Goal: Task Accomplishment & Management: Manage account settings

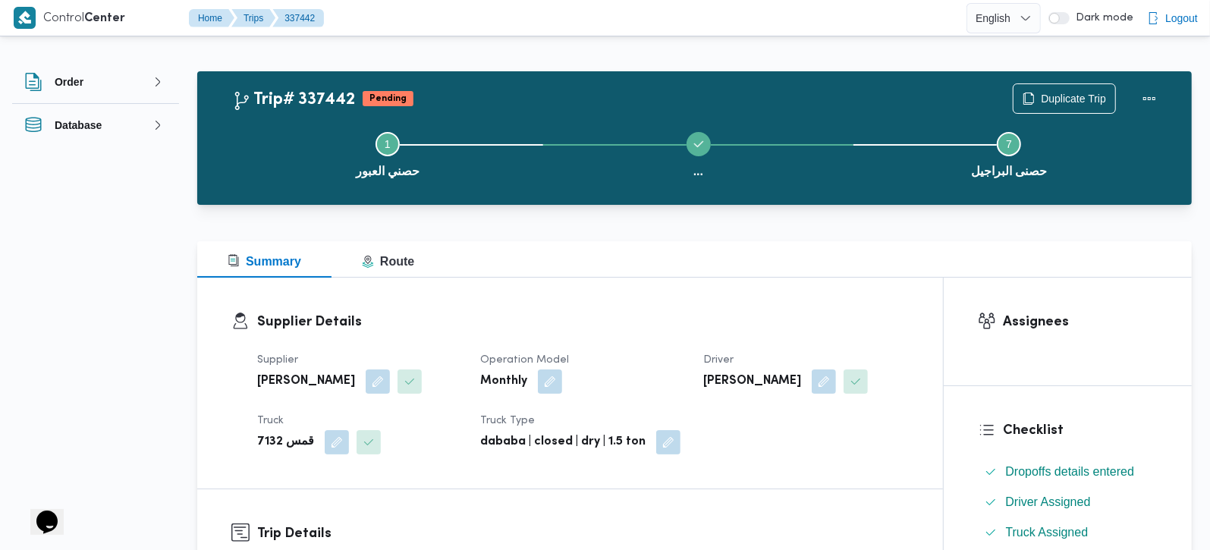
click at [960, 215] on div at bounding box center [694, 214] width 995 height 18
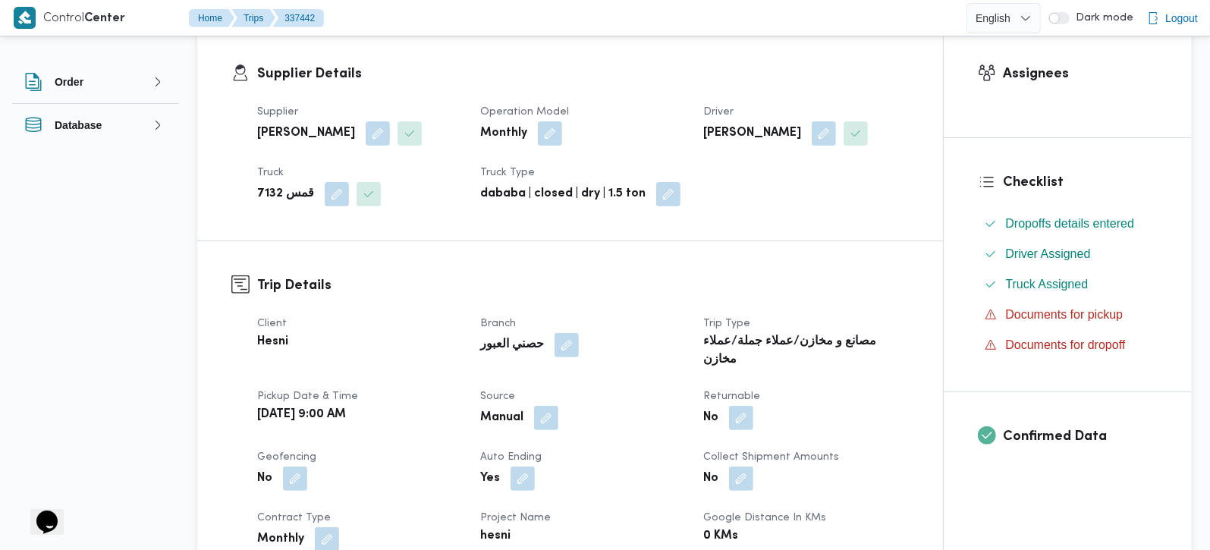
scroll to position [267, 0]
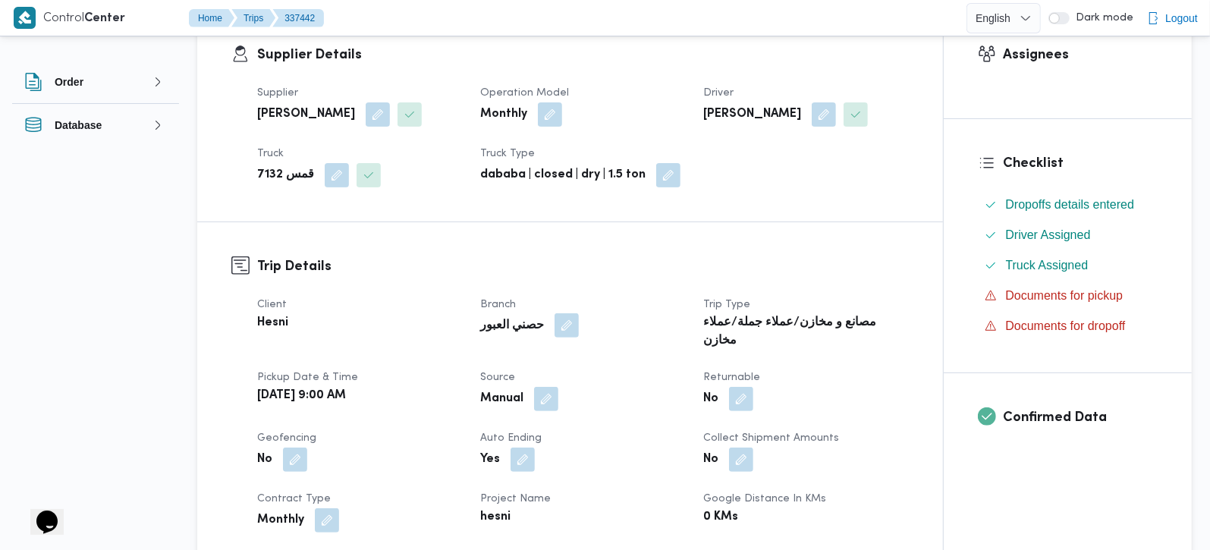
click at [565, 330] on button "button" at bounding box center [567, 325] width 24 height 24
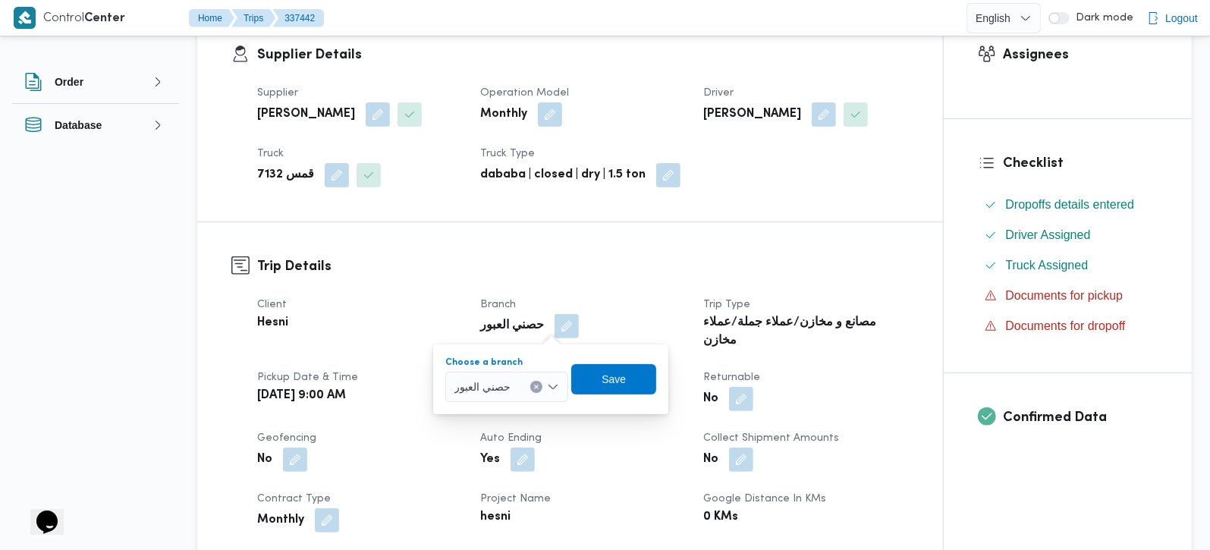
click at [539, 385] on icon "Clear input" at bounding box center [537, 387] width 4 height 4
type input "h"
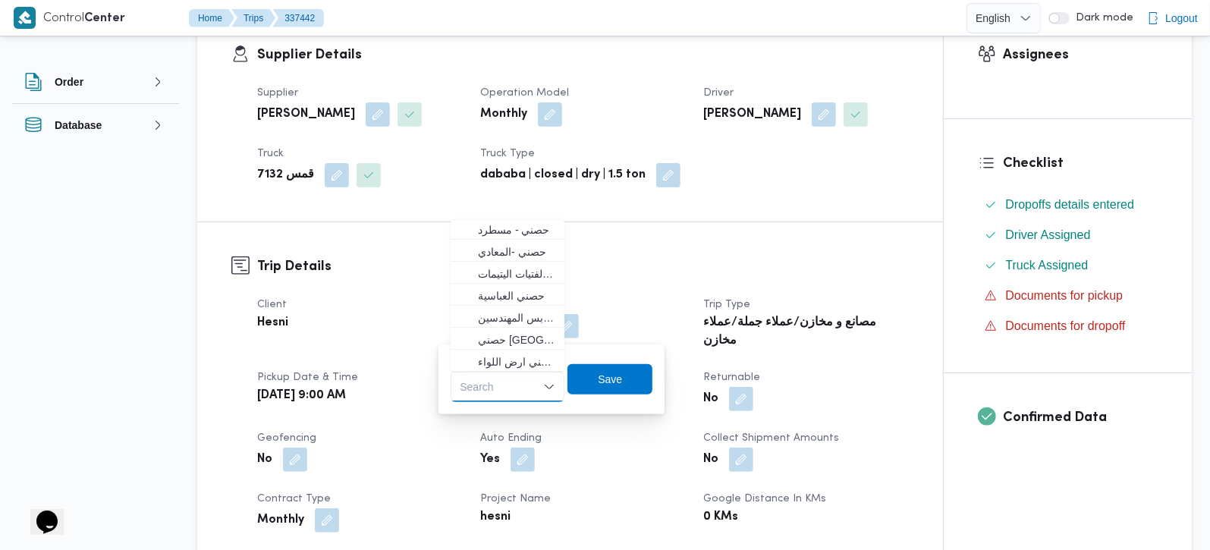
scroll to position [246, 0]
click at [519, 310] on span "حصنى البراجيل" at bounding box center [516, 316] width 77 height 18
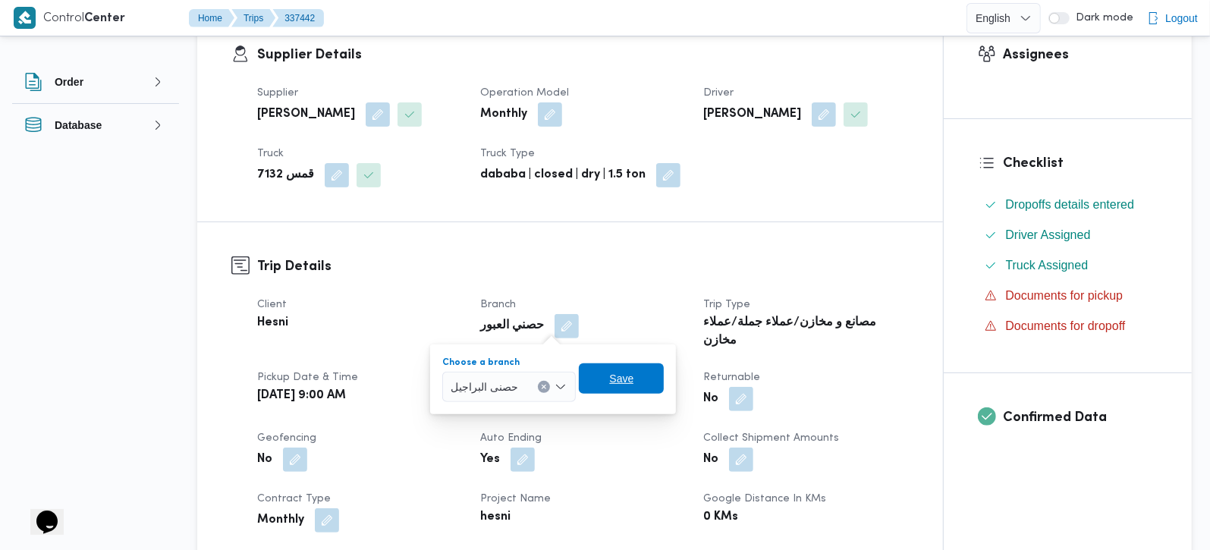
click at [630, 382] on span "Save" at bounding box center [621, 379] width 24 height 18
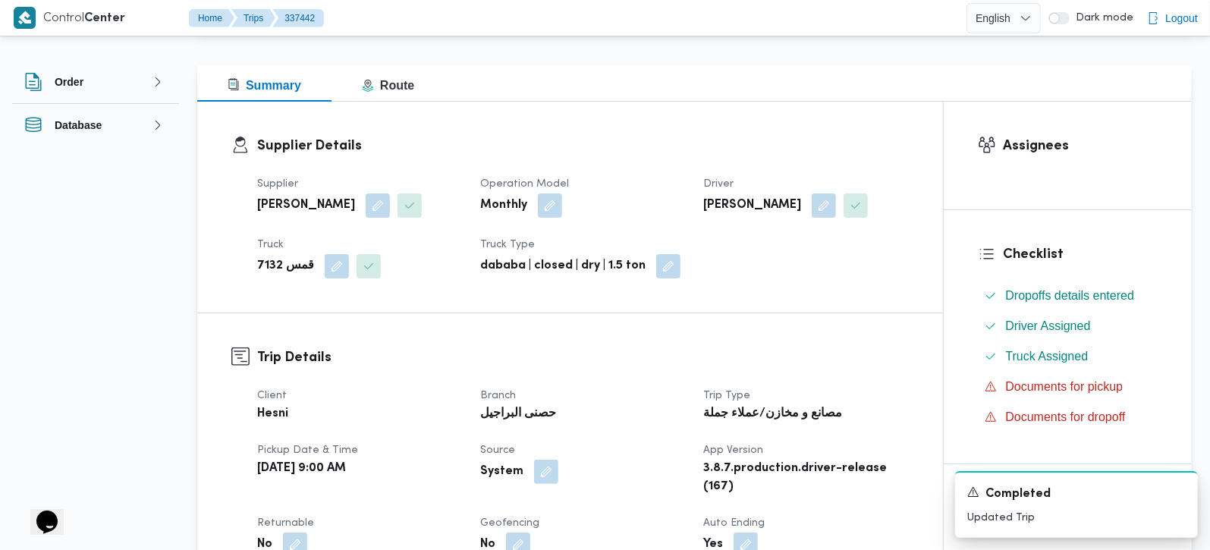
scroll to position [178, 0]
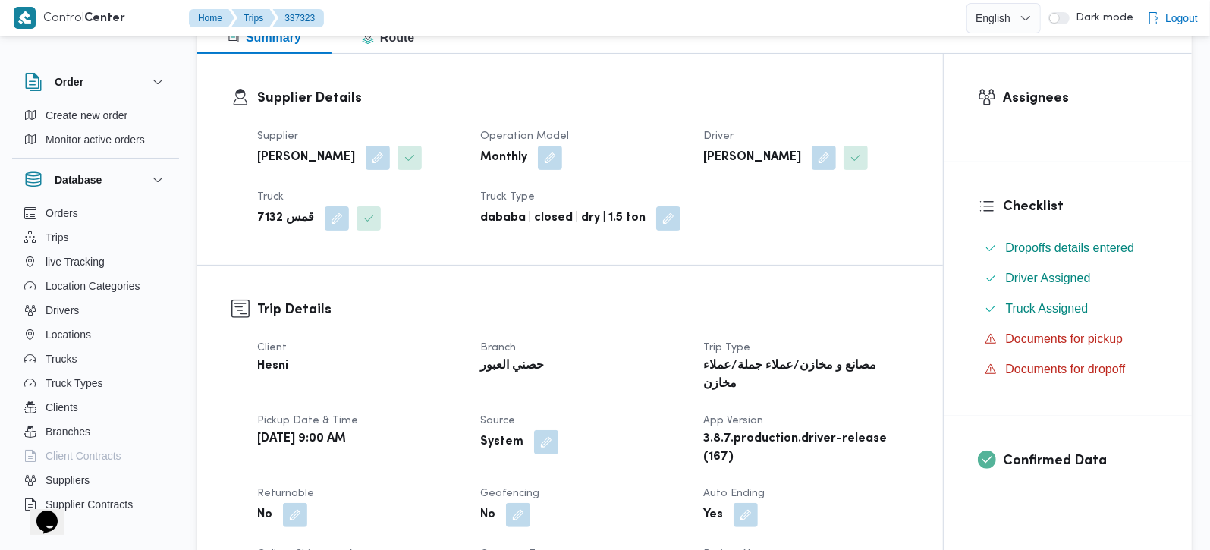
scroll to position [267, 0]
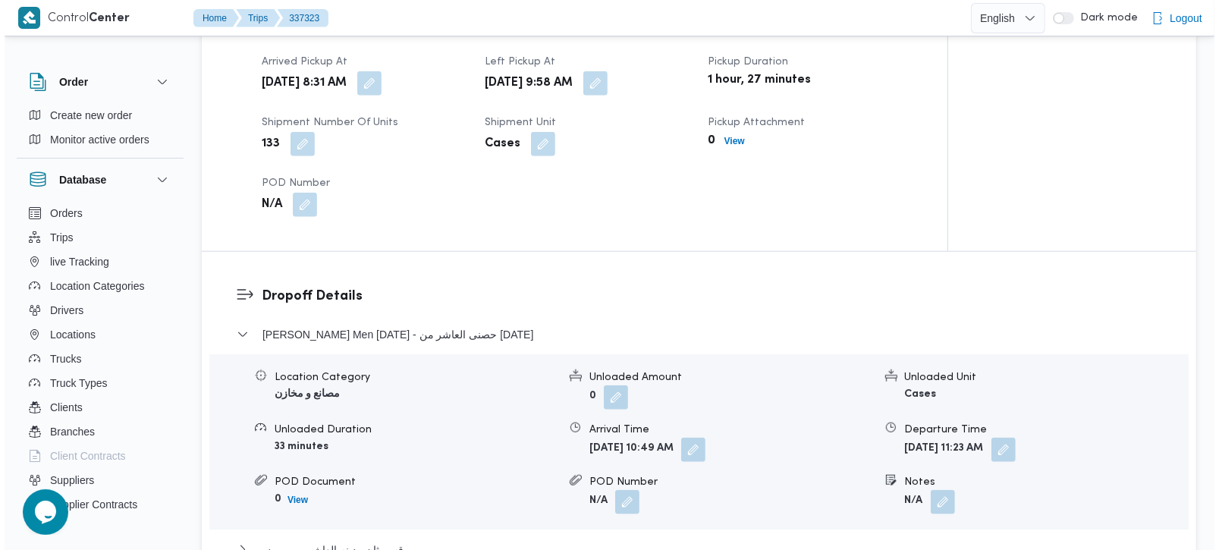
scroll to position [1201, 0]
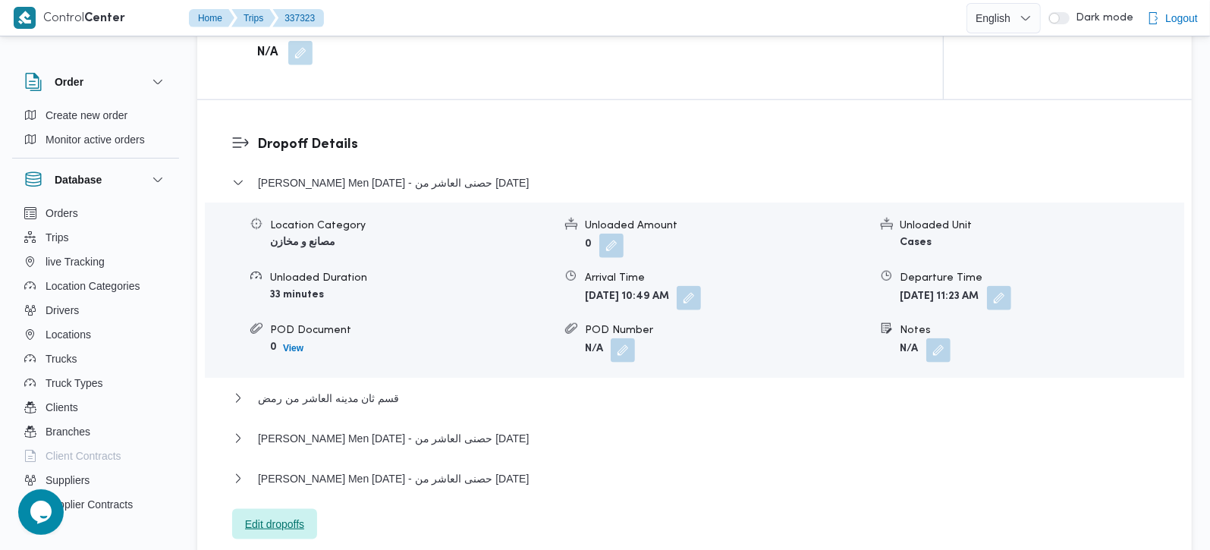
click at [289, 515] on span "Edit dropoffs" at bounding box center [274, 524] width 59 height 18
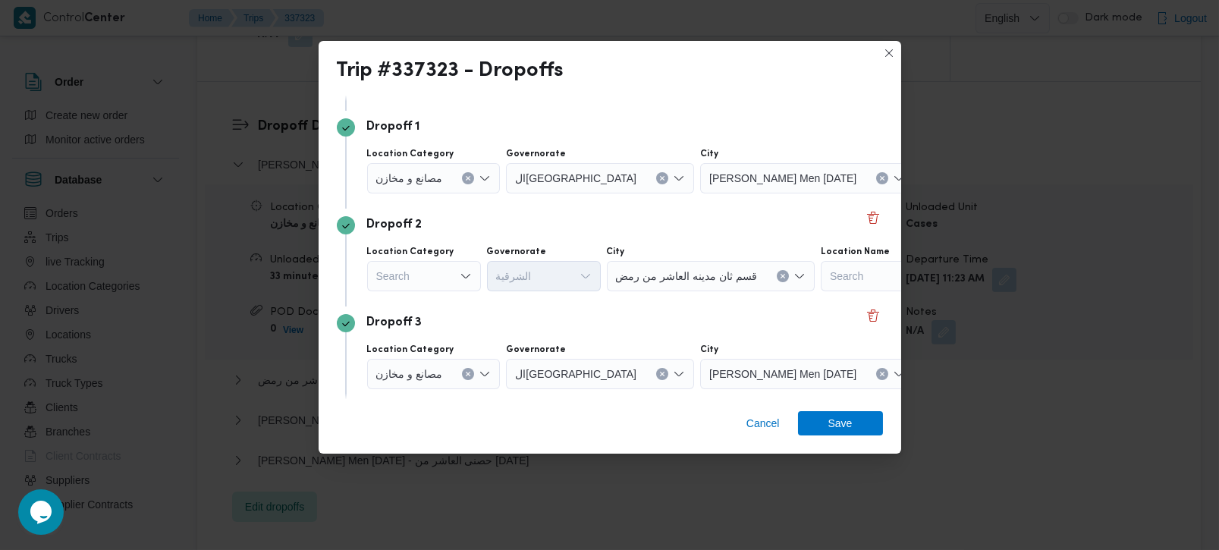
scroll to position [0, 0]
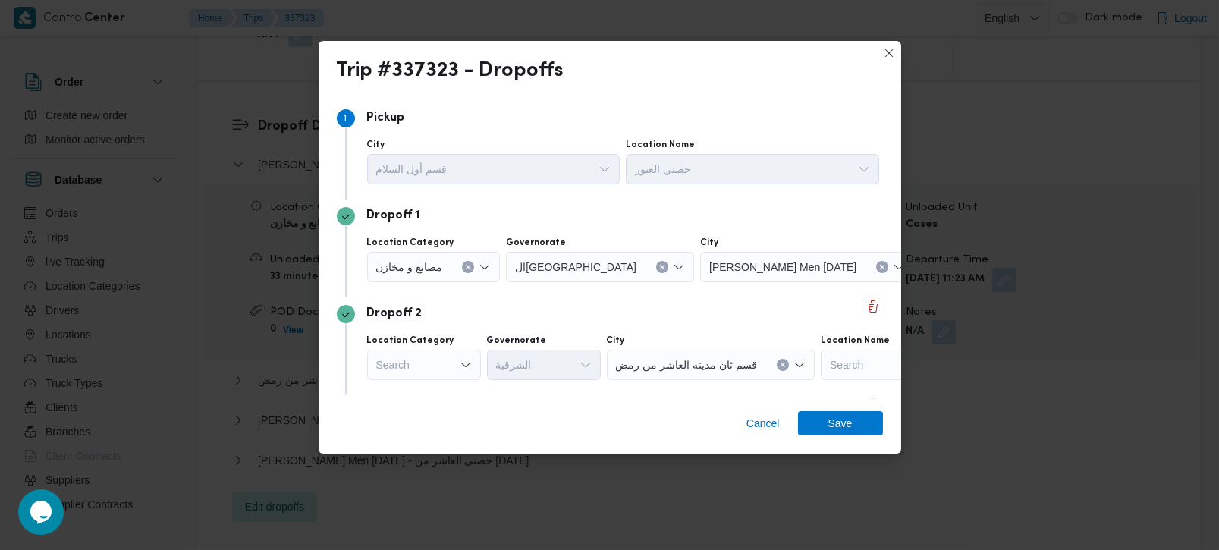
click at [881, 267] on icon "Clear input" at bounding box center [883, 268] width 4 height 4
type input "العب"
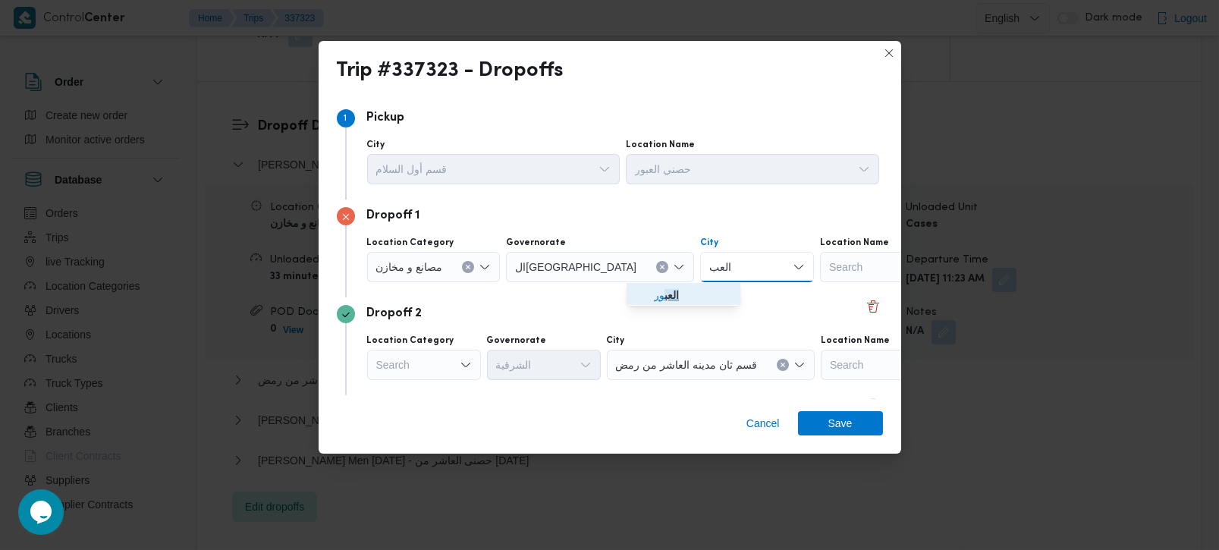
click at [684, 296] on span "العب ور" at bounding box center [692, 295] width 77 height 18
click at [820, 270] on div "Search" at bounding box center [915, 267] width 190 height 30
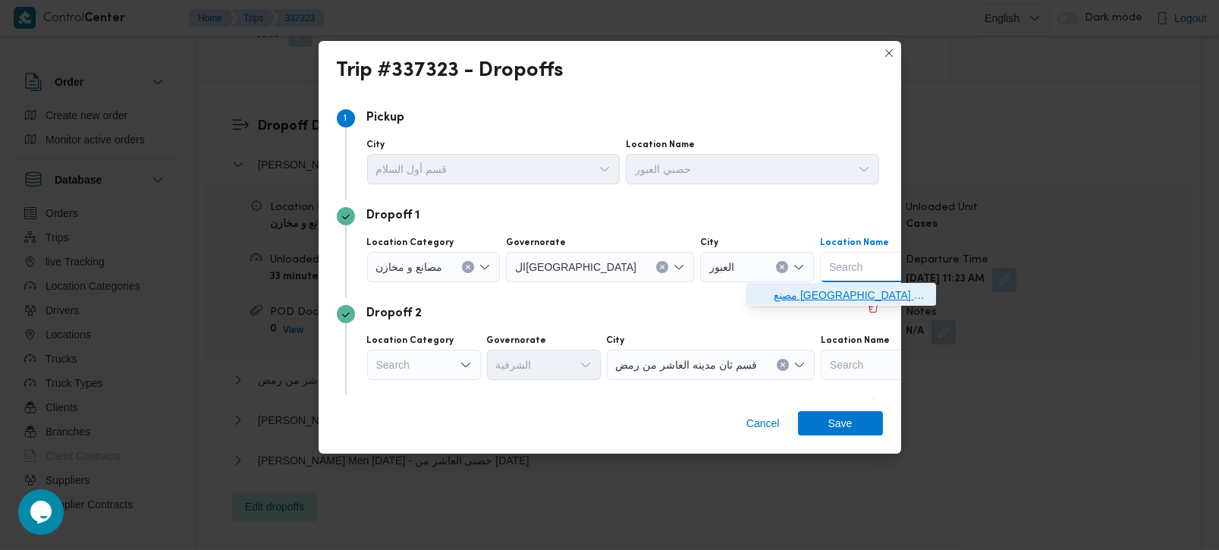
click at [803, 286] on span "مصنع نيو بورن | مصنع نيوبورن للملابس الجاهزه | null" at bounding box center [850, 295] width 153 height 18
click at [599, 324] on div "Dropoff 2 Location Category Search Governorate الشرقية City قسم ثان مدينه العاش…" at bounding box center [610, 346] width 546 height 98
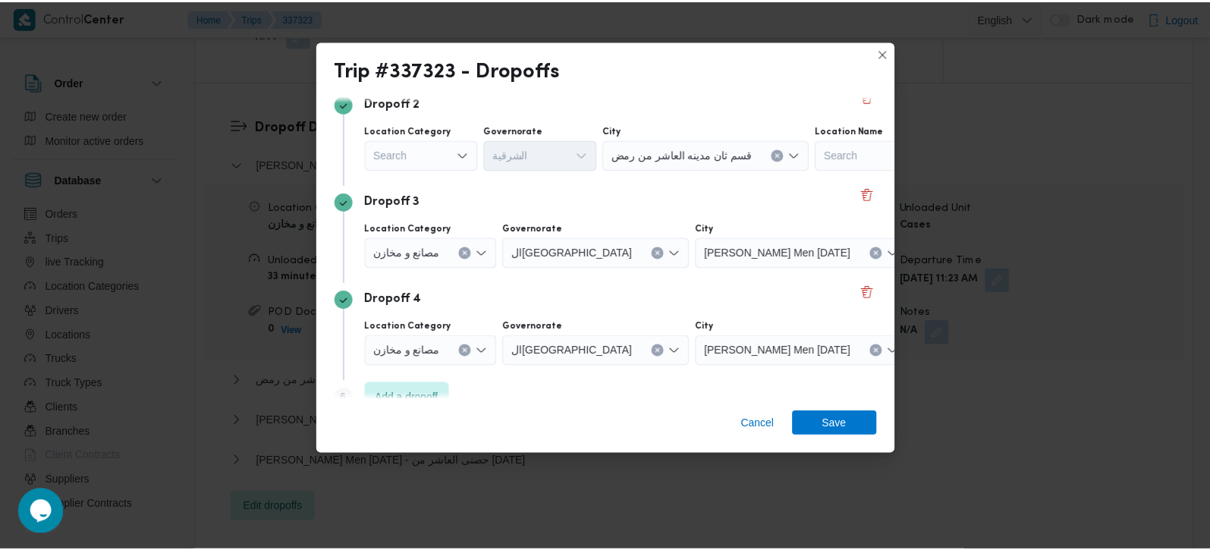
scroll to position [236, 0]
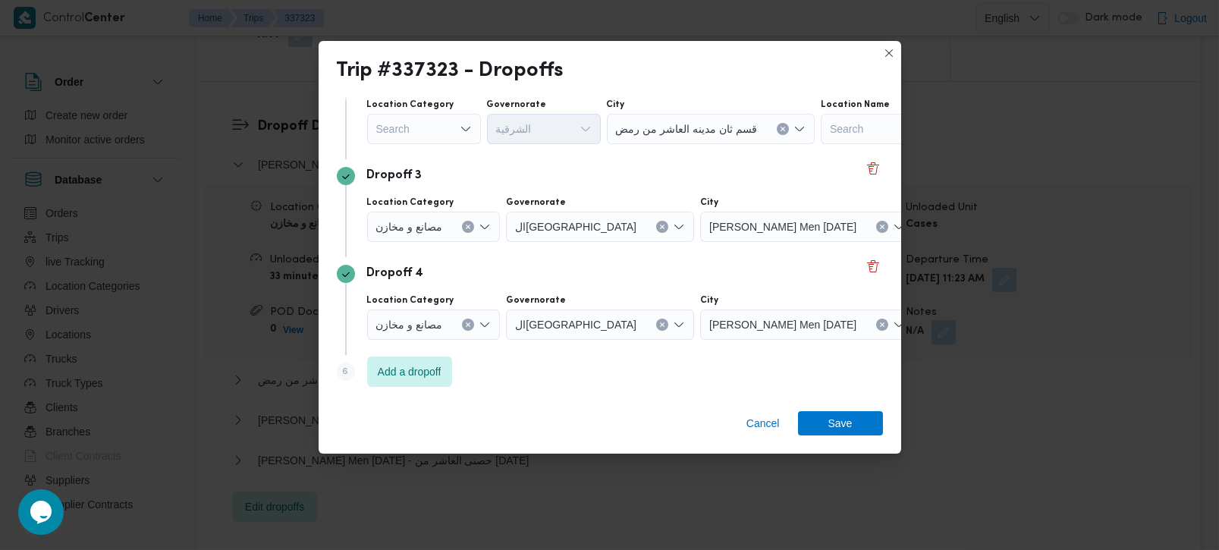
click at [467, 226] on icon "Clear input" at bounding box center [469, 227] width 4 height 4
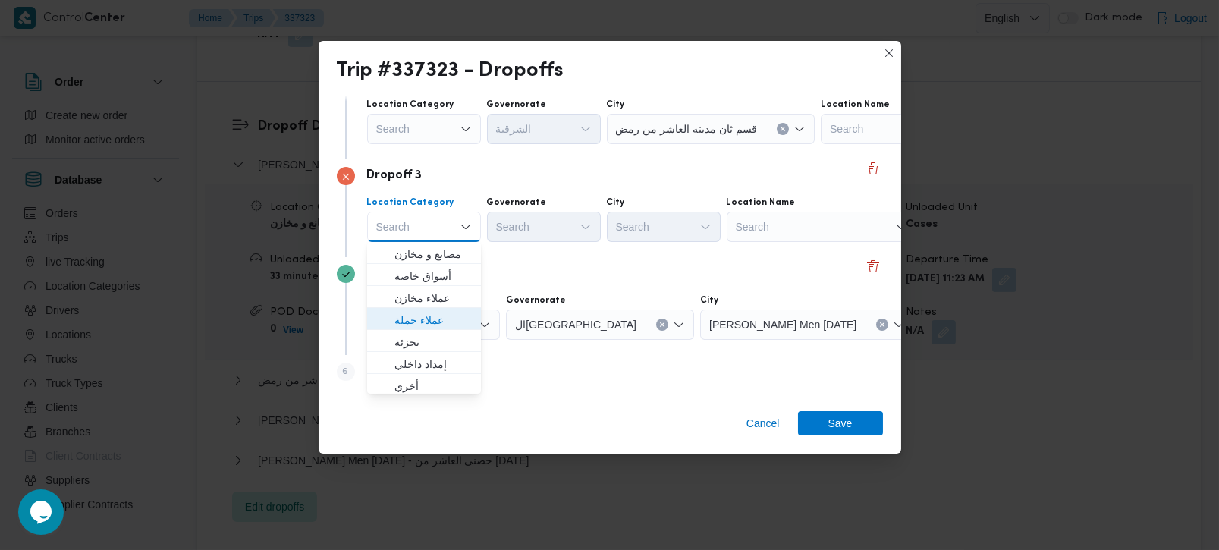
drag, startPoint x: 426, startPoint y: 324, endPoint x: 442, endPoint y: 307, distance: 23.1
click at [426, 324] on span "عملاء جملة" at bounding box center [433, 320] width 77 height 18
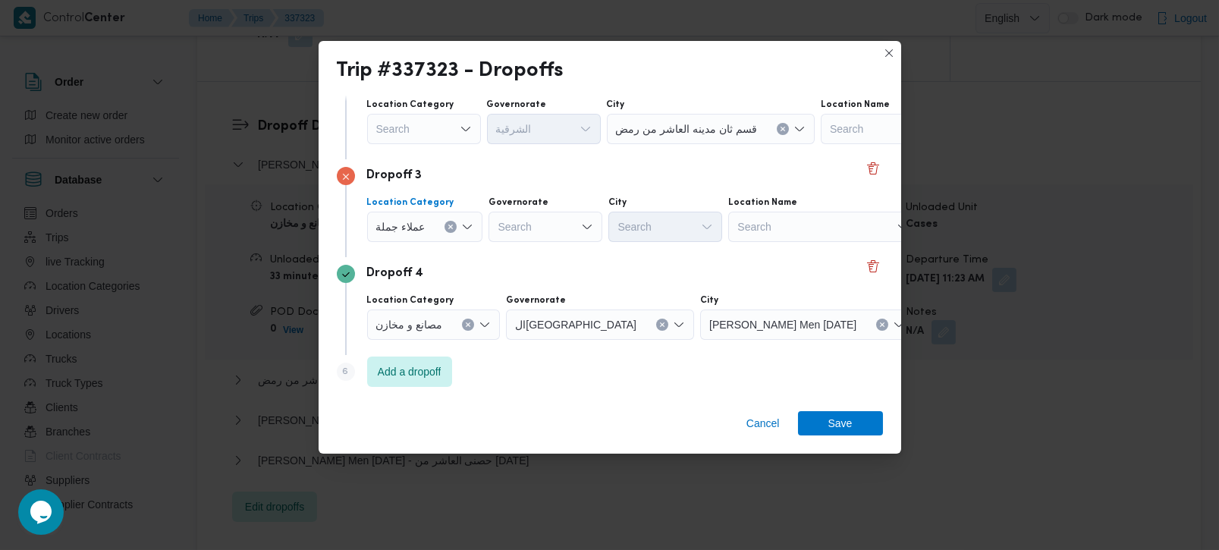
click at [515, 233] on div "Search" at bounding box center [546, 227] width 114 height 30
type input "رة"
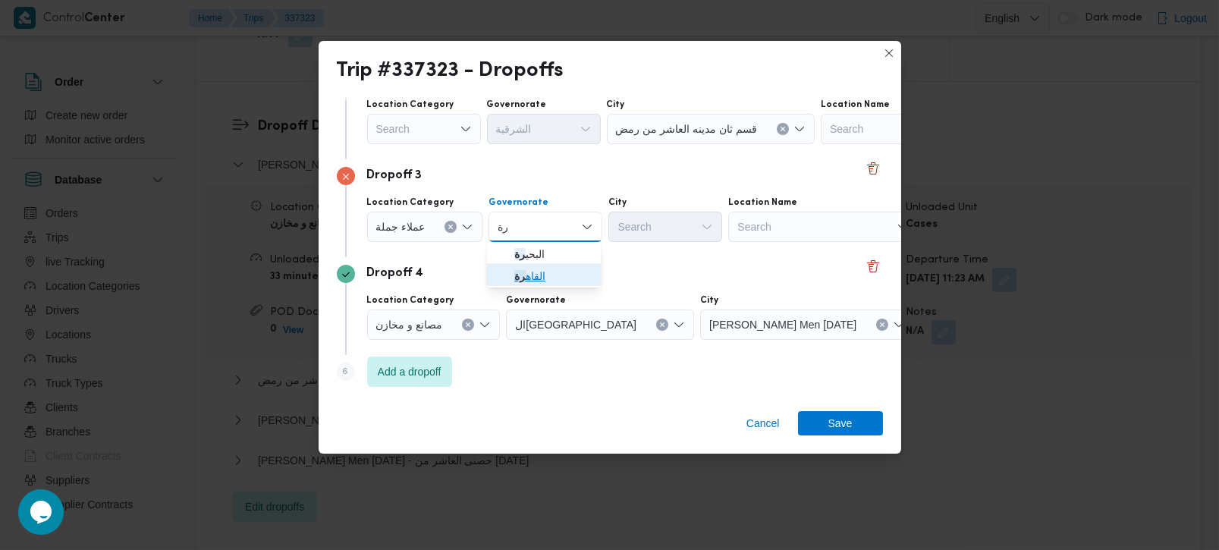
click at [525, 272] on span "القاه رة" at bounding box center [552, 276] width 77 height 18
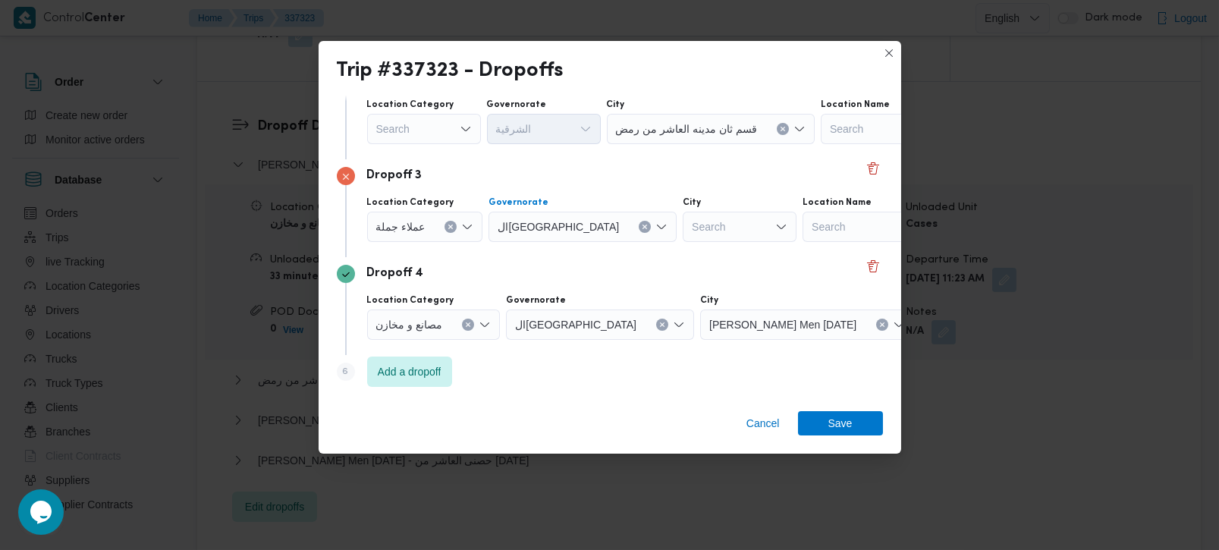
click at [683, 235] on div "Search" at bounding box center [740, 227] width 114 height 30
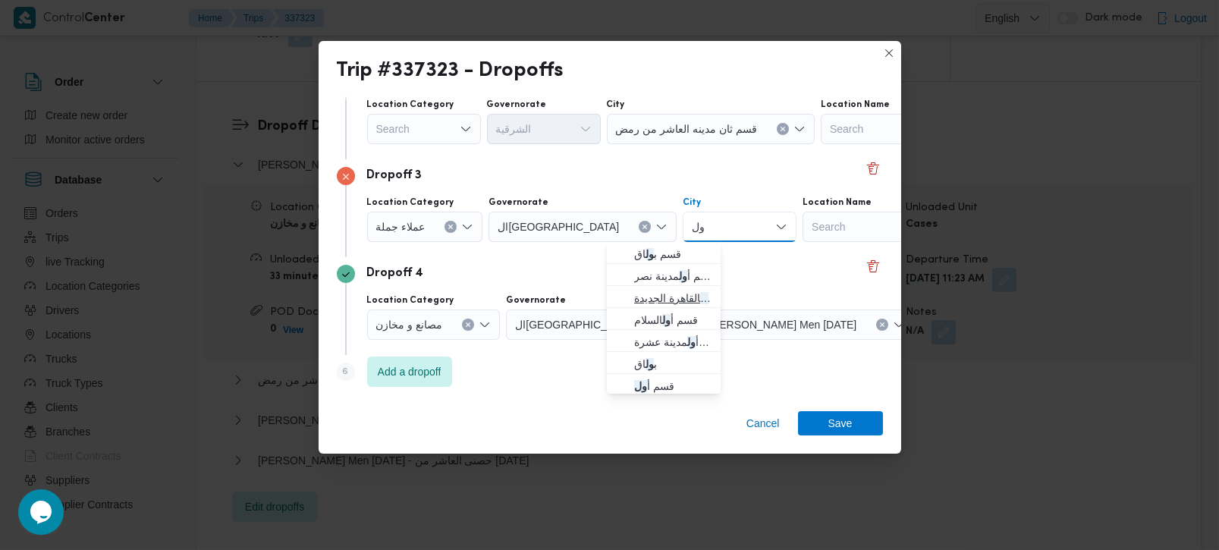
type input "ول"
drag, startPoint x: 662, startPoint y: 297, endPoint x: 688, endPoint y: 327, distance: 39.8
click at [662, 297] on span "قسم أ ول القاهرة الجديدة" at bounding box center [672, 298] width 77 height 18
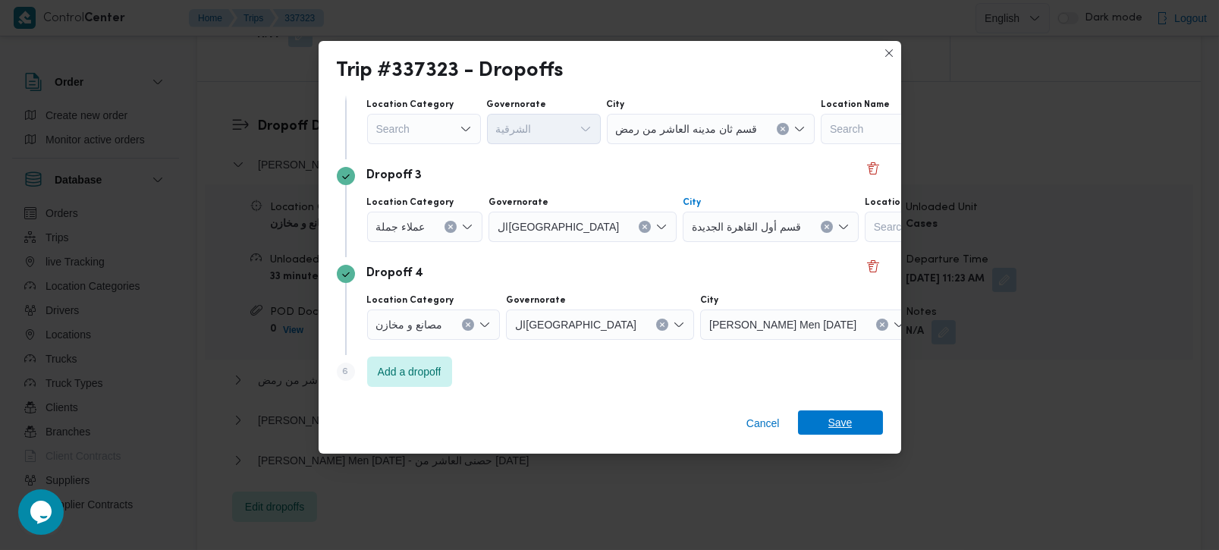
click at [804, 416] on span "Save" at bounding box center [840, 423] width 85 height 24
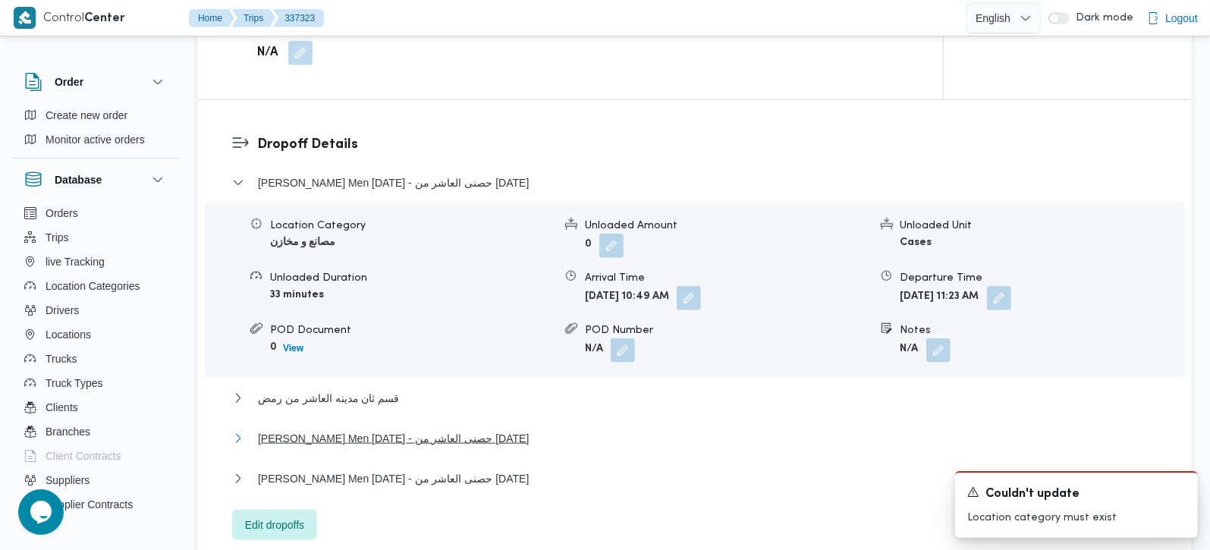
click at [352, 429] on span "Thany Ashr Men Ramadan - حصنى العاشر من رمضان" at bounding box center [393, 438] width 271 height 18
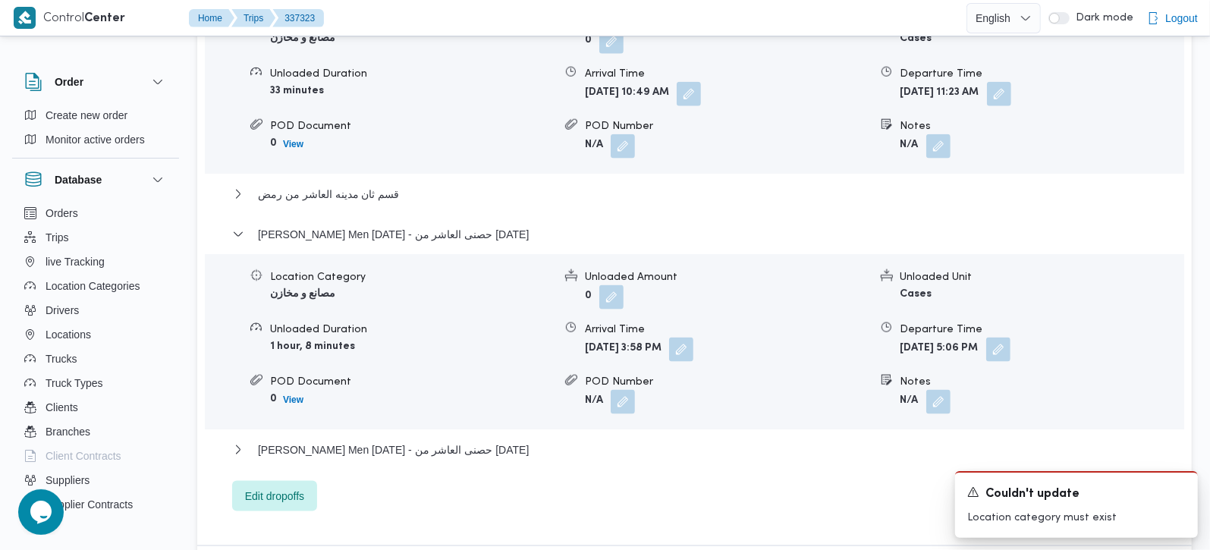
scroll to position [1469, 0]
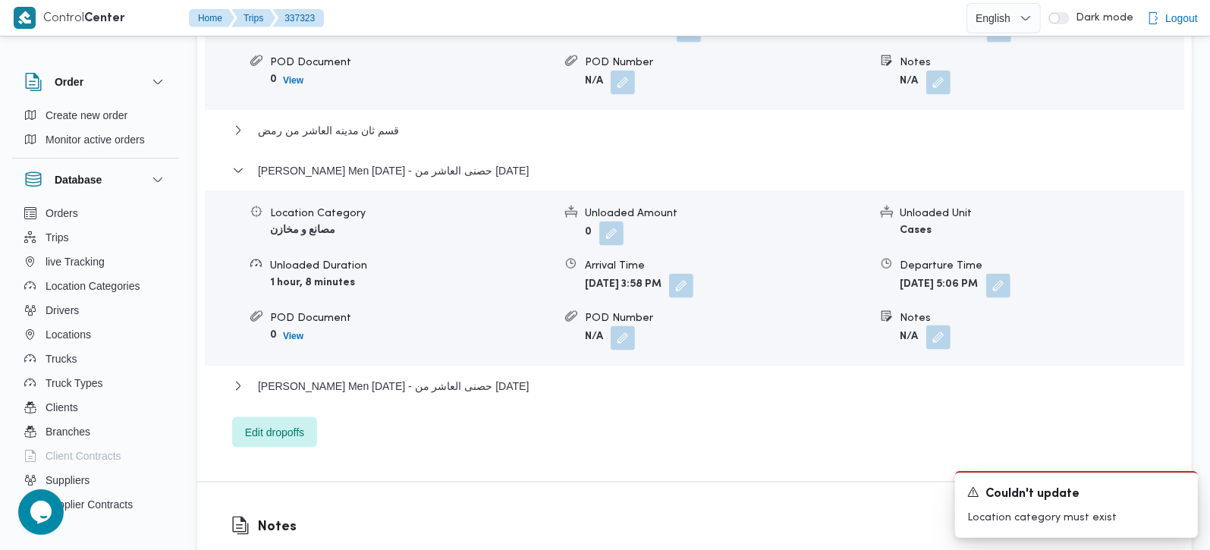
click at [948, 326] on button "button" at bounding box center [938, 338] width 24 height 24
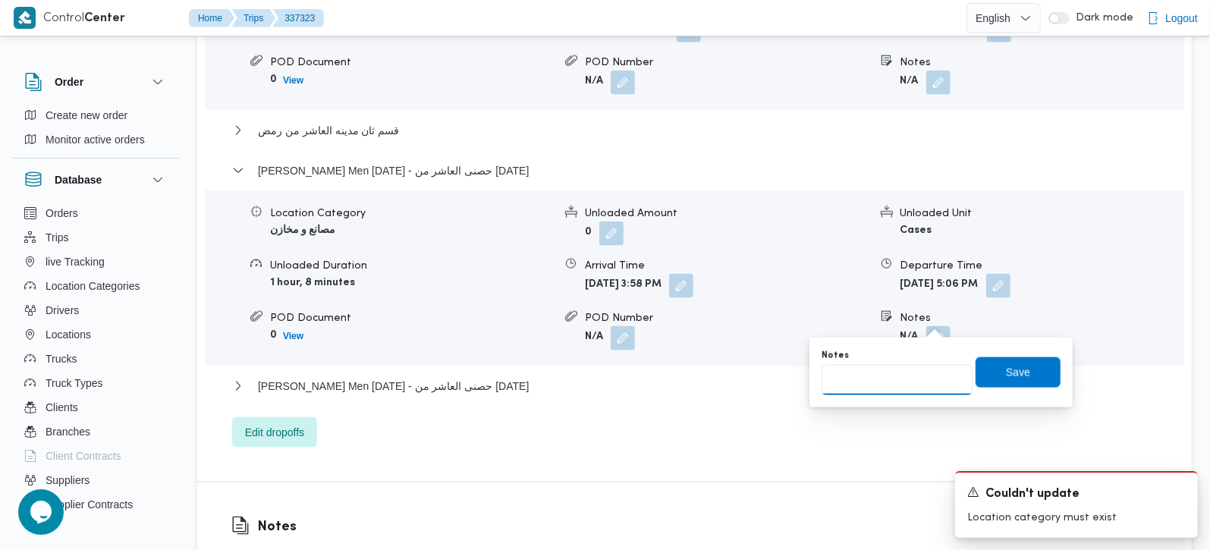
click at [894, 379] on input "Notes" at bounding box center [897, 380] width 151 height 30
type input "المنطقة الثالثة"
click at [1016, 379] on span "Save" at bounding box center [1018, 372] width 24 height 18
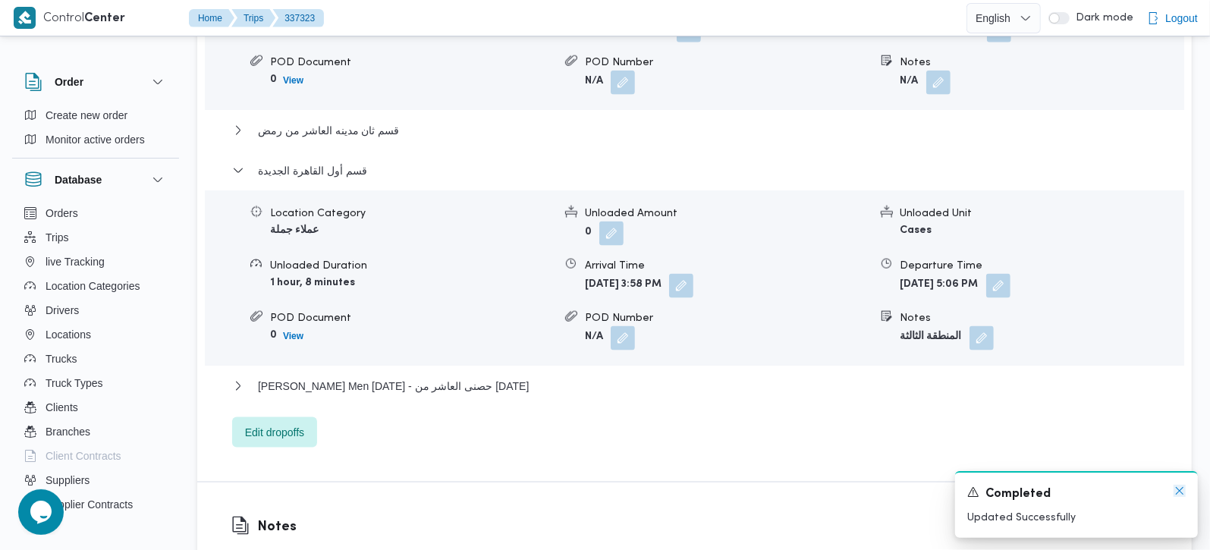
click at [1175, 494] on icon "Dismiss toast" at bounding box center [1180, 491] width 12 height 12
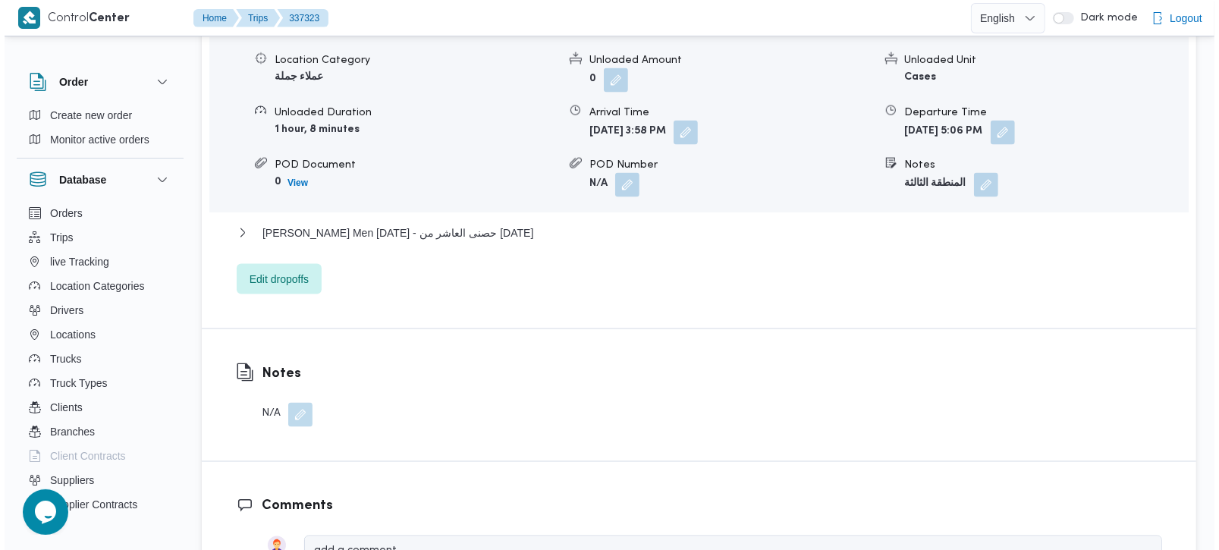
scroll to position [1647, 0]
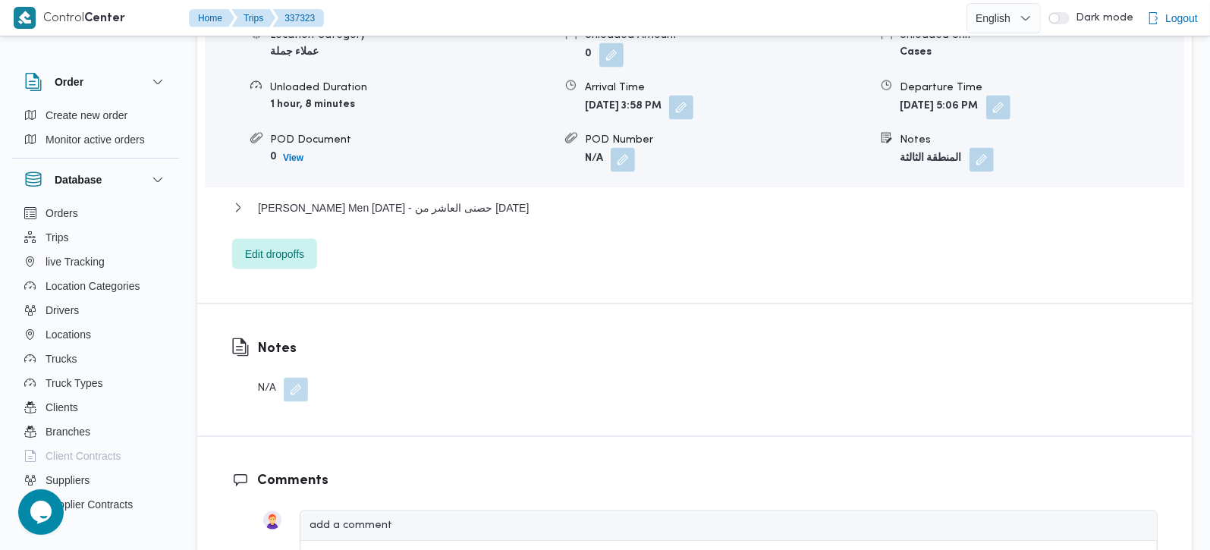
click at [272, 244] on span "Edit dropoffs" at bounding box center [274, 253] width 85 height 30
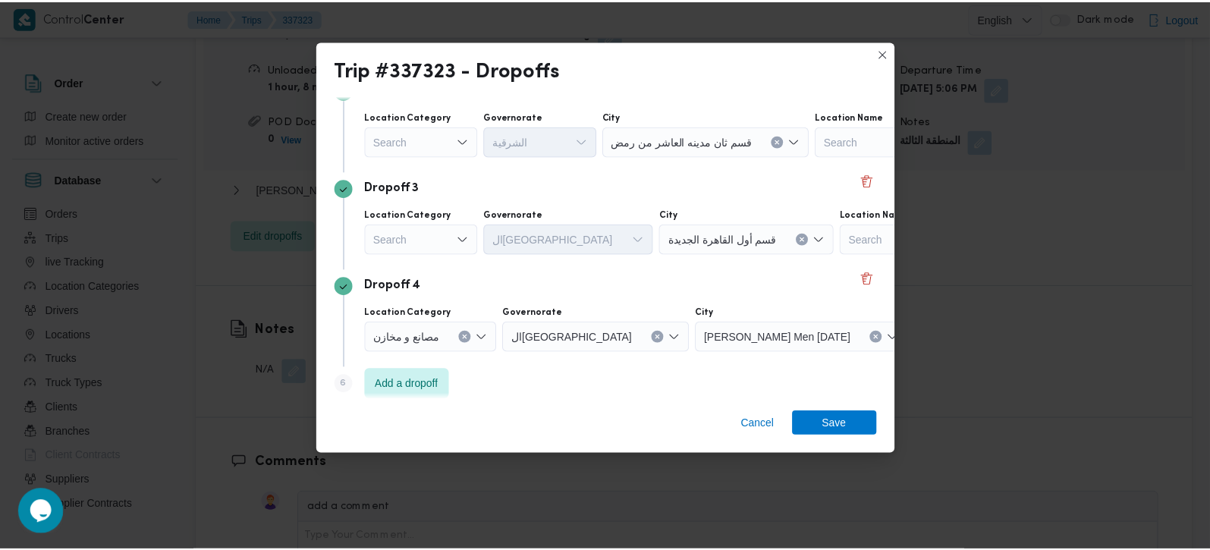
scroll to position [236, 0]
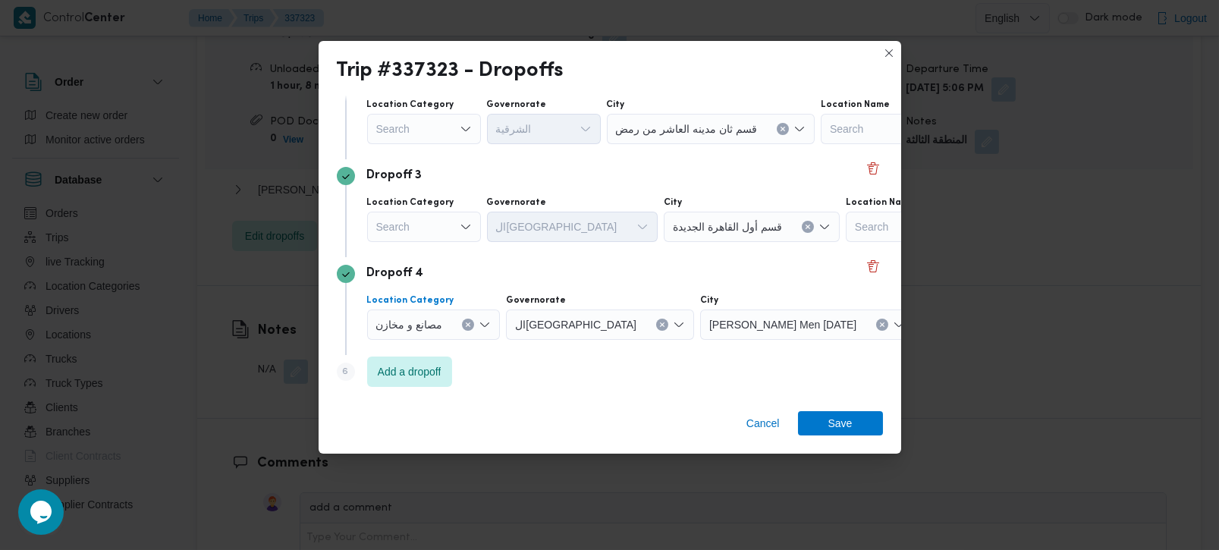
click at [466, 326] on icon "Clear input" at bounding box center [468, 325] width 6 height 6
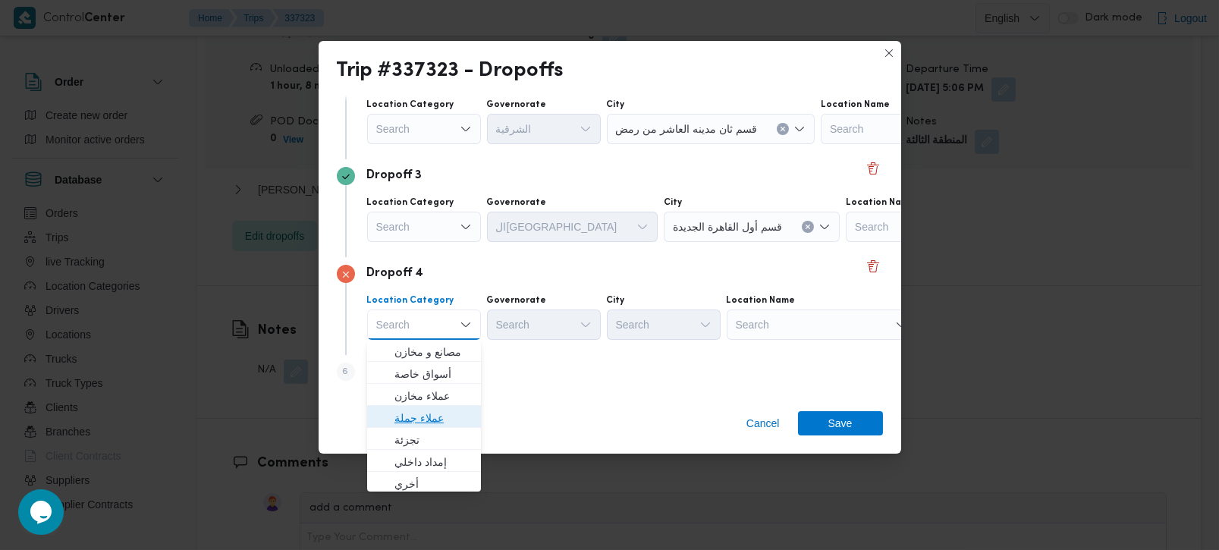
click at [428, 412] on span "عملاء جملة" at bounding box center [433, 418] width 77 height 18
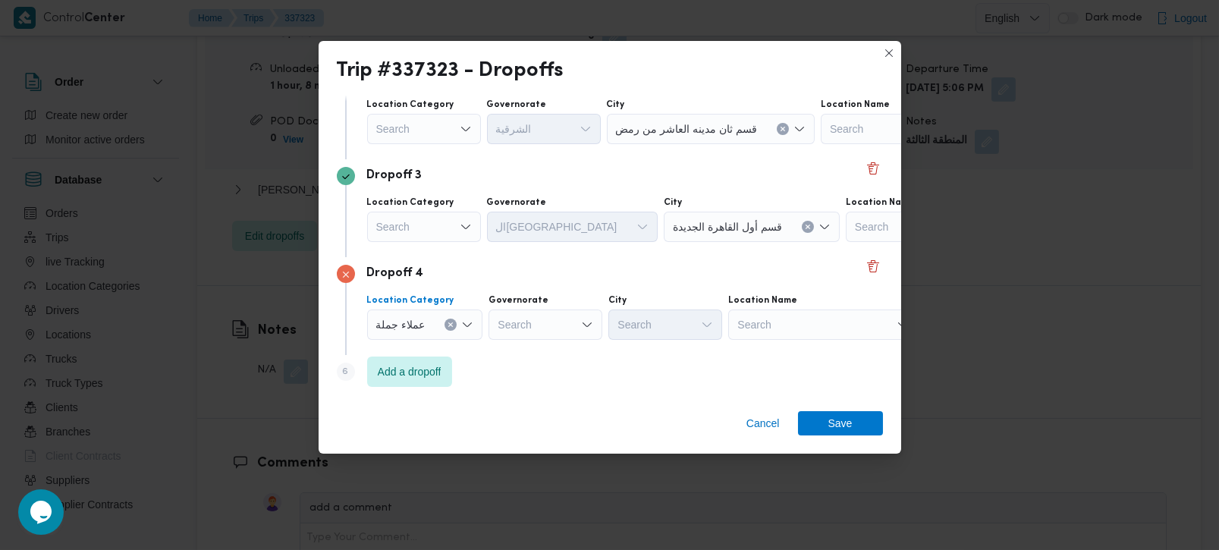
click at [518, 336] on div "Search" at bounding box center [546, 325] width 114 height 30
type input "رة"
click at [533, 371] on span "القاه رة" at bounding box center [552, 374] width 77 height 18
click at [683, 314] on div "Search" at bounding box center [740, 325] width 114 height 30
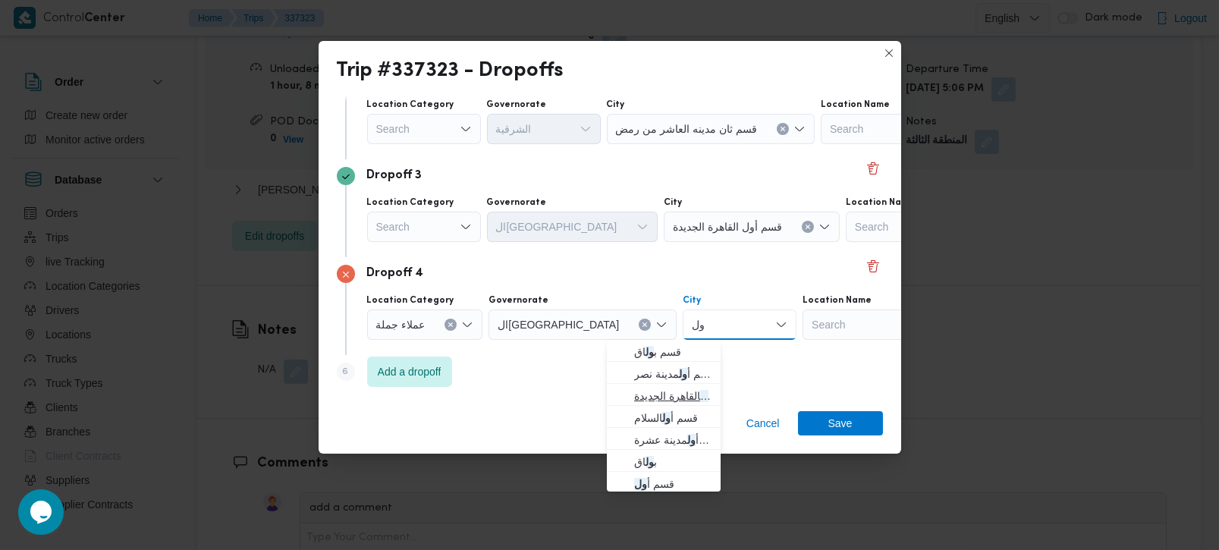
type input "ول"
click at [667, 393] on span "قسم أ ول القاهرة الجديدة" at bounding box center [672, 396] width 77 height 18
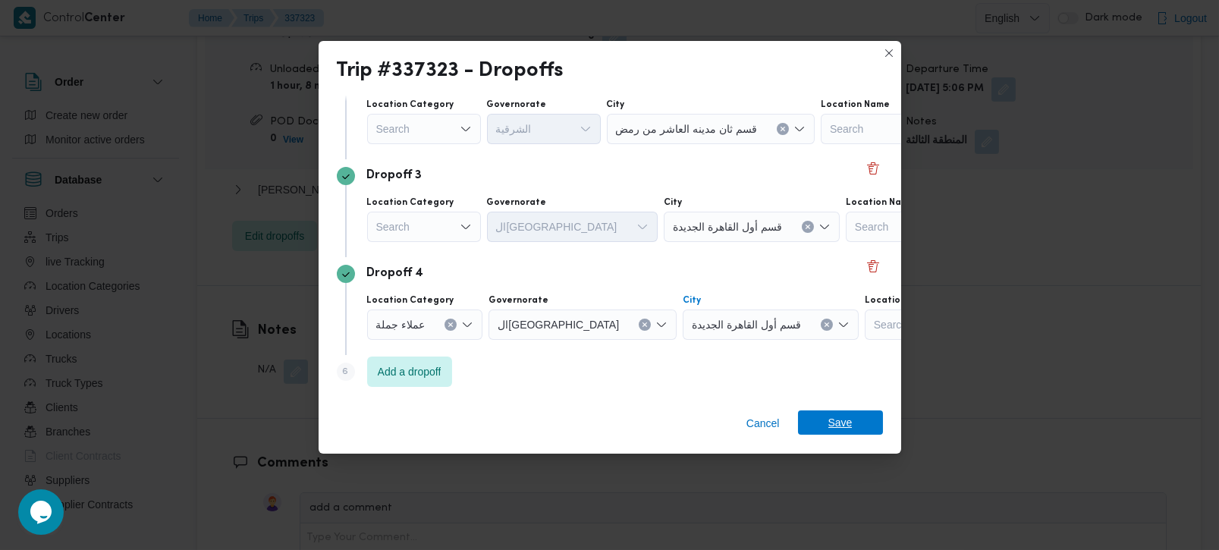
click at [835, 426] on span "Save" at bounding box center [841, 423] width 24 height 24
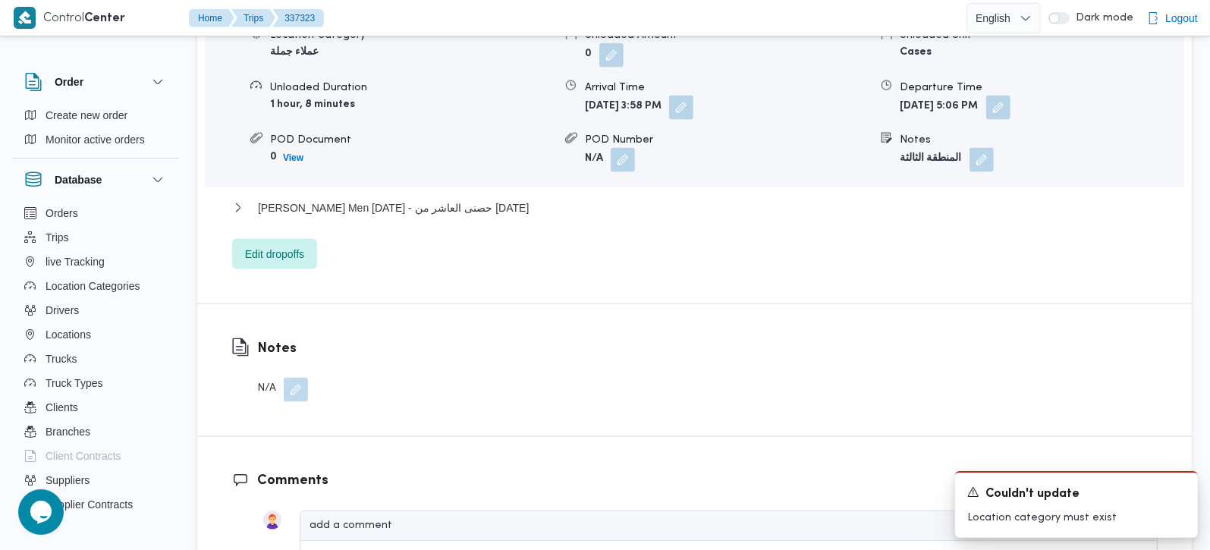
click at [936, 154] on b "المنطقة الثالثة" at bounding box center [931, 159] width 61 height 10
copy div "المنطقة الثالثة"
click at [417, 199] on div "Thany Ashr Men Ramadan - حصنى العاشر من رمضان" at bounding box center [695, 213] width 926 height 29
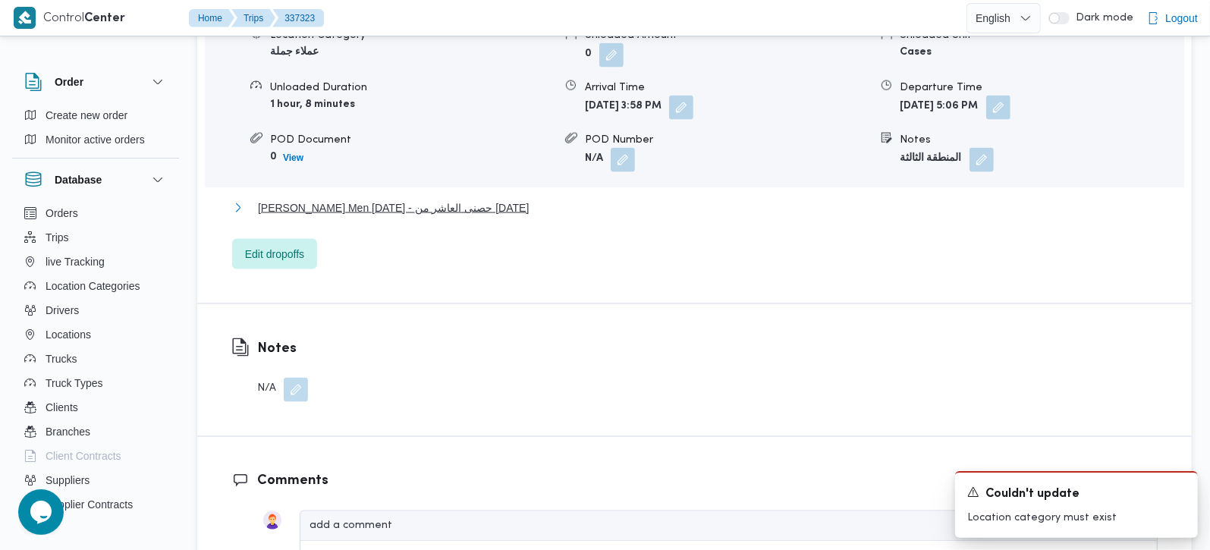
click at [409, 199] on span "Thany Ashr Men Ramadan - حصنى العاشر من رمضان" at bounding box center [393, 208] width 271 height 18
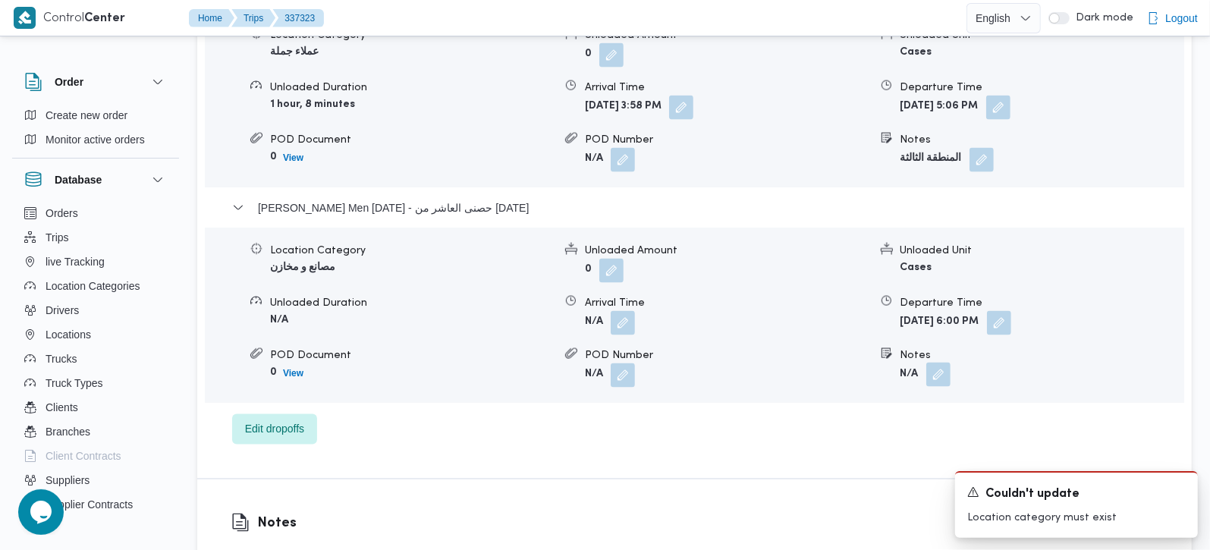
click at [942, 363] on button "button" at bounding box center [938, 375] width 24 height 24
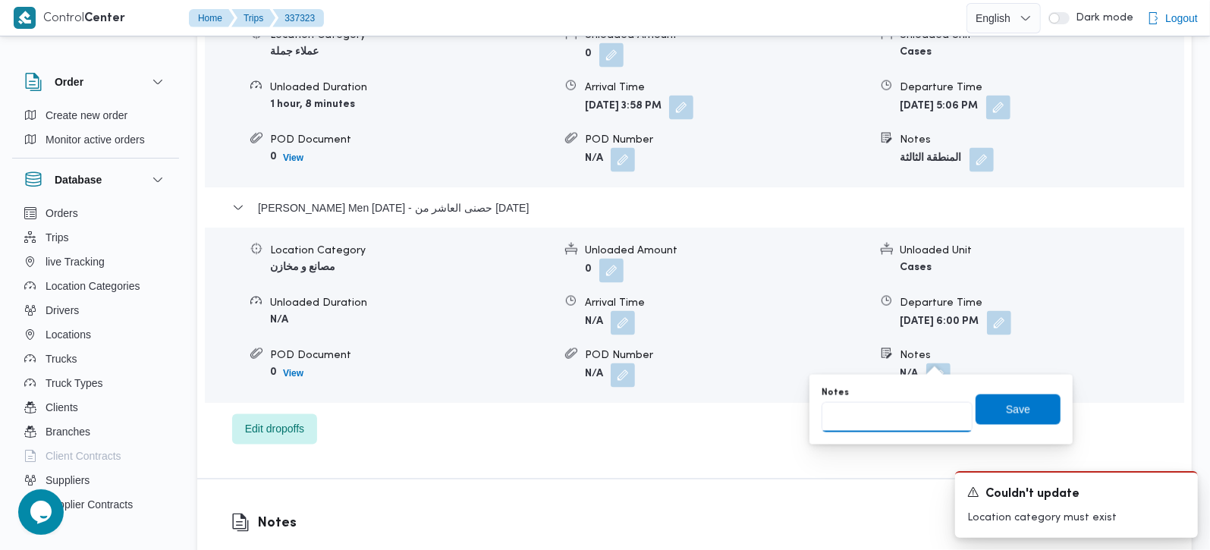
click at [907, 412] on input "Notes" at bounding box center [897, 417] width 151 height 30
paste input "المنطقة الثالثة"
type input "المنطقة الثالثة"
click at [1006, 412] on span "Save" at bounding box center [1018, 409] width 24 height 18
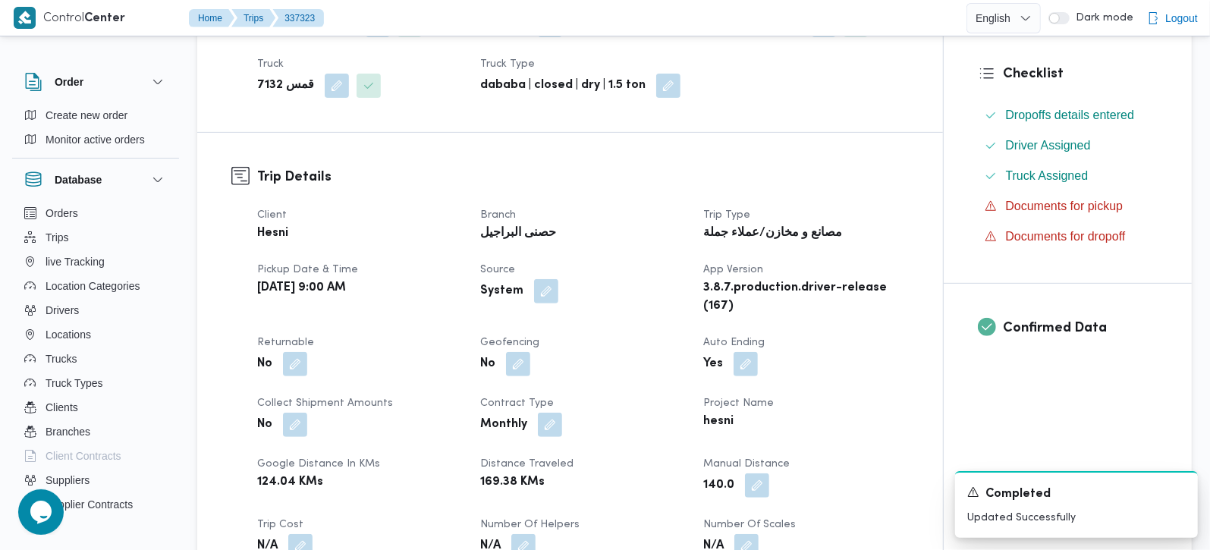
scroll to position [0, 0]
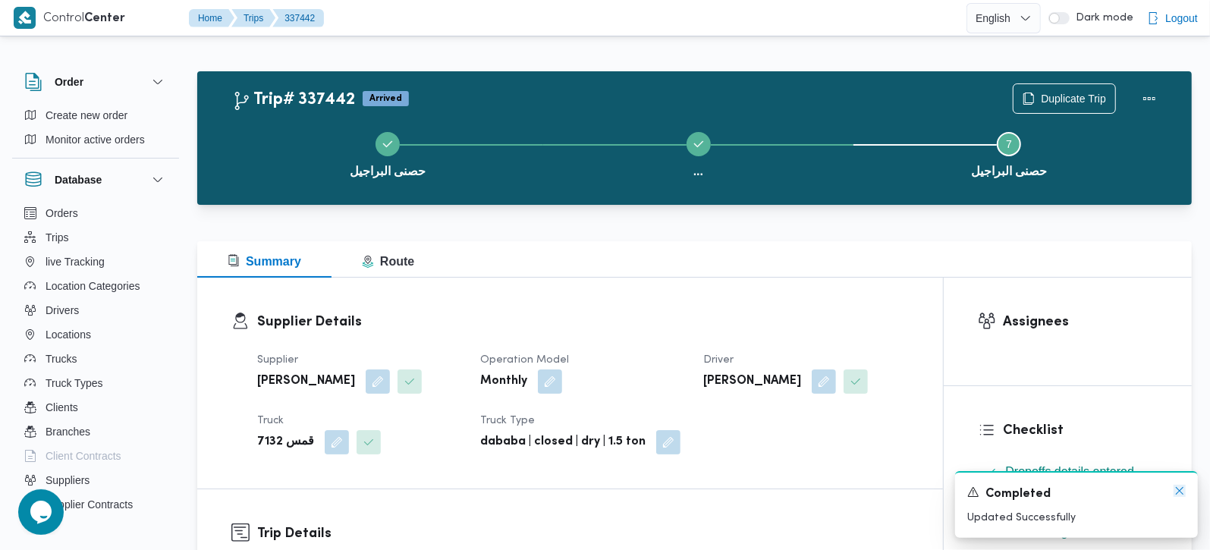
click at [1181, 496] on icon "Dismiss toast" at bounding box center [1180, 491] width 12 height 12
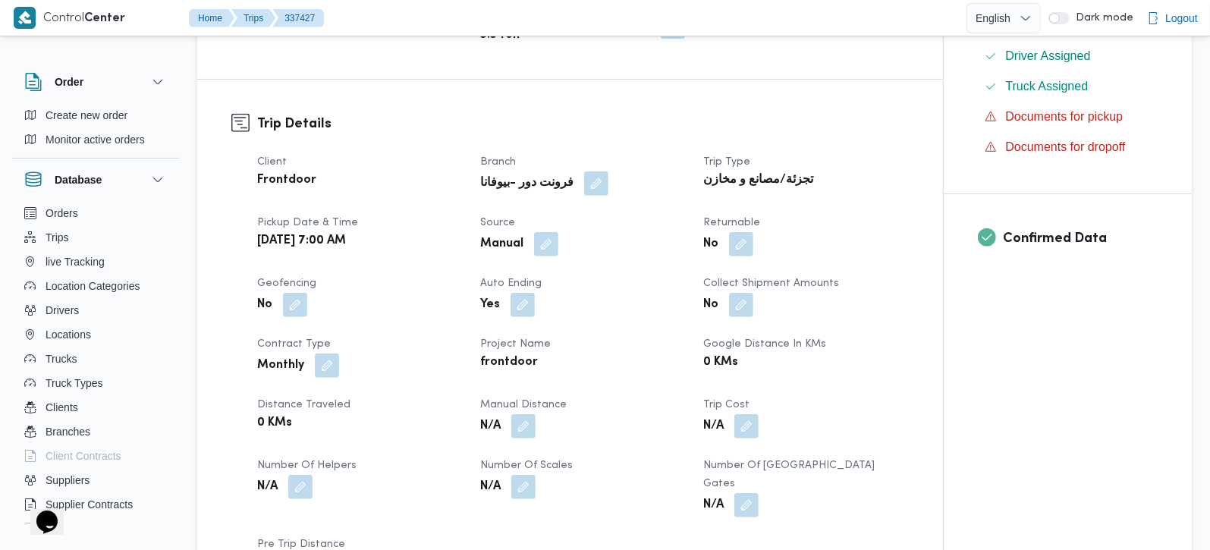
scroll to position [892, 0]
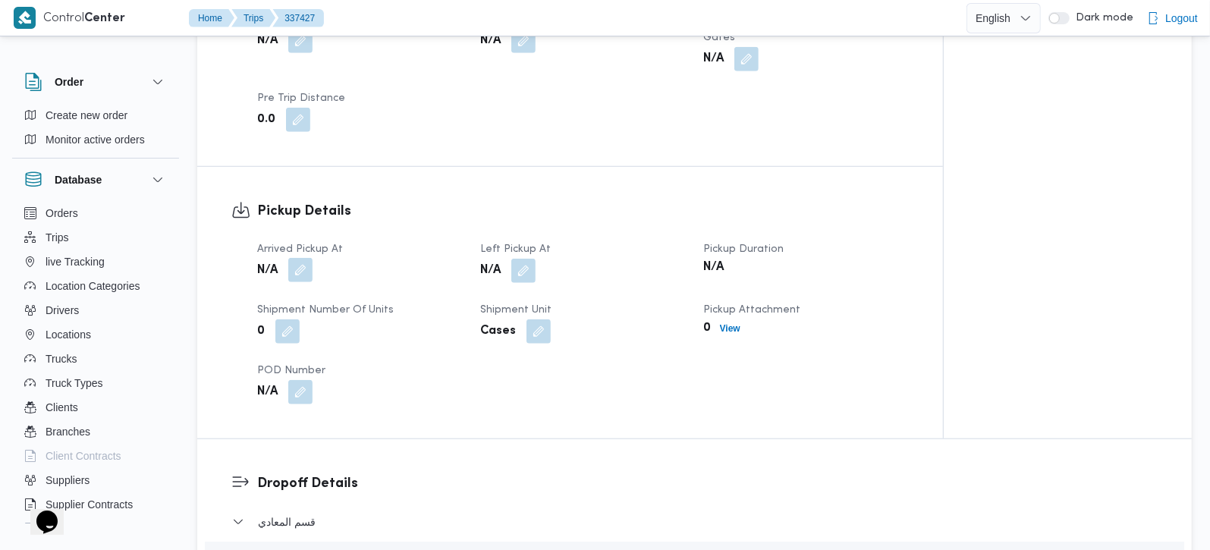
click at [302, 258] on button "button" at bounding box center [300, 270] width 24 height 24
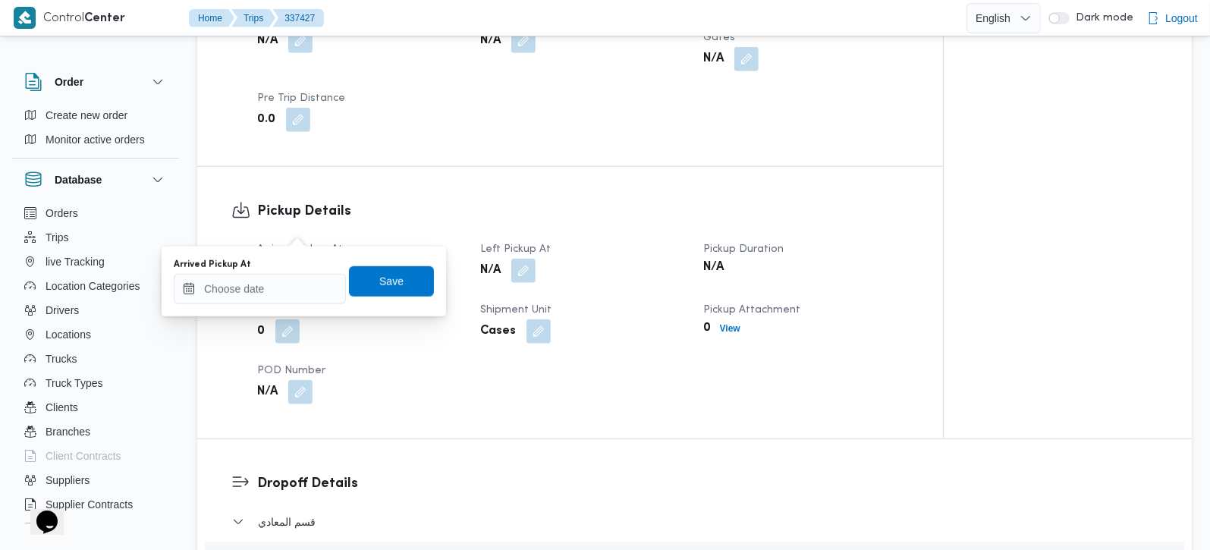
click at [263, 304] on div "You are in a dialog. To close this dialog, hit escape. Arrived Pickup At Save" at bounding box center [304, 282] width 285 height 70
click at [262, 297] on input "Arrived Pickup At" at bounding box center [260, 289] width 172 height 30
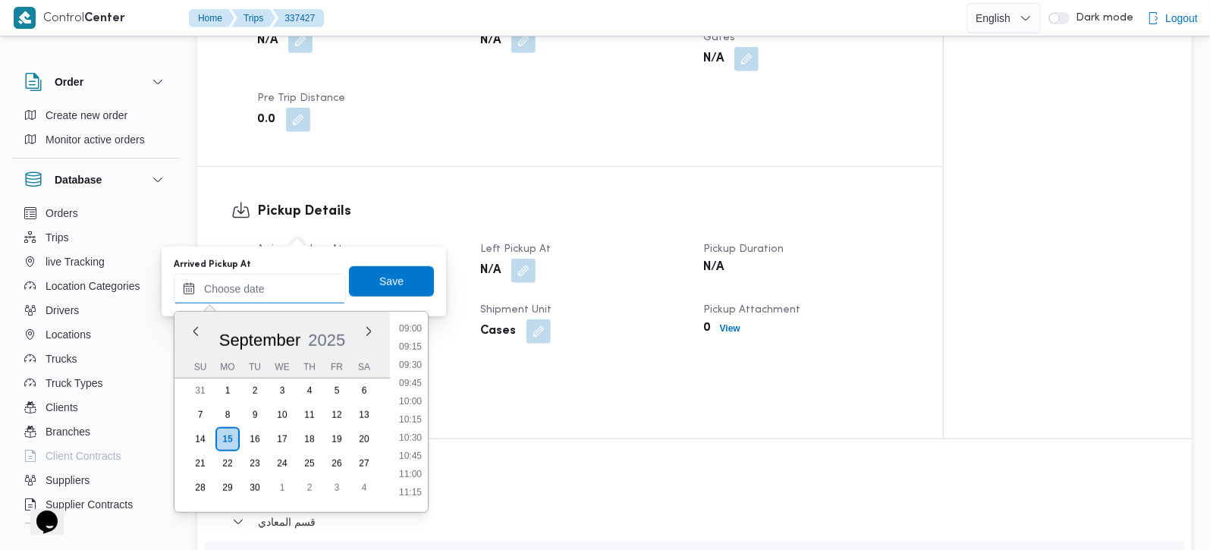
scroll to position [641, 0]
click at [411, 328] on li "08:45" at bounding box center [410, 327] width 35 height 15
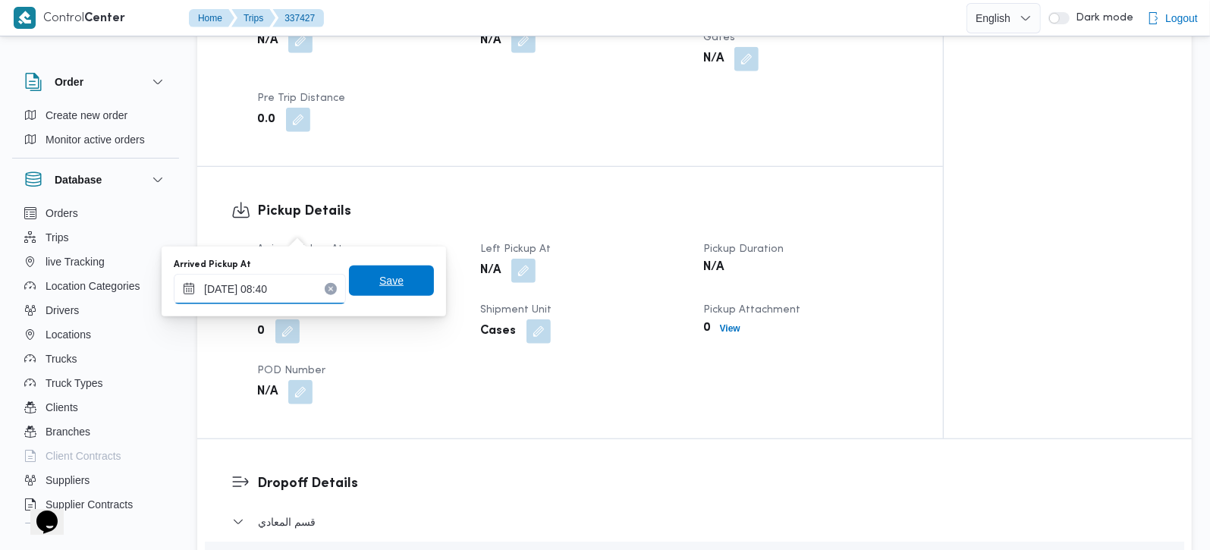
type input "15/09/2025 08:40"
click at [379, 286] on span "Save" at bounding box center [391, 281] width 24 height 18
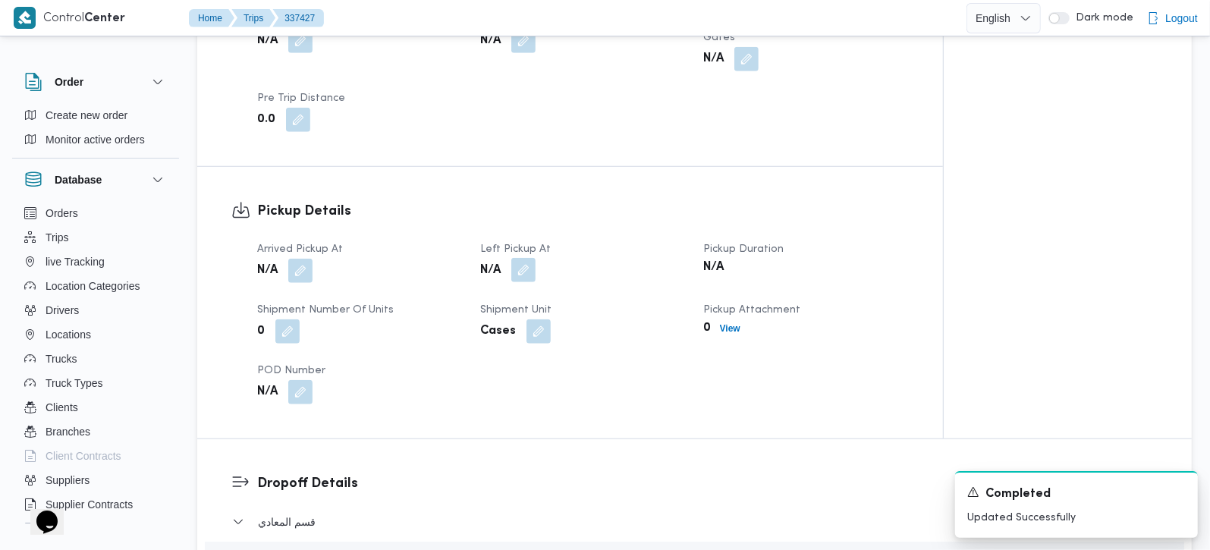
click at [518, 258] on button "button" at bounding box center [523, 270] width 24 height 24
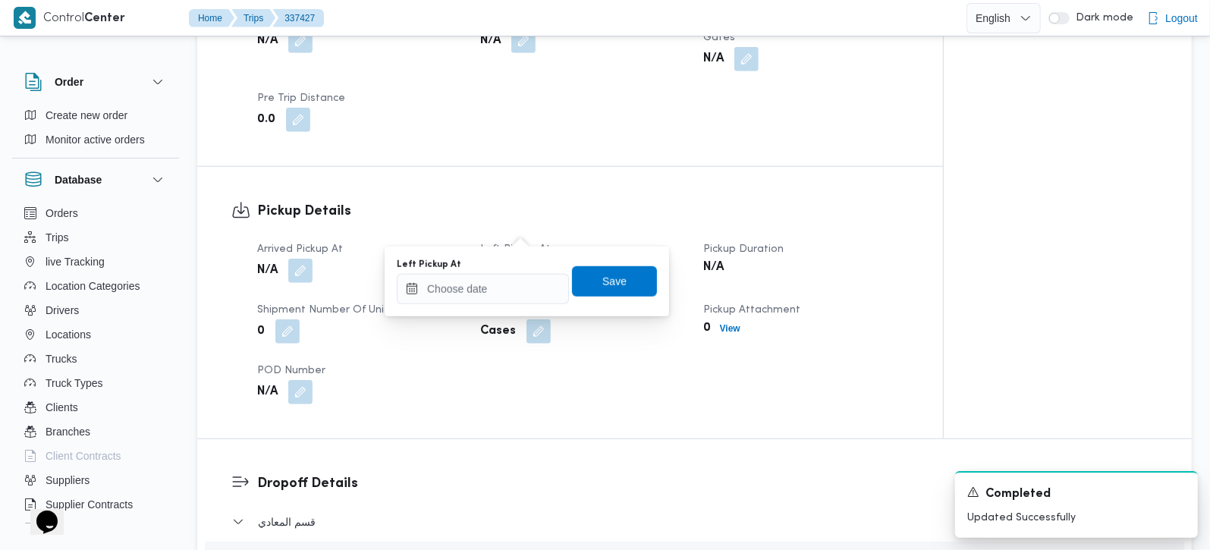
type input "15/09/2025 09:25"
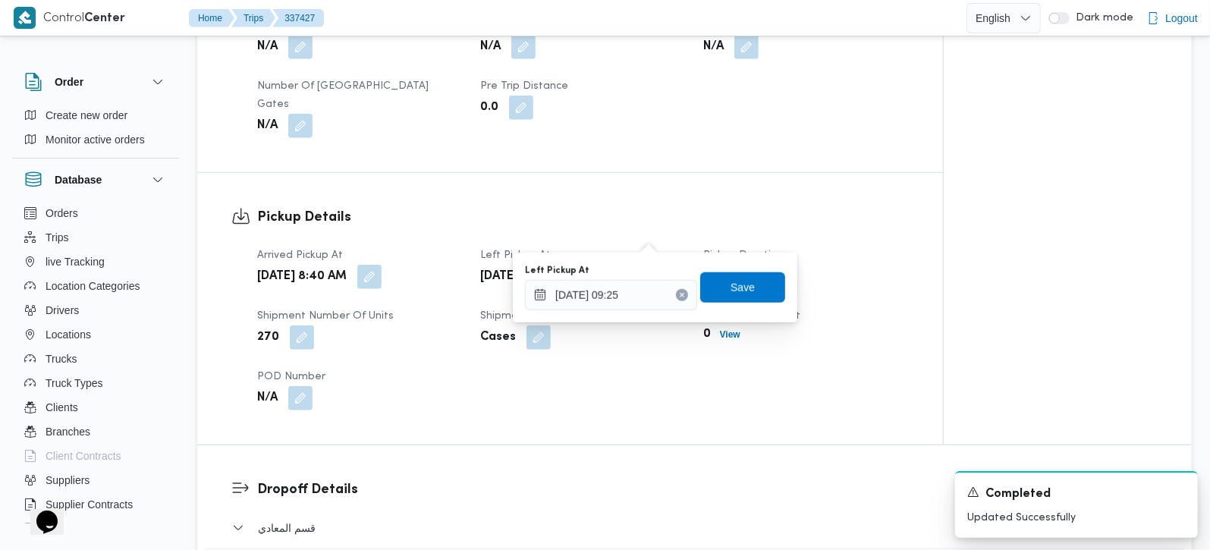
click at [469, 297] on div "Arrived Pickup At Mon, Sep 15, 2025 8:40 AM Left Pickup At Mon, Sep 15, 2025 9:…" at bounding box center [583, 329] width 670 height 182
click at [709, 207] on h3 "Pickup Details" at bounding box center [583, 217] width 652 height 20
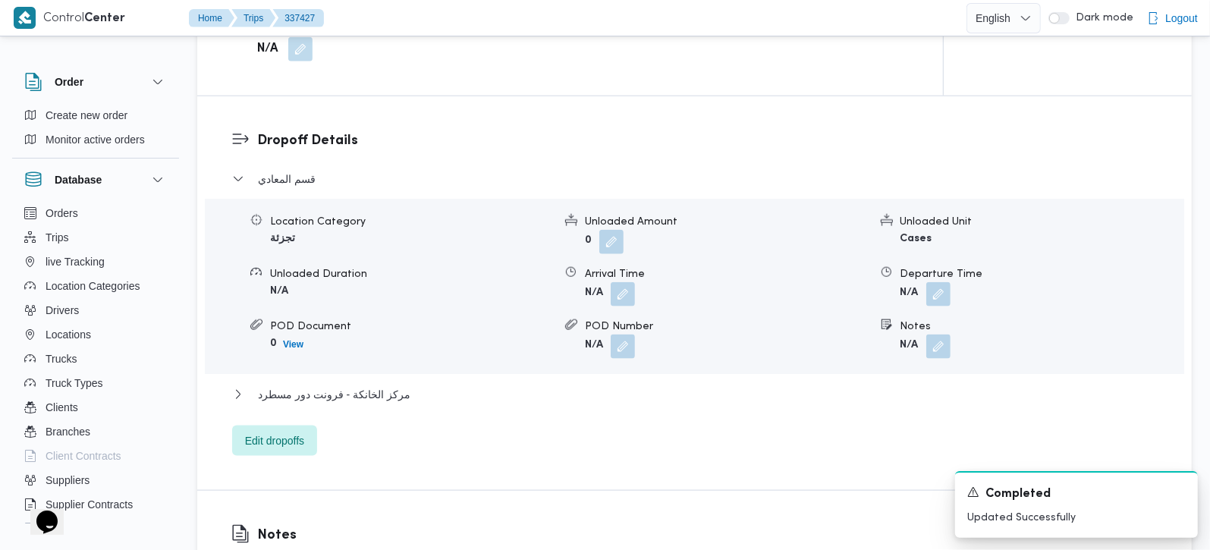
scroll to position [1284, 0]
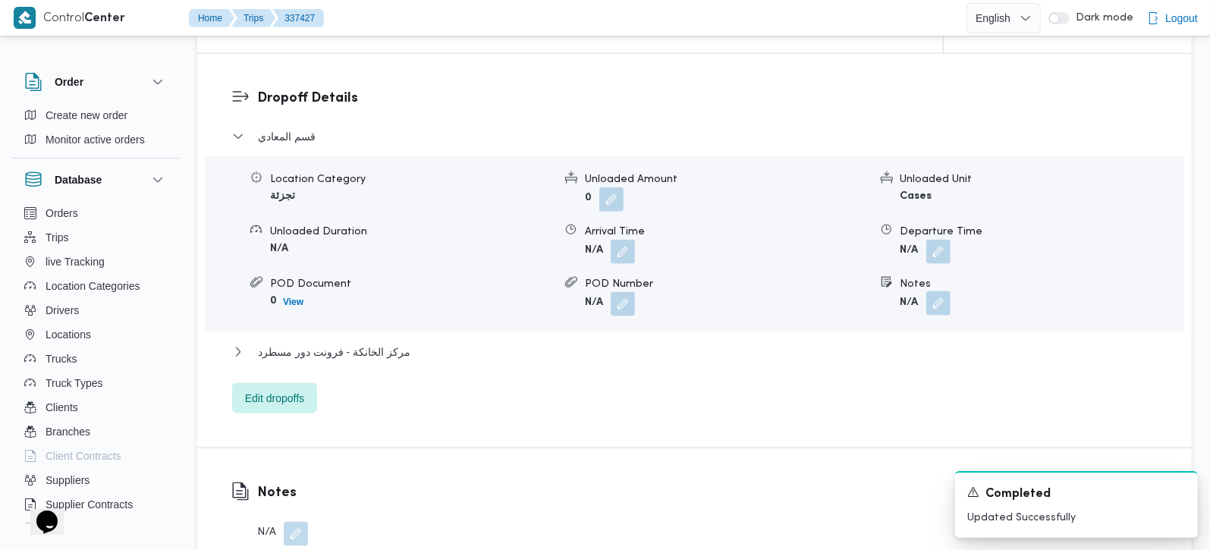
drag, startPoint x: 933, startPoint y: 254, endPoint x: 933, endPoint y: 272, distance: 17.5
click at [933, 291] on button "button" at bounding box center [938, 303] width 24 height 24
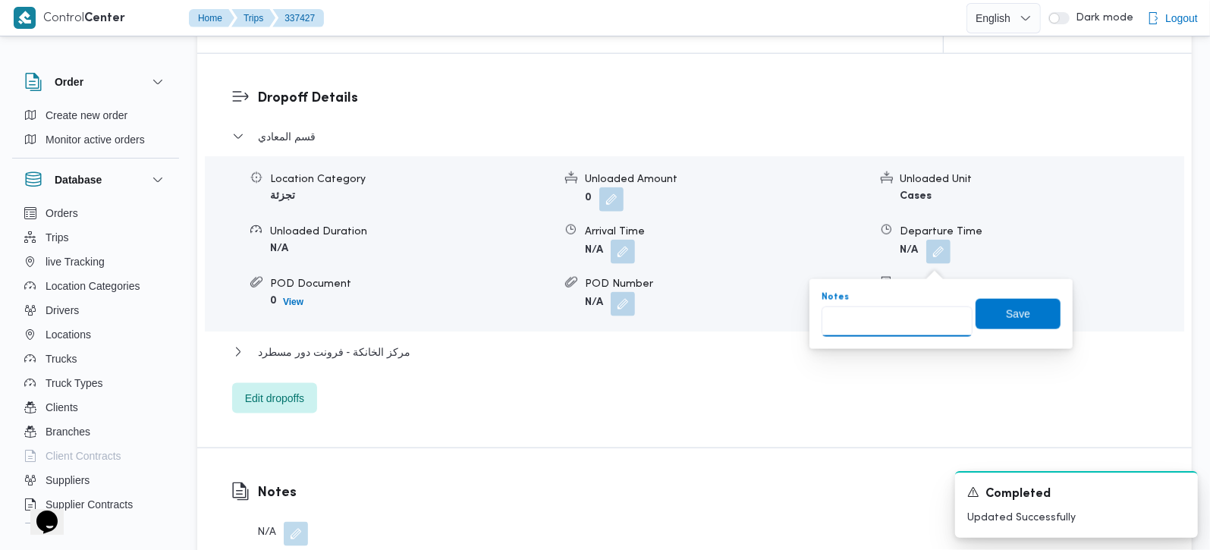
click at [919, 316] on input "Notes" at bounding box center [897, 322] width 151 height 30
paste input "زهراء"
type input "زهراء"
click at [980, 316] on span "Save" at bounding box center [1018, 313] width 85 height 30
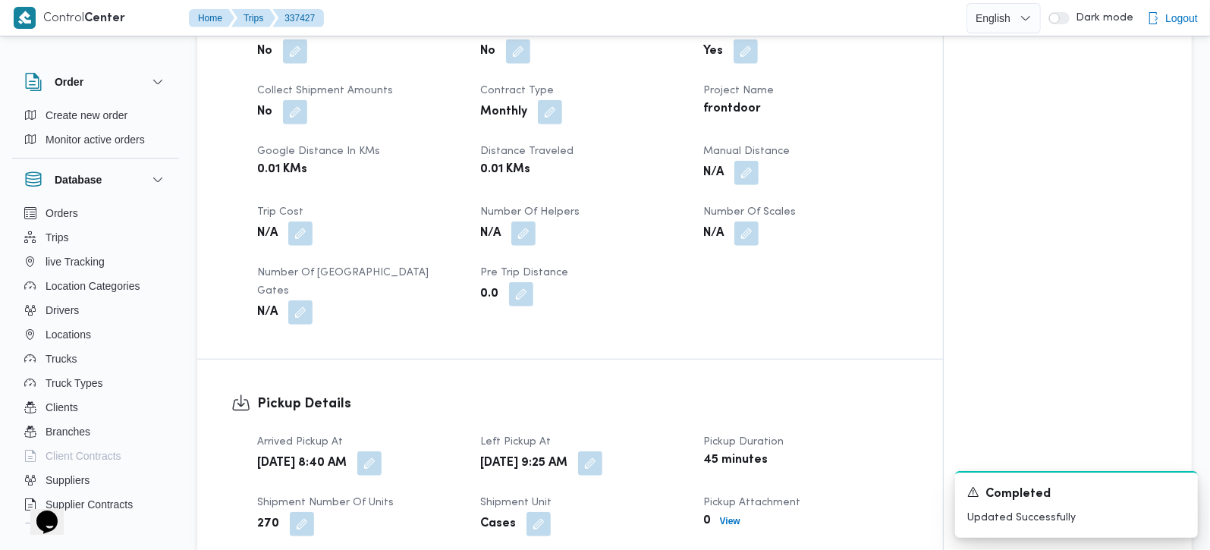
scroll to position [803, 0]
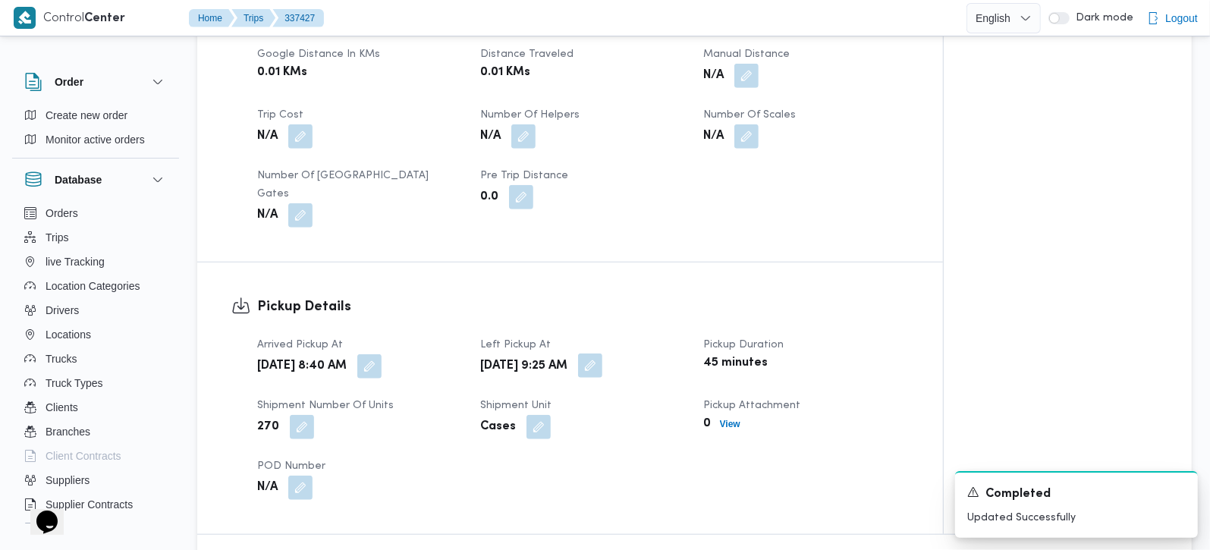
click at [602, 354] on button "button" at bounding box center [590, 366] width 24 height 24
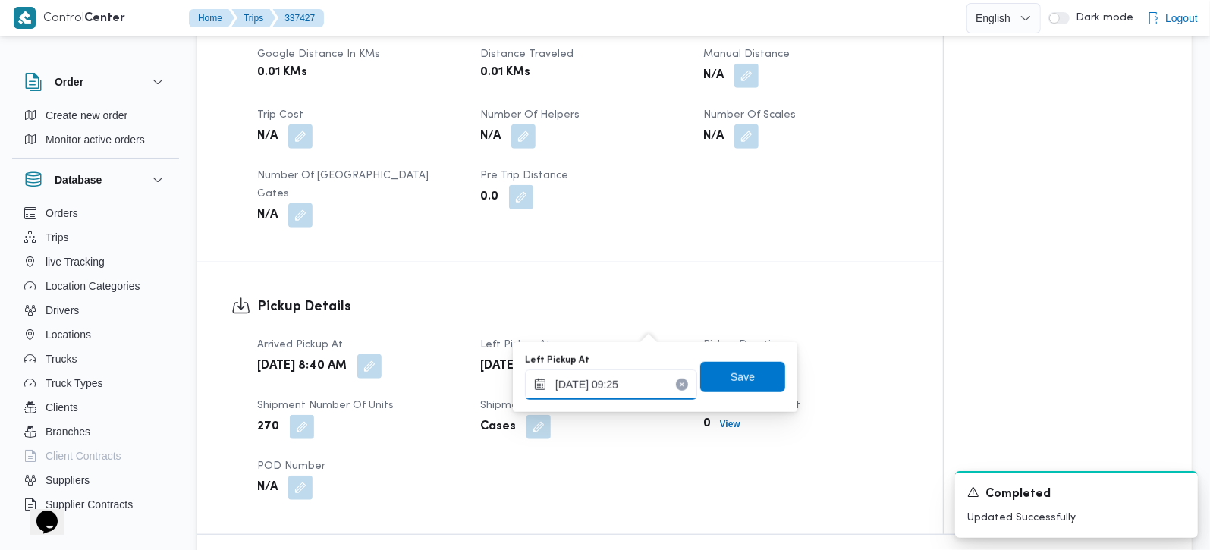
click at [621, 373] on input "15/09/2025 09:25" at bounding box center [611, 385] width 172 height 30
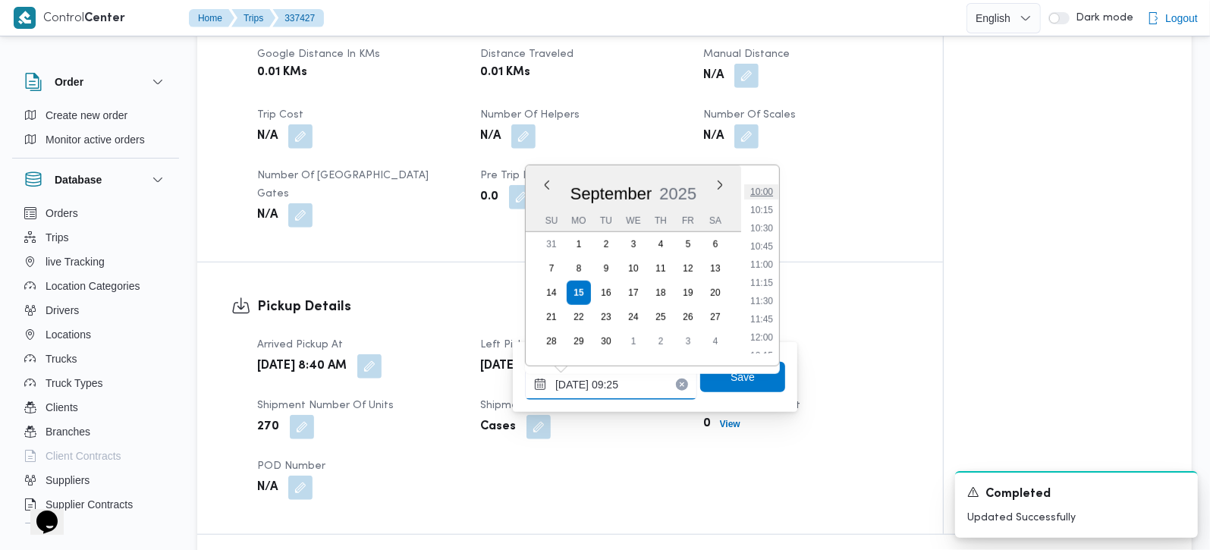
scroll to position [761, 0]
click at [760, 191] on li "10:30" at bounding box center [761, 188] width 35 height 15
type input "15/09/2025 10:30"
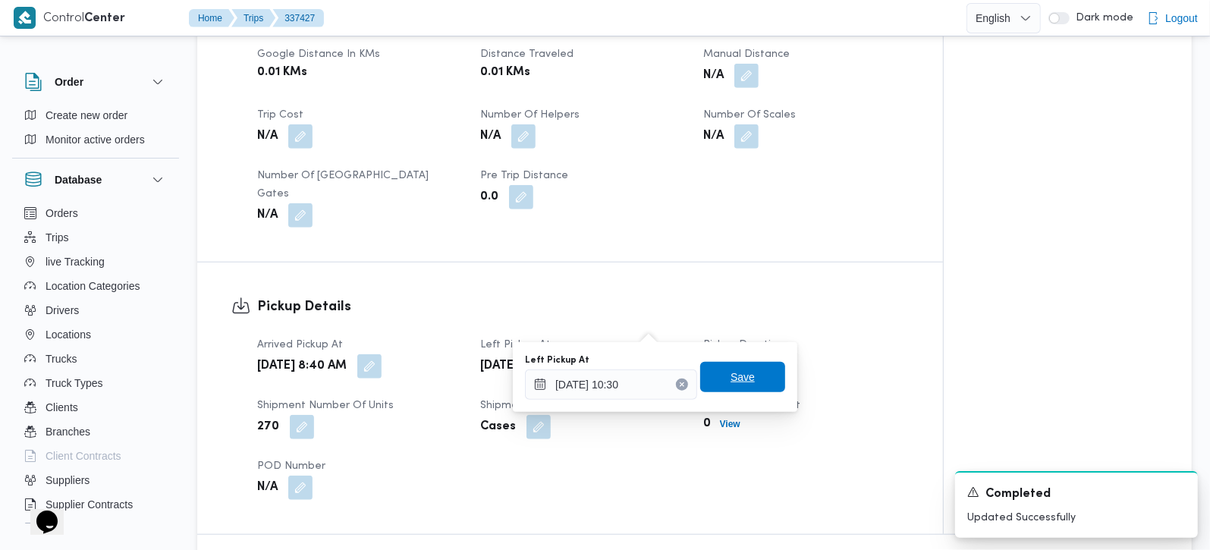
click at [734, 368] on span "Save" at bounding box center [743, 377] width 24 height 18
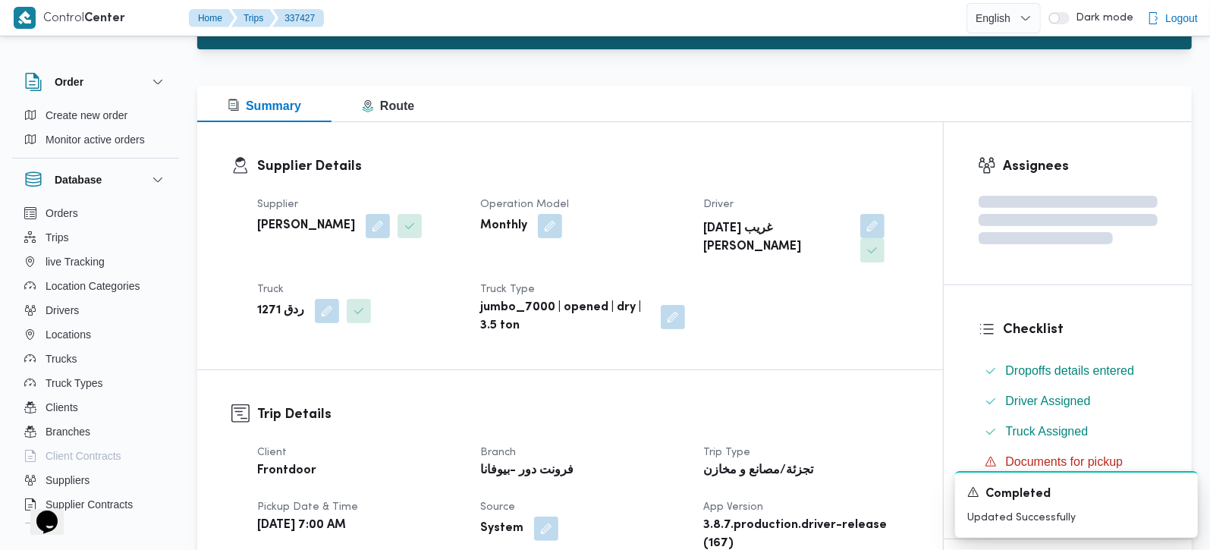
scroll to position [0, 0]
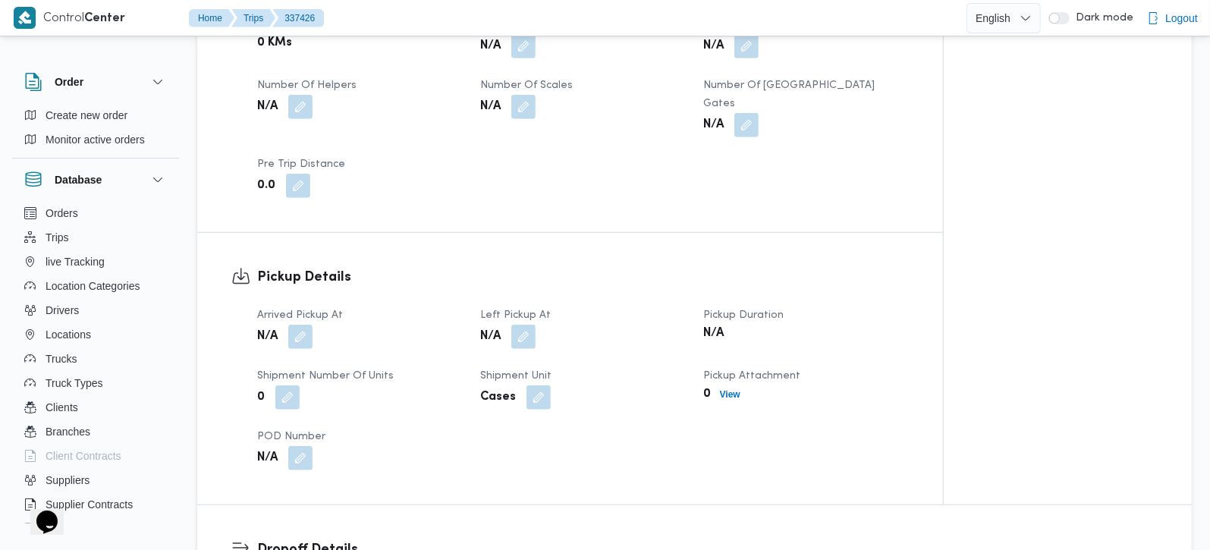
scroll to position [803, 0]
click at [297, 323] on button "button" at bounding box center [300, 335] width 24 height 24
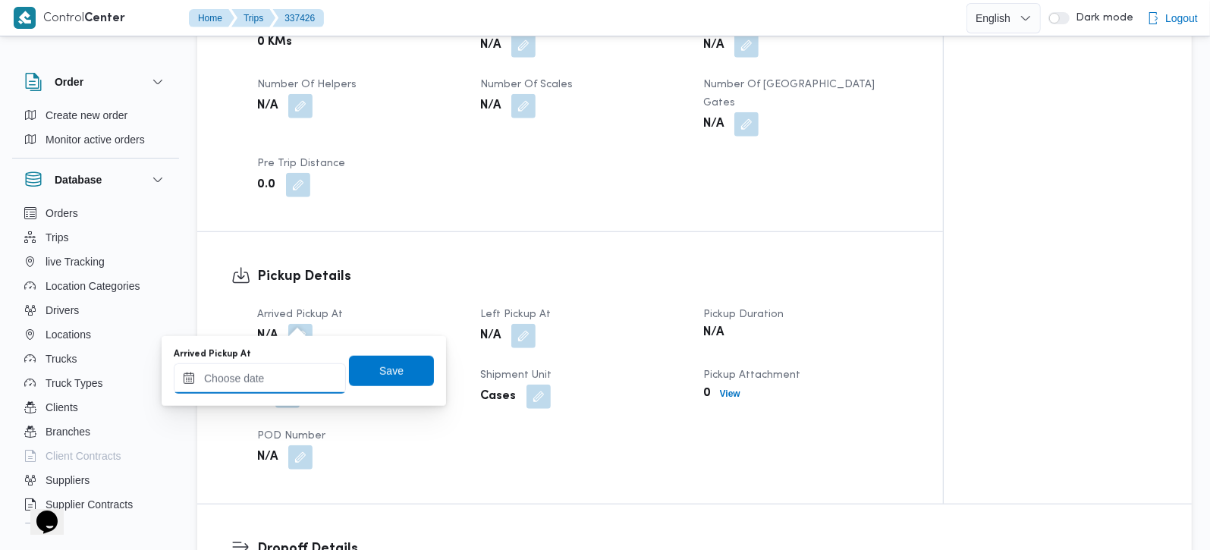
click at [275, 368] on div at bounding box center [260, 378] width 172 height 30
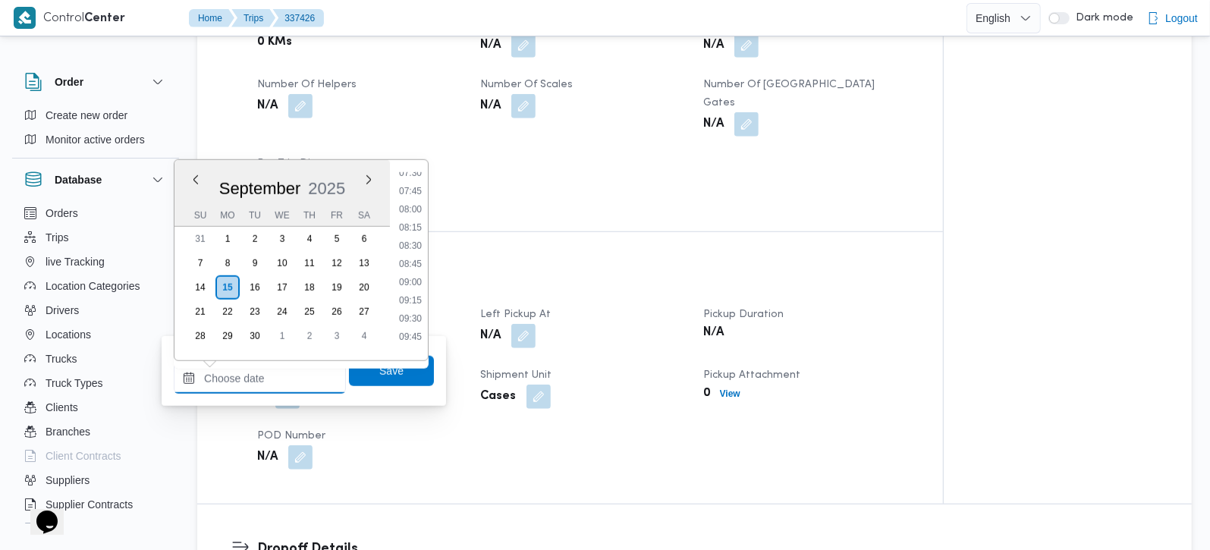
scroll to position [552, 0]
click at [422, 257] on li "08:45" at bounding box center [410, 264] width 35 height 15
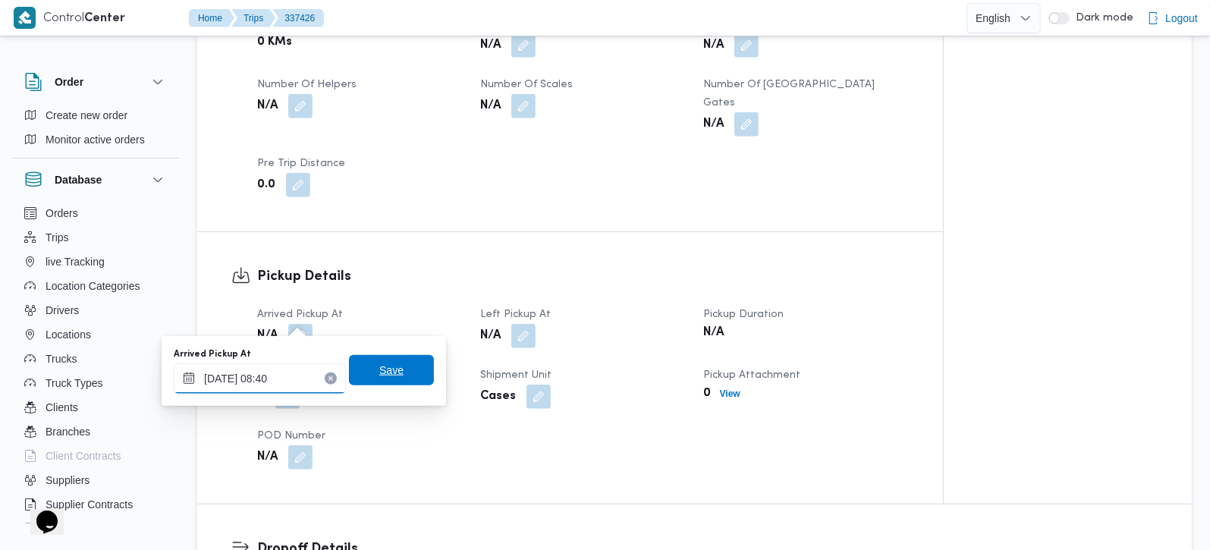
type input "15/09/2025 08:40"
click at [390, 355] on span "Save" at bounding box center [391, 370] width 85 height 30
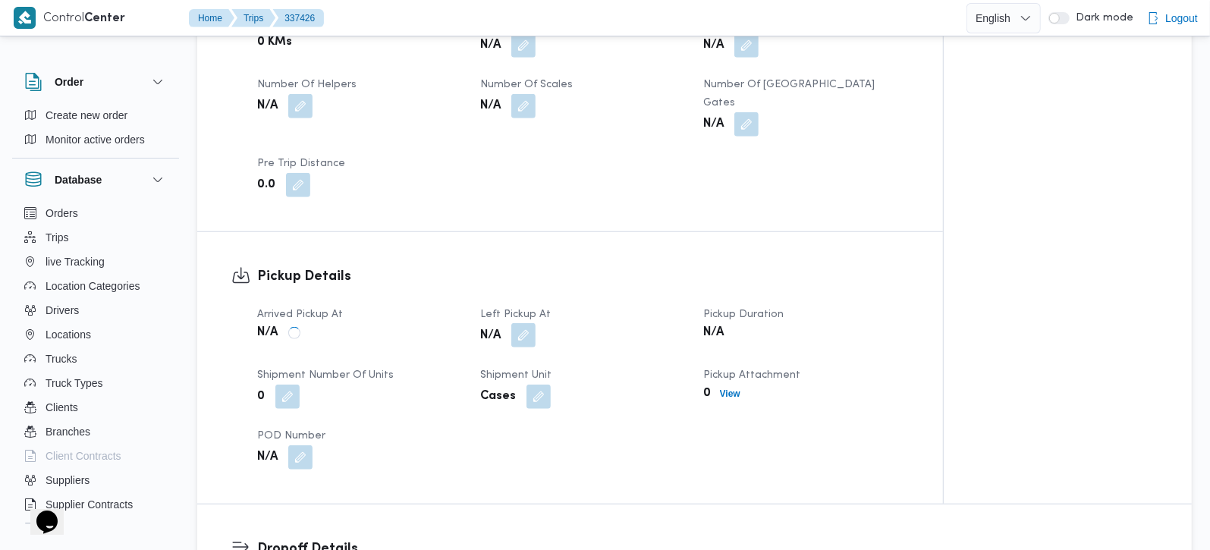
click at [523, 323] on button "button" at bounding box center [523, 335] width 24 height 24
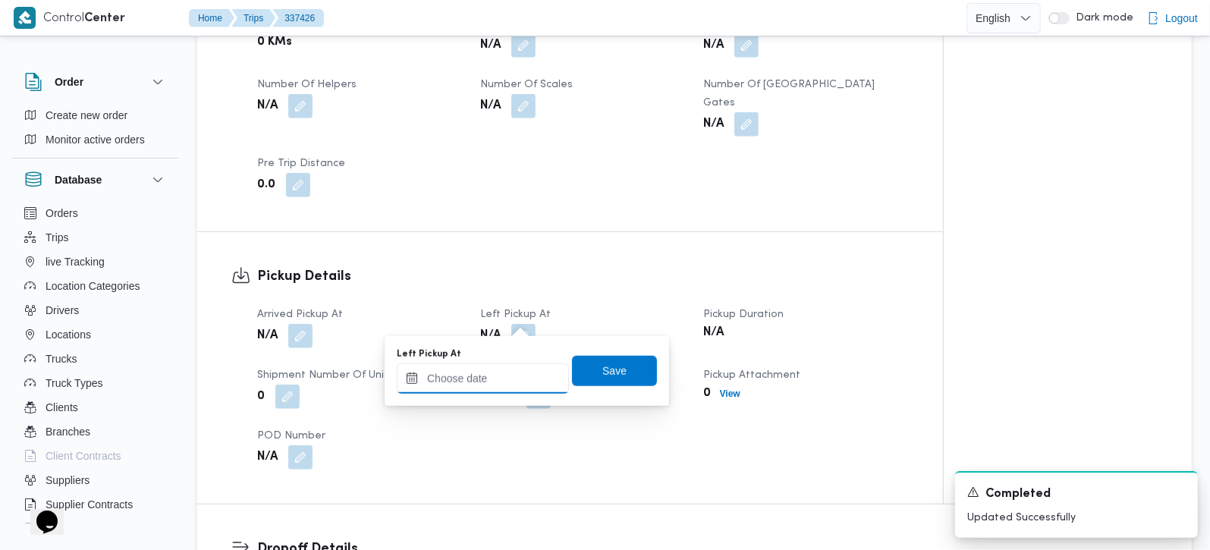
click at [509, 371] on input "Left Pickup At" at bounding box center [483, 378] width 172 height 30
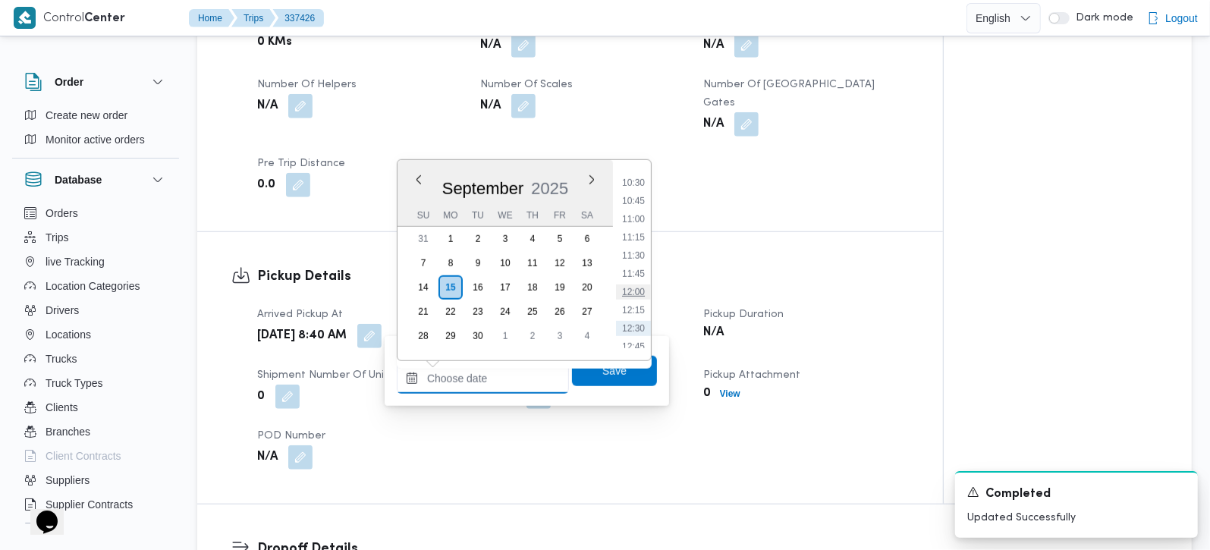
scroll to position [731, 0]
click at [628, 178] on li "10:00" at bounding box center [633, 177] width 35 height 15
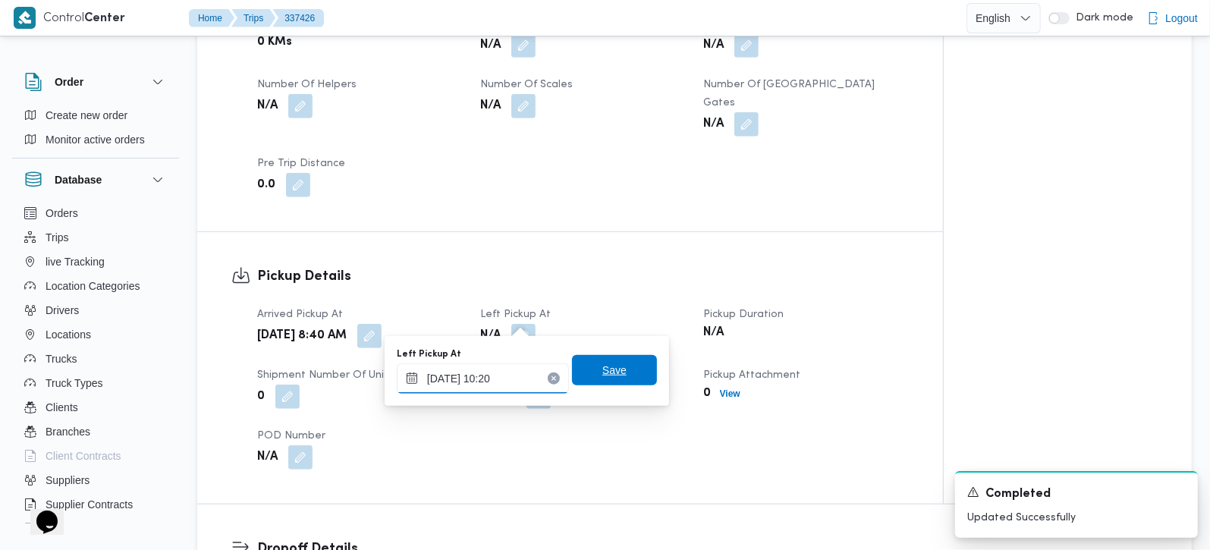
type input "15/09/2025 10:20"
click at [602, 361] on span "Save" at bounding box center [614, 370] width 24 height 18
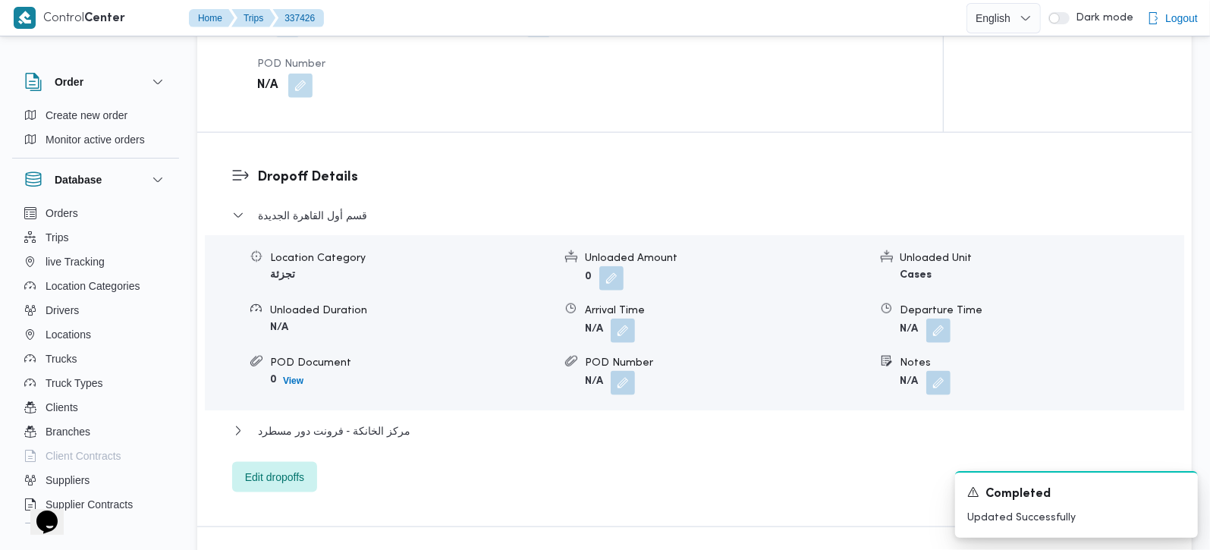
scroll to position [1250, 0]
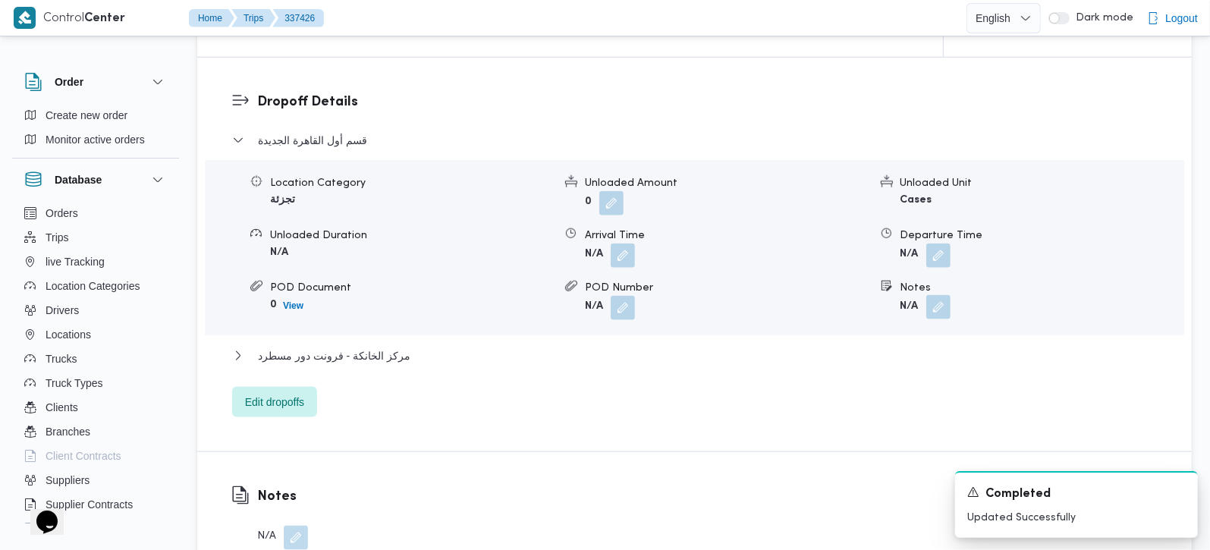
click at [931, 295] on button "button" at bounding box center [938, 307] width 24 height 24
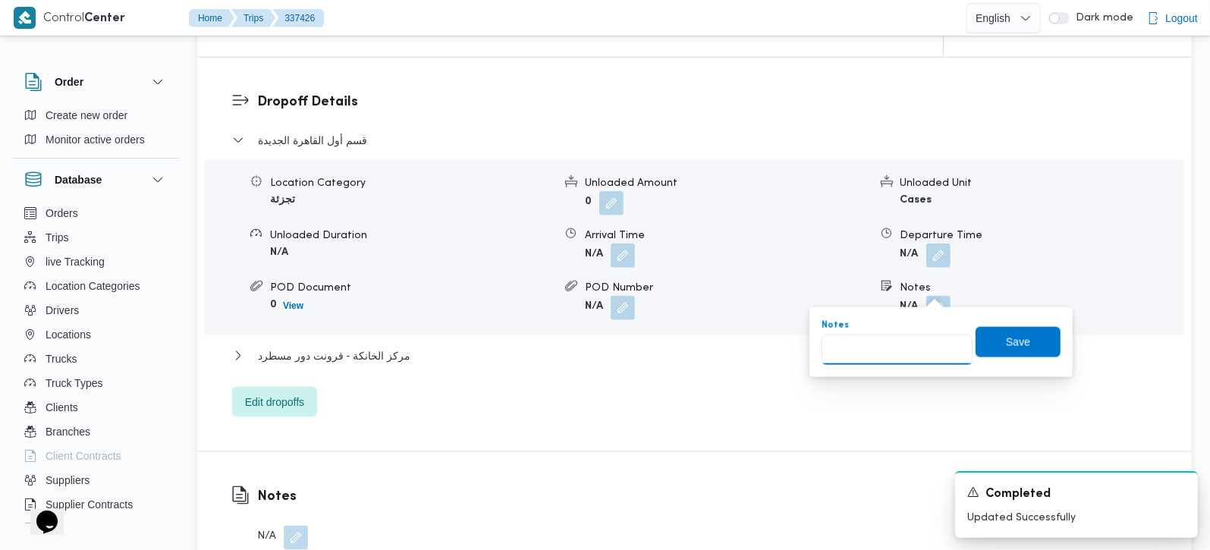
click at [912, 339] on input "Notes" at bounding box center [897, 350] width 151 height 30
paste input "التجمع الخامس"
type input "التجمع الخامس"
click at [1014, 335] on span "Save" at bounding box center [1018, 341] width 24 height 18
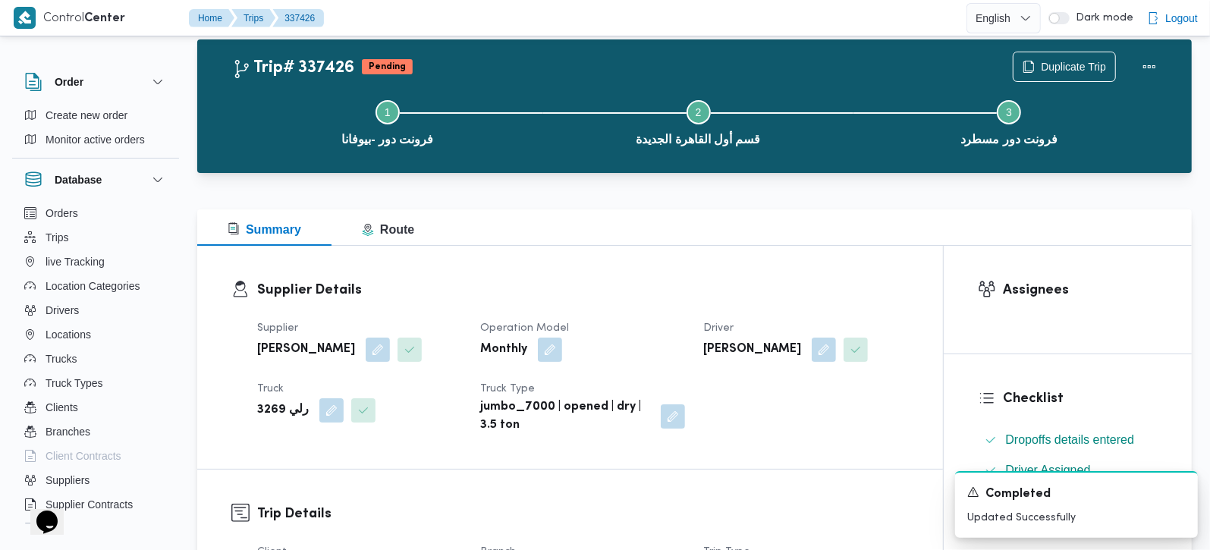
scroll to position [0, 0]
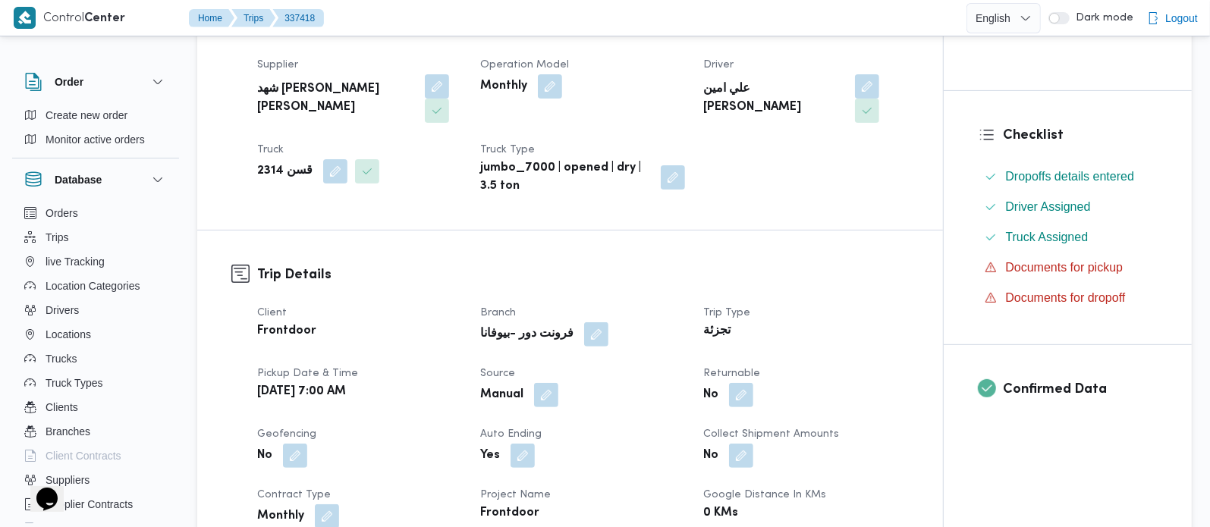
scroll to position [357, 0]
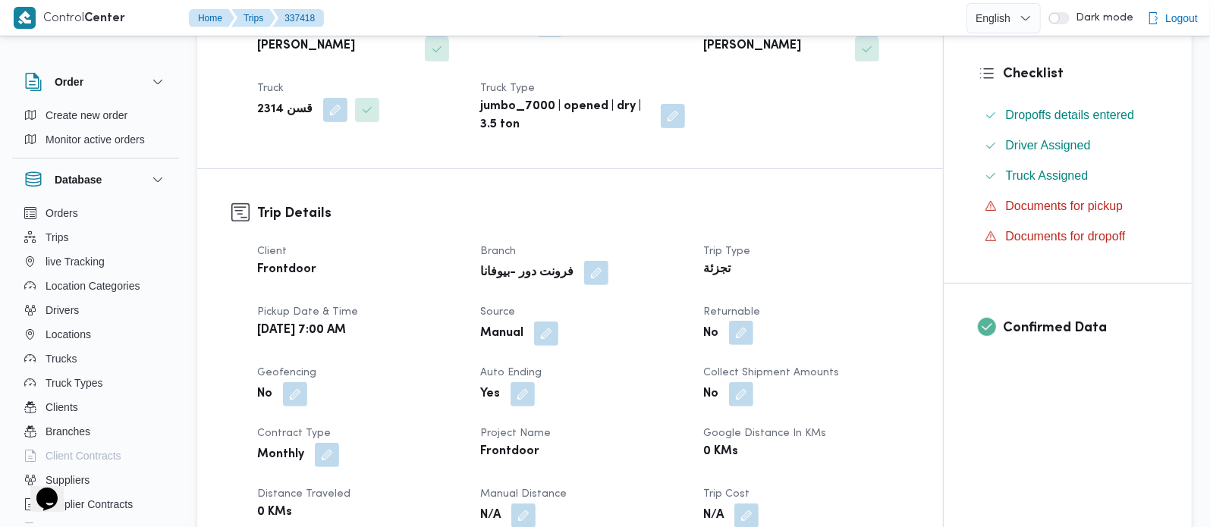
click at [742, 337] on button "button" at bounding box center [741, 333] width 24 height 24
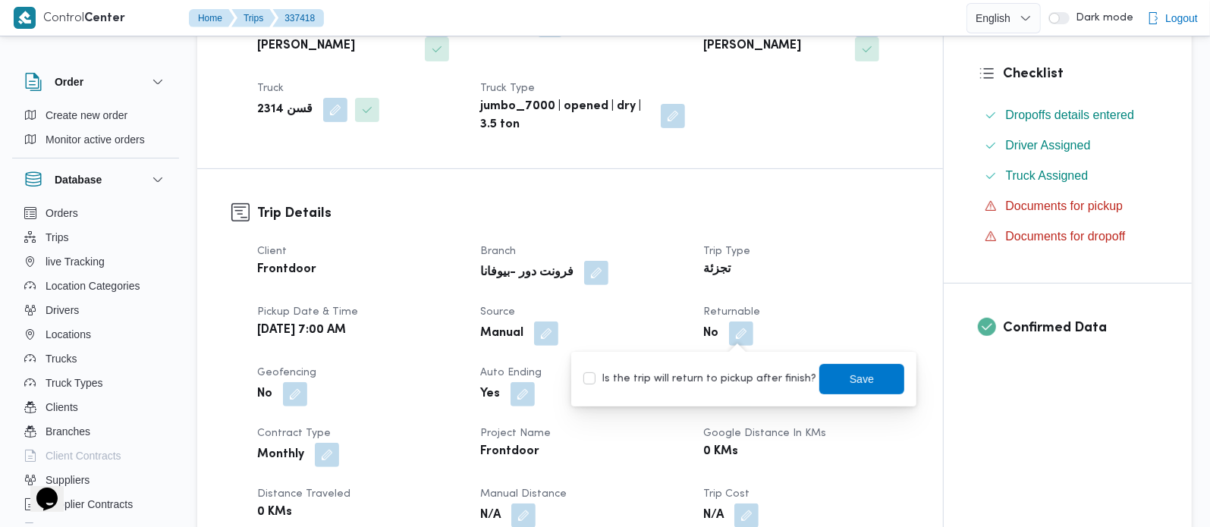
click at [737, 380] on label "Is the trip will return to pickup after finish?" at bounding box center [700, 379] width 233 height 18
checkbox input "true"
click at [832, 381] on span "Save" at bounding box center [861, 378] width 85 height 30
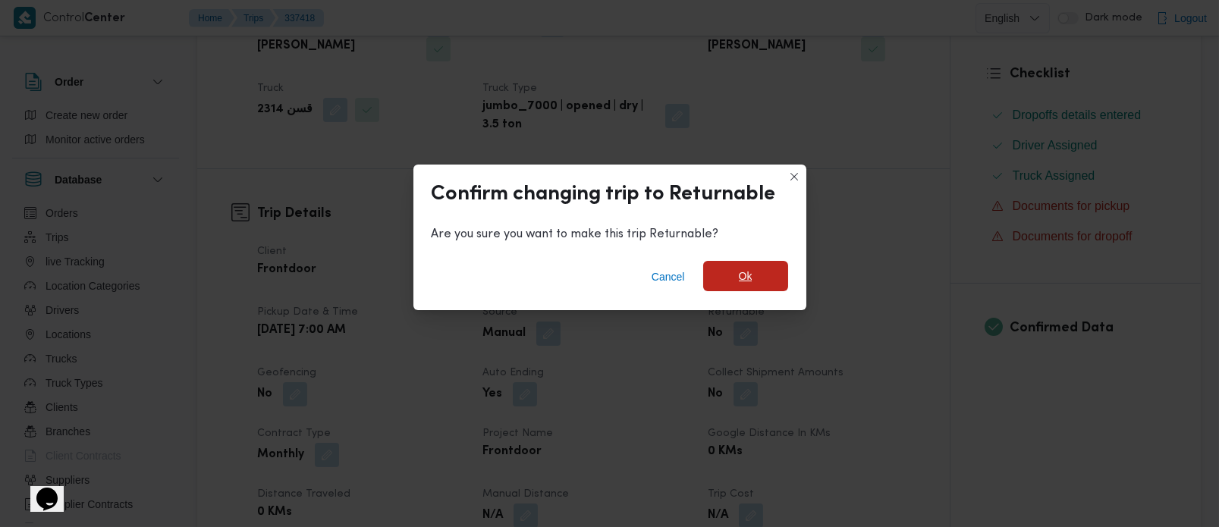
click at [730, 281] on span "Ok" at bounding box center [745, 276] width 85 height 30
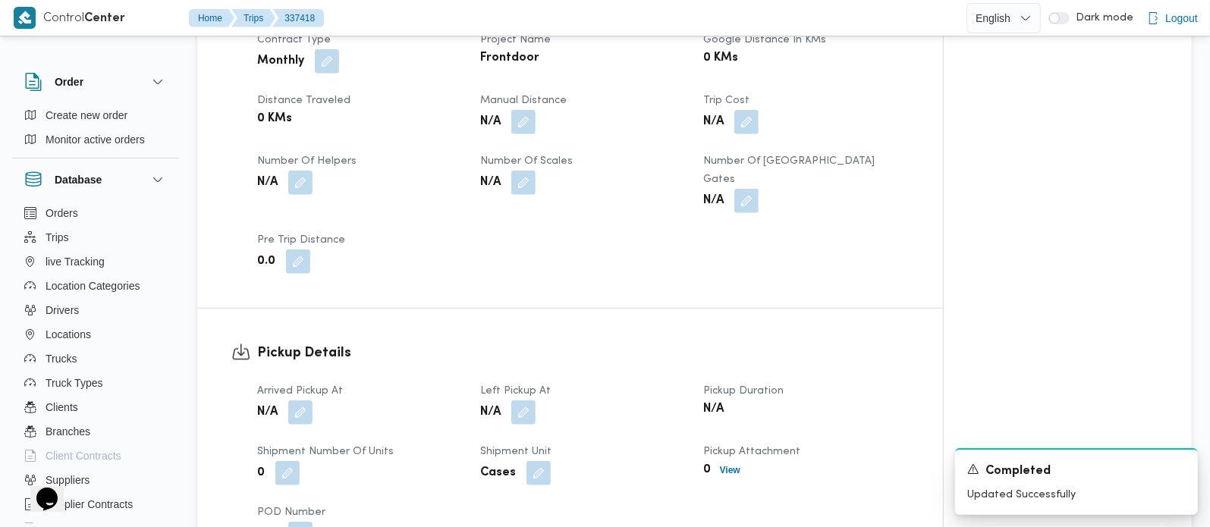
scroll to position [982, 0]
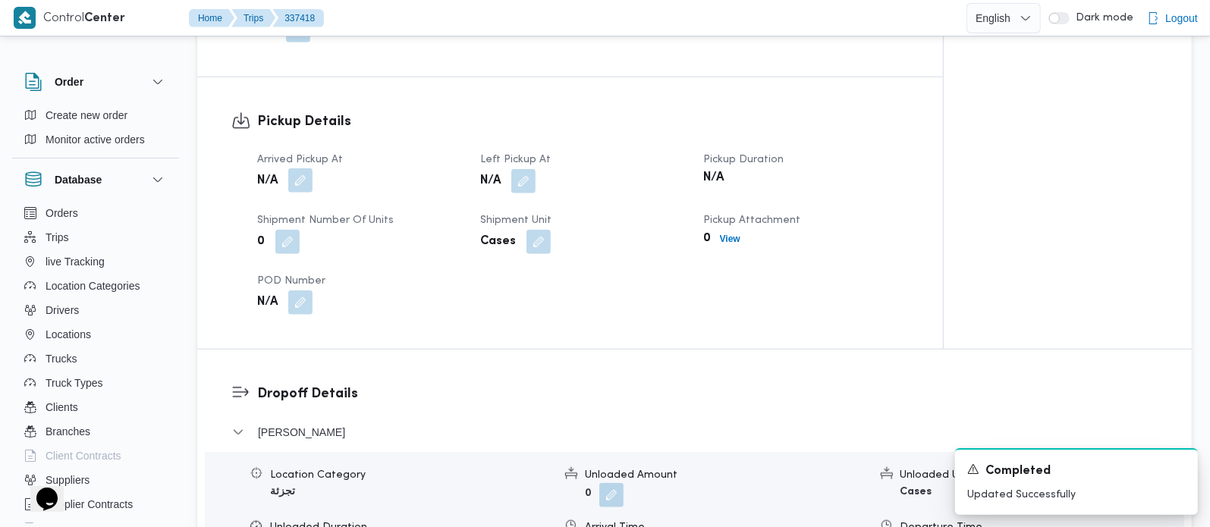
click at [304, 173] on button "button" at bounding box center [300, 180] width 24 height 24
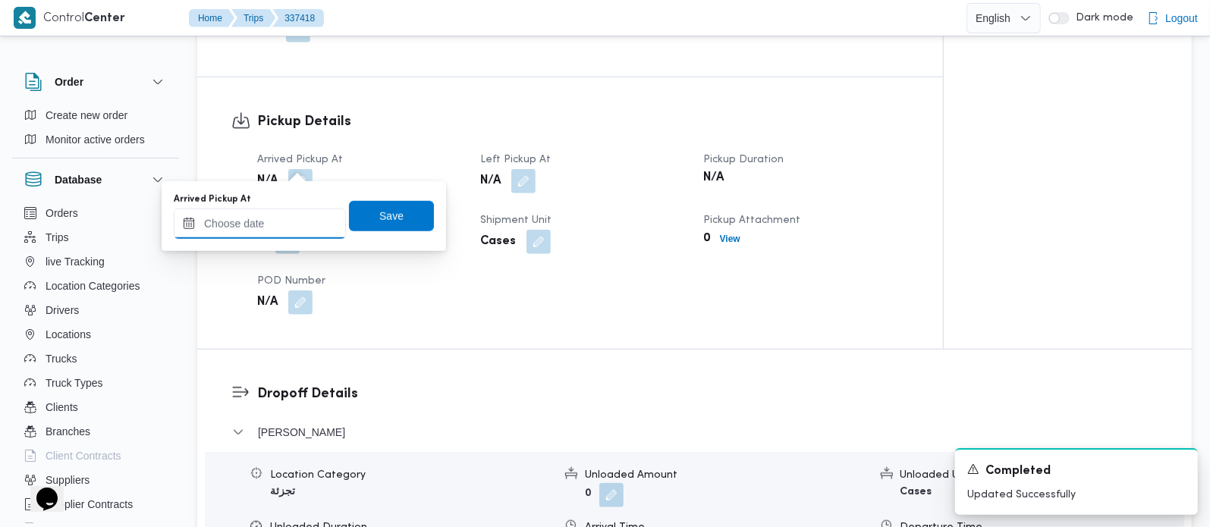
click at [292, 218] on input "Arrived Pickup At" at bounding box center [260, 224] width 172 height 30
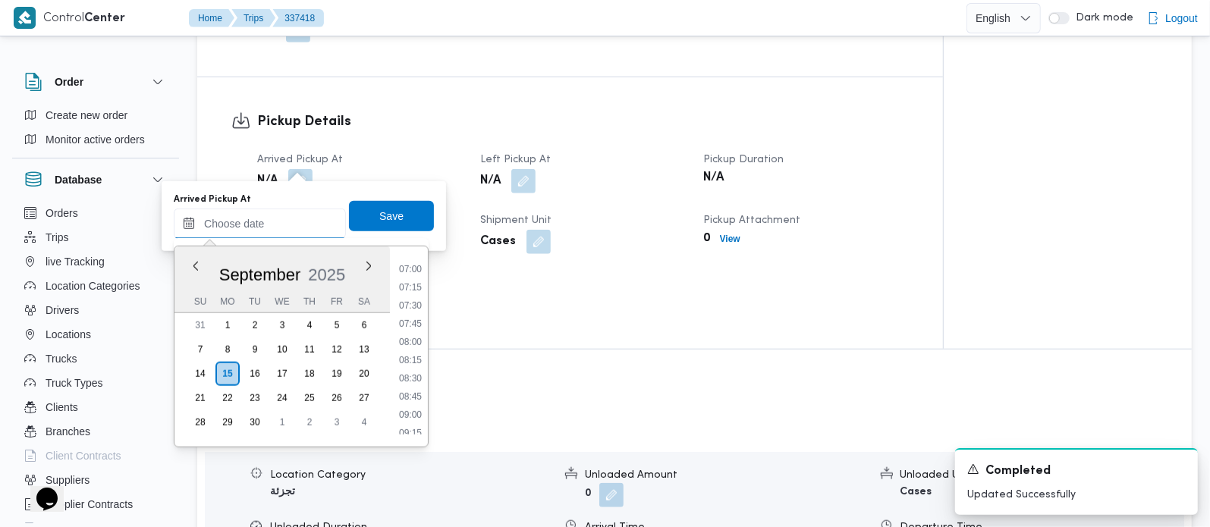
scroll to position [463, 0]
drag, startPoint x: 416, startPoint y: 310, endPoint x: 411, endPoint y: 295, distance: 15.8
click at [416, 310] on li "07:00" at bounding box center [410, 313] width 35 height 15
type input "15/09/2025 07:00"
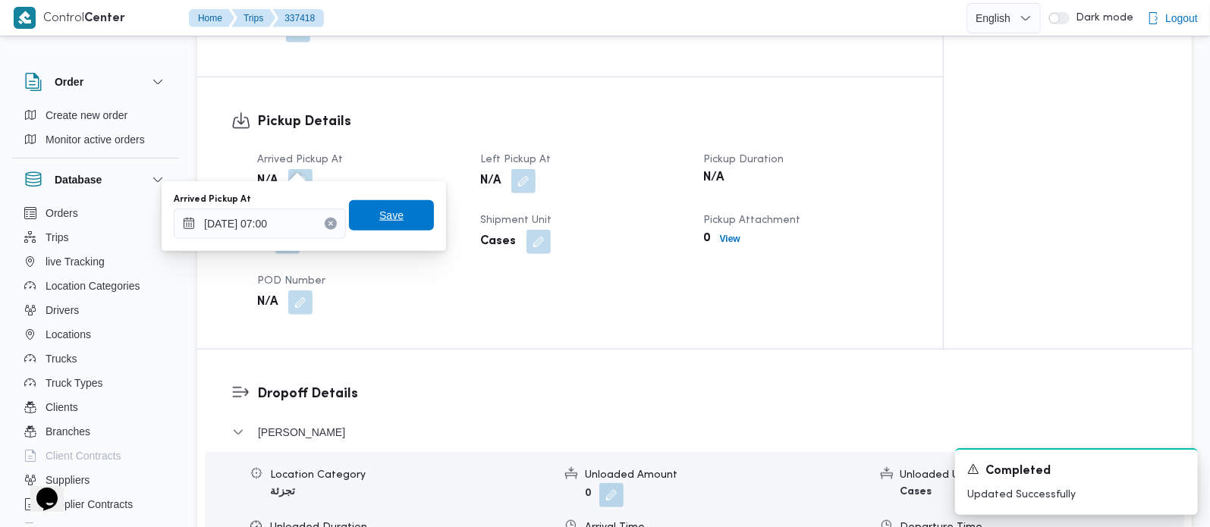
click at [383, 209] on span "Save" at bounding box center [391, 215] width 24 height 18
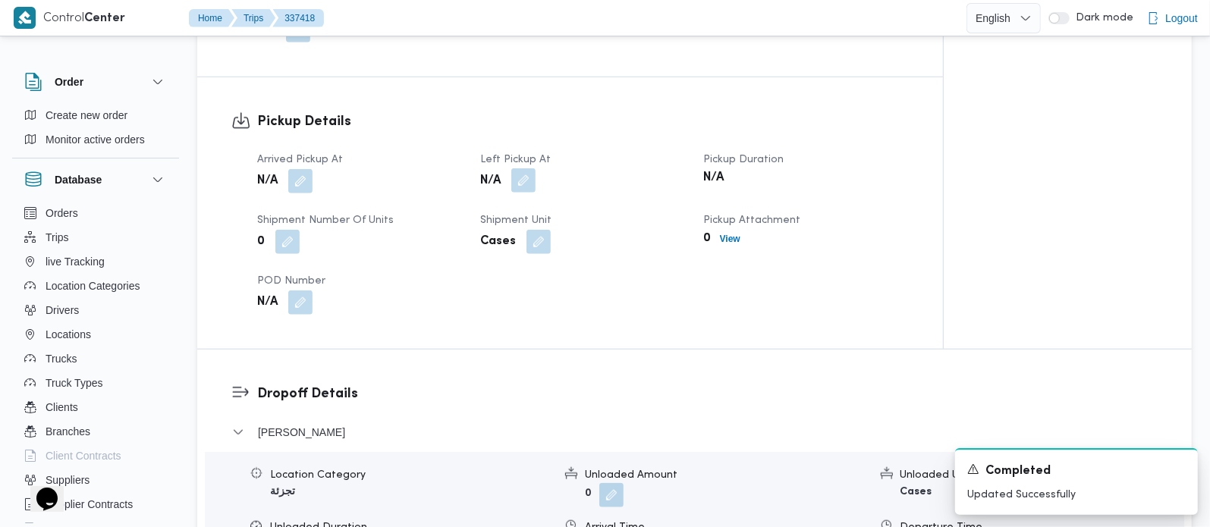
click at [517, 168] on button "button" at bounding box center [523, 180] width 24 height 24
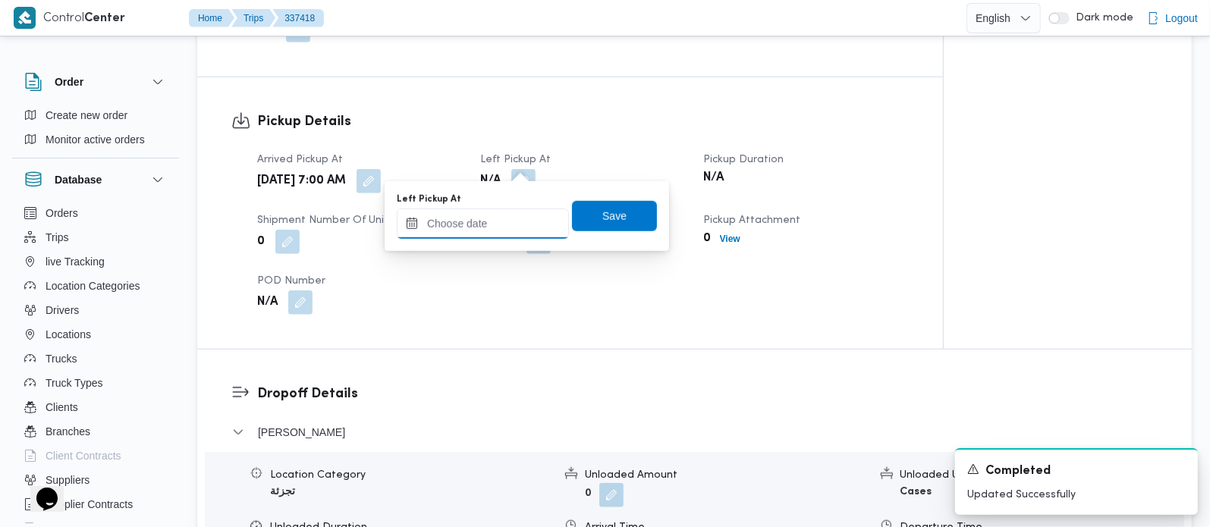
click at [498, 224] on input "Left Pickup At" at bounding box center [483, 224] width 172 height 30
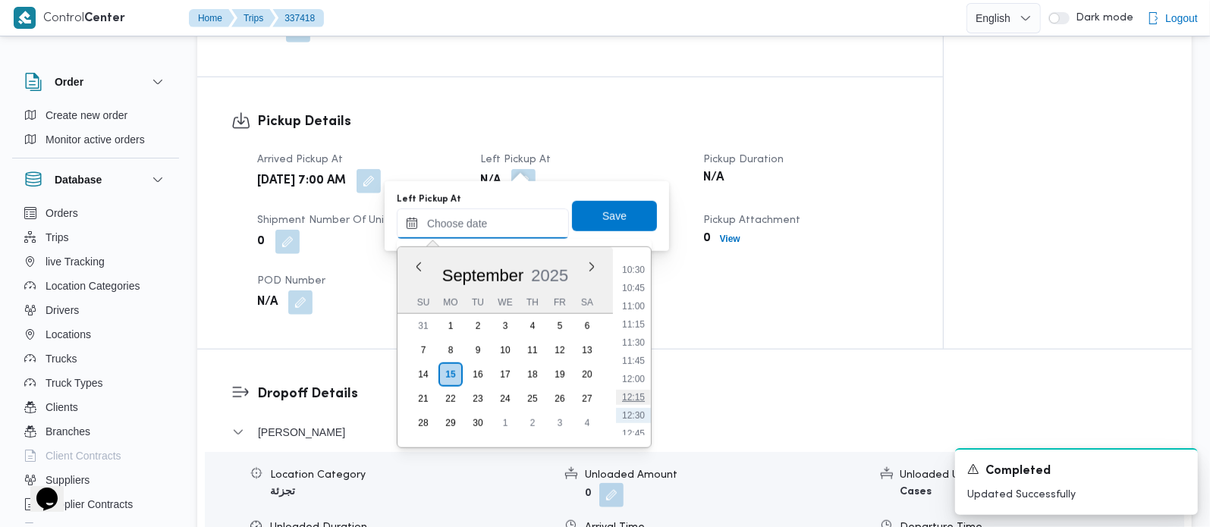
scroll to position [731, 0]
click at [628, 260] on li "10:00" at bounding box center [633, 264] width 35 height 15
type input "15/09/2025 10:00"
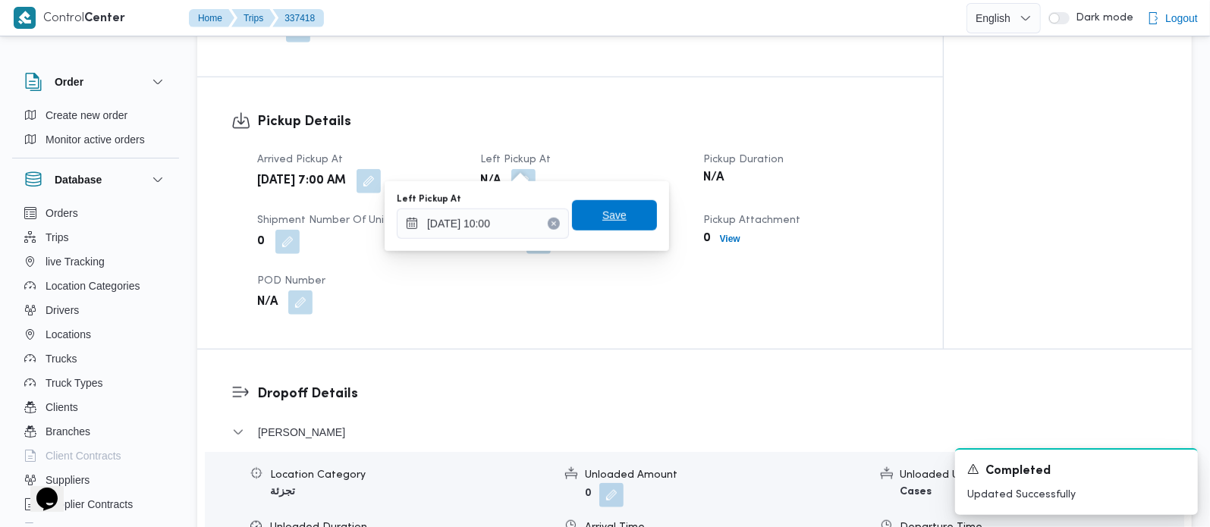
click at [602, 211] on span "Save" at bounding box center [614, 215] width 24 height 18
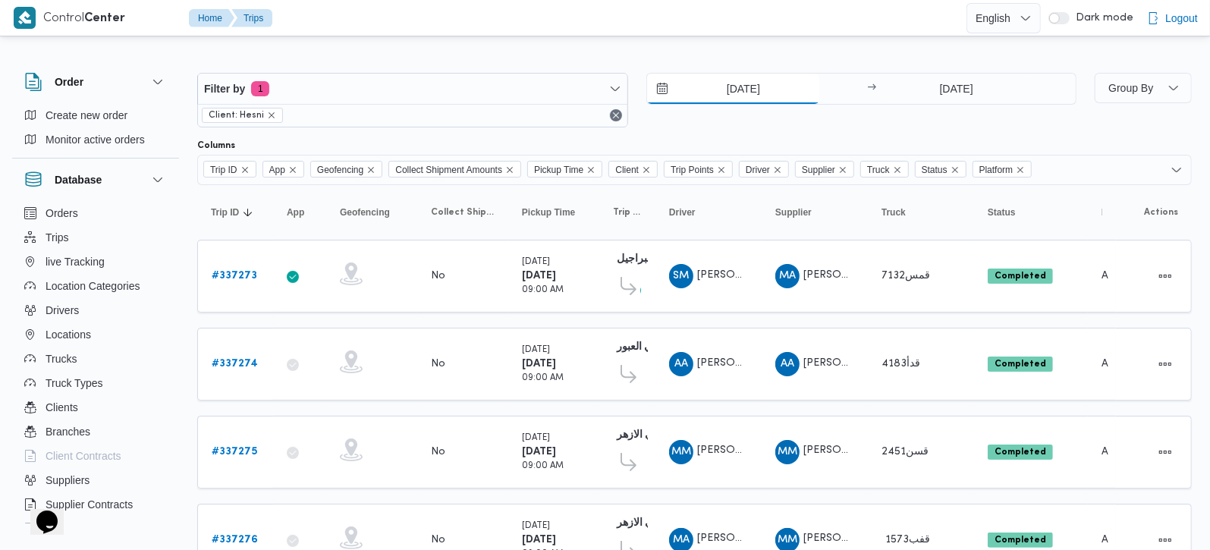
click at [715, 97] on input "13/9/2025" at bounding box center [733, 89] width 172 height 30
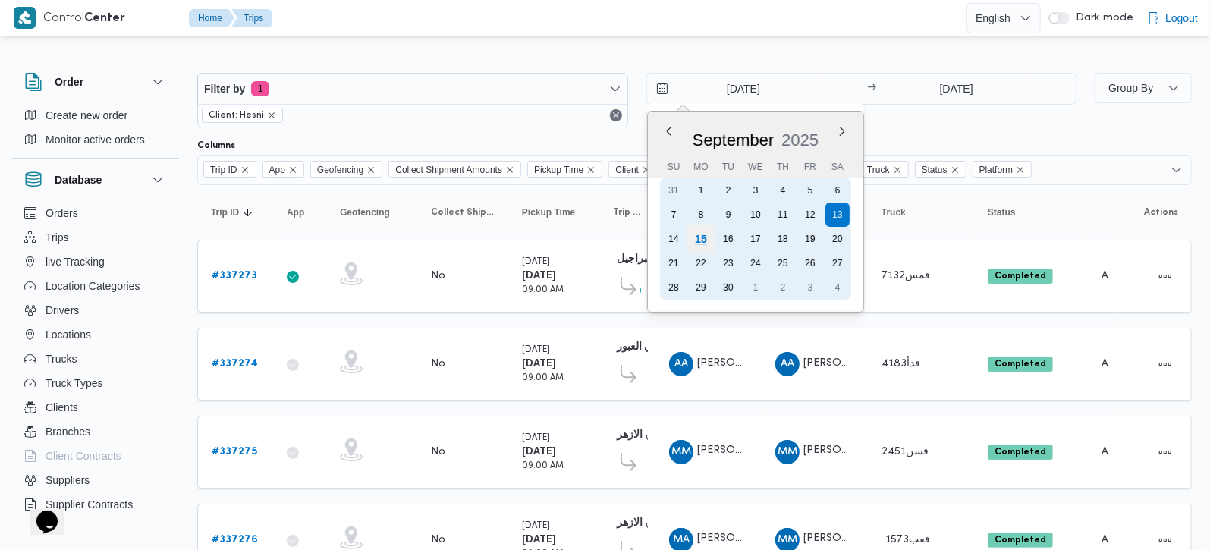
click at [696, 239] on div "15" at bounding box center [700, 239] width 29 height 29
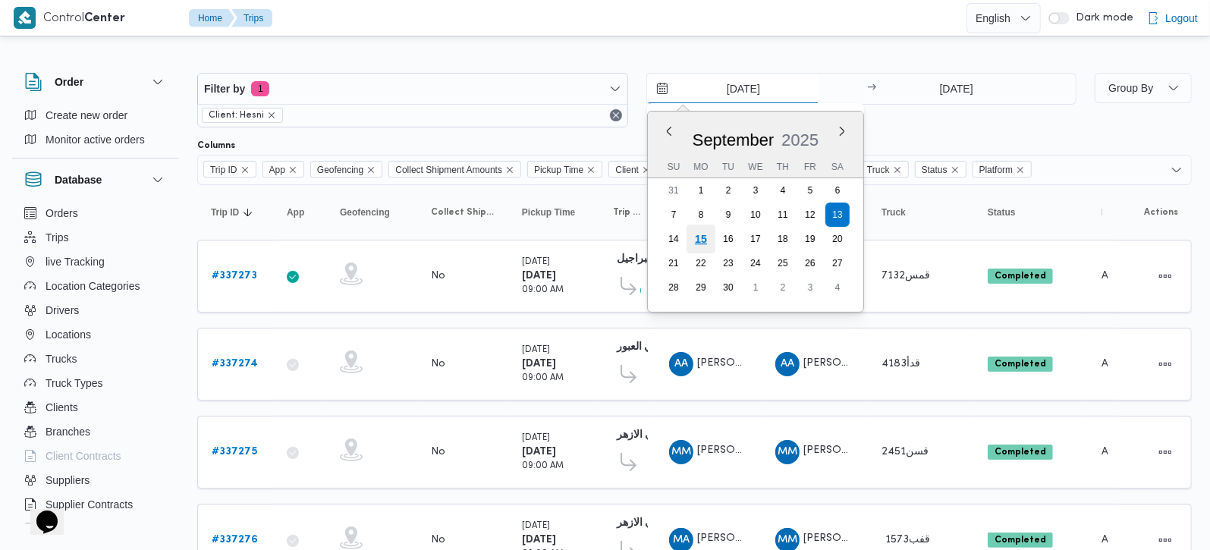
type input "15/9/2025"
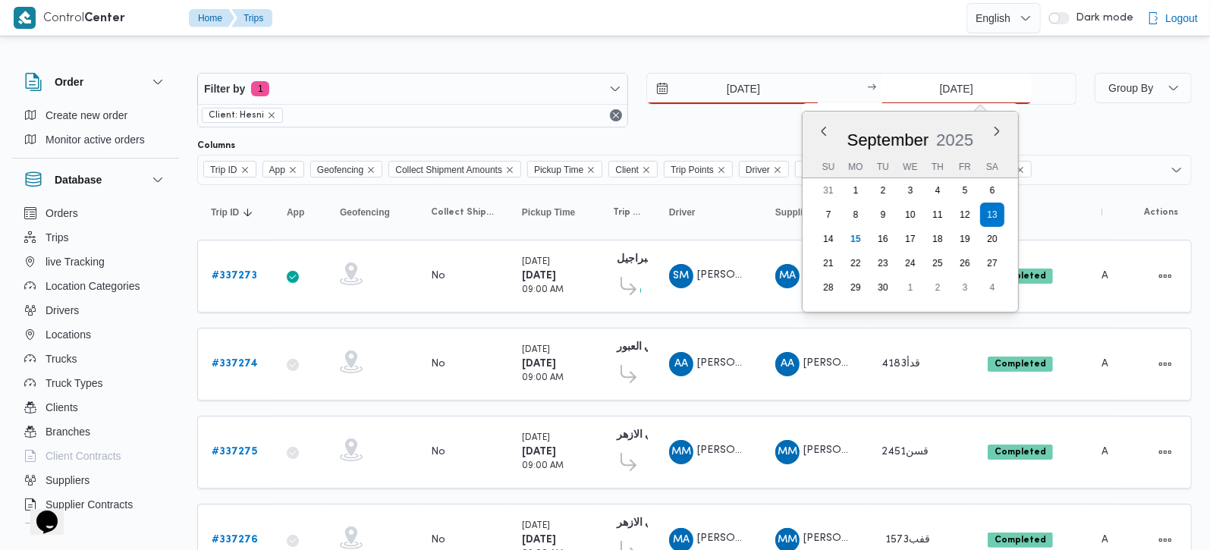
click at [961, 96] on input "13/9/2025" at bounding box center [956, 89] width 151 height 30
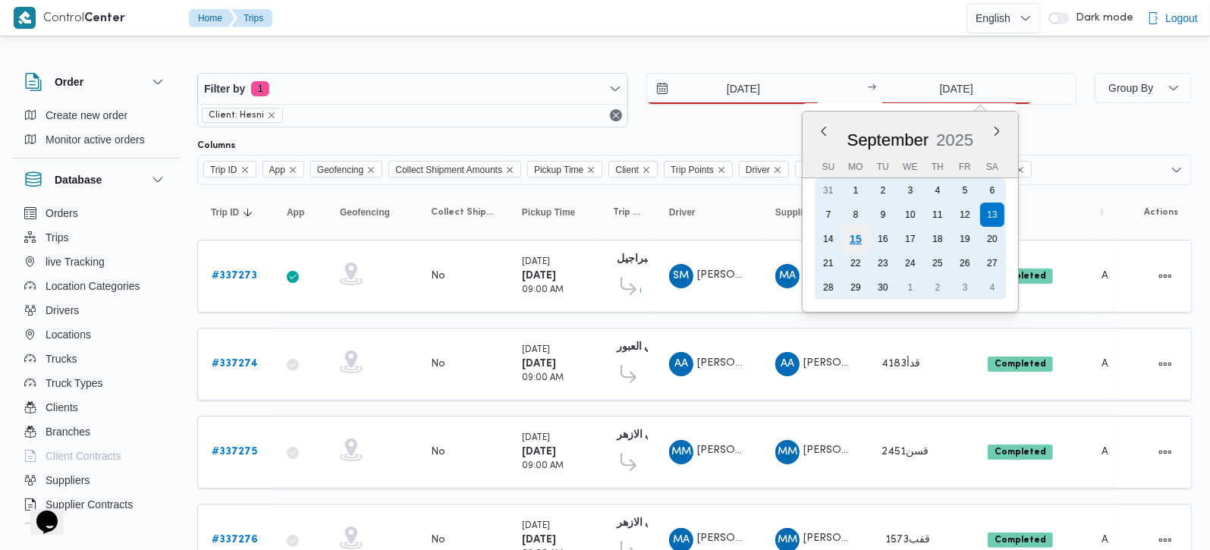
click at [851, 236] on div "15" at bounding box center [856, 239] width 29 height 29
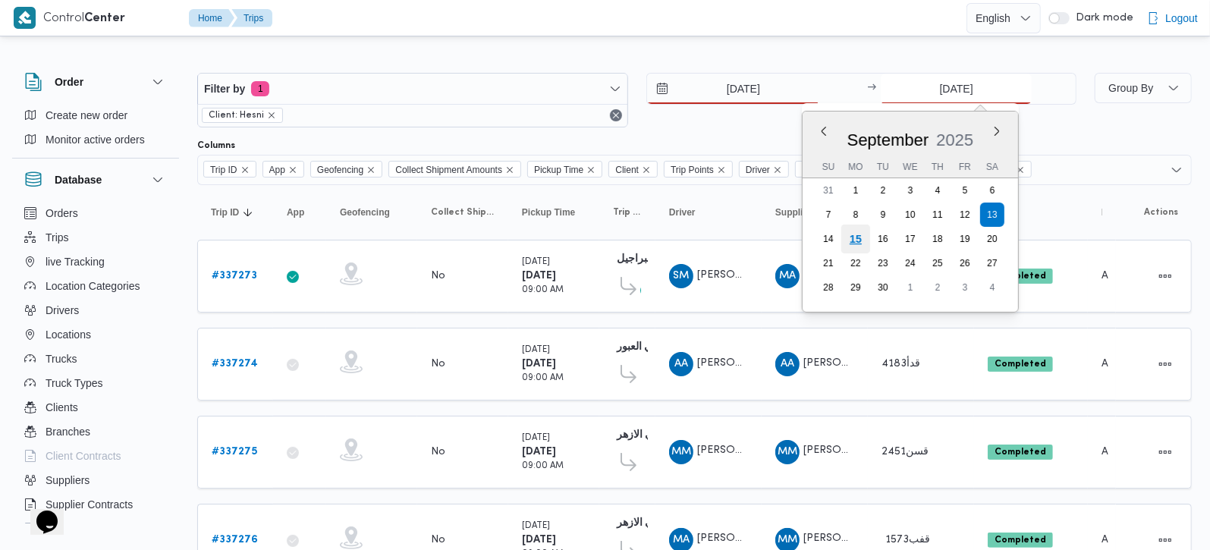
type input "15/9/2025"
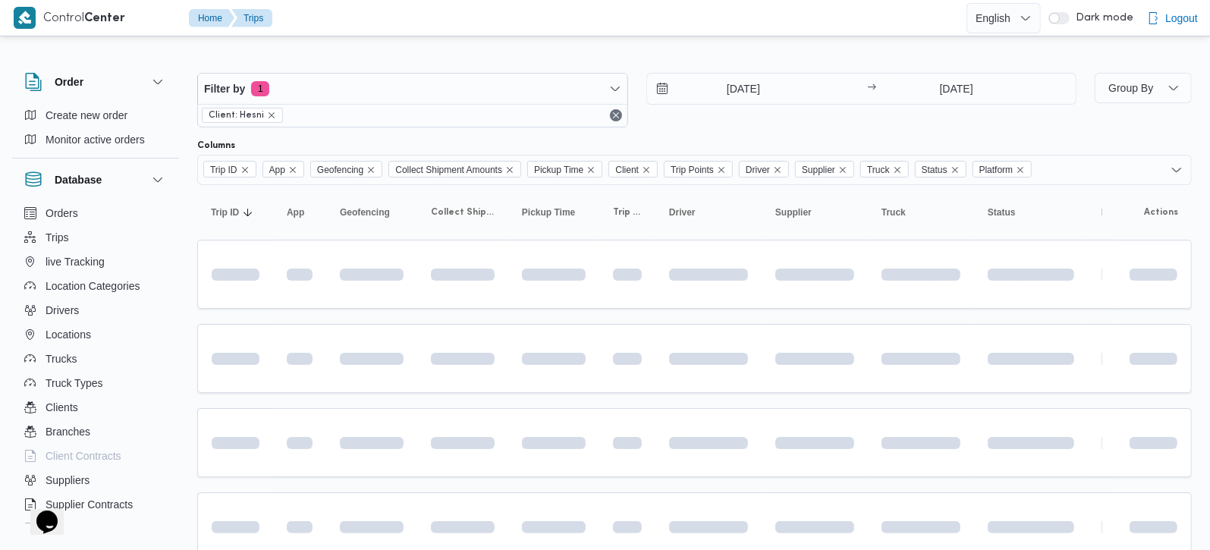
click at [711, 56] on div at bounding box center [694, 61] width 995 height 24
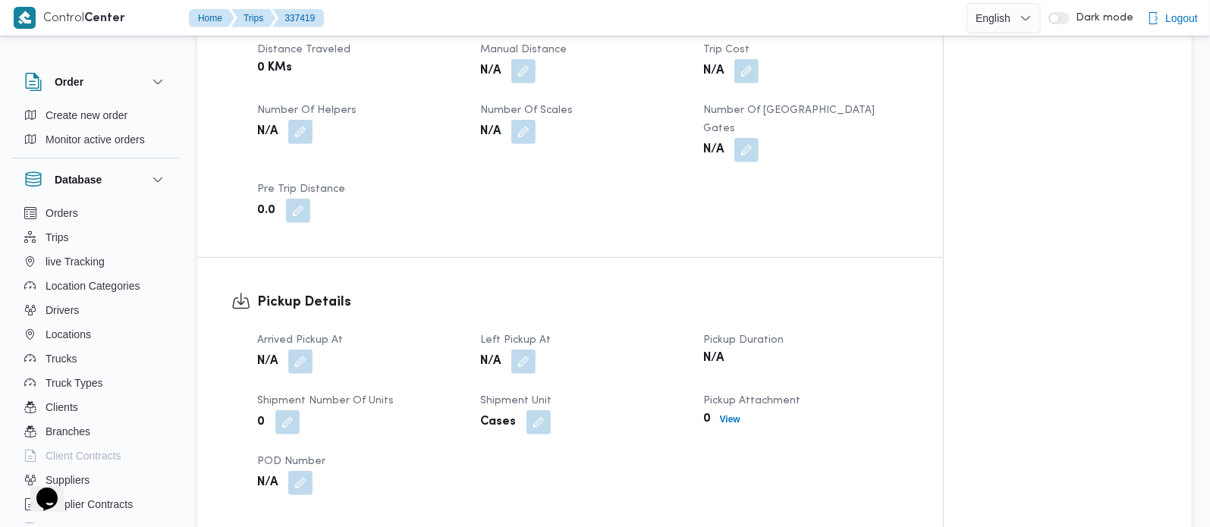
scroll to position [803, 0]
click at [301, 348] on button "button" at bounding box center [300, 360] width 24 height 24
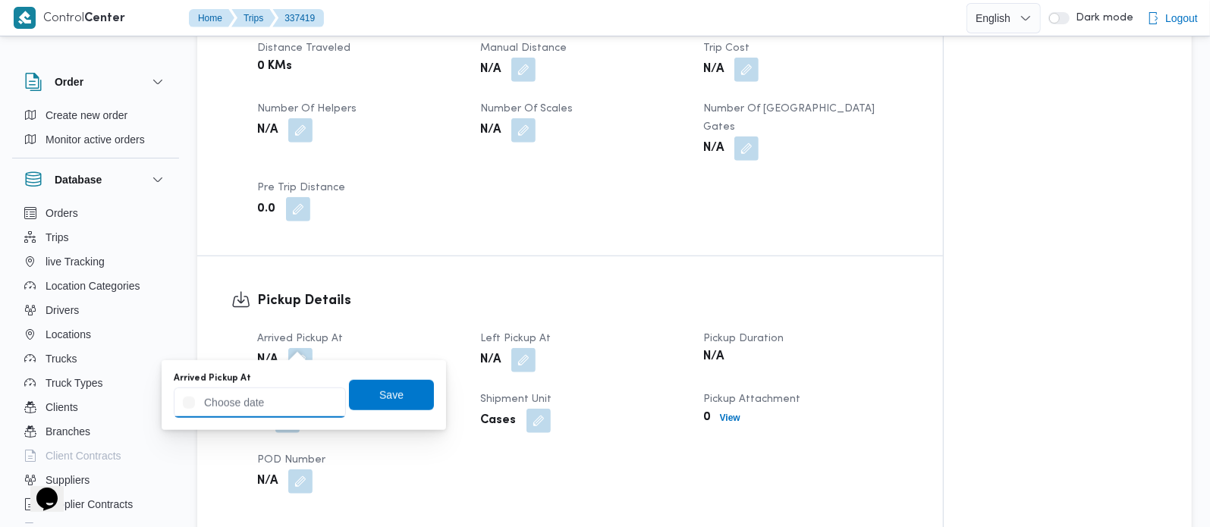
click at [285, 388] on input "Arrived Pickup At" at bounding box center [260, 403] width 172 height 30
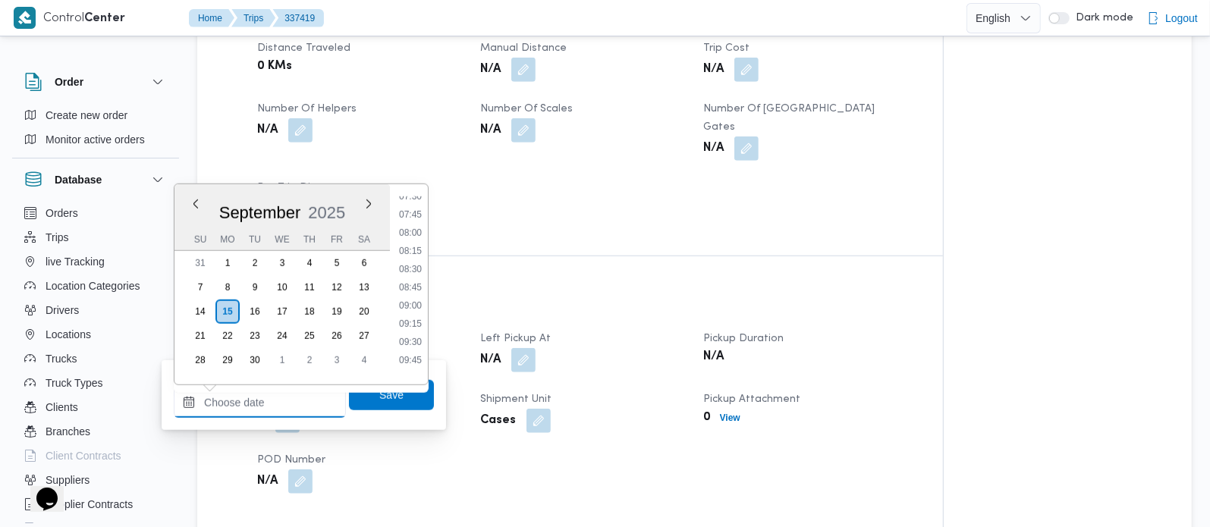
scroll to position [552, 0]
click at [417, 239] on li "08:00" at bounding box center [410, 234] width 35 height 15
type input "15/09/2025 08:00"
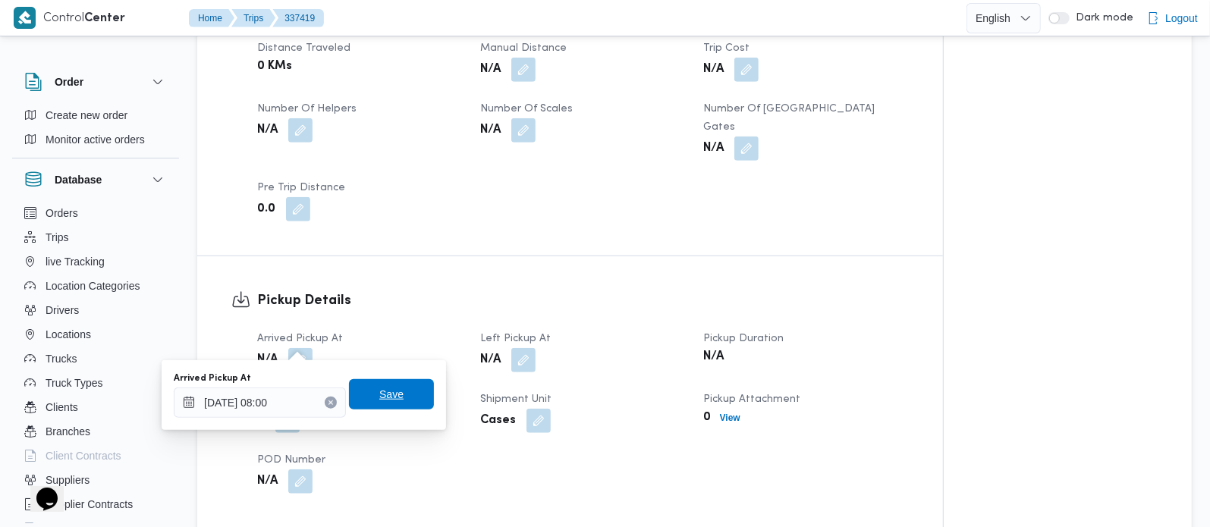
click at [376, 385] on span "Save" at bounding box center [391, 394] width 85 height 30
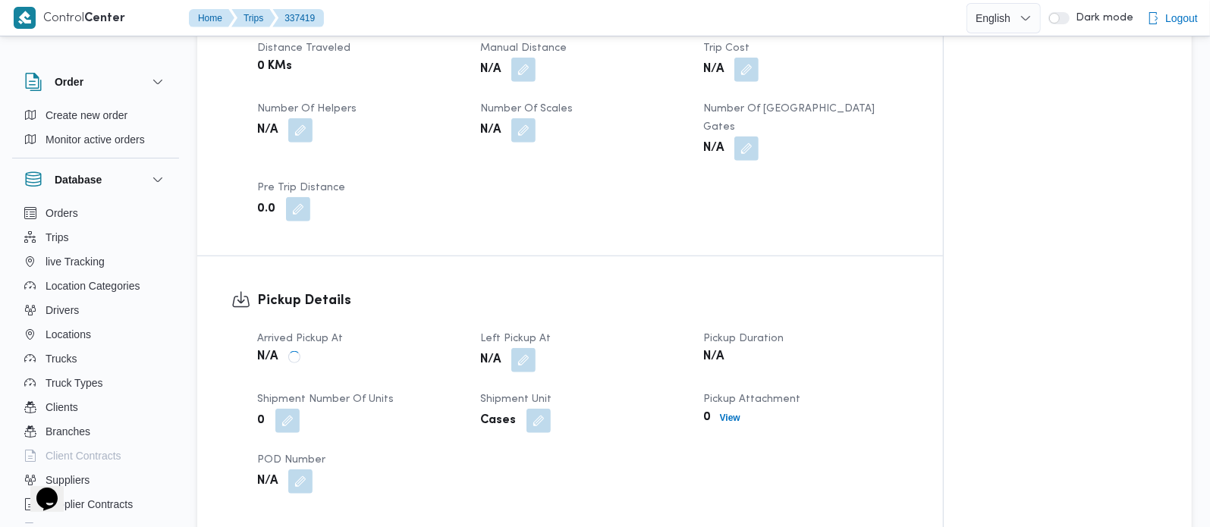
click at [521, 348] on button "button" at bounding box center [523, 360] width 24 height 24
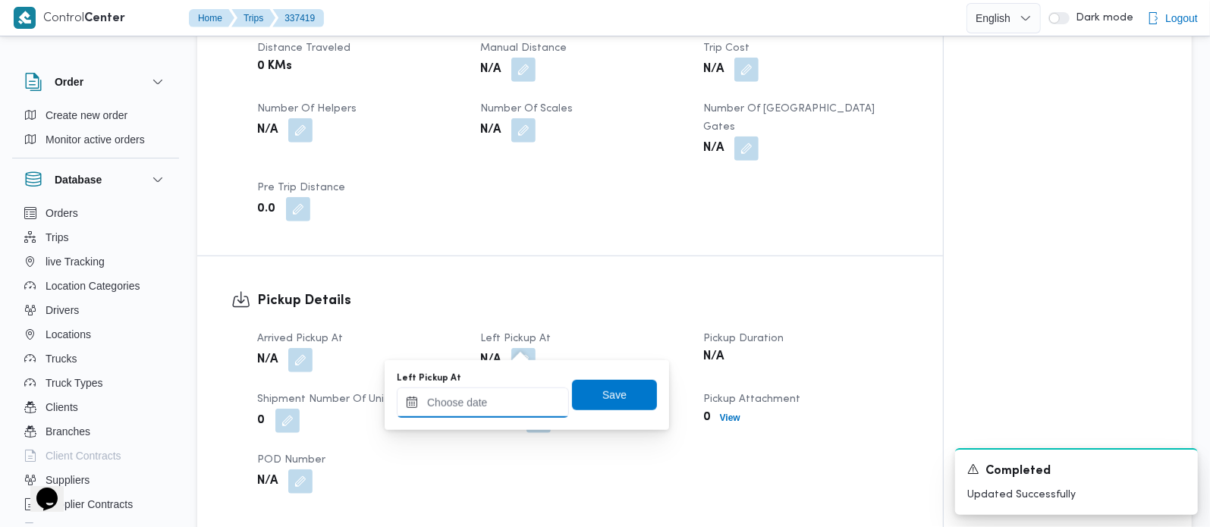
drag, startPoint x: 511, startPoint y: 402, endPoint x: 553, endPoint y: 388, distance: 44.2
click at [511, 402] on input "Left Pickup At" at bounding box center [483, 403] width 172 height 30
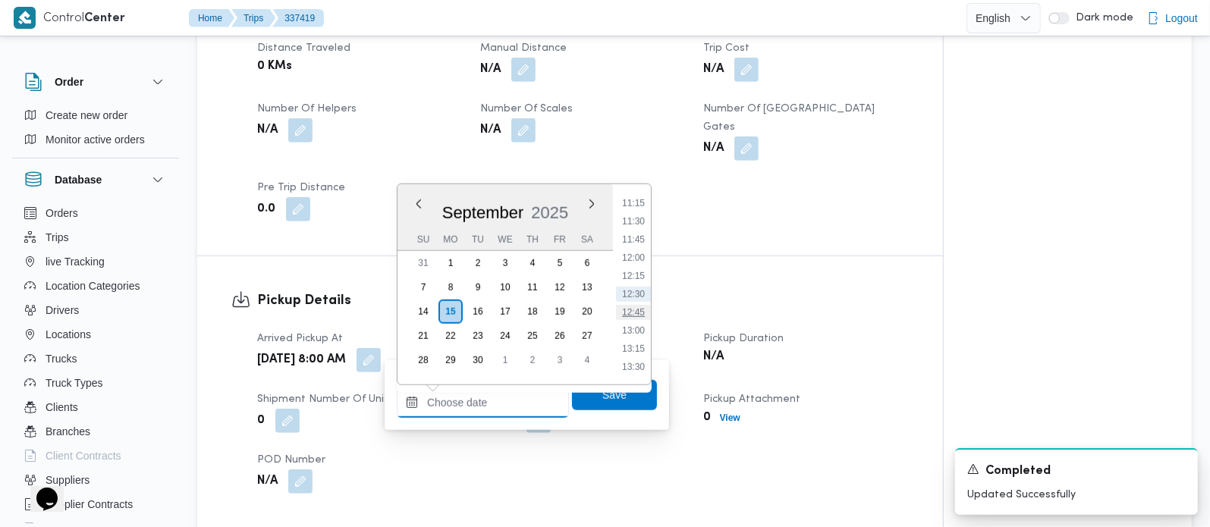
scroll to position [731, 0]
click at [628, 196] on li "10:00" at bounding box center [633, 201] width 35 height 15
type input "15/09/2025 10:00"
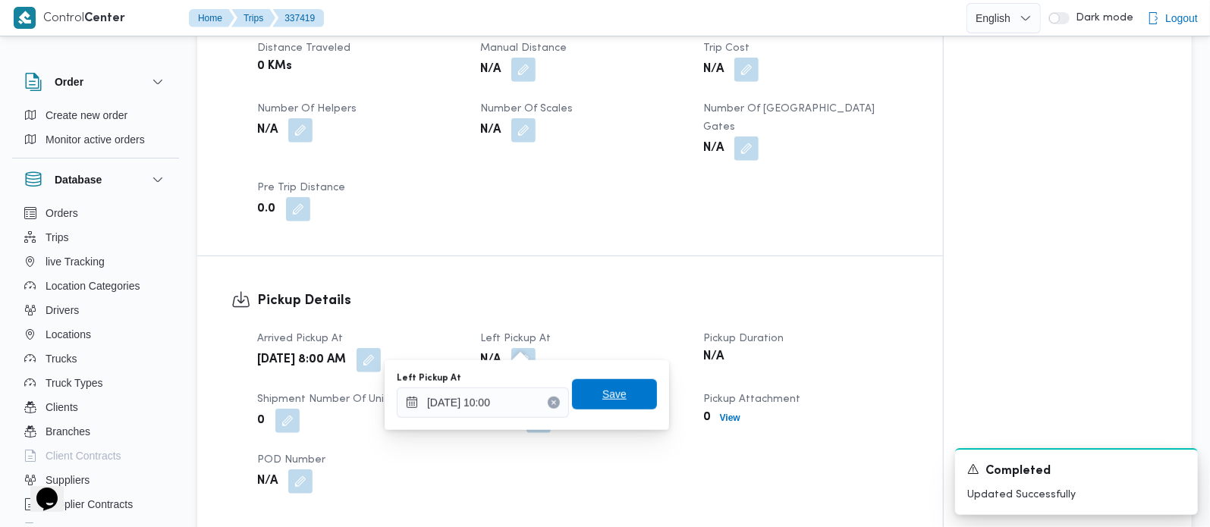
click at [621, 396] on span "Save" at bounding box center [614, 394] width 85 height 30
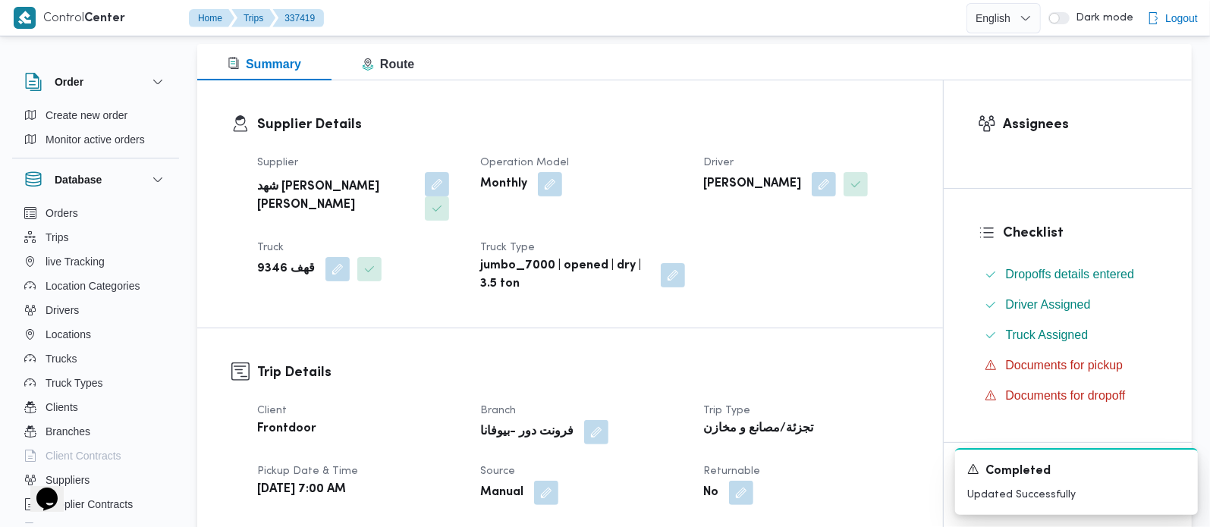
scroll to position [0, 0]
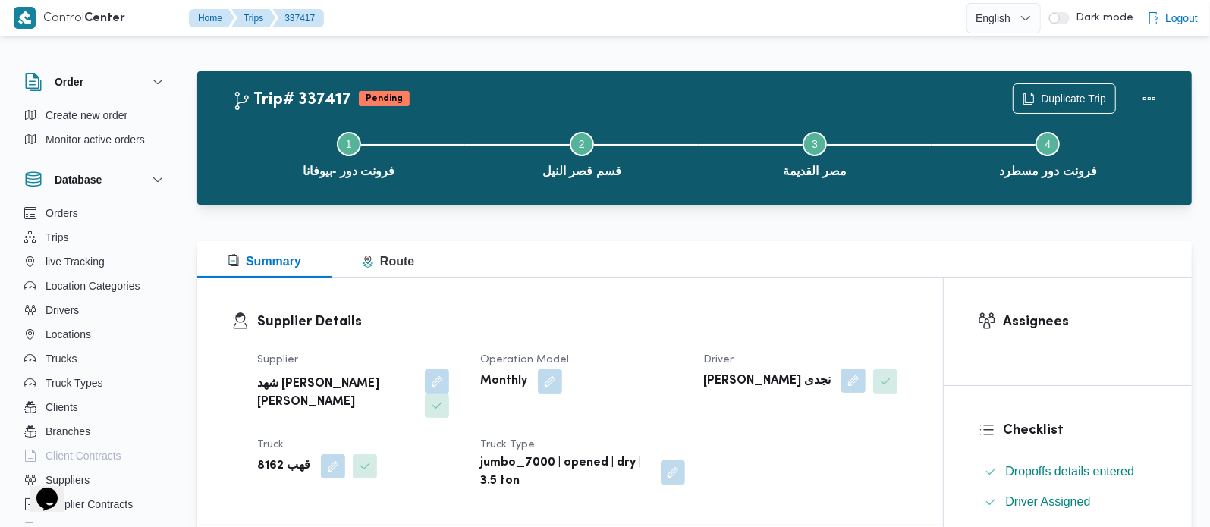
click at [863, 382] on button "button" at bounding box center [854, 381] width 24 height 24
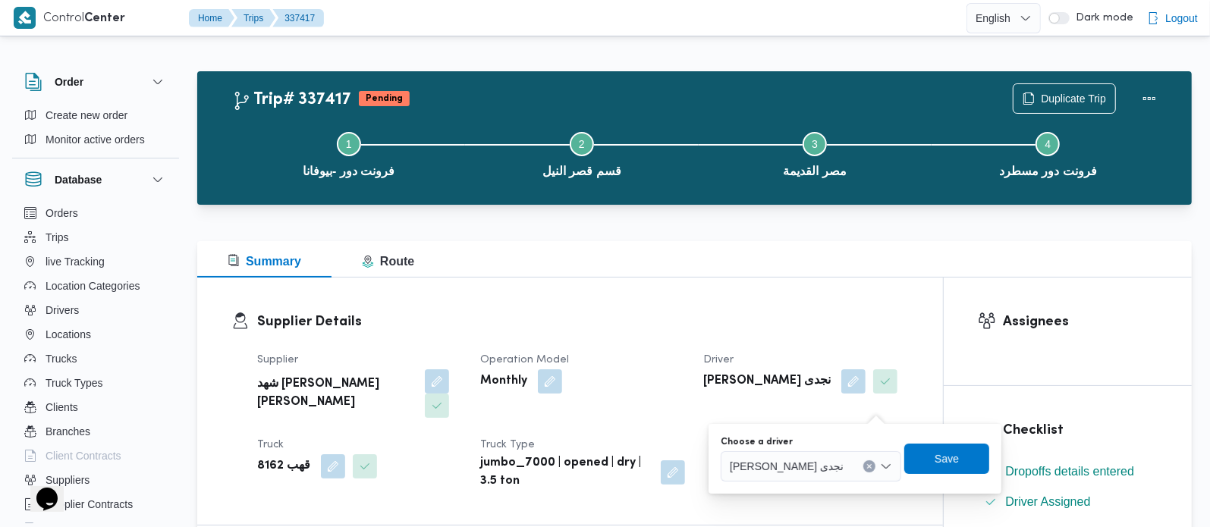
click at [873, 466] on icon "Clear input" at bounding box center [870, 467] width 6 height 6
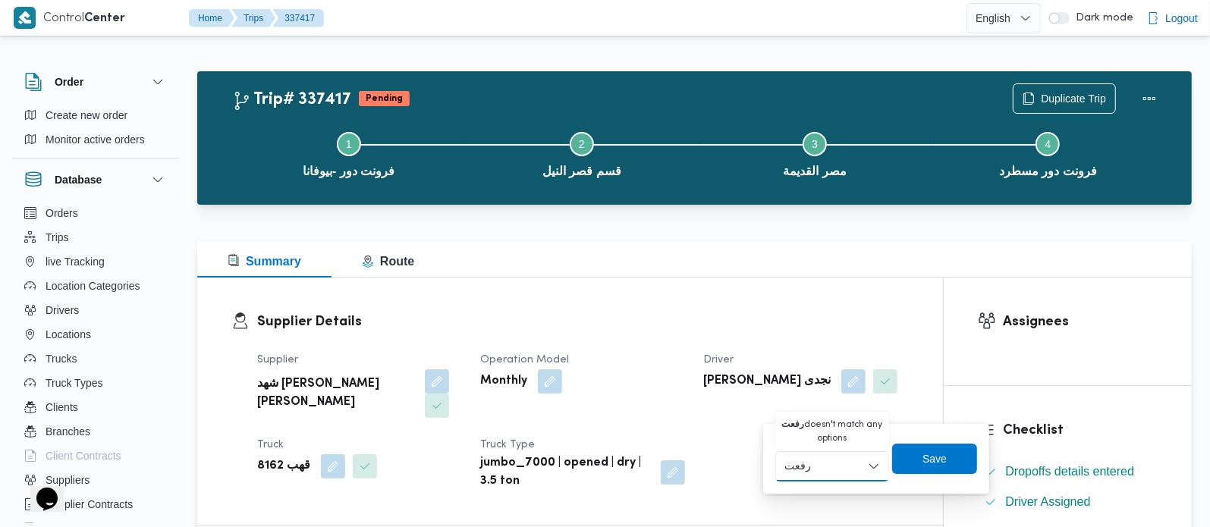
type input "رفعت"
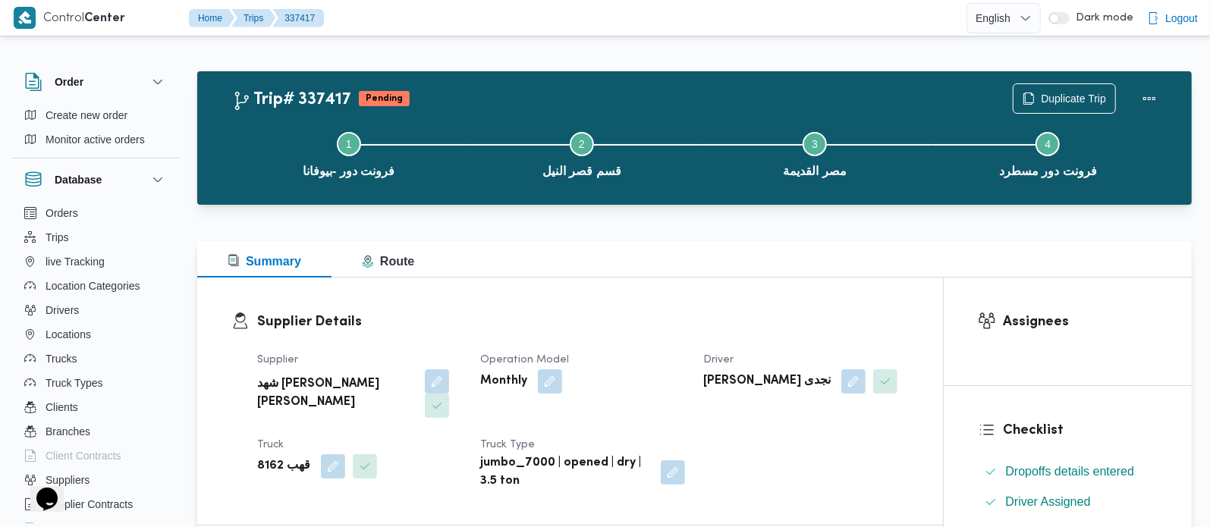
click at [732, 315] on h3 "Supplier Details" at bounding box center [583, 322] width 652 height 20
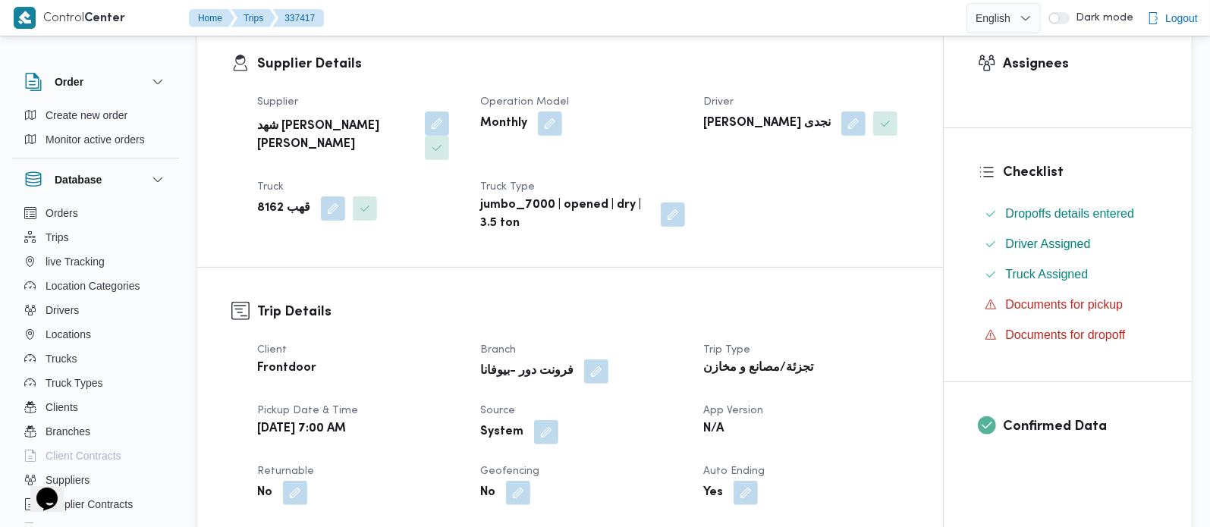
scroll to position [267, 0]
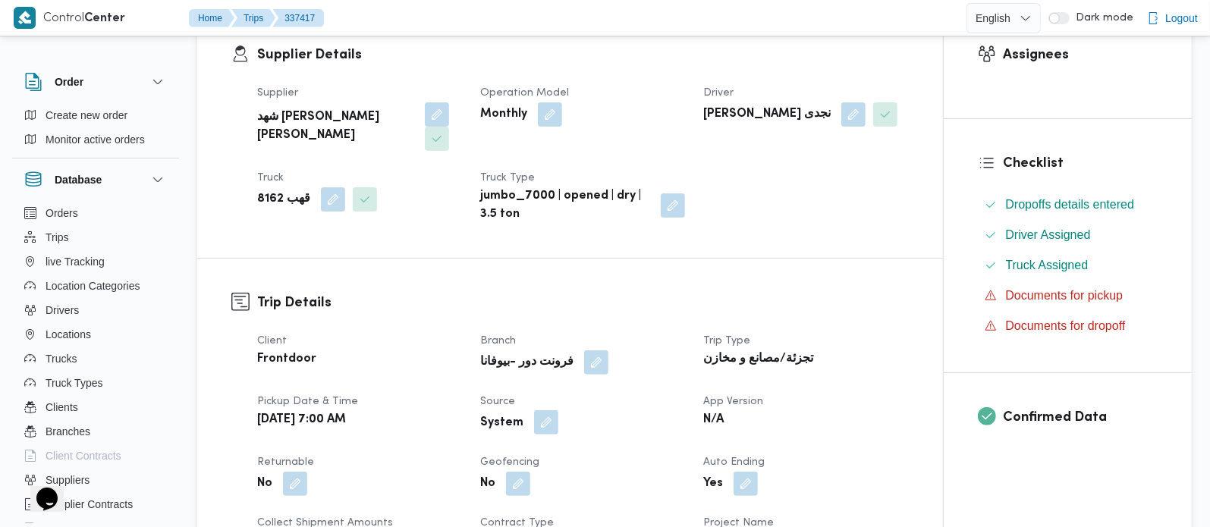
click at [540, 421] on button "button" at bounding box center [546, 423] width 24 height 24
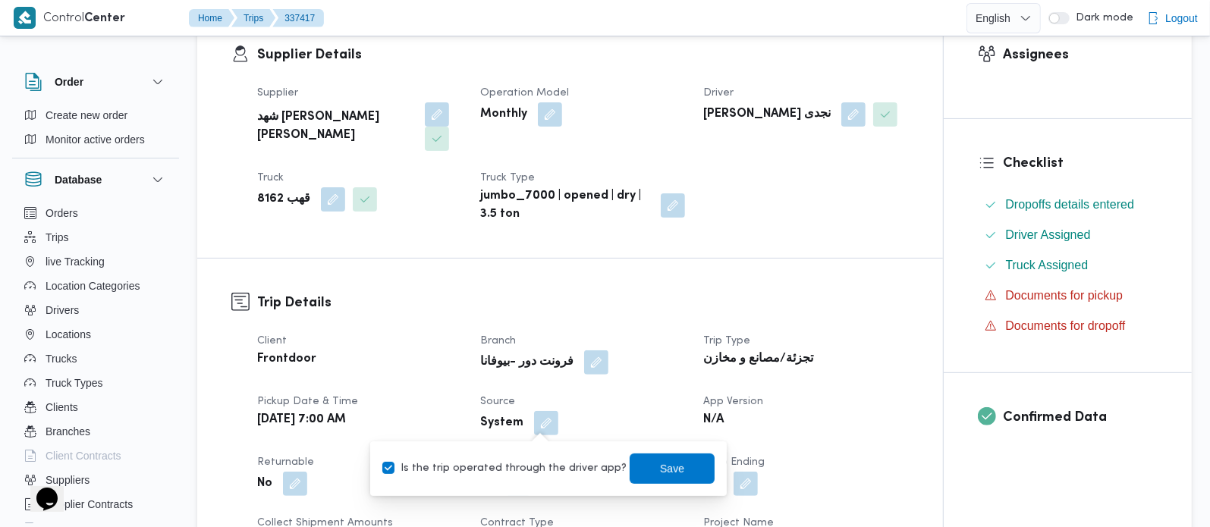
click at [533, 466] on label "Is the trip operated through the driver app?" at bounding box center [504, 469] width 244 height 18
checkbox input "false"
click at [635, 464] on span "Save" at bounding box center [672, 468] width 85 height 30
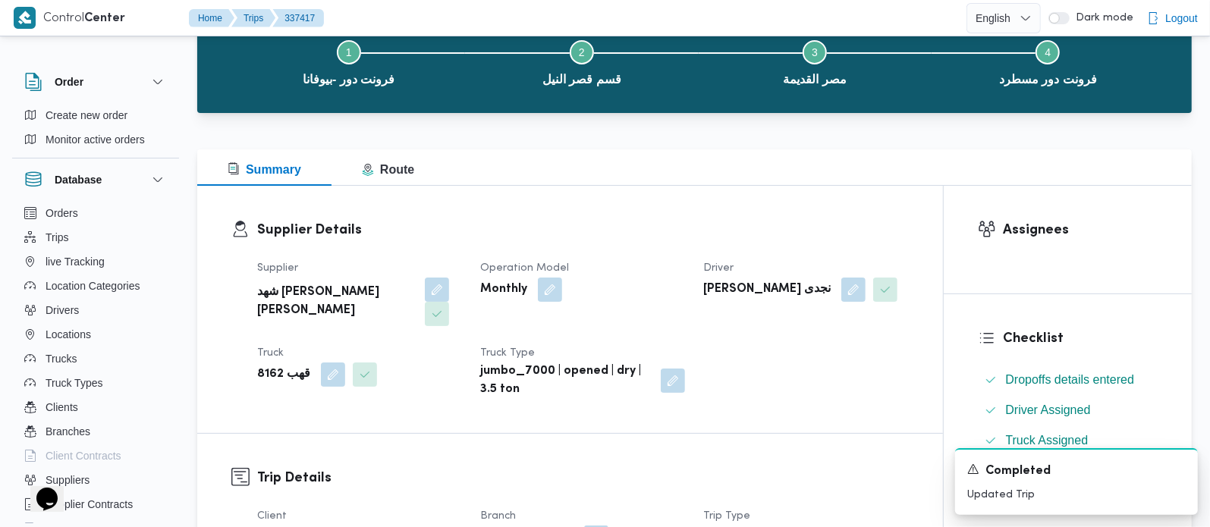
scroll to position [178, 0]
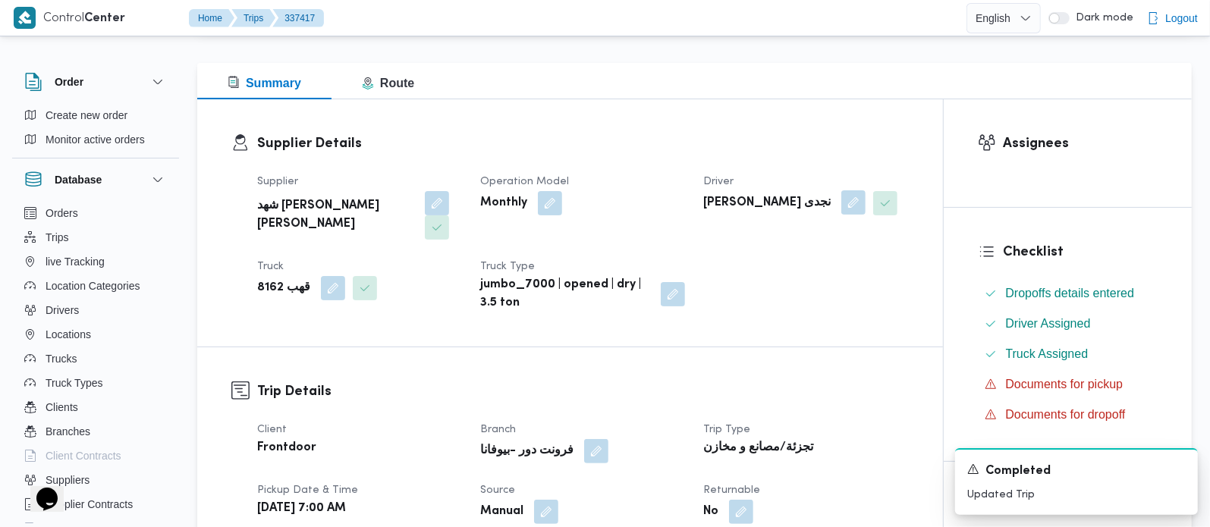
click at [866, 201] on button "button" at bounding box center [854, 202] width 24 height 24
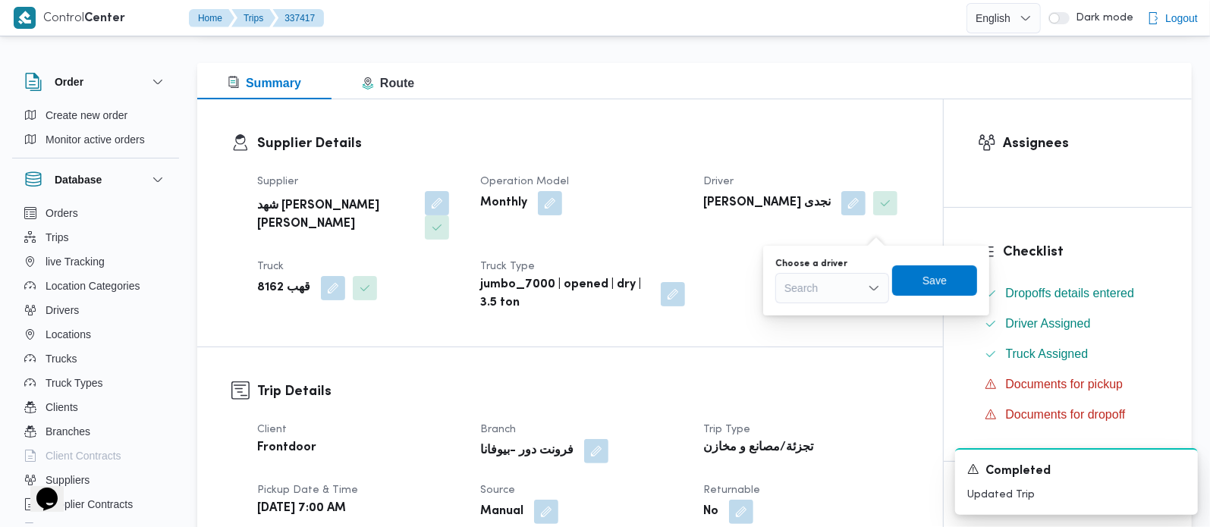
click at [838, 284] on div "Search" at bounding box center [832, 288] width 114 height 30
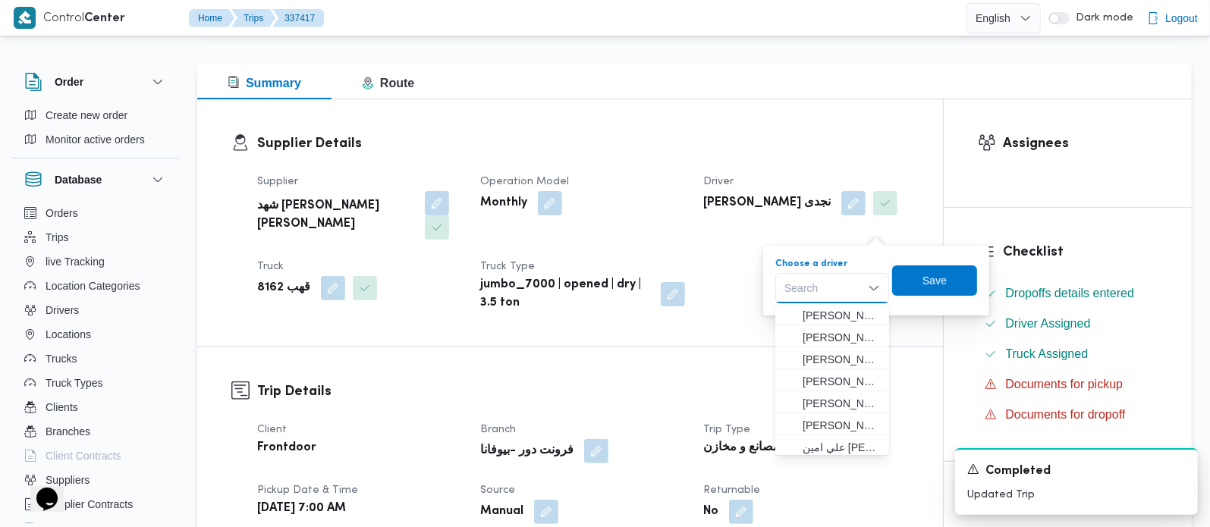
paste input "محمود رفعت عبدالعظيم امام"
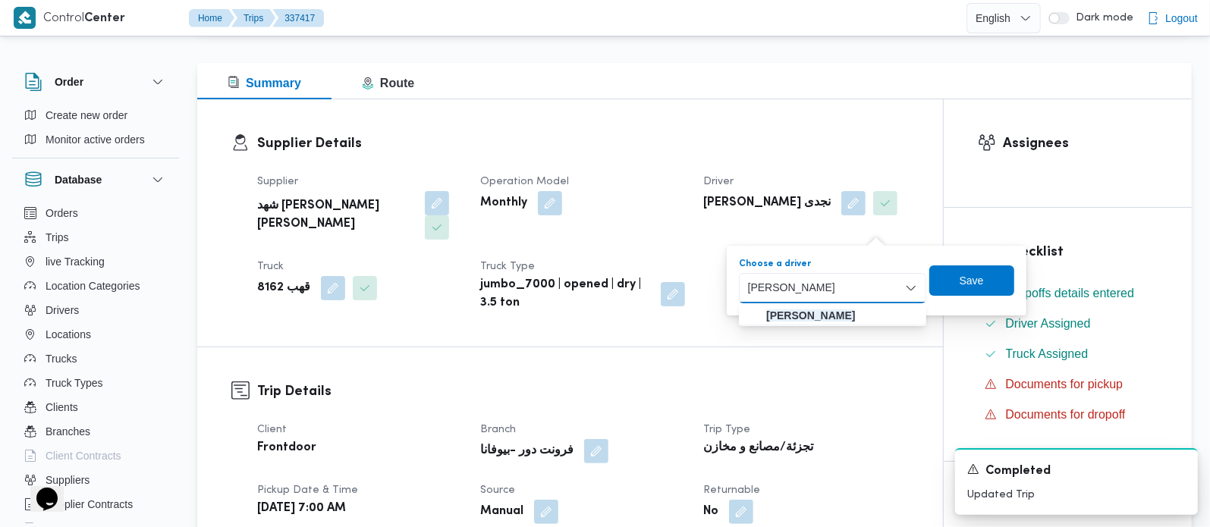
type input "[PERSON_NAME]"
click at [838, 310] on mark "[PERSON_NAME]" at bounding box center [810, 316] width 89 height 12
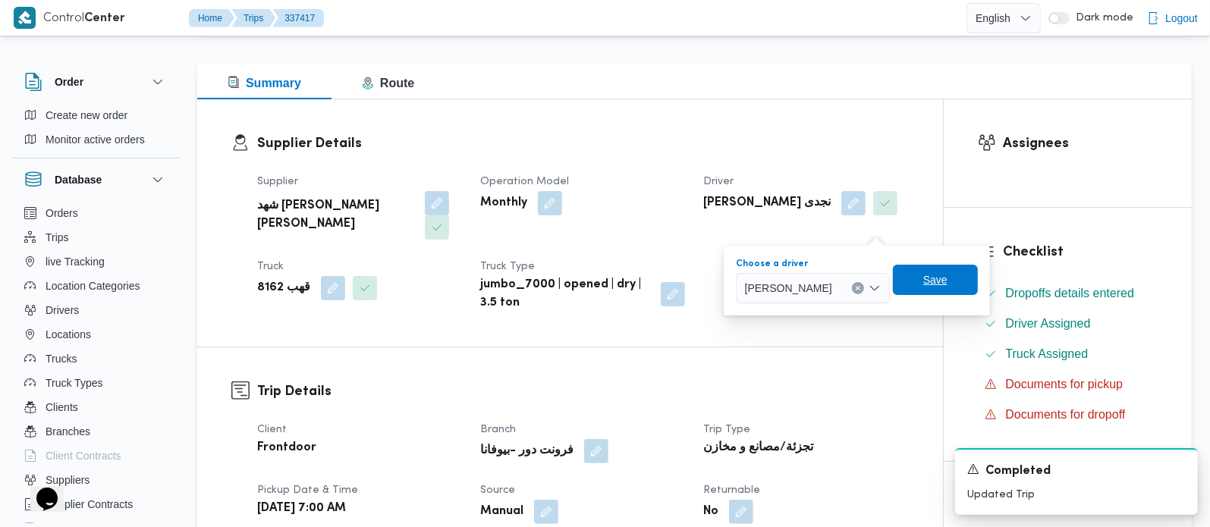
click at [948, 279] on span "Save" at bounding box center [935, 280] width 24 height 18
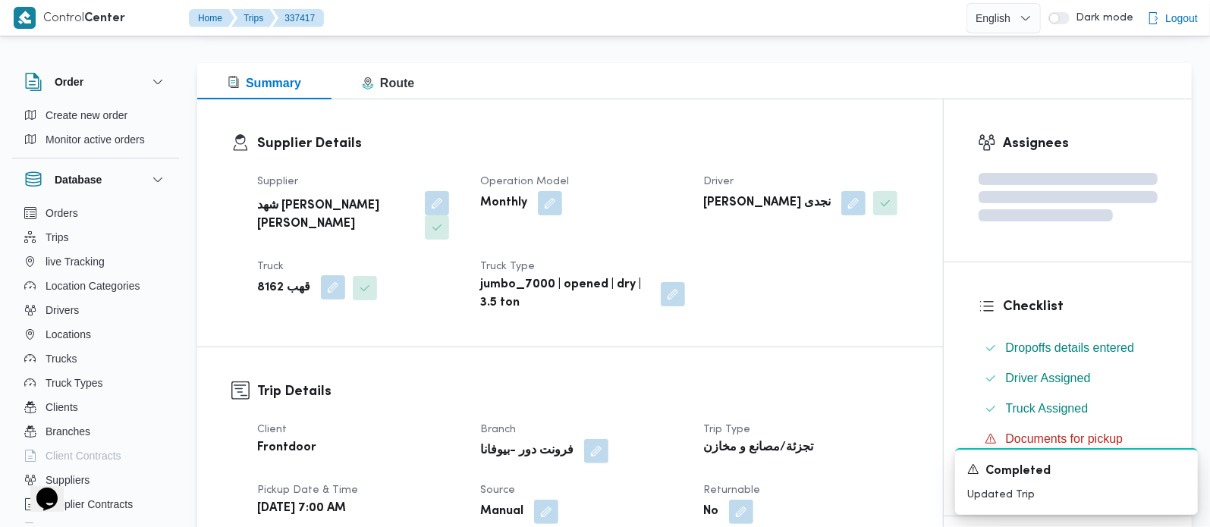
click at [332, 292] on button "button" at bounding box center [333, 287] width 24 height 24
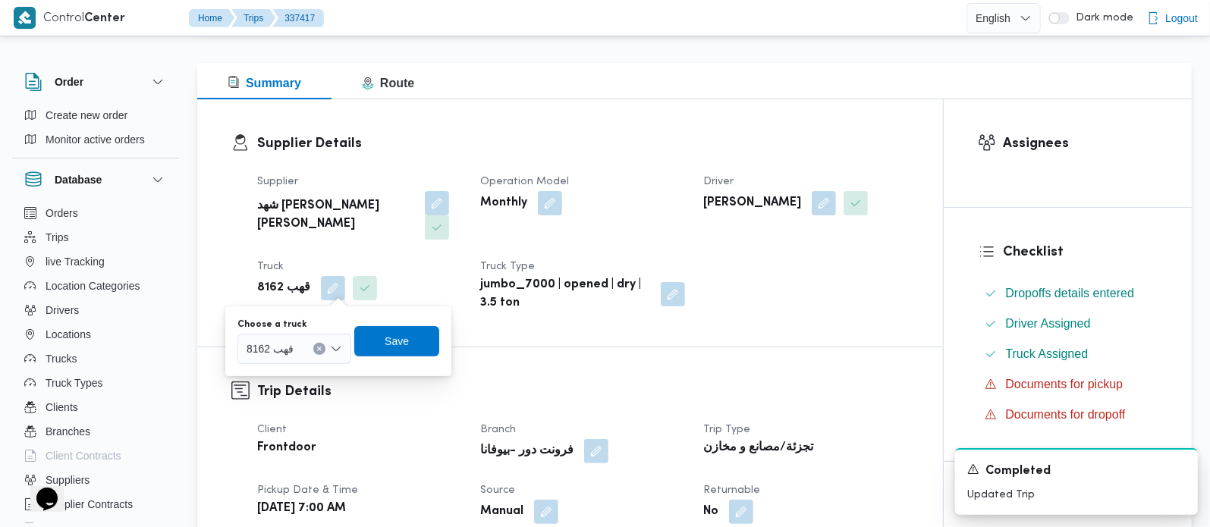
click at [322, 347] on button "Clear input" at bounding box center [319, 349] width 12 height 12
click at [254, 342] on input "169" at bounding box center [256, 349] width 19 height 18
paste input "قهب1697"
type input "قهب1697"
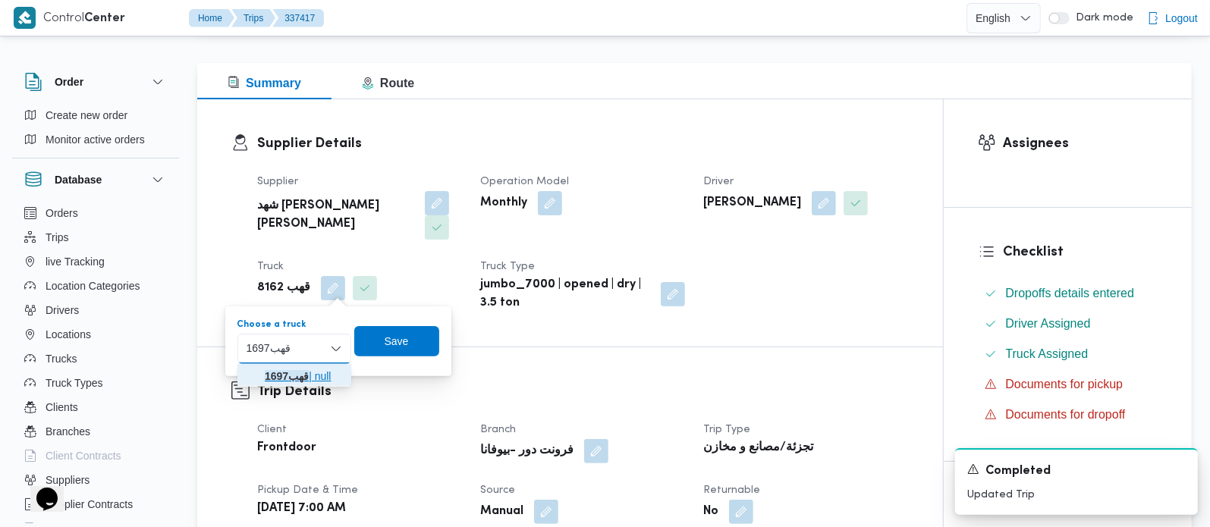
click at [297, 372] on mark "قهب1697" at bounding box center [287, 376] width 44 height 12
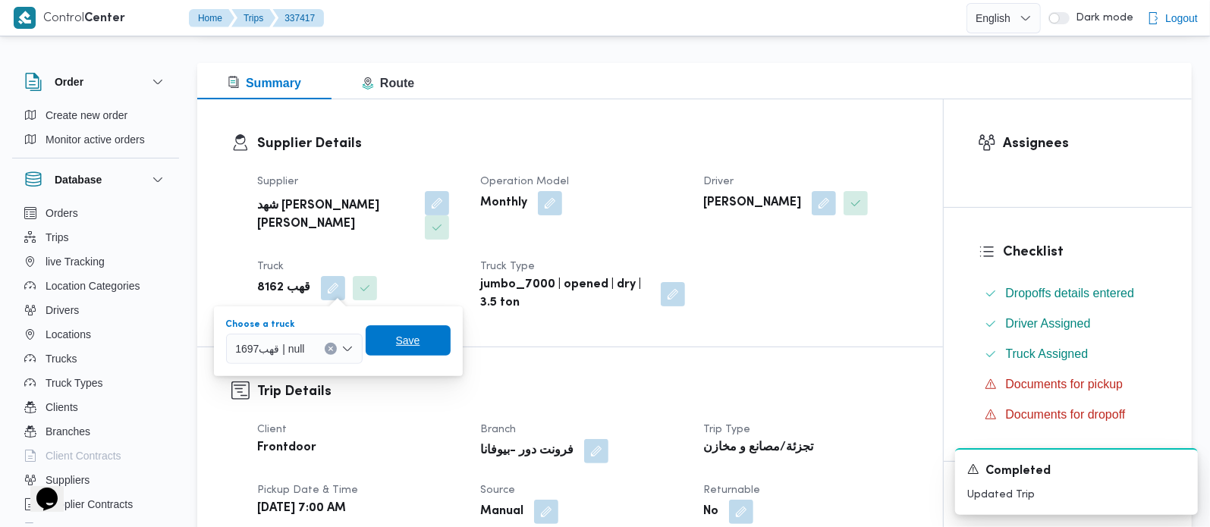
click at [396, 337] on span "Save" at bounding box center [408, 341] width 24 height 18
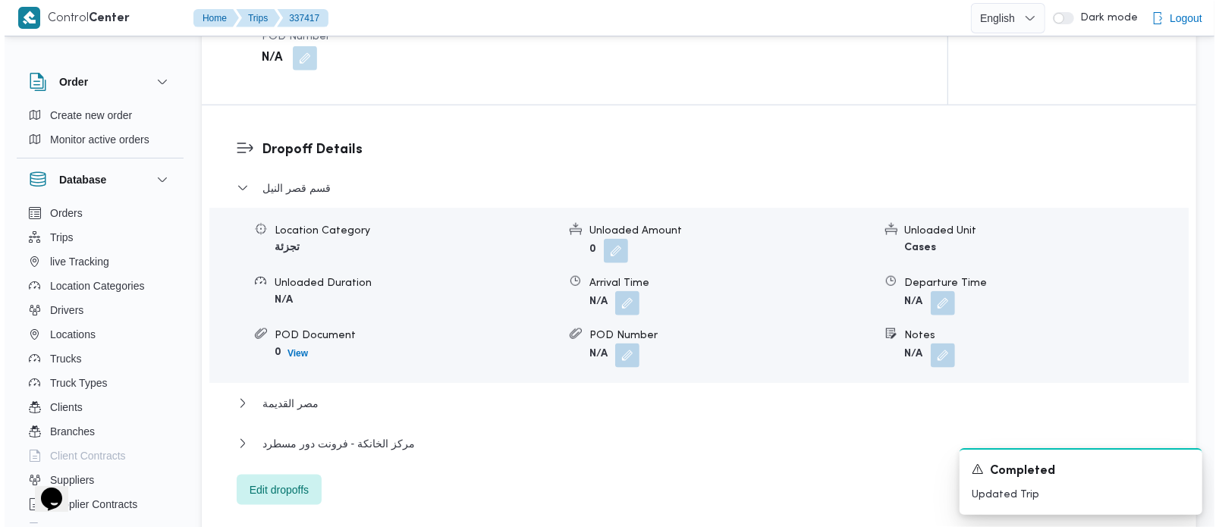
scroll to position [1250, 0]
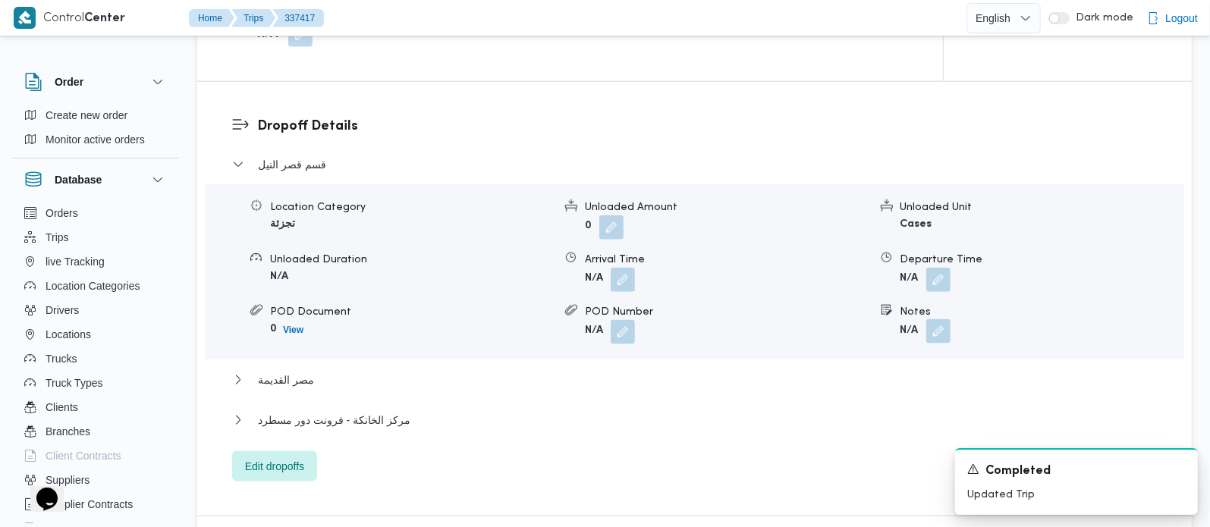
click at [938, 319] on button "button" at bounding box center [938, 331] width 24 height 24
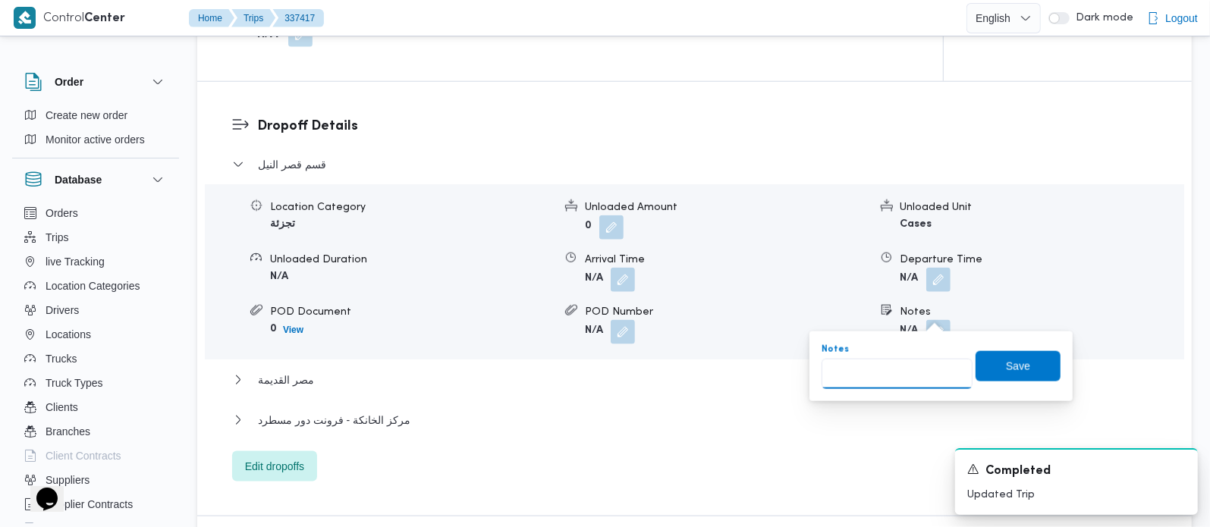
click at [908, 368] on input "Notes" at bounding box center [897, 374] width 151 height 30
paste input "المهندسين"
type input "المهندسين"
click at [983, 370] on span "Save" at bounding box center [1018, 366] width 85 height 30
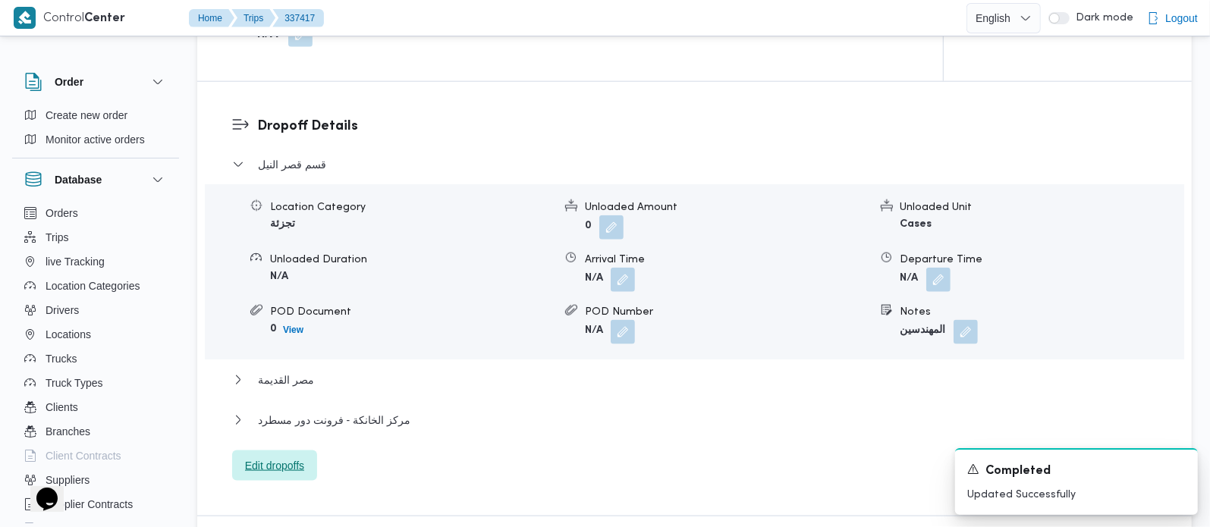
click at [284, 457] on span "Edit dropoffs" at bounding box center [274, 466] width 59 height 18
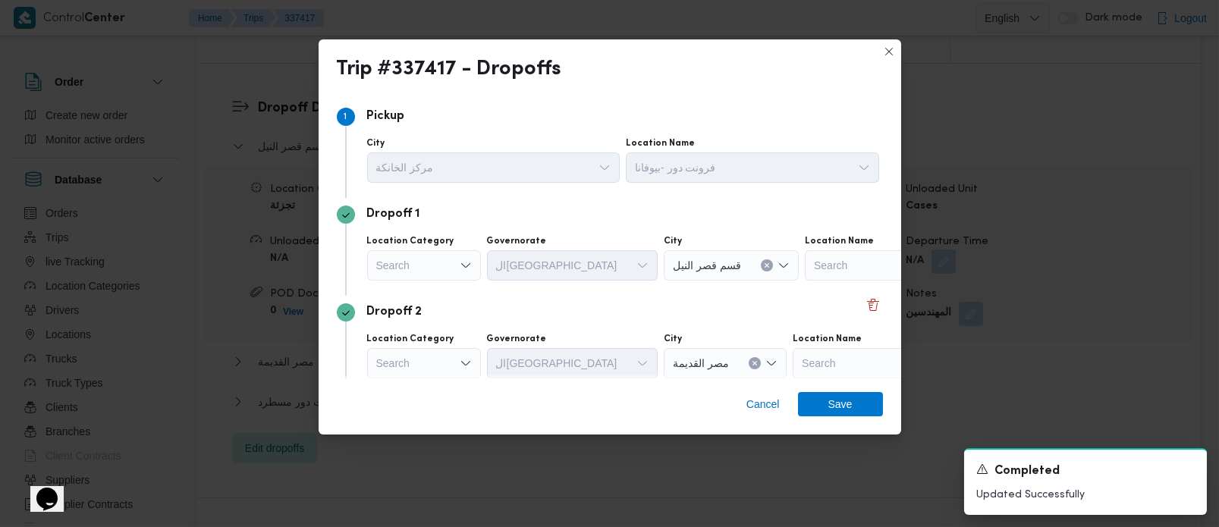
click at [455, 269] on div "Search" at bounding box center [424, 265] width 114 height 30
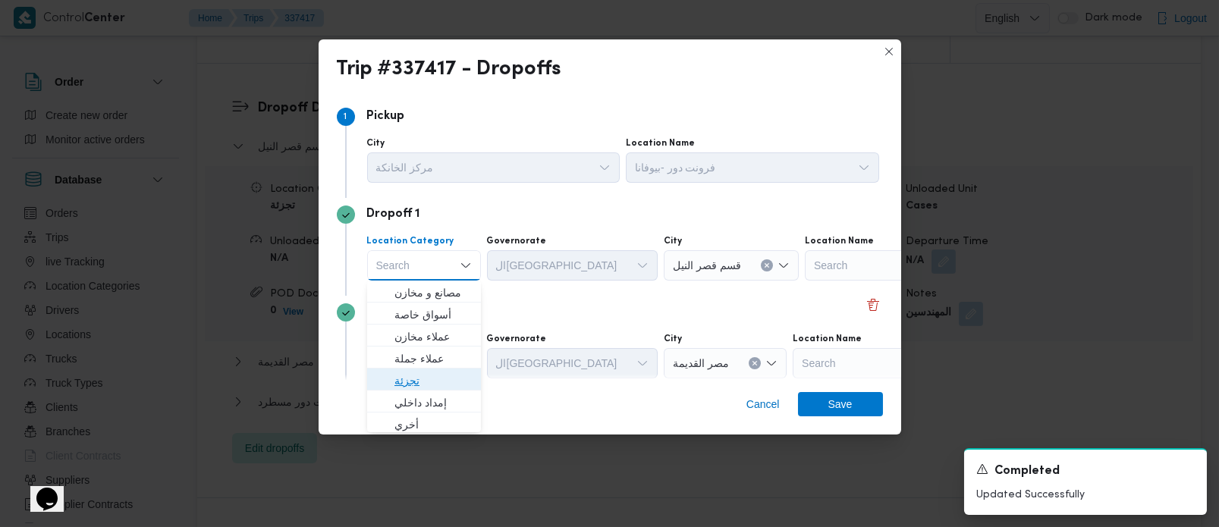
click at [402, 387] on span "تجزئة" at bounding box center [433, 381] width 77 height 18
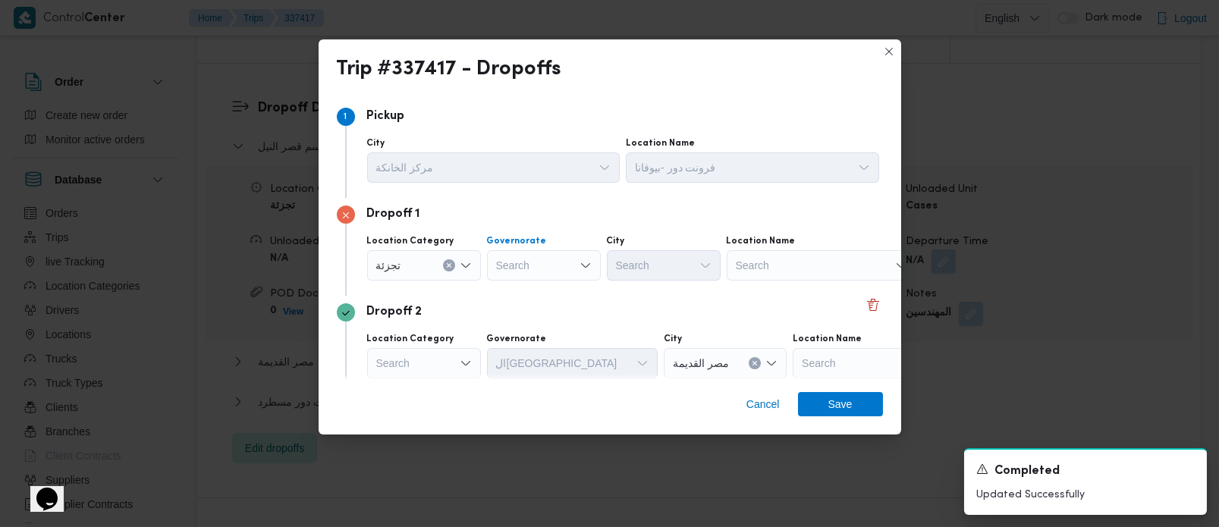
click at [521, 264] on div "Search" at bounding box center [544, 265] width 114 height 30
type input "زة"
click at [527, 297] on span "الجي زة" at bounding box center [552, 293] width 77 height 18
click at [639, 269] on div "Search" at bounding box center [664, 265] width 114 height 30
type input "وزة"
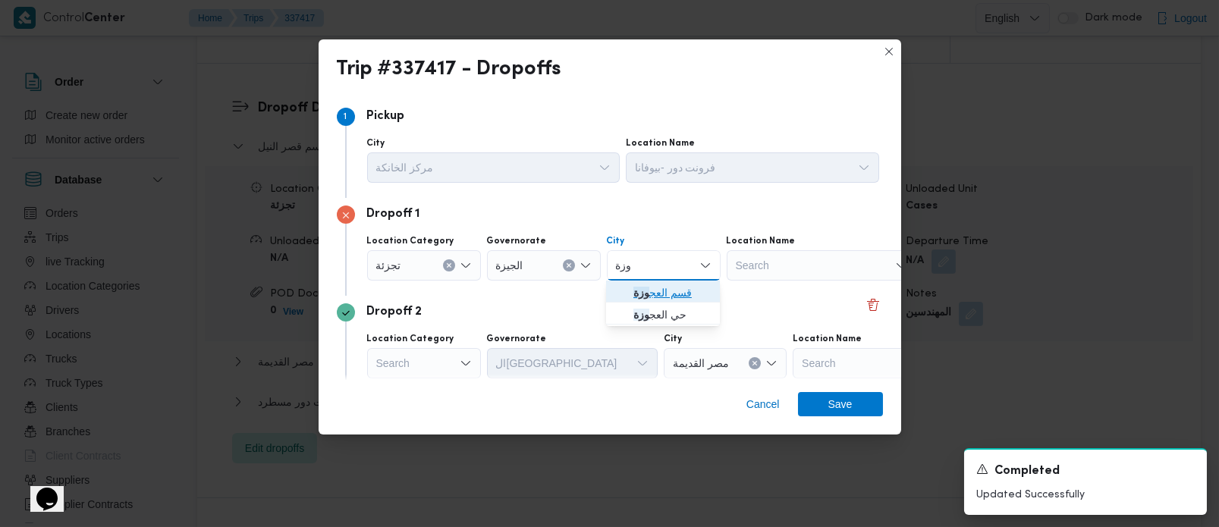
click at [663, 299] on span "قسم العج وزة" at bounding box center [672, 293] width 77 height 18
click at [600, 310] on div "Dropoff 2" at bounding box center [610, 313] width 546 height 18
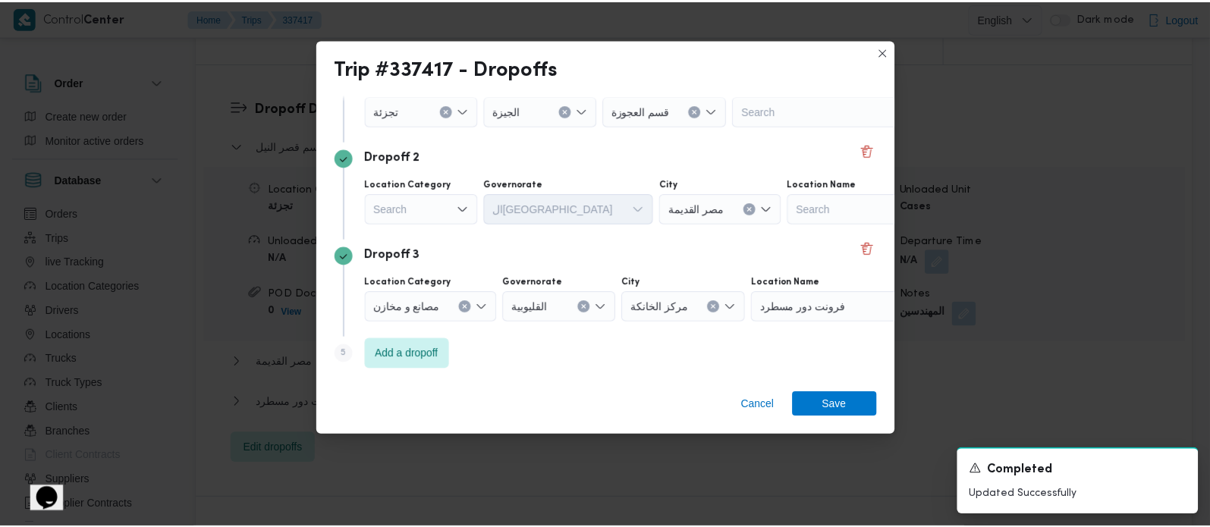
scroll to position [156, 0]
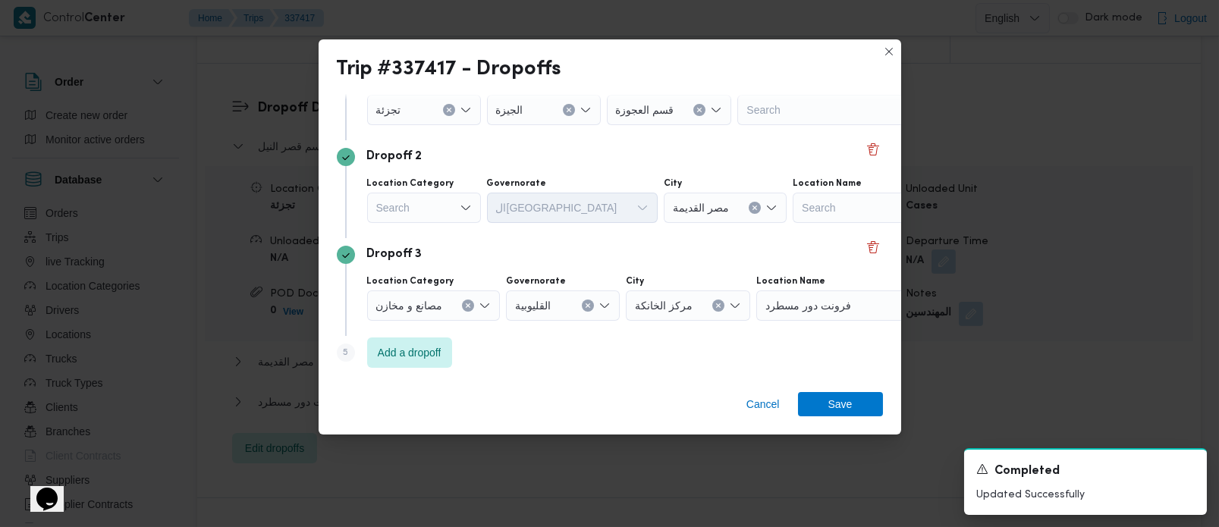
click at [447, 213] on div "Search" at bounding box center [424, 208] width 114 height 30
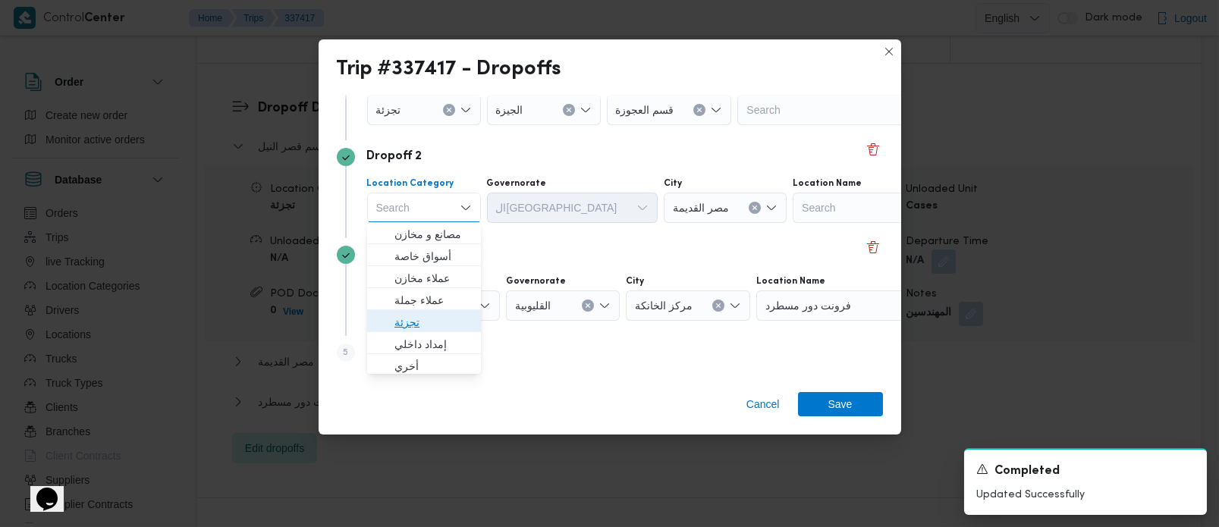
click at [431, 313] on span "تجزئة" at bounding box center [433, 322] width 77 height 18
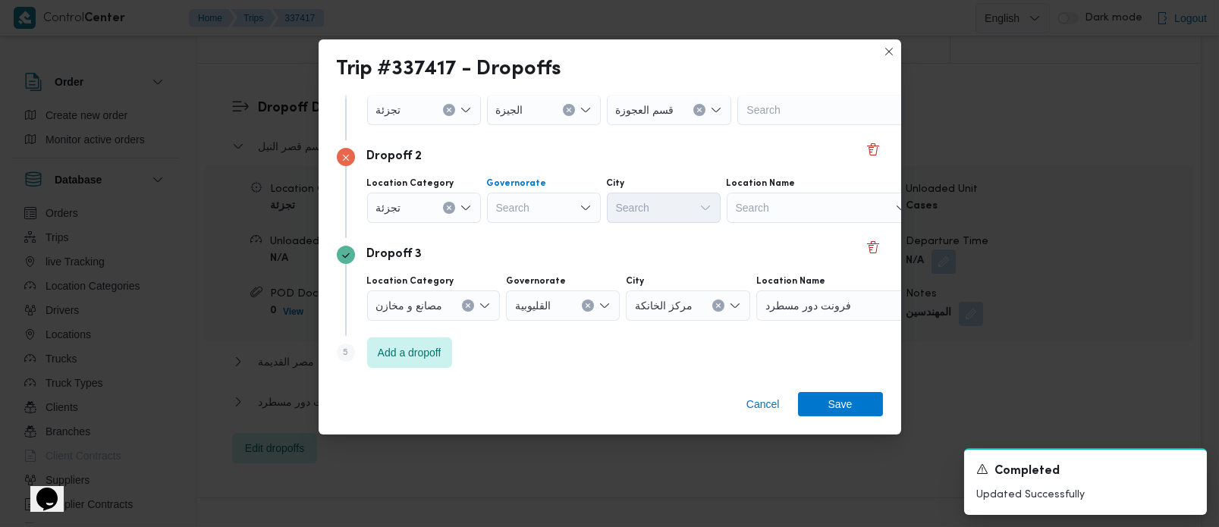
click at [529, 215] on div "Search" at bounding box center [544, 208] width 114 height 30
type input "زة"
click at [535, 225] on span "الجي زة" at bounding box center [552, 234] width 77 height 18
click at [651, 210] on div "Search" at bounding box center [664, 208] width 114 height 30
type input "دق"
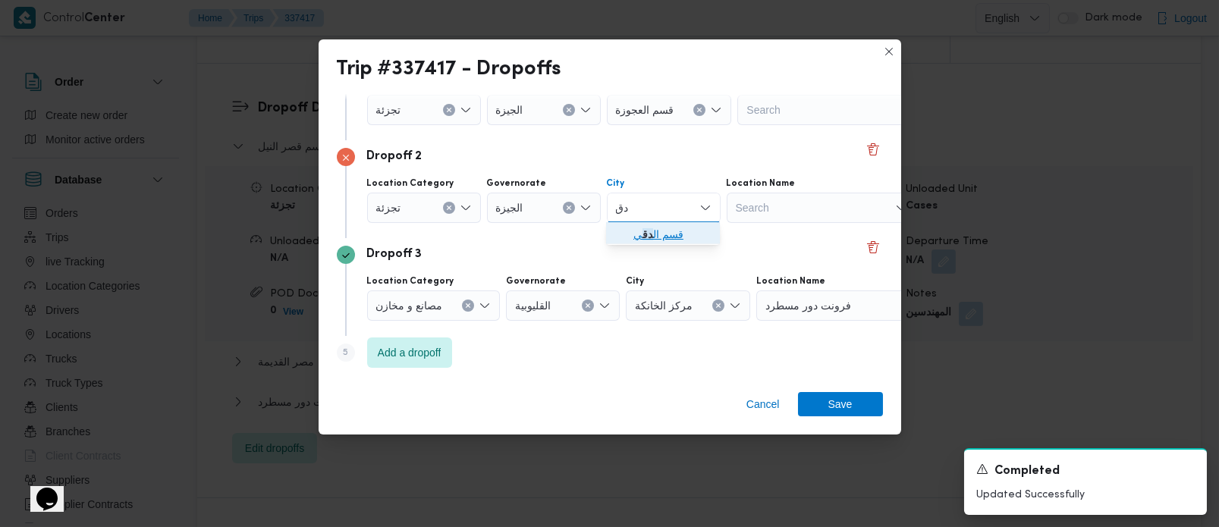
click at [652, 231] on mark "دق" at bounding box center [648, 234] width 11 height 12
click at [855, 401] on span "Save" at bounding box center [840, 404] width 85 height 24
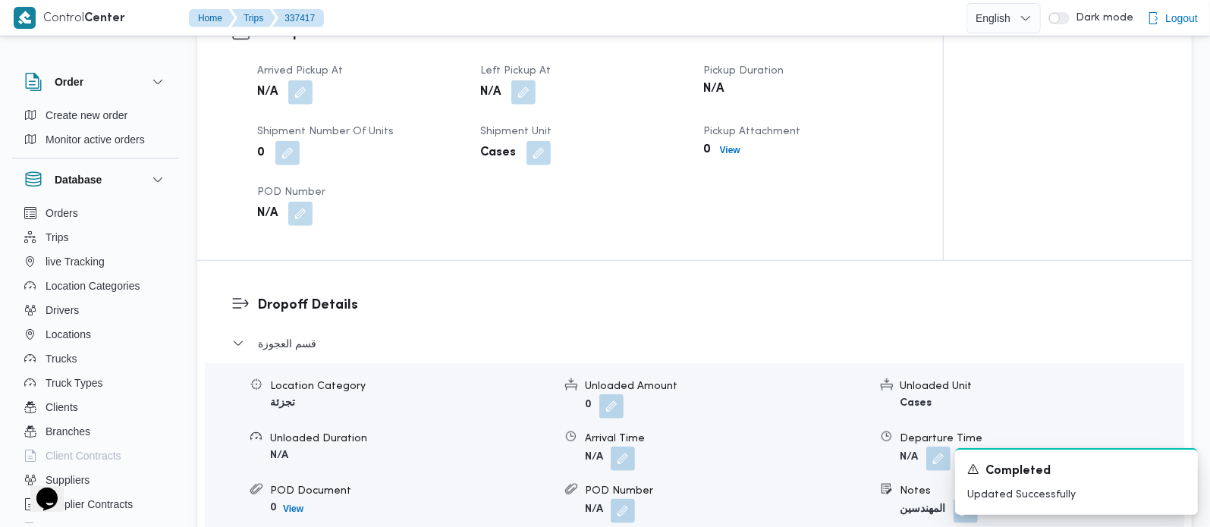
scroll to position [892, 0]
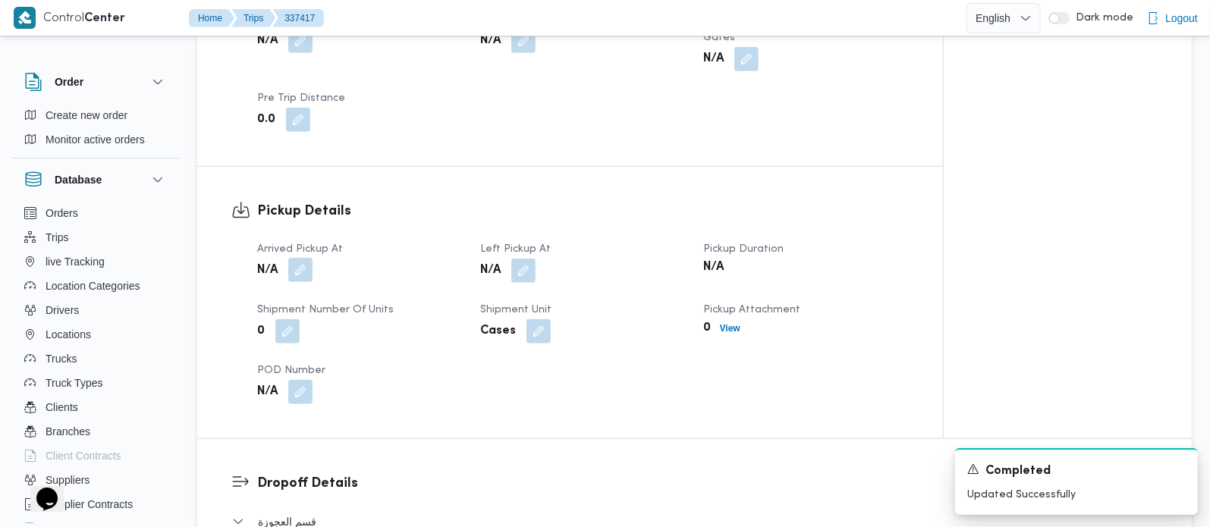
click at [307, 258] on button "button" at bounding box center [300, 270] width 24 height 24
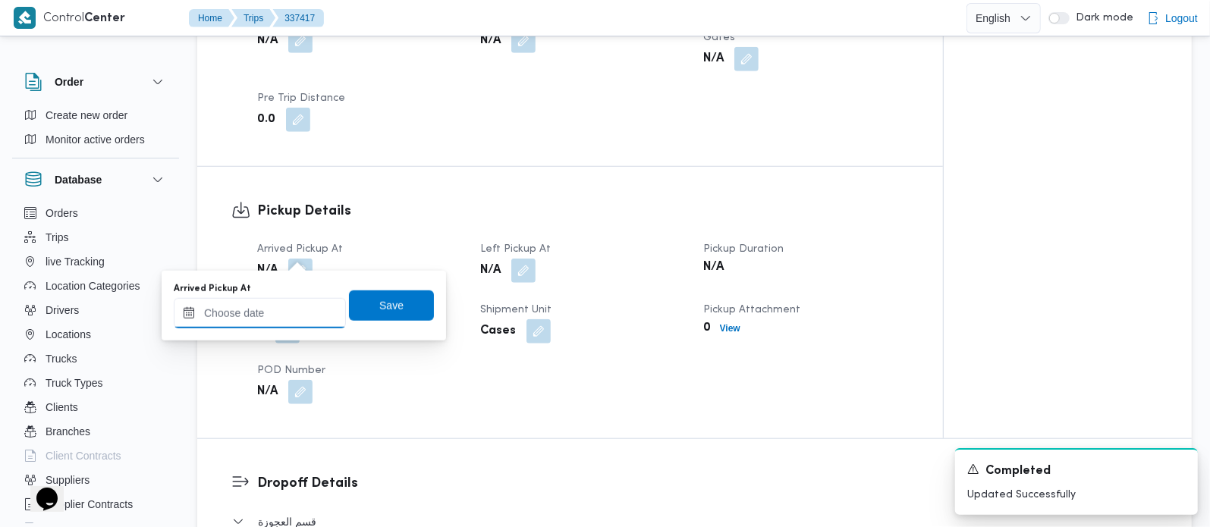
click at [285, 303] on input "Arrived Pickup At" at bounding box center [260, 313] width 172 height 30
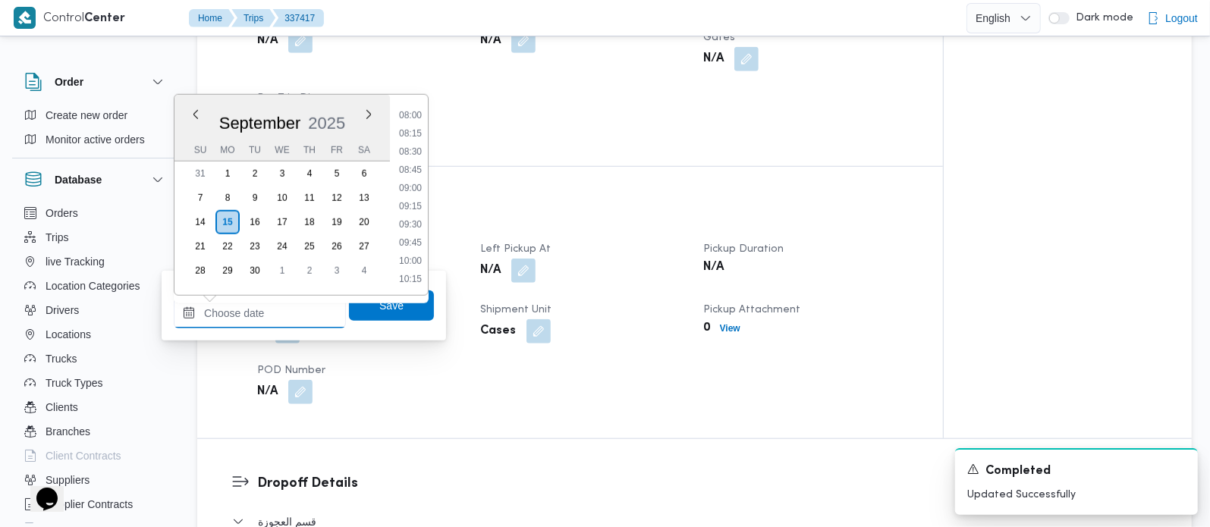
scroll to position [552, 0]
drag, startPoint x: 415, startPoint y: 110, endPoint x: 401, endPoint y: 154, distance: 46.3
click at [415, 110] on li "07:30" at bounding box center [410, 108] width 35 height 15
type input "15/09/2025 07:30"
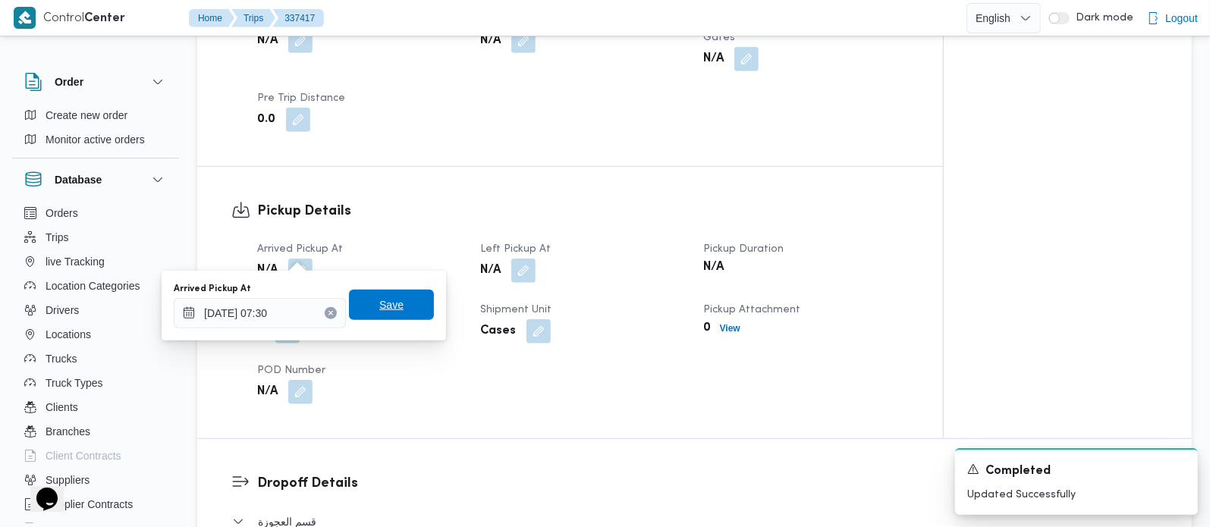
click at [382, 296] on span "Save" at bounding box center [391, 305] width 24 height 18
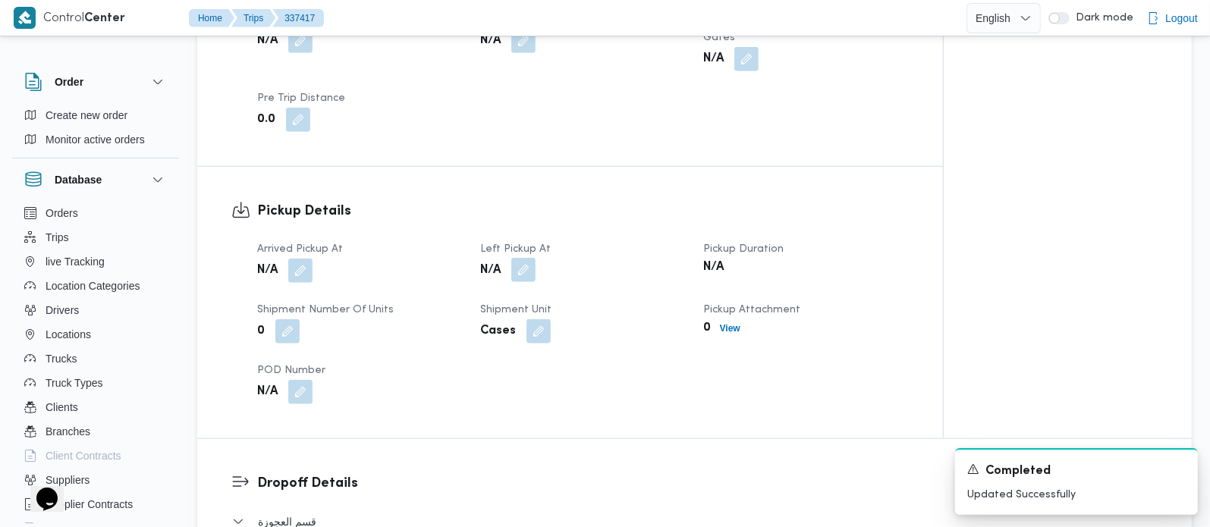
click at [529, 258] on button "button" at bounding box center [523, 270] width 24 height 24
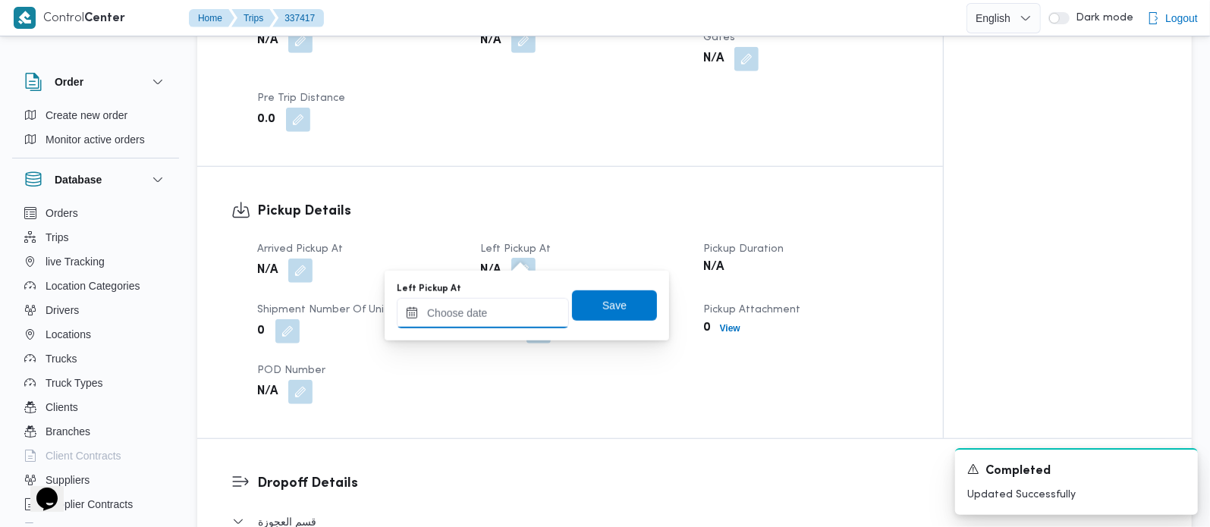
drag, startPoint x: 525, startPoint y: 262, endPoint x: 524, endPoint y: 306, distance: 44.0
click at [514, 310] on input "Left Pickup At" at bounding box center [483, 313] width 172 height 30
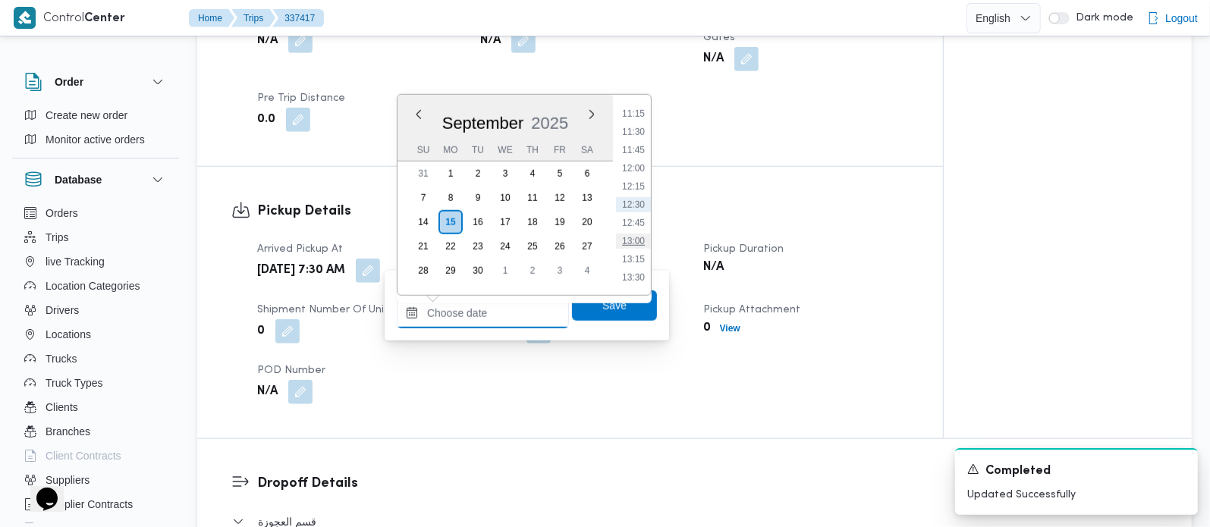
scroll to position [731, 0]
click at [631, 148] on li "10:30" at bounding box center [633, 148] width 35 height 15
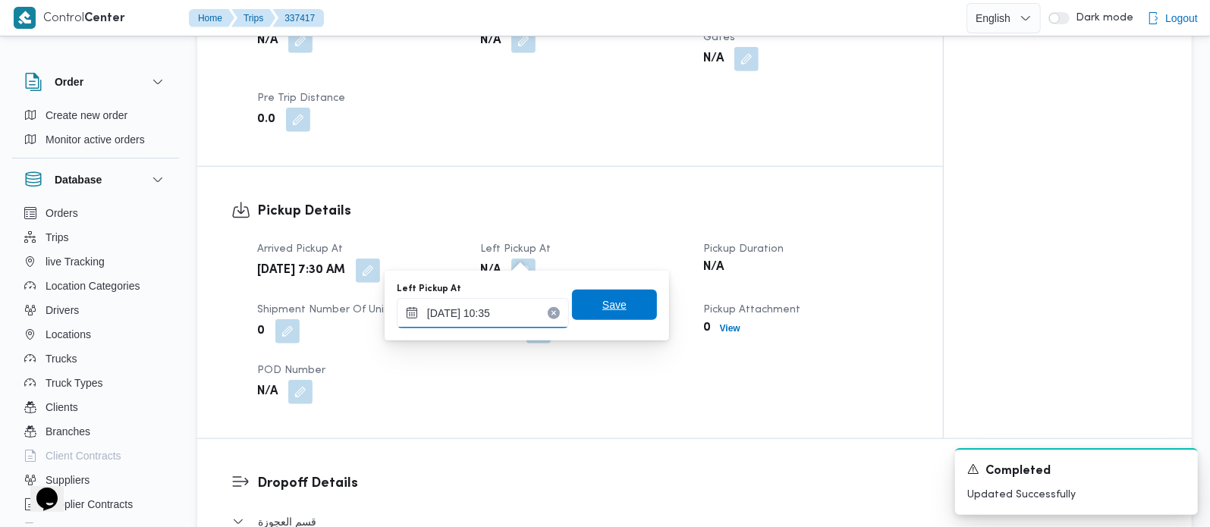
type input "15/09/2025 10:35"
click at [616, 295] on span "Save" at bounding box center [614, 305] width 85 height 30
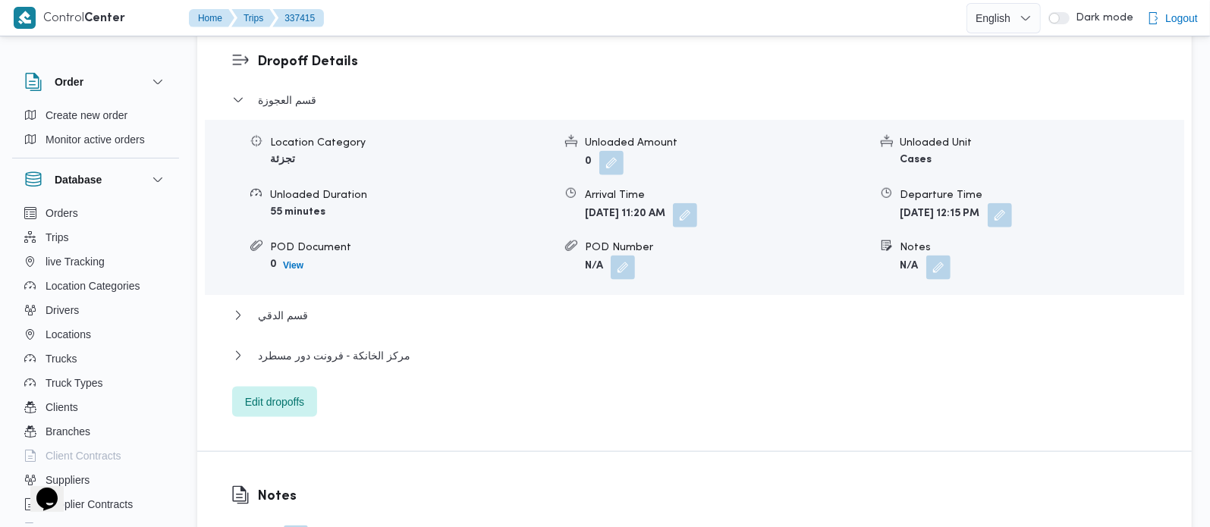
scroll to position [1339, 0]
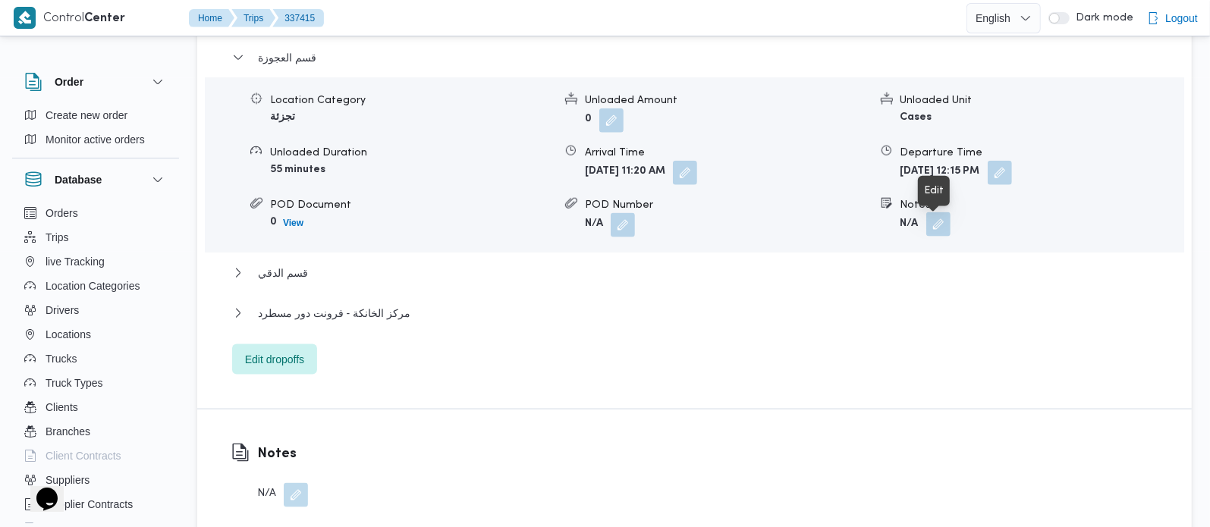
click at [927, 228] on button "button" at bounding box center [938, 224] width 24 height 24
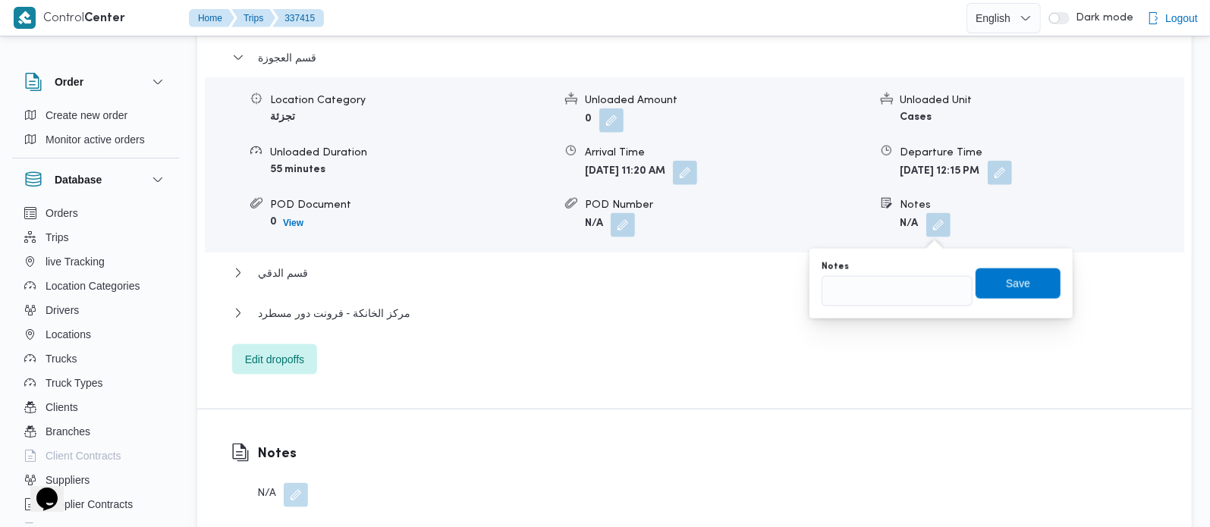
click at [910, 310] on div "You are in a dialog. To close this dialog, hit escape. Notes Save" at bounding box center [941, 284] width 263 height 70
click at [895, 294] on input "Notes" at bounding box center [897, 291] width 151 height 30
paste input "وسط البلد"
type input "وسط البلد"
click at [989, 285] on span "Save" at bounding box center [1018, 283] width 85 height 30
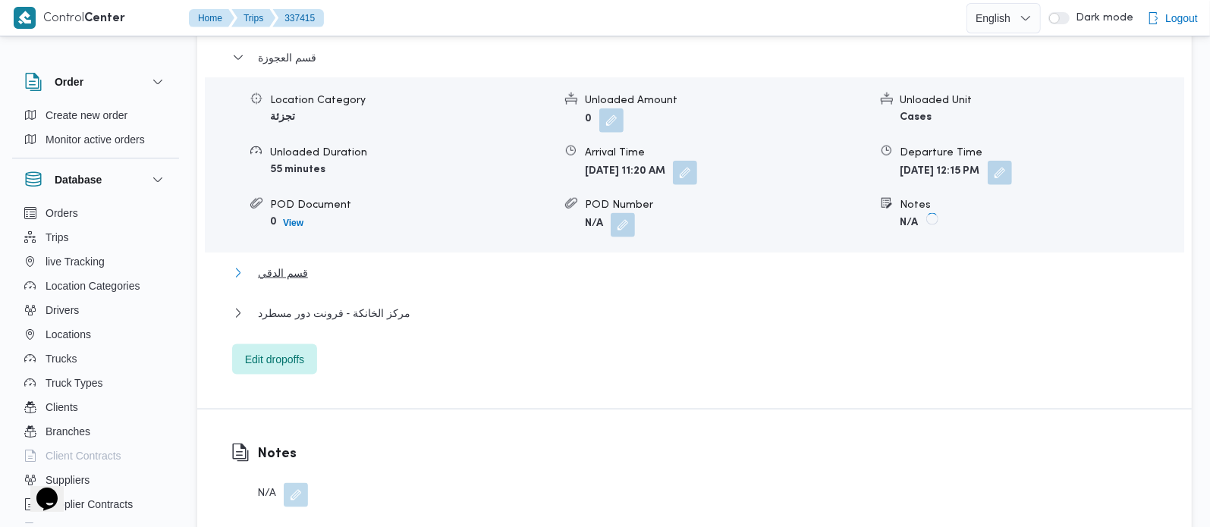
click at [297, 280] on span "قسم الدقي" at bounding box center [283, 273] width 50 height 18
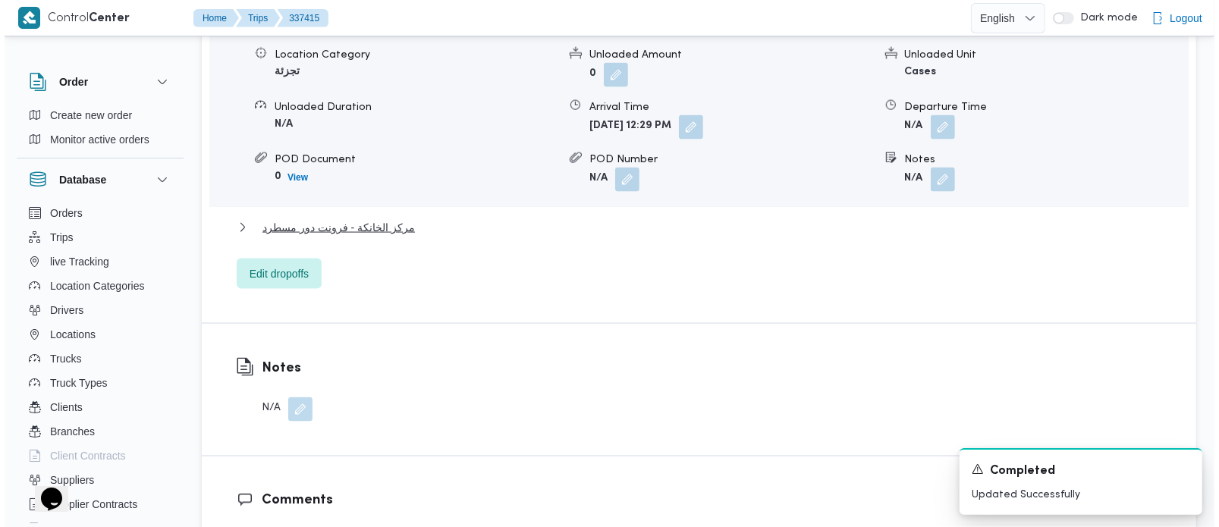
scroll to position [1606, 0]
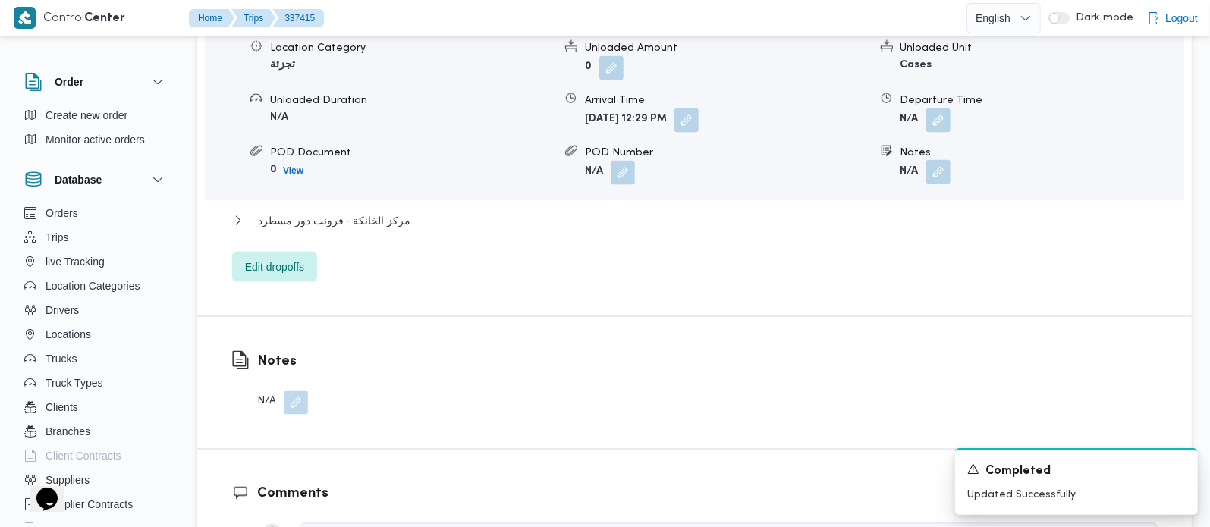
click at [944, 176] on button "button" at bounding box center [938, 172] width 24 height 24
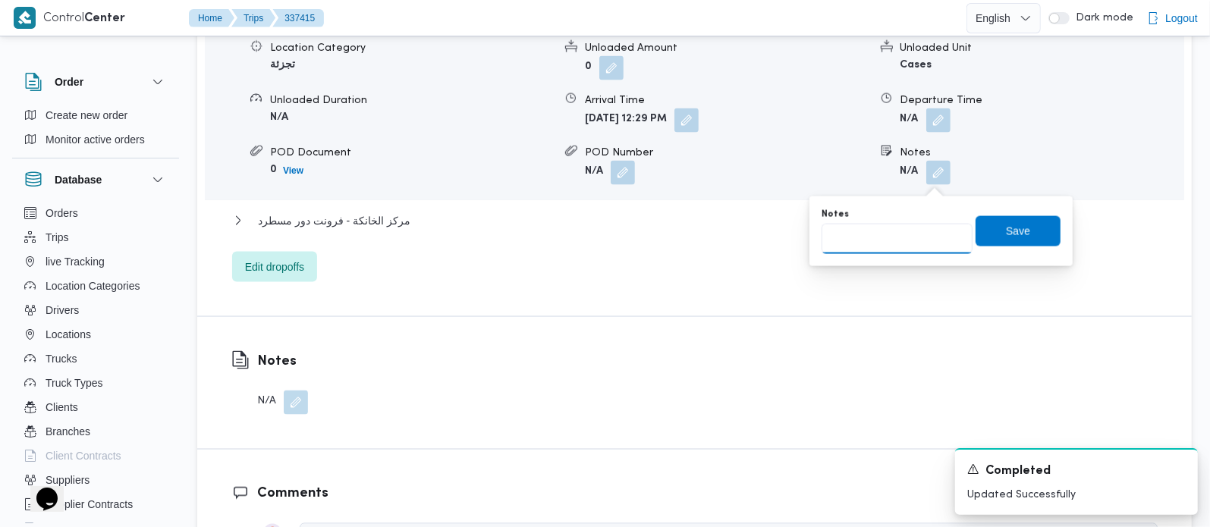
click at [917, 234] on input "Notes" at bounding box center [897, 239] width 151 height 30
paste input "المنيل"
type input "المنيل"
click at [1006, 234] on span "Save" at bounding box center [1018, 231] width 24 height 18
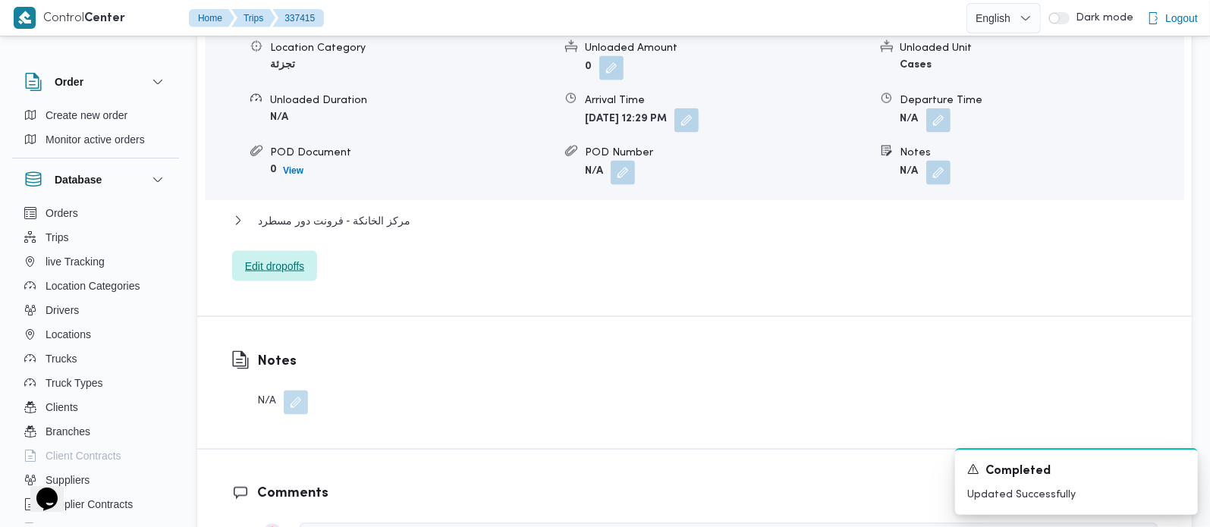
click at [278, 282] on span "Edit dropoffs" at bounding box center [274, 266] width 85 height 30
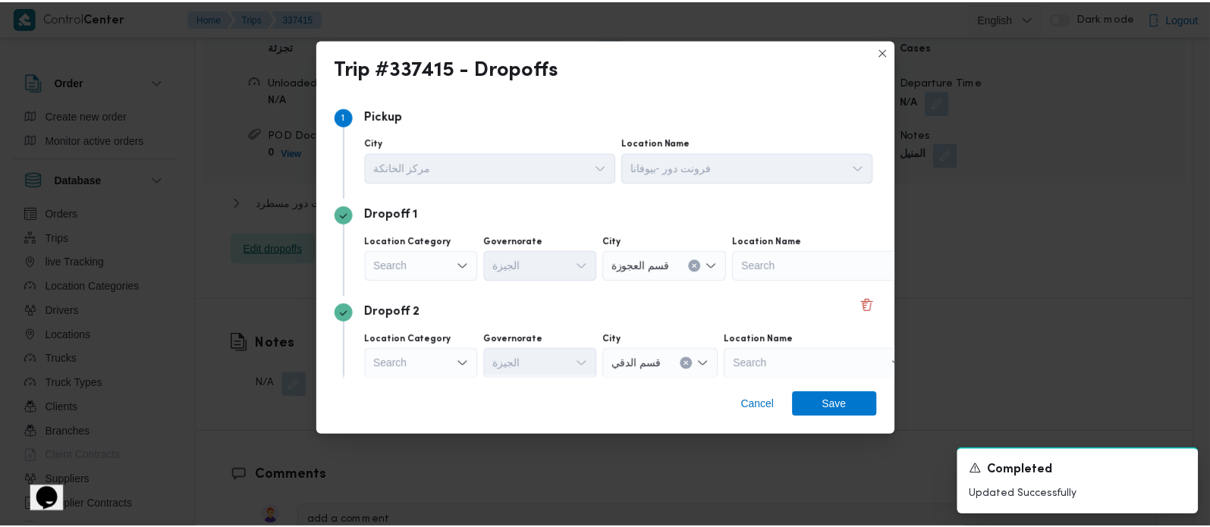
scroll to position [89, 0]
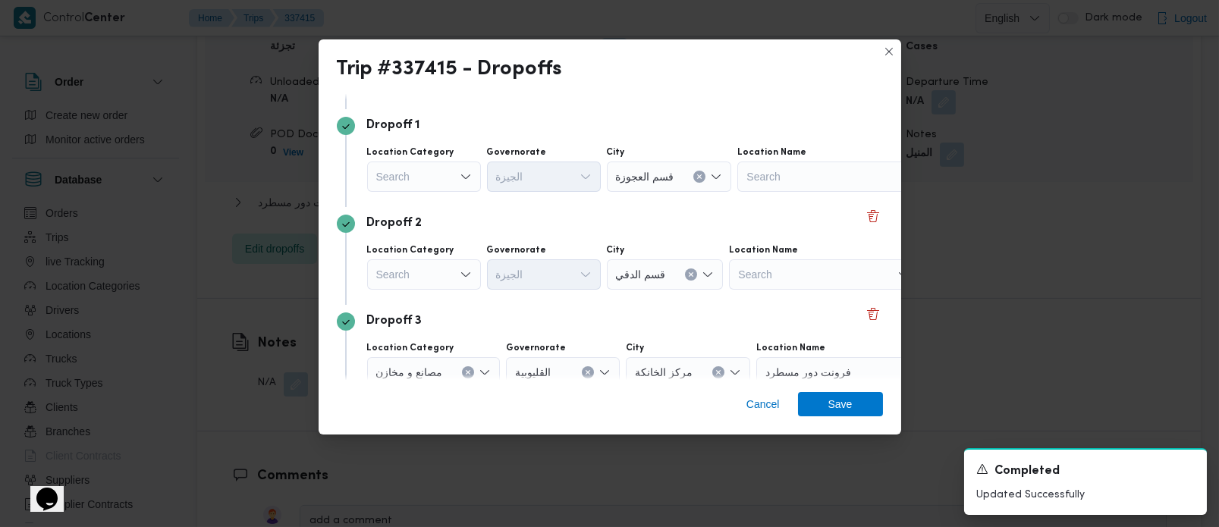
click at [412, 168] on div "Search" at bounding box center [424, 177] width 114 height 30
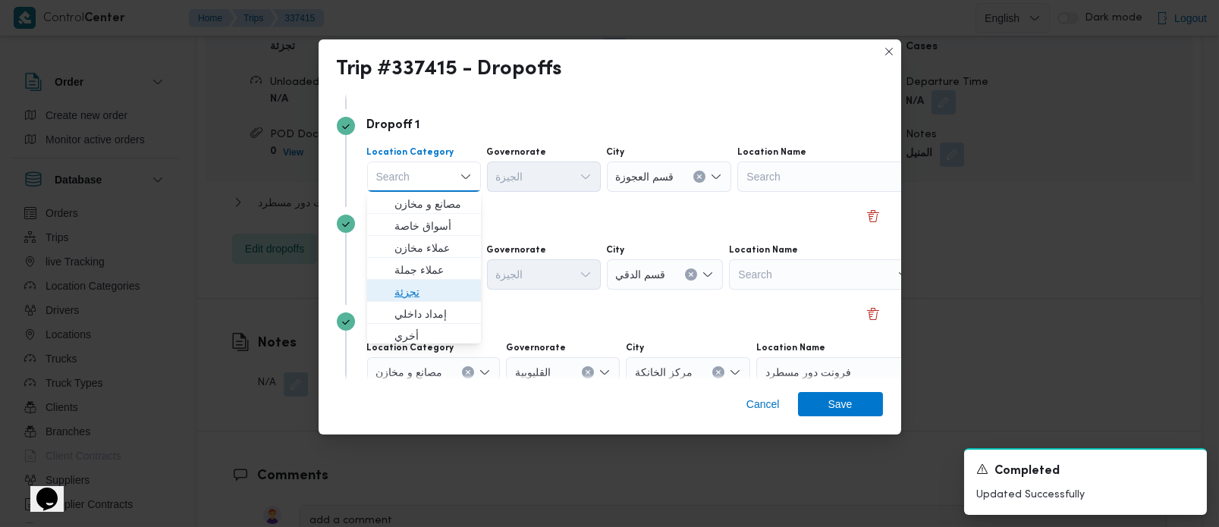
click at [403, 283] on span "تجزئة" at bounding box center [433, 292] width 77 height 18
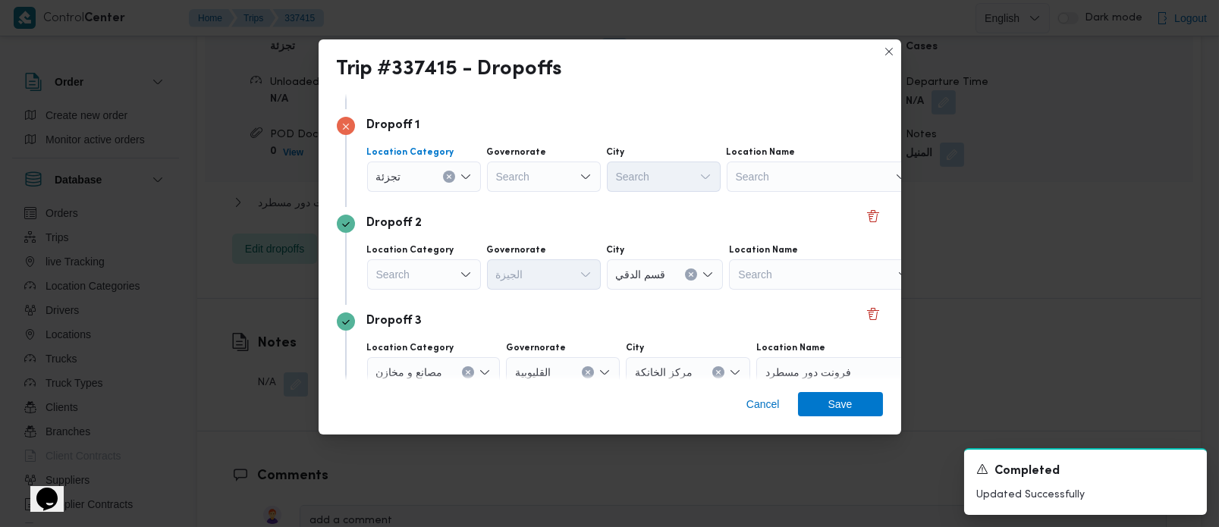
click at [572, 184] on div "Search" at bounding box center [544, 177] width 114 height 30
type input "رة"
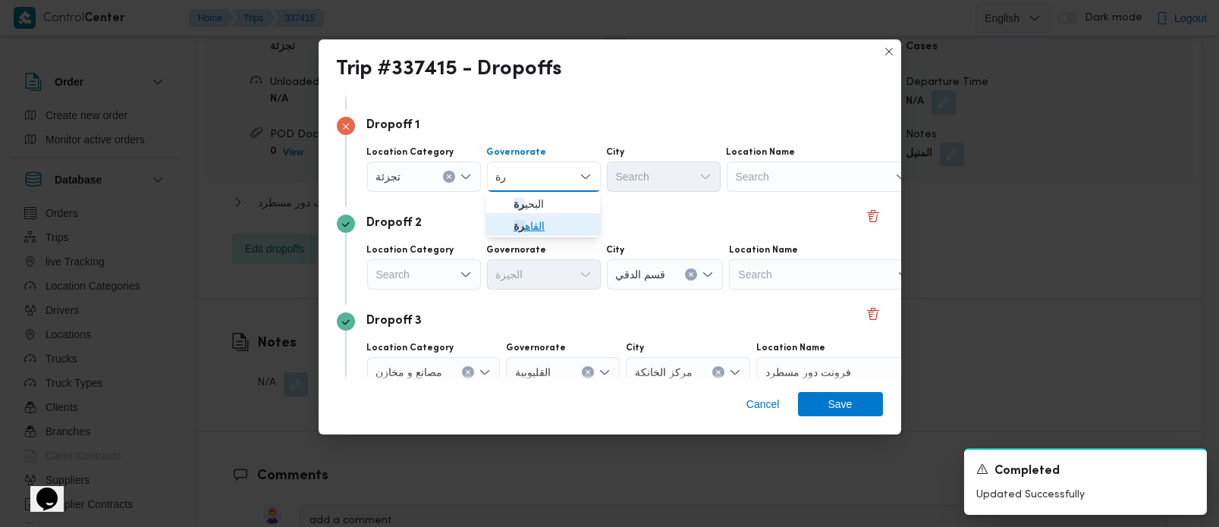
click at [537, 218] on span "القاه رة" at bounding box center [552, 226] width 77 height 18
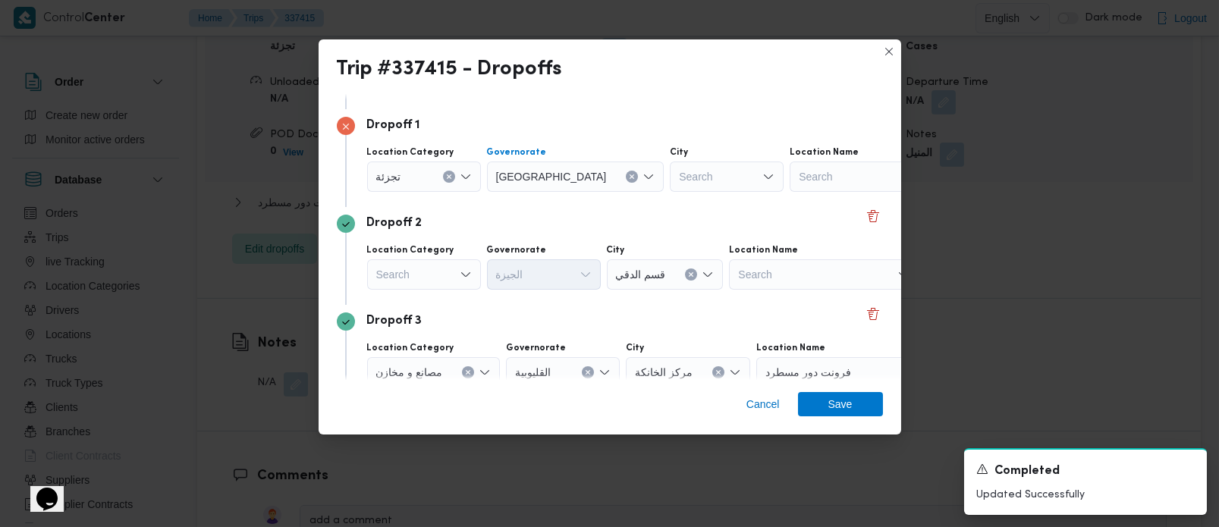
click at [670, 181] on div "Search" at bounding box center [727, 177] width 114 height 30
type input "قصر"
click at [656, 195] on span "قسم قصر النيل" at bounding box center [672, 204] width 77 height 18
click at [458, 269] on div "Search" at bounding box center [424, 275] width 114 height 30
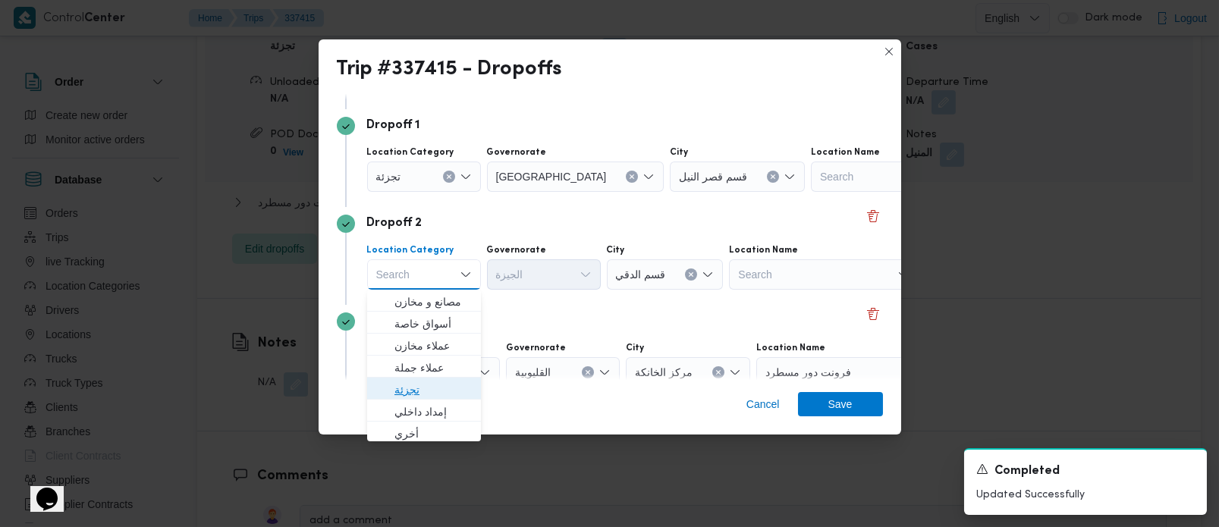
click at [423, 385] on span "تجزئة" at bounding box center [433, 390] width 77 height 18
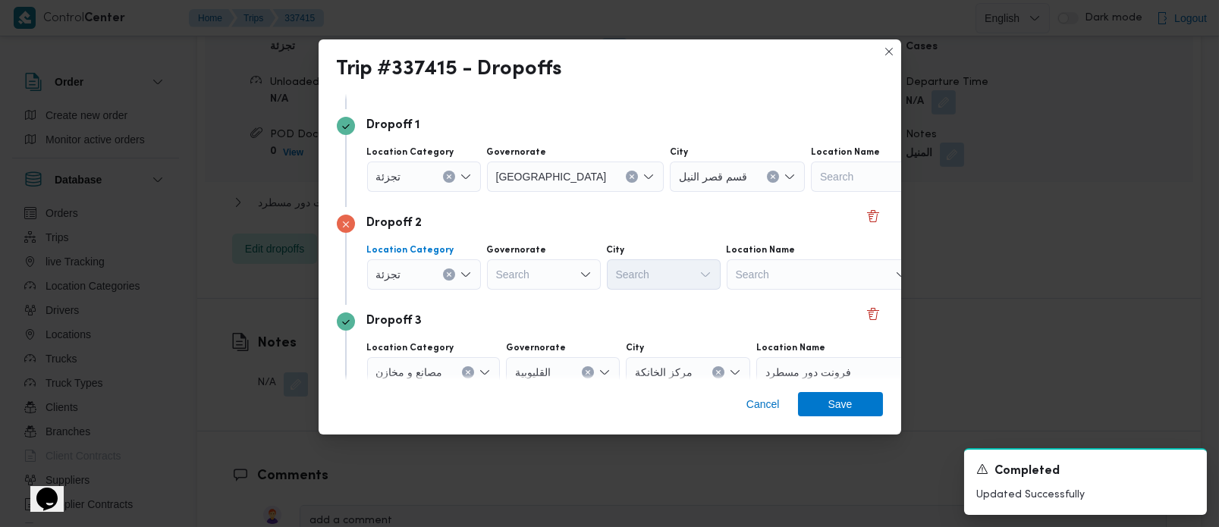
click at [524, 282] on div "Search" at bounding box center [544, 275] width 114 height 30
type input "رة"
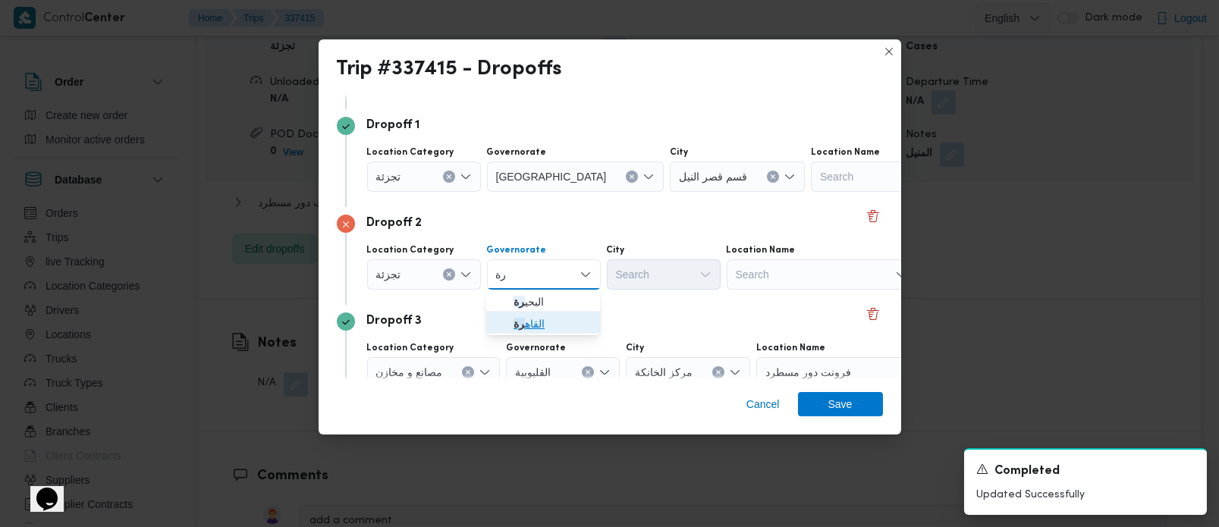
click at [539, 322] on span "القاه رة" at bounding box center [552, 324] width 77 height 18
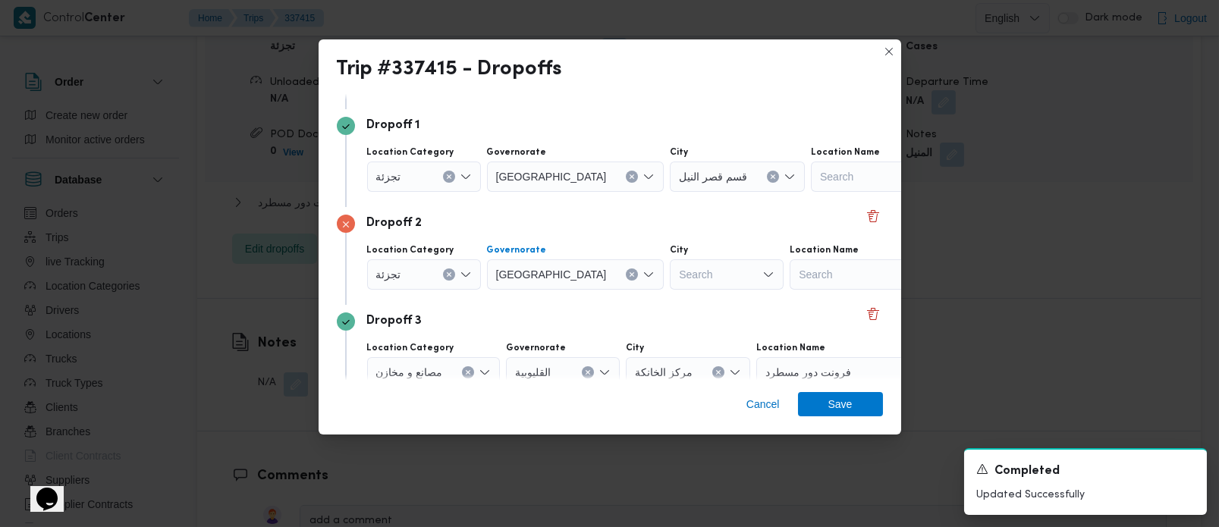
click at [670, 269] on div "Search" at bounding box center [727, 275] width 114 height 30
type input "قد"
click at [669, 303] on span "مصر ال قد يمة" at bounding box center [672, 302] width 77 height 18
click at [861, 401] on span "Save" at bounding box center [840, 404] width 85 height 24
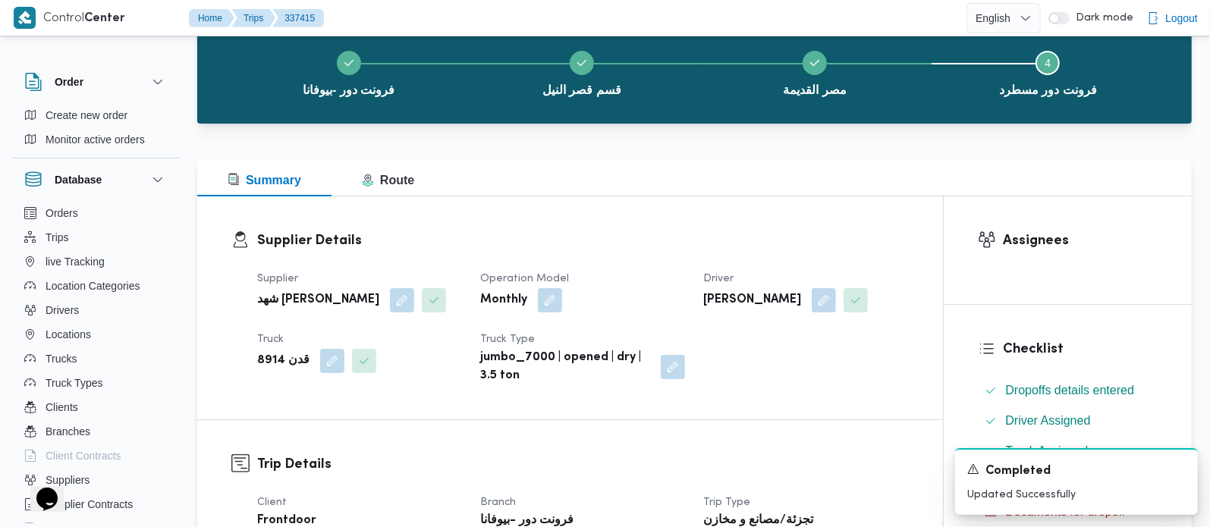
scroll to position [0, 0]
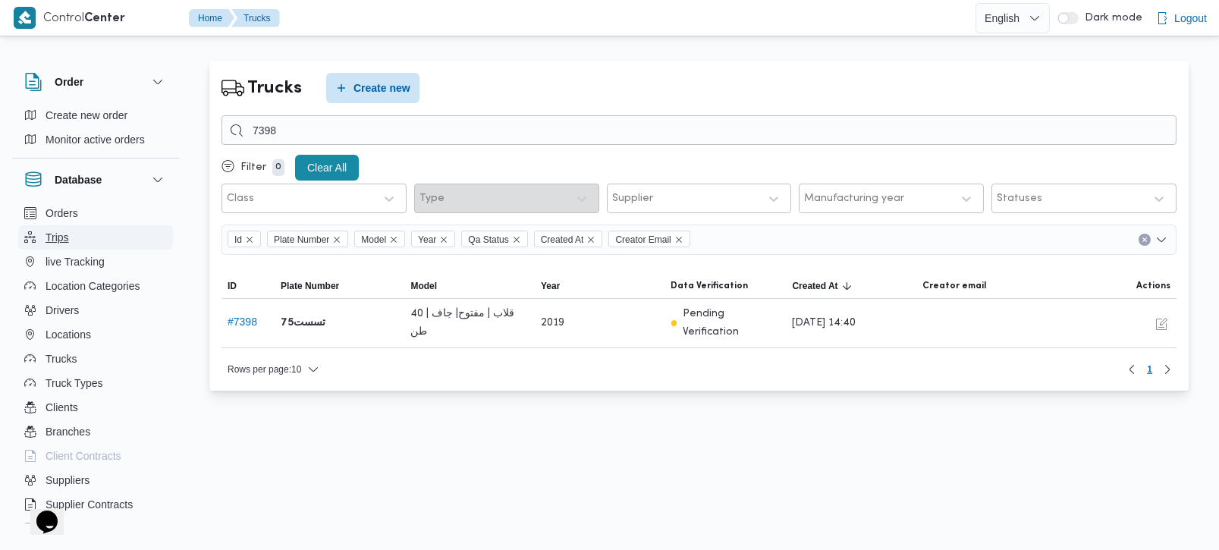
click at [68, 241] on span "Trips" at bounding box center [58, 237] width 24 height 18
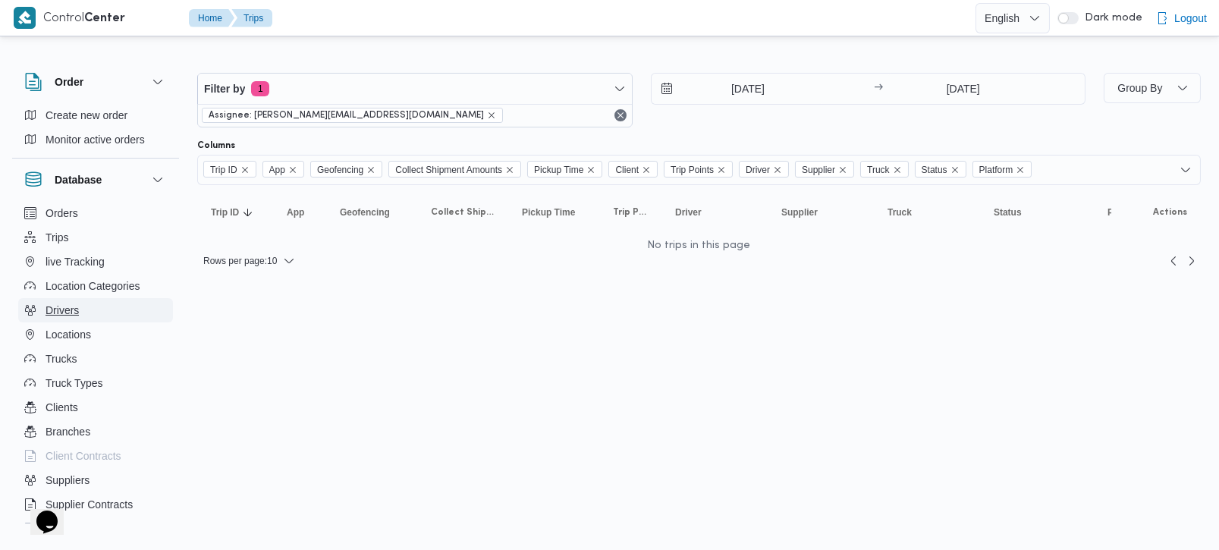
click at [64, 317] on span "Drivers" at bounding box center [62, 310] width 33 height 18
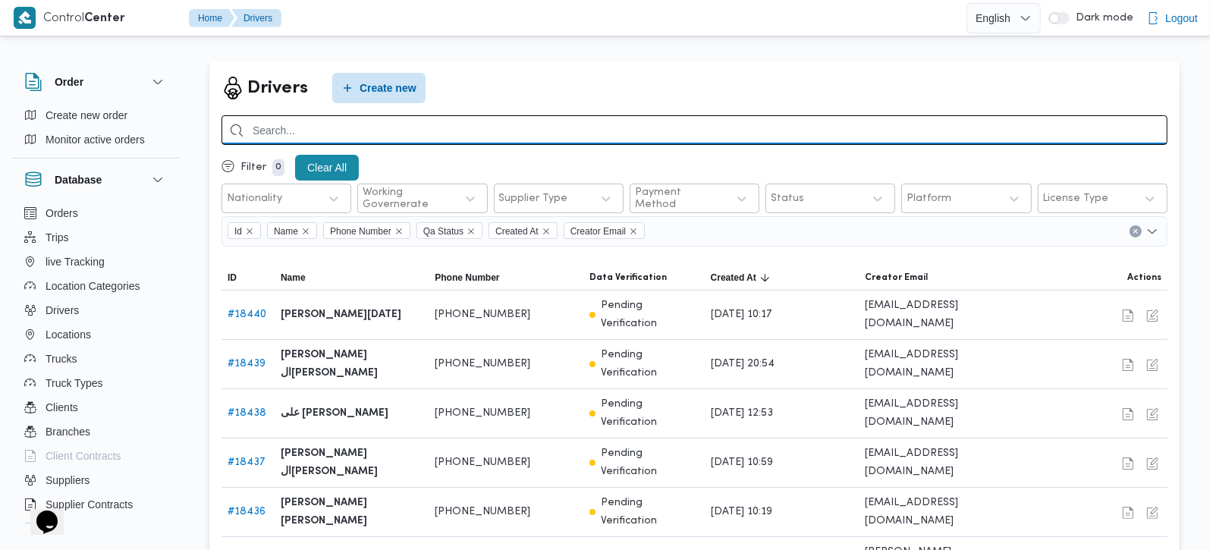
click at [373, 134] on input "search" at bounding box center [695, 130] width 946 height 30
type input "[PERSON_NAME]"
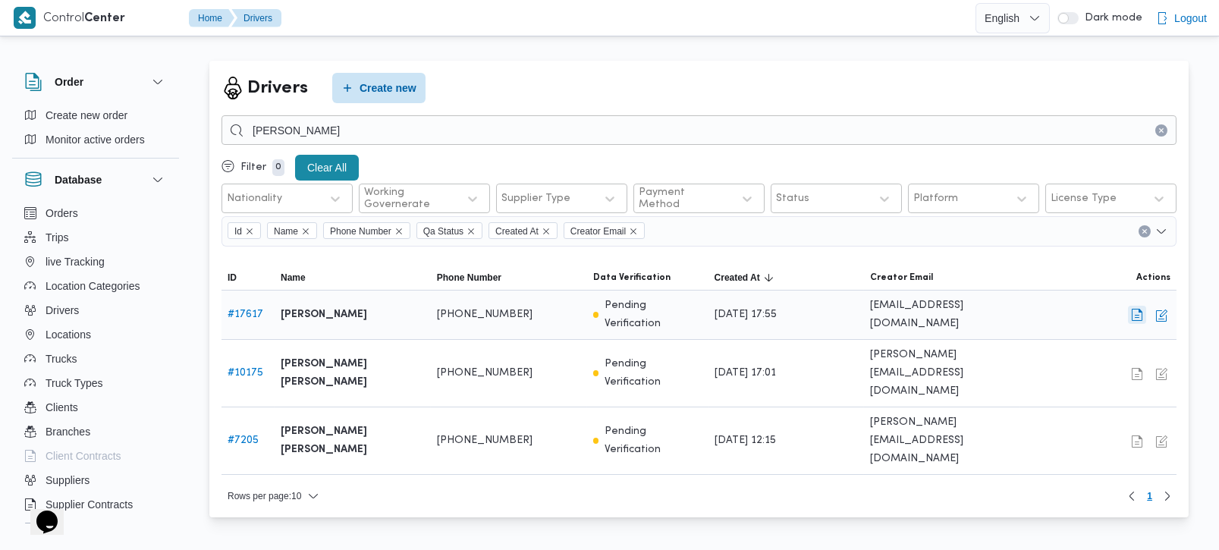
click at [1140, 306] on button "button" at bounding box center [1137, 315] width 18 height 18
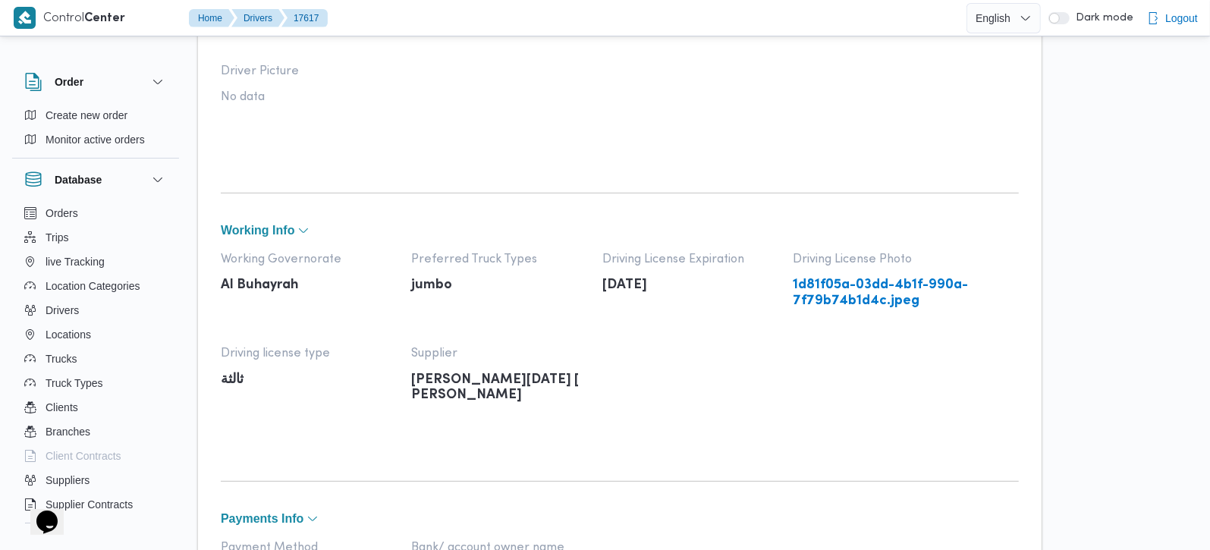
scroll to position [357, 0]
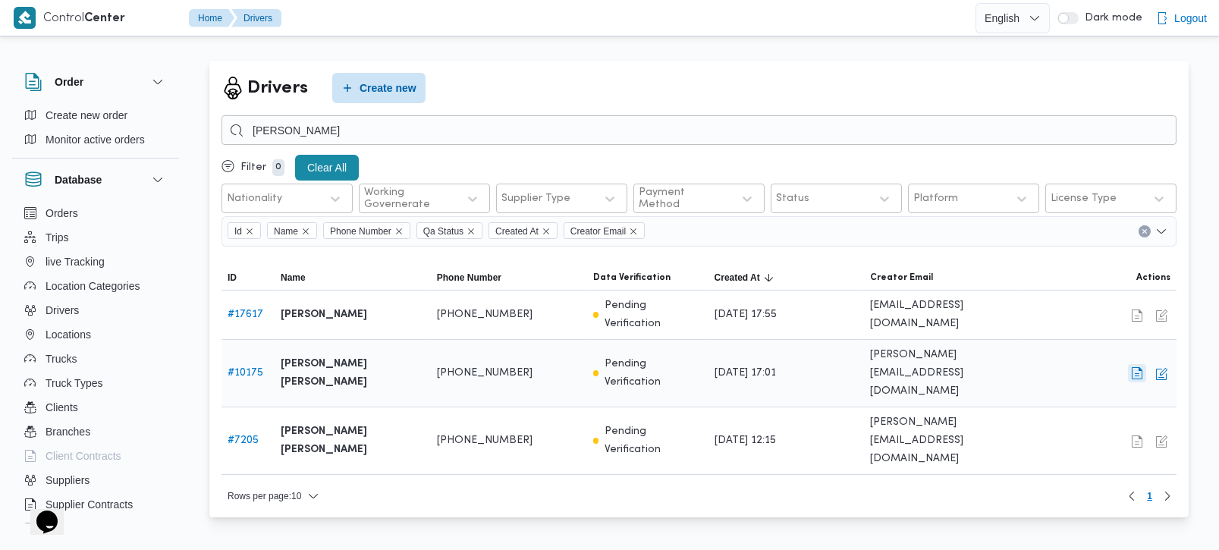
click at [1132, 364] on button "button" at bounding box center [1137, 373] width 18 height 18
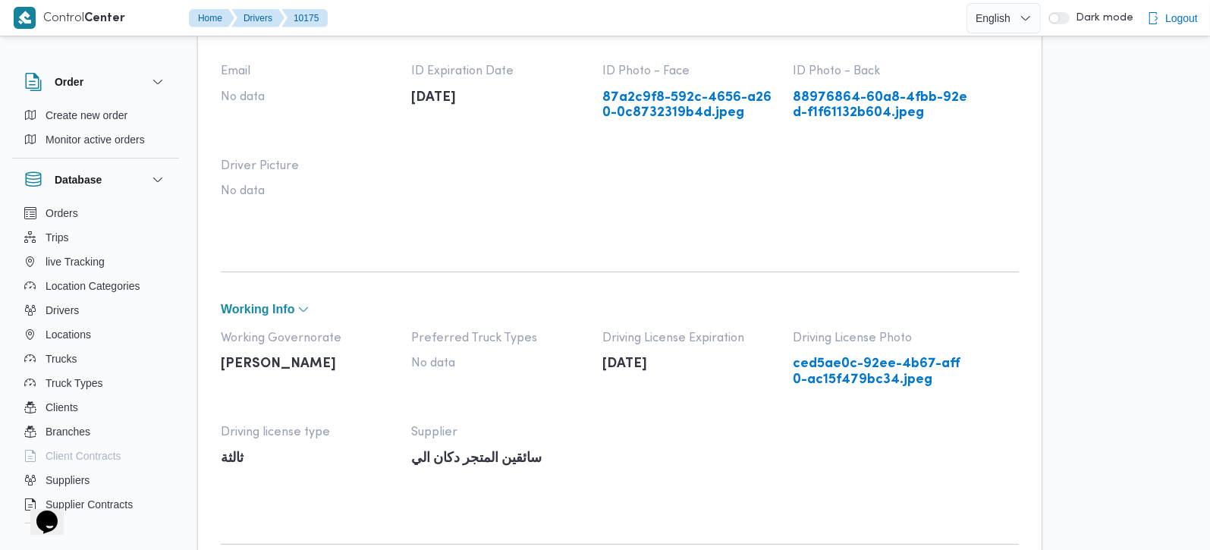
scroll to position [267, 0]
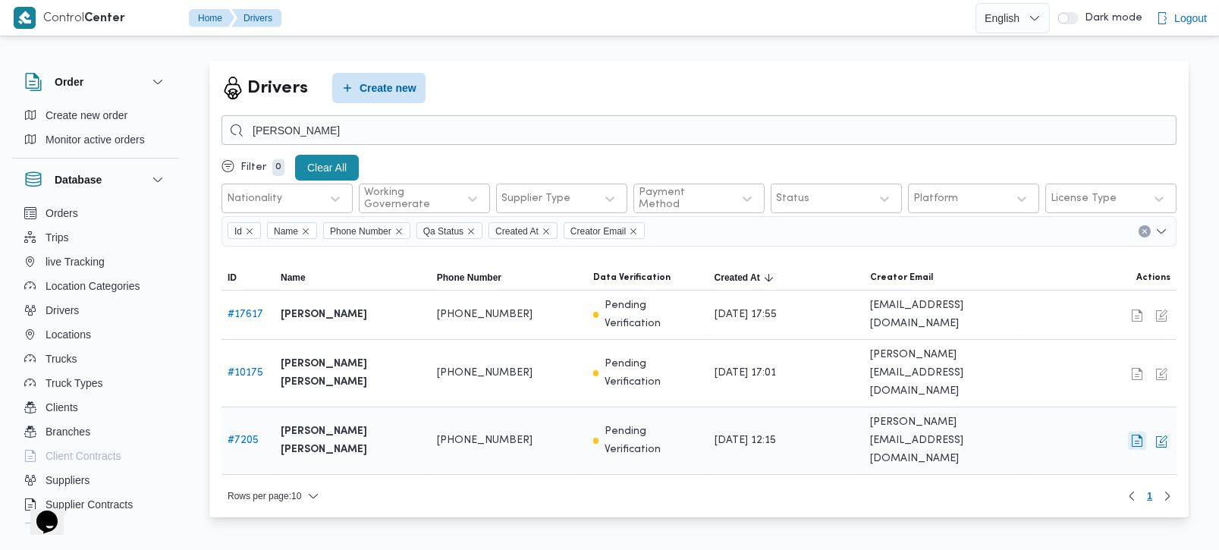
click at [1134, 432] on button "button" at bounding box center [1137, 441] width 18 height 18
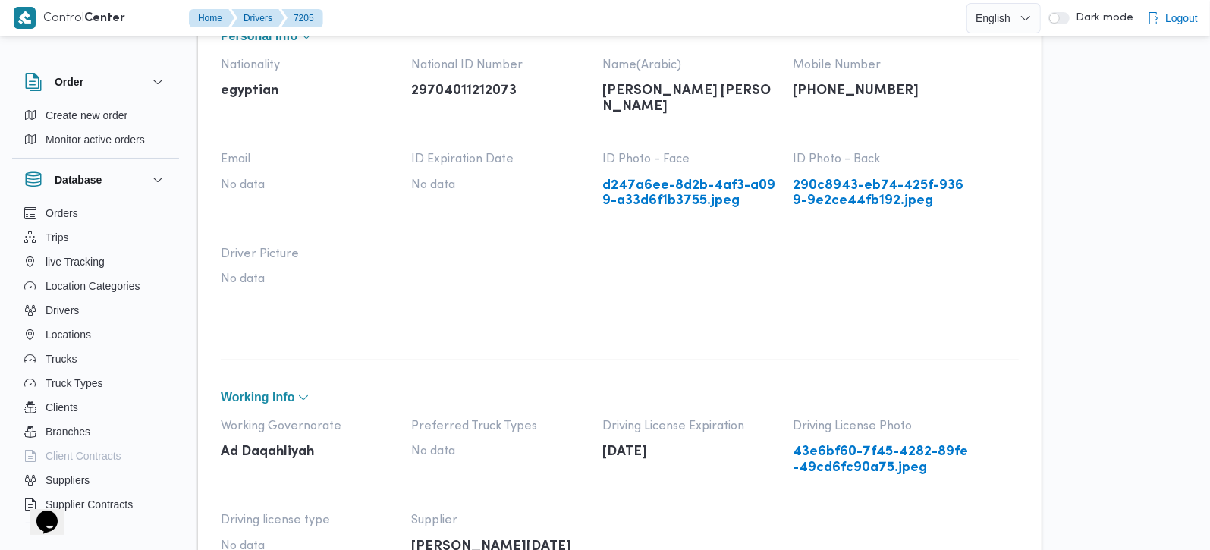
scroll to position [178, 0]
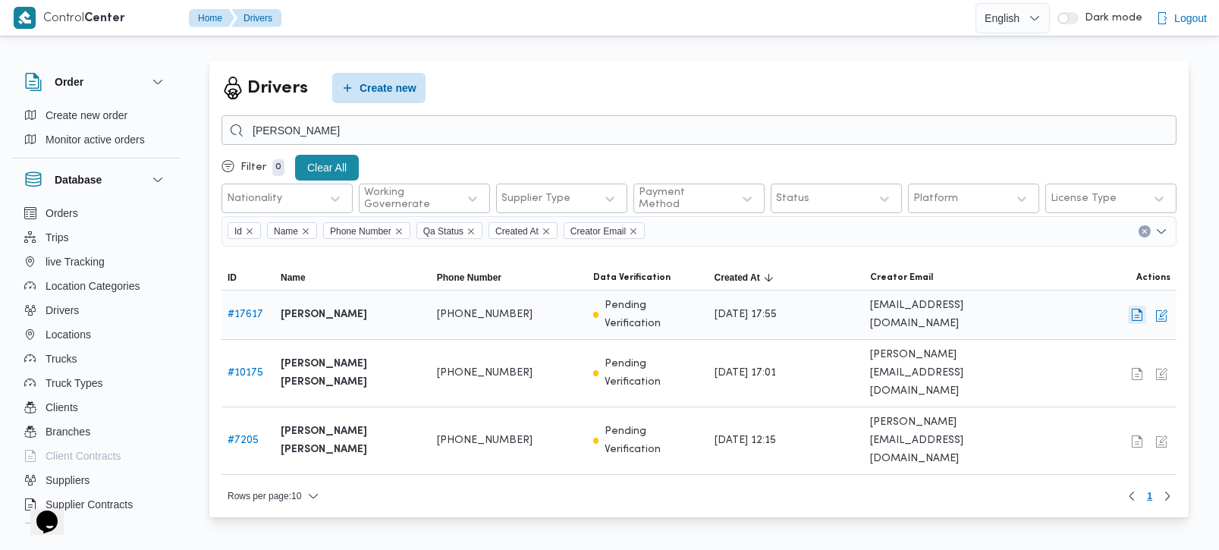
click at [1135, 310] on button "button" at bounding box center [1137, 315] width 18 height 18
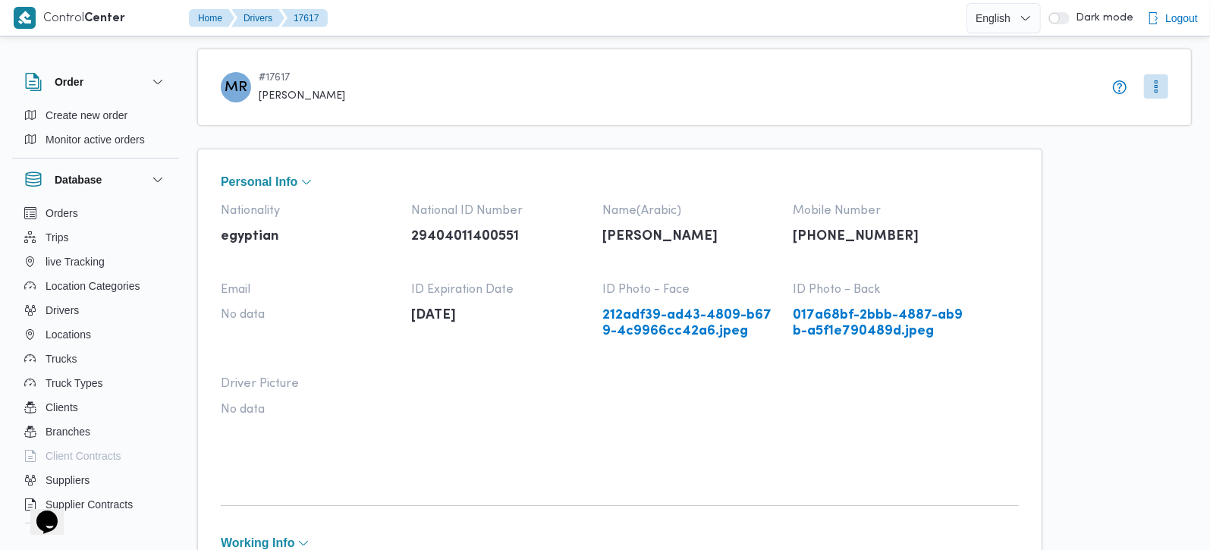
click at [1167, 83] on button "More" at bounding box center [1156, 86] width 24 height 24
click at [1132, 122] on span "Edit" at bounding box center [1155, 119] width 73 height 18
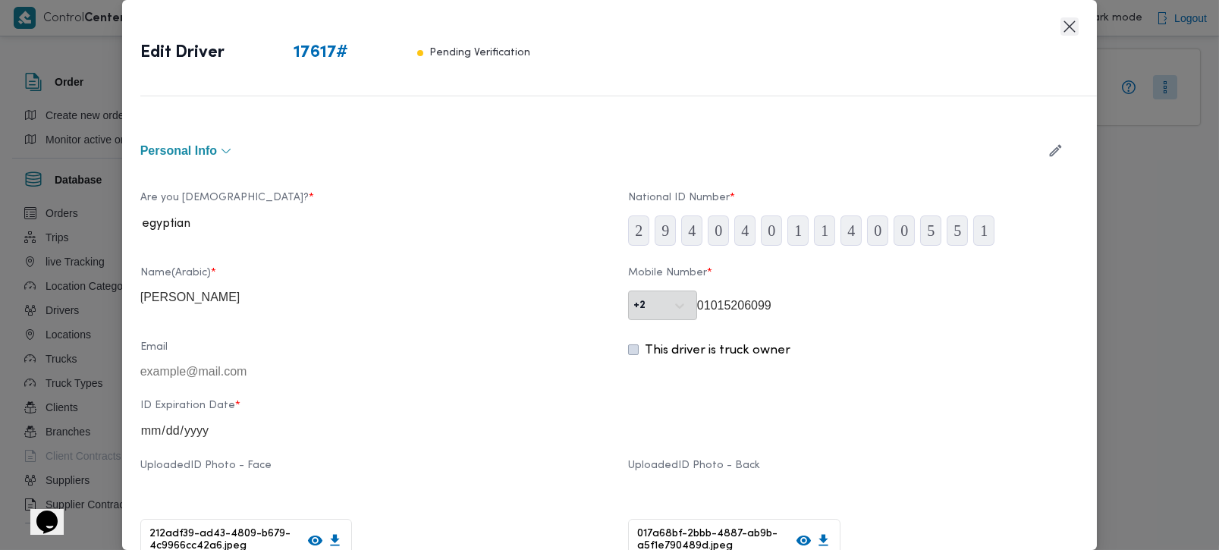
click at [1071, 20] on button "Closes this modal window" at bounding box center [1070, 26] width 18 height 18
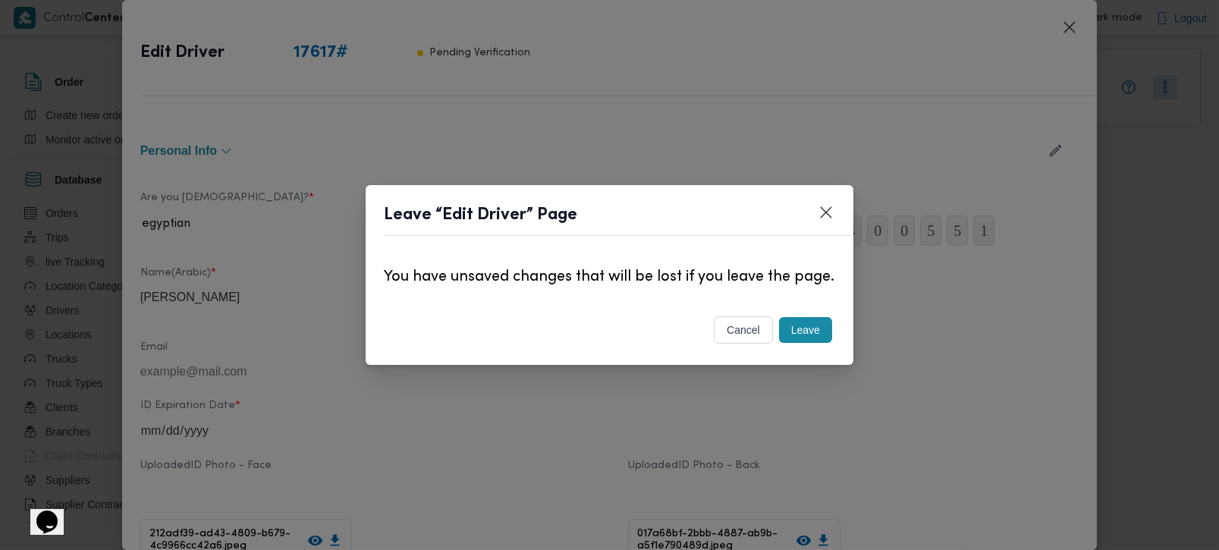
click at [818, 343] on button "Leave" at bounding box center [805, 330] width 53 height 26
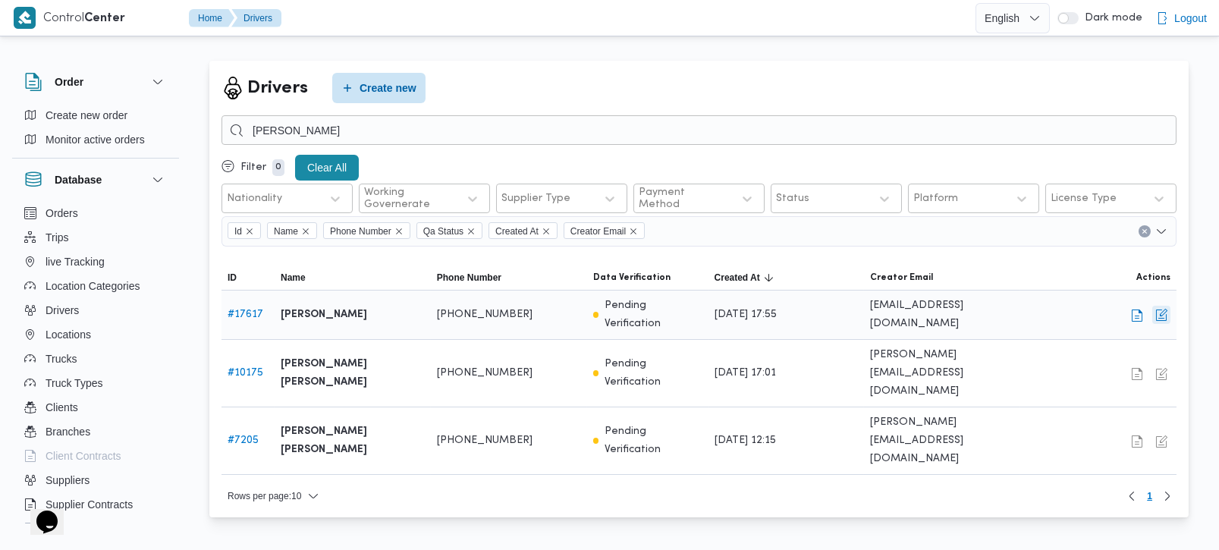
click at [1168, 307] on button "button" at bounding box center [1162, 315] width 18 height 18
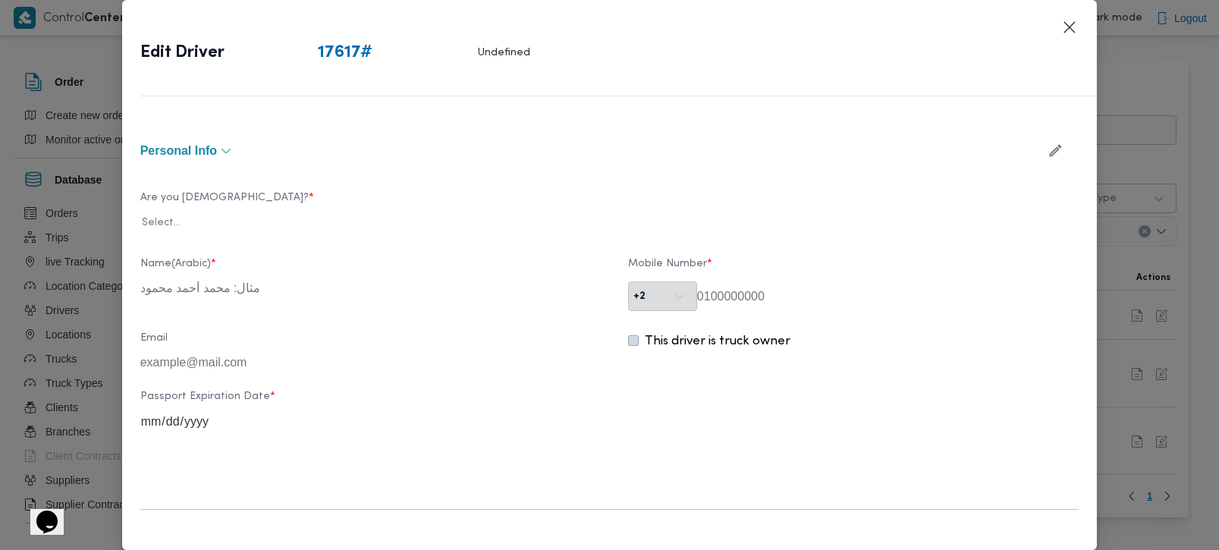
type input "[PERSON_NAME]"
type input "01015206099"
type input "[DATE]"
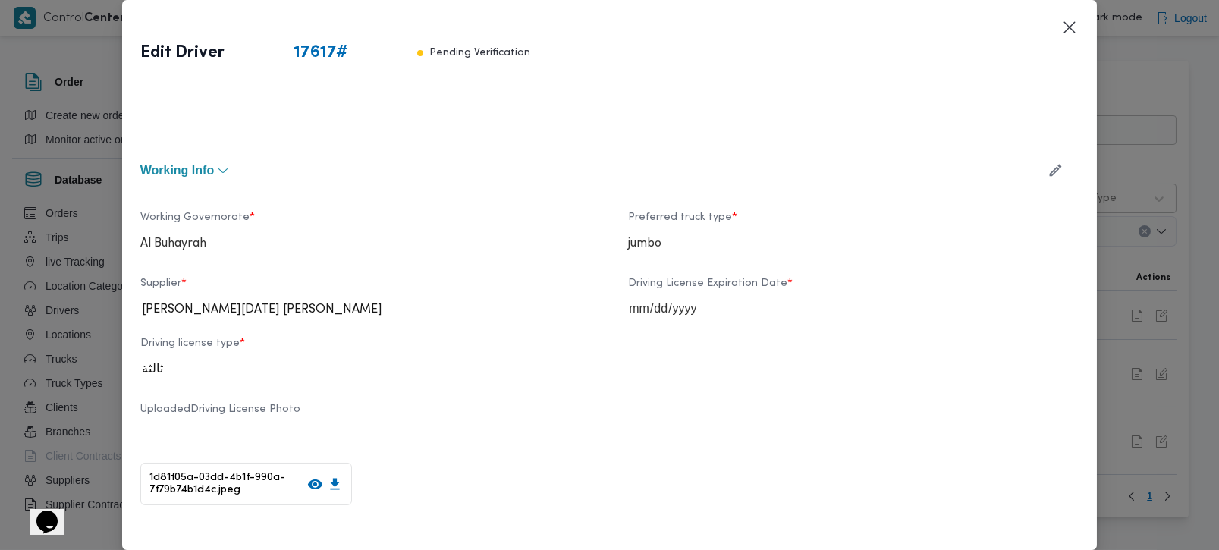
scroll to position [535, 0]
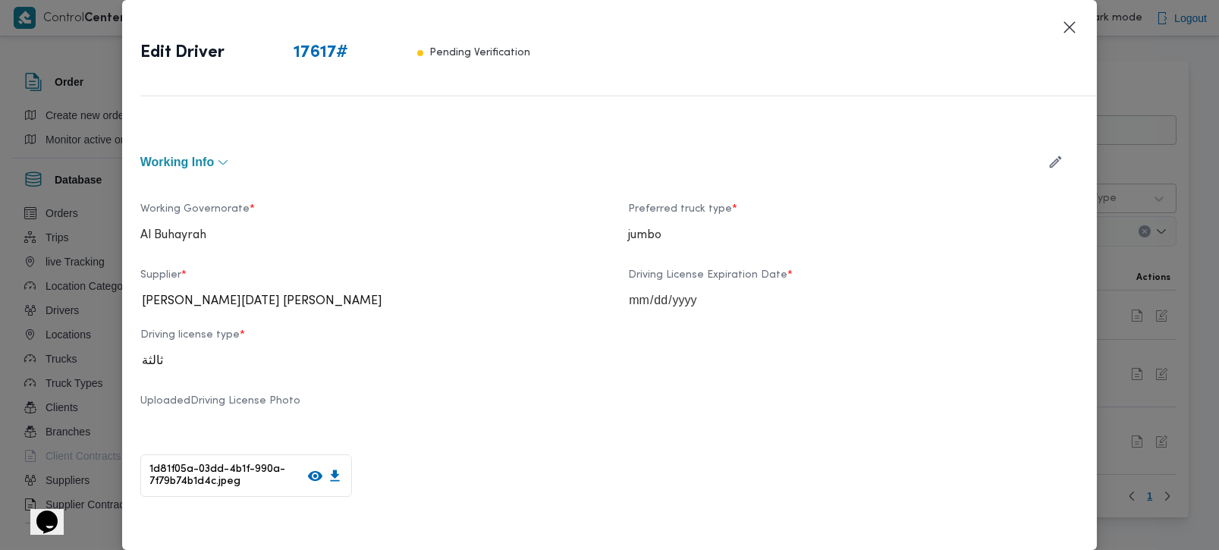
click at [255, 296] on div "Supplier * ابراهيم رمضان ابراهيم عثمان ابوباشا" at bounding box center [365, 291] width 451 height 45
click at [1048, 170] on button "button" at bounding box center [1056, 162] width 40 height 30
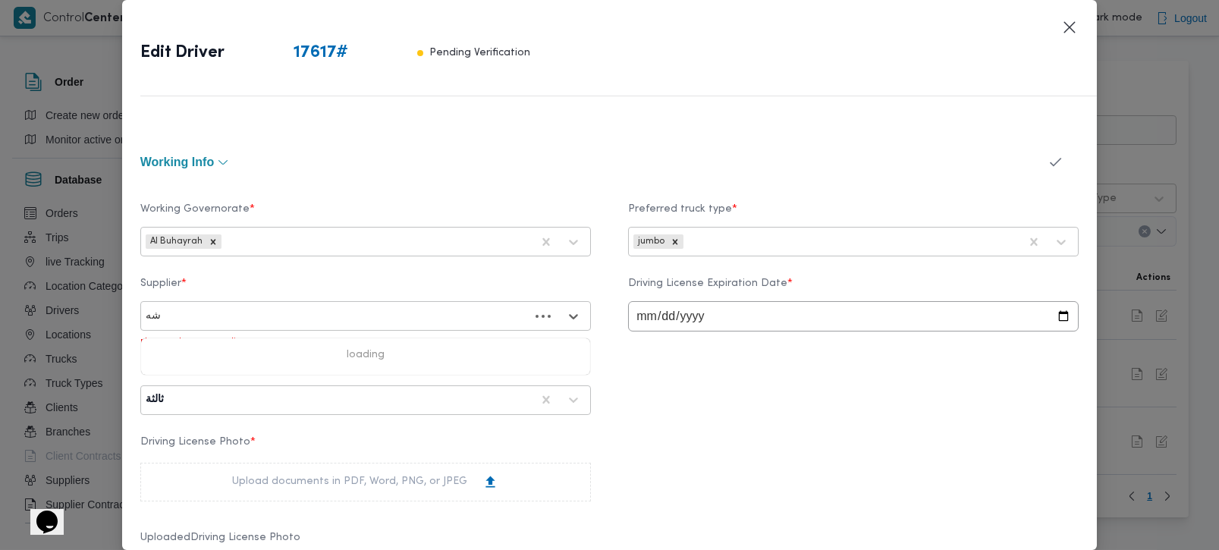
type input "شهد"
click at [267, 352] on div "شهد مصطفي احمد عبدة عباس حمودة" at bounding box center [365, 356] width 449 height 27
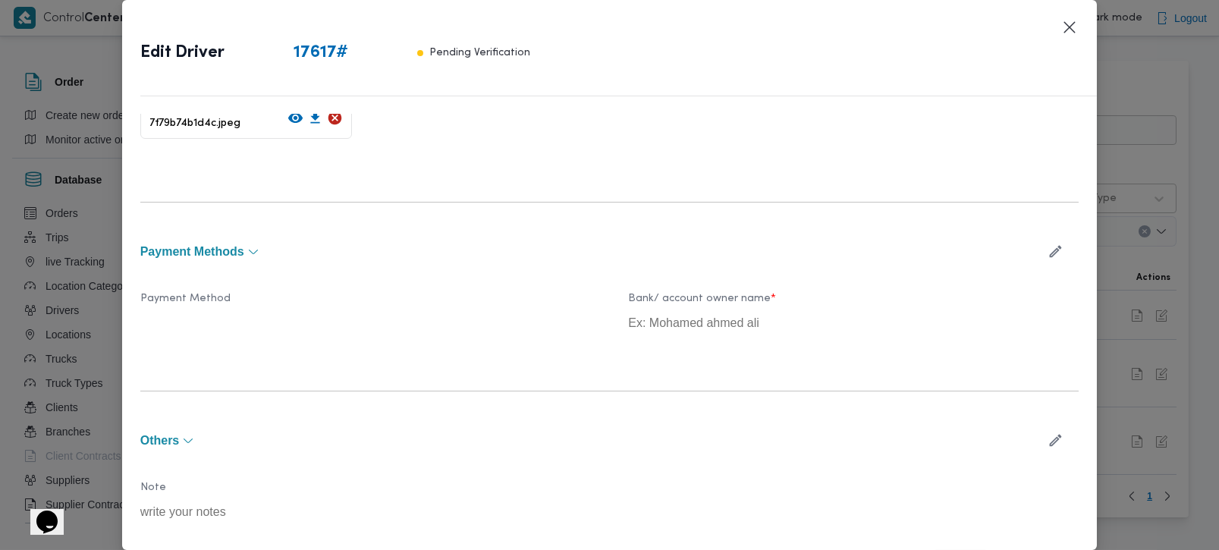
scroll to position [1046, 0]
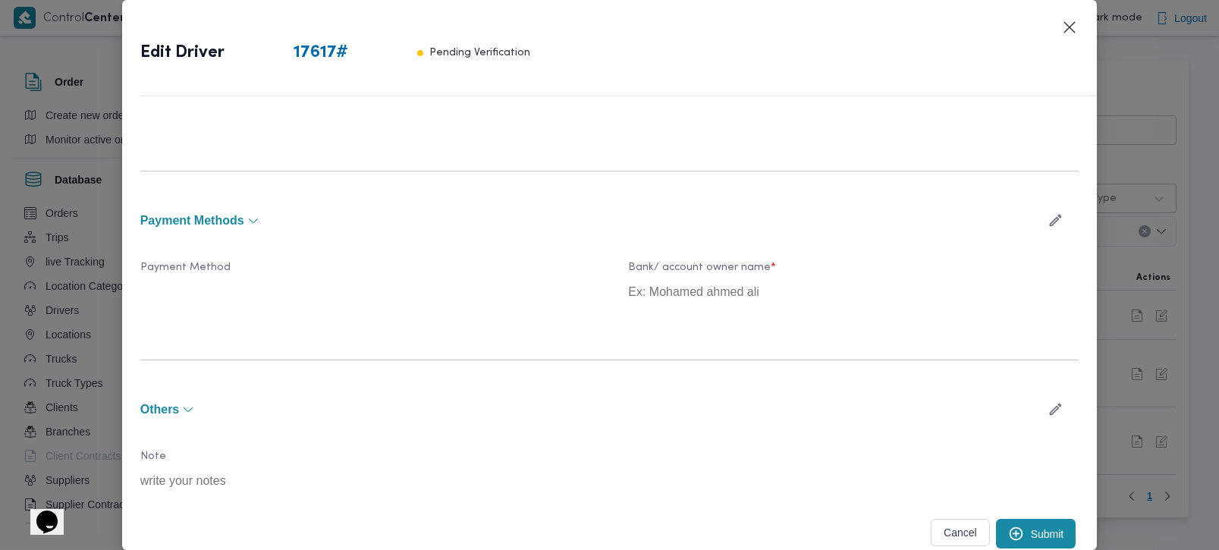
click at [1033, 530] on button "Submit" at bounding box center [1036, 534] width 80 height 30
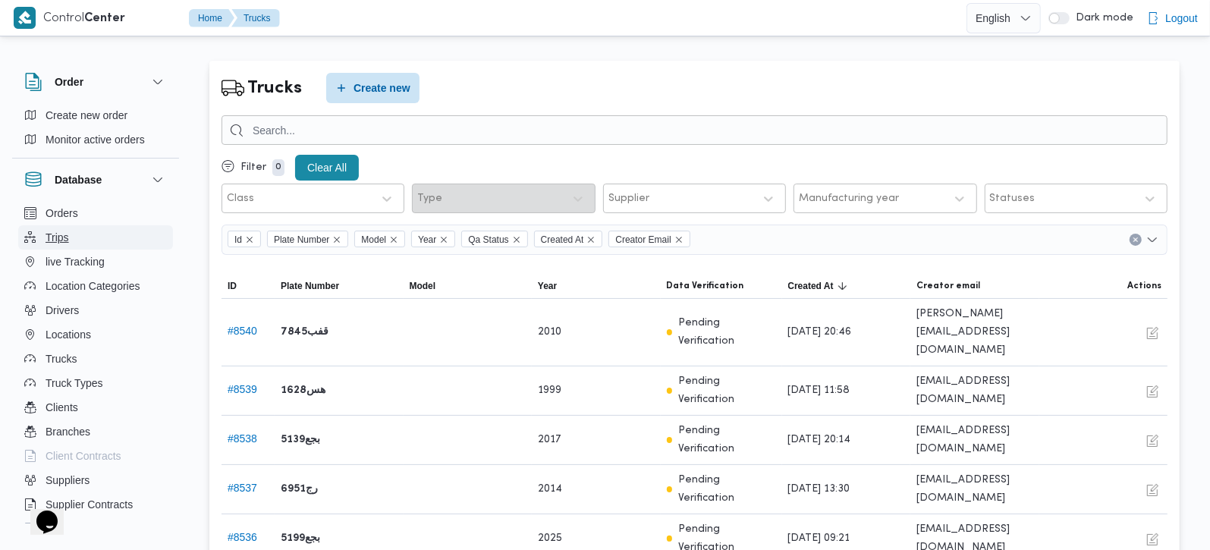
click at [64, 238] on span "Trips" at bounding box center [58, 237] width 24 height 18
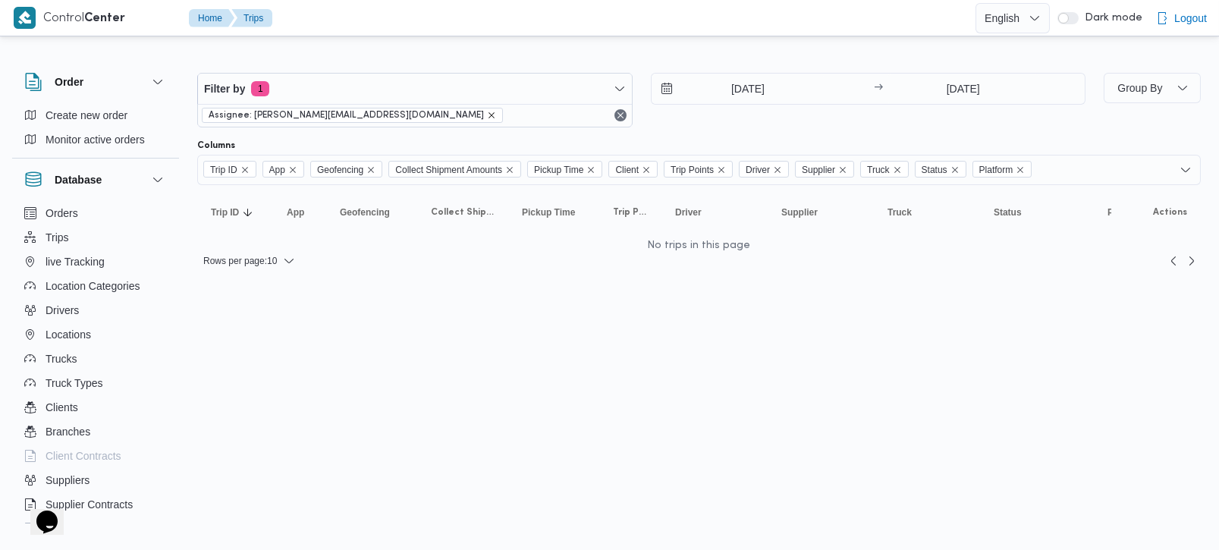
click at [487, 115] on icon "remove selected entity" at bounding box center [491, 115] width 9 height 9
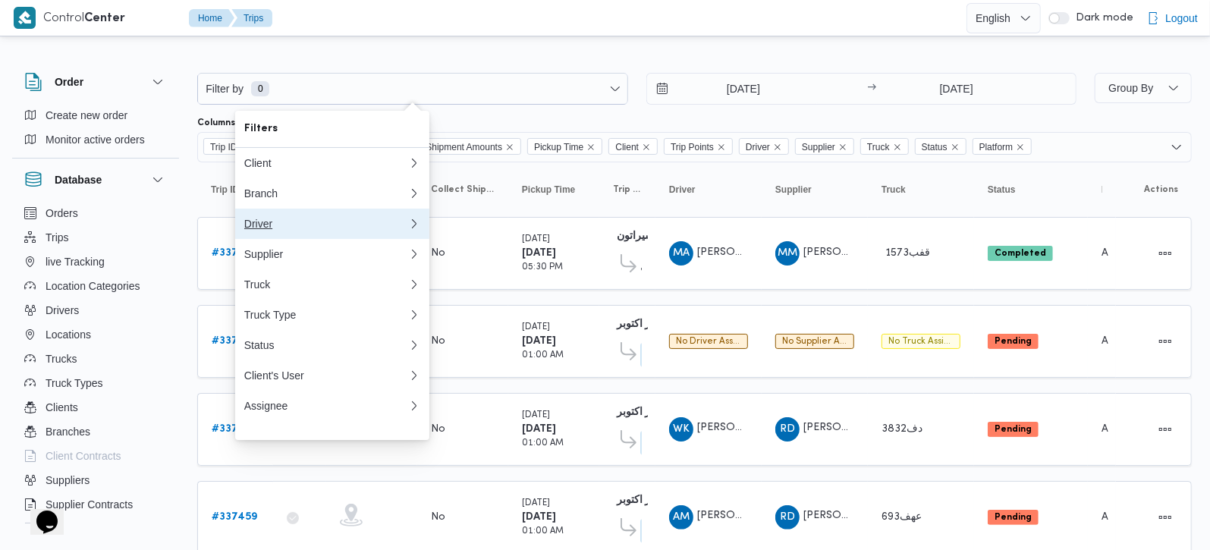
click at [261, 239] on button "Driver" at bounding box center [332, 224] width 194 height 30
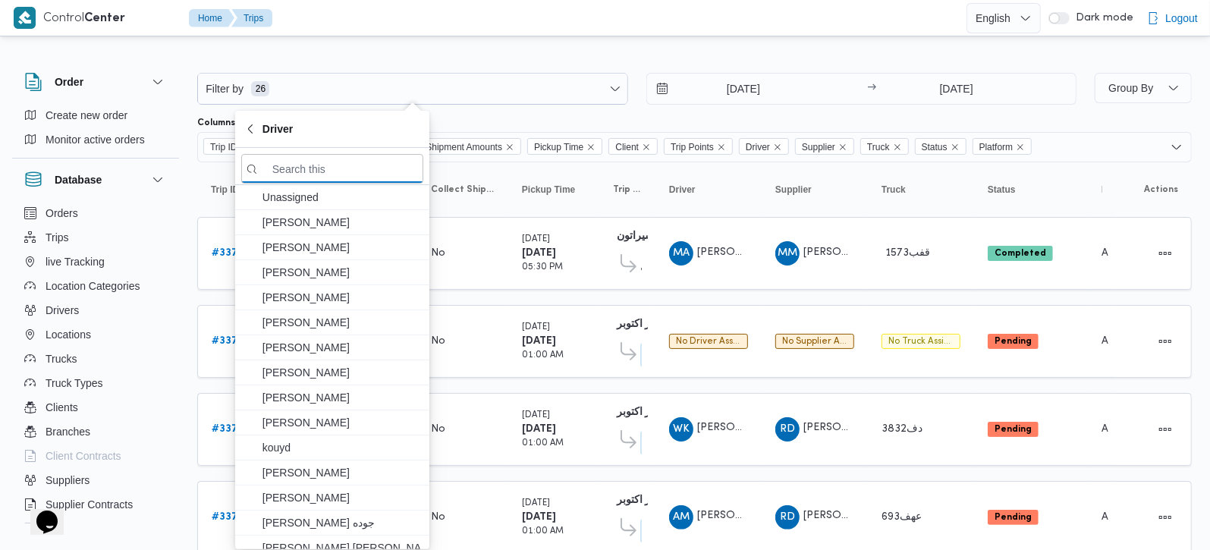
paste input "محمود رفعت عبدالعظيم امام"
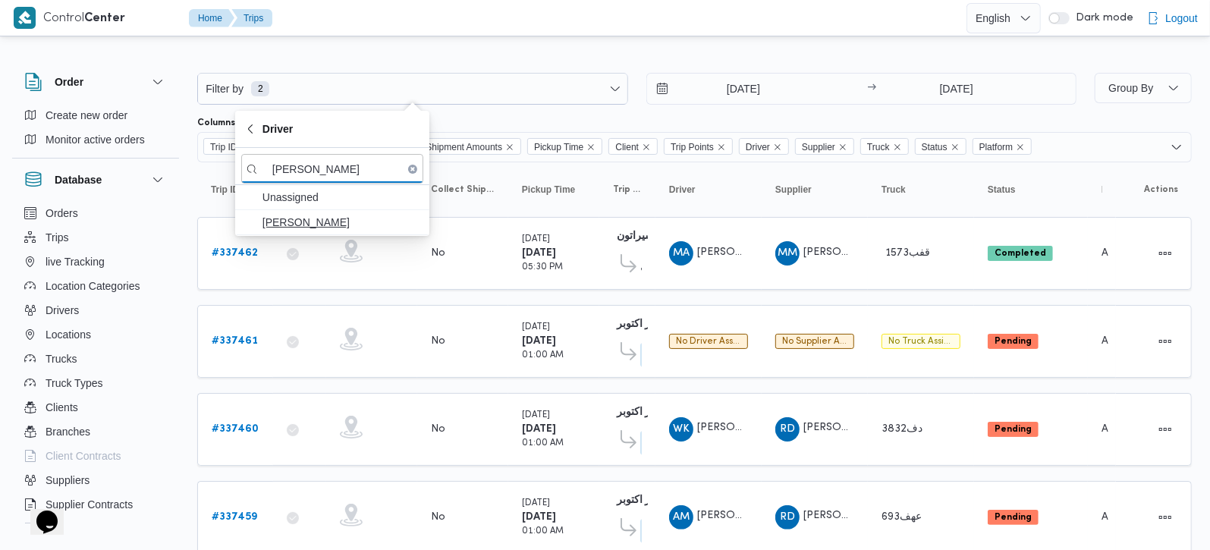
type input "محمود رفعت عبدالعظيم امام"
click at [322, 219] on span "محمود رفعت عبدالعظيم امام" at bounding box center [342, 222] width 158 height 18
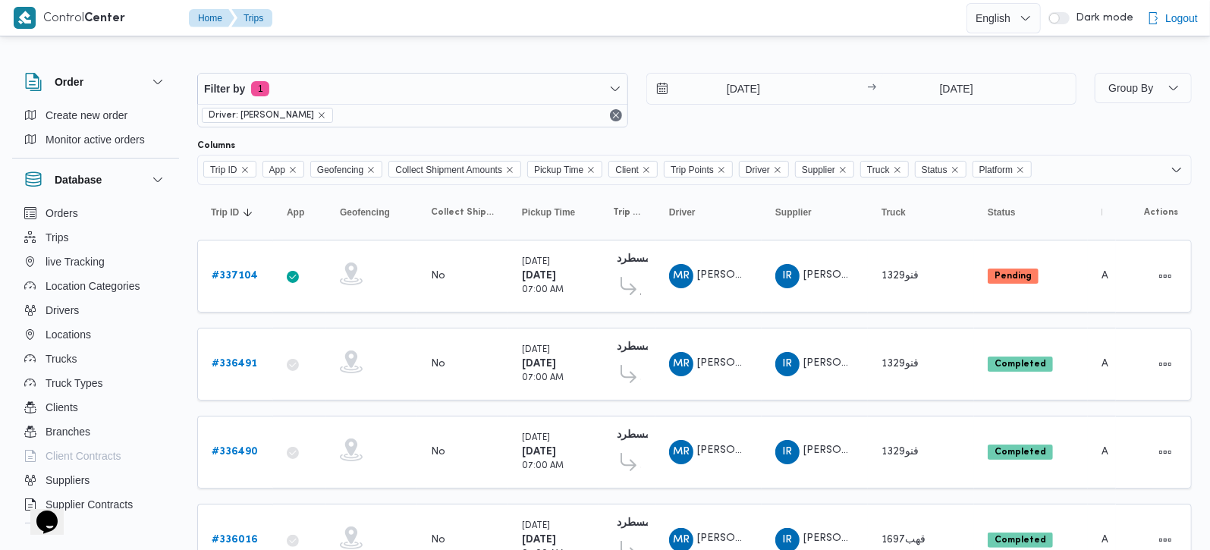
click at [664, 52] on div at bounding box center [694, 61] width 995 height 24
click at [628, 373] on icon at bounding box center [629, 374] width 16 height 18
click at [640, 373] on span "سعودي الدقي" at bounding box center [640, 378] width 1 height 18
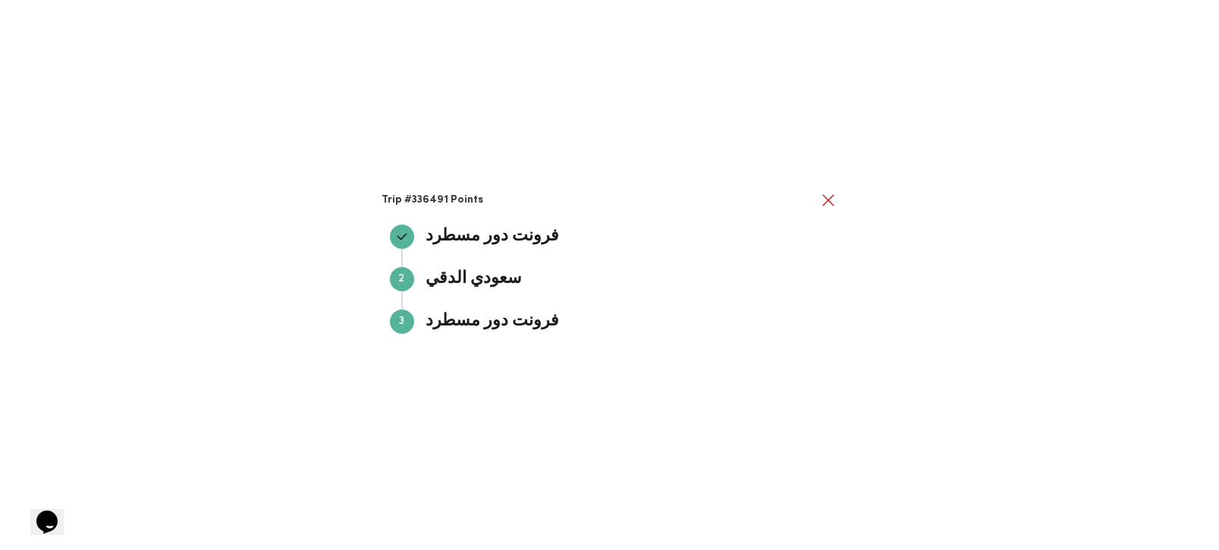
click at [845, 183] on div "Trip #336491 Points فرونت دور مسطرد فرونت دور مسطرد Step 2 2 سعودي الدقي سعودي …" at bounding box center [609, 275] width 1219 height 550
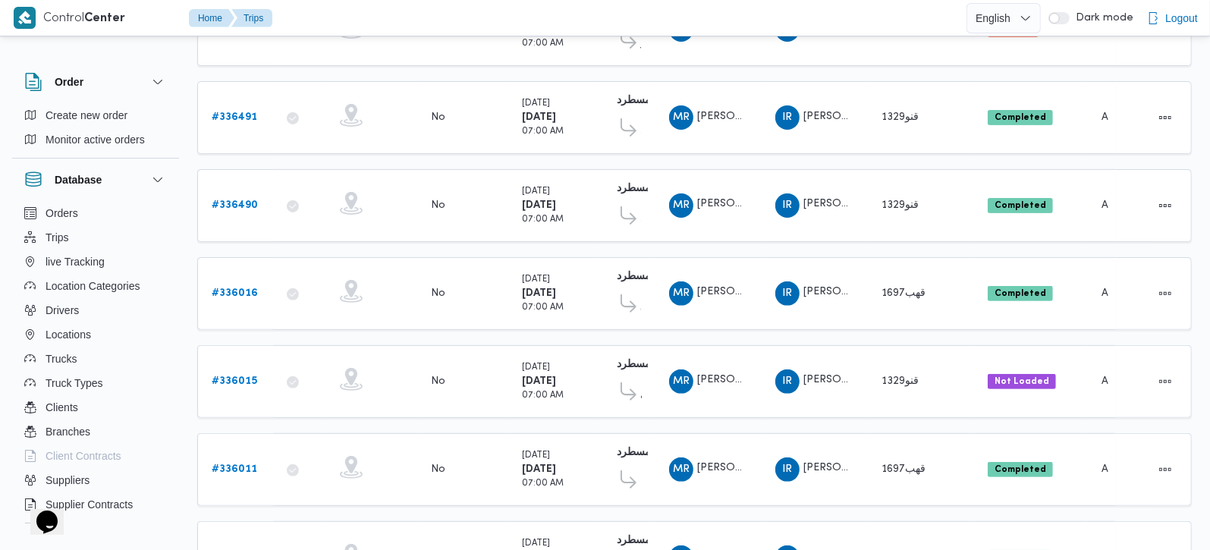
scroll to position [236, 0]
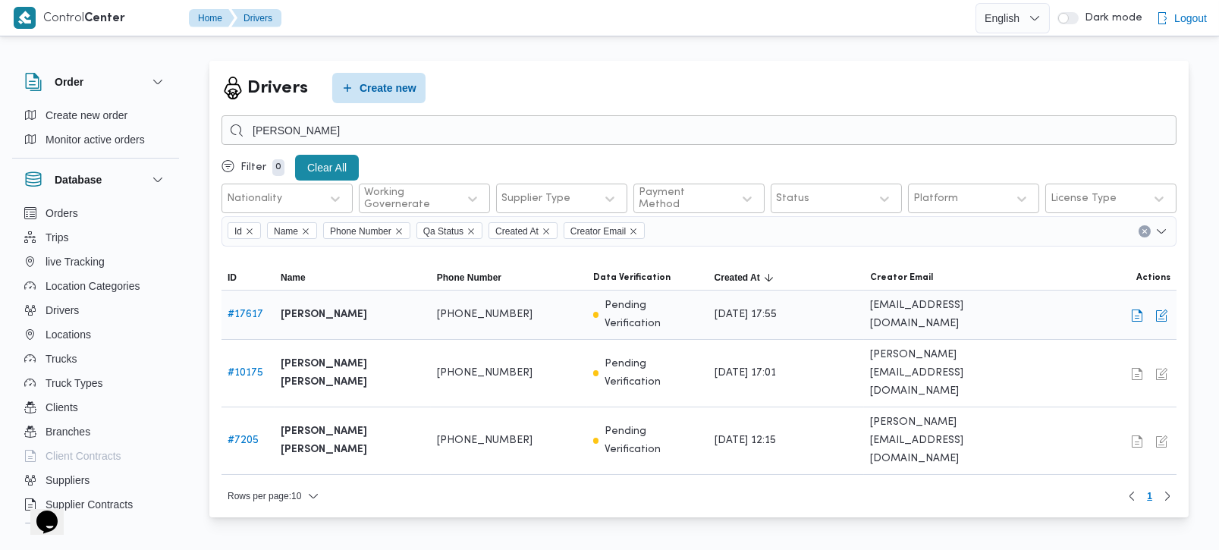
click at [355, 320] on div "[PERSON_NAME]" at bounding box center [353, 315] width 156 height 30
click at [348, 314] on b "[PERSON_NAME]" at bounding box center [324, 315] width 87 height 18
copy tr "[PERSON_NAME] امام Phone Number"
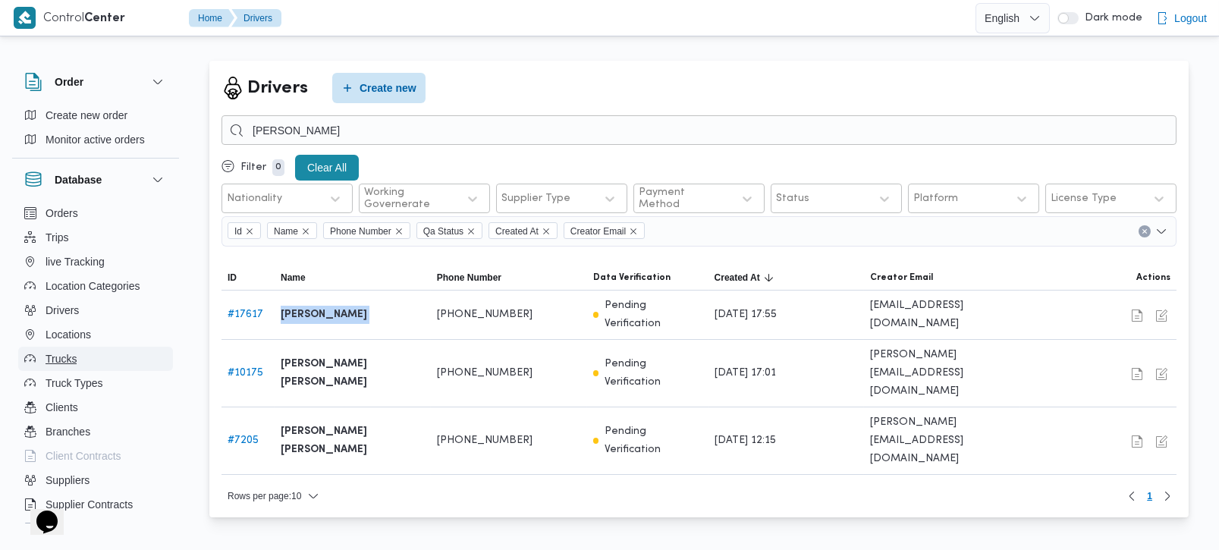
click at [64, 352] on span "Trucks" at bounding box center [61, 359] width 31 height 18
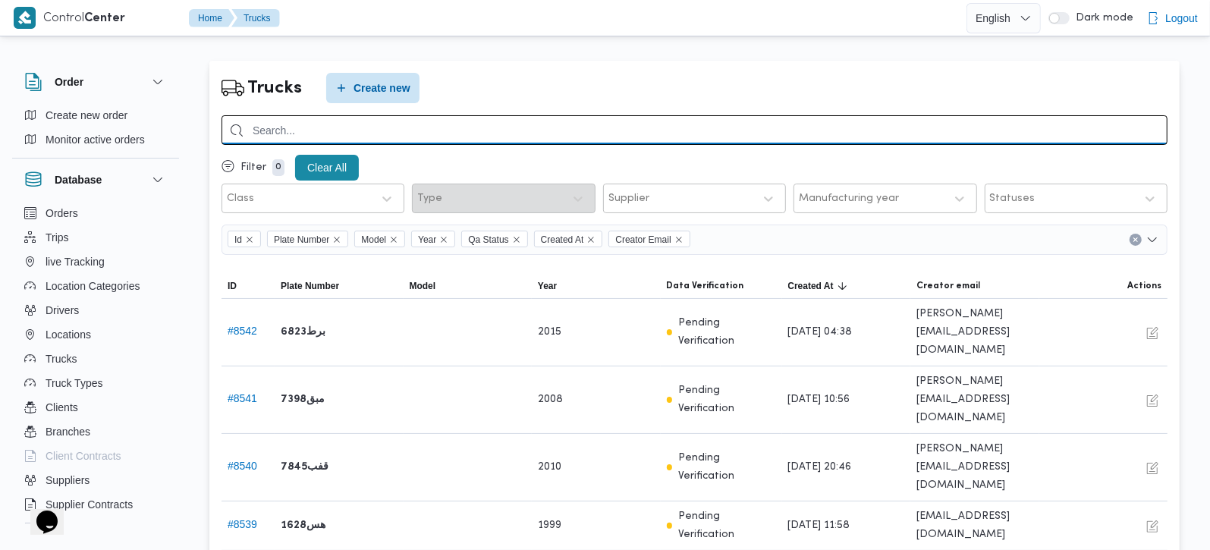
click at [307, 130] on input "search" at bounding box center [695, 130] width 946 height 30
type input "1697"
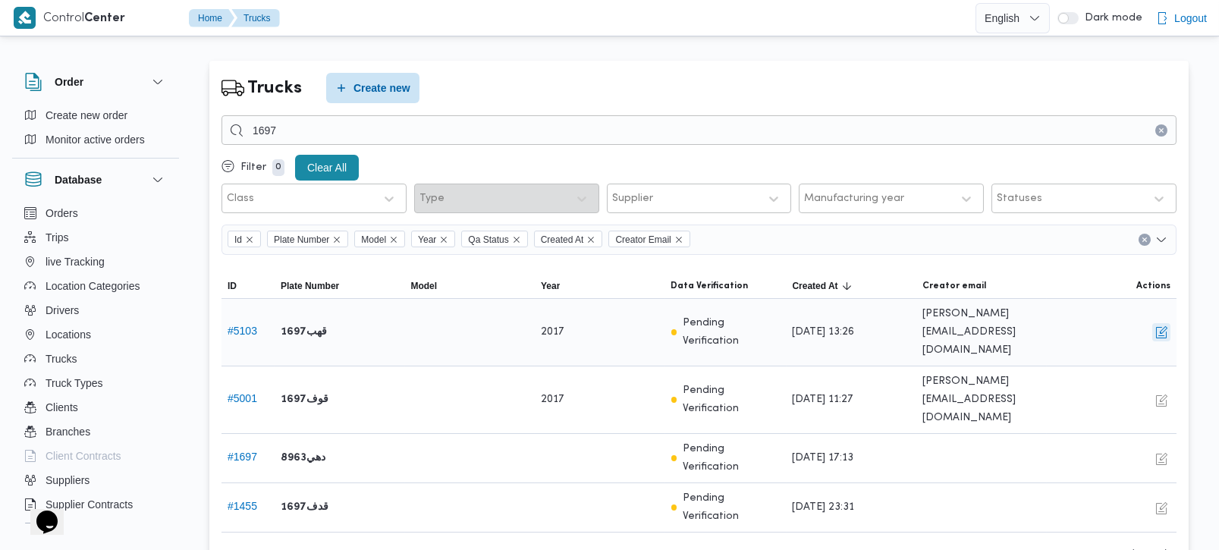
click at [1162, 323] on button "button" at bounding box center [1162, 332] width 18 height 18
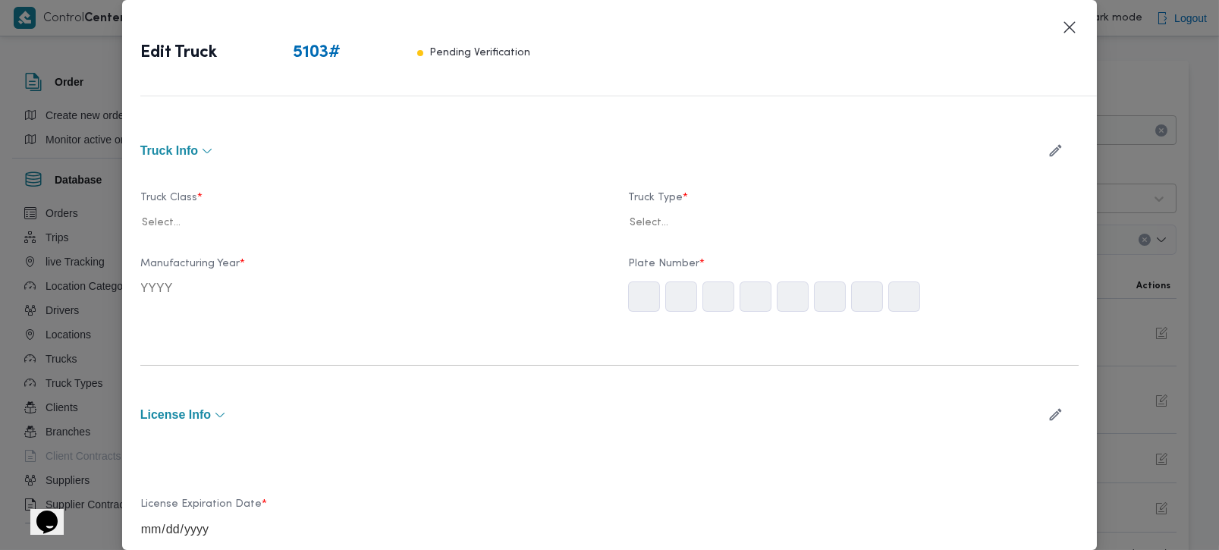
type input "2017"
type input "[DATE]"
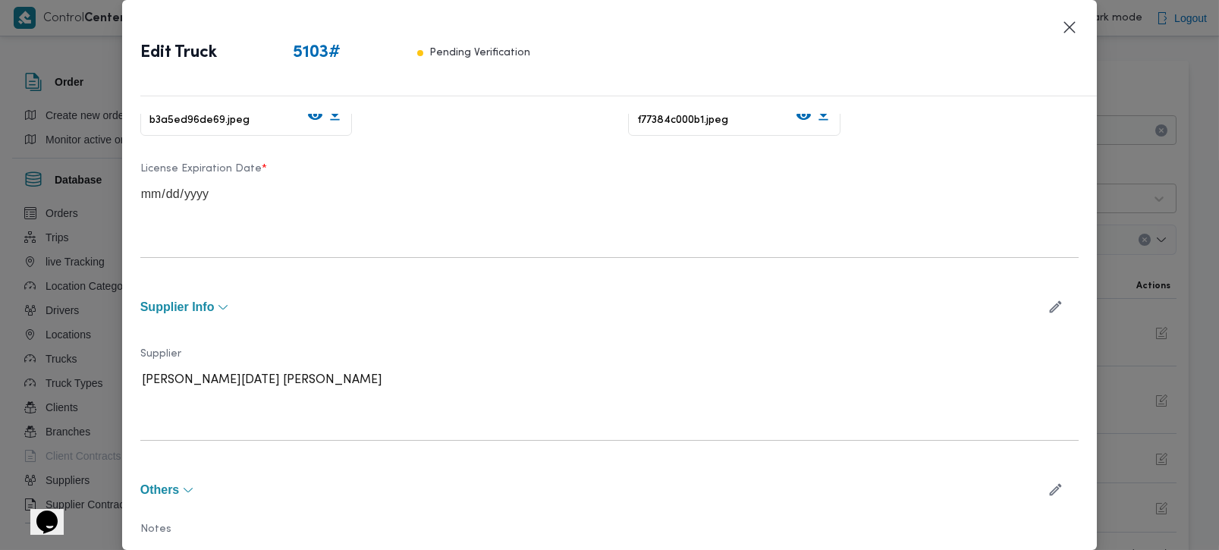
scroll to position [523, 0]
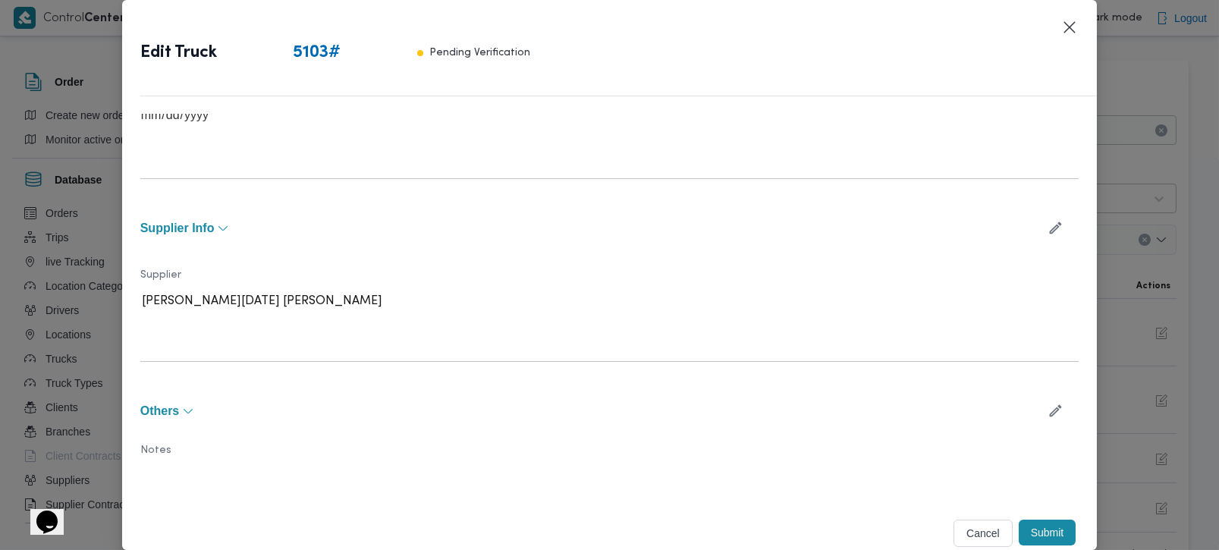
click at [1050, 231] on icon "button" at bounding box center [1056, 228] width 12 height 12
type input "شهد"
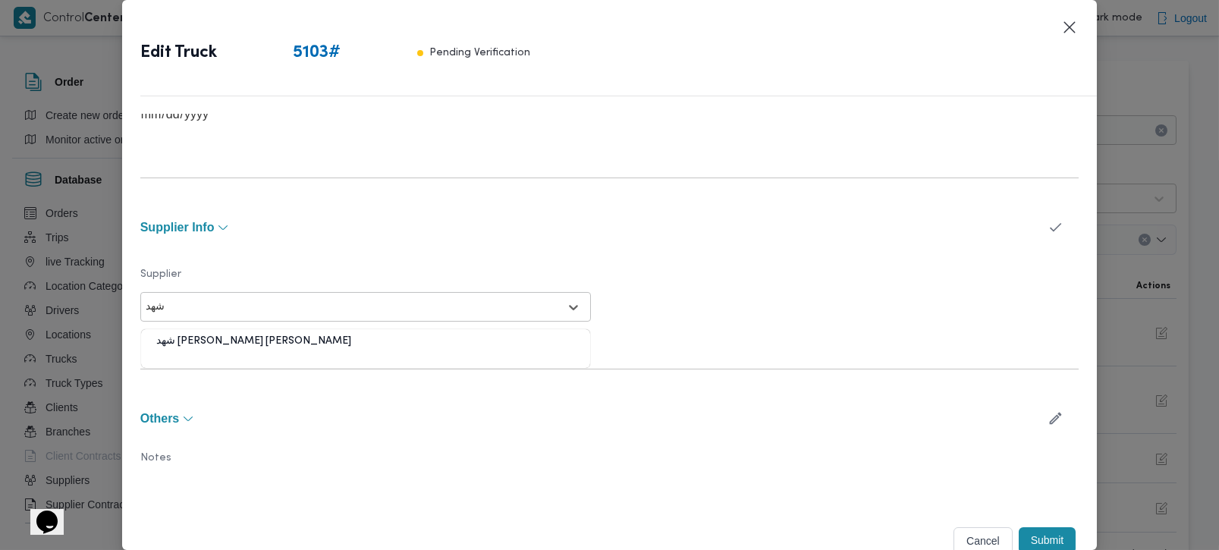
click at [194, 340] on div "شهد [PERSON_NAME] [PERSON_NAME]" at bounding box center [365, 347] width 449 height 27
click at [1033, 537] on button "Submit" at bounding box center [1048, 540] width 58 height 26
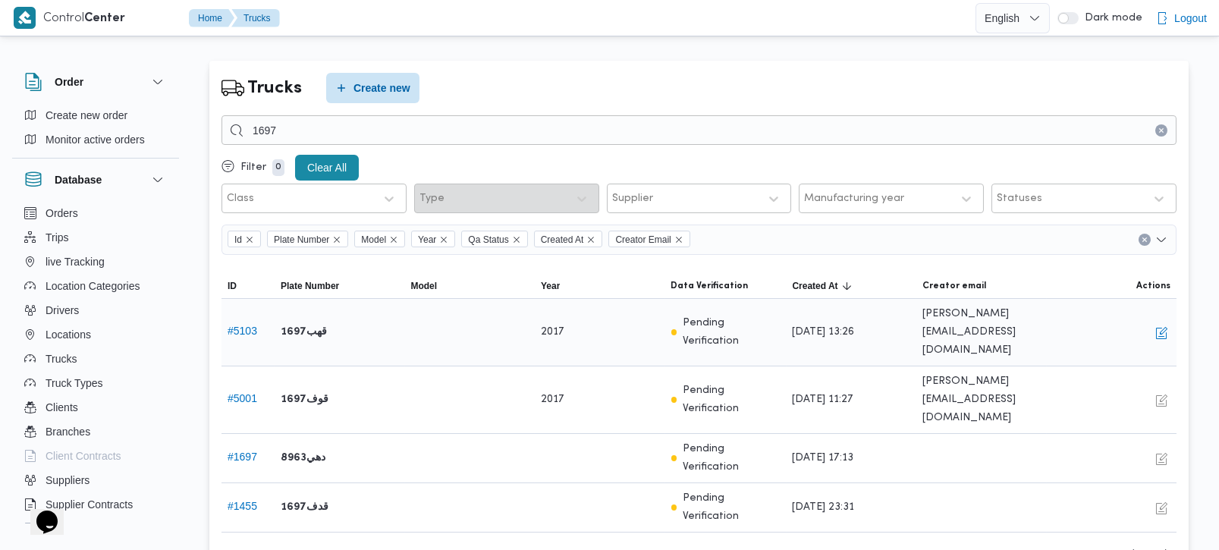
click at [285, 324] on b "قهب1697" at bounding box center [304, 332] width 46 height 18
copy tr "قهب1697 Model"
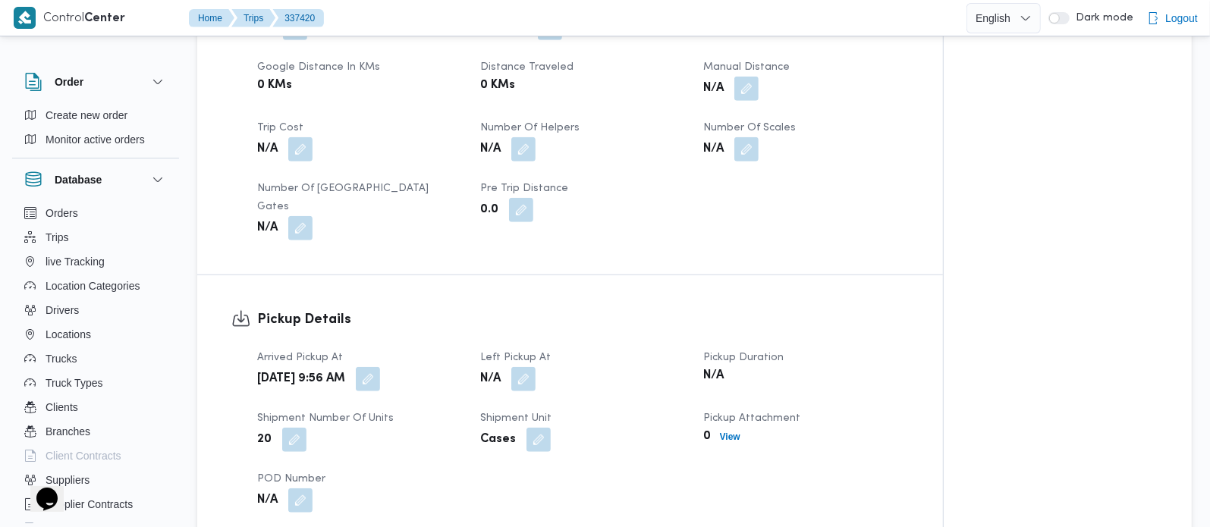
scroll to position [892, 0]
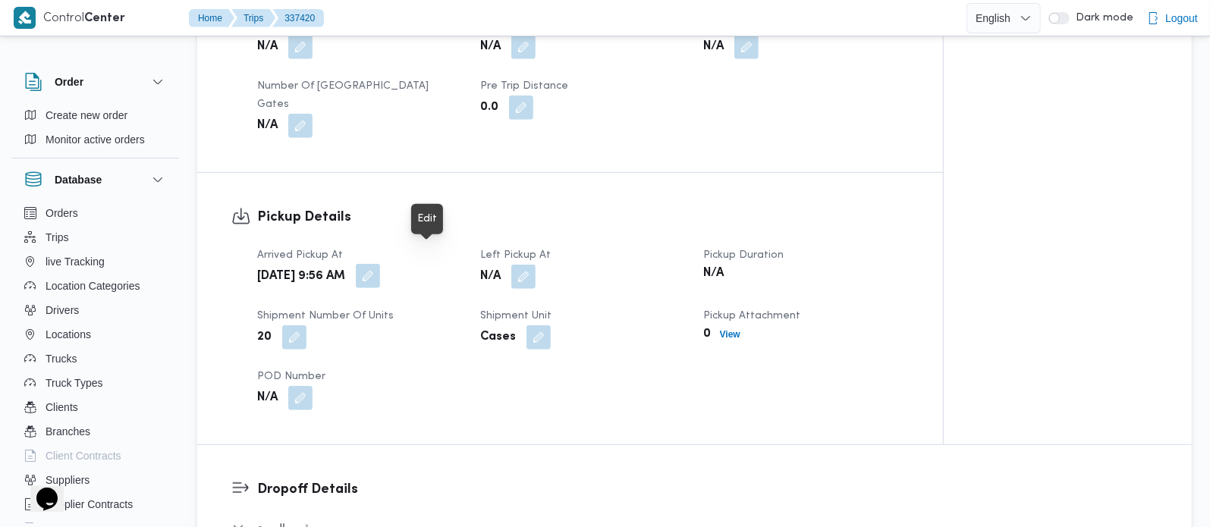
click at [380, 264] on button "button" at bounding box center [368, 276] width 24 height 24
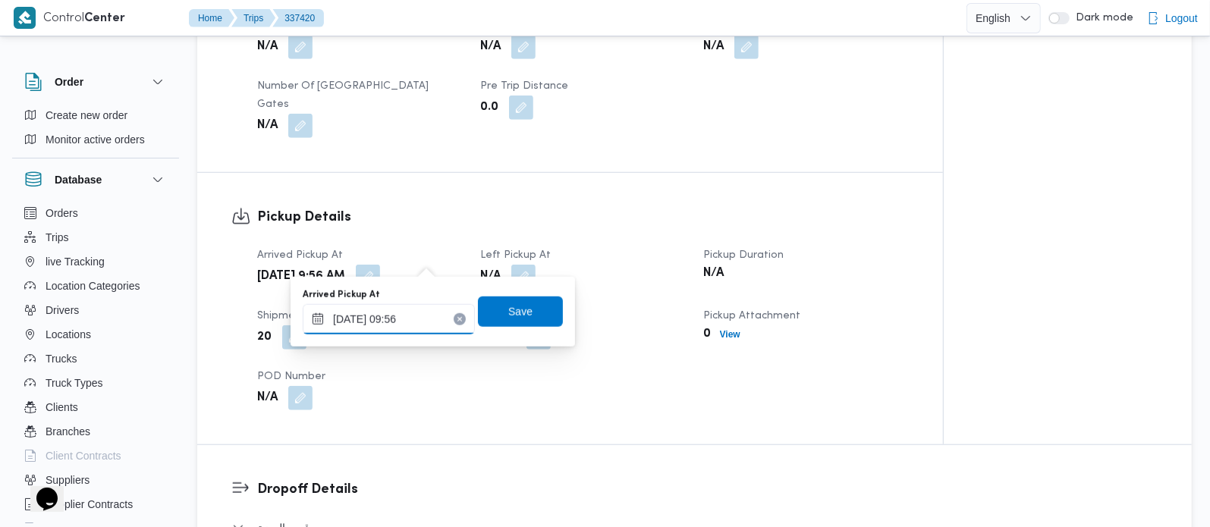
click at [409, 328] on input "15/09/2025 09:56" at bounding box center [389, 319] width 172 height 30
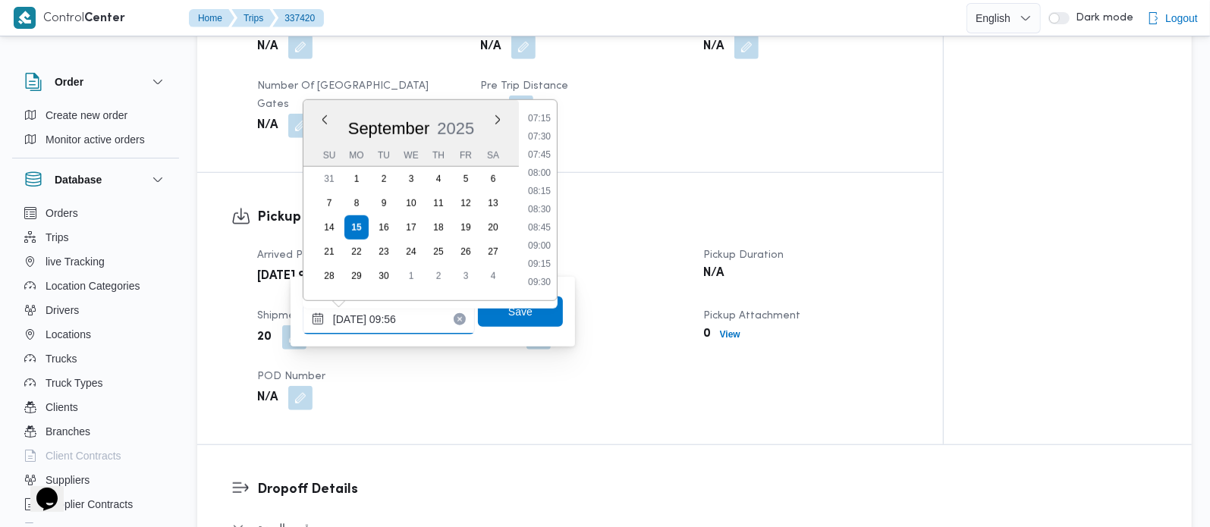
scroll to position [441, 0]
click at [546, 186] on li "07:00" at bounding box center [539, 188] width 35 height 15
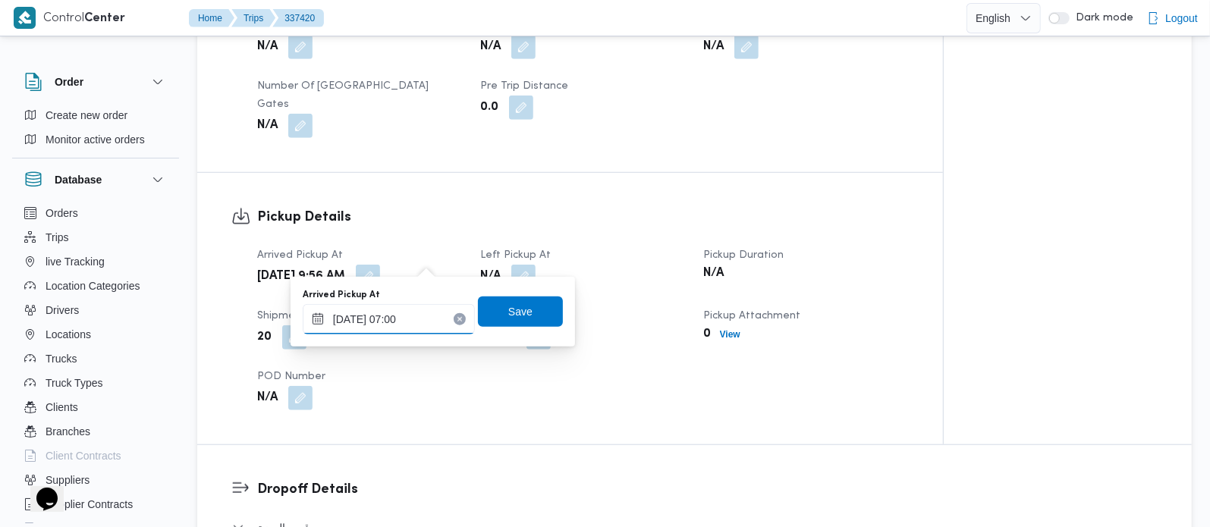
type input "15/09/2025 07:00"
click at [508, 309] on span "Save" at bounding box center [520, 311] width 24 height 18
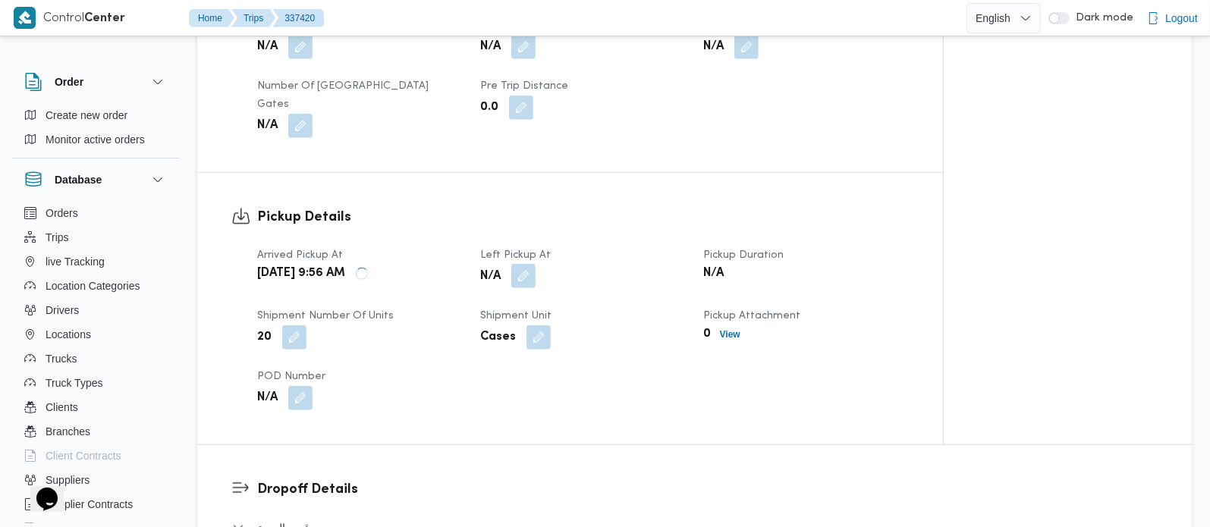
click at [521, 264] on button "button" at bounding box center [523, 276] width 24 height 24
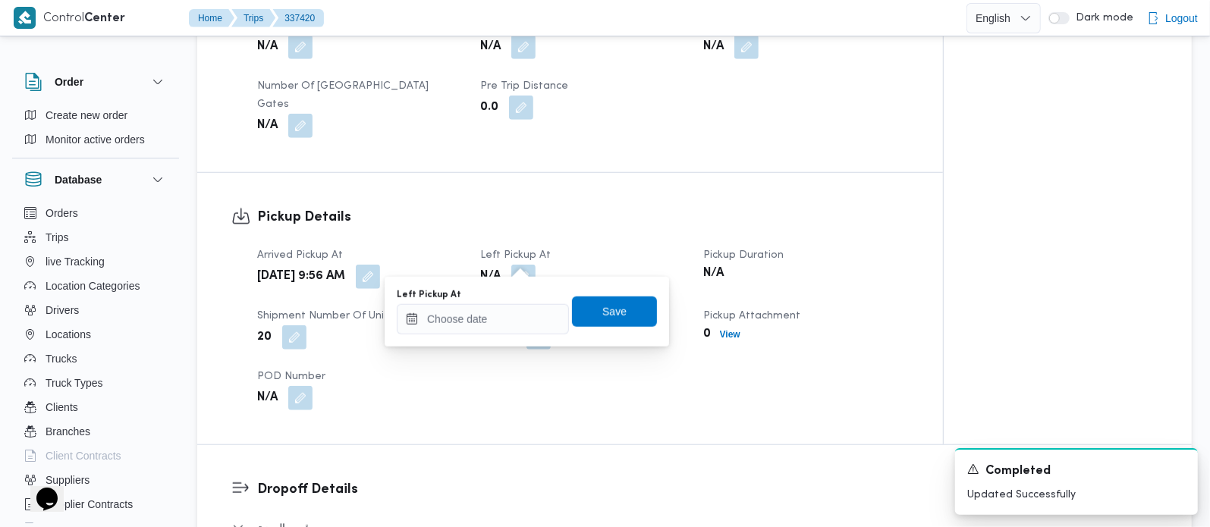
click at [500, 333] on div "Left Pickup At Save" at bounding box center [526, 312] width 263 height 49
click at [513, 312] on input "Left Pickup At" at bounding box center [483, 319] width 172 height 30
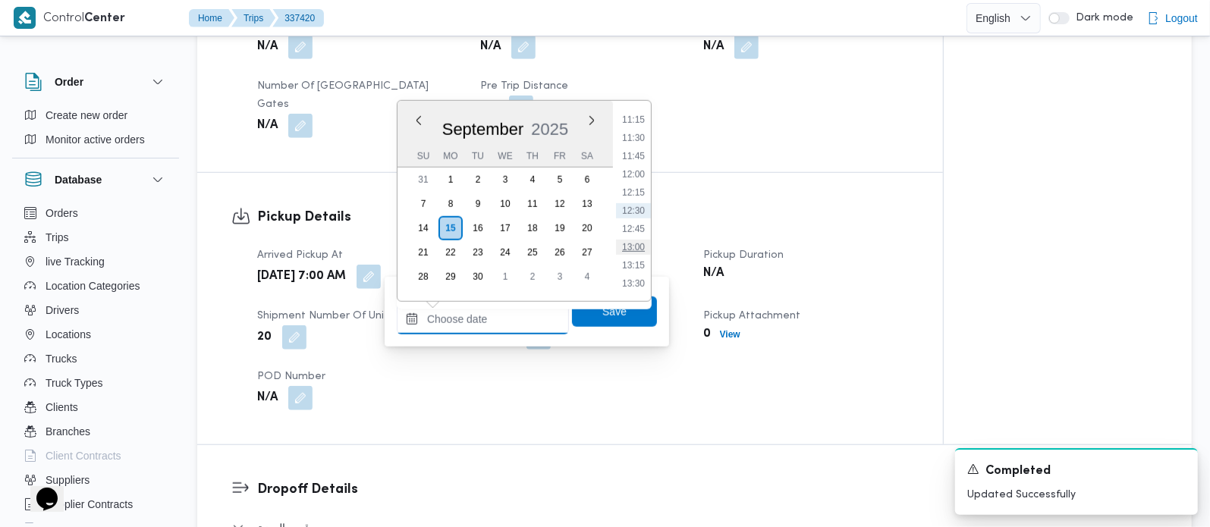
scroll to position [731, 0]
click at [643, 186] on li "11:00" at bounding box center [633, 191] width 35 height 15
type input "15/09/2025 11:00"
click at [602, 314] on span "Save" at bounding box center [614, 311] width 24 height 18
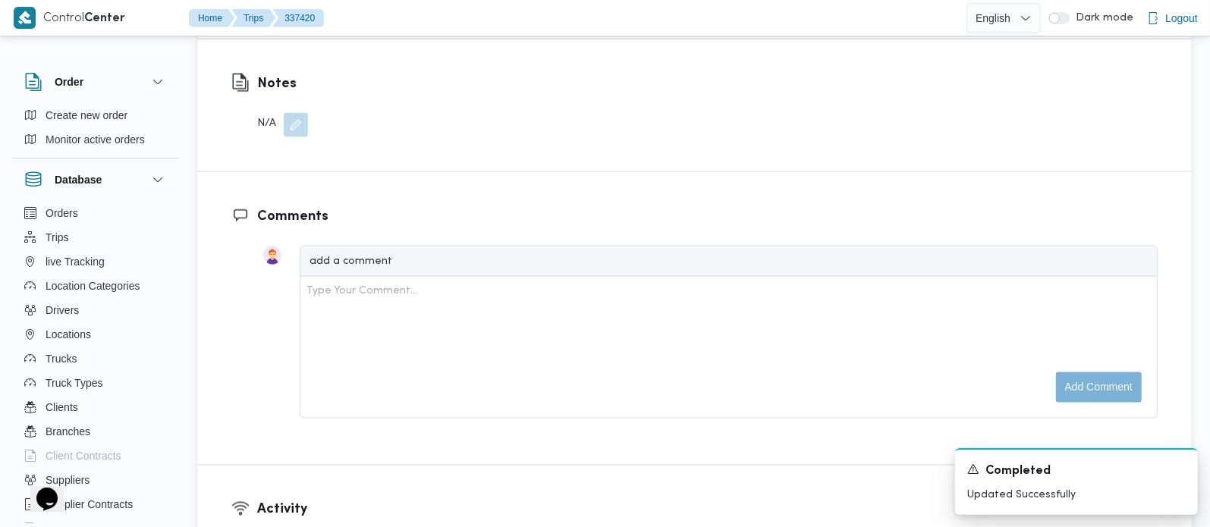
scroll to position [1606, 0]
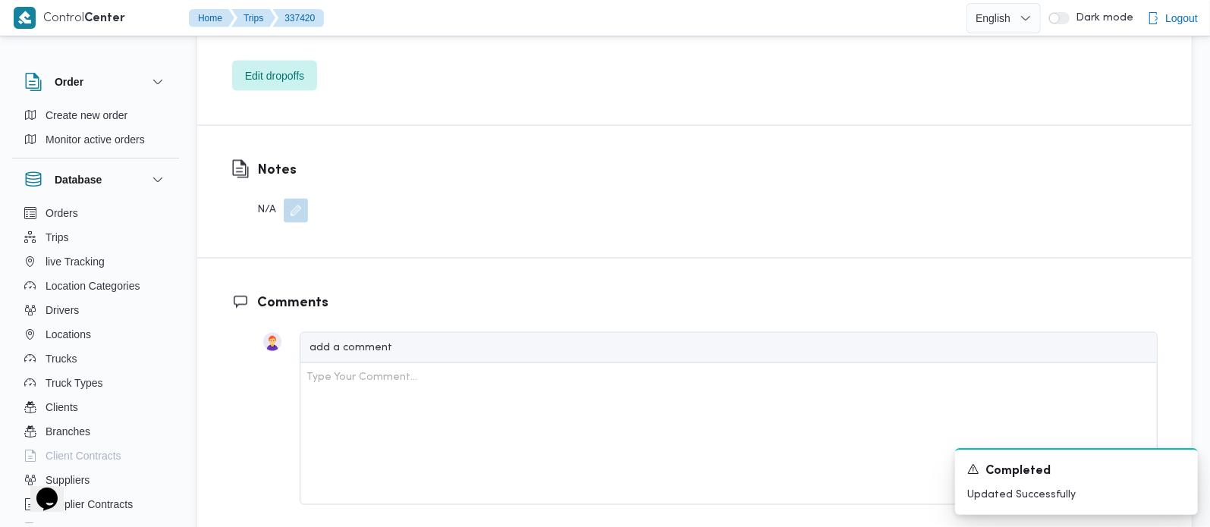
click at [294, 199] on button "button" at bounding box center [296, 211] width 24 height 24
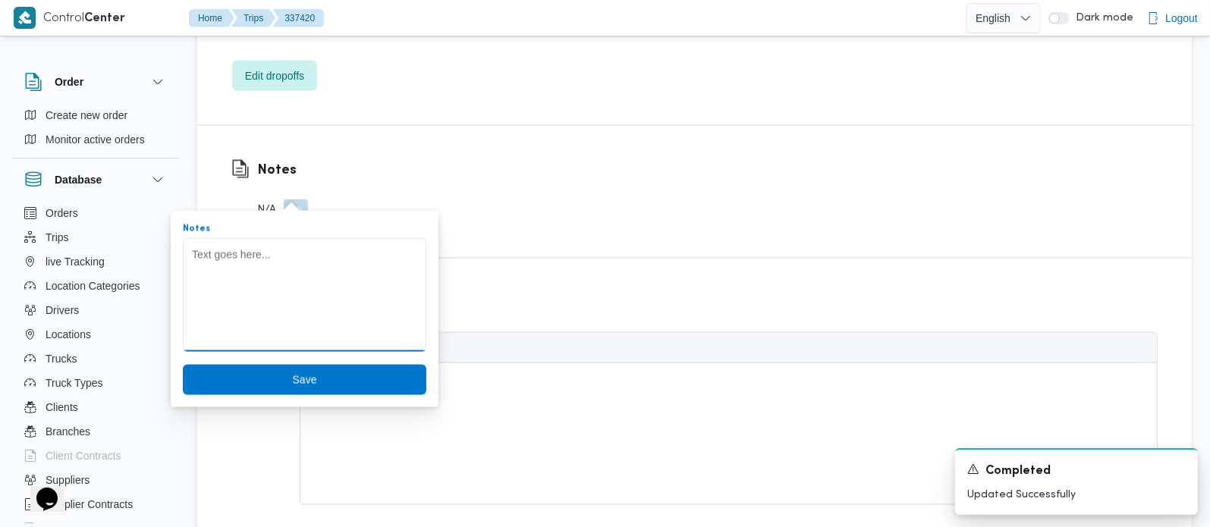
click at [286, 266] on textarea "Notes" at bounding box center [305, 295] width 244 height 114
paste textarea "لم تحمل لعدم وجود مندوب"
type textarea "لم تحمل لعدم وجود مندوب المندوب عنده حالة وفاة"
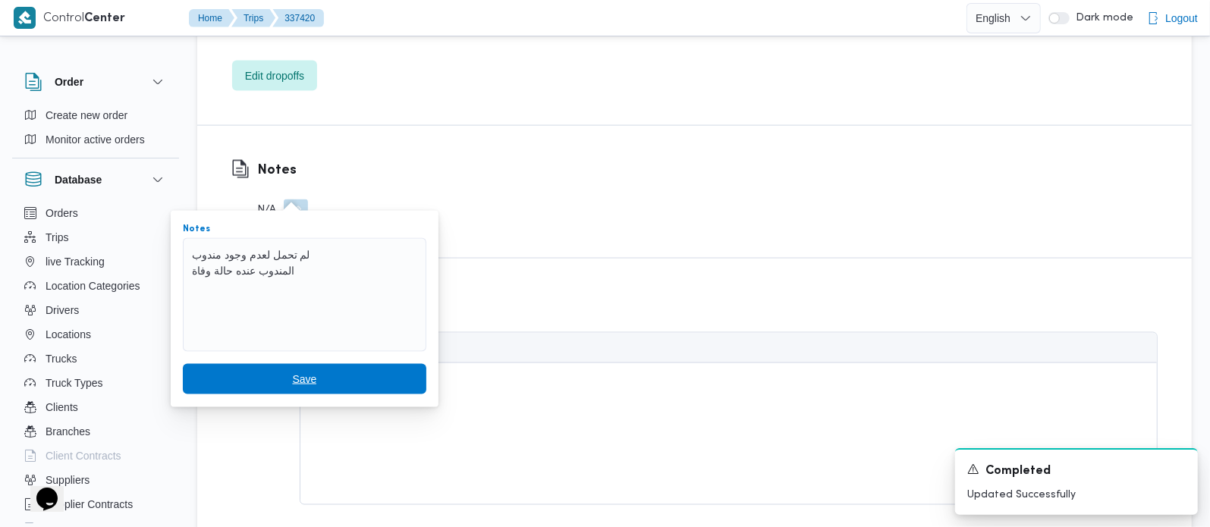
click at [294, 385] on span "Save" at bounding box center [304, 379] width 24 height 18
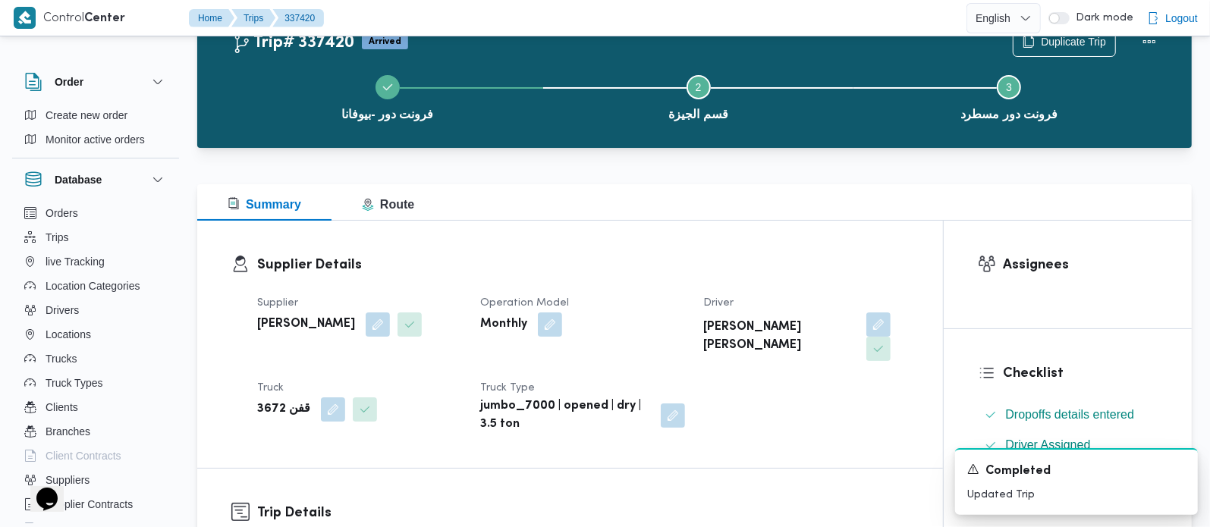
scroll to position [0, 0]
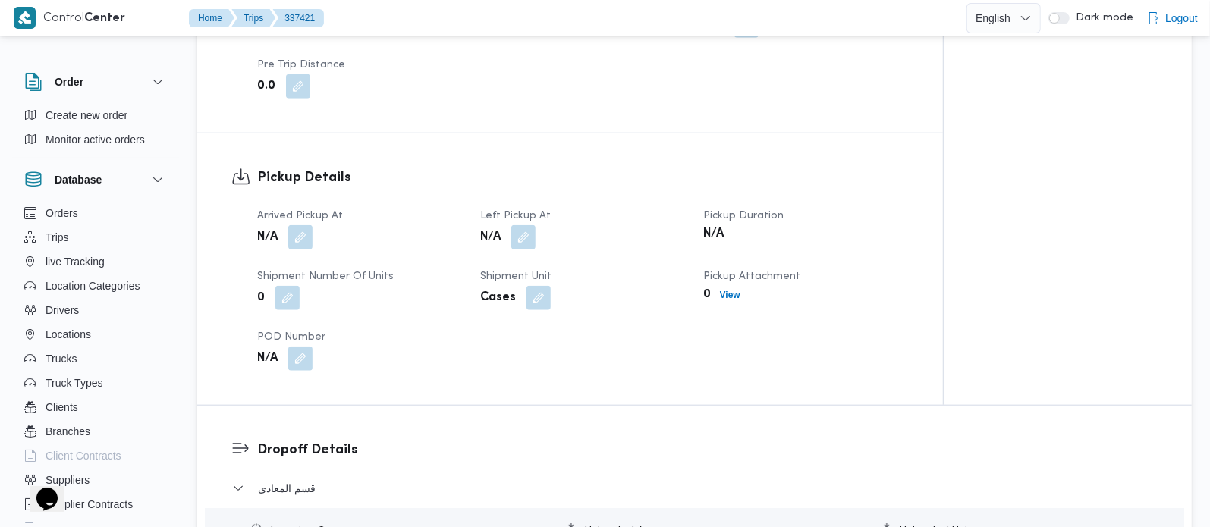
scroll to position [982, 0]
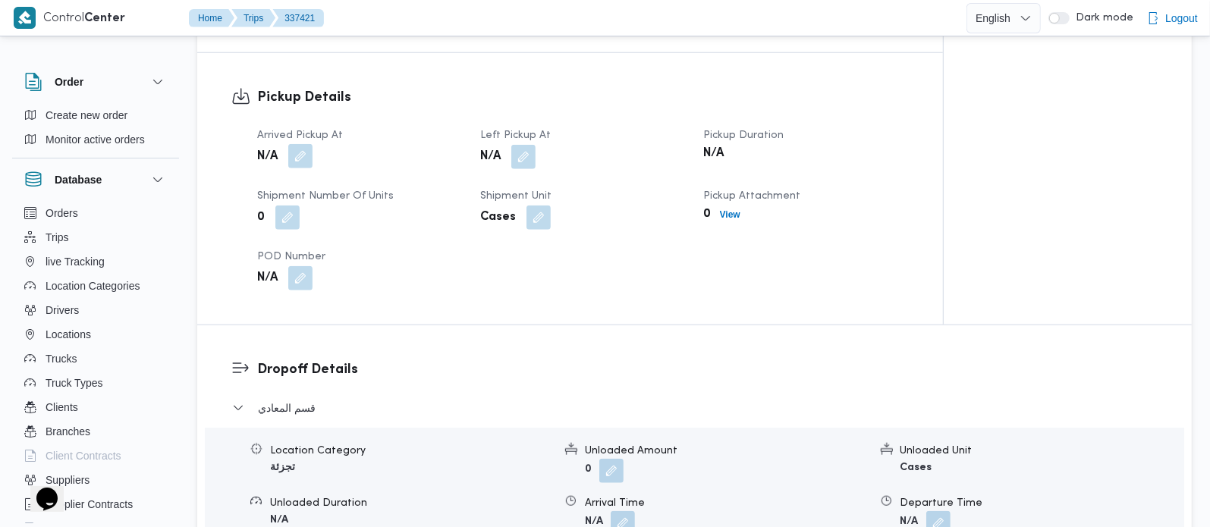
click at [303, 144] on button "button" at bounding box center [300, 156] width 24 height 24
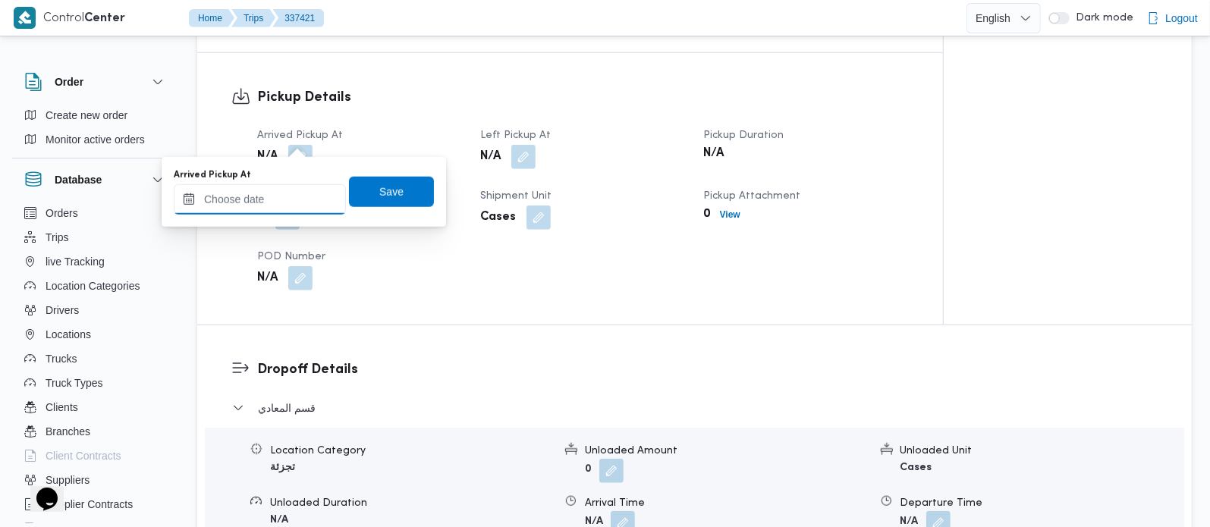
click at [294, 190] on input "Arrived Pickup At" at bounding box center [260, 199] width 172 height 30
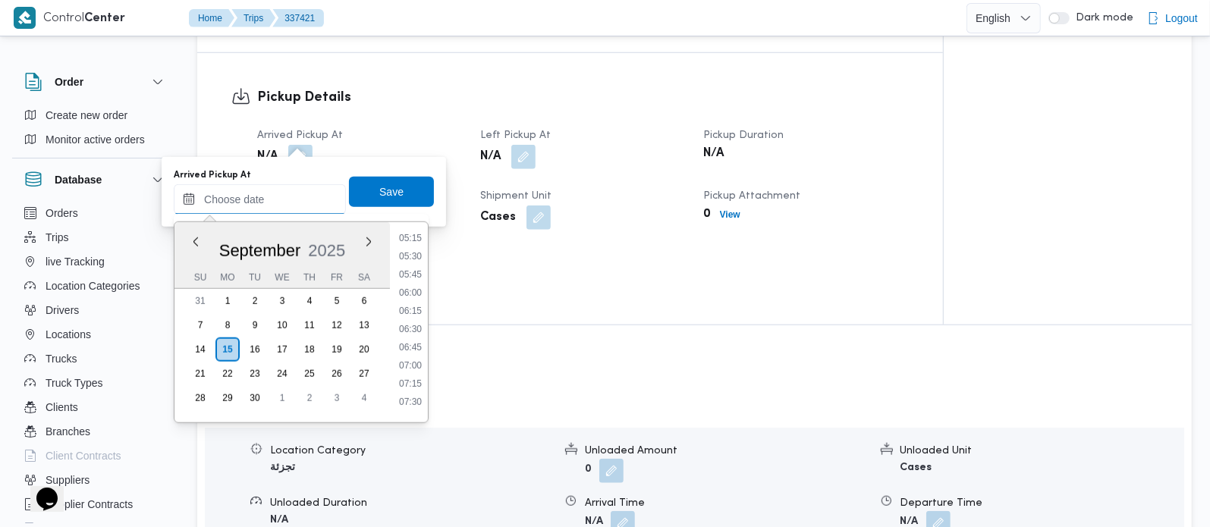
scroll to position [373, 0]
click at [414, 371] on li "07:00" at bounding box center [410, 378] width 35 height 15
type input "[DATE] 07:00"
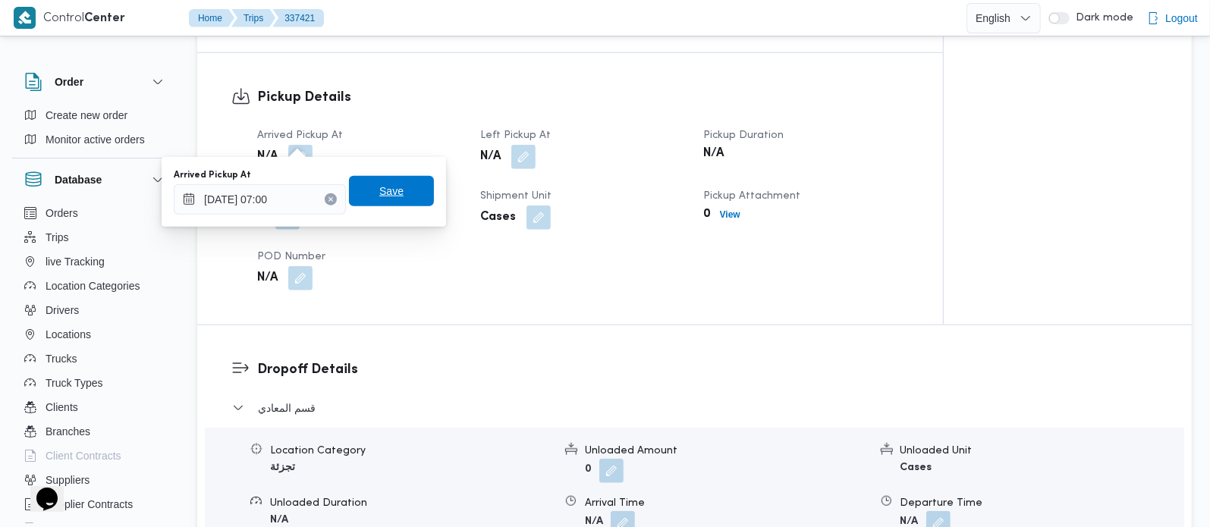
click at [379, 193] on span "Save" at bounding box center [391, 191] width 24 height 18
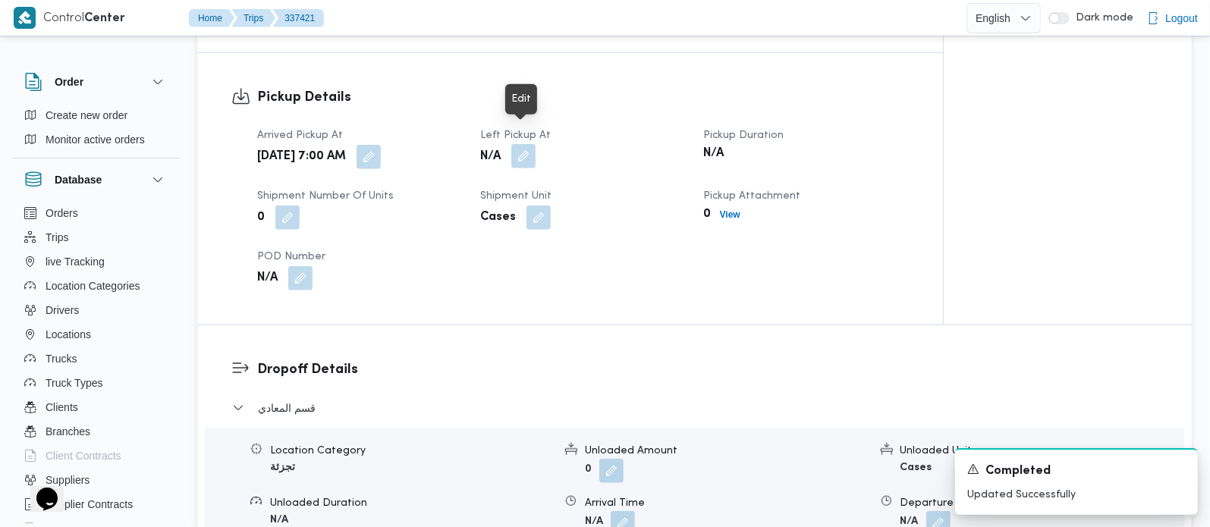
click at [529, 144] on button "button" at bounding box center [523, 156] width 24 height 24
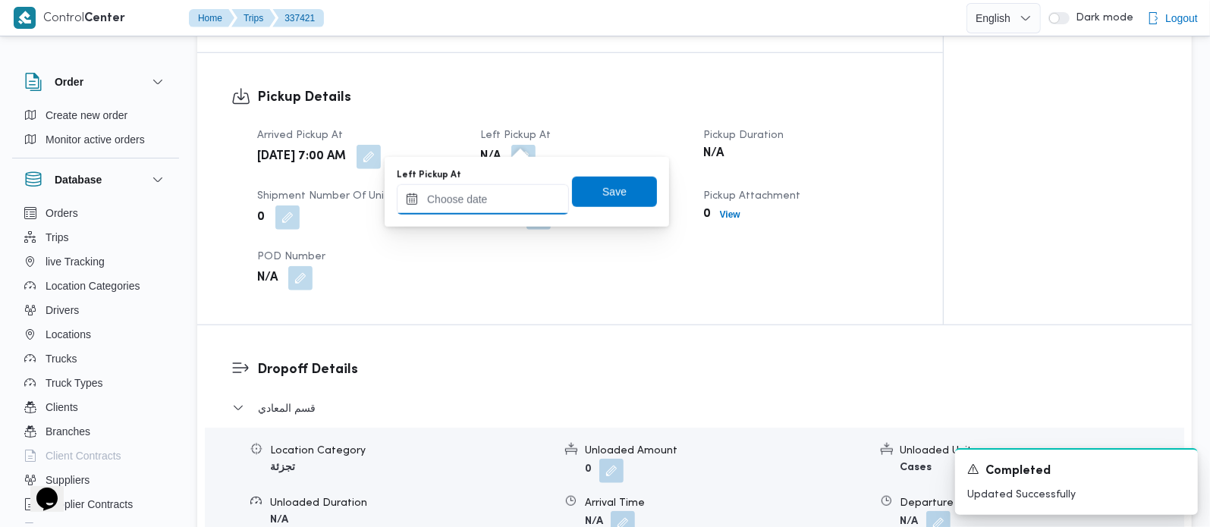
click at [492, 204] on input "Left Pickup At" at bounding box center [483, 199] width 172 height 30
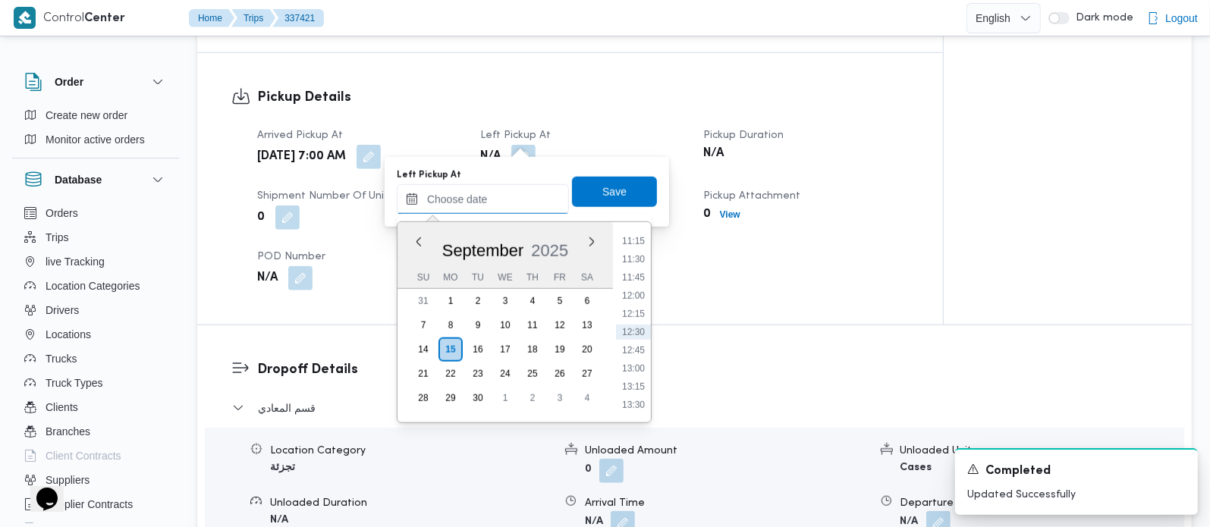
scroll to position [731, 0]
click at [634, 239] on li "10:00" at bounding box center [633, 239] width 35 height 15
type input "[DATE] 10:00"
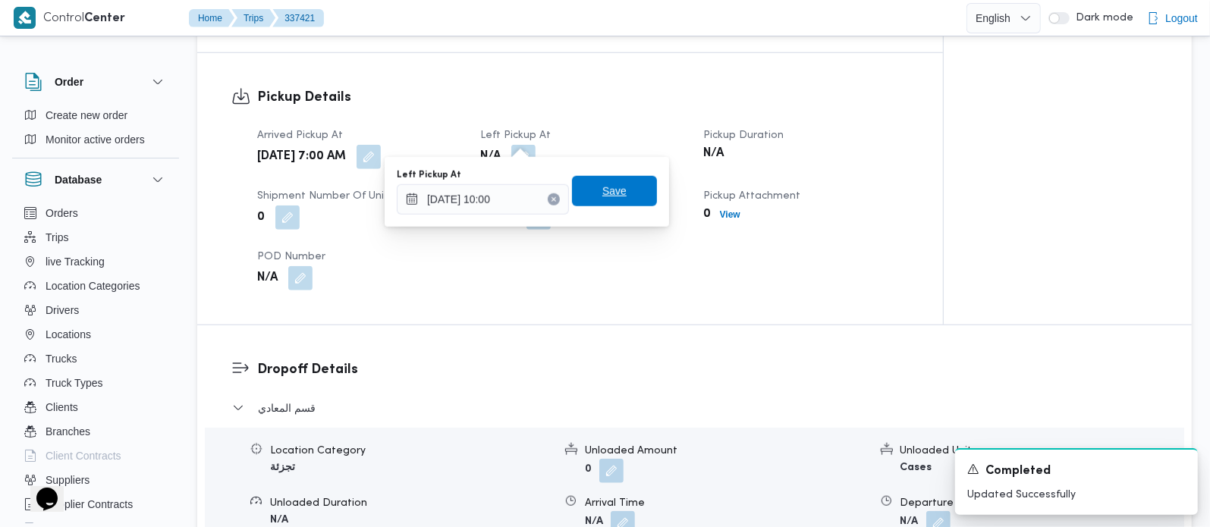
click at [615, 199] on span "Save" at bounding box center [614, 191] width 85 height 30
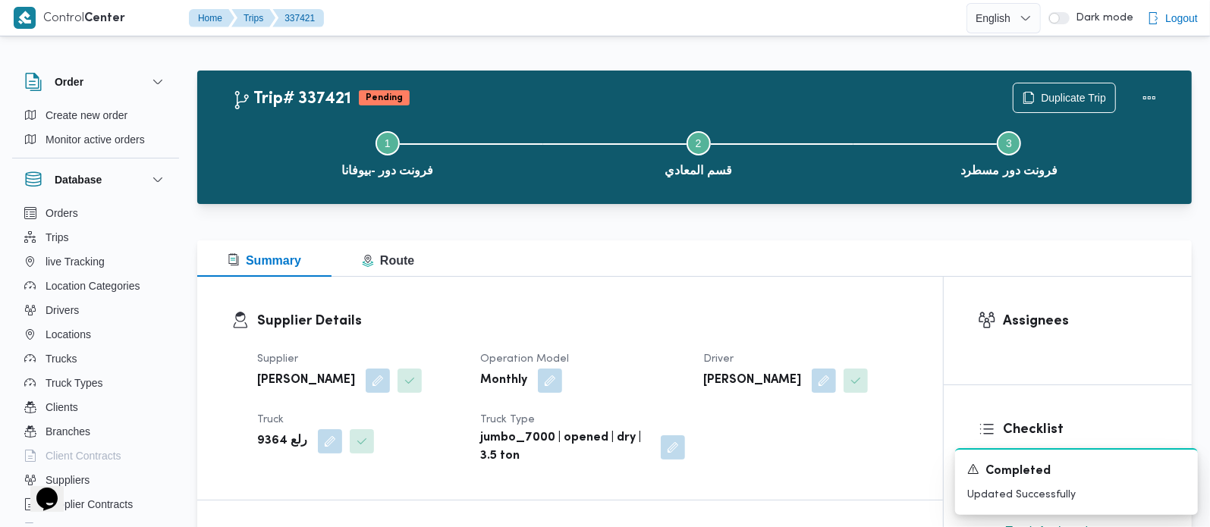
scroll to position [0, 0]
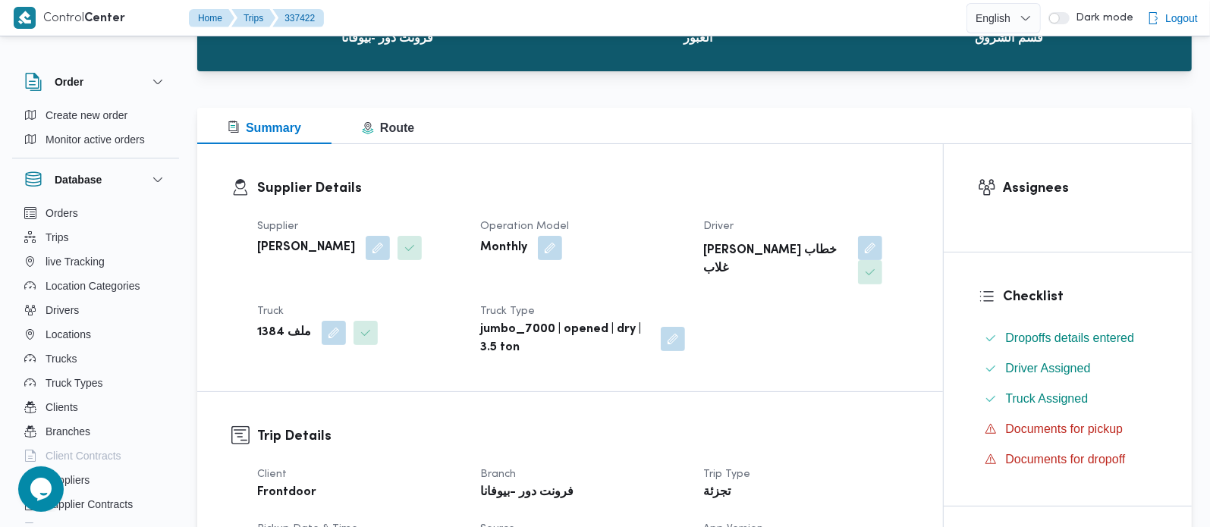
scroll to position [267, 0]
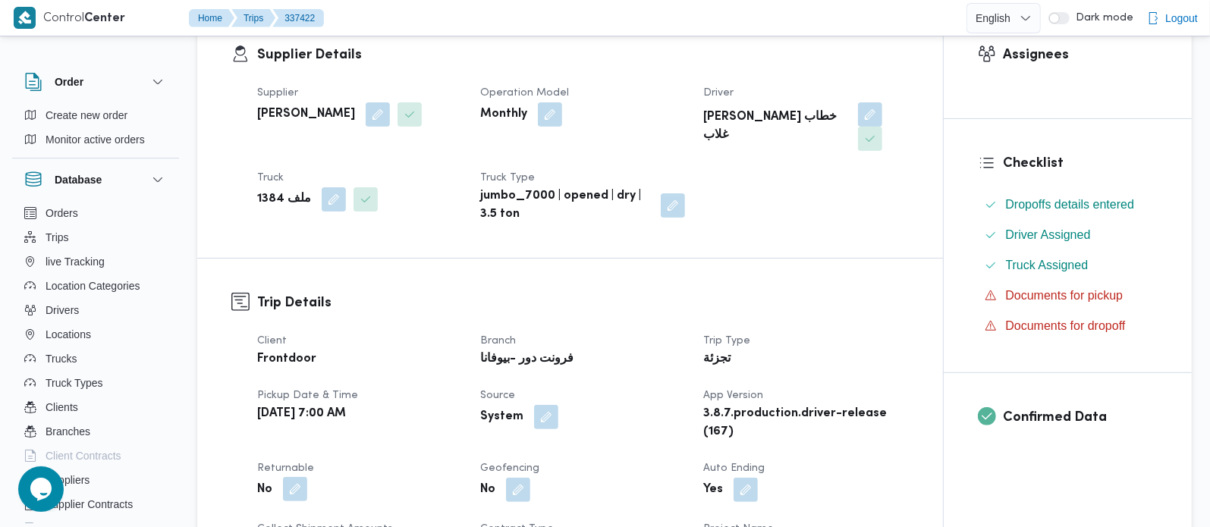
click at [300, 477] on button "button" at bounding box center [295, 489] width 24 height 24
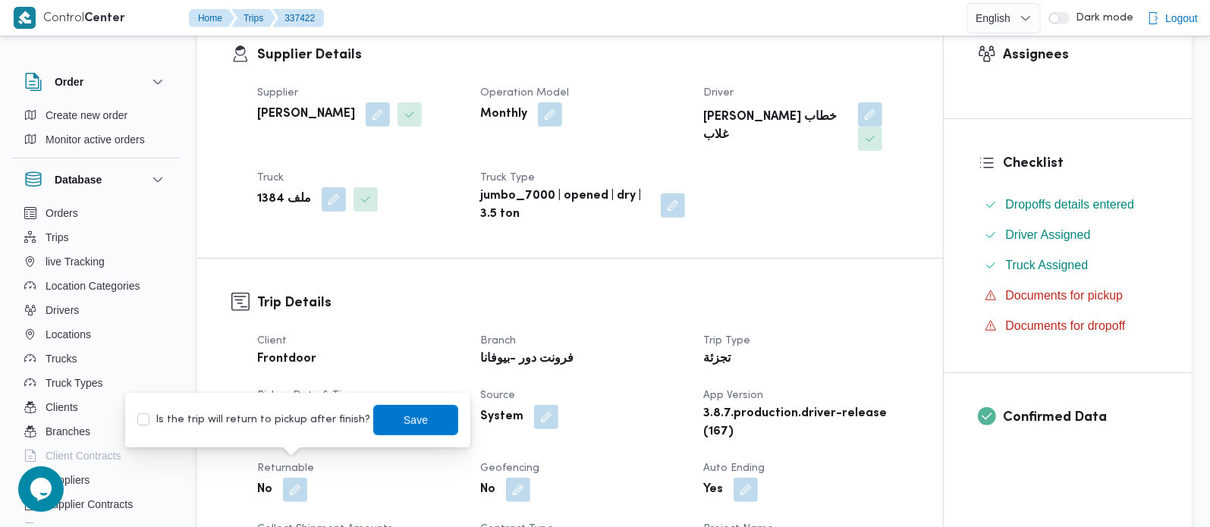
click at [291, 423] on label "Is the trip will return to pickup after finish?" at bounding box center [253, 420] width 233 height 18
checkbox input "true"
click at [373, 411] on span "Save" at bounding box center [415, 419] width 85 height 30
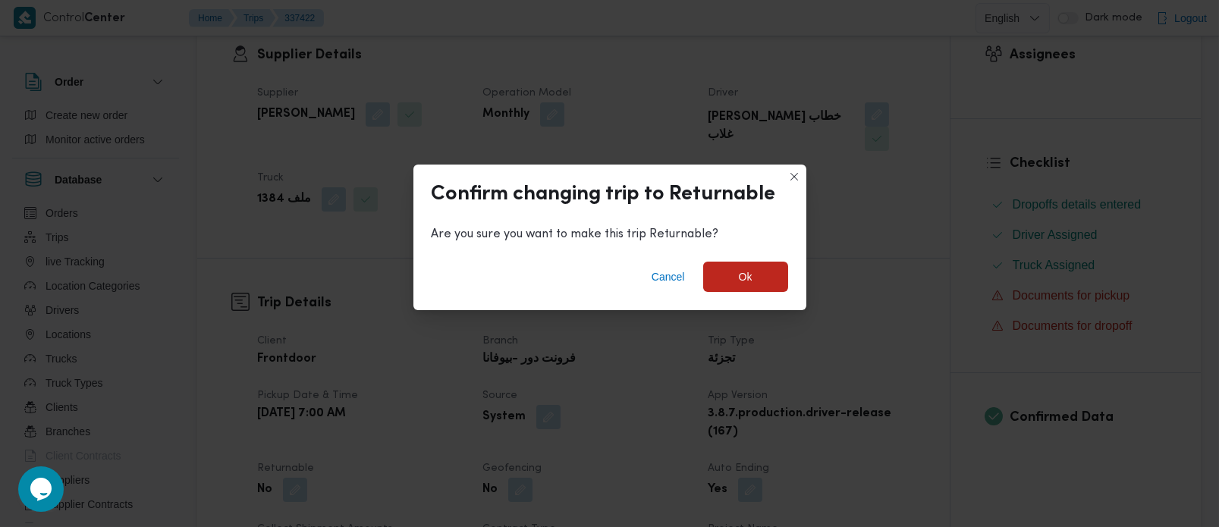
click at [783, 260] on div "Cancel Ok" at bounding box center [610, 280] width 393 height 61
click at [776, 267] on span "Ok" at bounding box center [745, 276] width 85 height 30
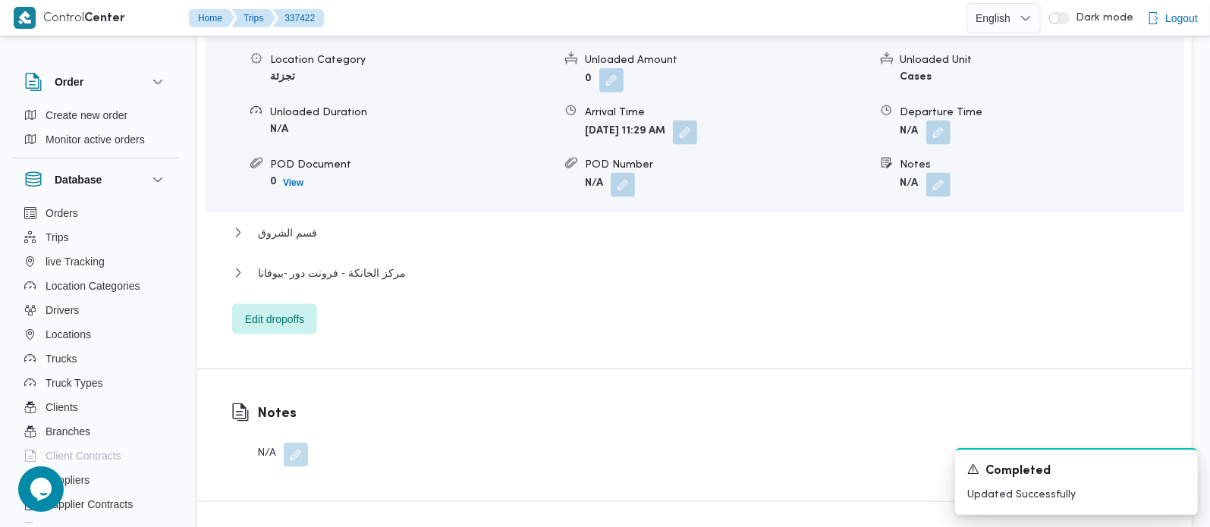
scroll to position [1518, 0]
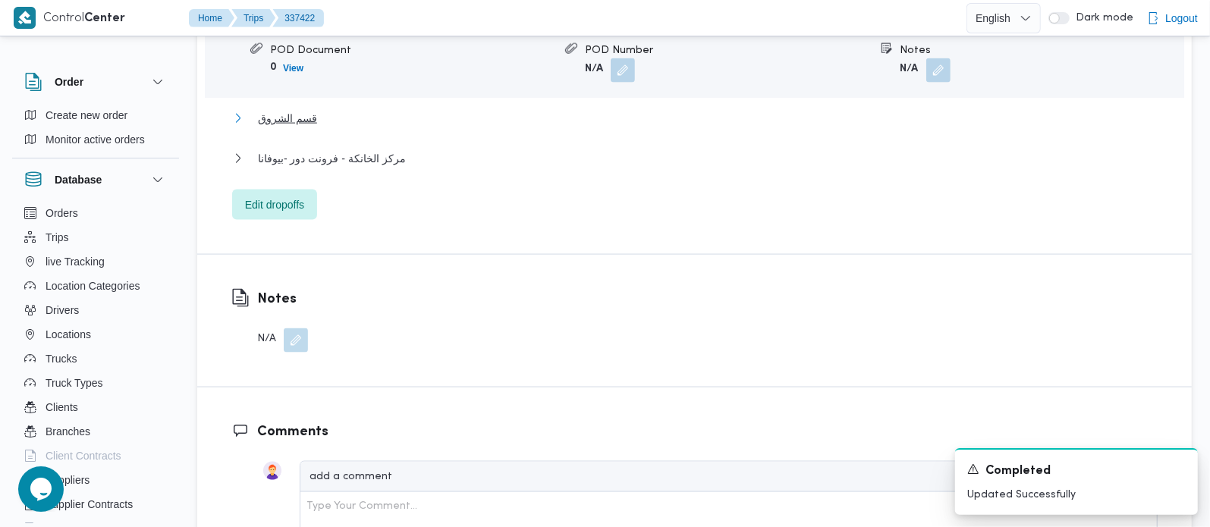
click at [306, 109] on span "قسم الشروق" at bounding box center [287, 118] width 59 height 18
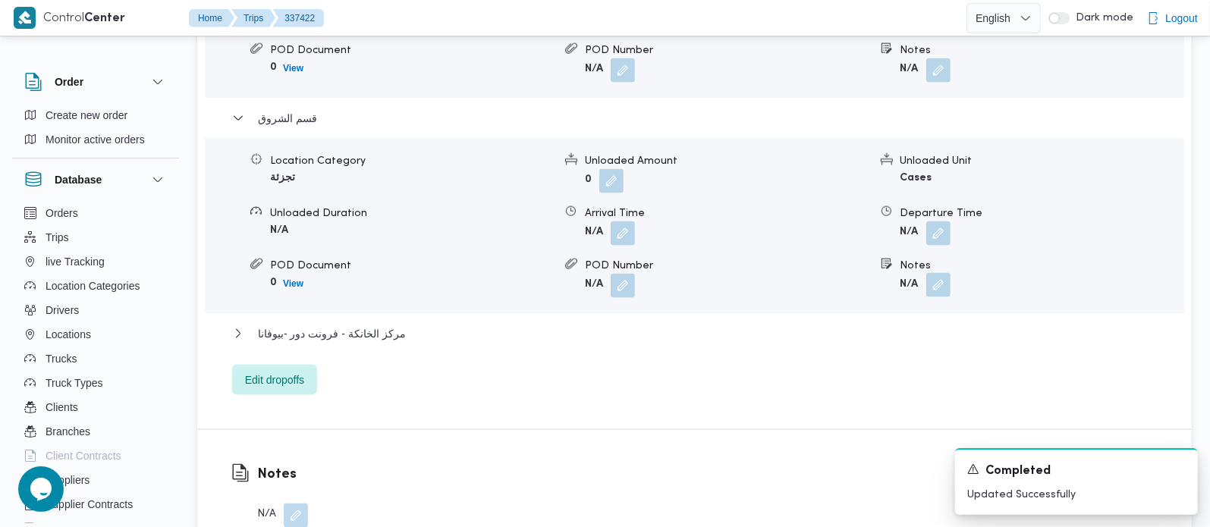
click at [933, 273] on button "button" at bounding box center [938, 285] width 24 height 24
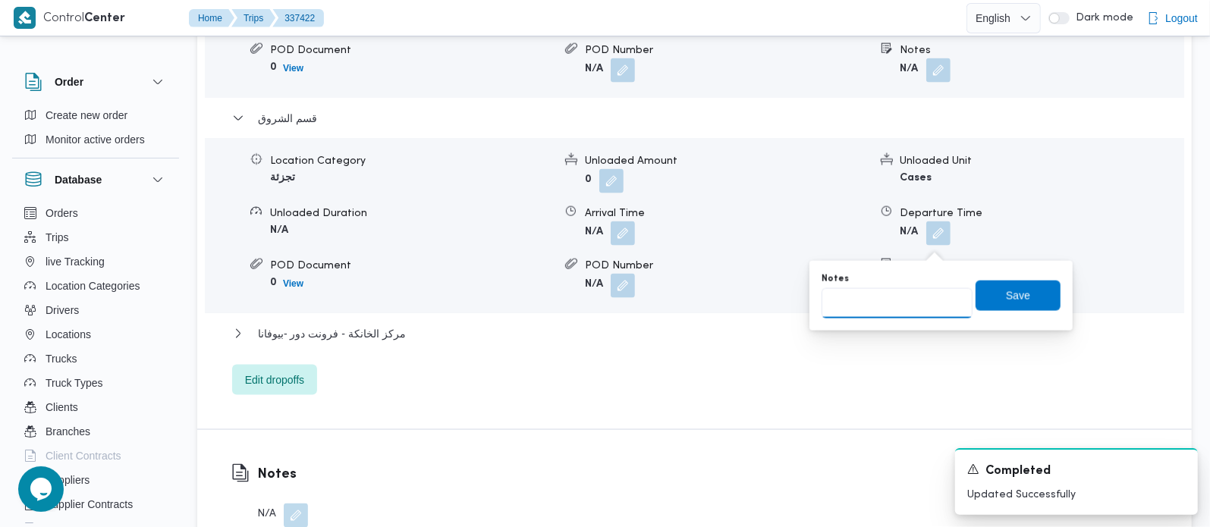
click at [893, 302] on input "Notes" at bounding box center [897, 303] width 151 height 30
paste input "المستقبل"
type input "المستقبل"
click at [1012, 300] on span "Save" at bounding box center [1018, 295] width 24 height 18
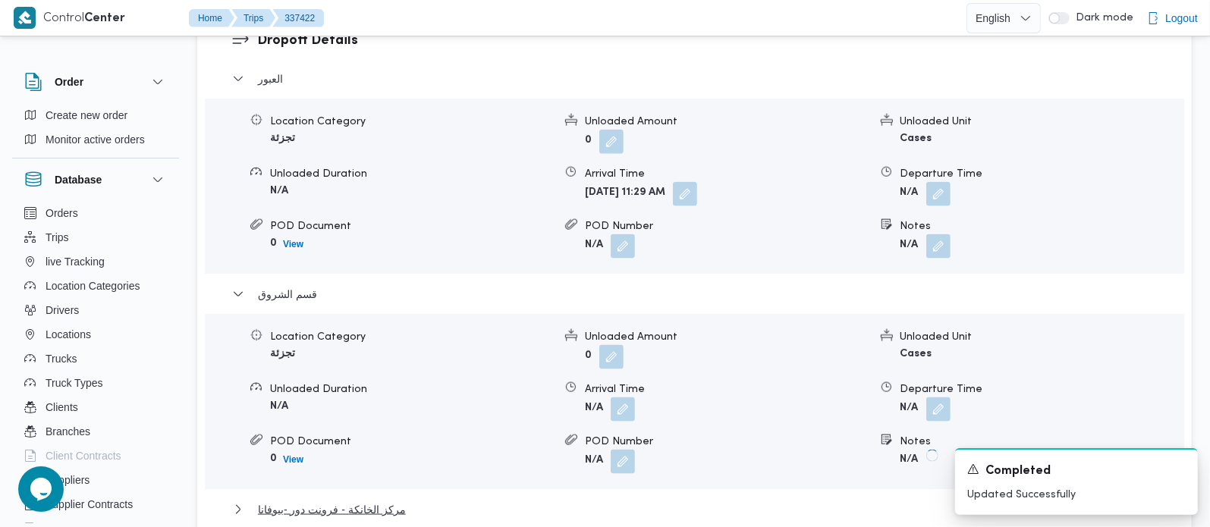
scroll to position [1071, 0]
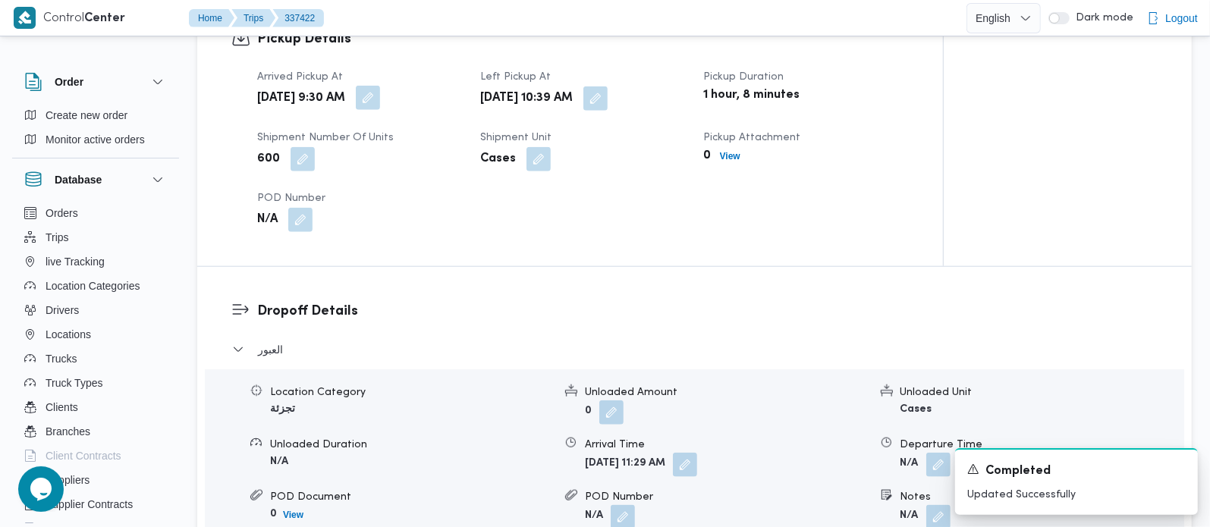
click at [380, 86] on button "button" at bounding box center [368, 98] width 24 height 24
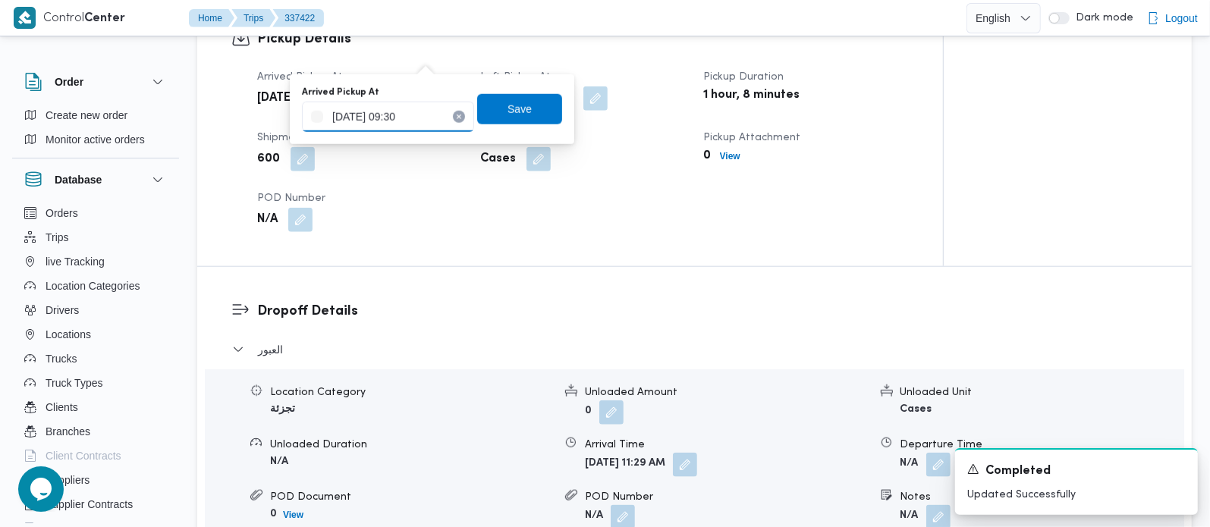
click at [366, 121] on input "15/09/2025 09:30" at bounding box center [388, 117] width 172 height 30
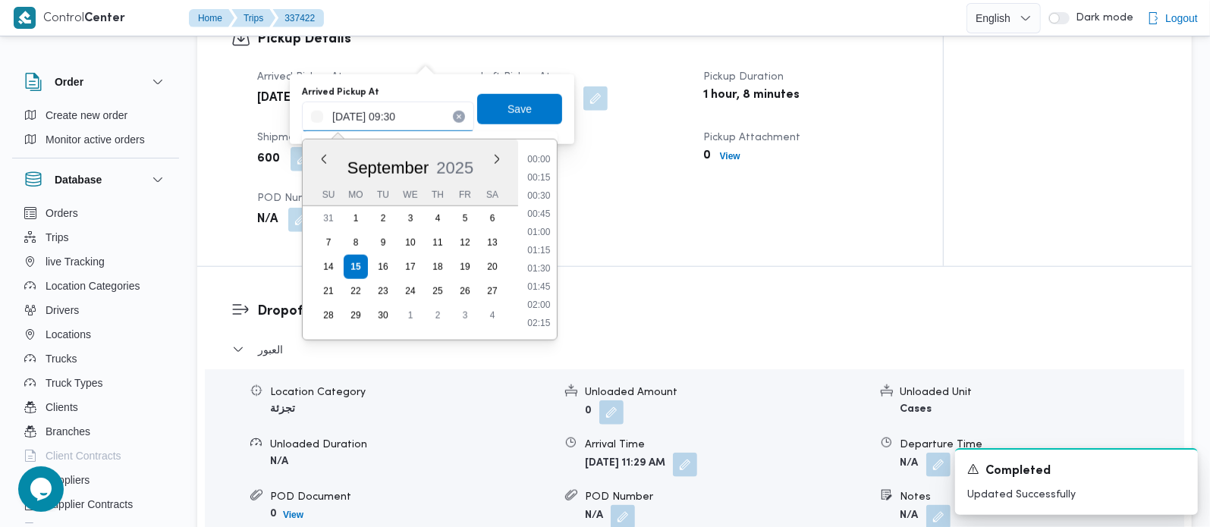
scroll to position [600, 0]
click at [539, 181] on li "08:30" at bounding box center [538, 178] width 35 height 15
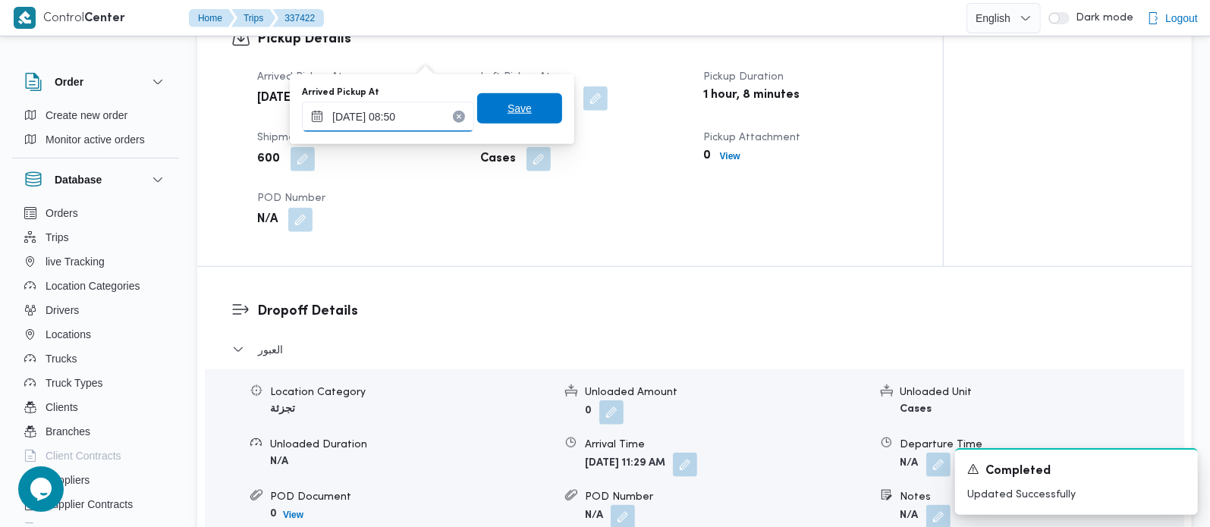
type input "15/09/2025 08:50"
click at [527, 108] on span "Save" at bounding box center [519, 108] width 85 height 30
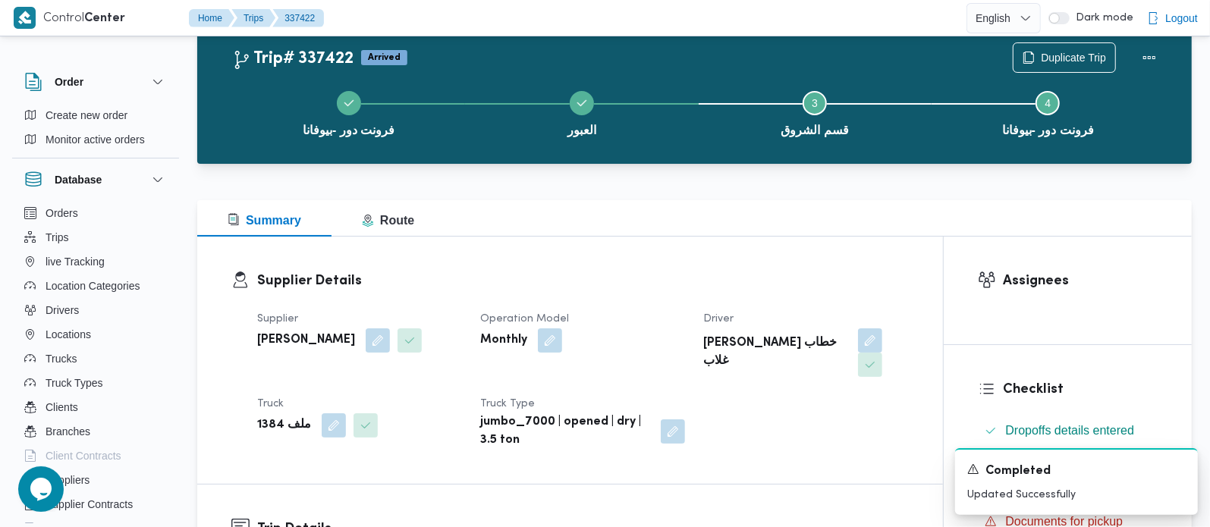
scroll to position [0, 0]
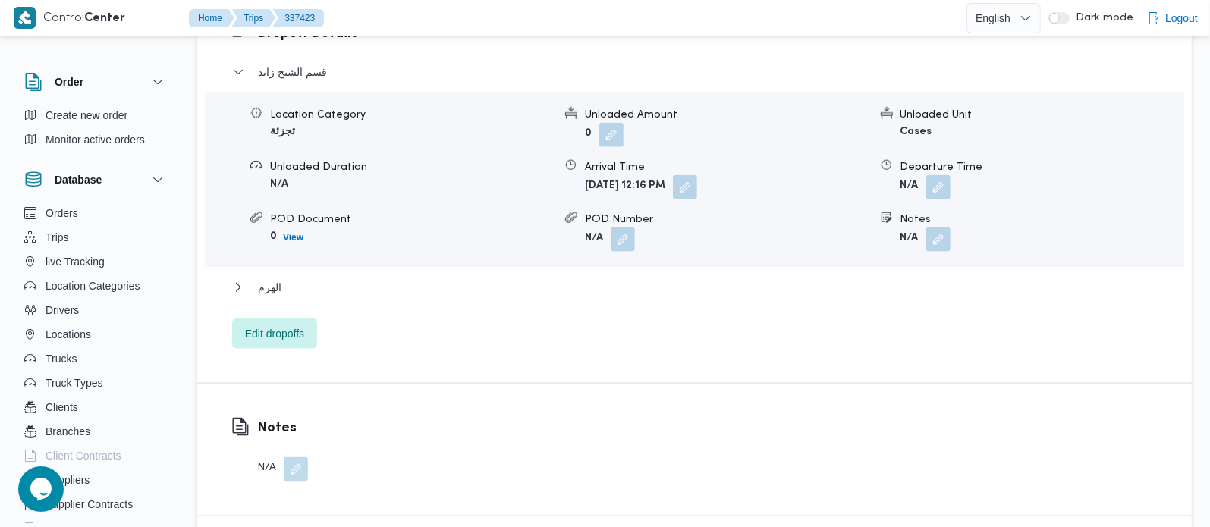
scroll to position [1428, 0]
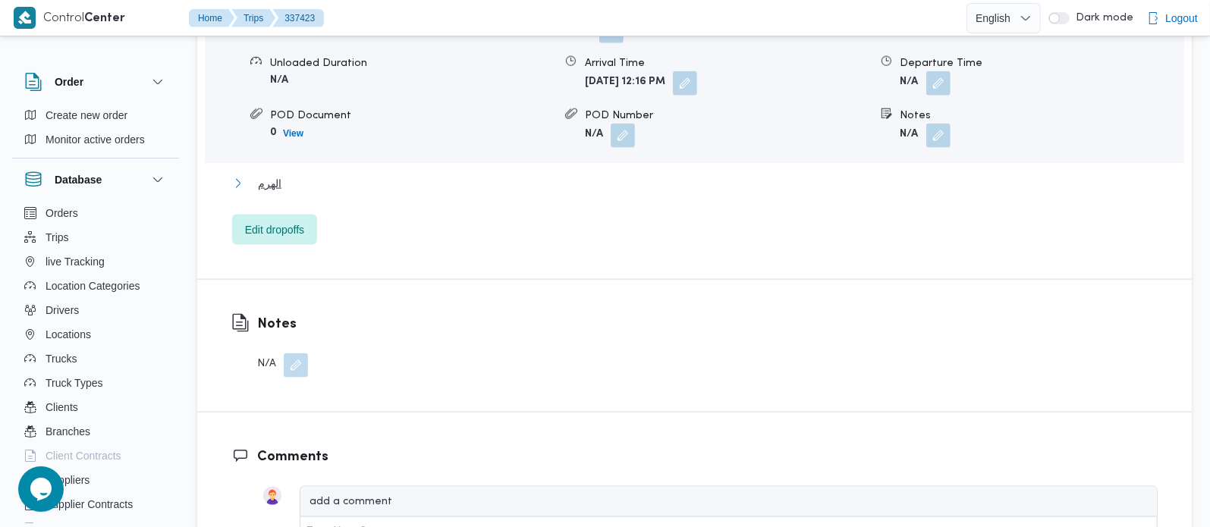
click at [277, 175] on span "الهرم" at bounding box center [270, 184] width 24 height 18
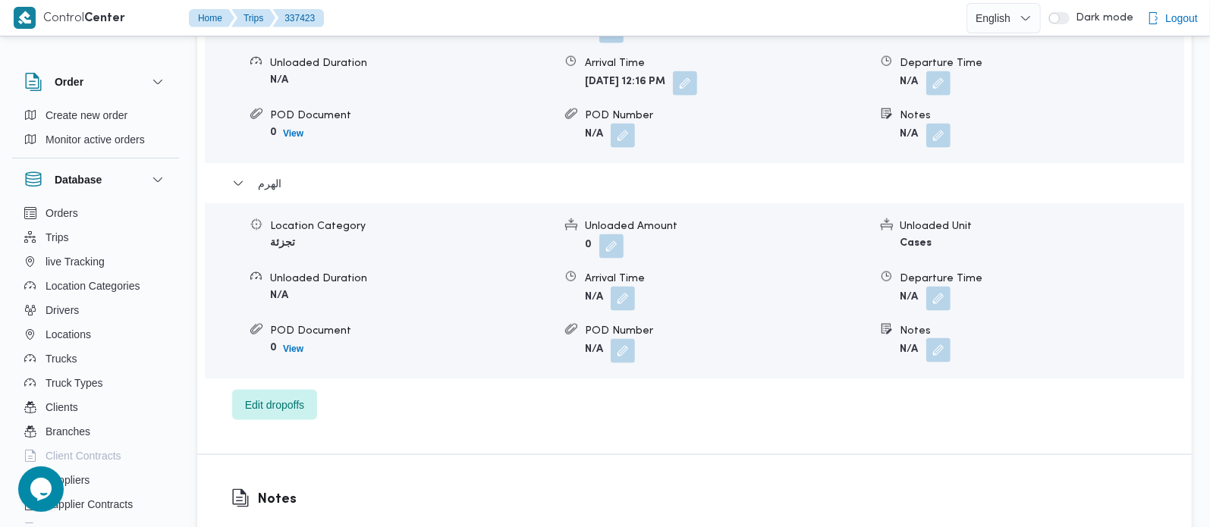
click at [948, 338] on button "button" at bounding box center [938, 350] width 24 height 24
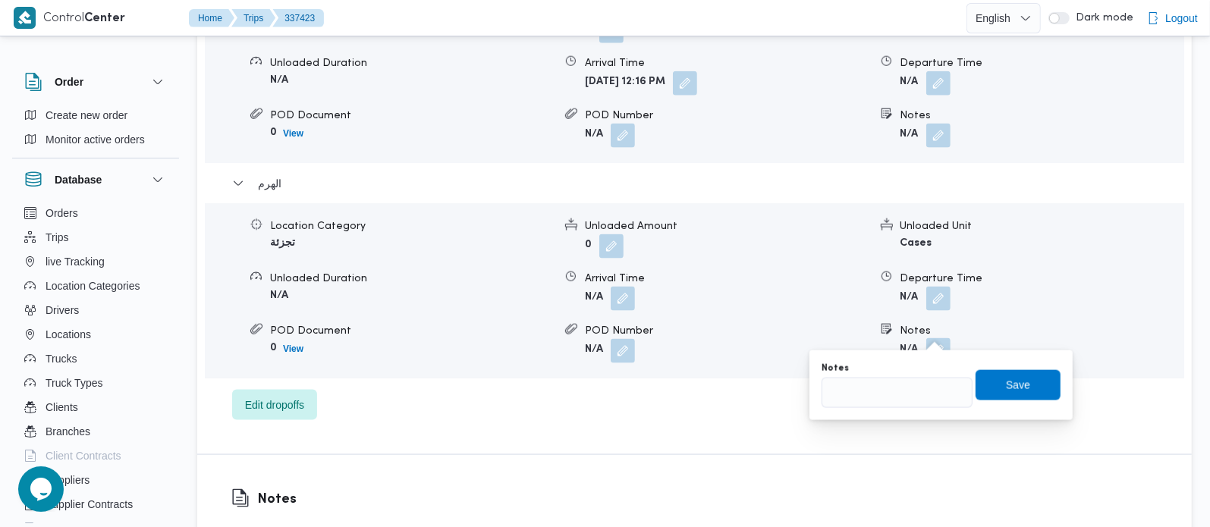
click at [924, 376] on div "Notes" at bounding box center [897, 386] width 151 height 46
click at [935, 397] on input "Notes" at bounding box center [897, 393] width 151 height 30
paste input "حدائق الاهرام"
type input "حدائق الاهرام"
click at [990, 393] on span "Save" at bounding box center [1018, 385] width 85 height 30
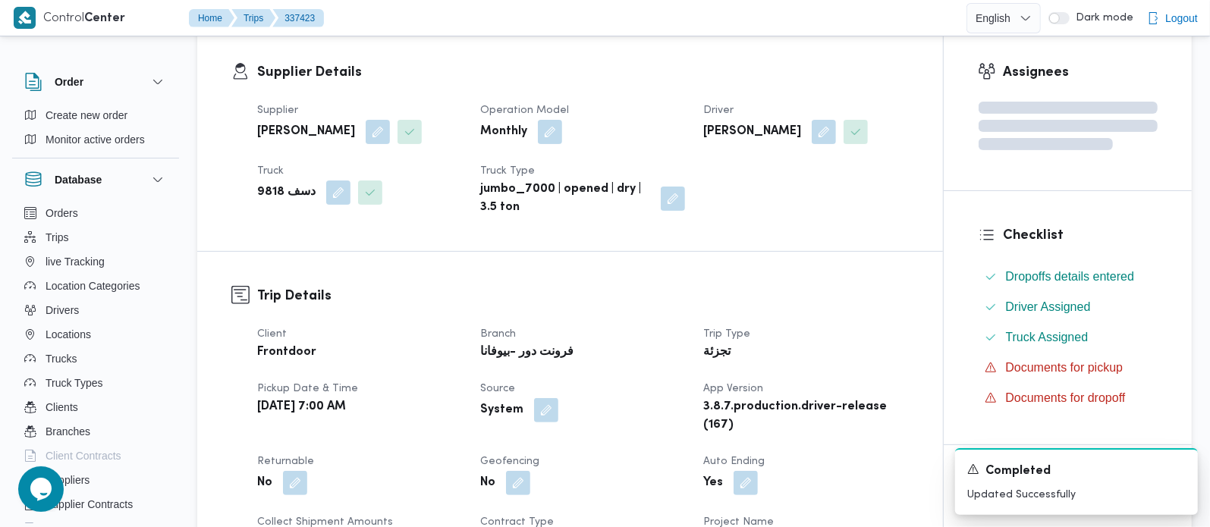
scroll to position [267, 0]
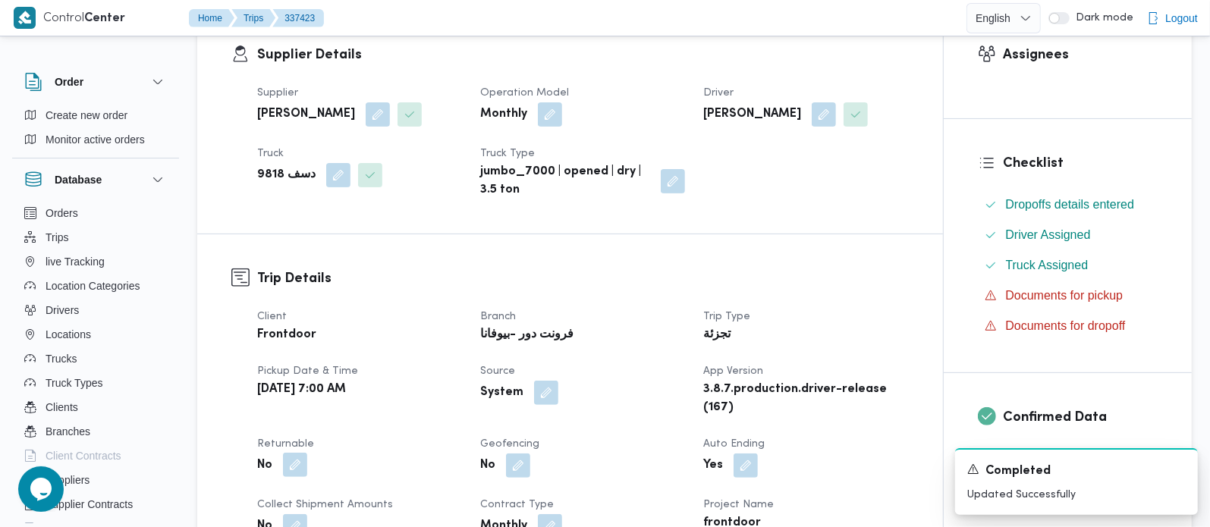
click at [300, 468] on button "button" at bounding box center [295, 465] width 24 height 24
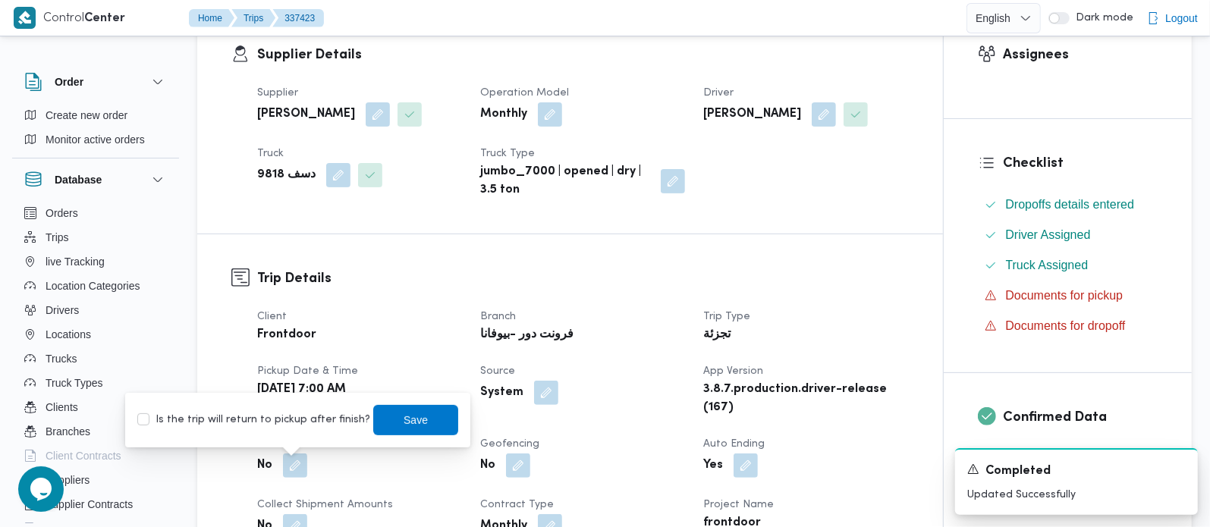
click at [294, 424] on label "Is the trip will return to pickup after finish?" at bounding box center [253, 420] width 233 height 18
checkbox input "true"
click at [380, 426] on span "Save" at bounding box center [415, 419] width 85 height 30
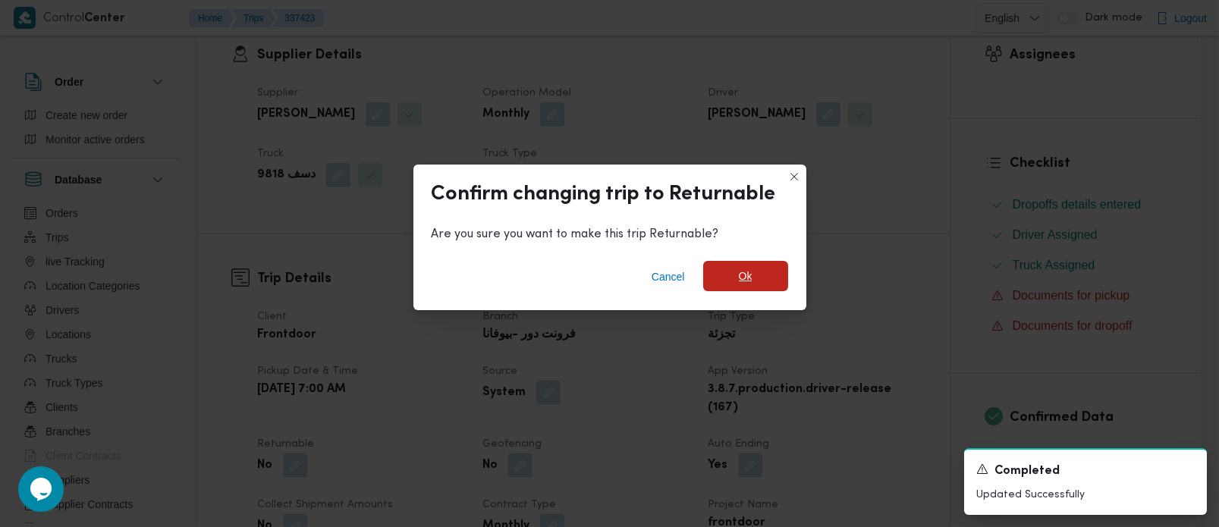
click at [727, 284] on span "Ok" at bounding box center [745, 276] width 85 height 30
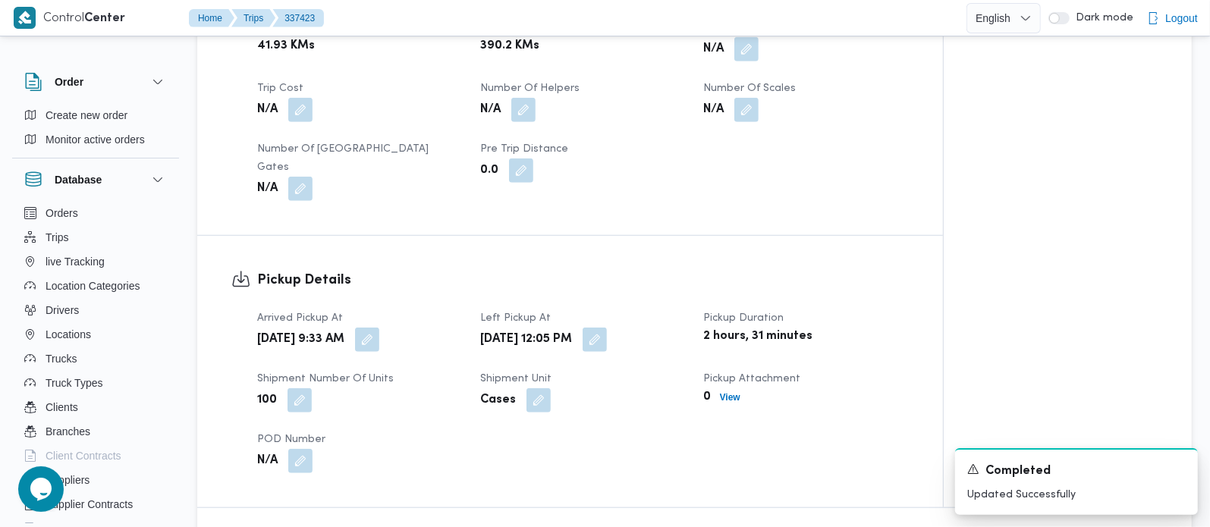
scroll to position [892, 0]
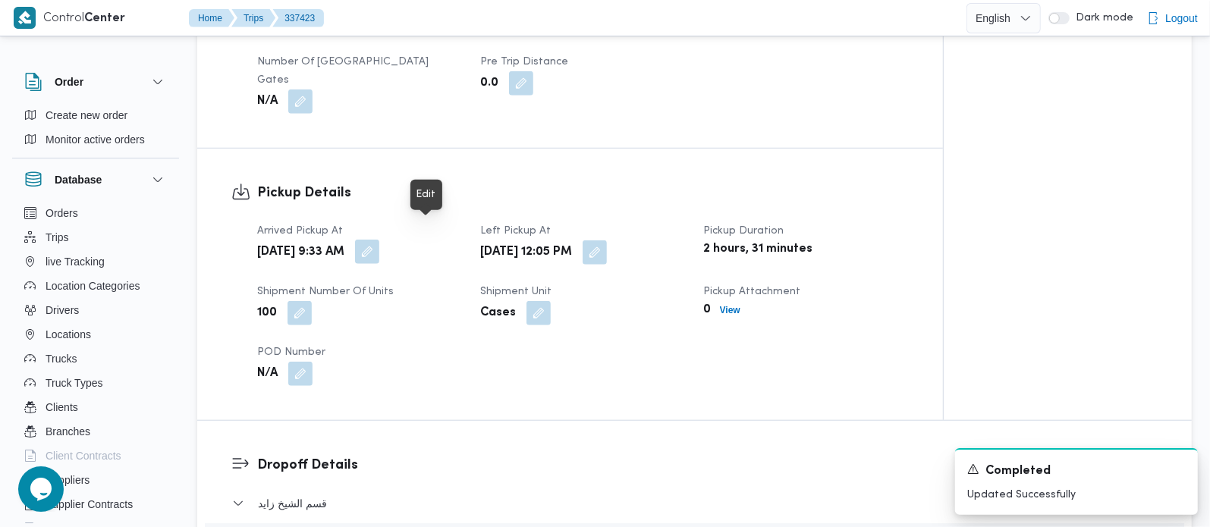
click at [379, 240] on button "button" at bounding box center [367, 252] width 24 height 24
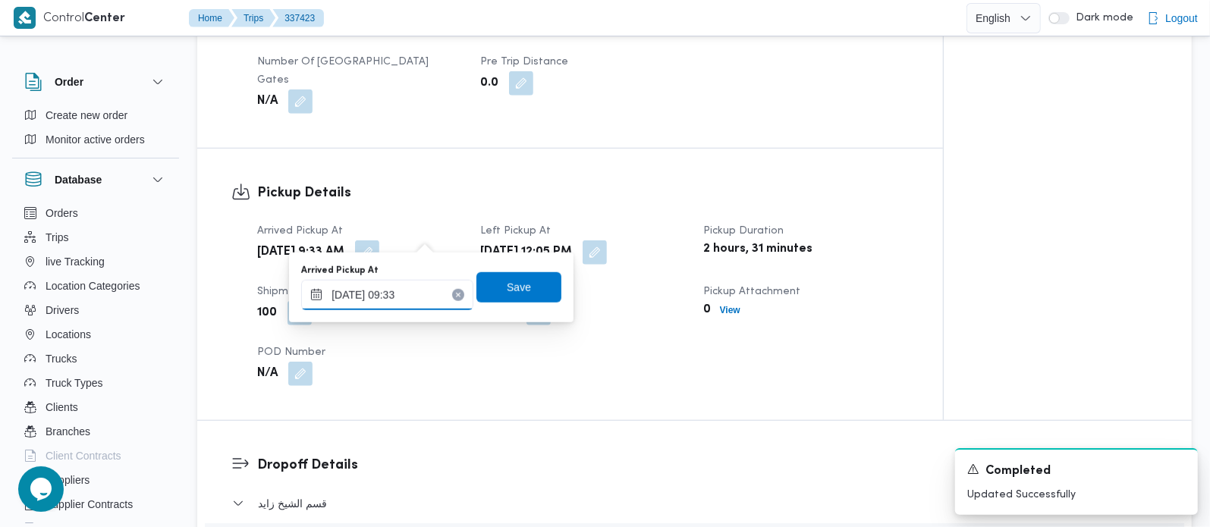
click at [397, 301] on input "15/09/2025 09:33" at bounding box center [387, 295] width 172 height 30
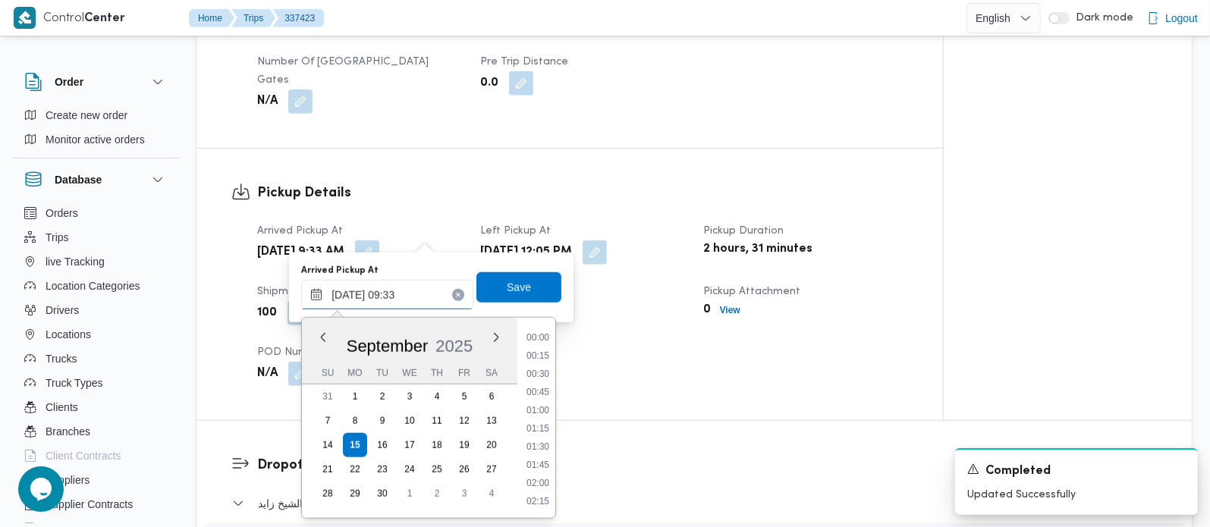
scroll to position [600, 0]
click at [544, 371] on li "08:45" at bounding box center [538, 374] width 35 height 15
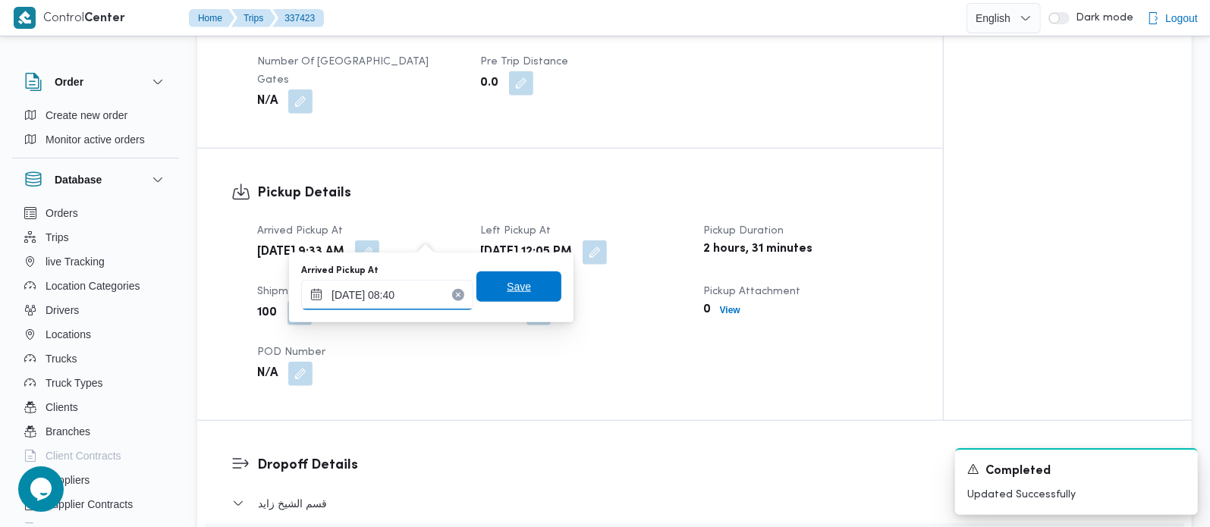
type input "[DATE] 08:40"
click at [522, 297] on span "Save" at bounding box center [519, 287] width 85 height 30
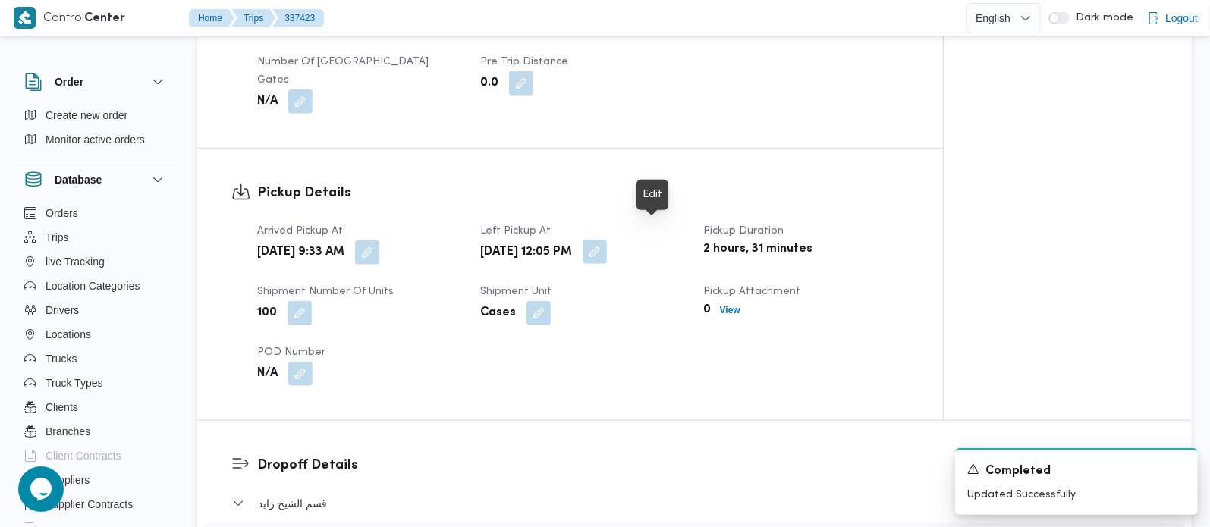
click at [607, 240] on button "button" at bounding box center [595, 252] width 24 height 24
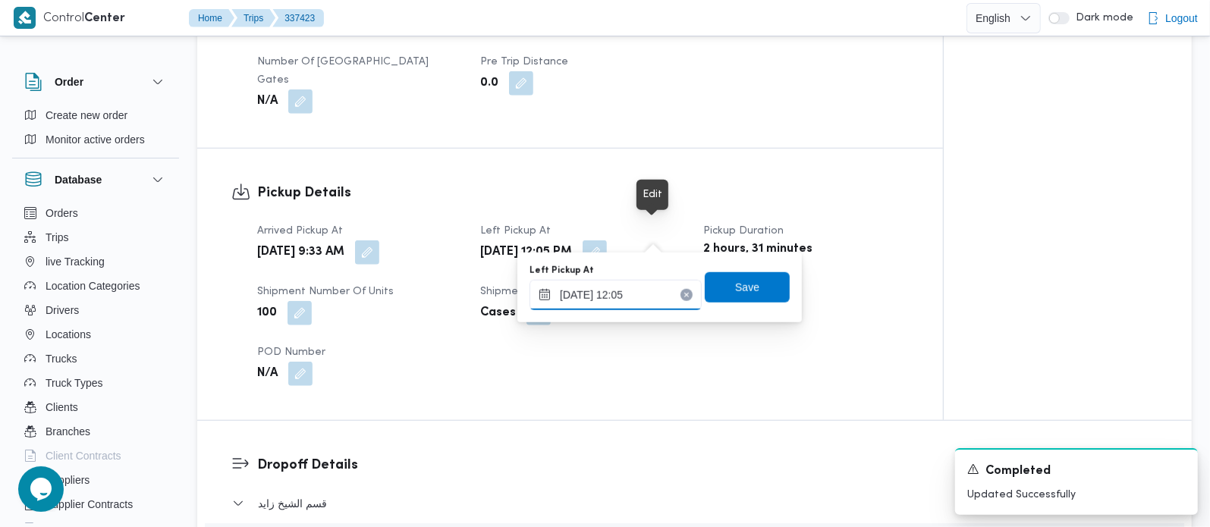
click at [629, 281] on input "15/09/2025 12:05" at bounding box center [616, 295] width 172 height 30
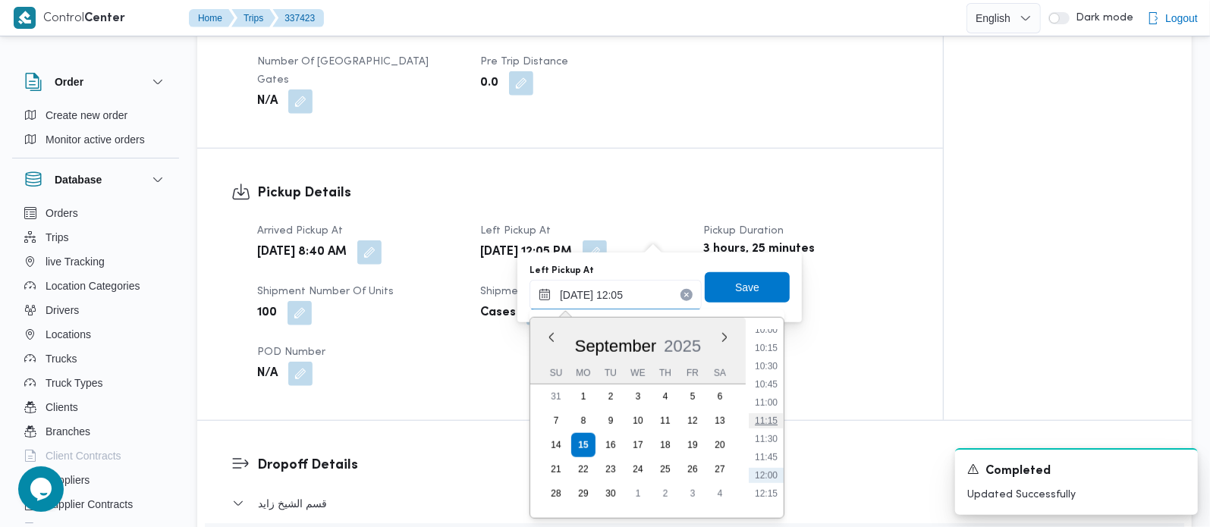
scroll to position [694, 0]
click at [761, 365] on li "10:00" at bounding box center [766, 372] width 35 height 15
type input "[DATE] 10:00"
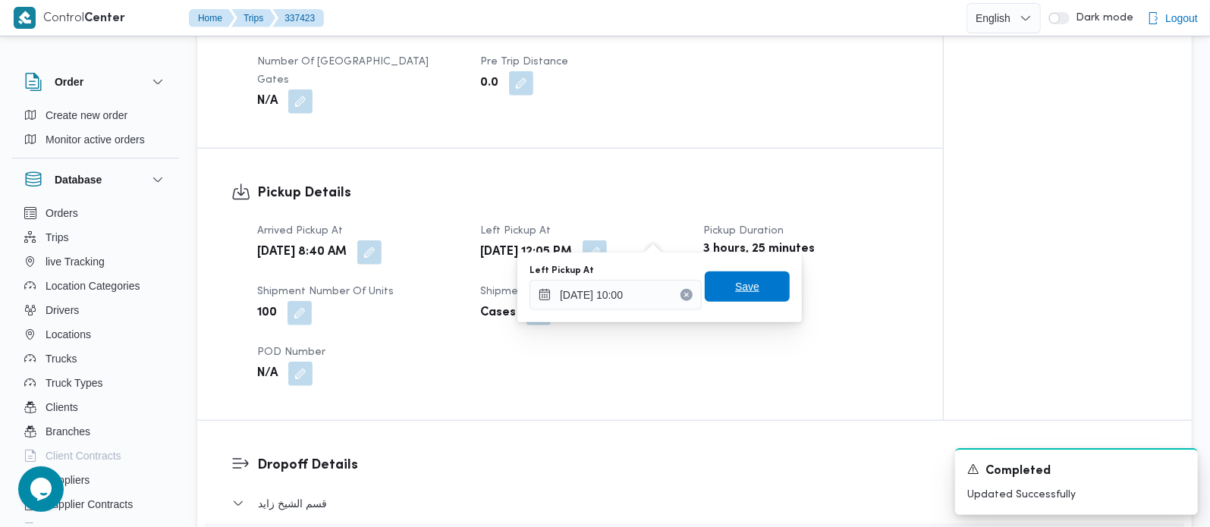
click at [756, 290] on span "Save" at bounding box center [747, 287] width 85 height 30
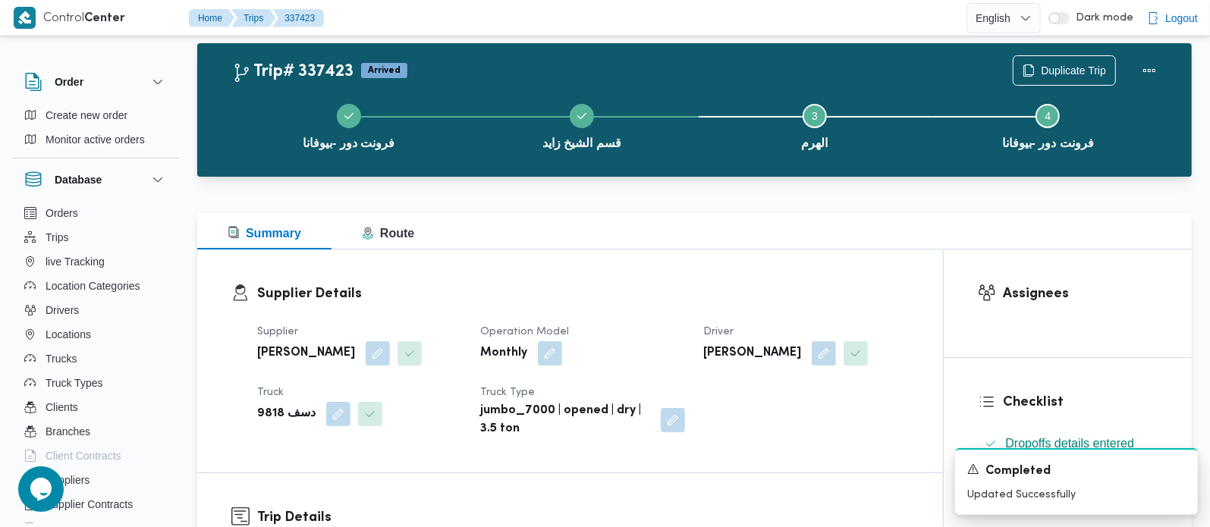
scroll to position [0, 0]
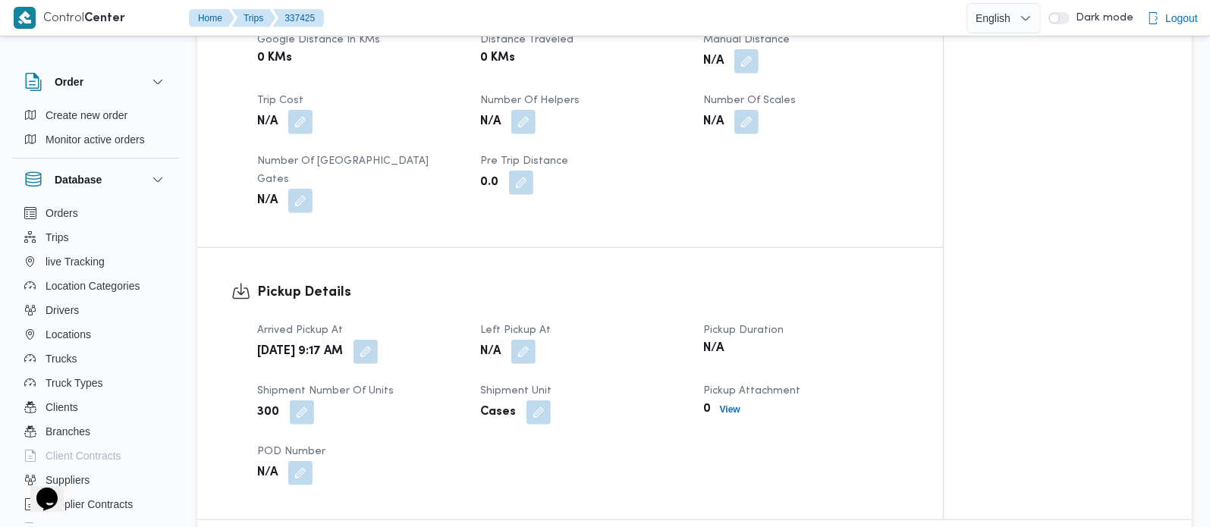
scroll to position [892, 0]
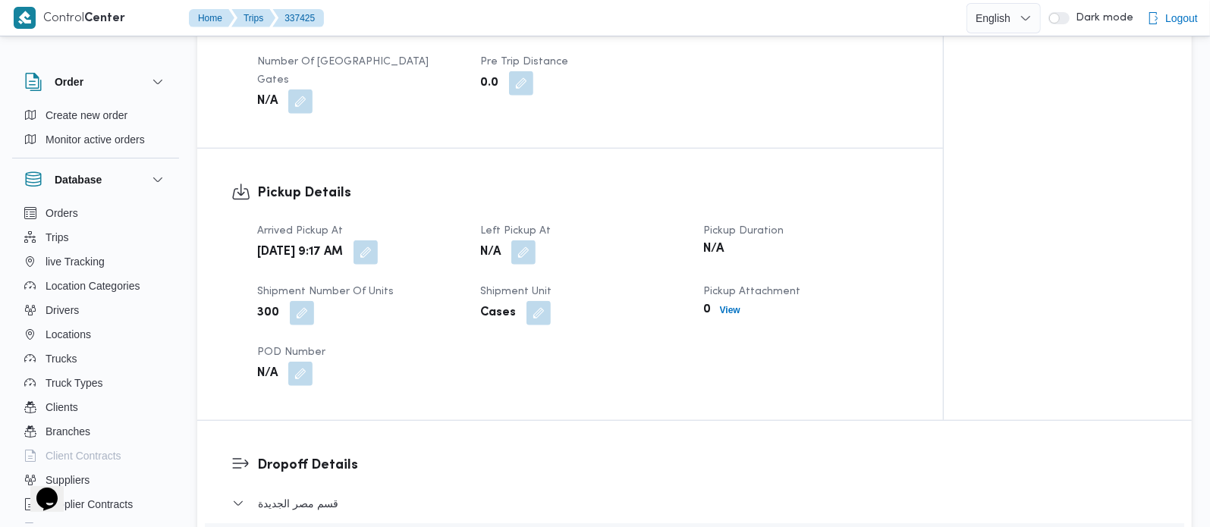
click at [378, 244] on button "button" at bounding box center [366, 253] width 24 height 24
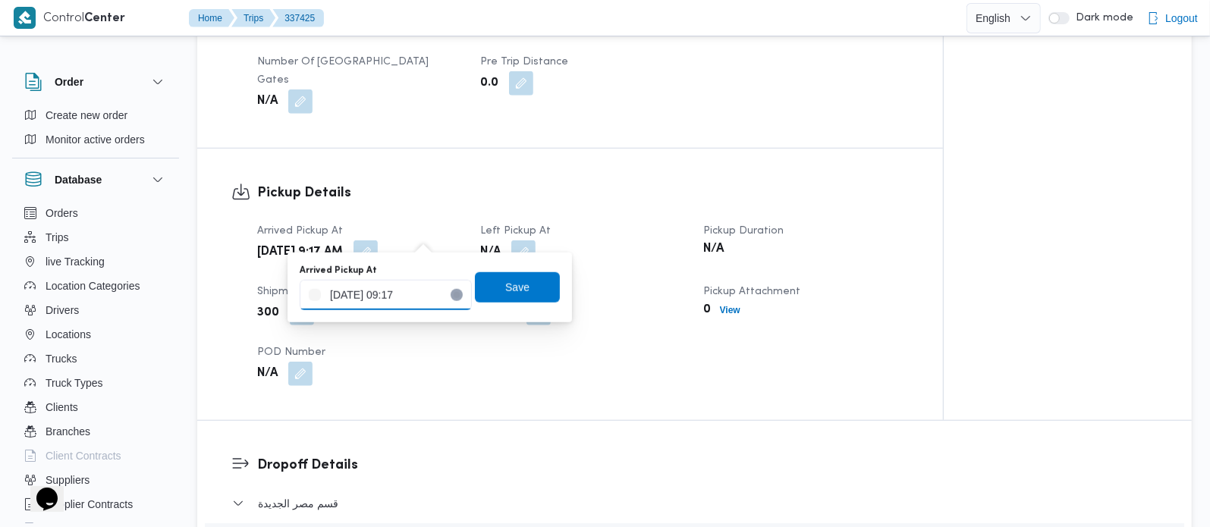
click at [385, 307] on input "[DATE] 09:17" at bounding box center [386, 295] width 172 height 30
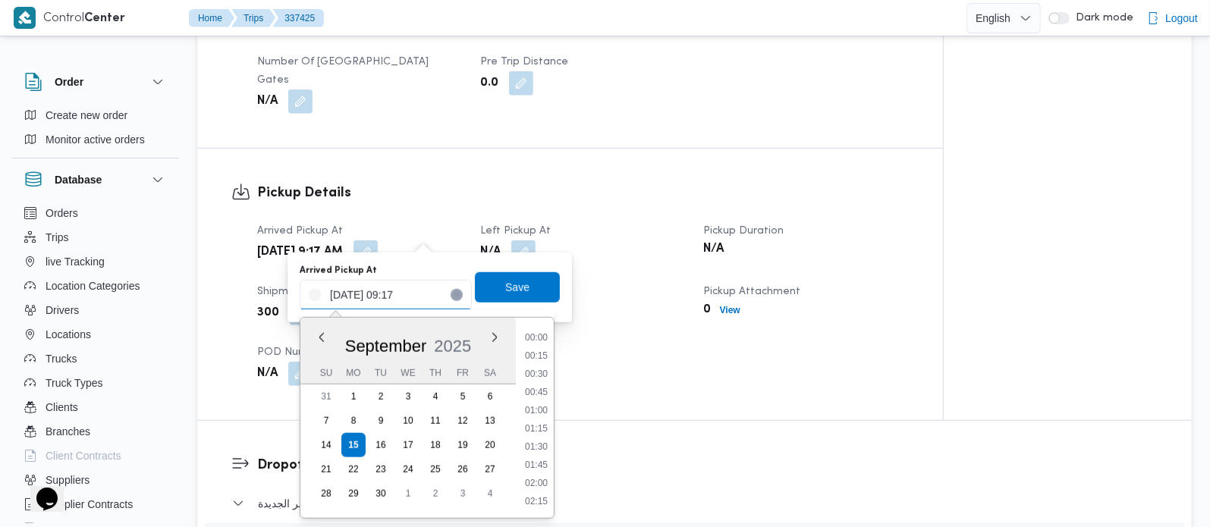
scroll to position [583, 0]
click at [521, 240] on button "button" at bounding box center [523, 252] width 24 height 24
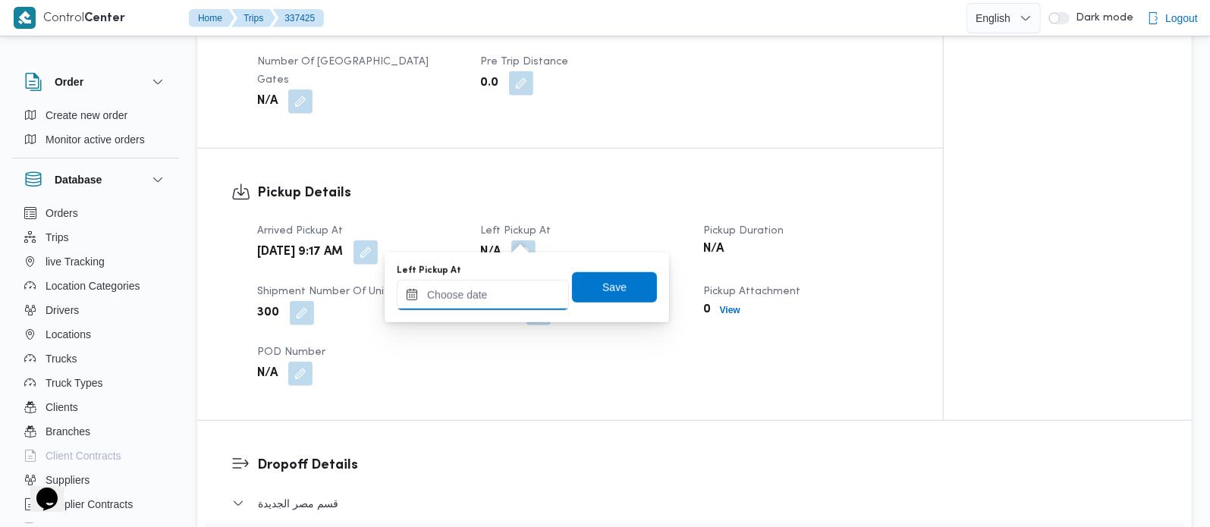
click at [505, 285] on input "Left Pickup At" at bounding box center [483, 295] width 172 height 30
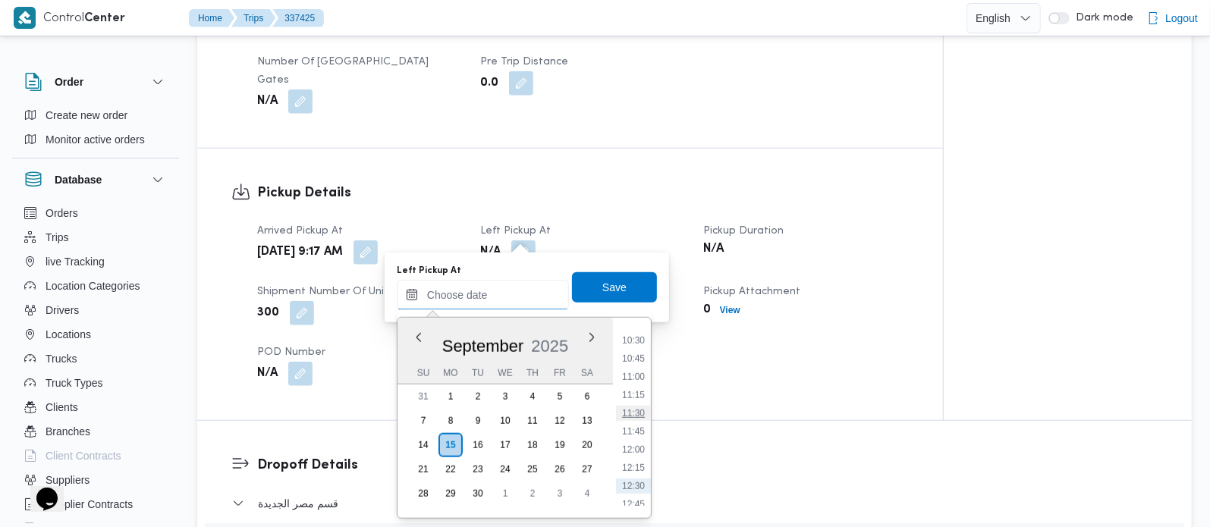
scroll to position [731, 0]
click at [634, 337] on li "10:00" at bounding box center [633, 335] width 35 height 15
type input "[DATE] 10:00"
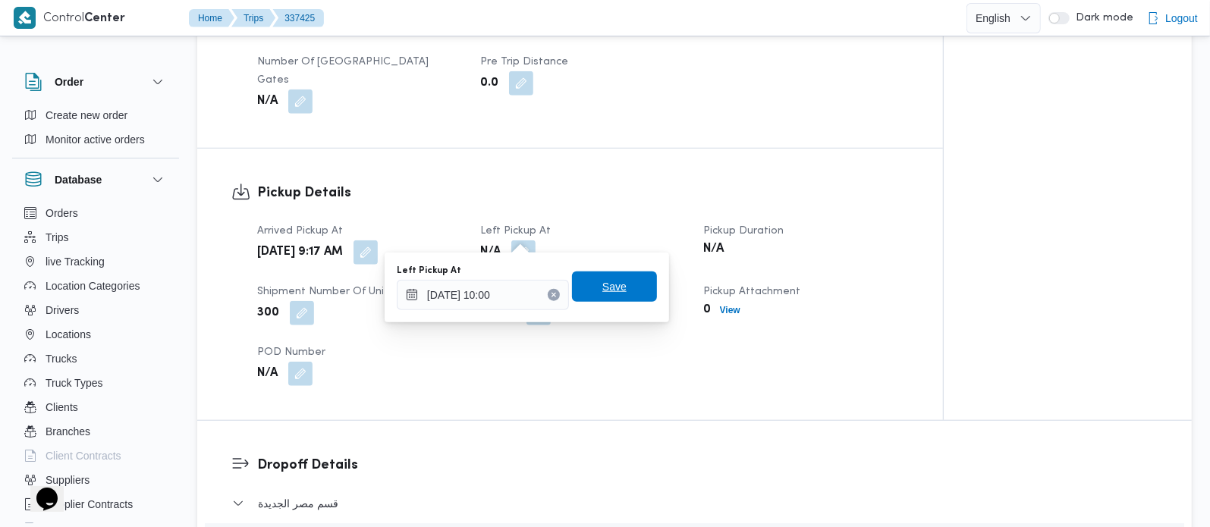
click at [610, 288] on span "Save" at bounding box center [614, 287] width 24 height 18
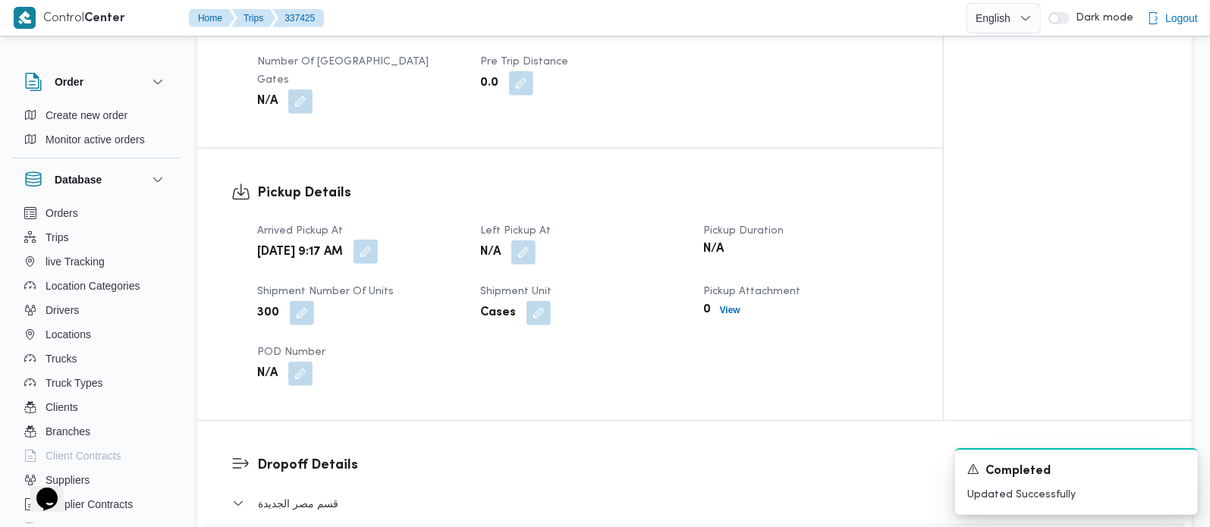
click at [378, 240] on button "button" at bounding box center [366, 252] width 24 height 24
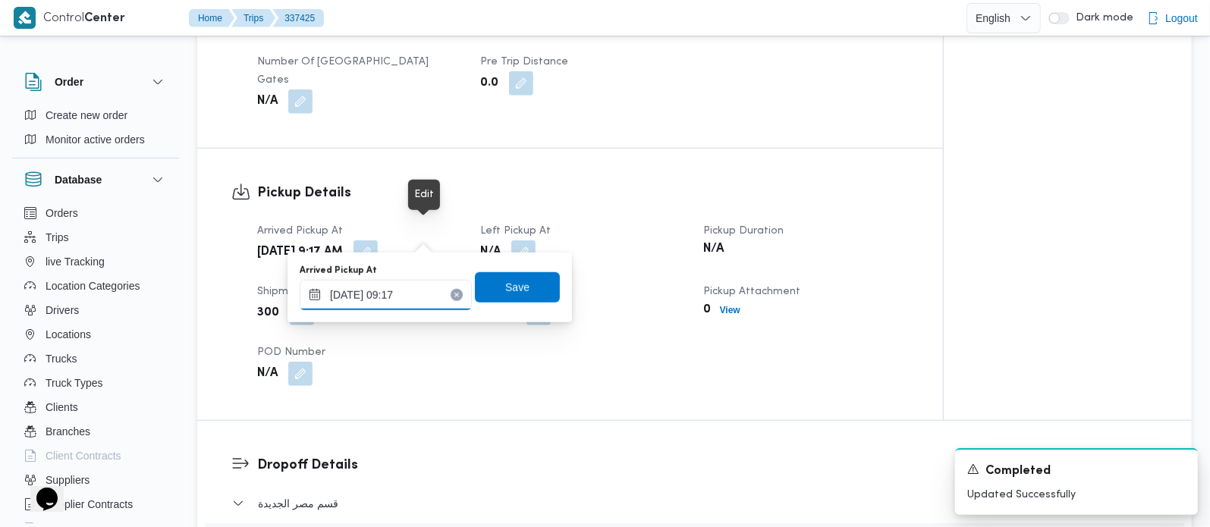
click at [389, 291] on input "[DATE] 09:17" at bounding box center [386, 295] width 172 height 30
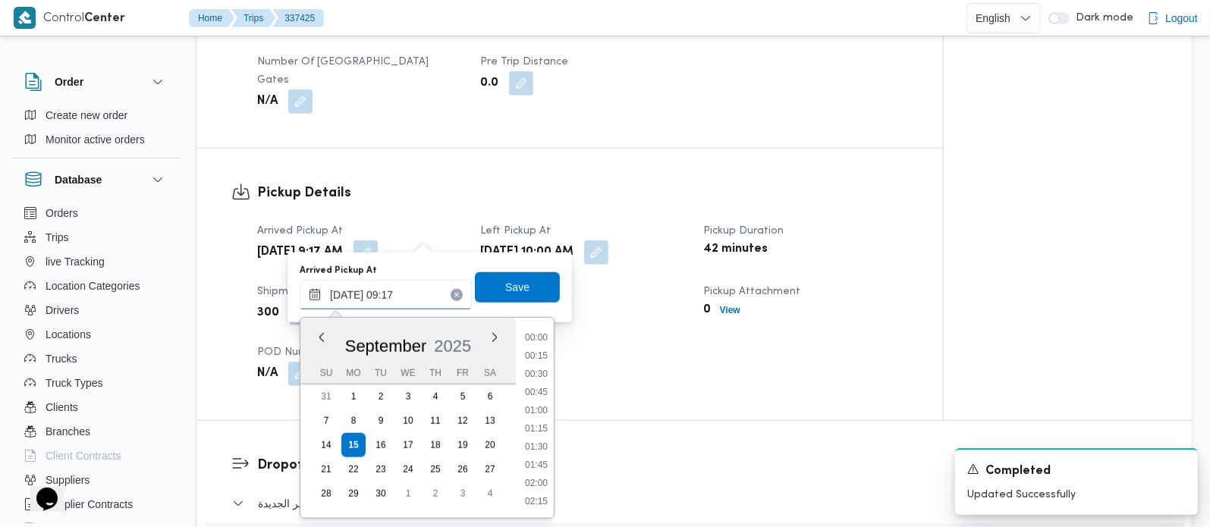
scroll to position [583, 0]
click at [546, 385] on li "08:45" at bounding box center [536, 392] width 35 height 15
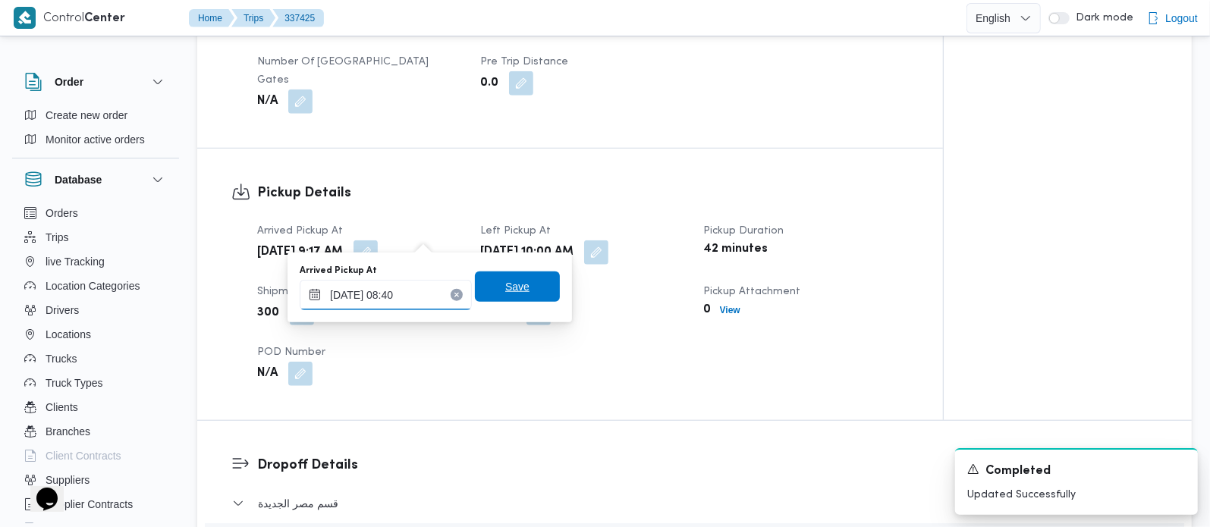
type input "15/09/2025 08:40"
click at [521, 288] on span "Save" at bounding box center [517, 287] width 85 height 30
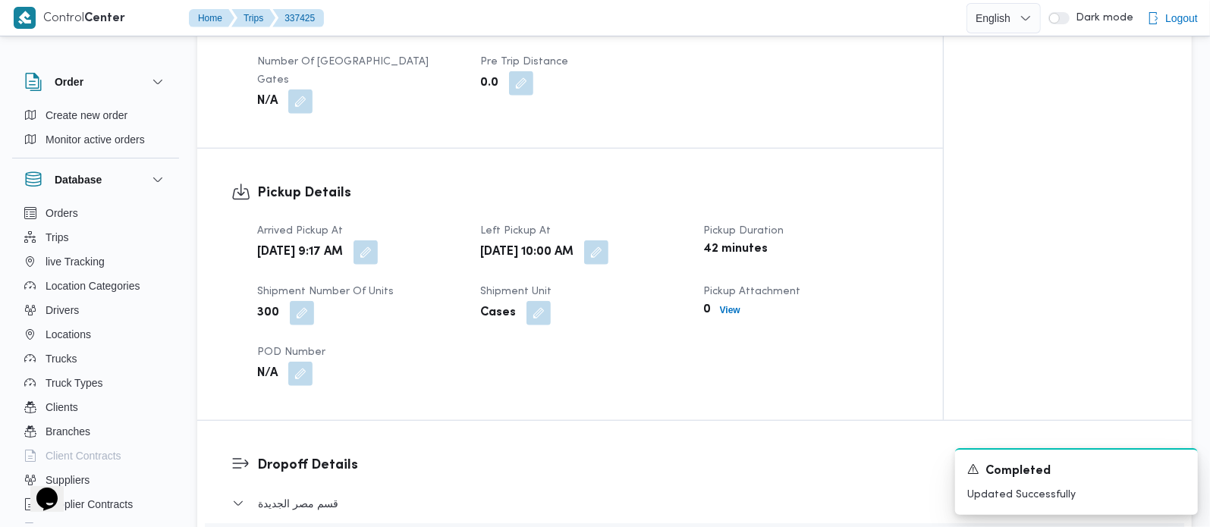
scroll to position [1160, 0]
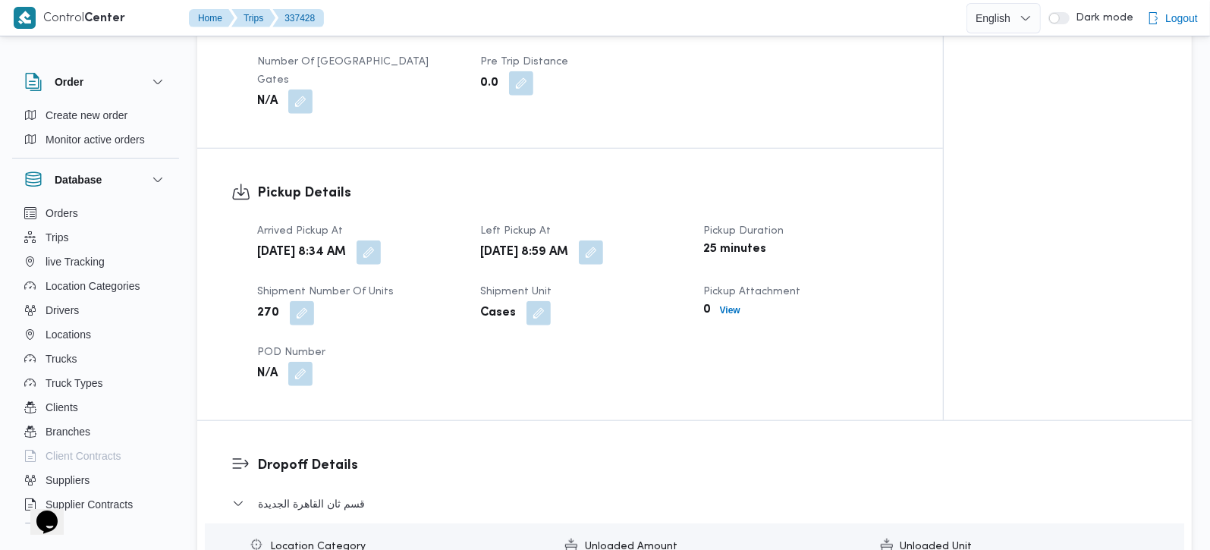
scroll to position [1160, 0]
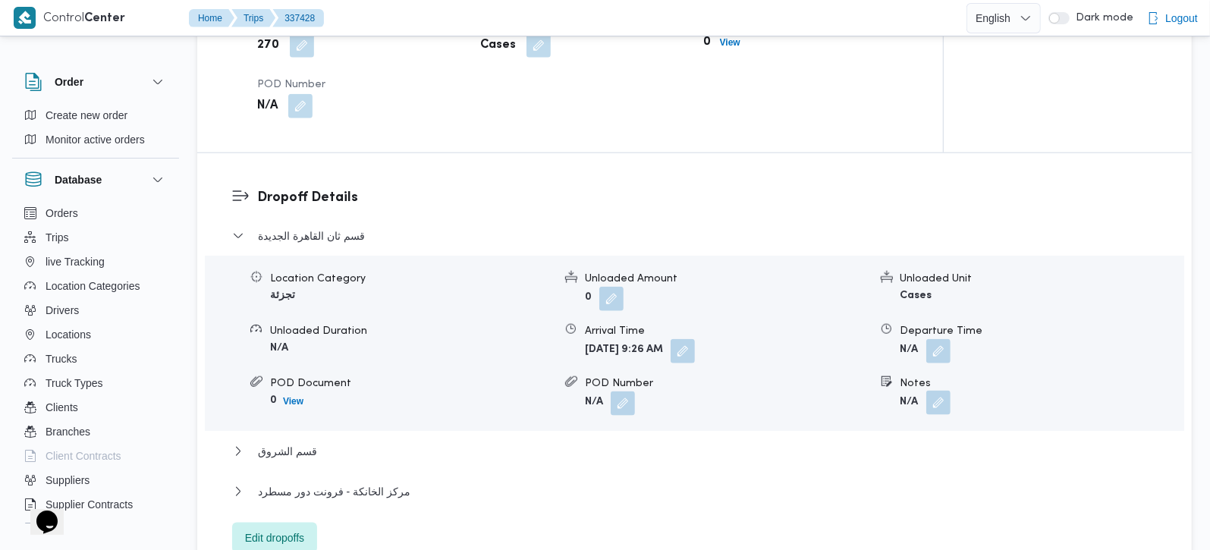
click at [938, 393] on button "button" at bounding box center [938, 403] width 24 height 24
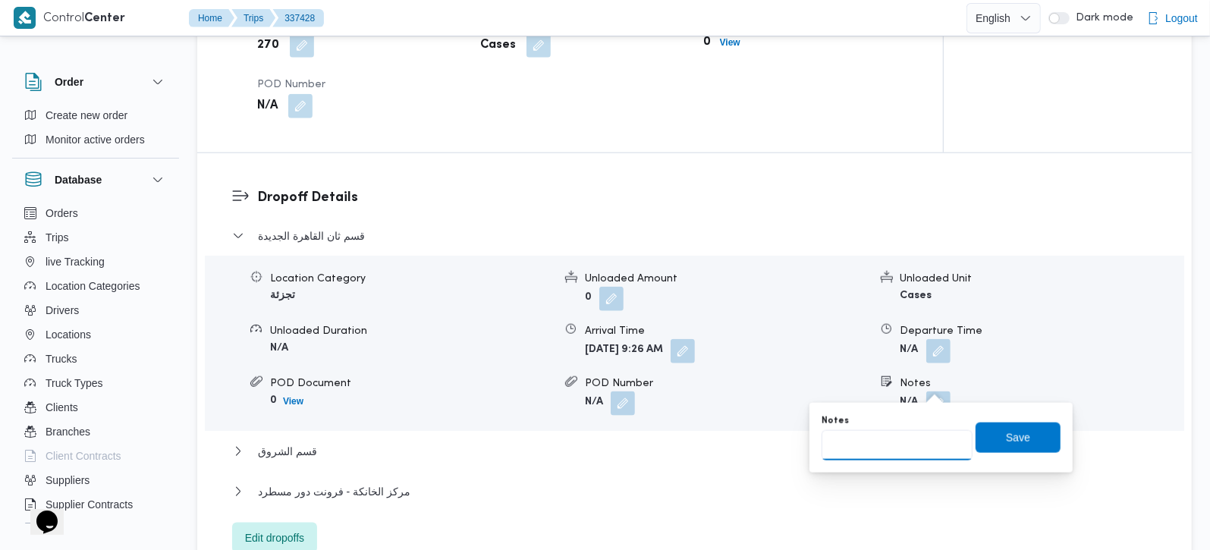
click at [902, 438] on input "Notes" at bounding box center [897, 445] width 151 height 30
paste input "مدينتي"
type input "مدينتي"
click at [1006, 433] on span "Save" at bounding box center [1018, 437] width 24 height 18
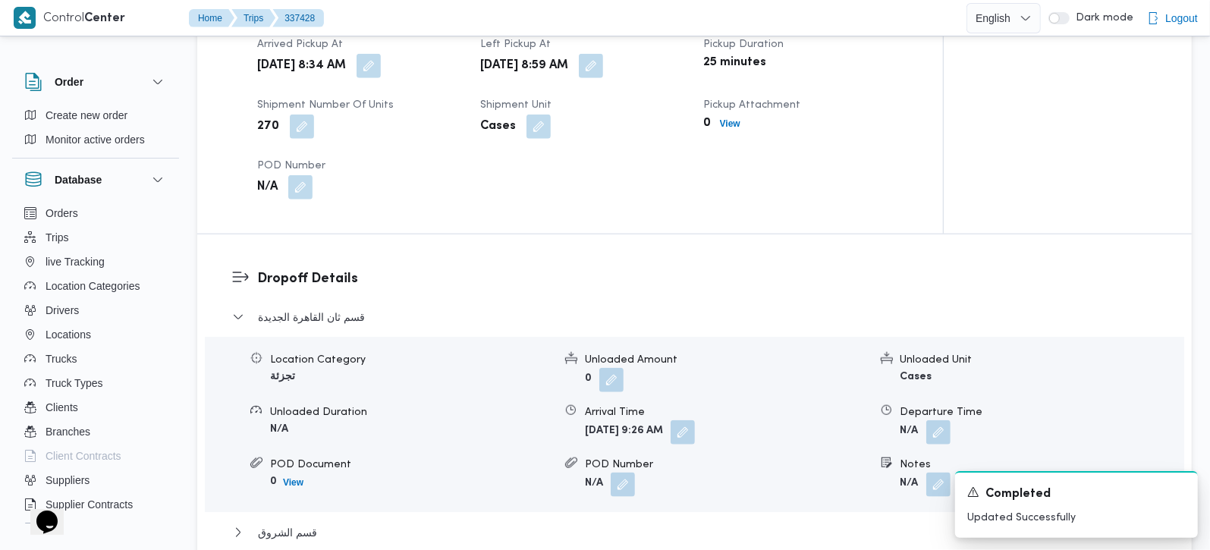
scroll to position [982, 0]
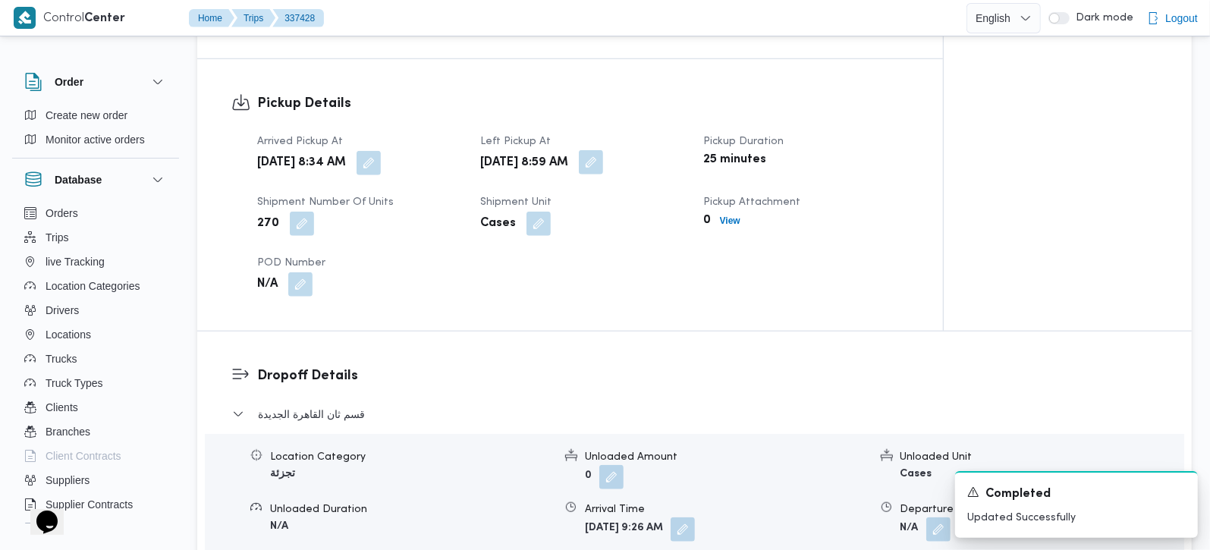
click at [603, 153] on button "button" at bounding box center [591, 162] width 24 height 24
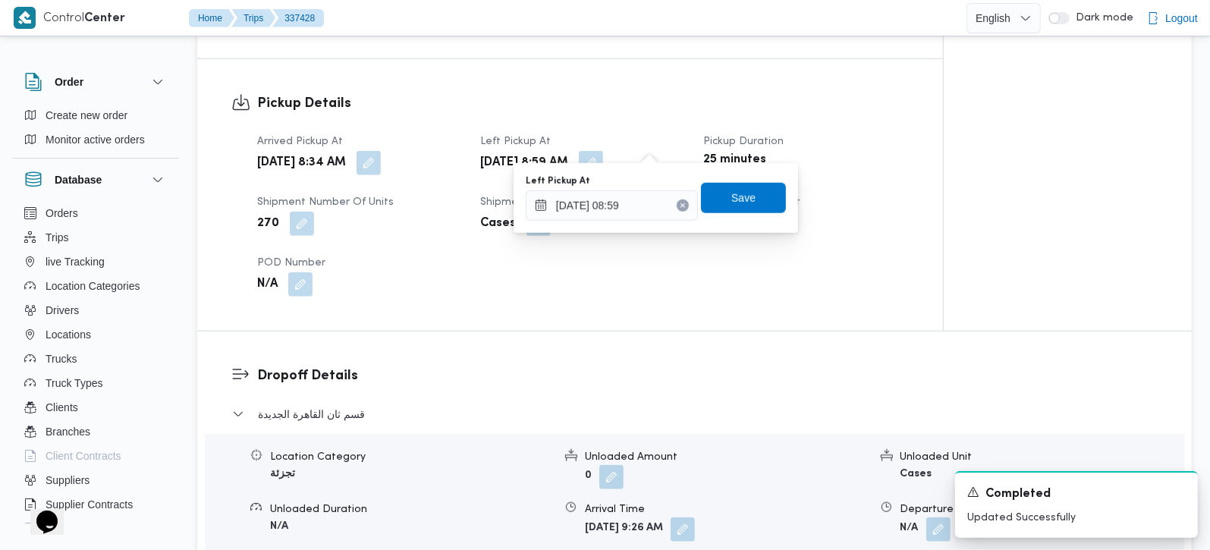
click at [815, 309] on div "Pickup Details Arrived Pickup At Mon, Sep 15, 2025 8:34 AM Left Pickup At Mon, …" at bounding box center [570, 195] width 746 height 272
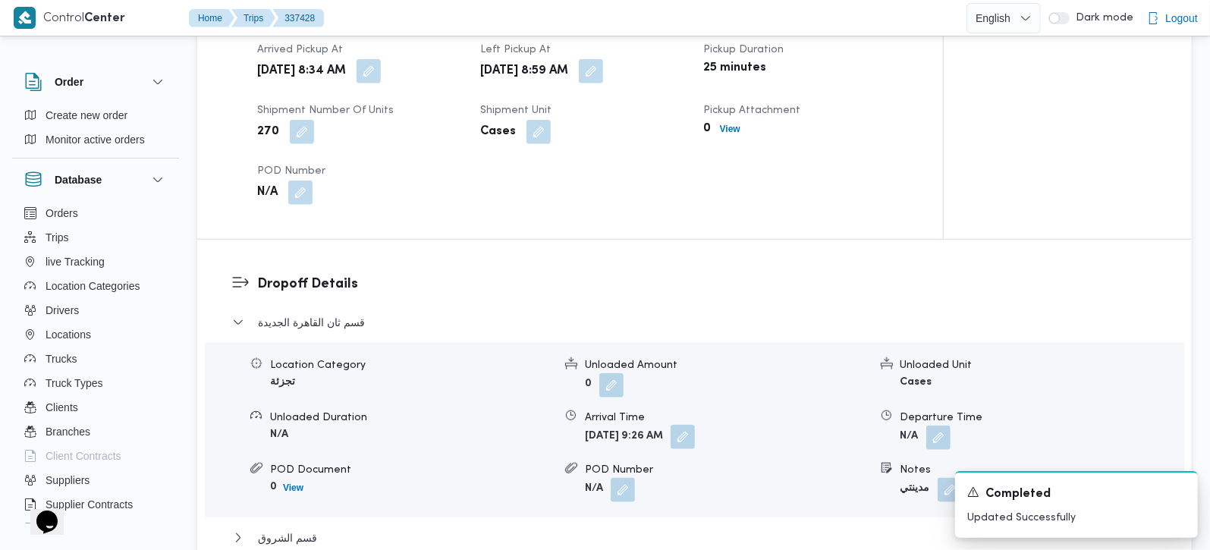
scroll to position [1160, 0]
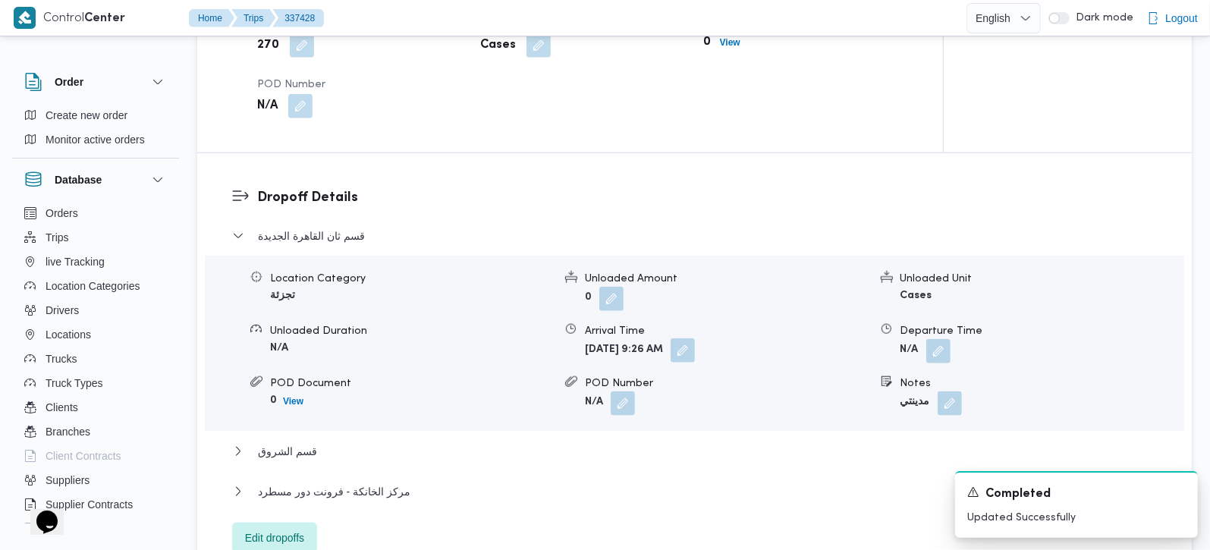
click at [695, 338] on button "button" at bounding box center [683, 350] width 24 height 24
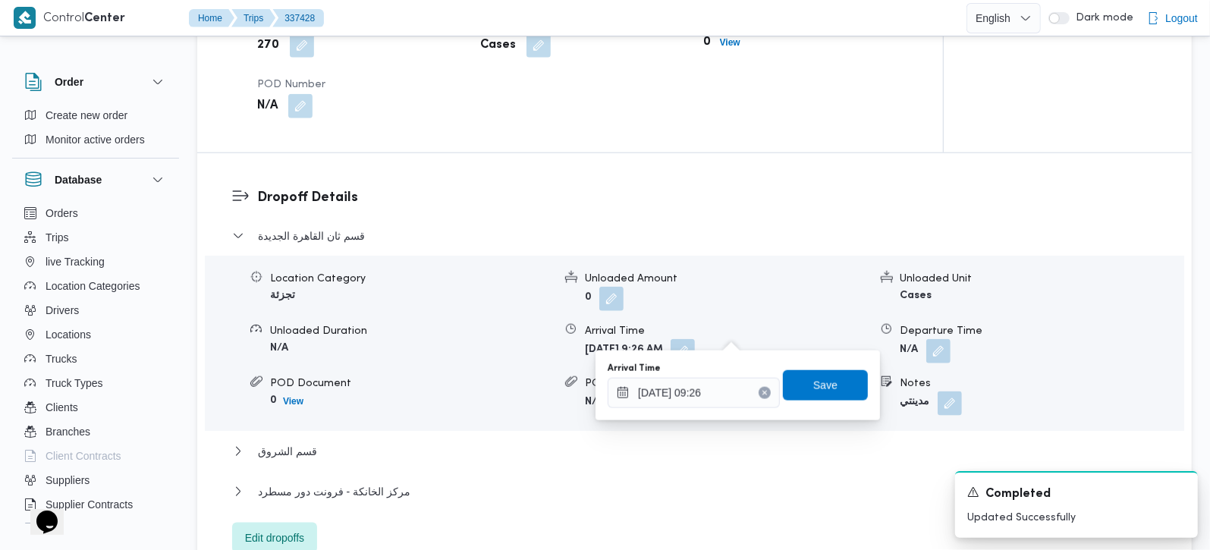
click at [759, 396] on button "Clear input" at bounding box center [765, 393] width 12 height 12
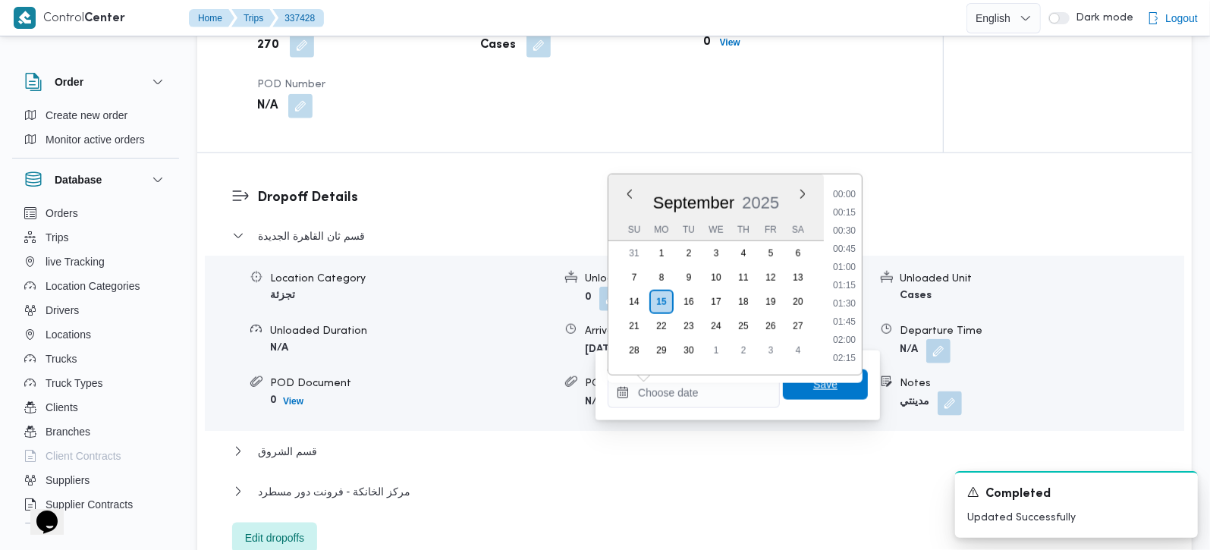
click at [813, 378] on span "Save" at bounding box center [825, 385] width 24 height 18
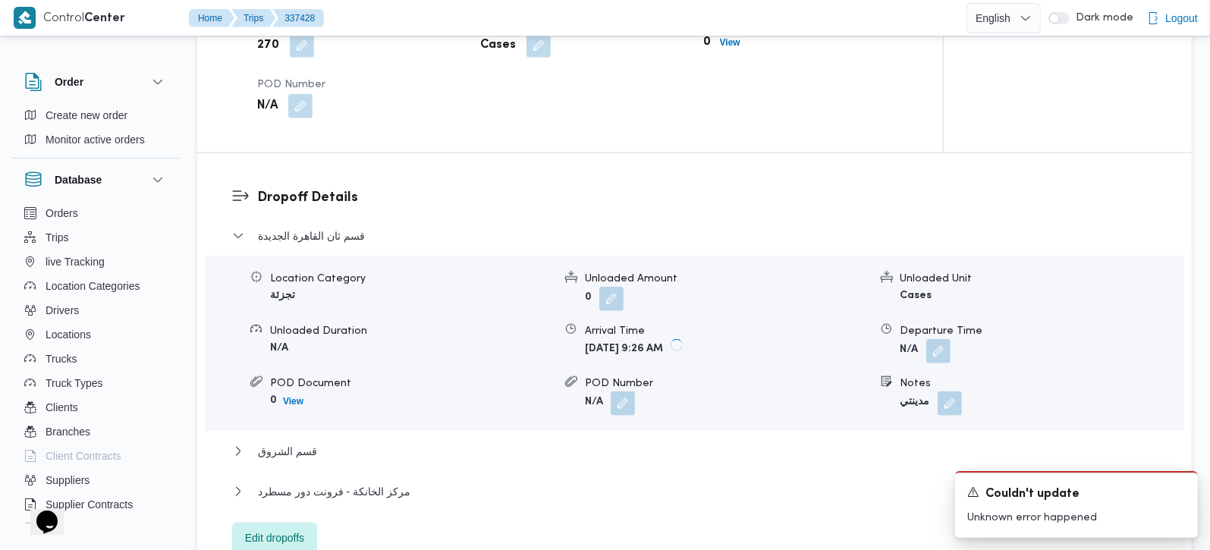
scroll to position [892, 0]
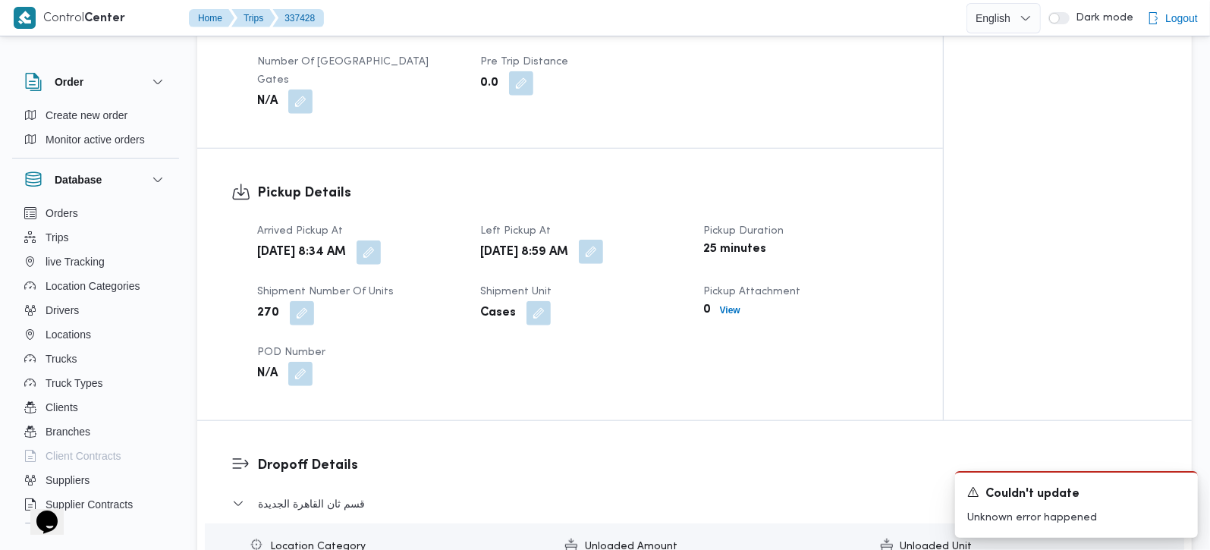
click at [603, 240] on button "button" at bounding box center [591, 252] width 24 height 24
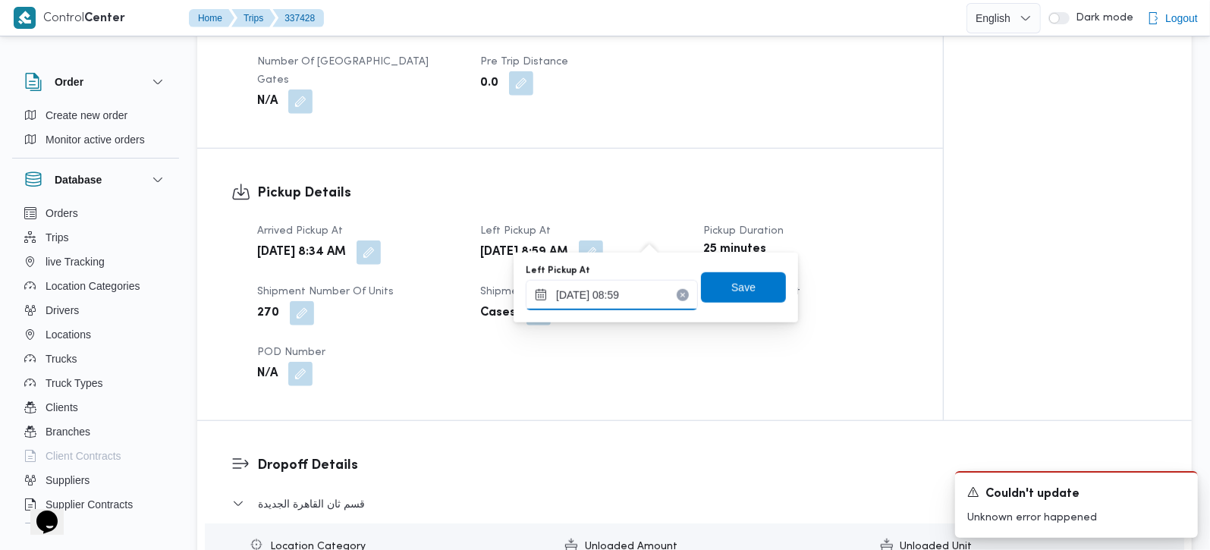
click at [611, 307] on input "15/09/2025 08:59" at bounding box center [612, 295] width 172 height 30
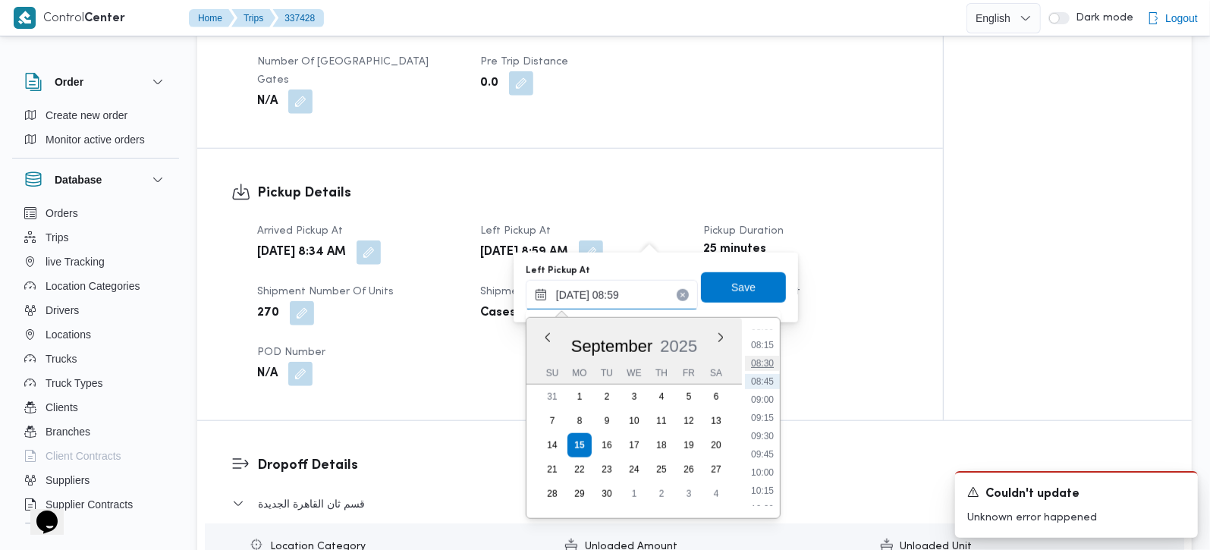
scroll to position [635, 0]
click at [769, 420] on ul "00:00 00:15 00:30 00:45 01:00 01:15 01:30 01:45 02:00 02:15 02:30 02:45 03:00 0…" at bounding box center [762, 418] width 35 height 176
click at [768, 428] on li "10:00" at bounding box center [762, 430] width 35 height 15
type input "[DATE] 10:00"
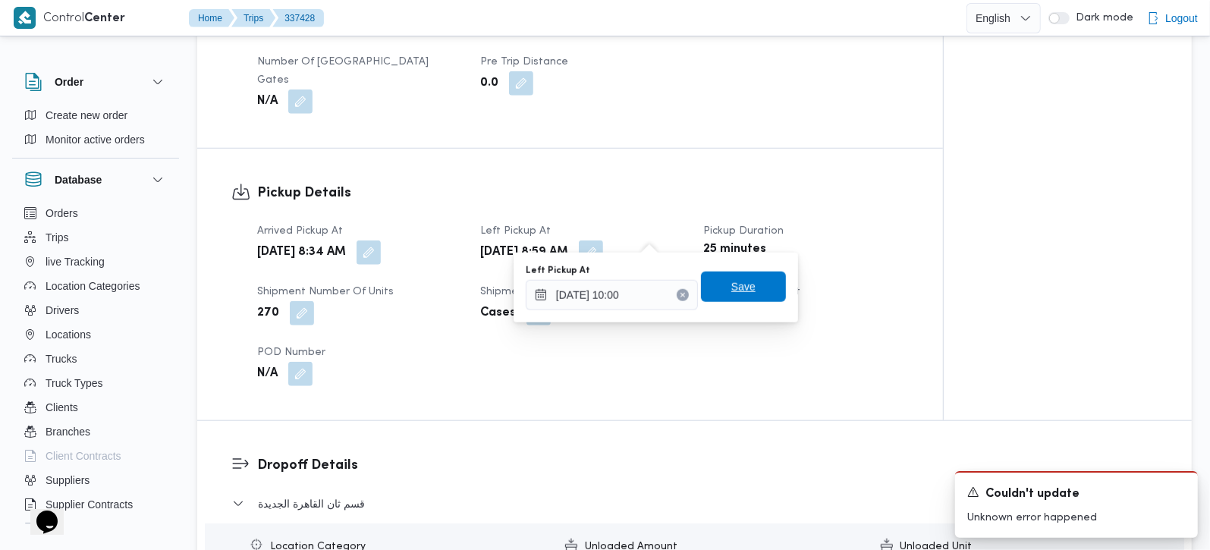
click at [747, 286] on span "Save" at bounding box center [743, 287] width 85 height 30
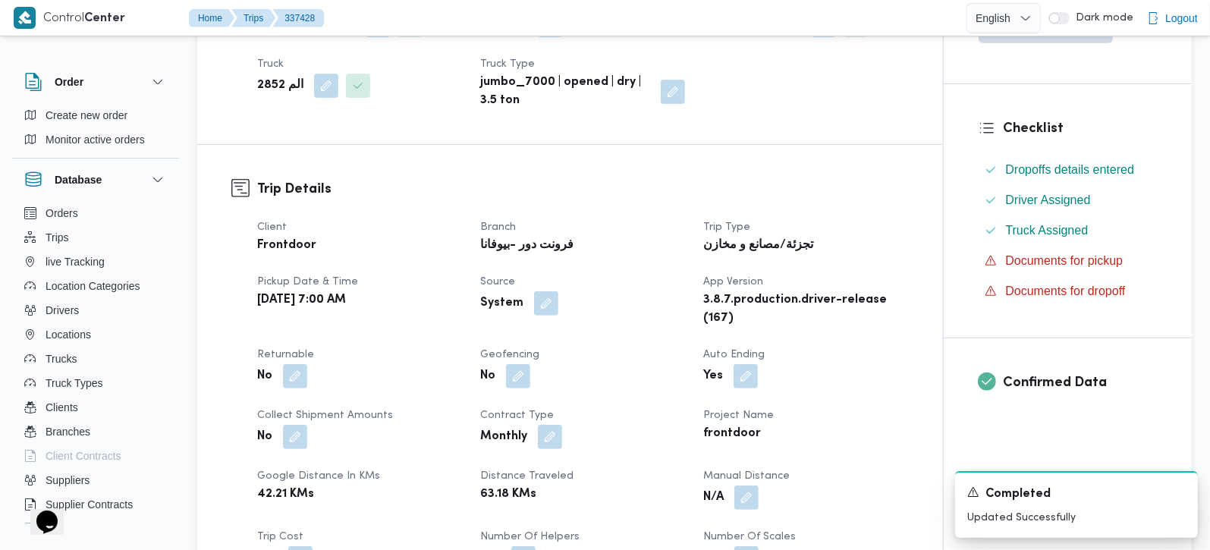
scroll to position [0, 0]
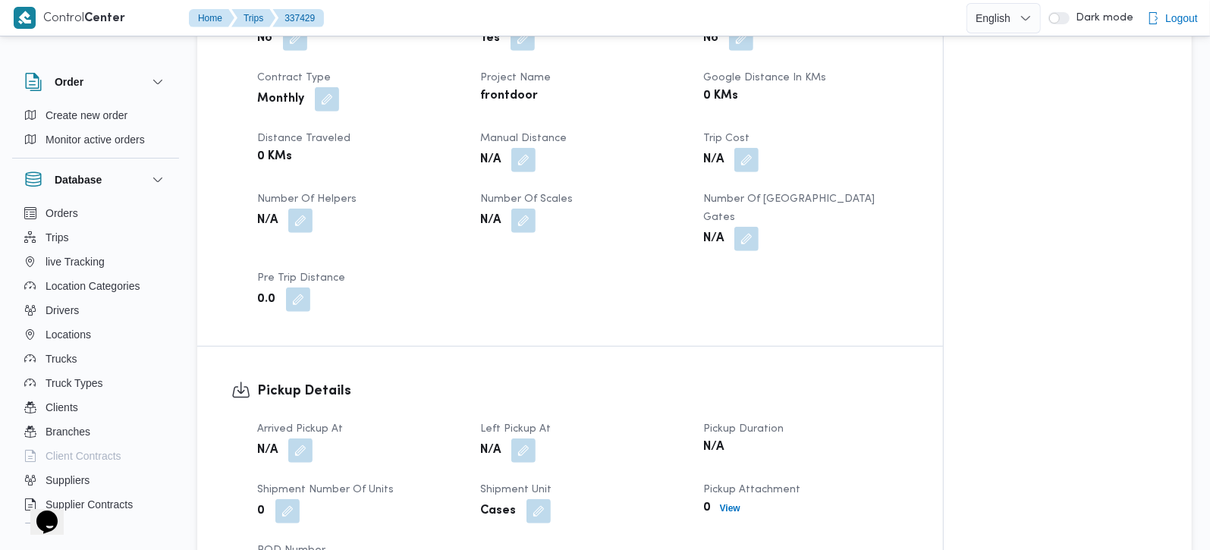
scroll to position [803, 0]
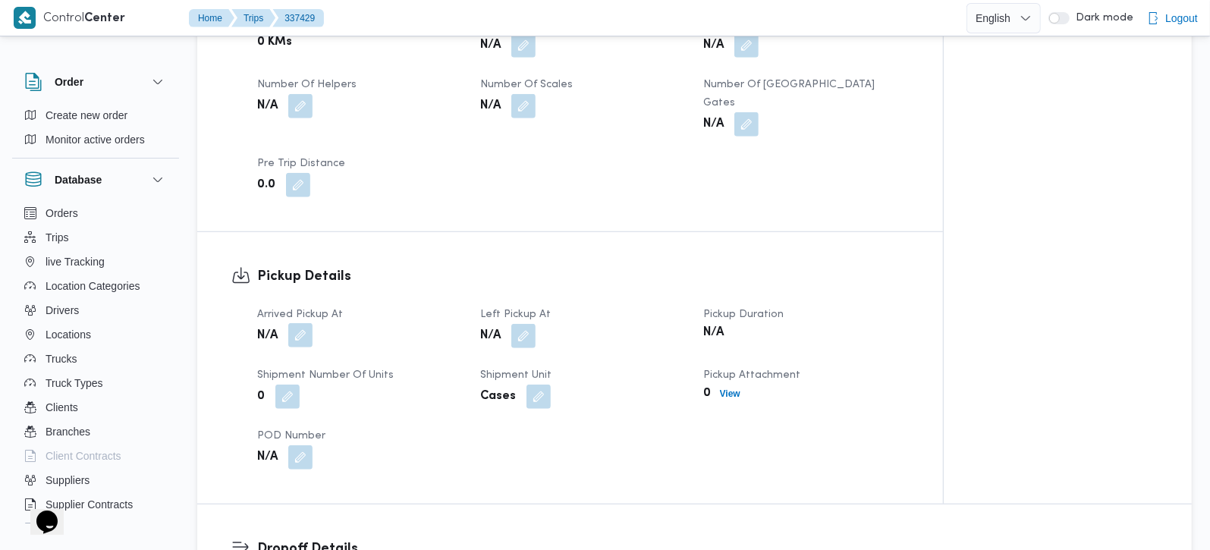
click at [305, 323] on button "button" at bounding box center [300, 335] width 24 height 24
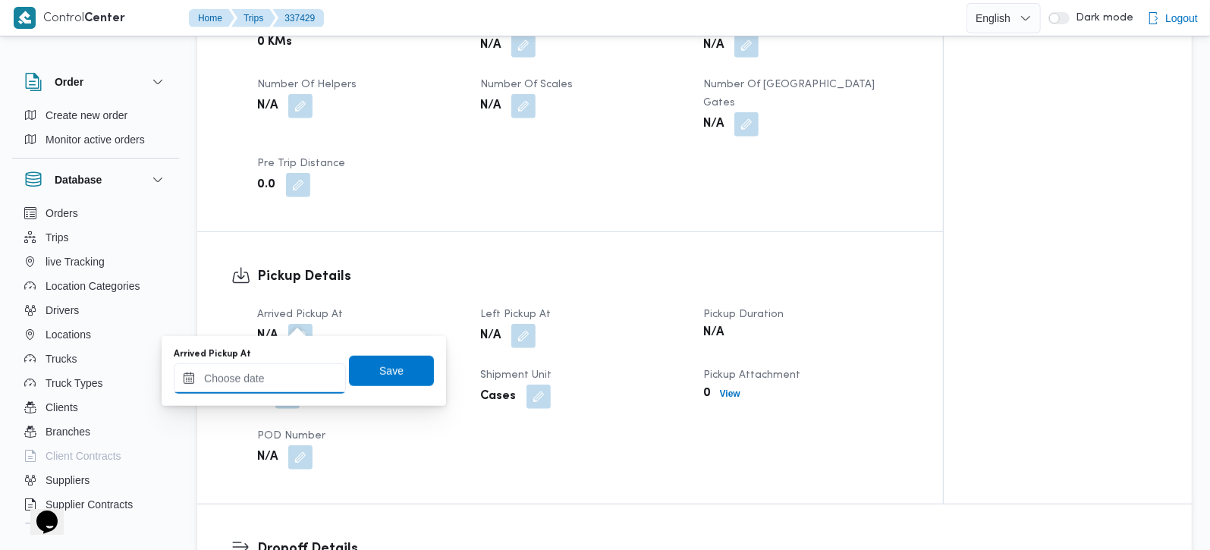
click at [271, 382] on input "Arrived Pickup At" at bounding box center [260, 378] width 172 height 30
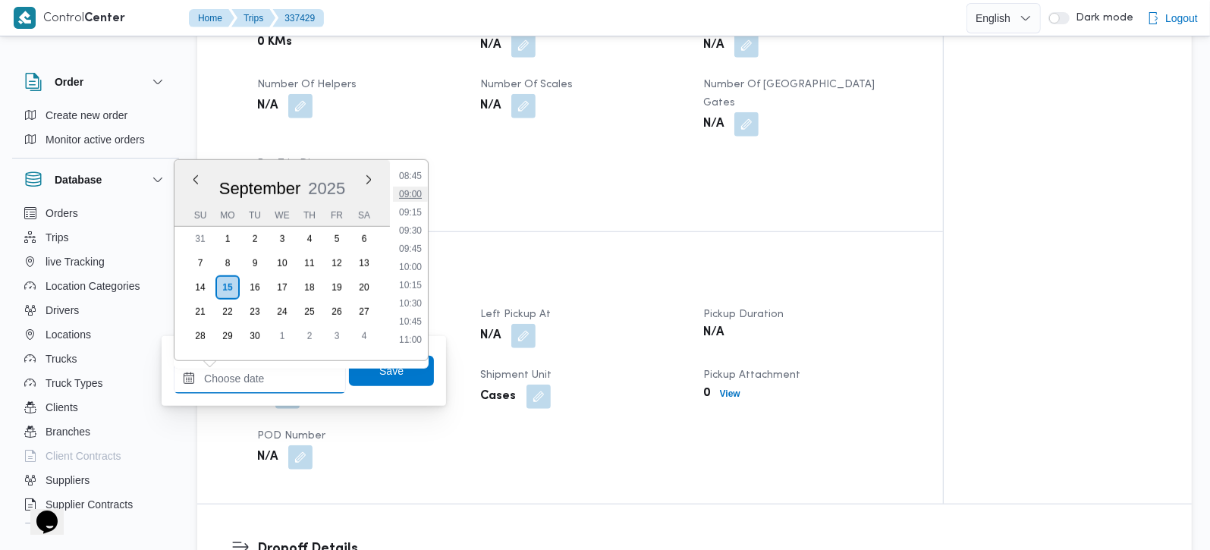
scroll to position [552, 0]
click at [417, 230] on li "08:15" at bounding box center [410, 228] width 35 height 15
type input "[DATE] 08:15"
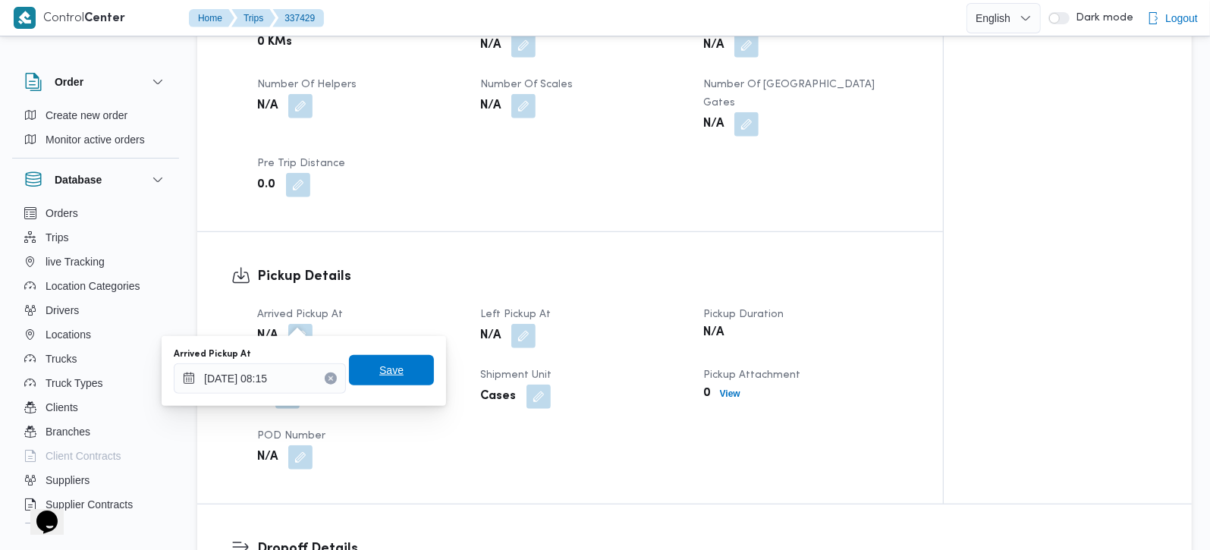
click at [379, 373] on span "Save" at bounding box center [391, 370] width 24 height 18
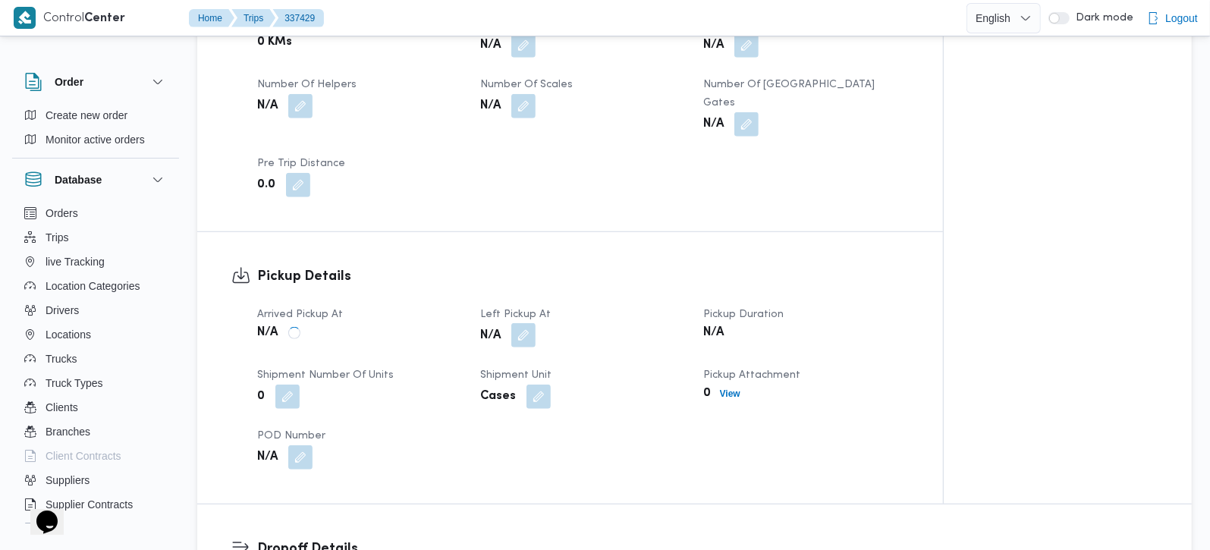
click at [524, 323] on button "button" at bounding box center [523, 335] width 24 height 24
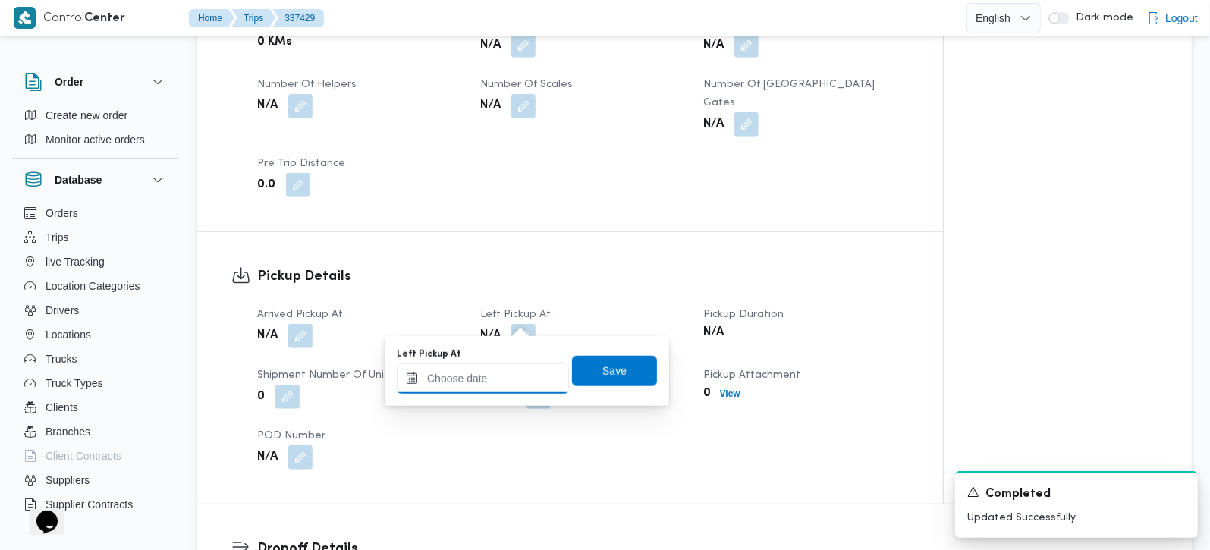
click at [506, 372] on input "Left Pickup At" at bounding box center [483, 378] width 172 height 30
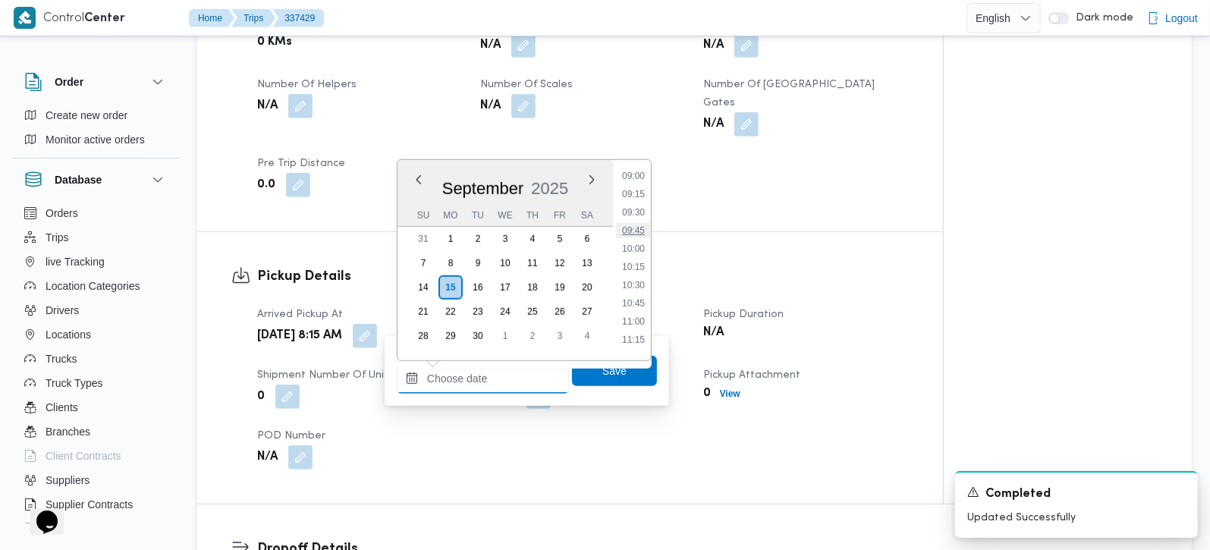
scroll to position [641, 0]
click at [635, 198] on li "09:00" at bounding box center [633, 194] width 35 height 15
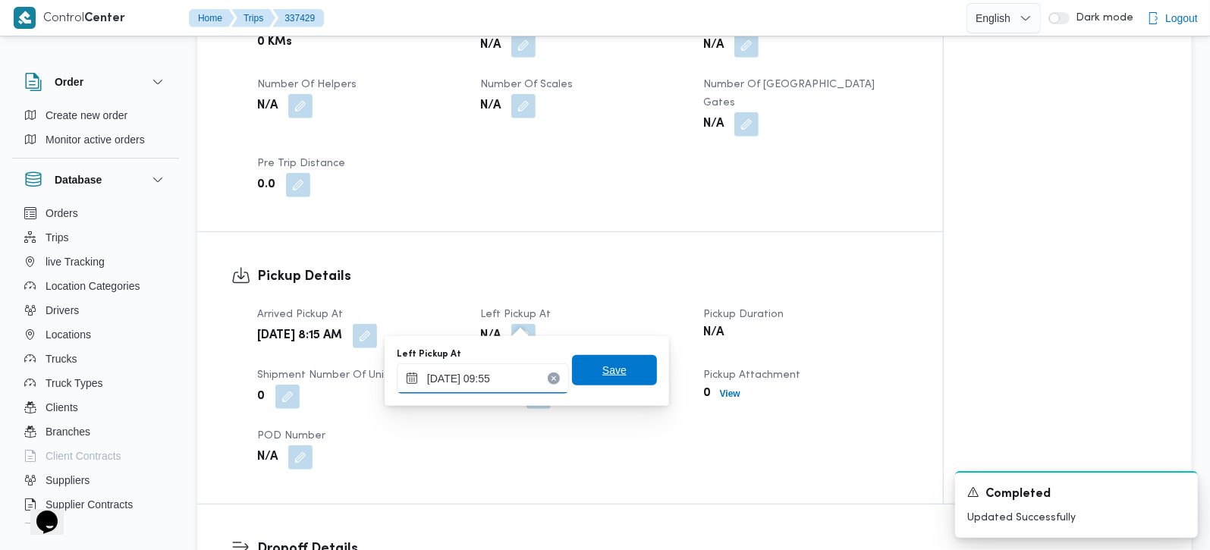
type input "[DATE] 09:55"
click at [584, 375] on span "Save" at bounding box center [614, 370] width 85 height 30
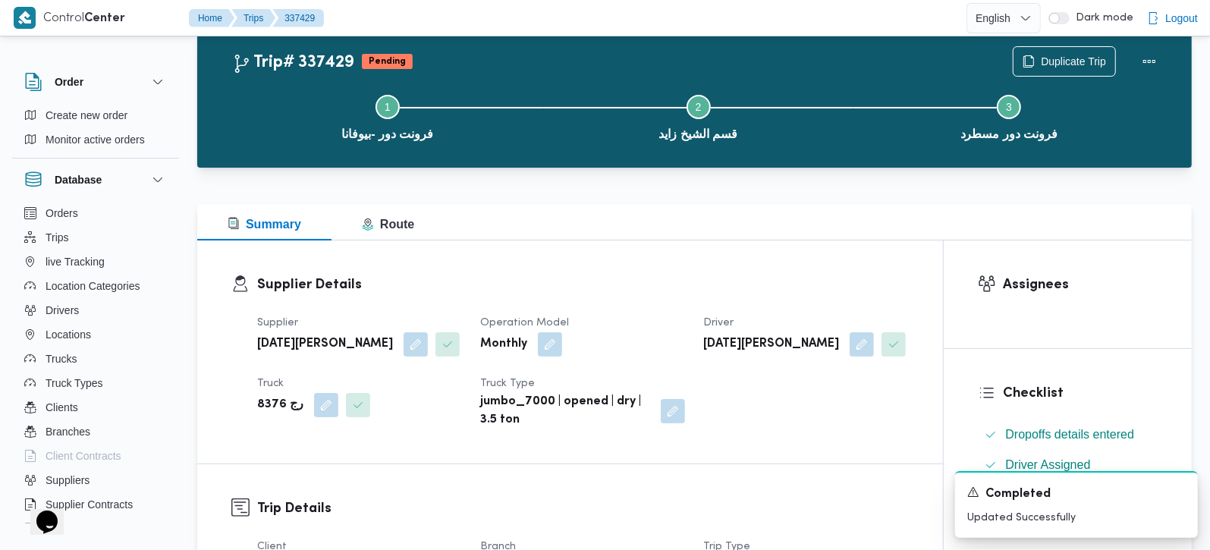
scroll to position [0, 0]
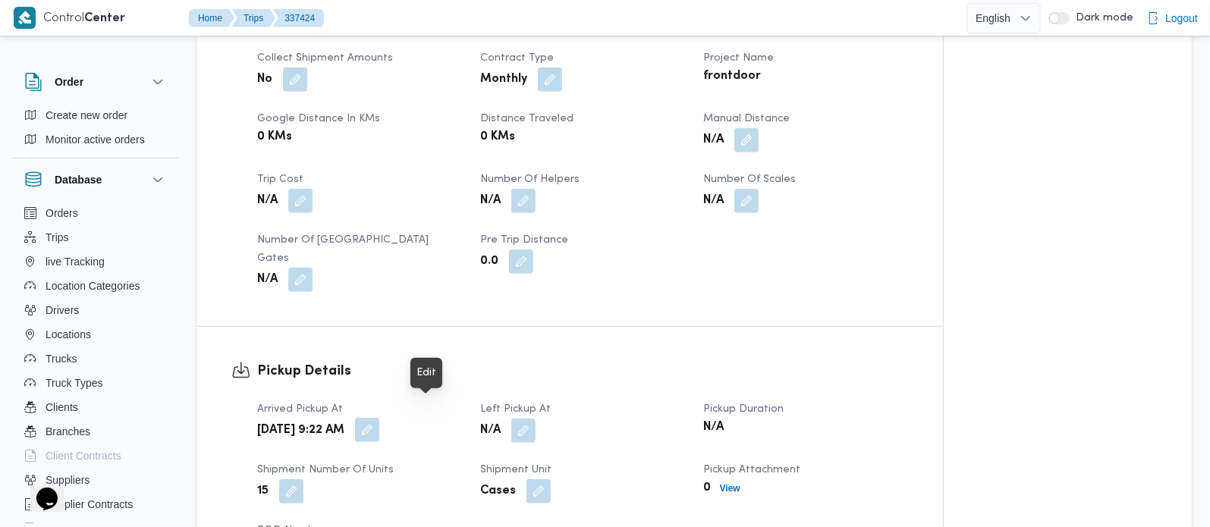
click at [379, 418] on button "button" at bounding box center [367, 430] width 24 height 24
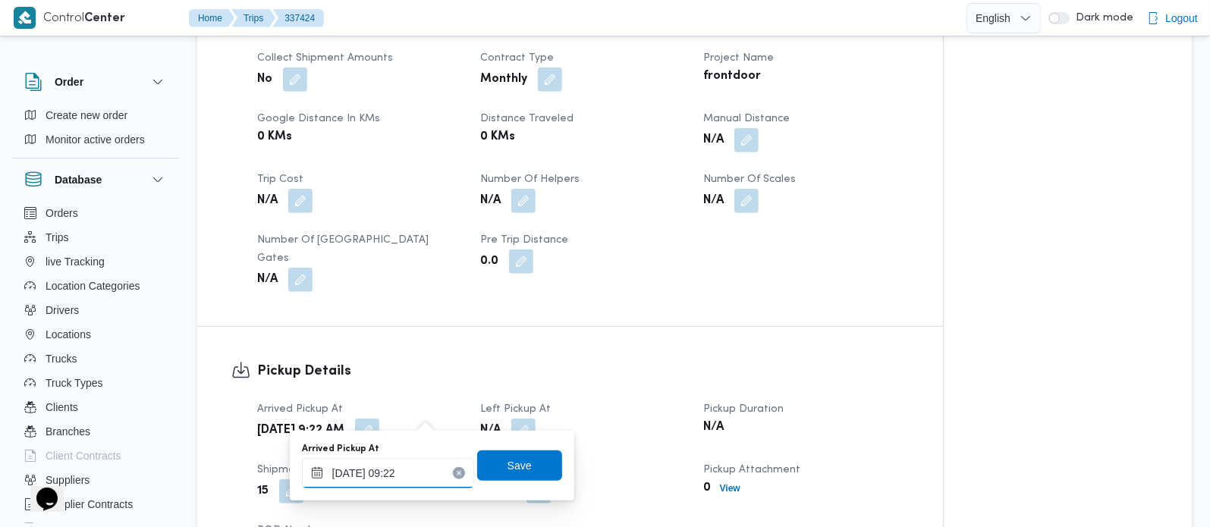
click at [397, 473] on input "[DATE] 09:22" at bounding box center [388, 473] width 172 height 30
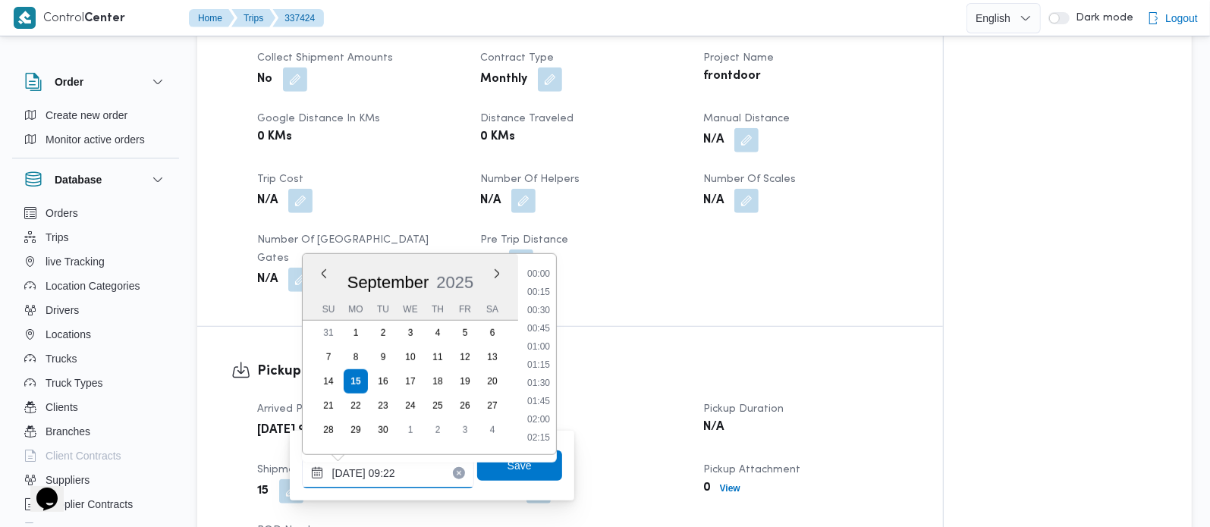
scroll to position [583, 0]
type input "[DATE] 08:22"
click at [499, 476] on span "Save" at bounding box center [519, 465] width 85 height 30
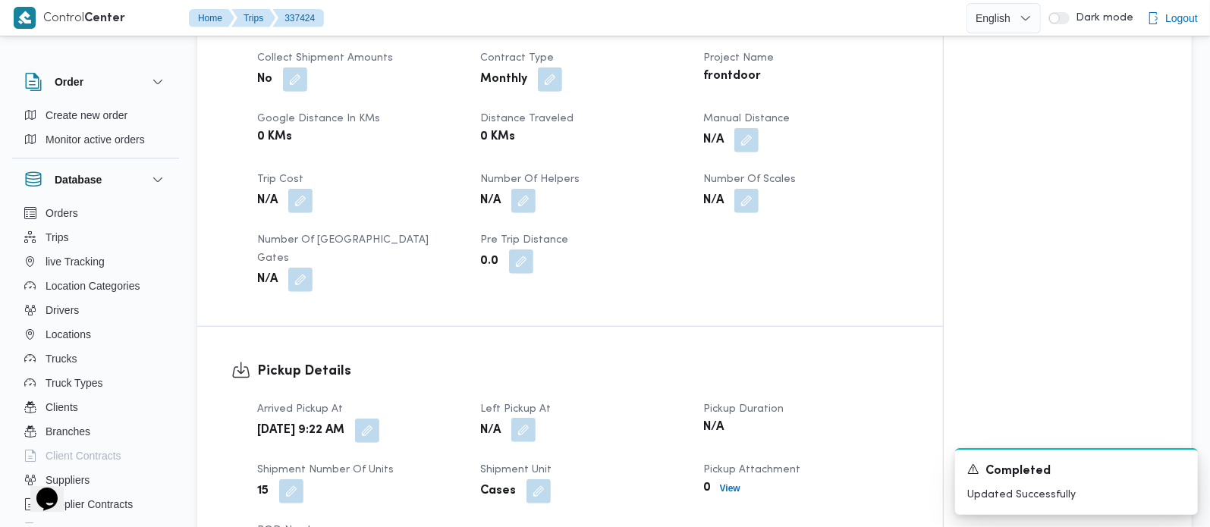
click at [524, 418] on button "button" at bounding box center [523, 430] width 24 height 24
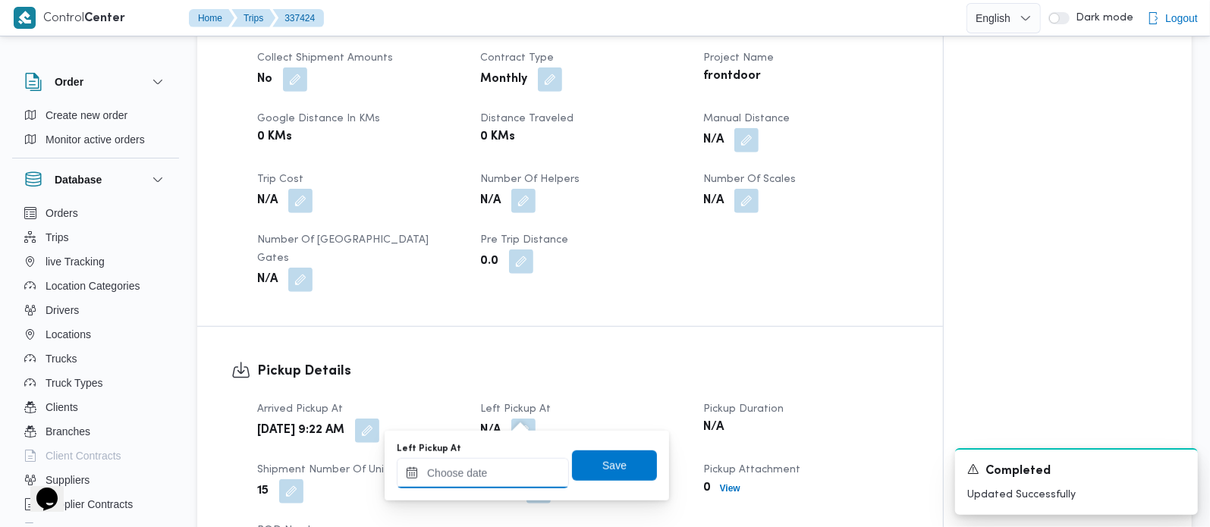
click at [497, 471] on input "Left Pickup At" at bounding box center [483, 473] width 172 height 30
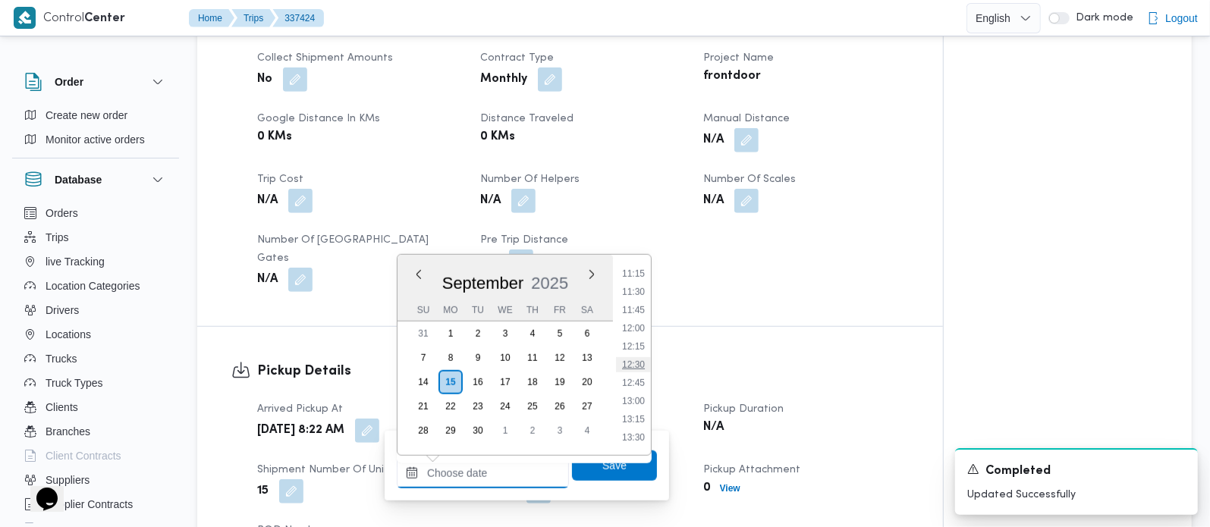
scroll to position [731, 0]
click at [634, 279] on ul "00:00 00:15 00:30 00:45 01:00 01:15 01:30 01:45 02:00 02:15 02:30 02:45 03:00 0…" at bounding box center [633, 355] width 35 height 176
click at [634, 276] on li "10:00" at bounding box center [633, 272] width 35 height 15
type input "15/09/2025 10:00"
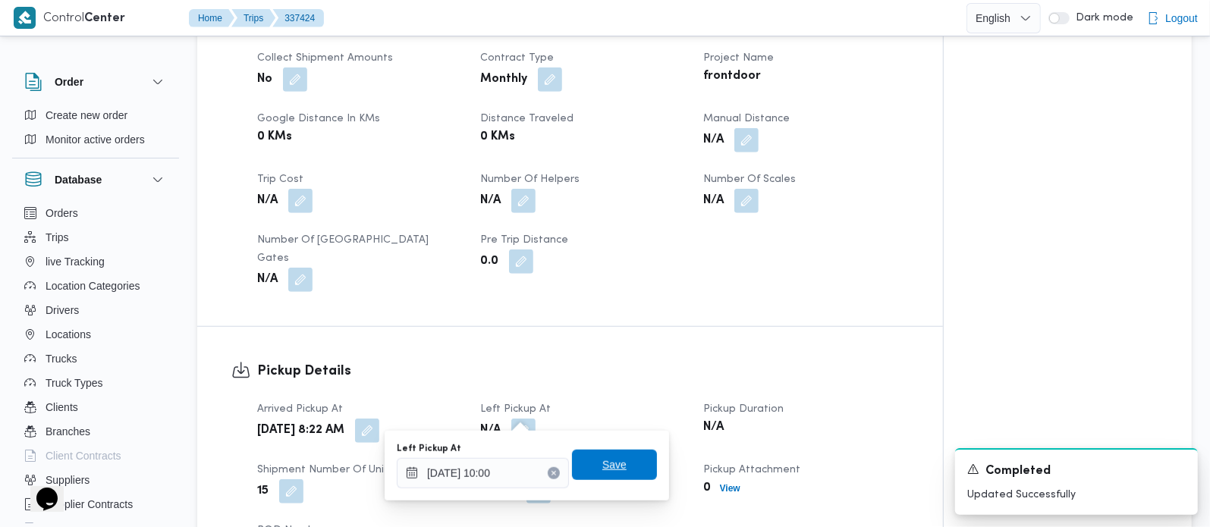
click at [594, 476] on span "Save" at bounding box center [614, 465] width 85 height 30
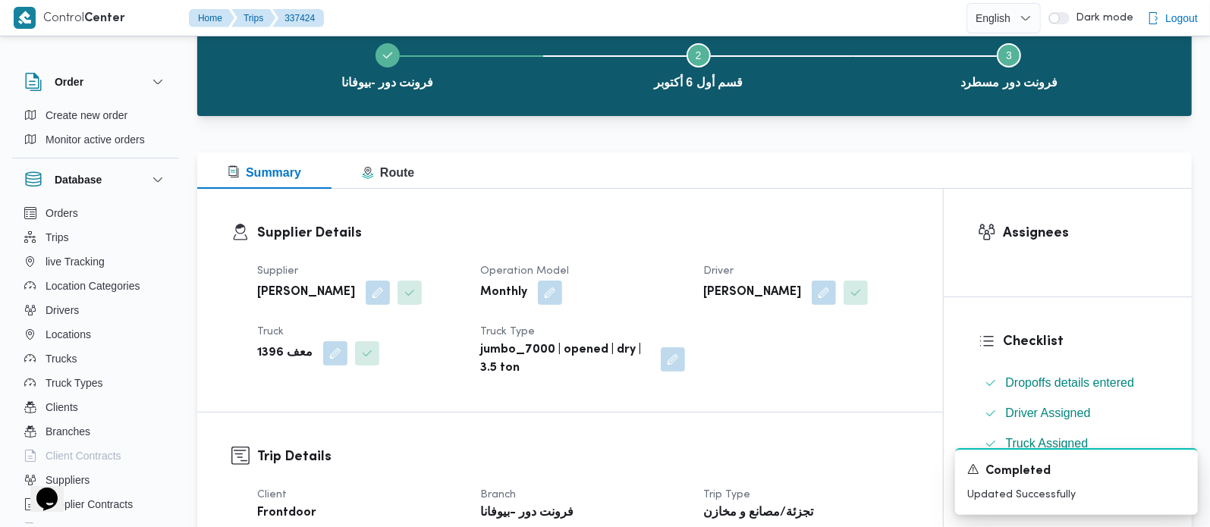
scroll to position [0, 0]
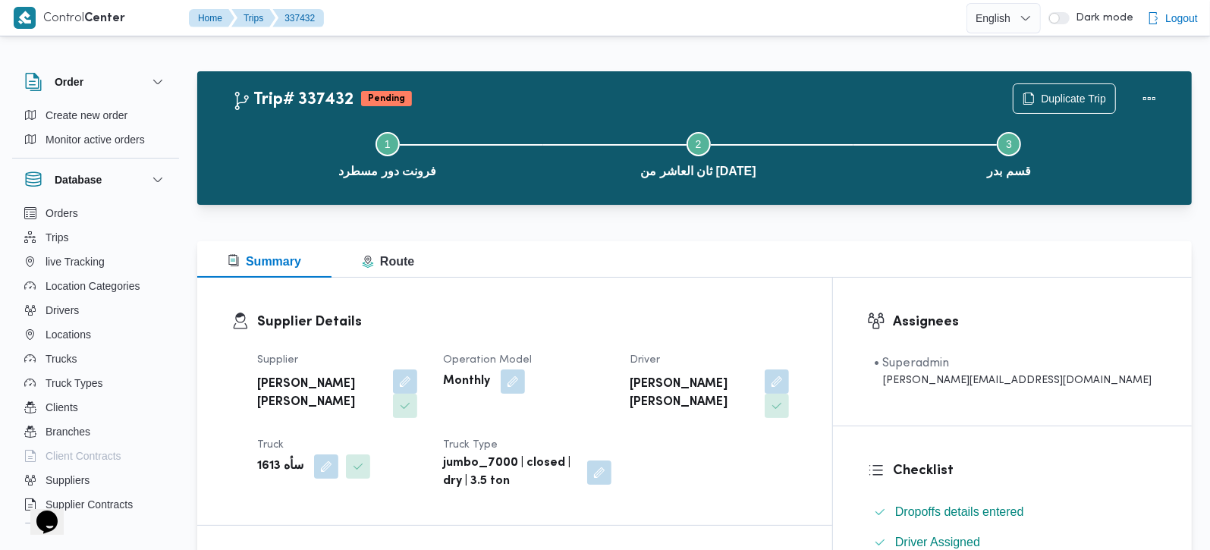
click at [265, 458] on b "سأه 1613" at bounding box center [280, 467] width 46 height 18
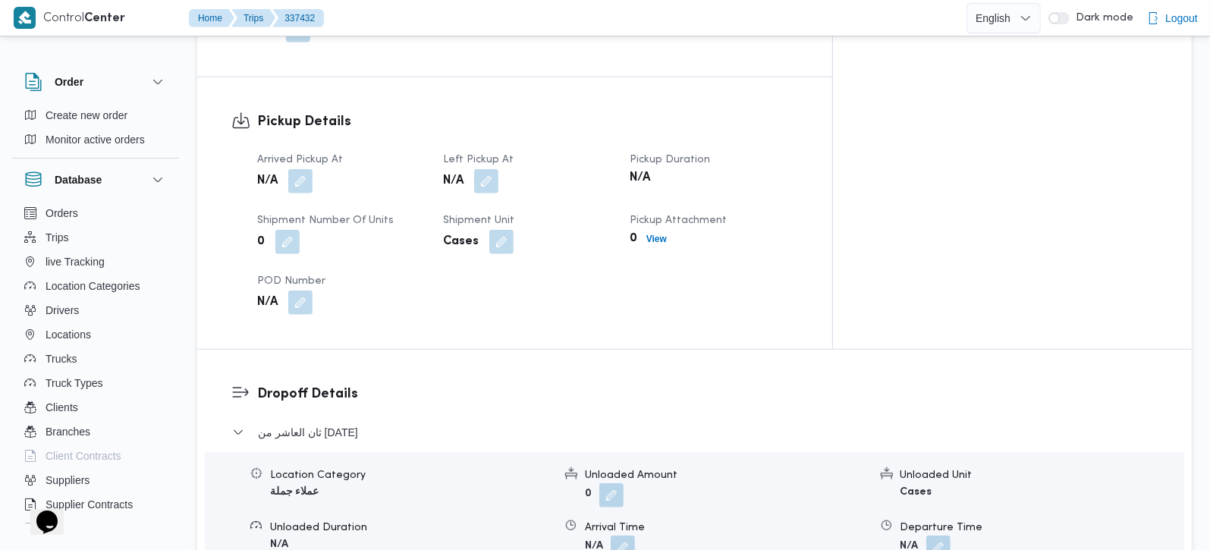
scroll to position [1250, 0]
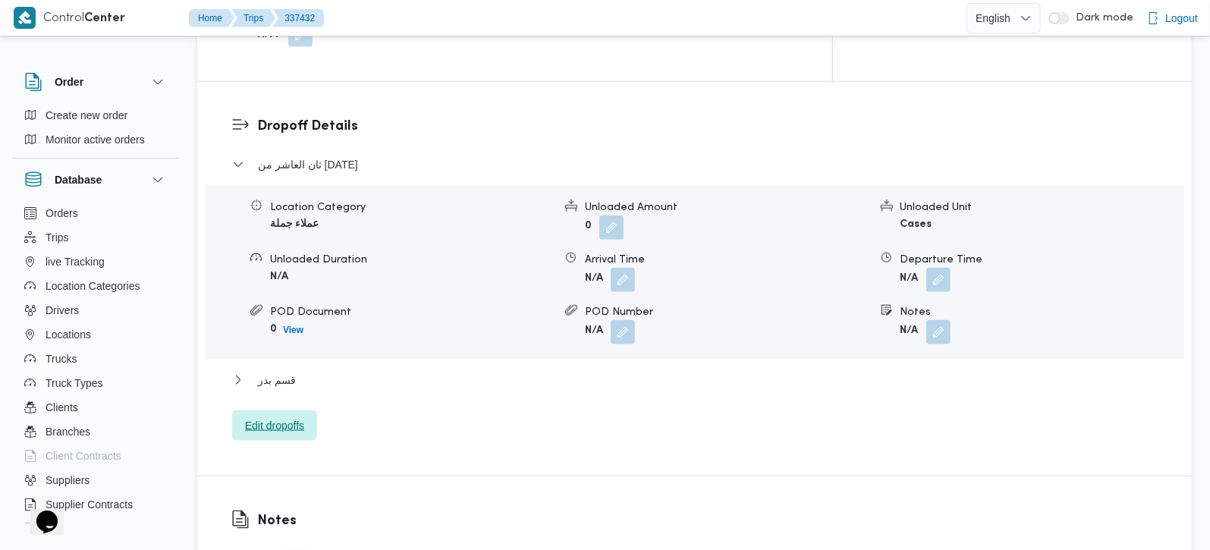
click at [287, 417] on span "Edit dropoffs" at bounding box center [274, 426] width 59 height 18
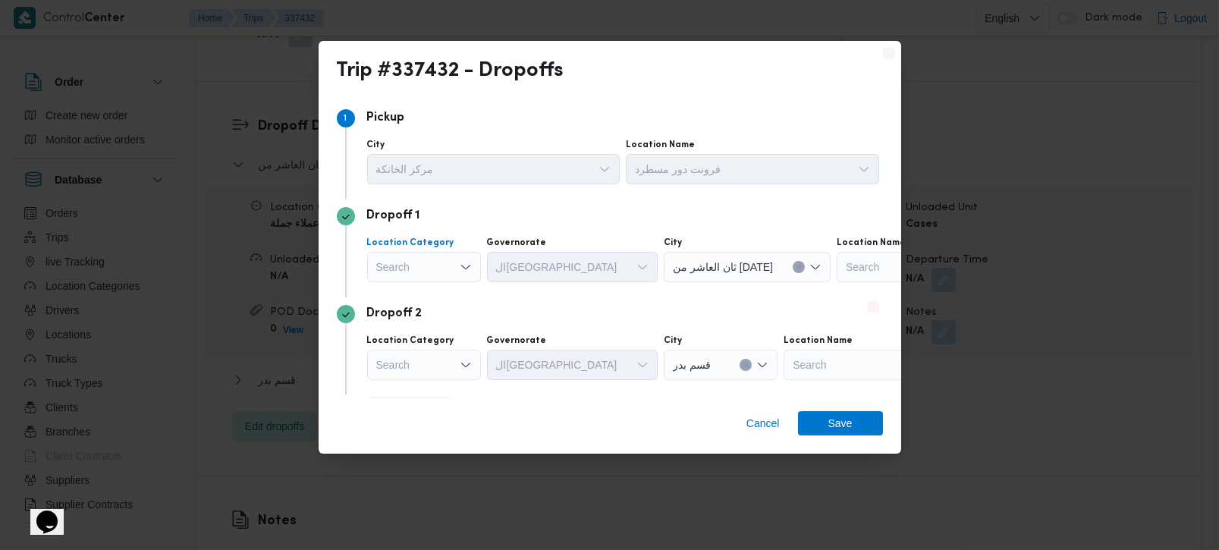
click at [434, 256] on div "Search" at bounding box center [424, 267] width 114 height 30
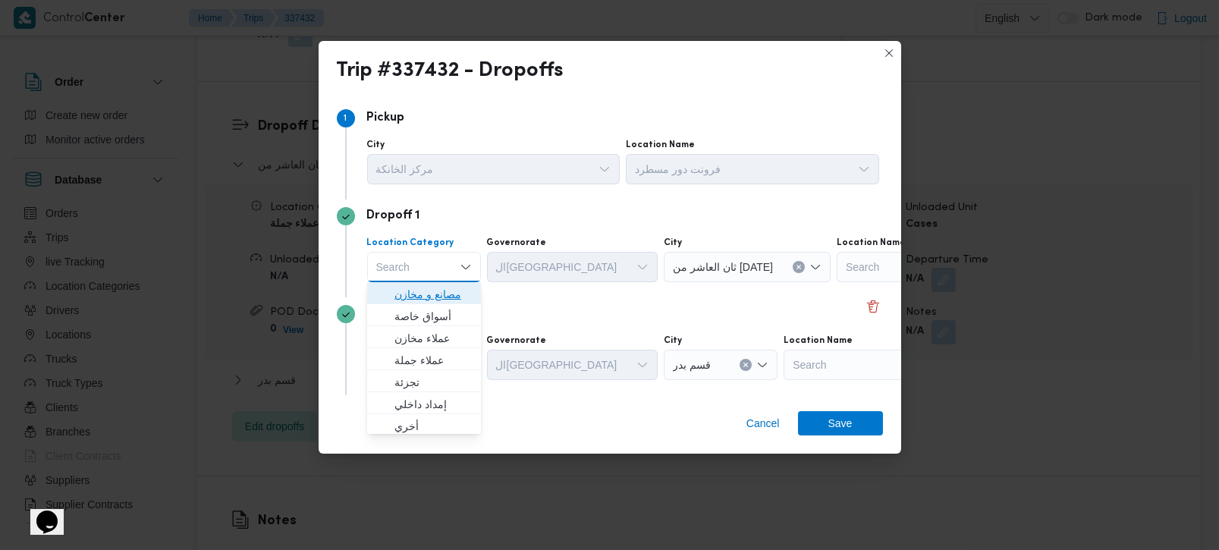
click at [423, 296] on span "مصانع و مخازن" at bounding box center [433, 294] width 77 height 18
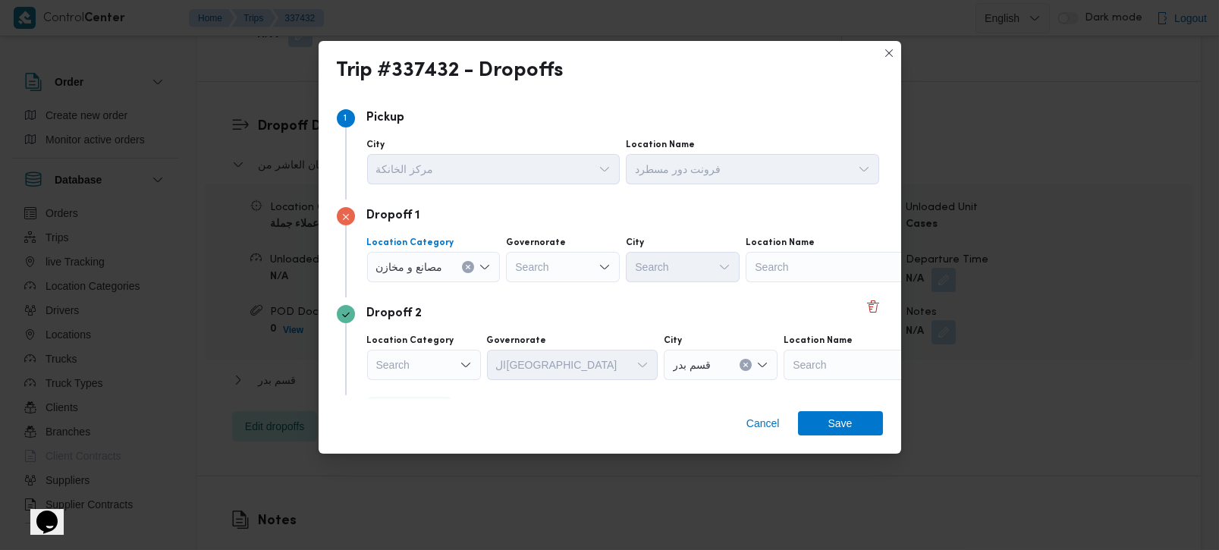
click at [471, 267] on icon "Clear input" at bounding box center [468, 267] width 6 height 6
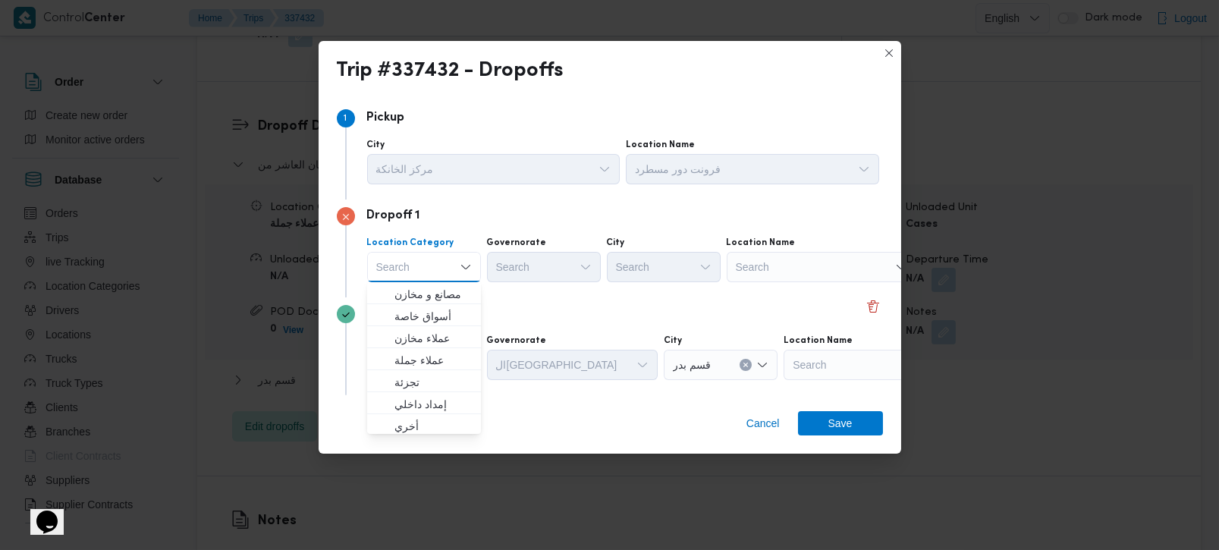
click at [733, 275] on div at bounding box center [737, 267] width 8 height 24
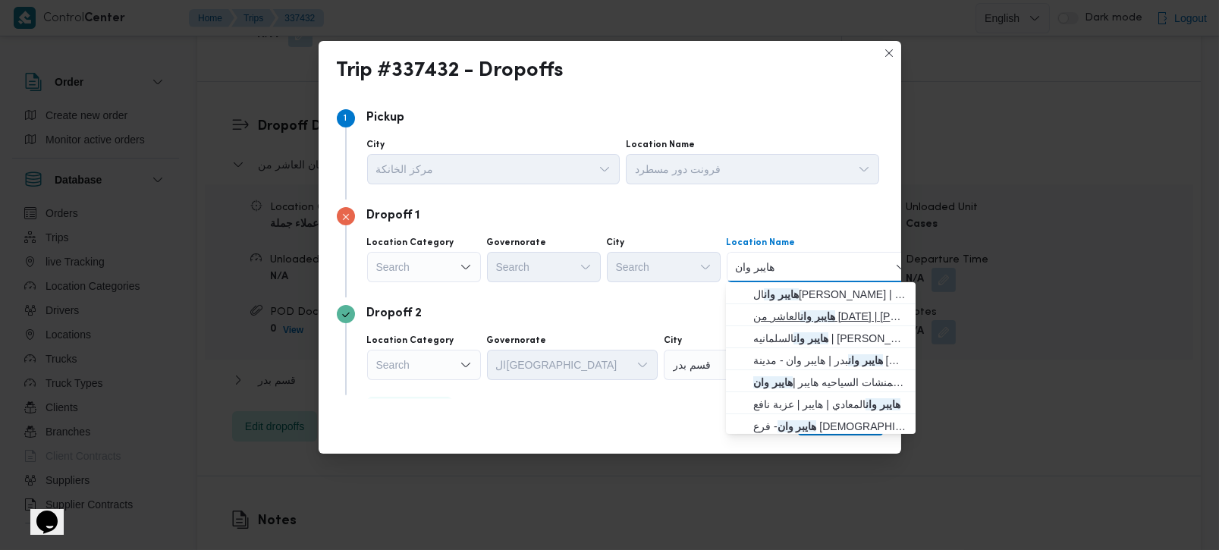
type input "هايبر وان"
click at [813, 315] on span "هايبر وان العاشر من رمضان | هايبر وان العاشر من رمضان | null" at bounding box center [829, 316] width 153 height 18
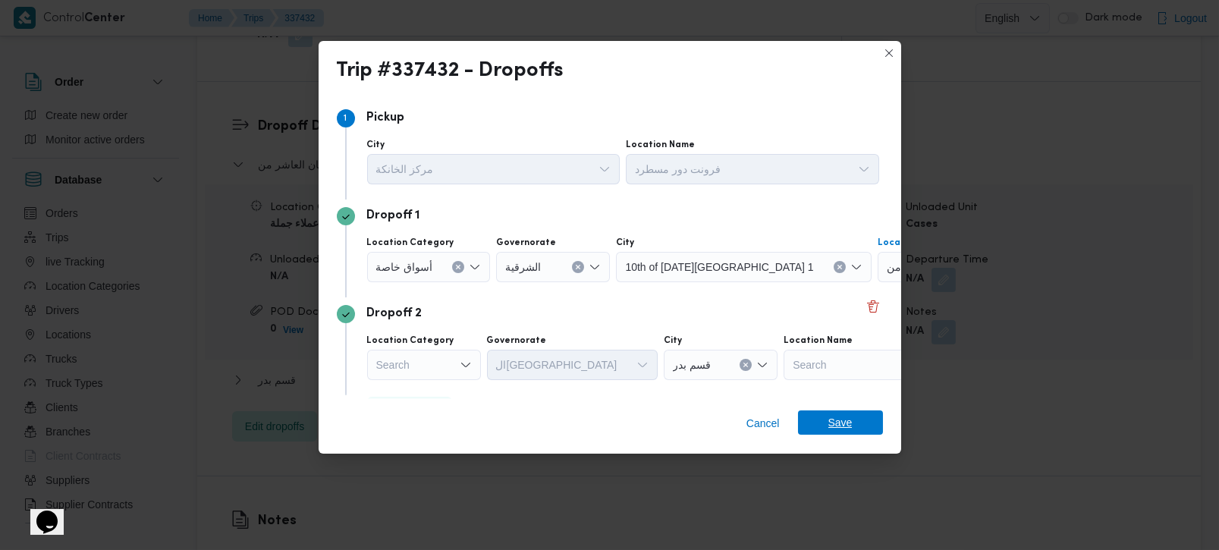
click at [869, 433] on span "Save" at bounding box center [840, 423] width 85 height 24
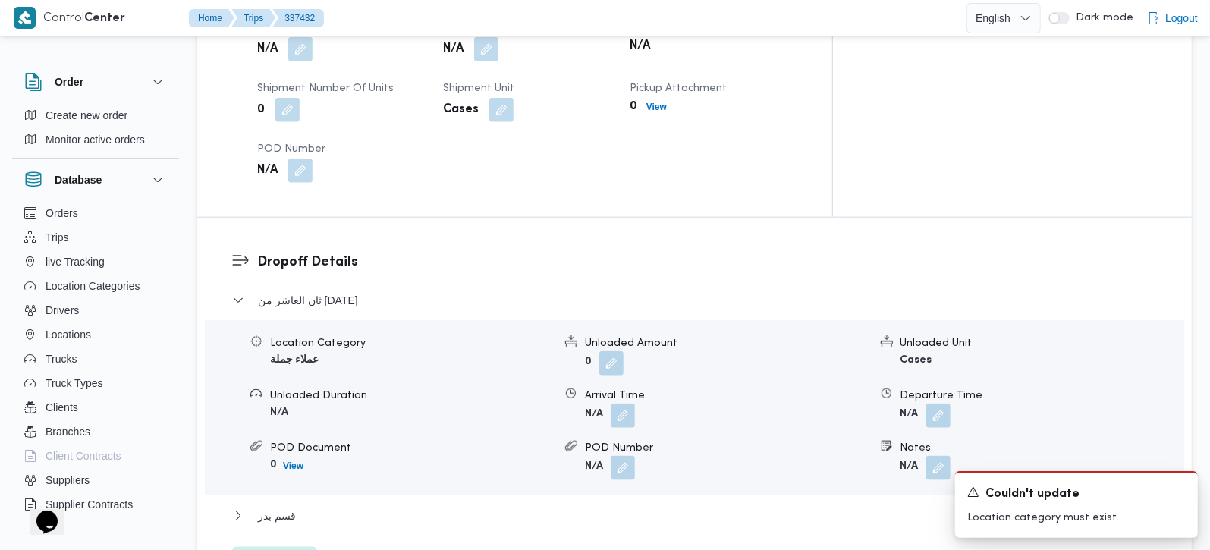
scroll to position [982, 0]
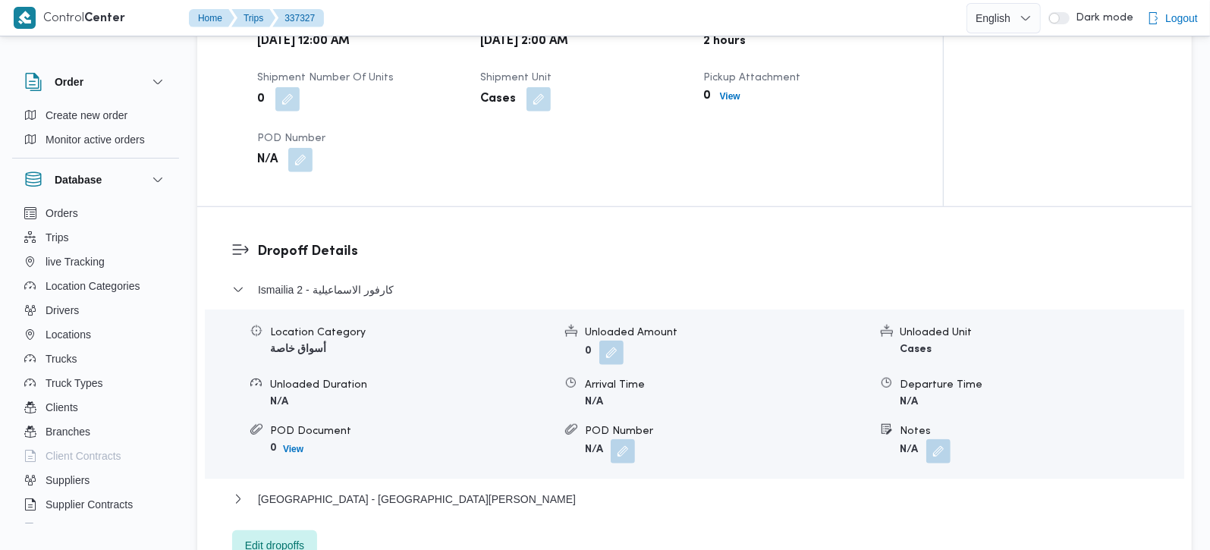
scroll to position [1160, 0]
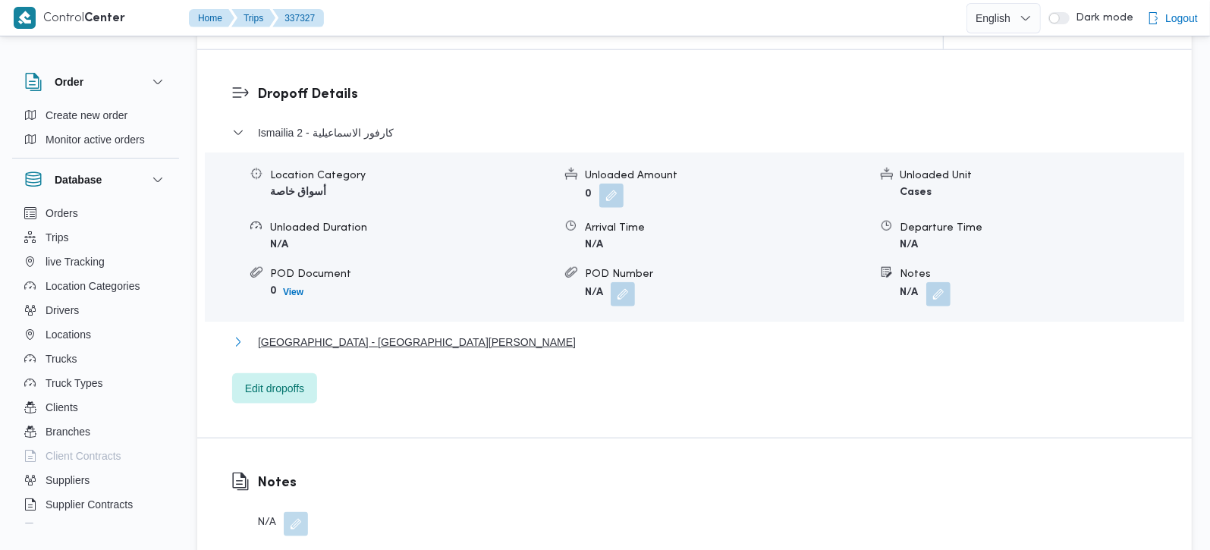
click at [309, 333] on span "[GEOGRAPHIC_DATA] - [GEOGRAPHIC_DATA][PERSON_NAME]" at bounding box center [417, 342] width 318 height 18
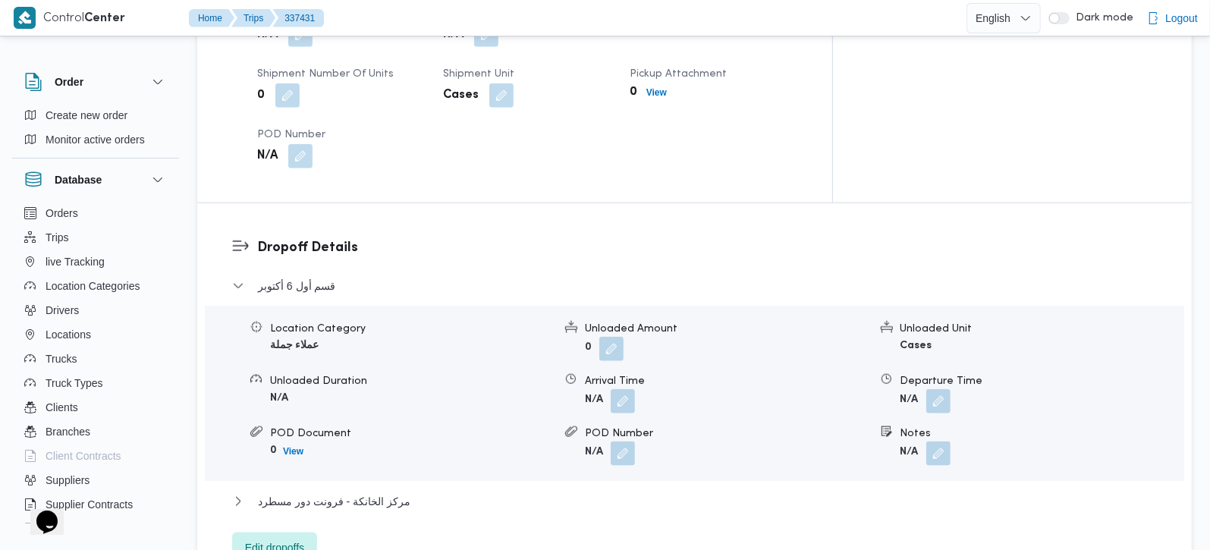
scroll to position [1160, 0]
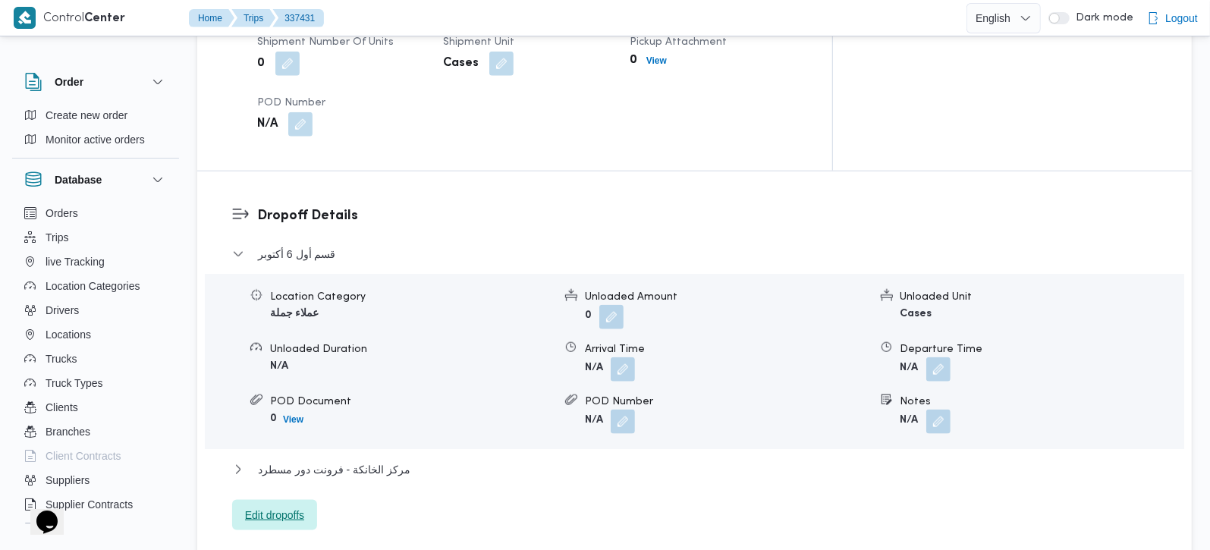
click at [276, 506] on span "Edit dropoffs" at bounding box center [274, 515] width 59 height 18
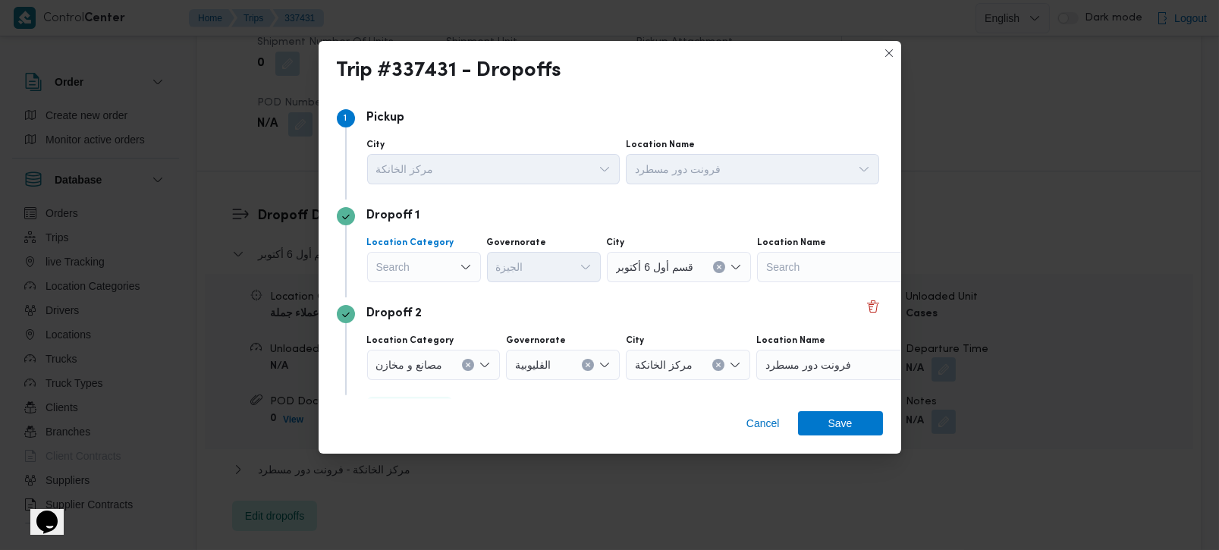
click at [433, 266] on div "Search" at bounding box center [424, 267] width 114 height 30
click at [426, 286] on span "مصانع و مخازن" at bounding box center [433, 295] width 77 height 18
click at [466, 265] on icon "Clear input" at bounding box center [468, 267] width 6 height 6
click at [782, 272] on div "Search" at bounding box center [822, 267] width 190 height 30
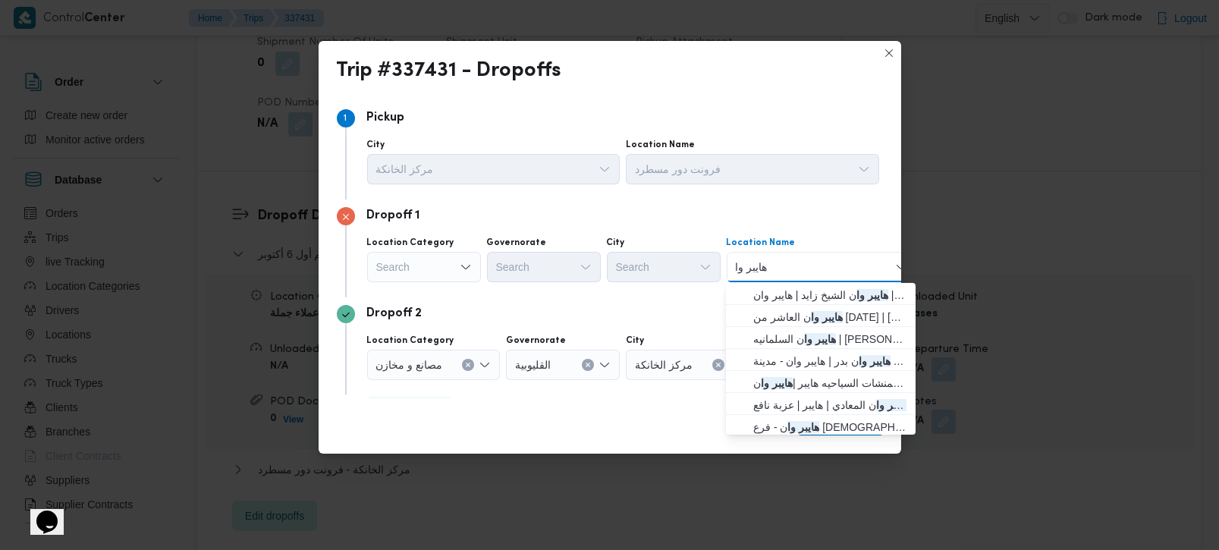
type input "هايبر وان"
click at [807, 297] on span "هايبر وان الشيخ زايد | هايبر وان | null" at bounding box center [829, 295] width 153 height 18
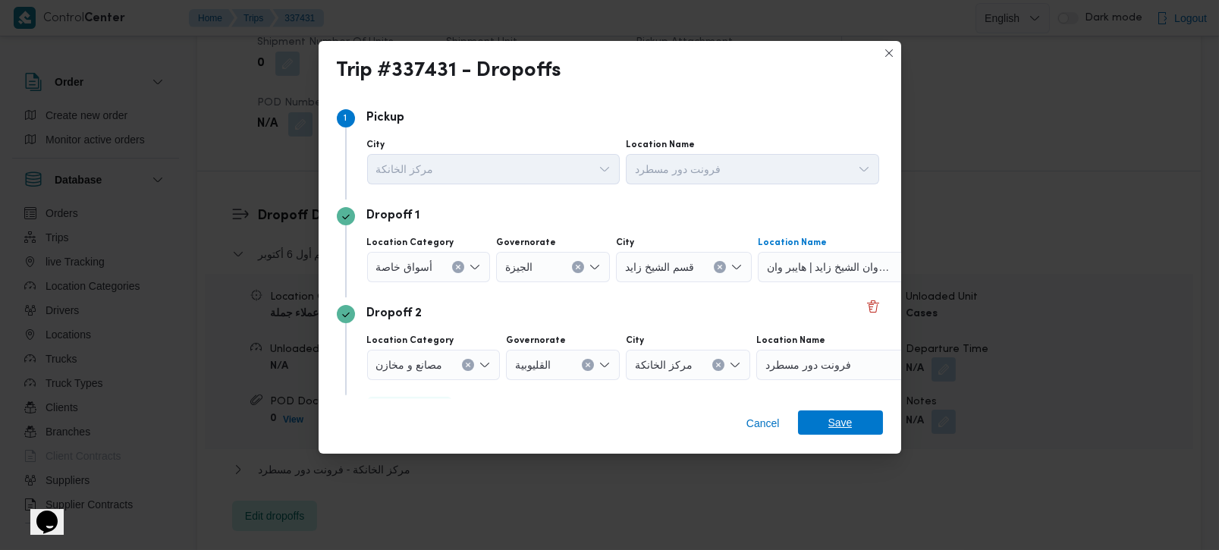
click at [835, 420] on span "Save" at bounding box center [841, 423] width 24 height 24
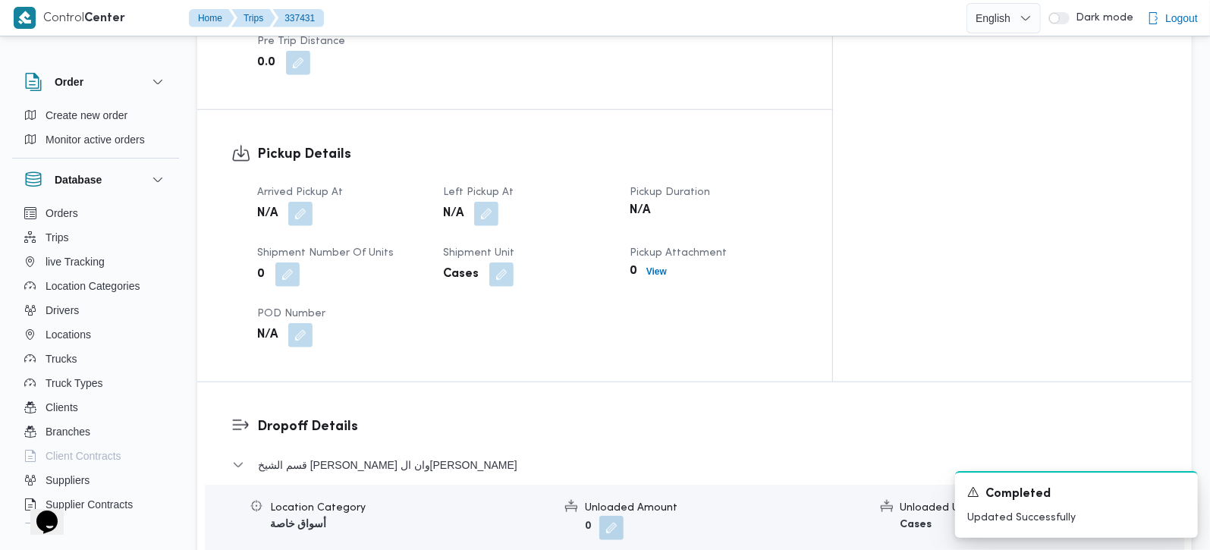
scroll to position [892, 0]
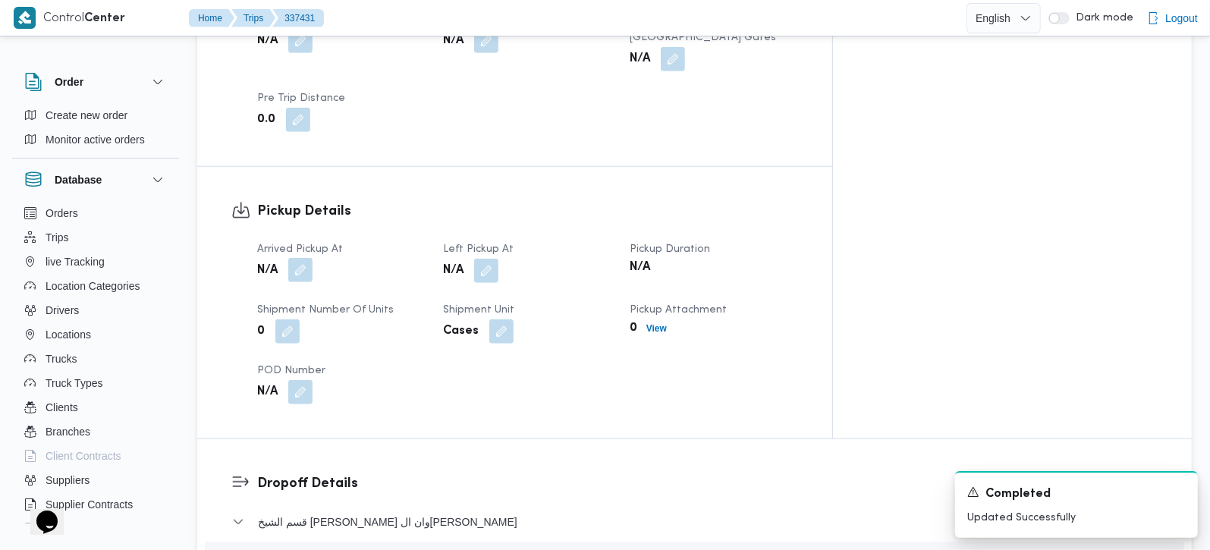
click at [304, 258] on button "button" at bounding box center [300, 270] width 24 height 24
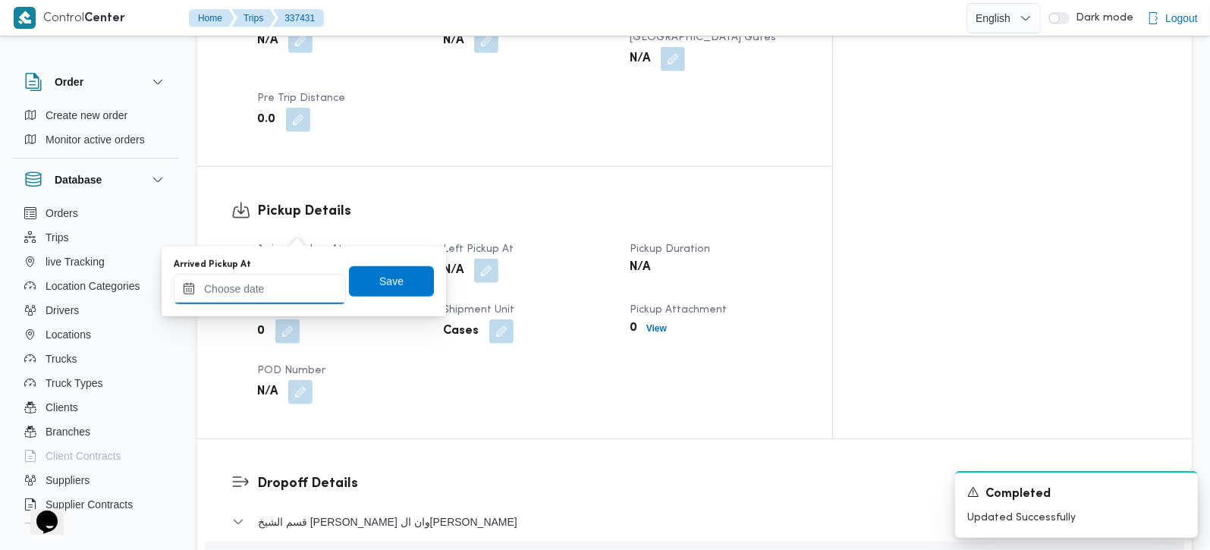
click at [285, 289] on input "Arrived Pickup At" at bounding box center [260, 289] width 172 height 30
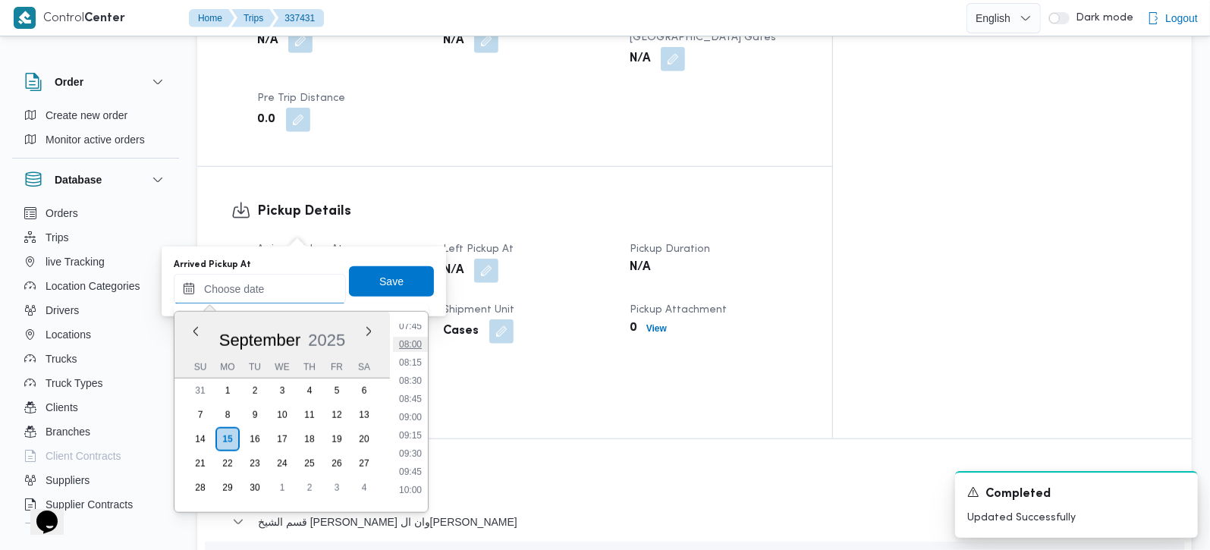
scroll to position [481, 0]
click at [418, 378] on li "07:15" at bounding box center [410, 378] width 35 height 15
type input "15/09/2025 07:15"
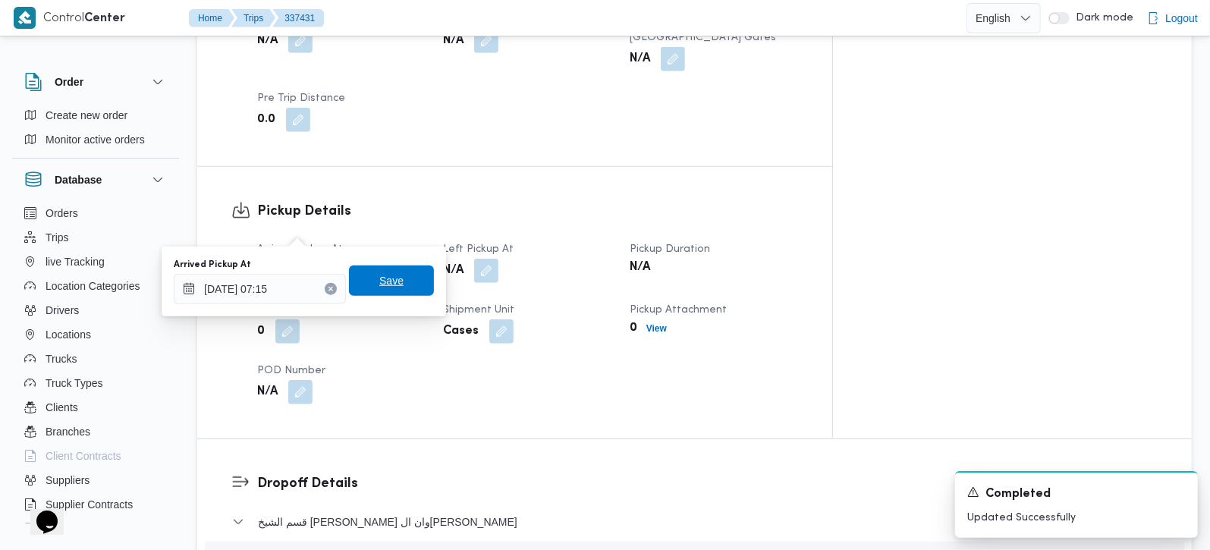
click at [390, 285] on span "Save" at bounding box center [391, 281] width 24 height 18
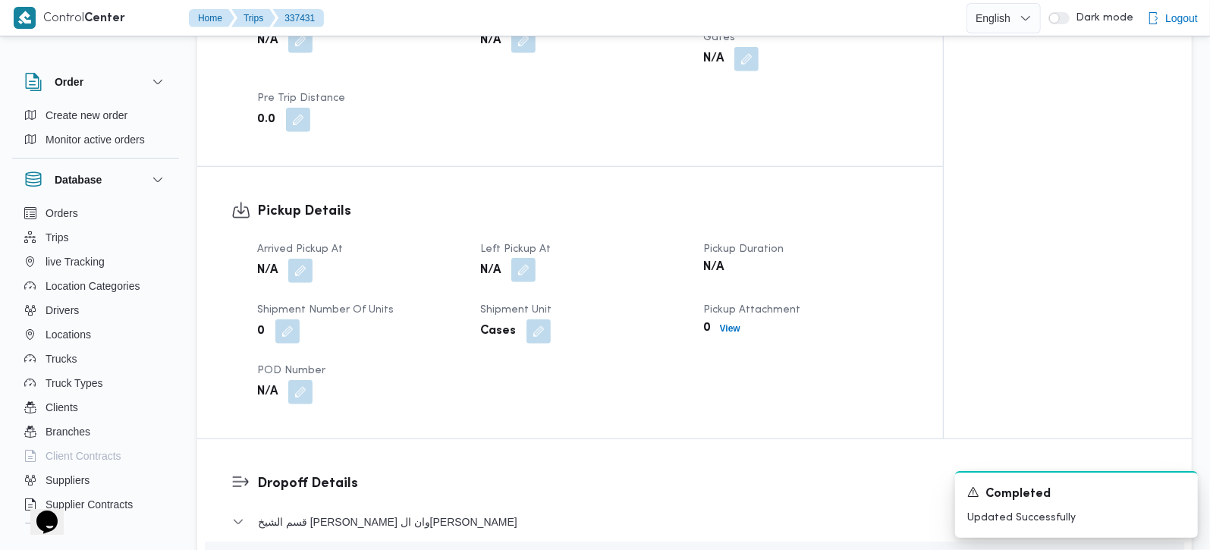
click at [520, 258] on button "button" at bounding box center [523, 270] width 24 height 24
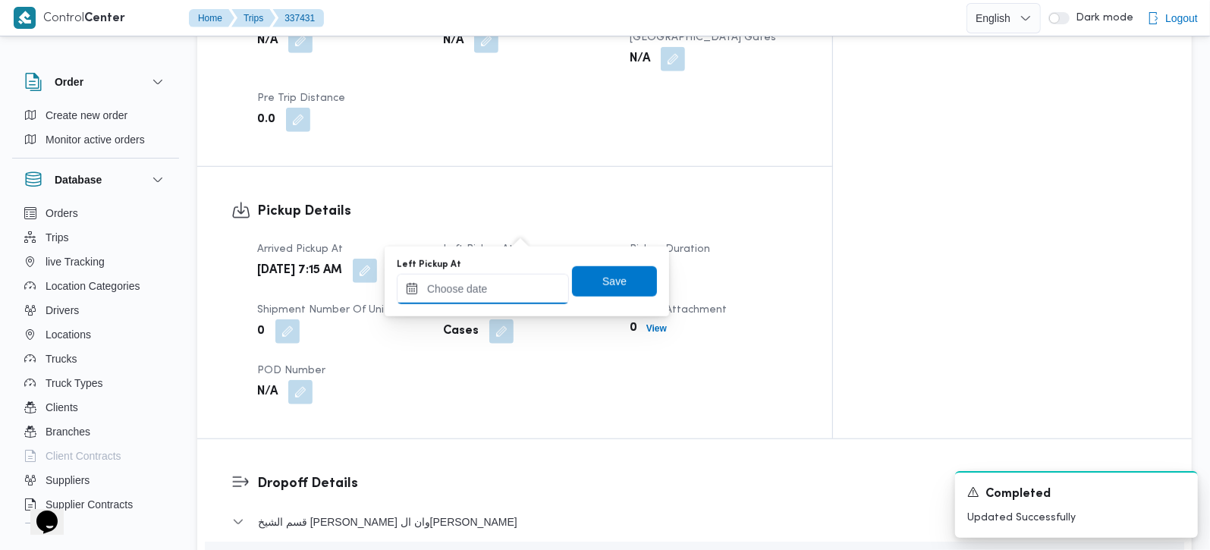
click at [504, 278] on input "Left Pickup At" at bounding box center [483, 289] width 172 height 30
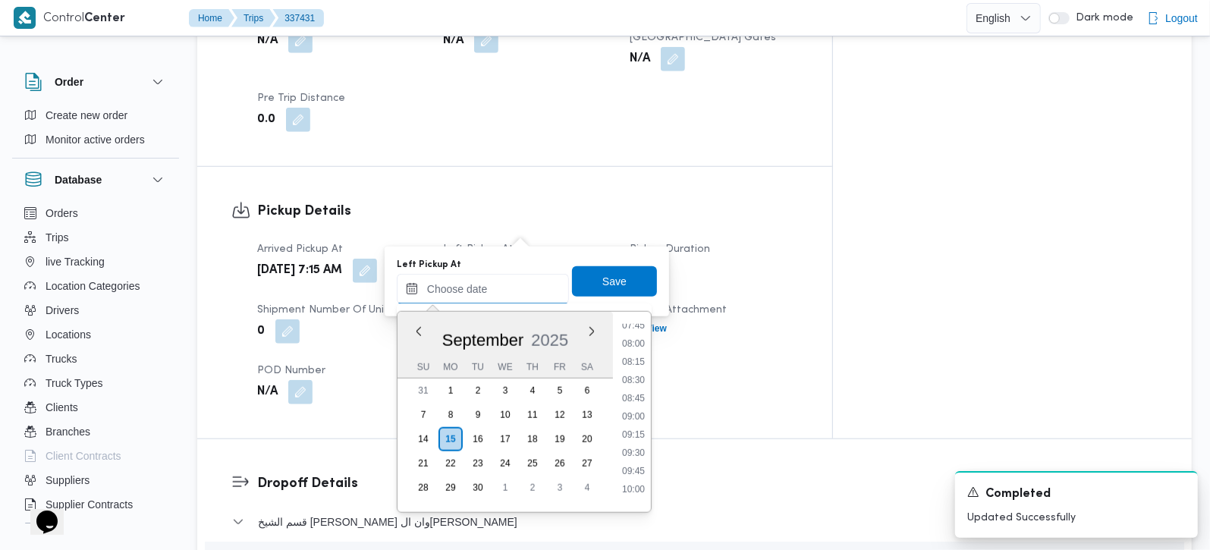
scroll to position [570, 0]
click at [637, 344] on li "08:00" at bounding box center [633, 344] width 35 height 15
type input "15/09/2025 08:00"
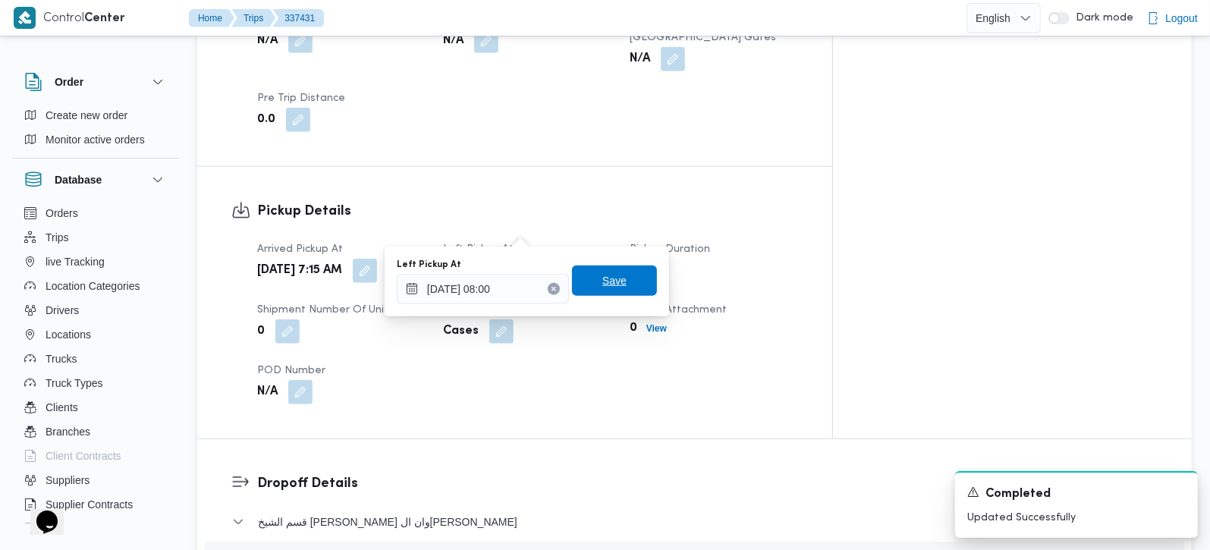
click at [598, 270] on span "Save" at bounding box center [614, 281] width 85 height 30
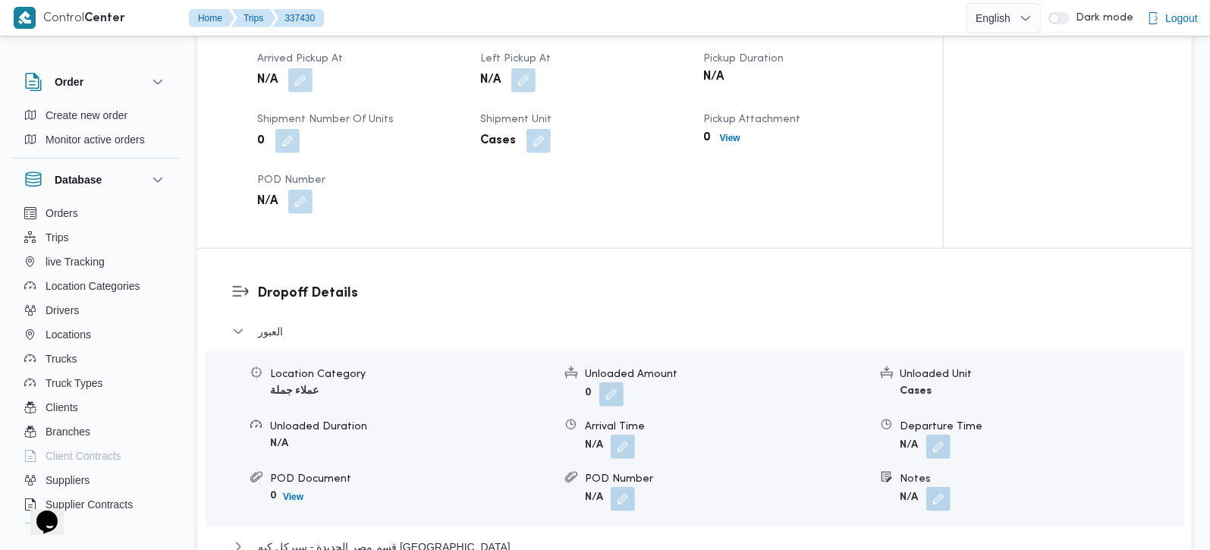
scroll to position [1250, 0]
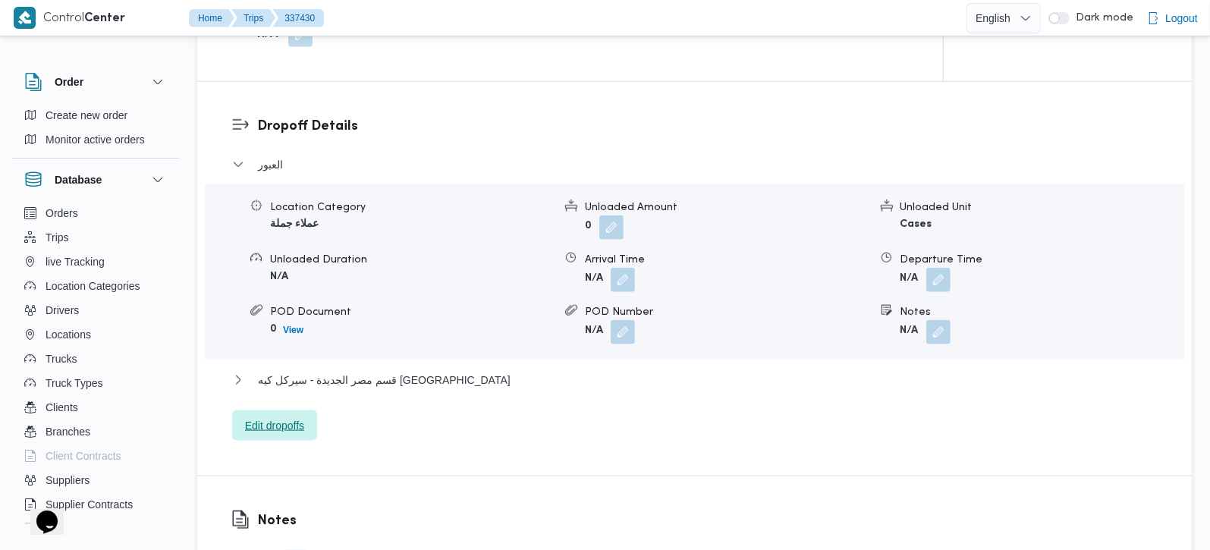
click at [294, 417] on span "Edit dropoffs" at bounding box center [274, 426] width 59 height 18
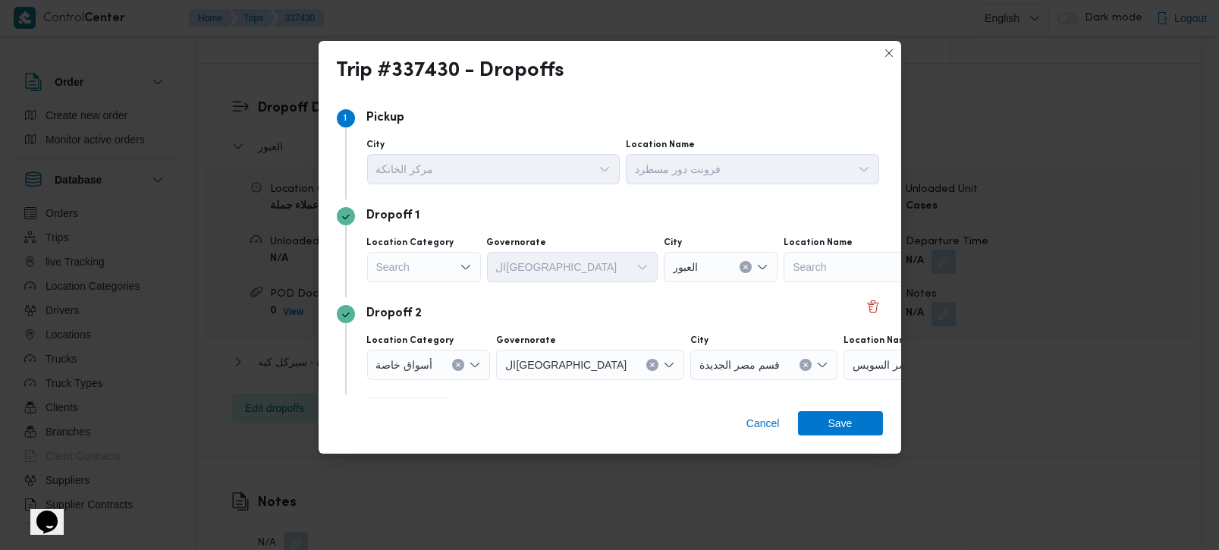
click at [449, 265] on div "Search" at bounding box center [424, 267] width 114 height 30
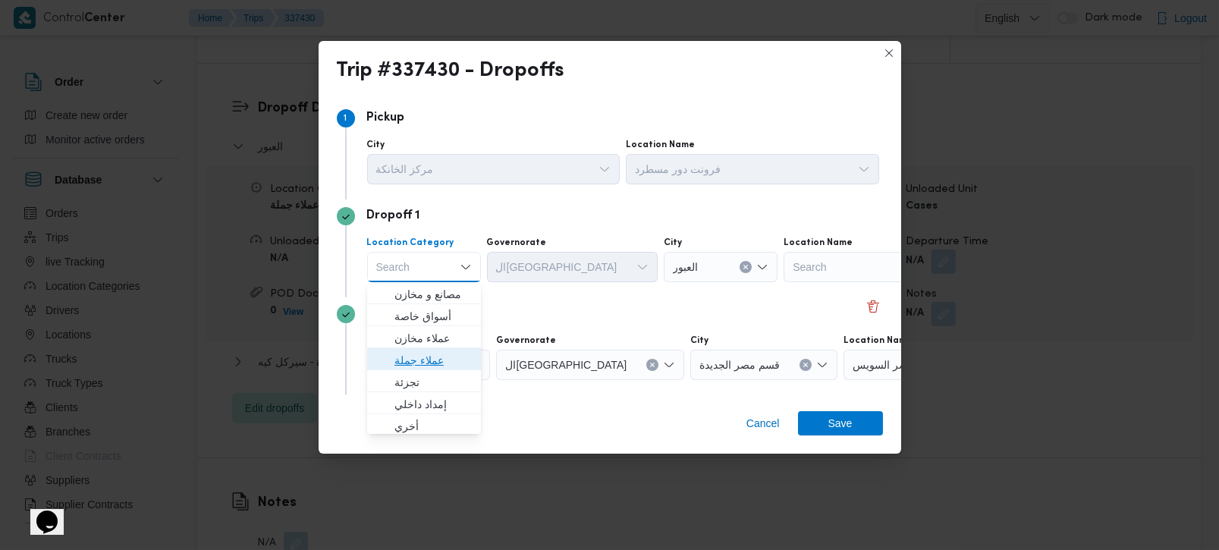
click at [415, 351] on span "عملاء جملة" at bounding box center [433, 360] width 77 height 18
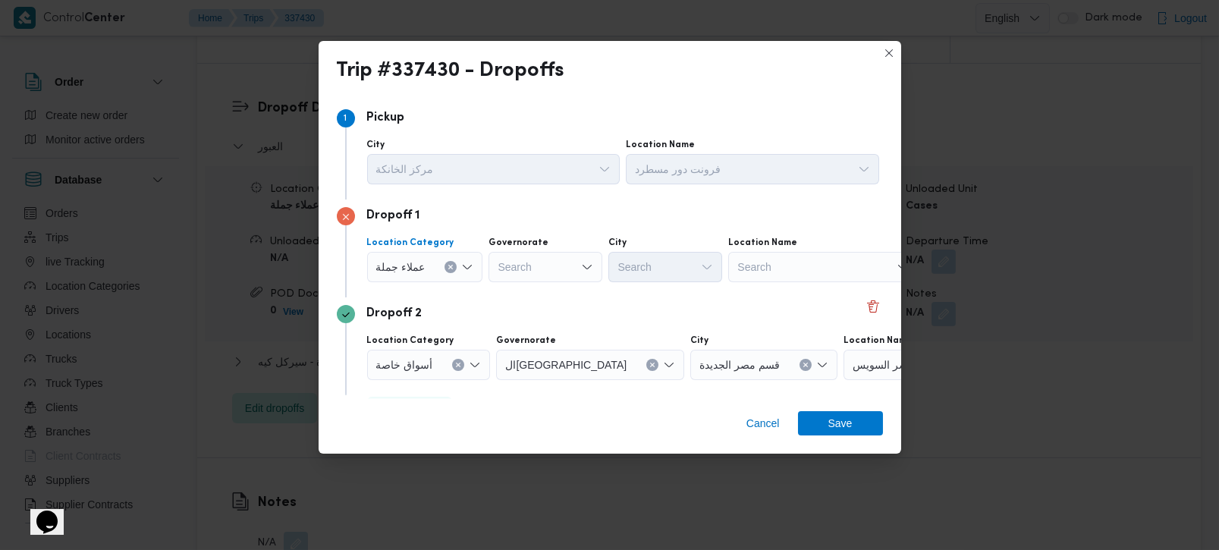
click at [507, 269] on div "Search" at bounding box center [546, 267] width 114 height 30
type input "زة"
click at [552, 294] on span "الجي زة" at bounding box center [552, 294] width 77 height 18
click at [621, 278] on div "Search" at bounding box center [666, 267] width 114 height 30
type input "دق"
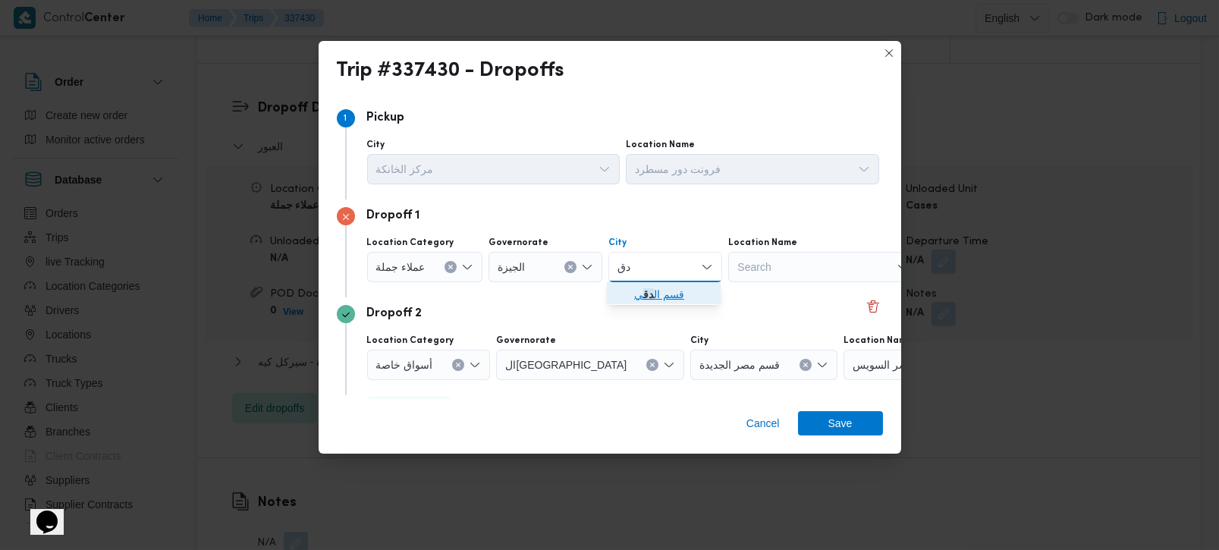
click at [658, 295] on span "قسم ال دق ي" at bounding box center [672, 294] width 77 height 18
click at [842, 422] on span "Save" at bounding box center [841, 423] width 24 height 24
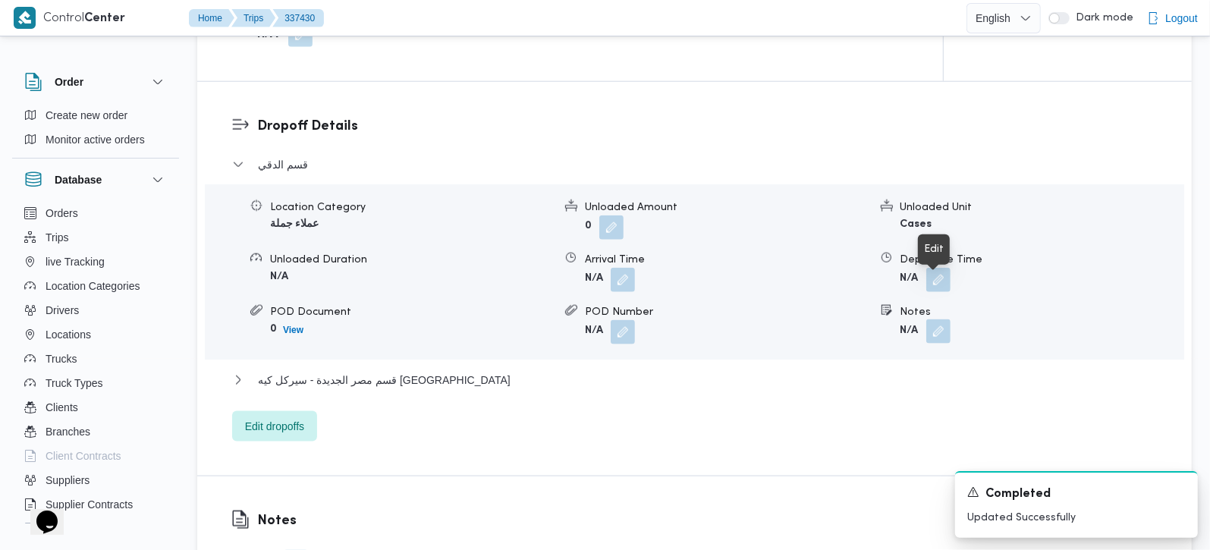
click at [930, 319] on button "button" at bounding box center [938, 331] width 24 height 24
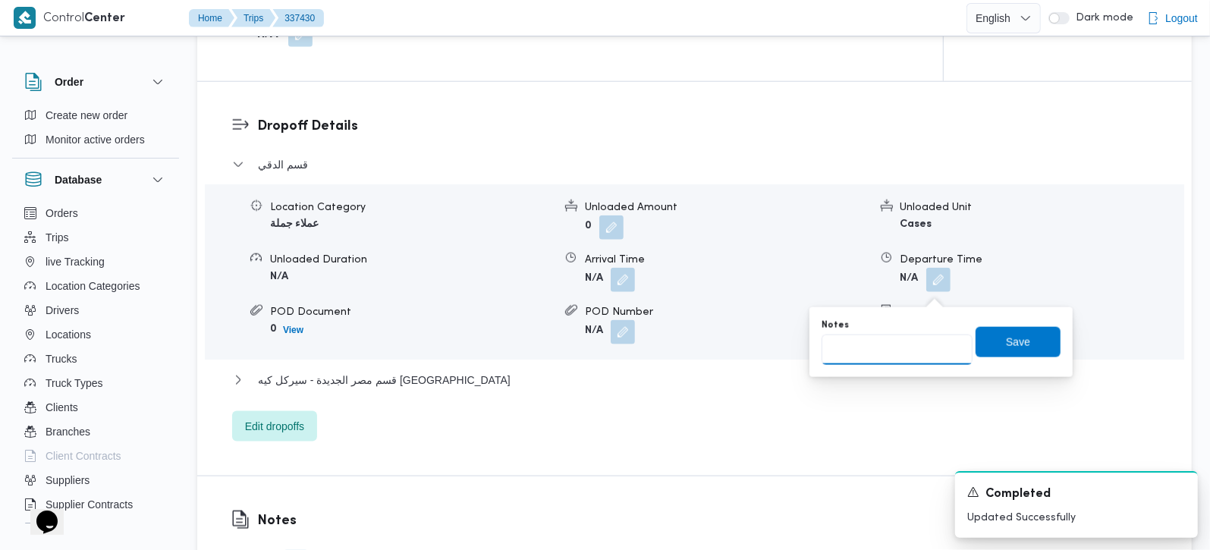
click at [896, 352] on input "Notes" at bounding box center [897, 350] width 151 height 30
drag, startPoint x: 864, startPoint y: 353, endPoint x: 751, endPoint y: 352, distance: 113.1
click at [893, 357] on input "سبينس المهندسين و رابية جورميه ال" at bounding box center [897, 350] width 151 height 30
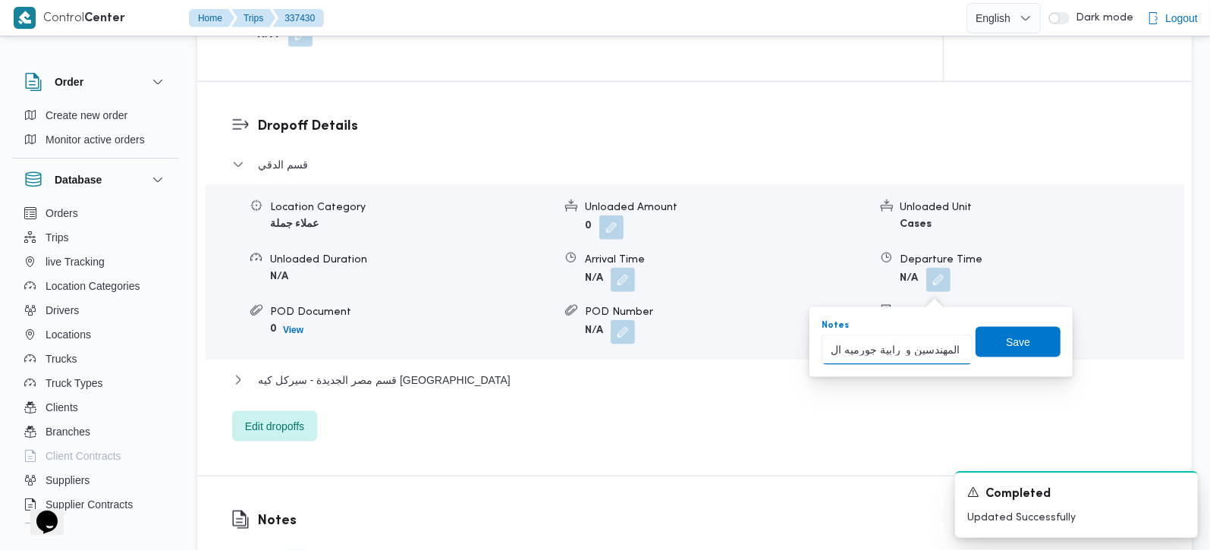
click at [893, 357] on input "سبينس المهندسين و رابية جورميه ال" at bounding box center [897, 350] width 151 height 30
drag, startPoint x: 834, startPoint y: 346, endPoint x: 1019, endPoint y: 324, distance: 186.4
click at [833, 346] on input "سبينس المهندسين ورابيت و جورميه ال" at bounding box center [897, 350] width 151 height 30
type input "سبينس المهندسين ورابيت و جورميه الدقي و مستشفى بن سينا"
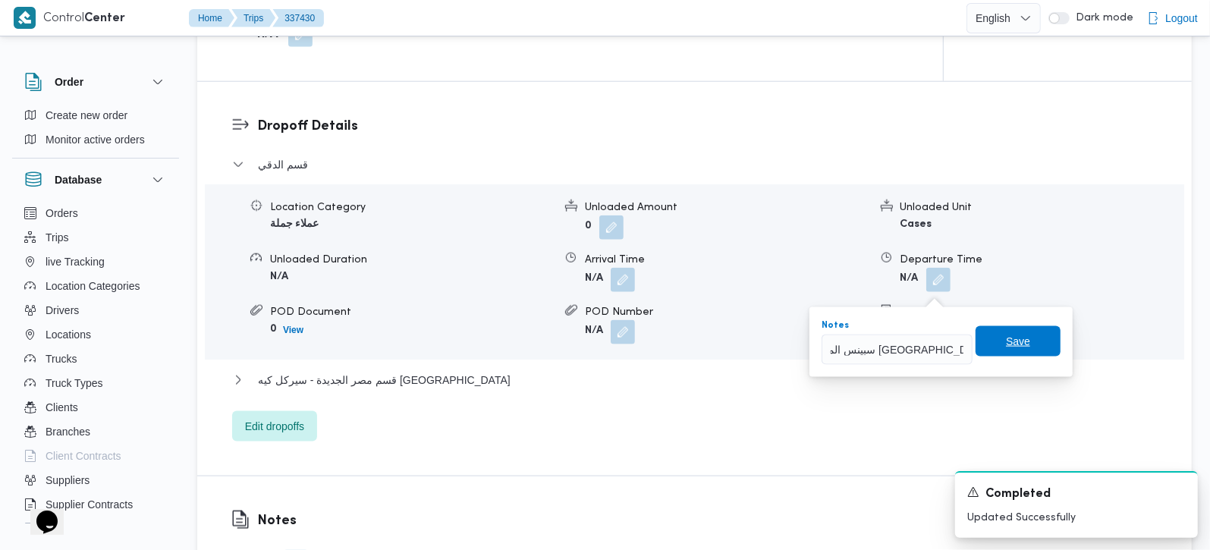
click at [1027, 335] on span "Save" at bounding box center [1018, 341] width 85 height 30
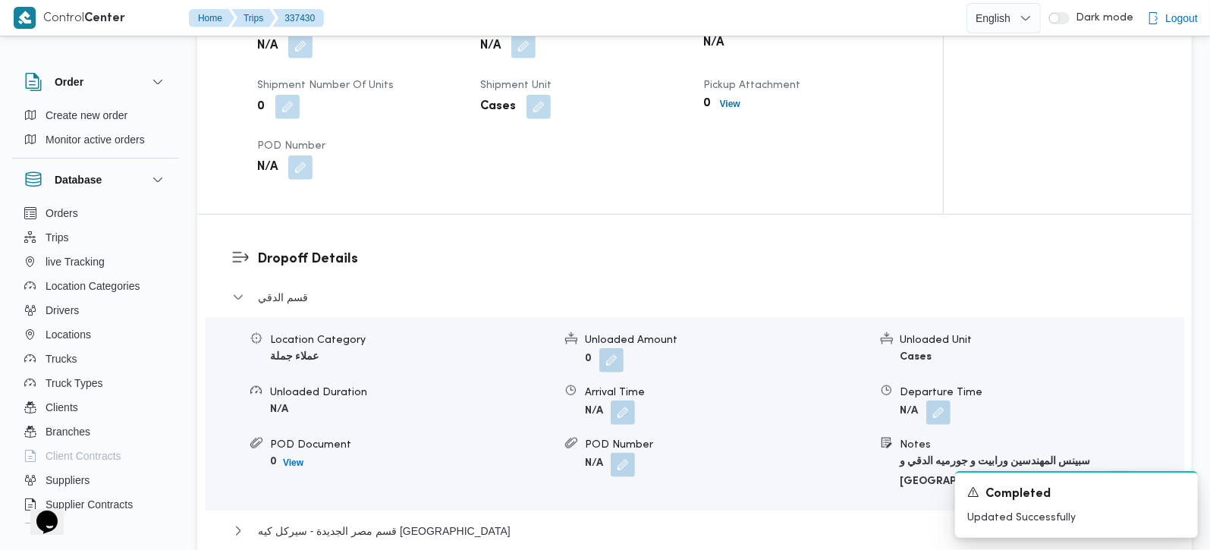
scroll to position [982, 0]
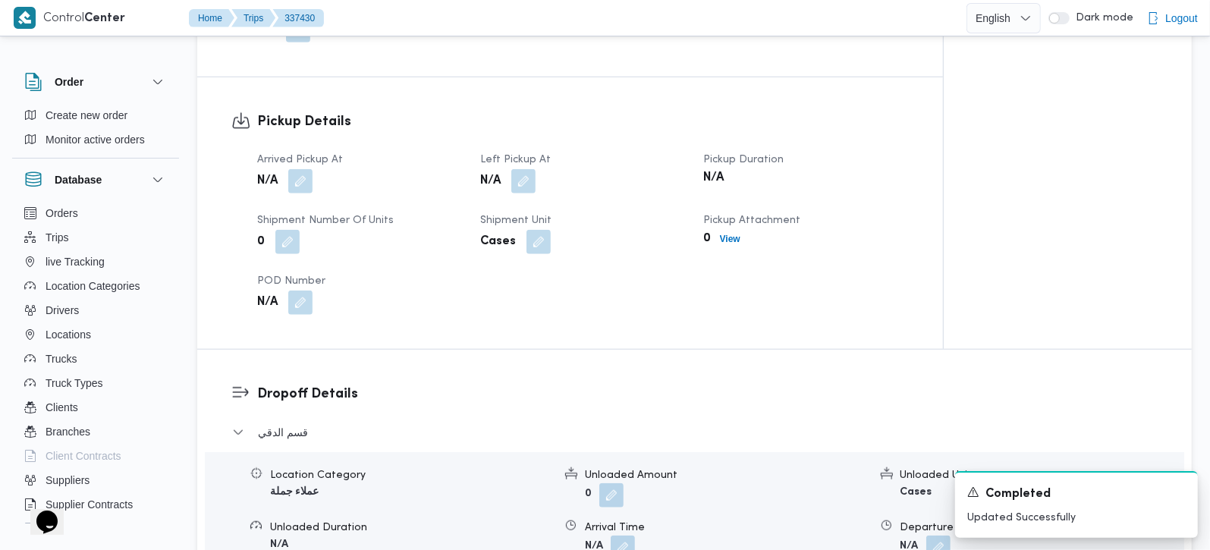
click at [304, 168] on div "N/A" at bounding box center [360, 181] width 208 height 27
click at [303, 168] on button "button" at bounding box center [300, 180] width 24 height 24
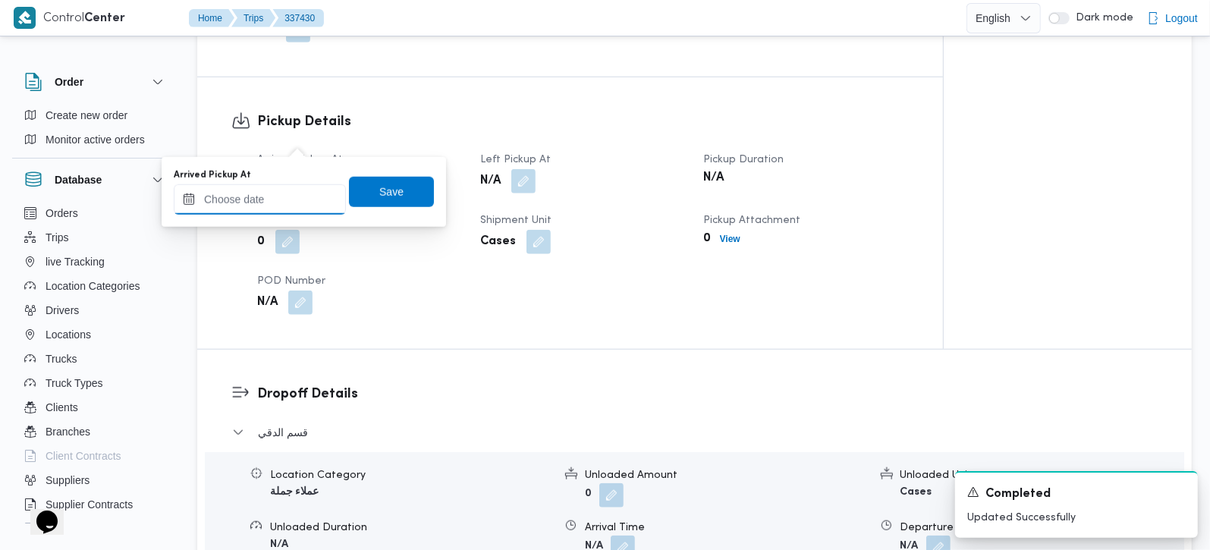
click at [287, 200] on input "Arrived Pickup At" at bounding box center [260, 199] width 172 height 30
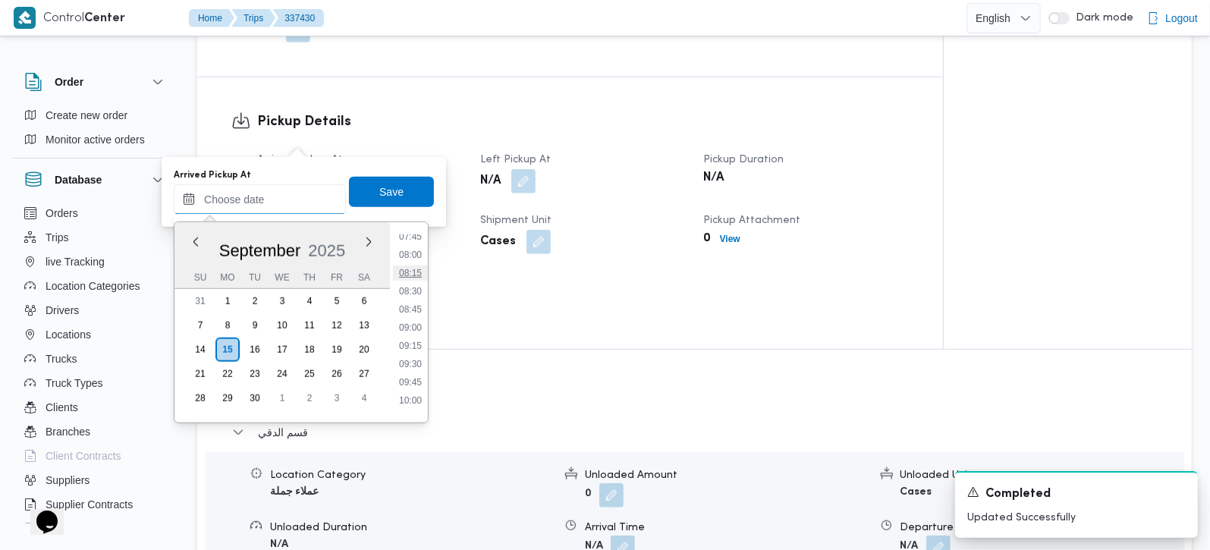
scroll to position [481, 0]
drag, startPoint x: 414, startPoint y: 310, endPoint x: 398, endPoint y: 256, distance: 56.0
click at [414, 310] on li "07:30" at bounding box center [410, 307] width 35 height 15
type input "15/09/2025 07:30"
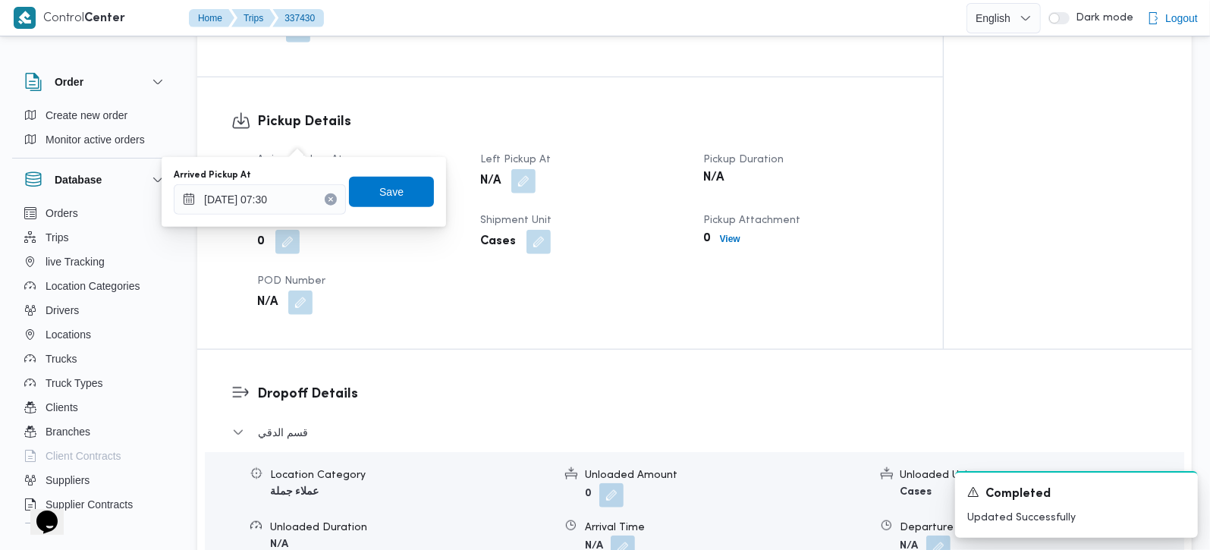
click at [386, 209] on div "Arrived Pickup At 15/09/2025 07:30 Save" at bounding box center [303, 192] width 263 height 49
click at [407, 183] on span "Save" at bounding box center [391, 191] width 85 height 30
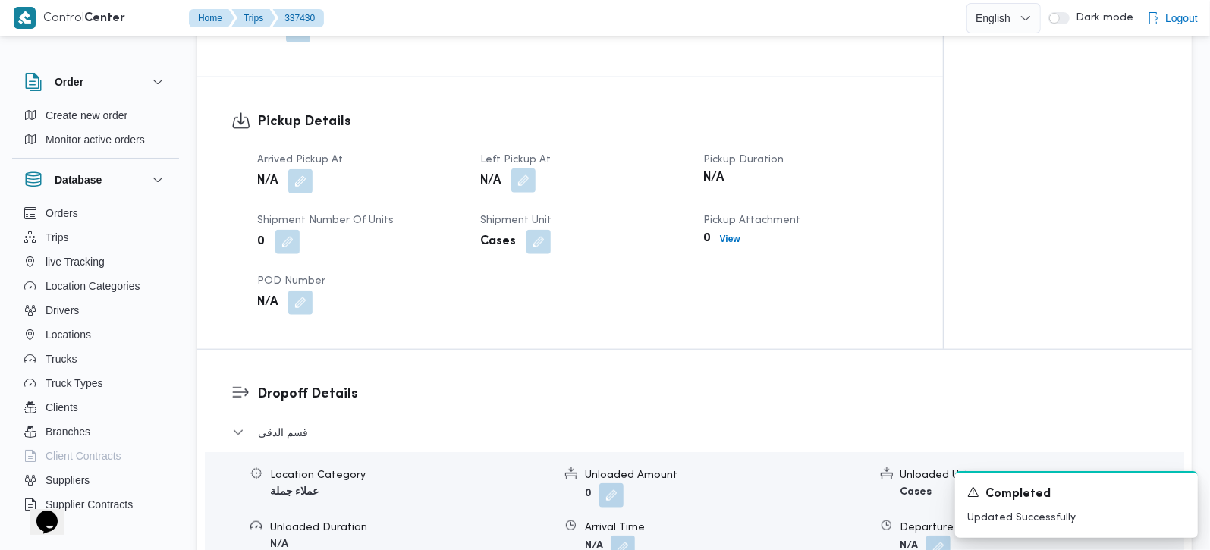
click at [517, 168] on button "button" at bounding box center [523, 180] width 24 height 24
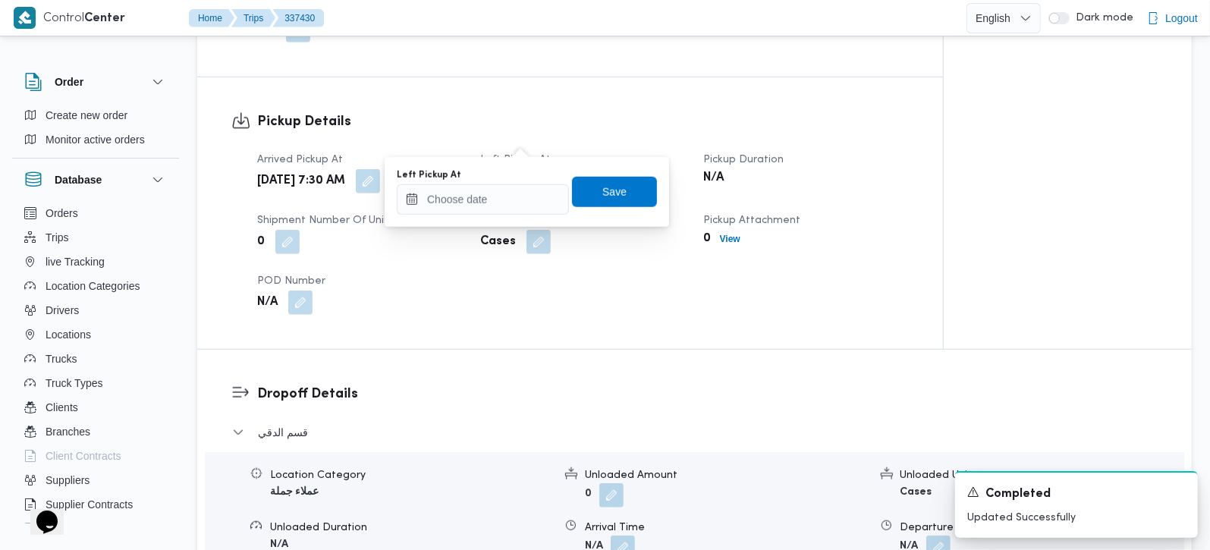
click at [499, 214] on div "Left Pickup At Save" at bounding box center [526, 192] width 263 height 49
click at [518, 203] on input "Left Pickup At" at bounding box center [483, 199] width 172 height 30
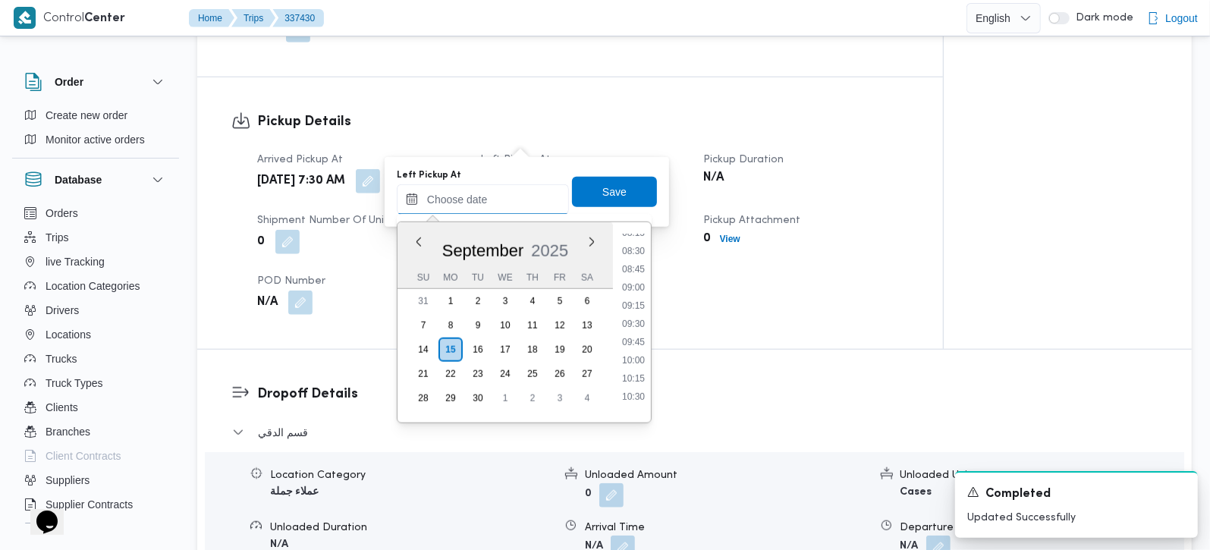
scroll to position [570, 0]
click at [640, 286] on li "08:30" at bounding box center [633, 291] width 35 height 15
type input "15/09/2025 08:30"
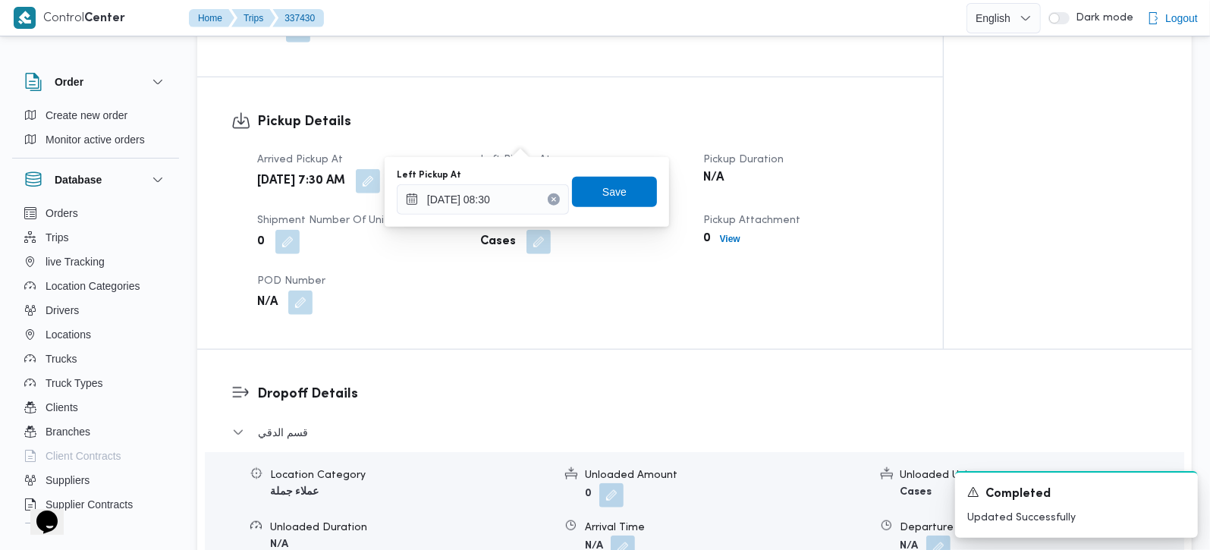
click at [599, 161] on div "You are in a dialog. To close this dialog, hit escape. Left Pickup At 15/09/202…" at bounding box center [527, 192] width 285 height 70
click at [602, 191] on span "Save" at bounding box center [614, 191] width 24 height 18
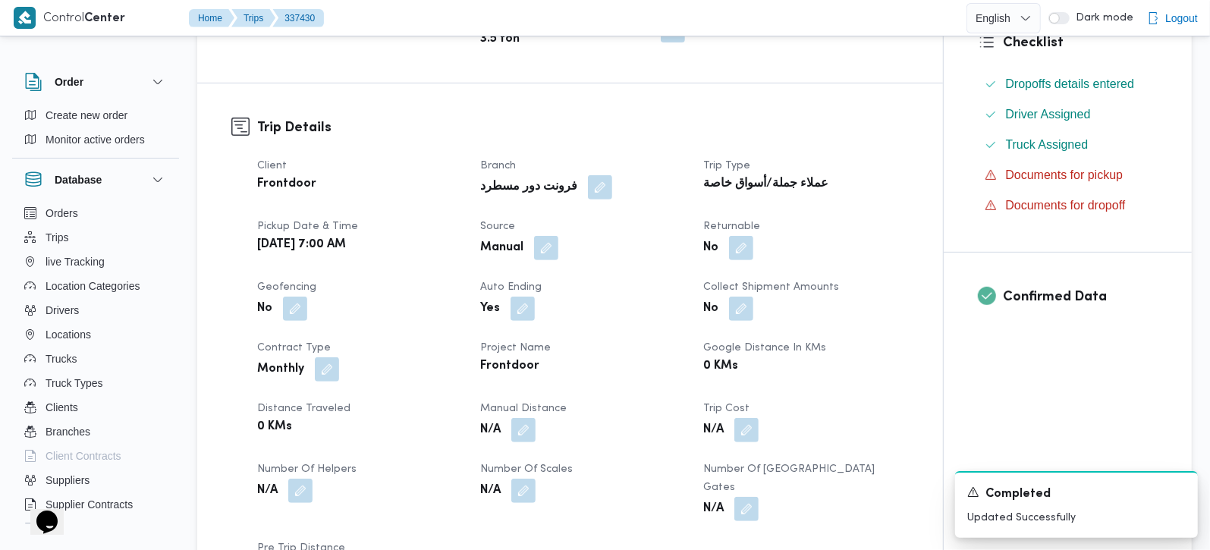
scroll to position [0, 0]
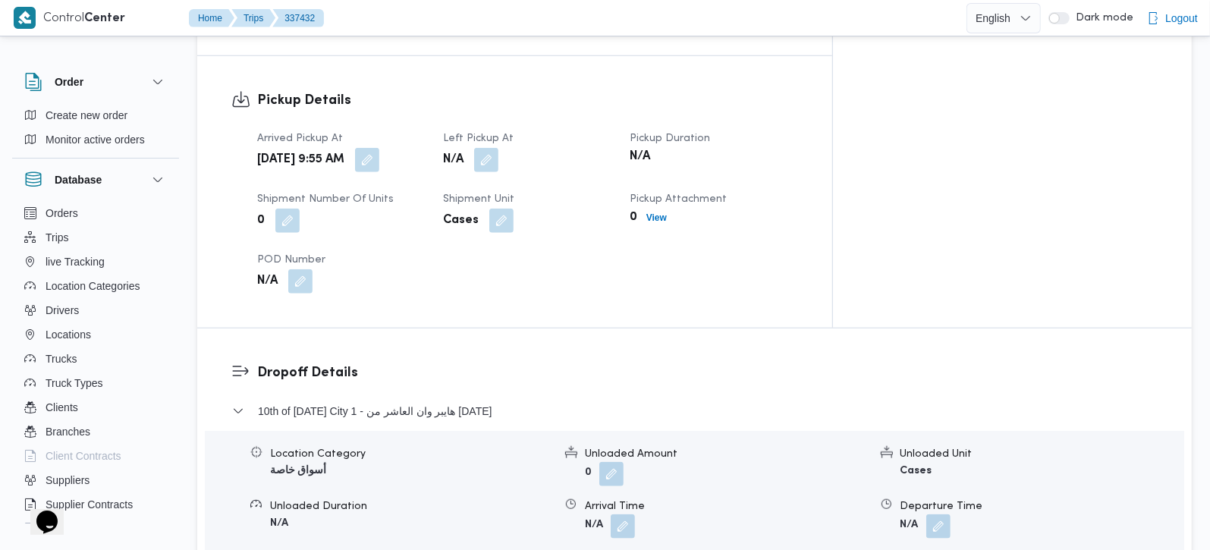
scroll to position [1023, 0]
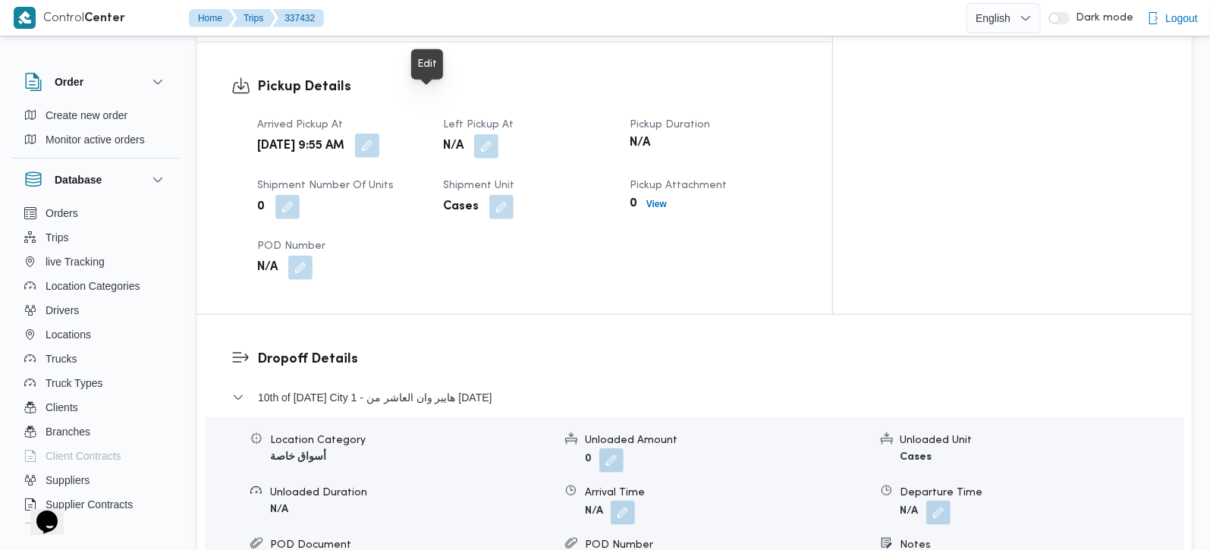
click at [379, 134] on button "button" at bounding box center [367, 146] width 24 height 24
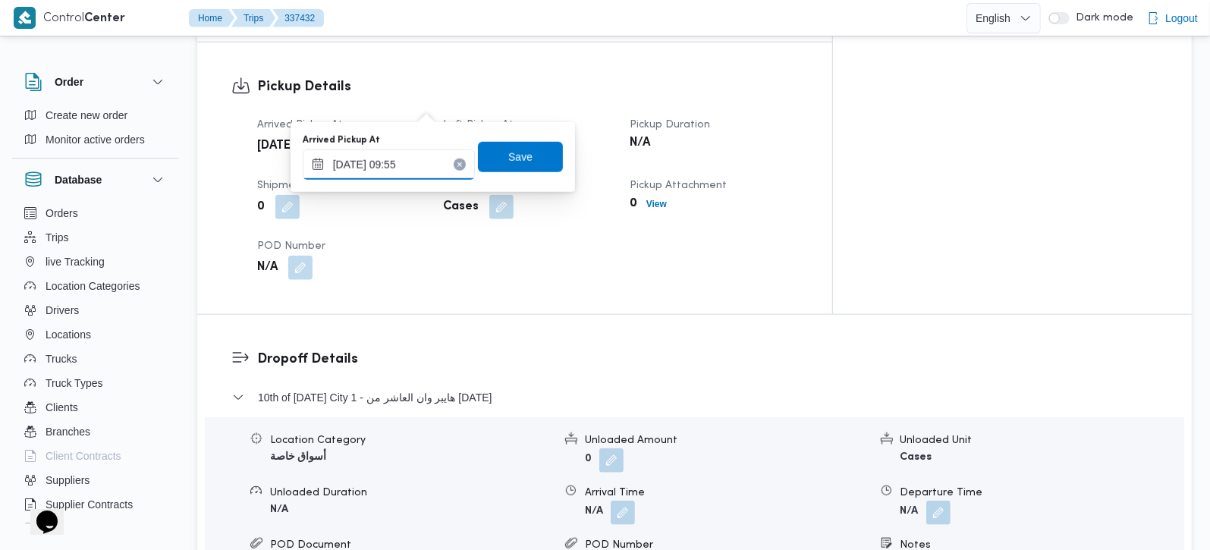
click at [396, 168] on input "[DATE] 09:55" at bounding box center [389, 164] width 172 height 30
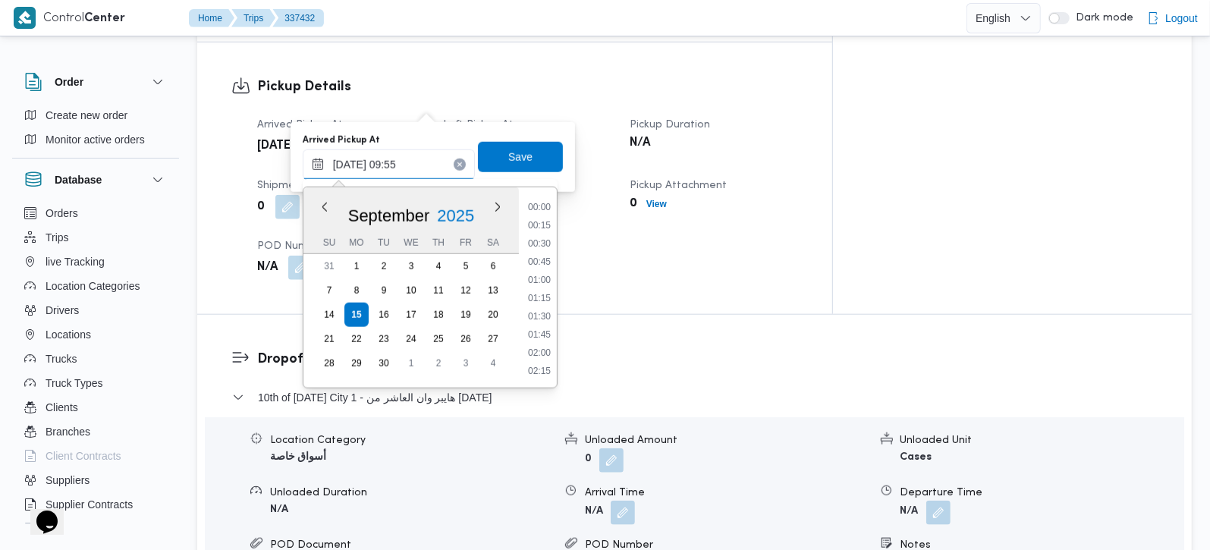
scroll to position [619, 0]
click at [612, 193] on div "Cases" at bounding box center [527, 206] width 171 height 27
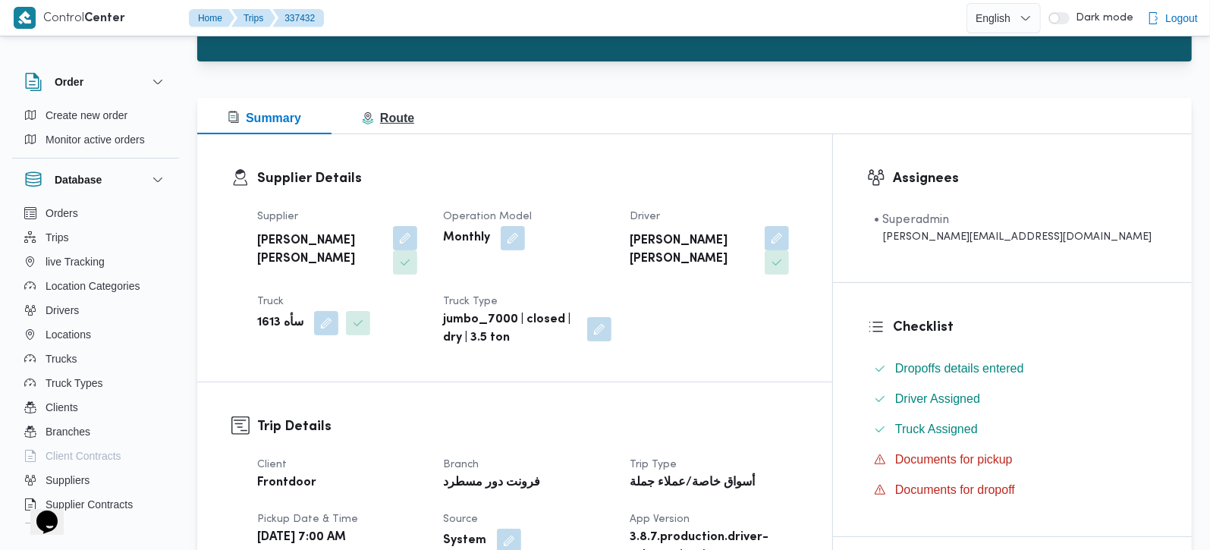
scroll to position [0, 0]
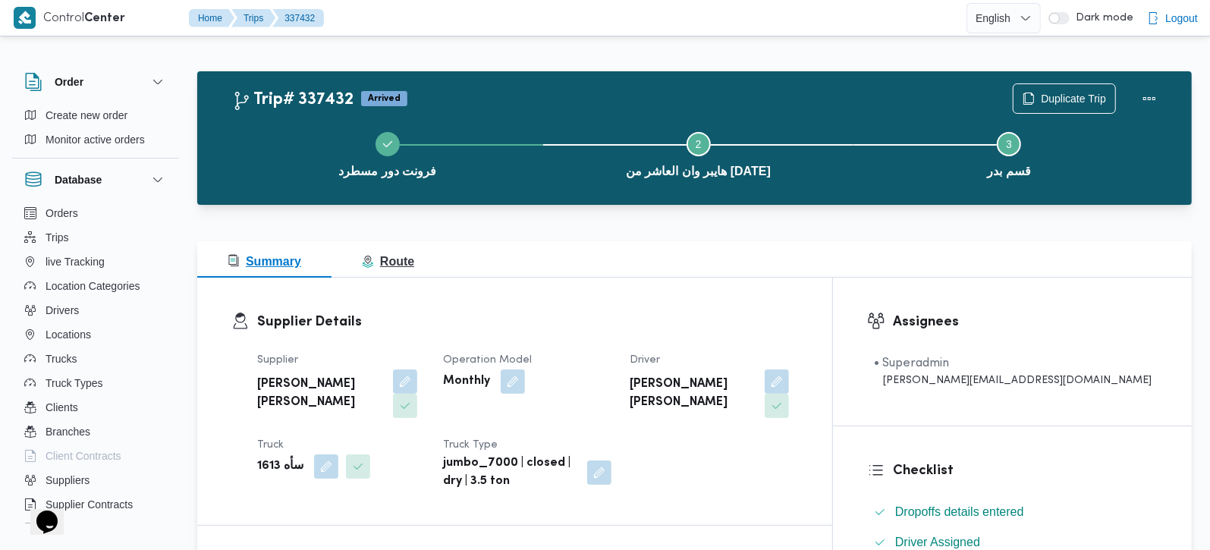
click at [373, 248] on button "Route" at bounding box center [388, 259] width 113 height 36
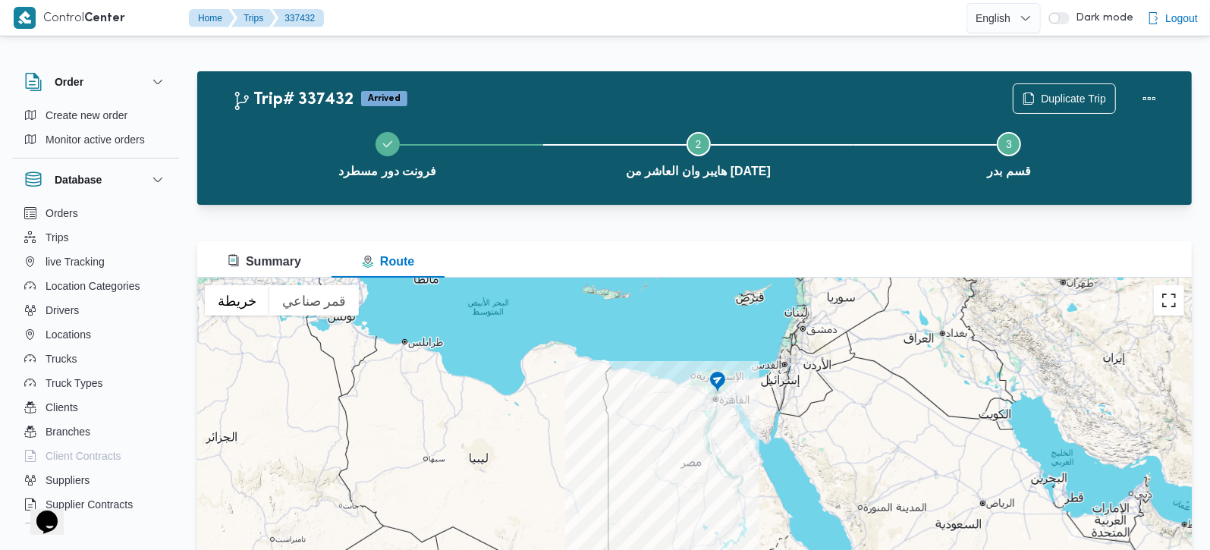
click at [1167, 292] on button "تبديل إلى العرض ملء الشاشة" at bounding box center [1169, 300] width 30 height 30
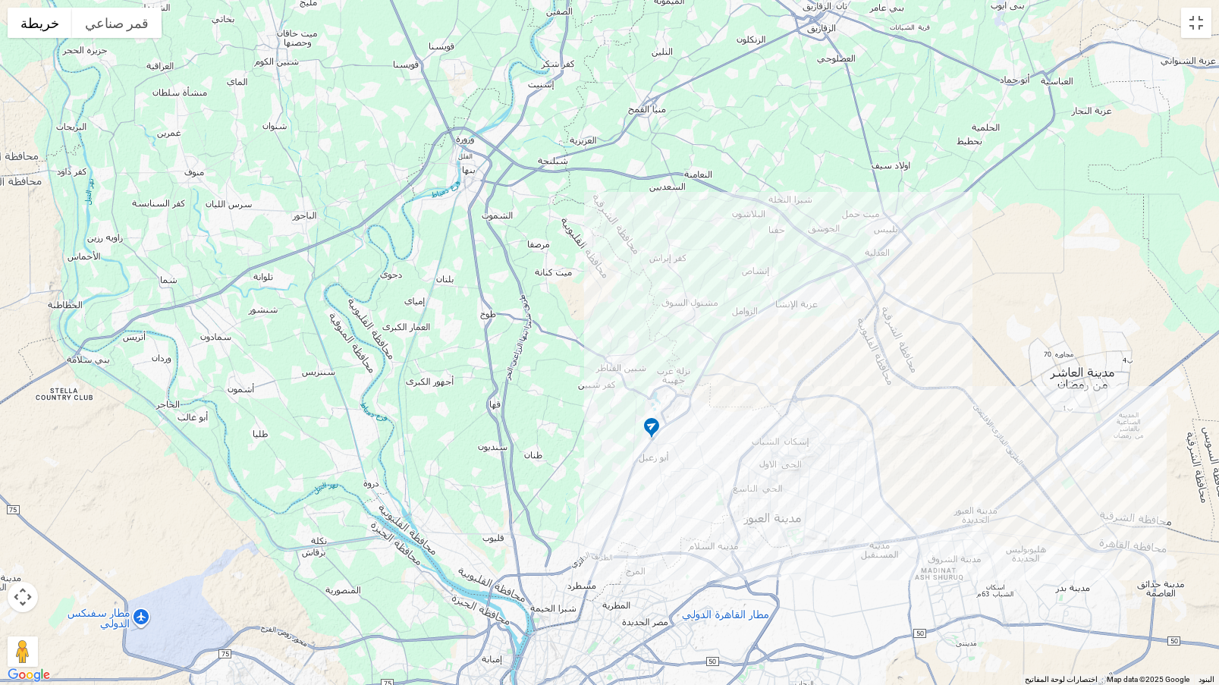
click at [649, 426] on img at bounding box center [652, 429] width 24 height 25
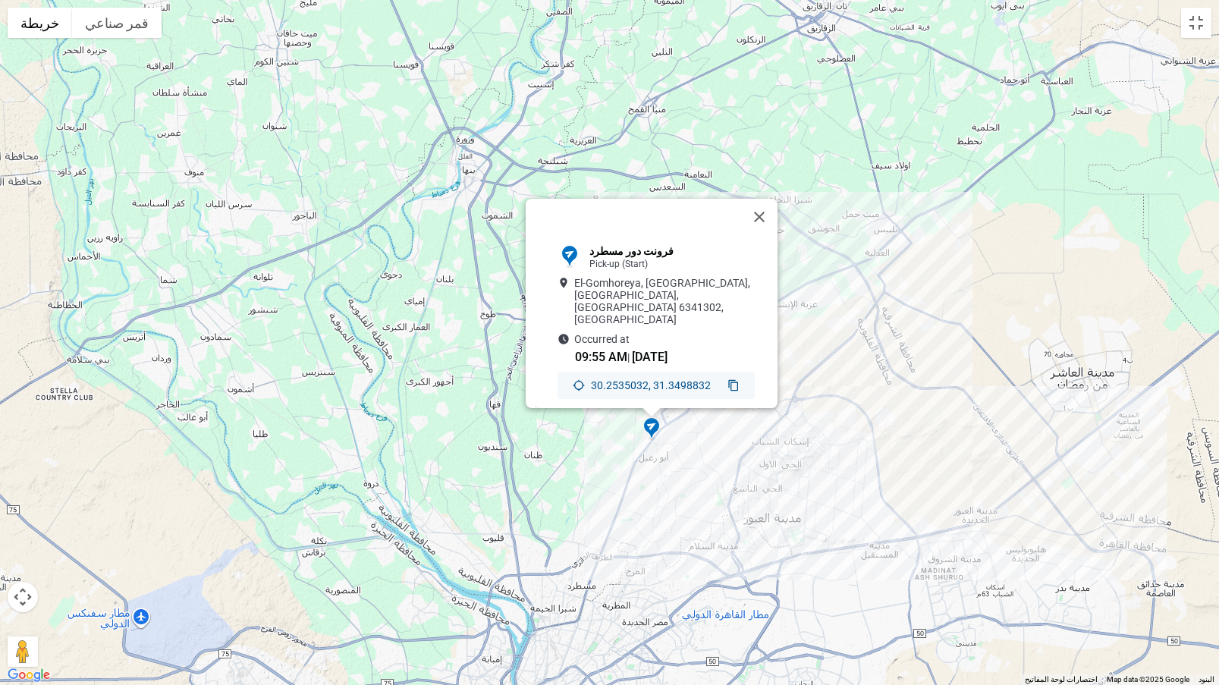
click at [728, 379] on icon at bounding box center [734, 385] width 12 height 12
click at [772, 219] on button "إغلاق" at bounding box center [759, 217] width 36 height 36
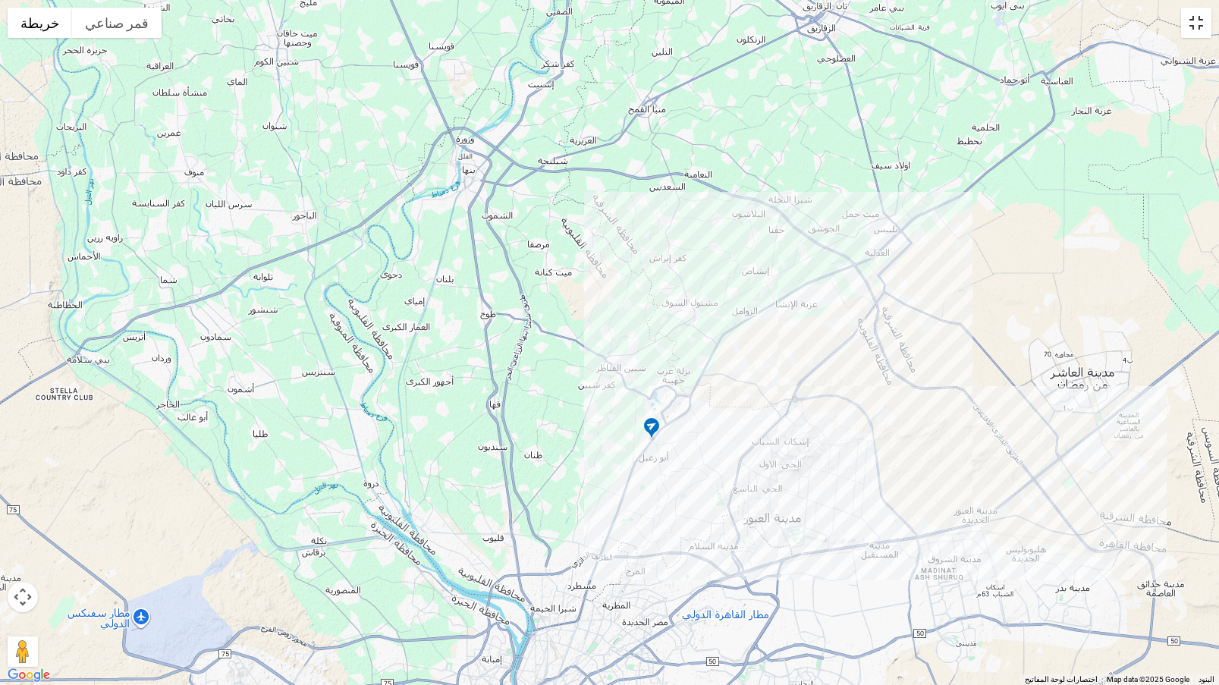
click at [1206, 20] on button "تبديل إلى العرض ملء الشاشة" at bounding box center [1196, 23] width 30 height 30
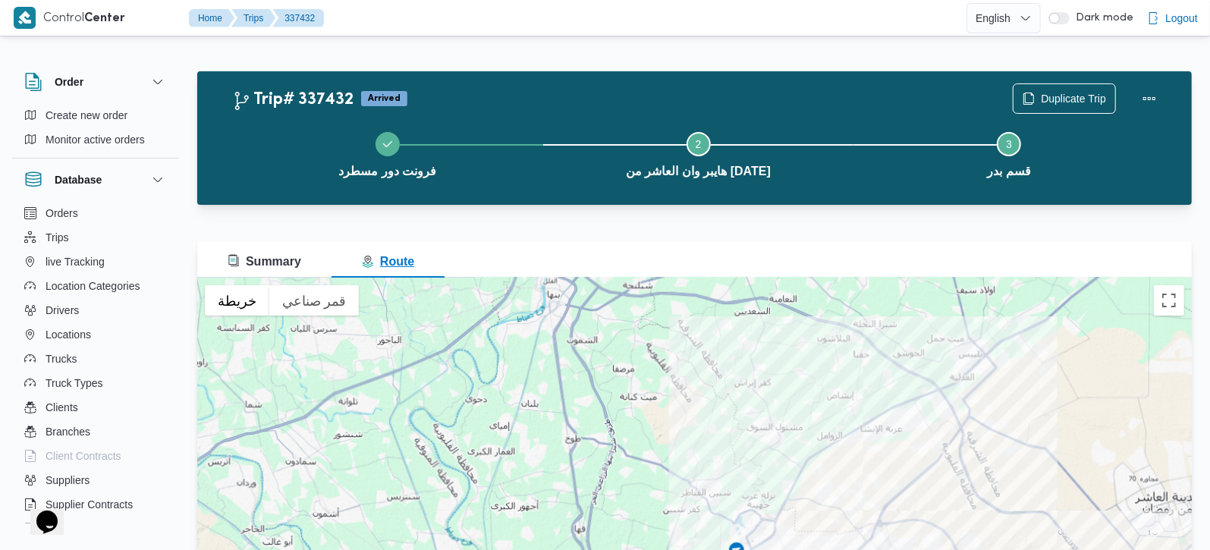
click at [282, 263] on span "Summary" at bounding box center [265, 261] width 74 height 13
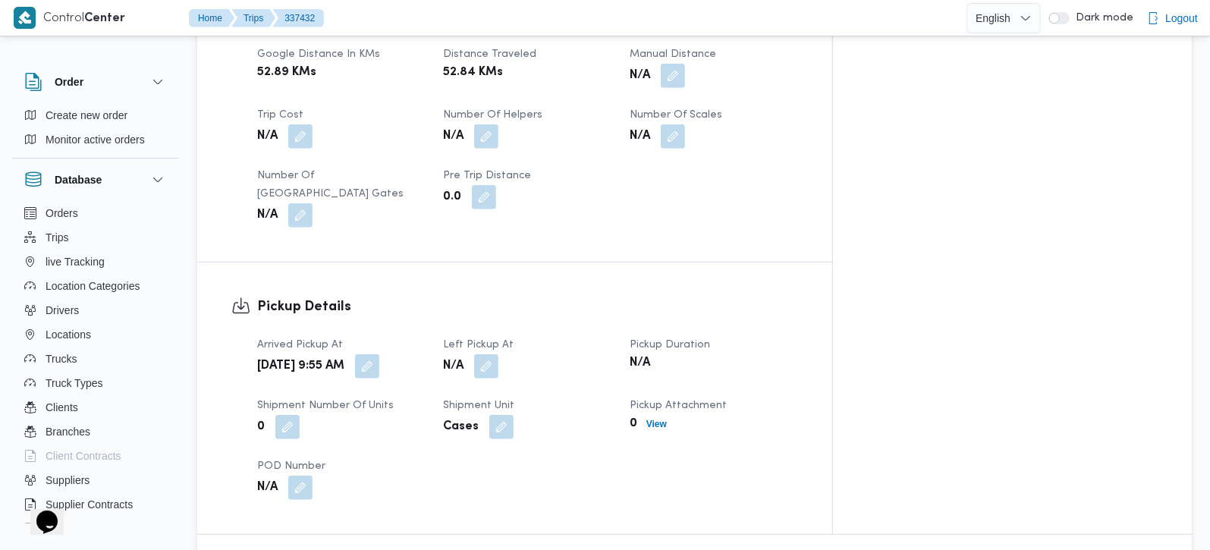
scroll to position [892, 0]
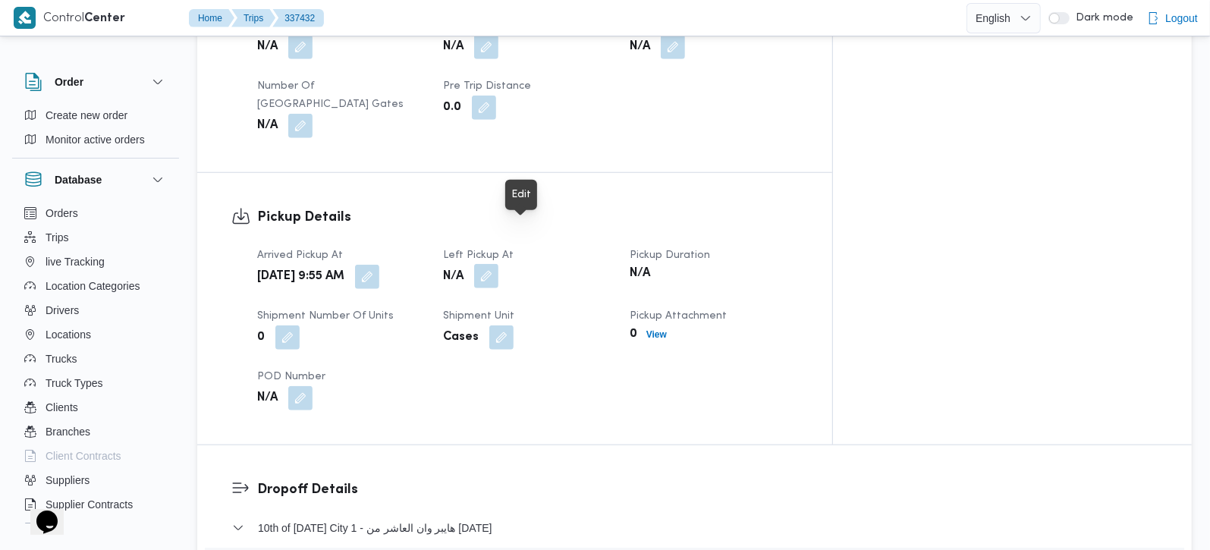
click at [499, 264] on button "button" at bounding box center [486, 276] width 24 height 24
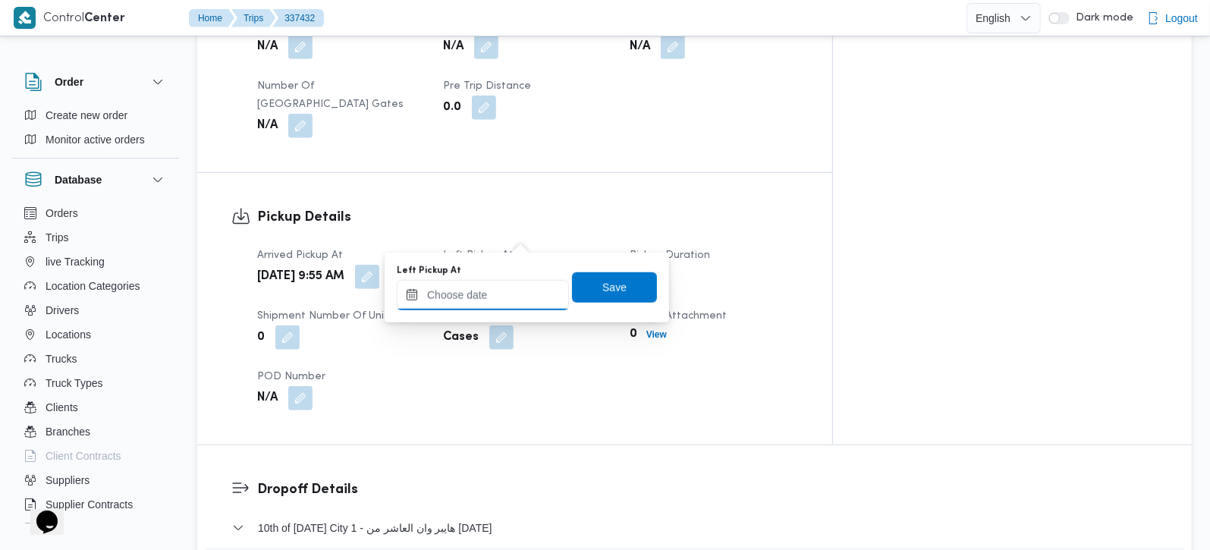
click at [505, 284] on input "Left Pickup At" at bounding box center [483, 295] width 172 height 30
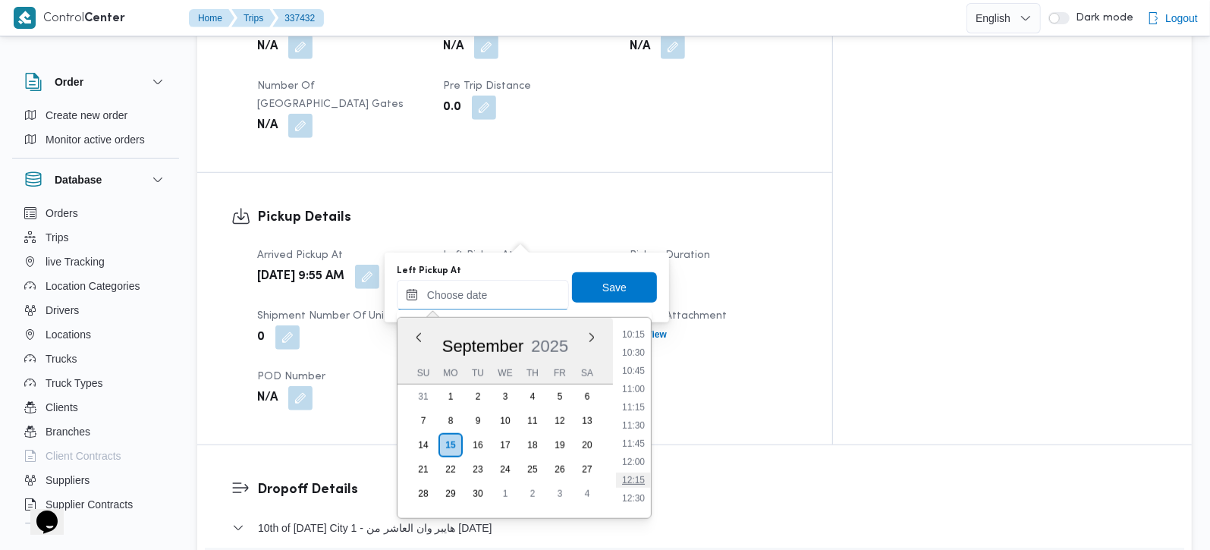
scroll to position [749, 0]
drag, startPoint x: 641, startPoint y: 350, endPoint x: 620, endPoint y: 294, distance: 59.3
click at [641, 350] on li "10:30" at bounding box center [633, 353] width 35 height 15
type input "[DATE] 10:30"
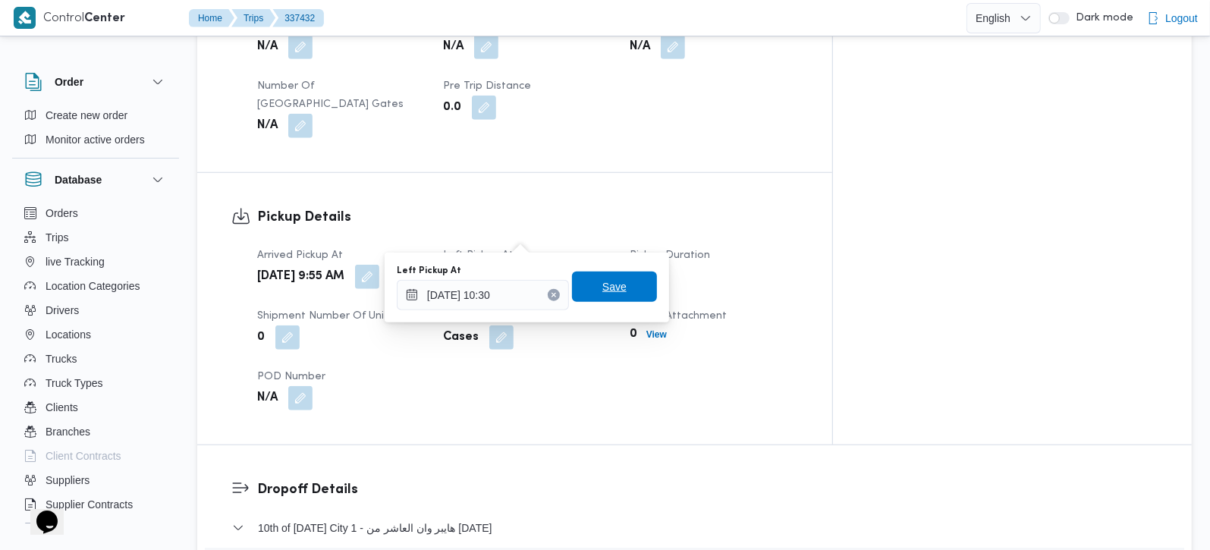
click at [615, 276] on span "Save" at bounding box center [614, 287] width 85 height 30
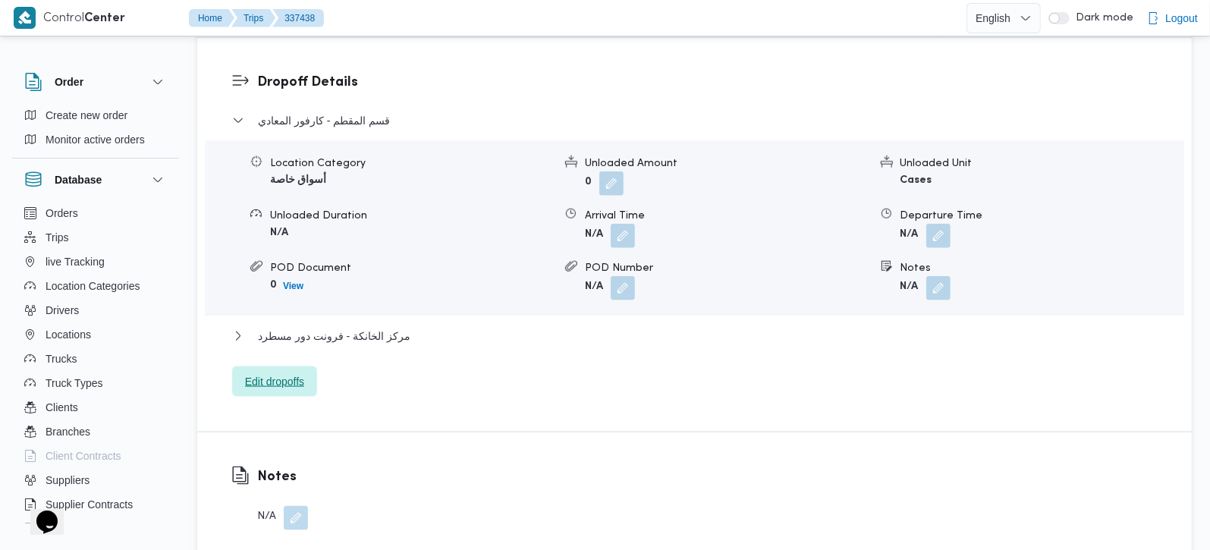
scroll to position [1339, 0]
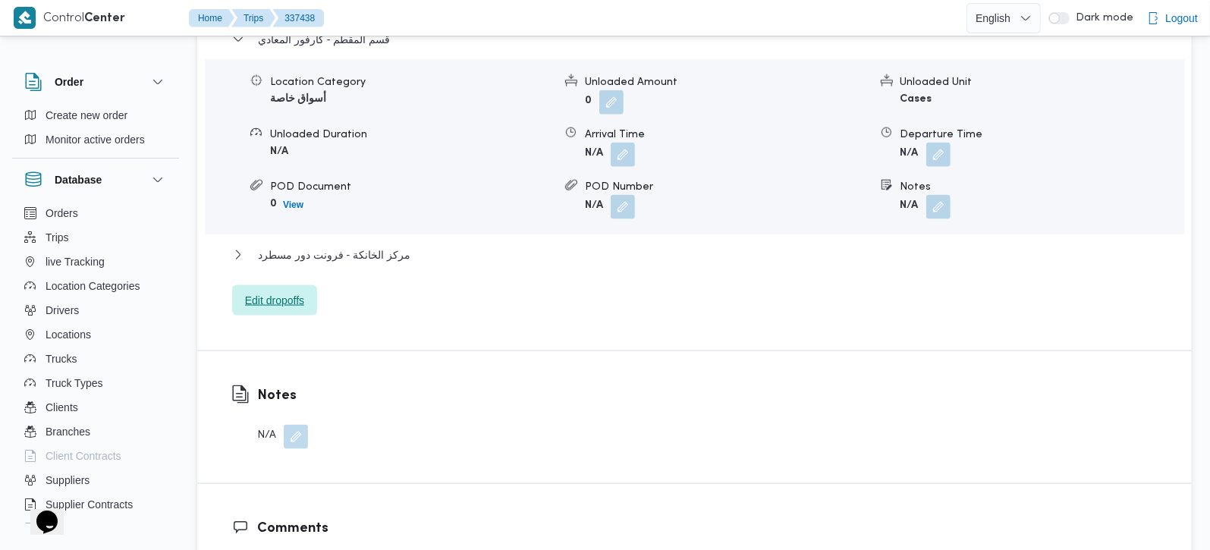
click at [267, 291] on span "Edit dropoffs" at bounding box center [274, 300] width 59 height 18
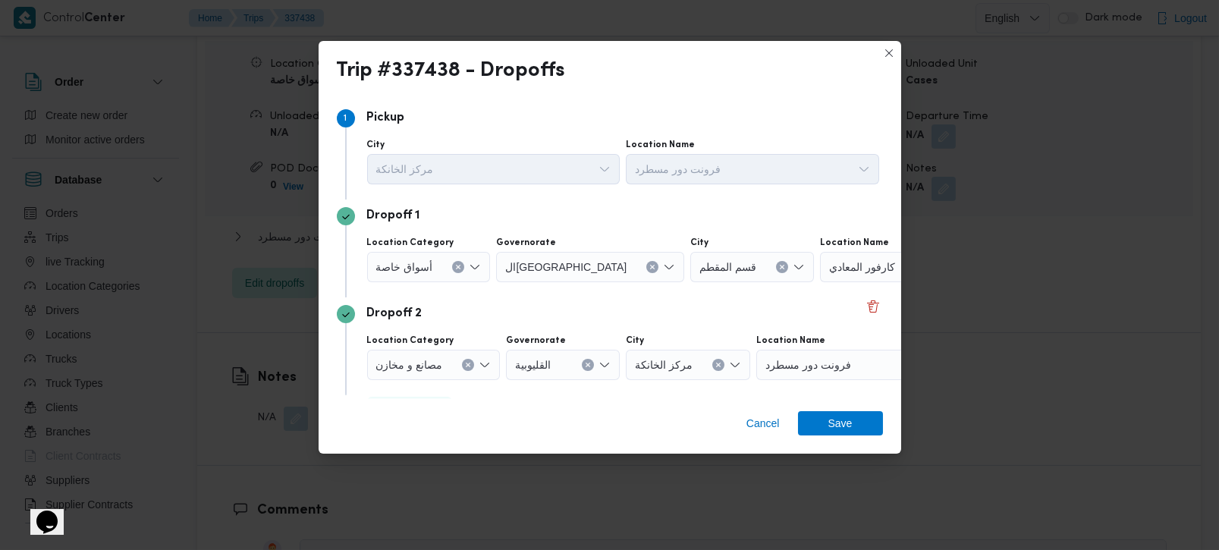
click at [455, 266] on icon "Clear input" at bounding box center [458, 267] width 6 height 6
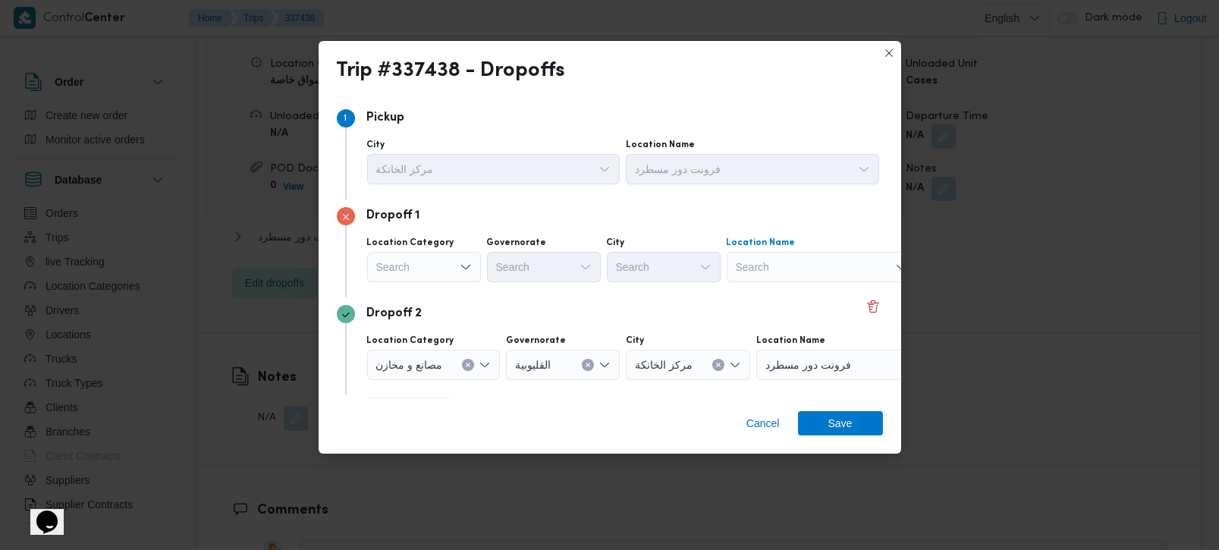
click at [756, 275] on div "Search" at bounding box center [822, 267] width 190 height 30
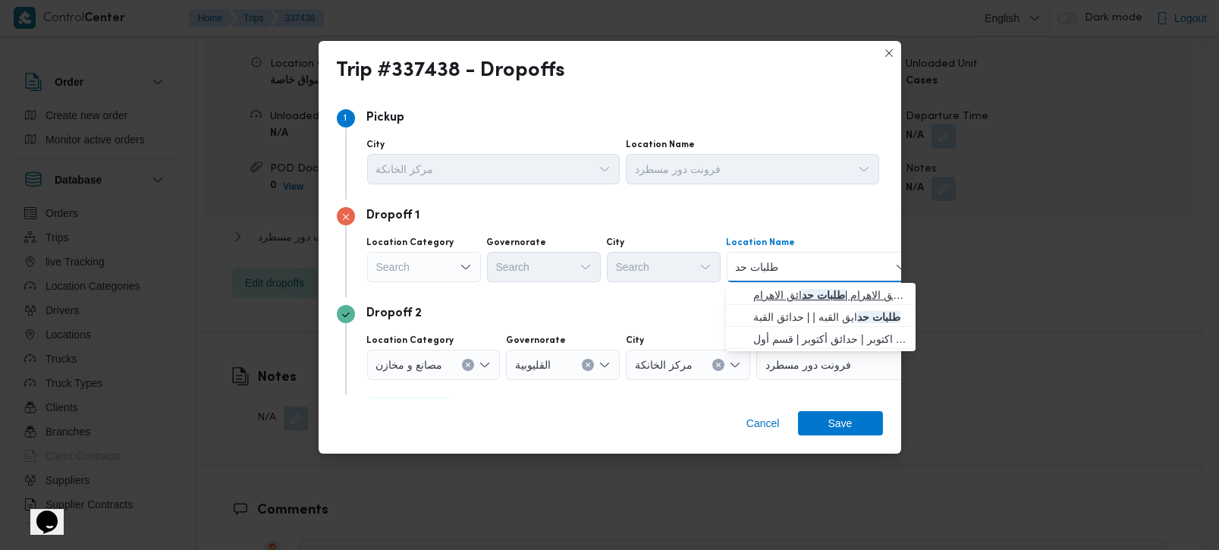
type input "طلبات حد"
click at [797, 290] on span "طلبات مارت حدائق الاهرام | طلبات حد ائق الاهرام | null" at bounding box center [829, 295] width 153 height 18
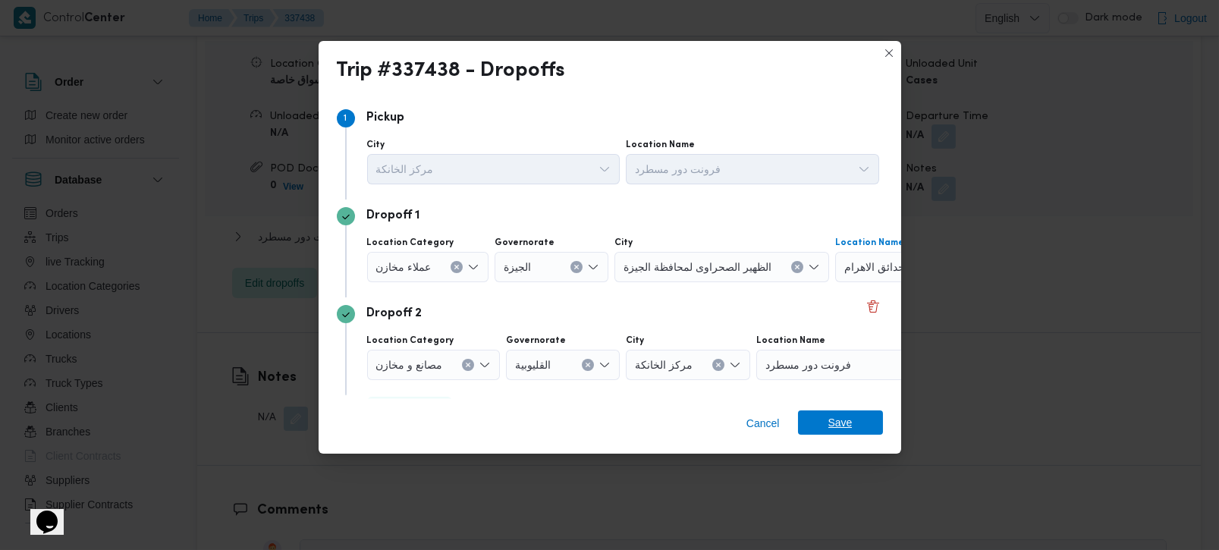
click at [840, 418] on span "Save" at bounding box center [841, 423] width 24 height 24
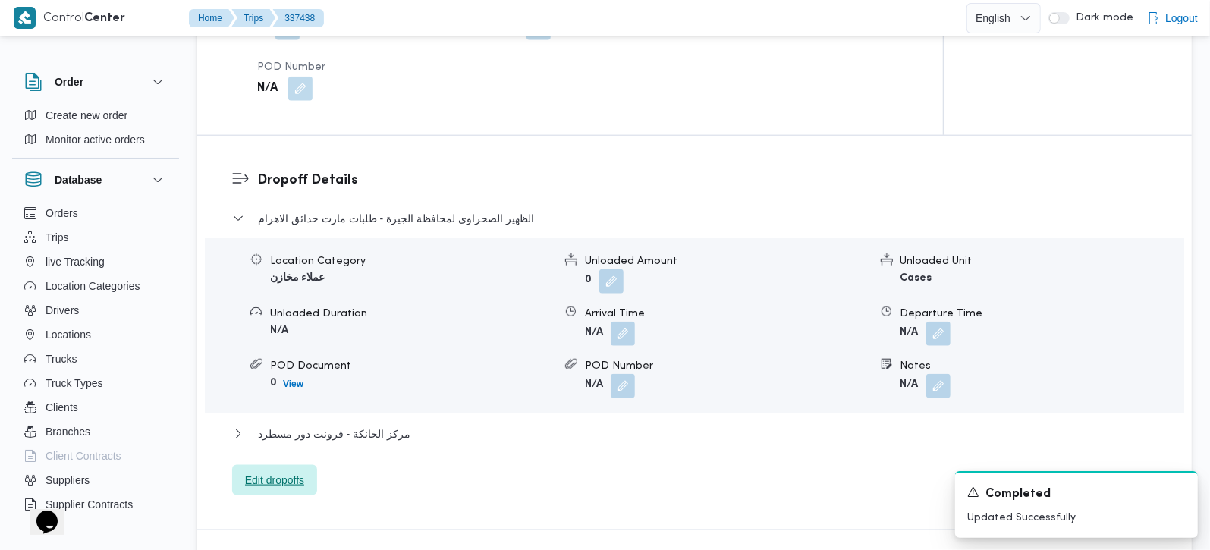
scroll to position [898, 0]
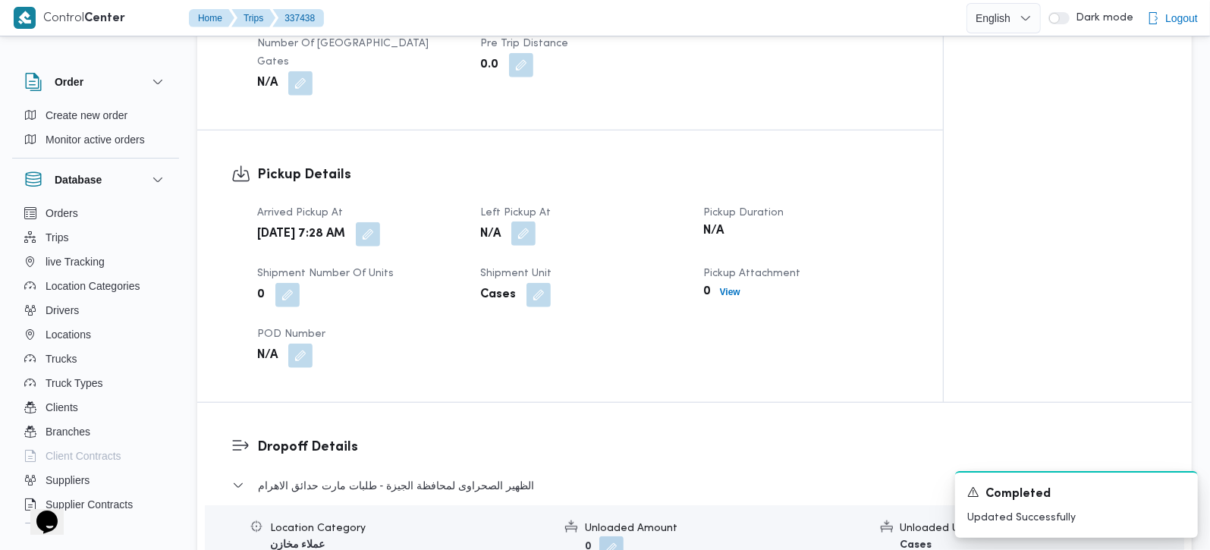
click at [525, 225] on button "button" at bounding box center [523, 234] width 24 height 24
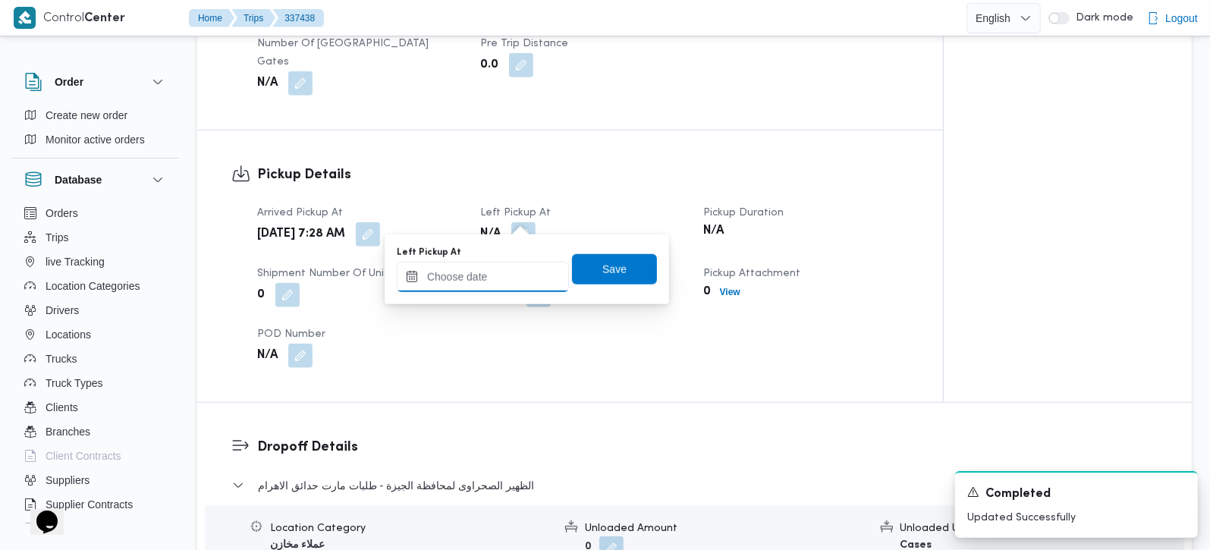
click at [485, 281] on input "Left Pickup At" at bounding box center [483, 277] width 172 height 30
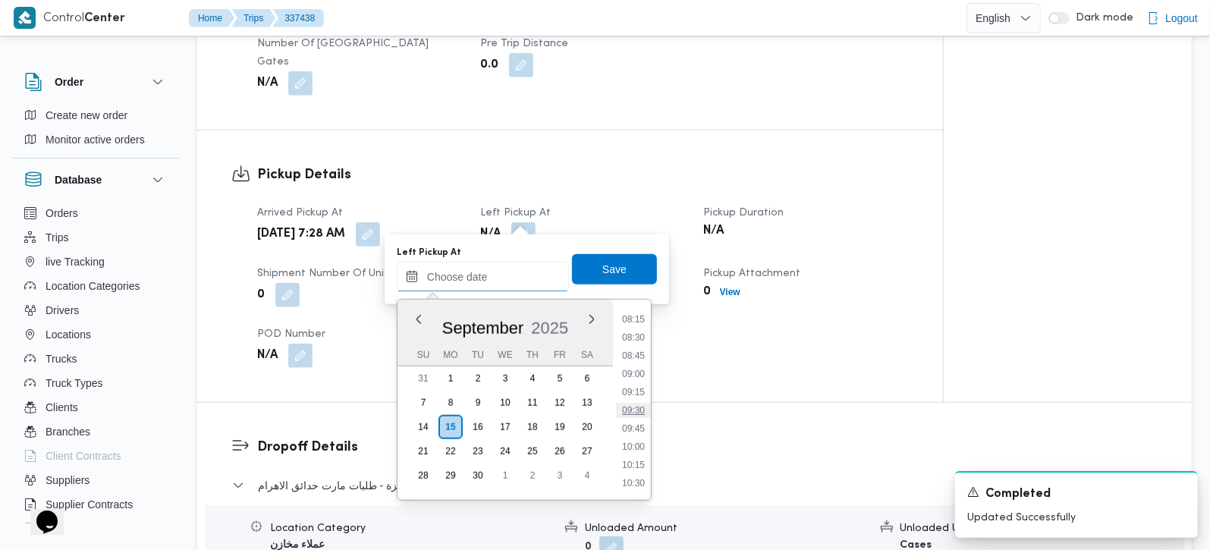
scroll to position [570, 0]
click at [640, 362] on li "08:30" at bounding box center [633, 368] width 35 height 15
type input "[DATE] 08:30"
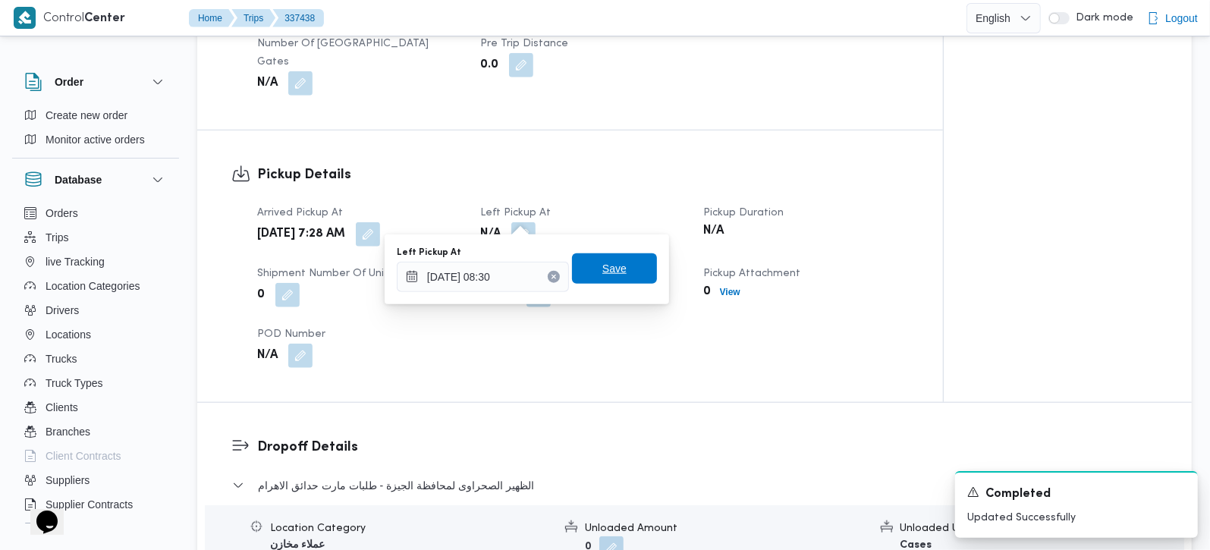
click at [614, 263] on span "Save" at bounding box center [614, 268] width 85 height 30
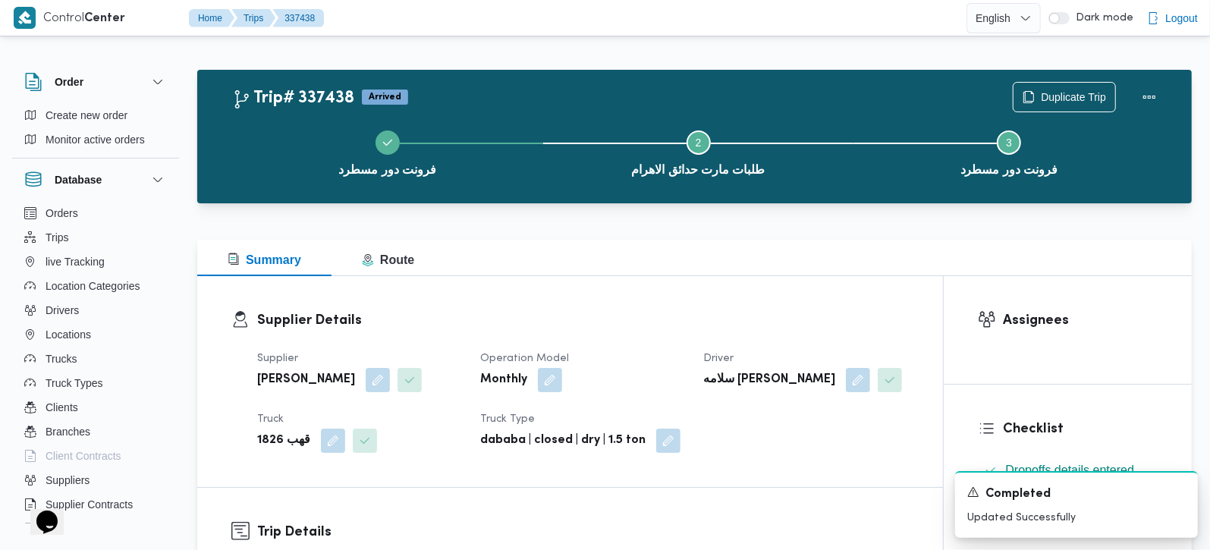
scroll to position [0, 0]
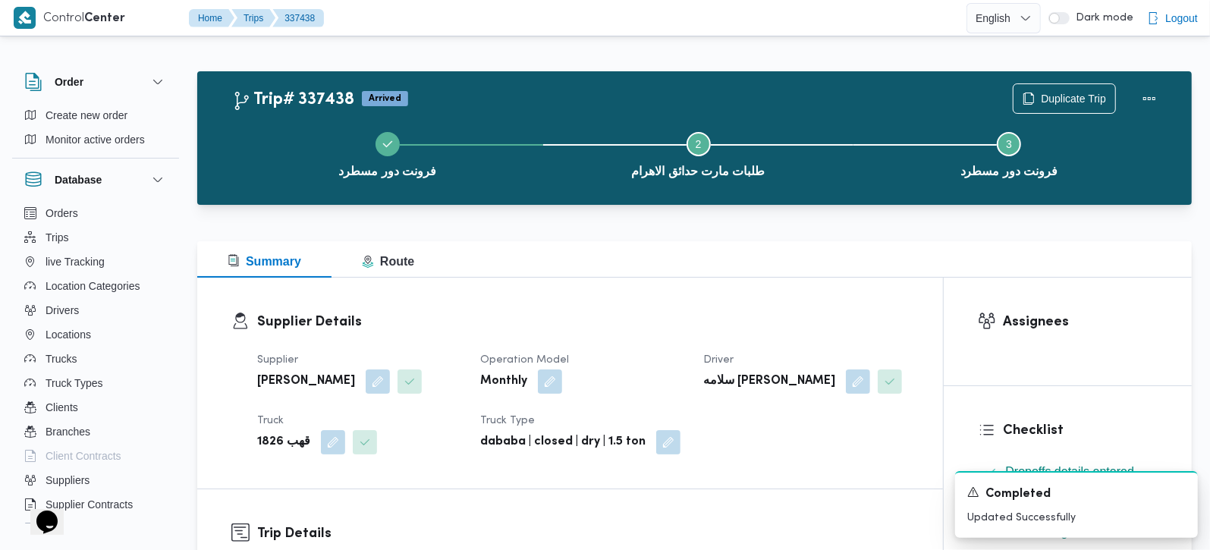
click at [272, 439] on b "قهب 1826" at bounding box center [283, 442] width 53 height 18
copy b "1826"
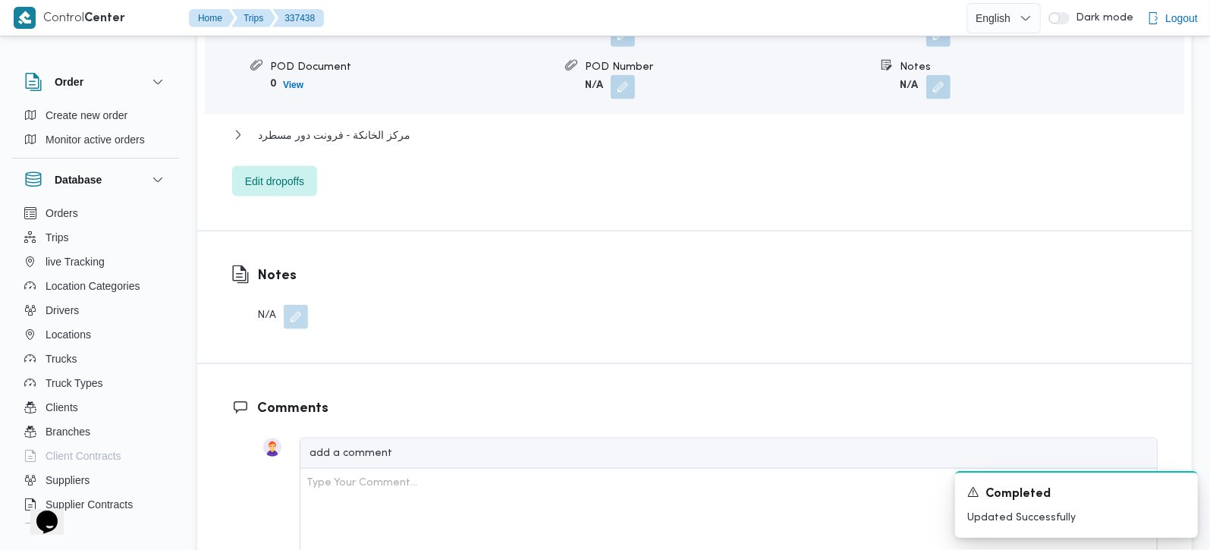
scroll to position [1606, 0]
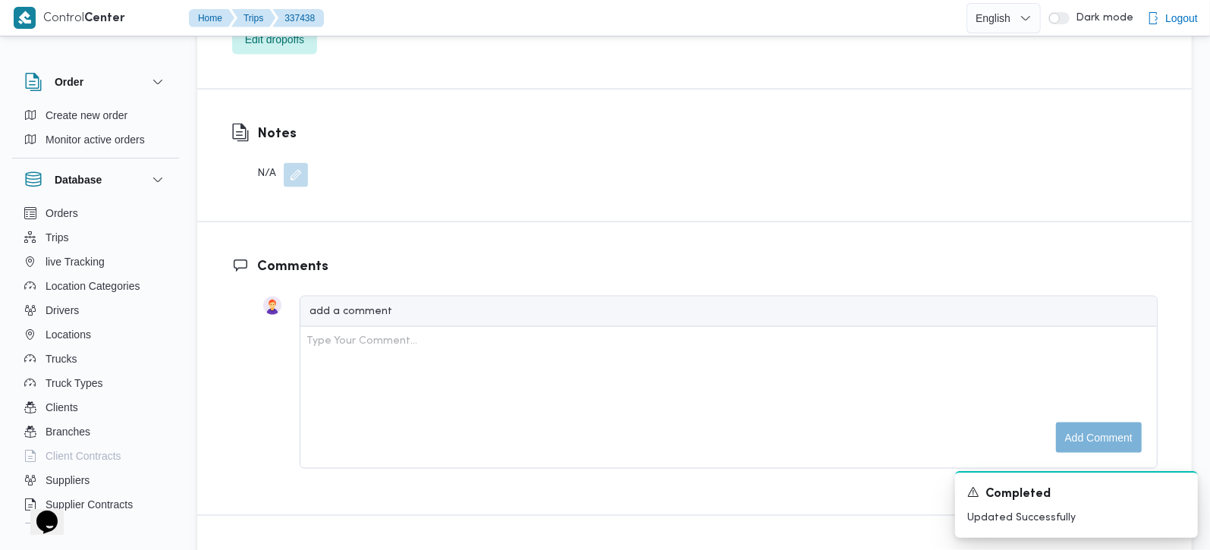
click at [297, 163] on button "button" at bounding box center [296, 175] width 24 height 24
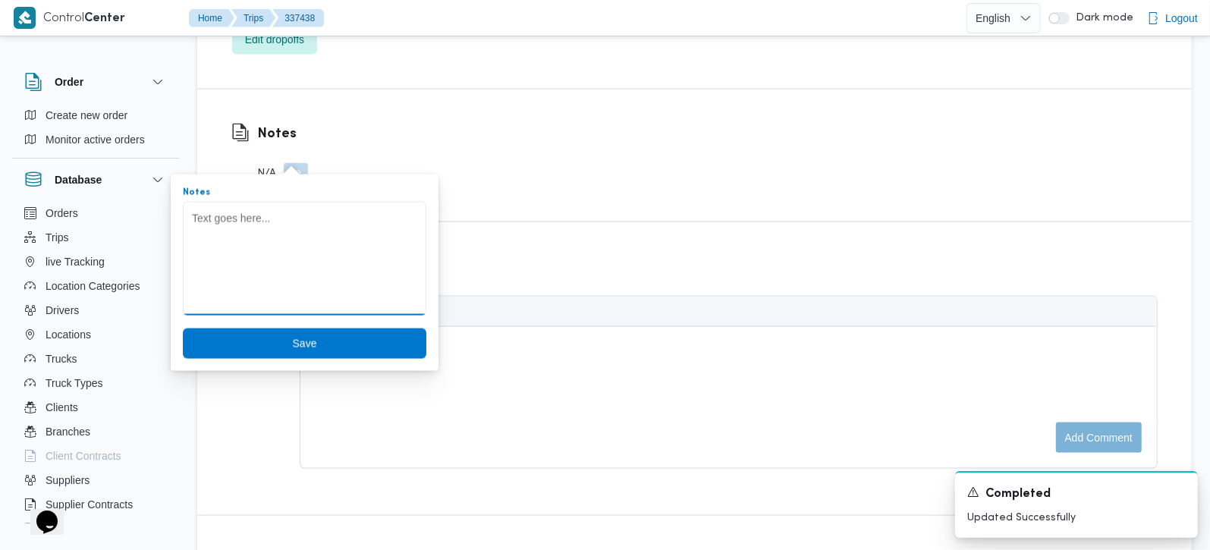
click at [278, 254] on textarea "Notes" at bounding box center [305, 259] width 244 height 114
paste textarea "حملت هاندات من المخزن"
type textarea "حملت هاندات من المخزن"
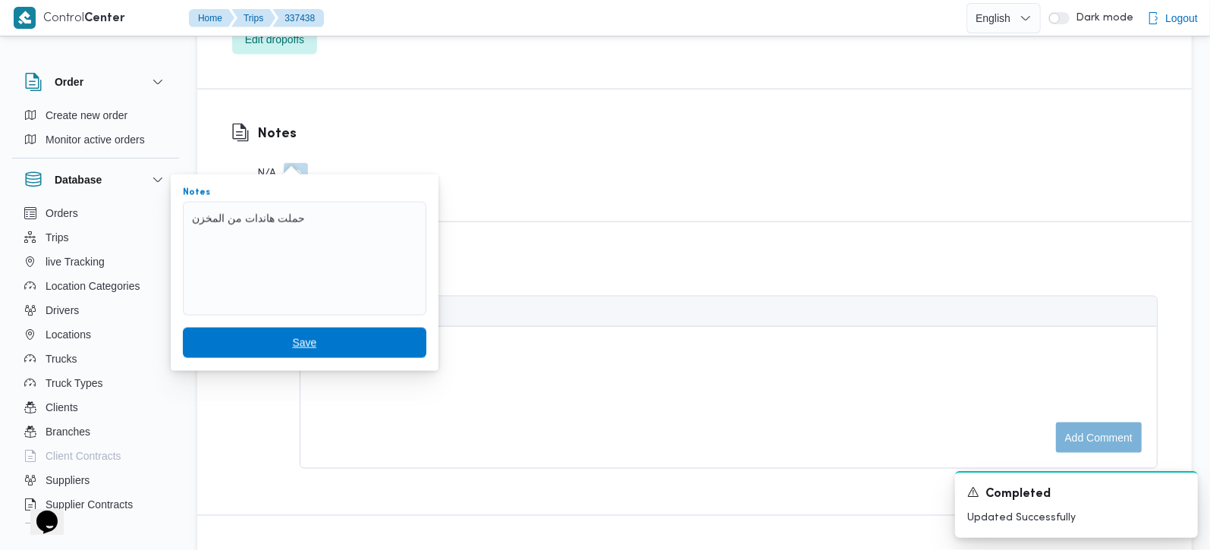
click at [297, 336] on span "Save" at bounding box center [304, 343] width 24 height 18
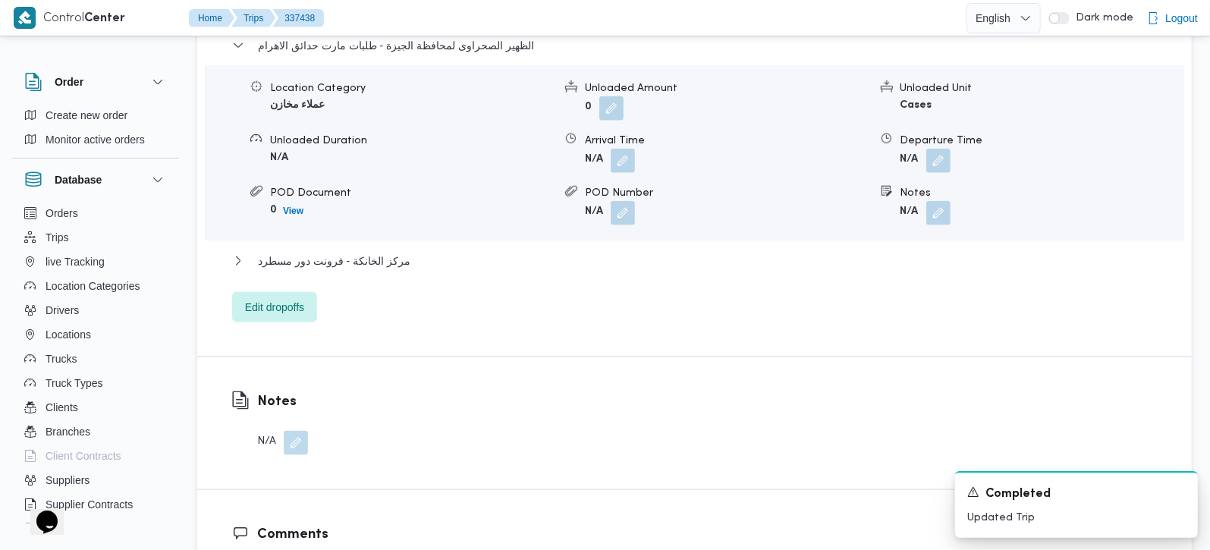
scroll to position [1250, 0]
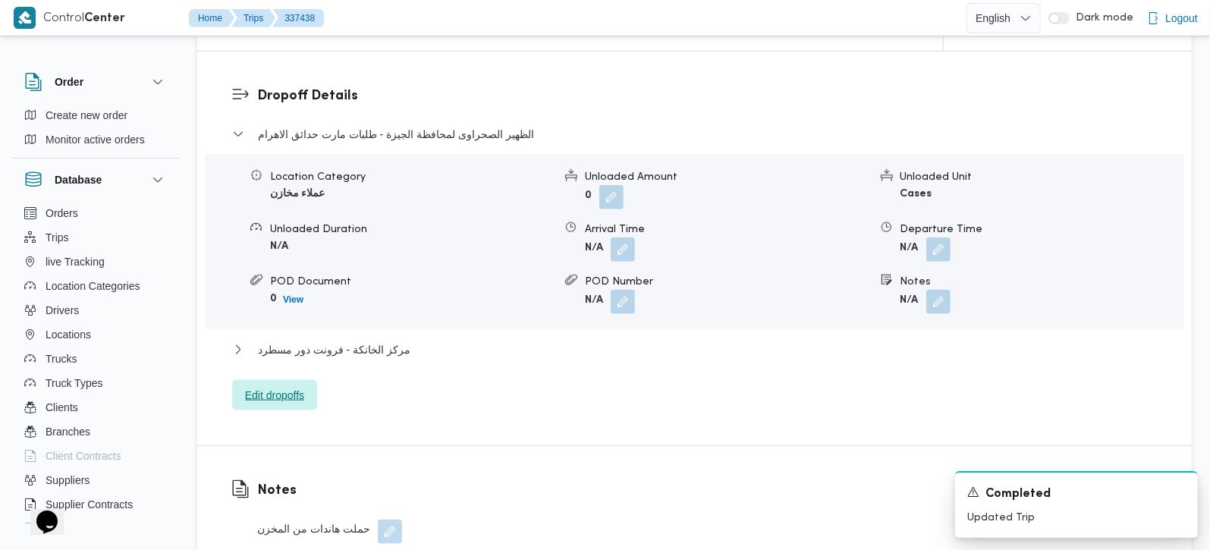
click at [288, 386] on span "Edit dropoffs" at bounding box center [274, 395] width 59 height 18
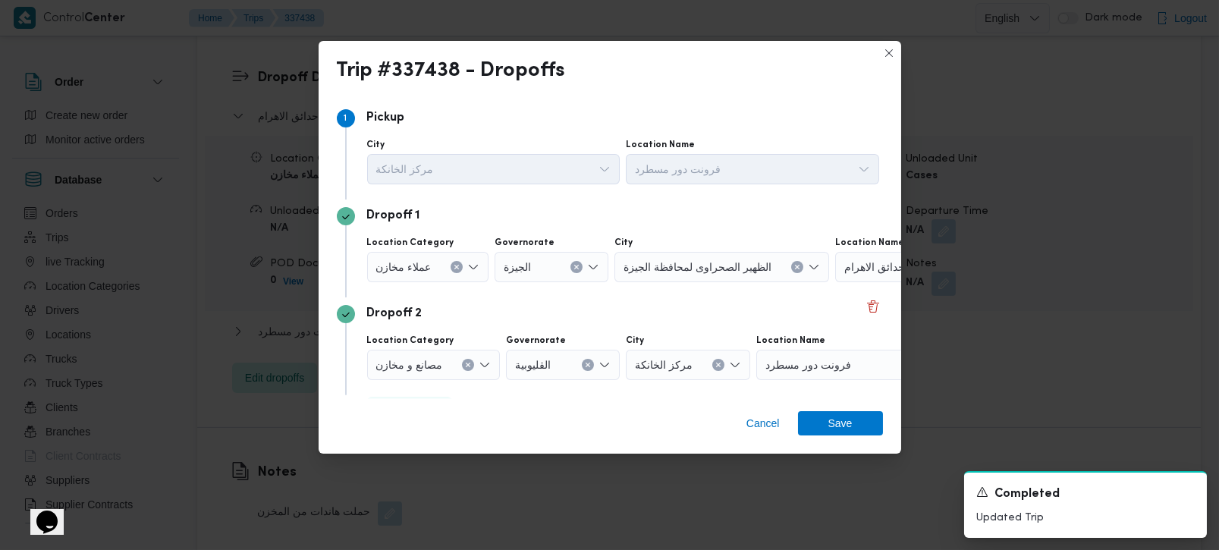
click at [455, 266] on icon "Clear input" at bounding box center [457, 268] width 4 height 4
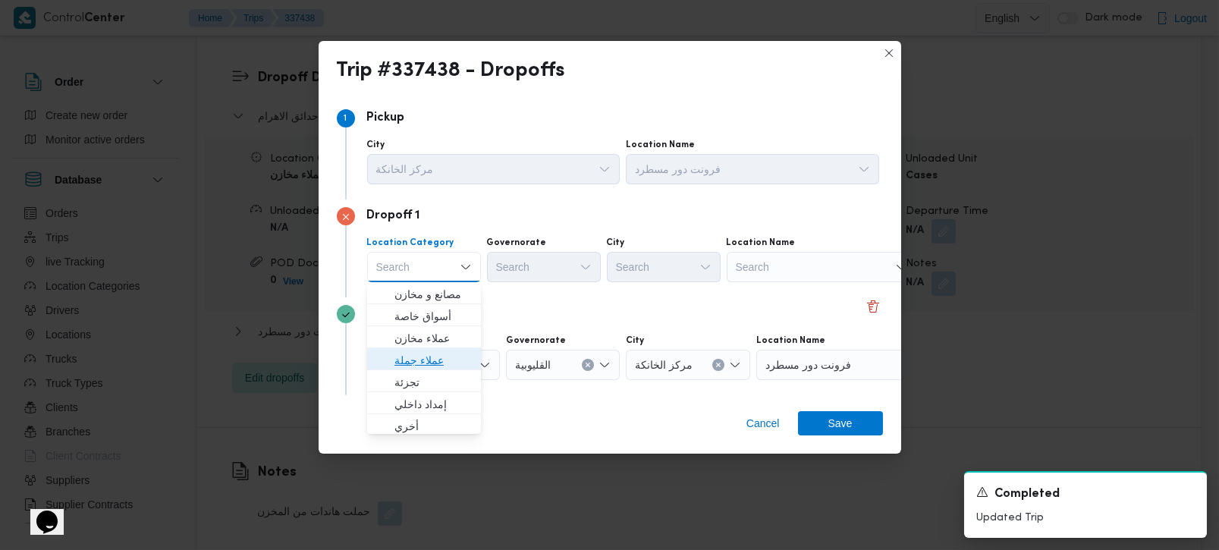
click at [417, 363] on span "عملاء جملة" at bounding box center [433, 360] width 77 height 18
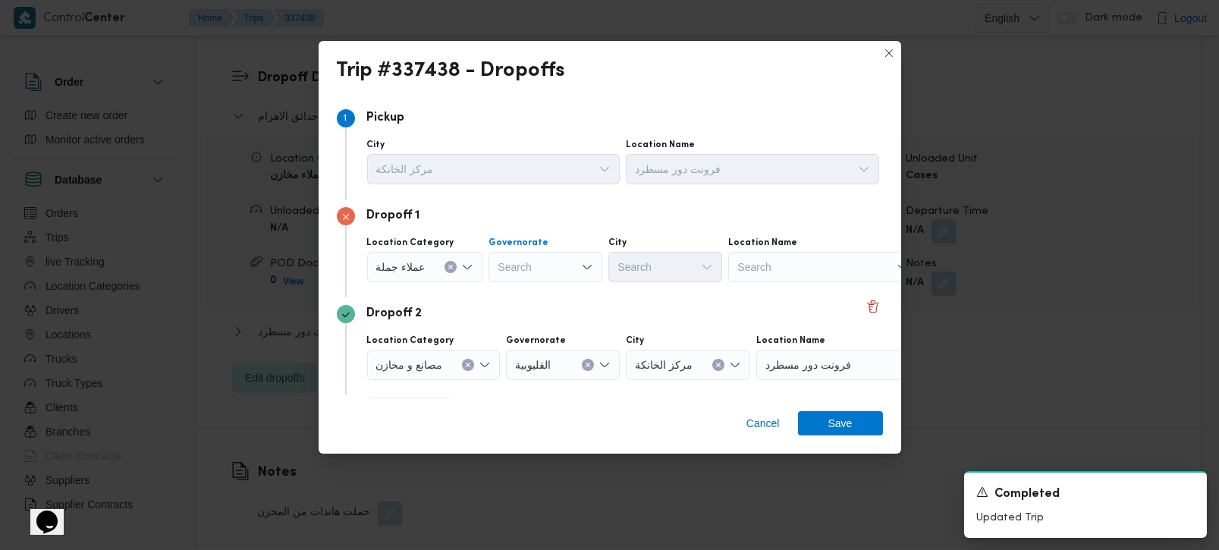
click at [544, 262] on div "Search" at bounding box center [546, 267] width 114 height 30
type input "رة"
click at [547, 316] on span "القاه رة" at bounding box center [552, 316] width 77 height 18
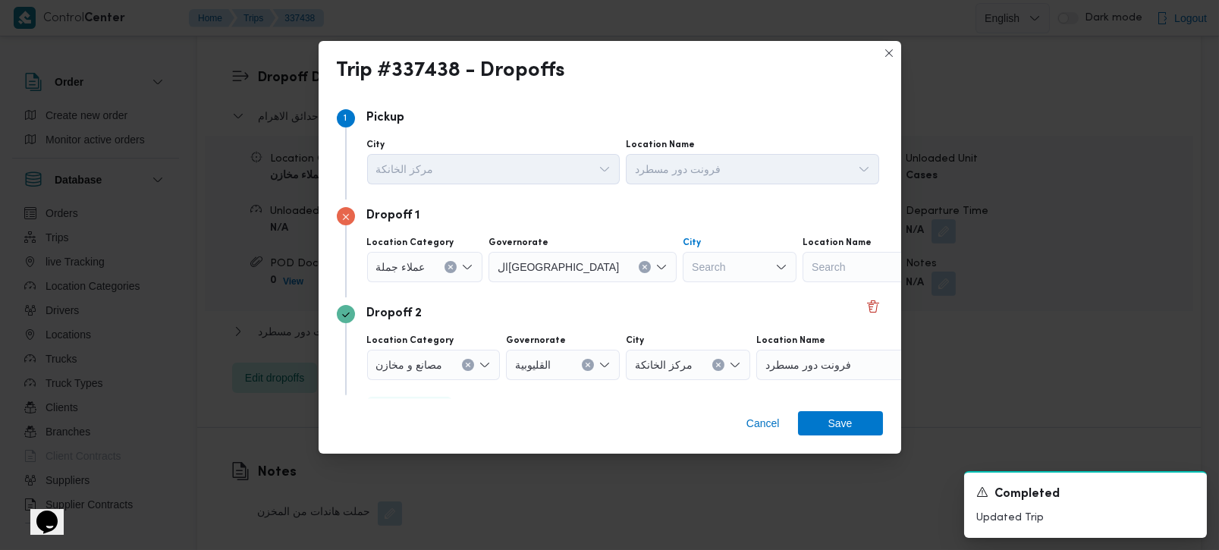
click at [683, 278] on div "Search" at bounding box center [740, 267] width 114 height 30
type input "قص"
click at [689, 291] on span "قسم قص ر النيل" at bounding box center [672, 294] width 77 height 18
click at [808, 417] on span "Save" at bounding box center [840, 423] width 85 height 24
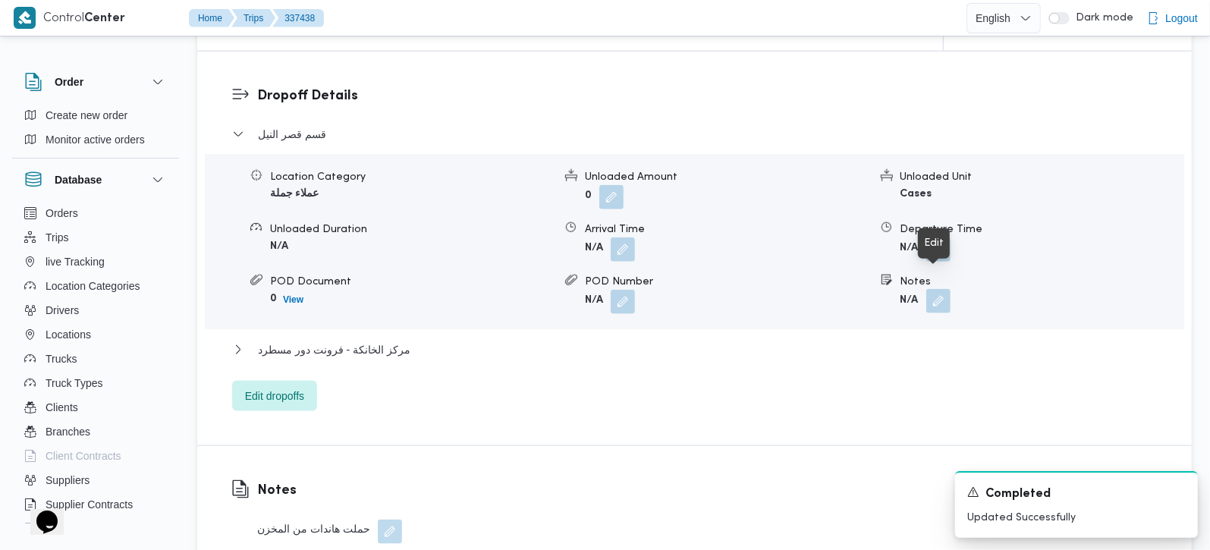
click at [940, 291] on button "button" at bounding box center [938, 301] width 24 height 24
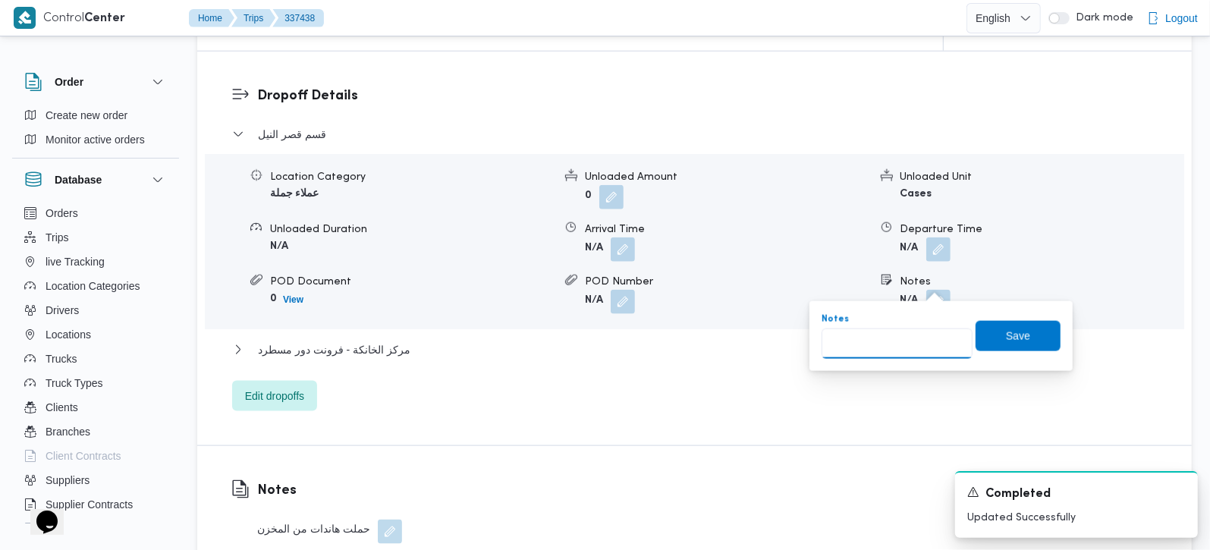
click at [912, 343] on input "Notes" at bounding box center [897, 344] width 151 height 30
paste input "وسط البلد"
type input "وسط البلد"
click at [1010, 345] on span "Save" at bounding box center [1018, 335] width 85 height 30
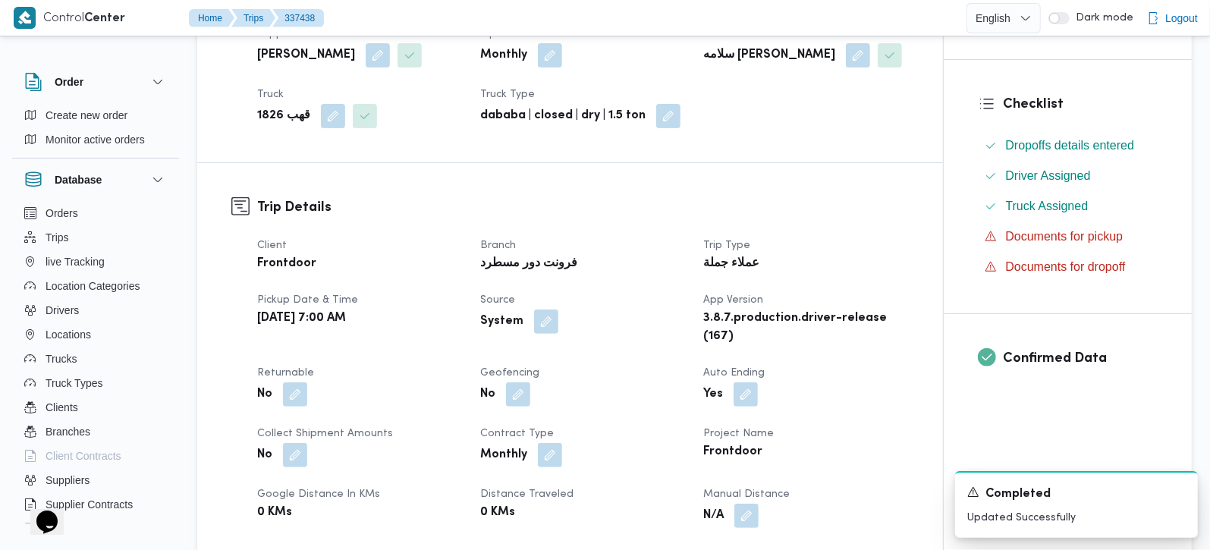
scroll to position [0, 0]
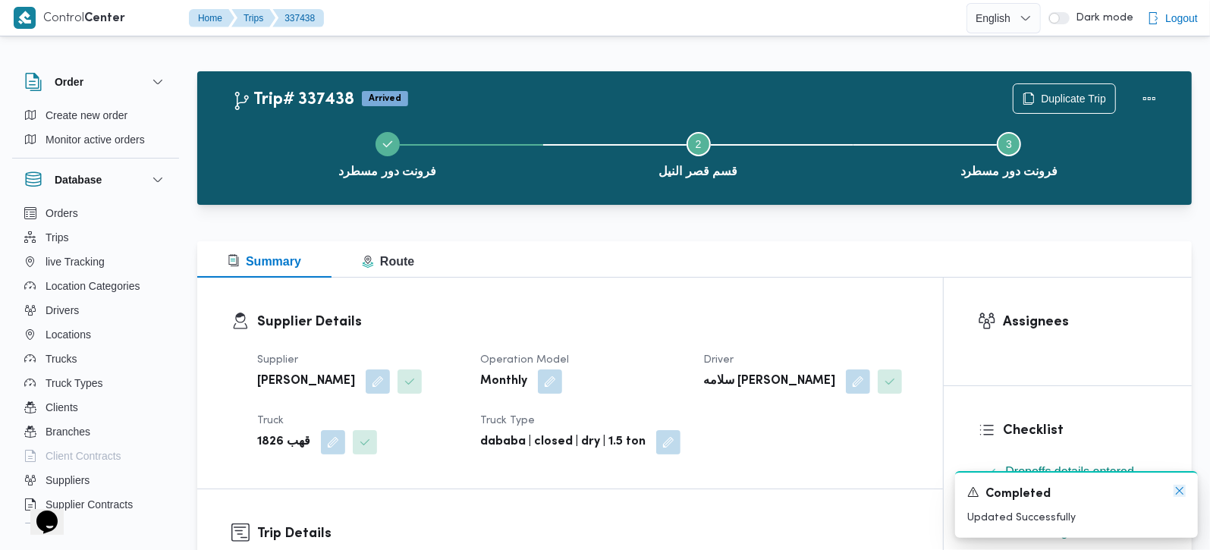
click at [1183, 488] on icon "Dismiss toast" at bounding box center [1180, 491] width 12 height 12
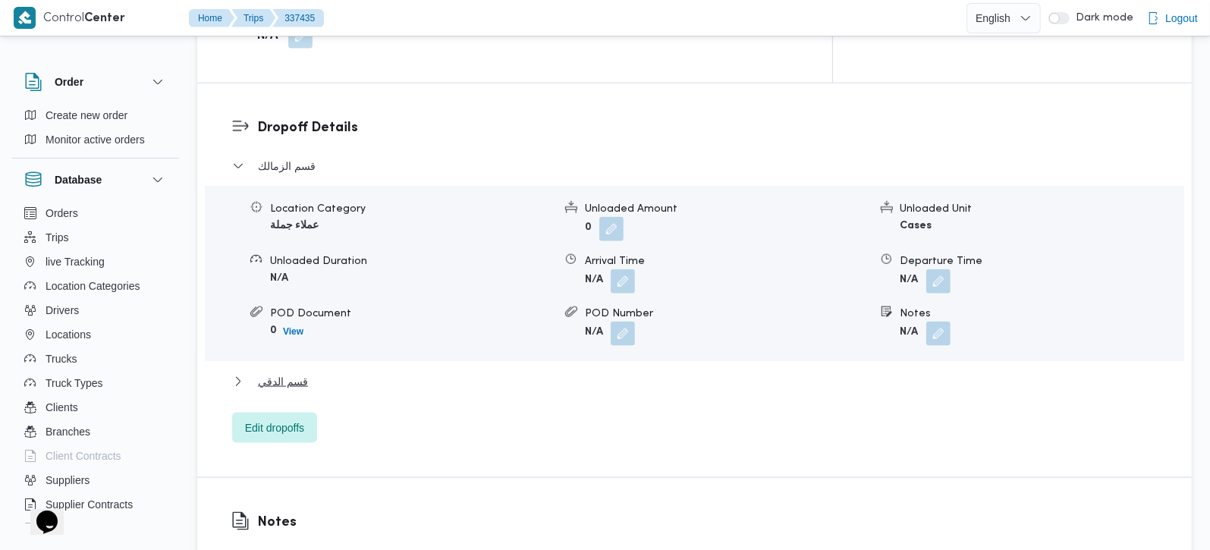
scroll to position [1250, 0]
click at [296, 411] on span "Edit dropoffs" at bounding box center [274, 426] width 85 height 30
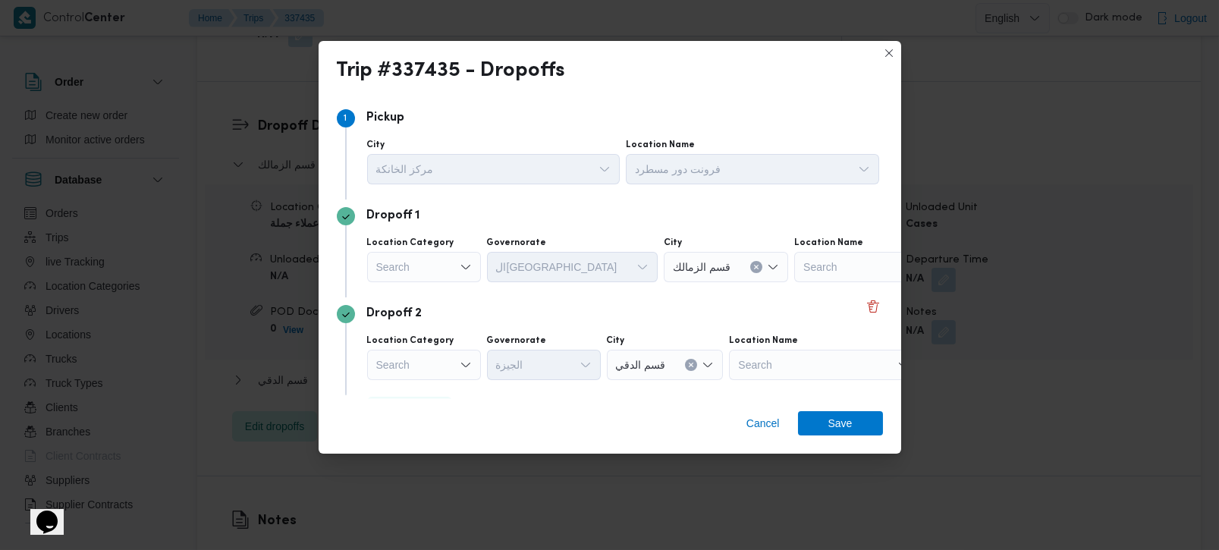
click at [455, 253] on div "Search" at bounding box center [424, 267] width 114 height 30
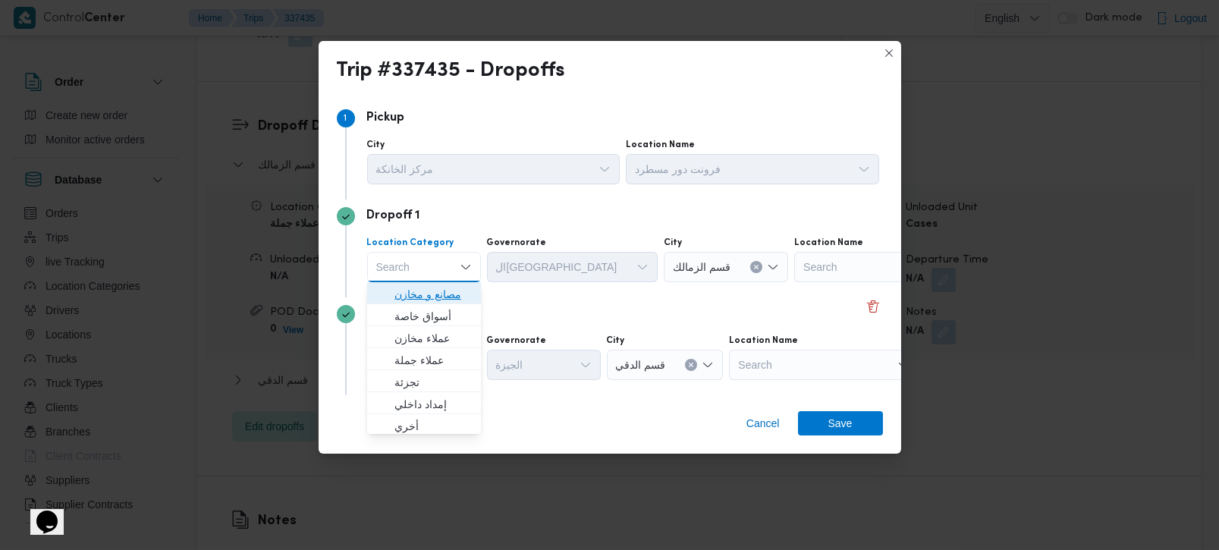
click at [442, 291] on span "مصانع و مخازن" at bounding box center [433, 294] width 77 height 18
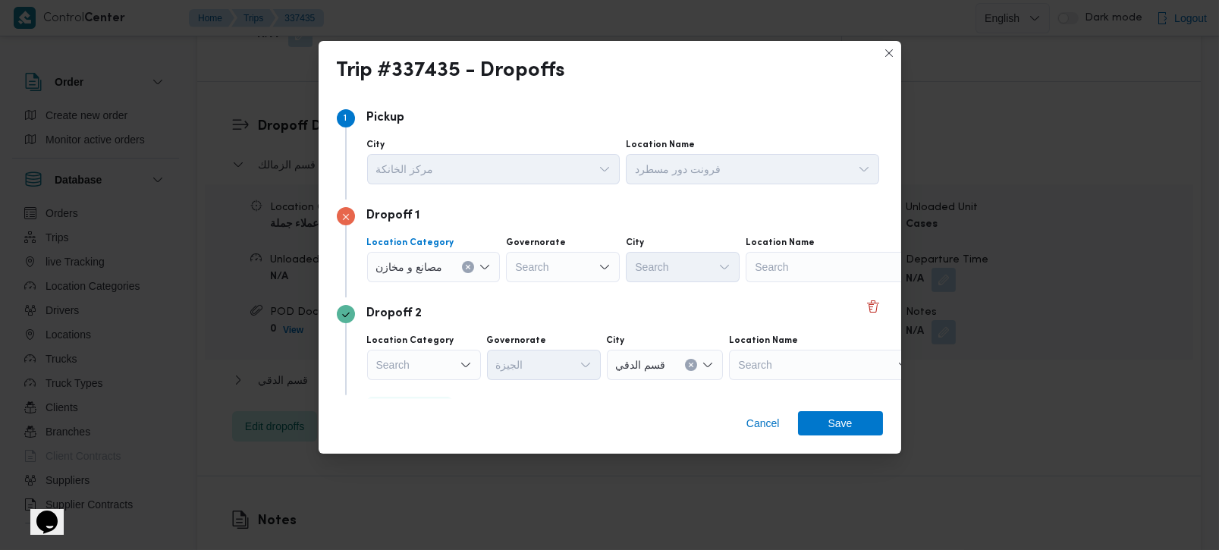
click at [468, 269] on icon "Clear input" at bounding box center [468, 267] width 6 height 6
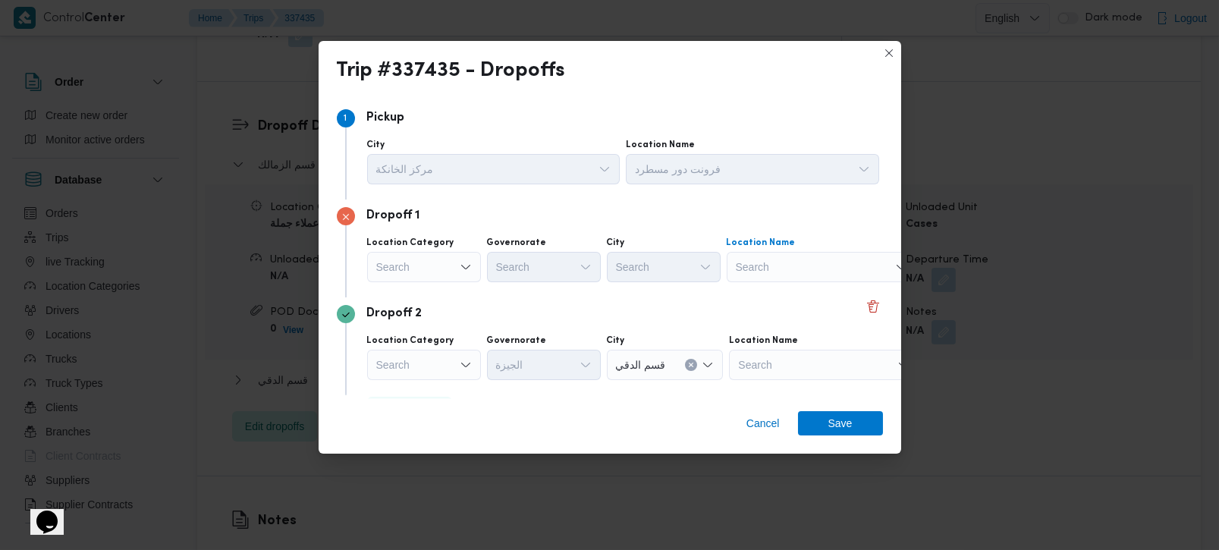
click at [770, 261] on div "Search" at bounding box center [822, 267] width 190 height 30
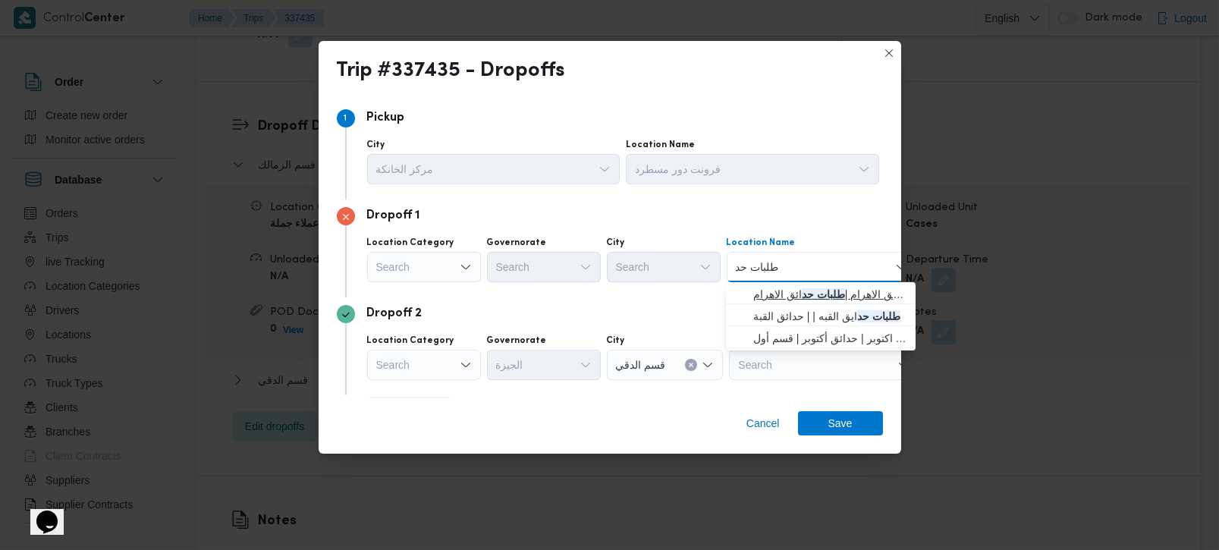
type input "طلبات حد"
click at [807, 284] on span "طلبات مارت حدائق الاهرام | طلبات حد ائق الاهرام | null" at bounding box center [821, 294] width 178 height 24
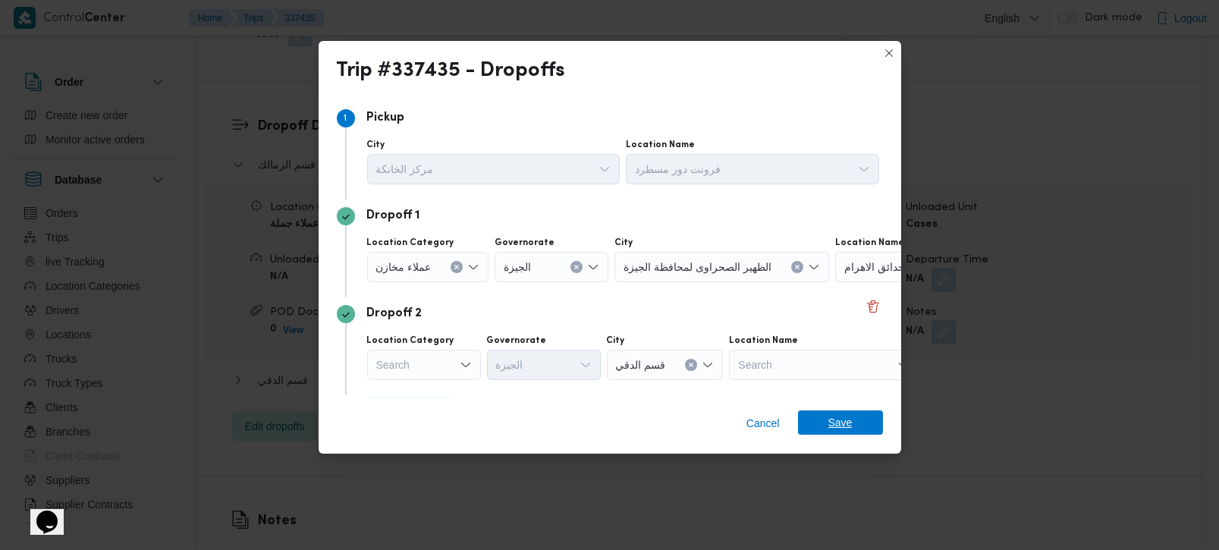
click at [826, 420] on span "Save" at bounding box center [840, 423] width 85 height 24
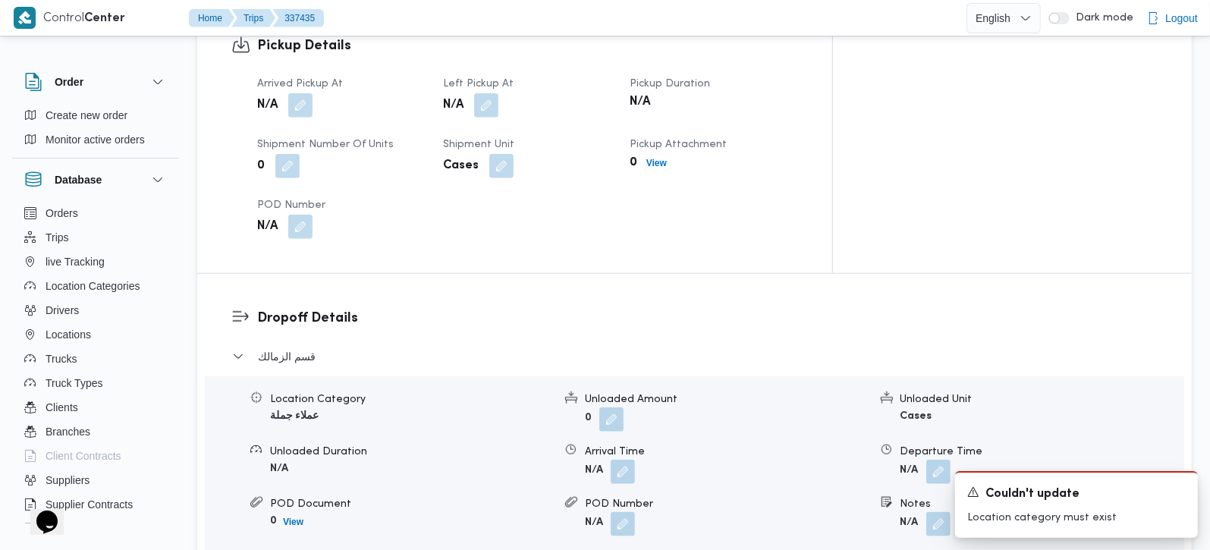
scroll to position [982, 0]
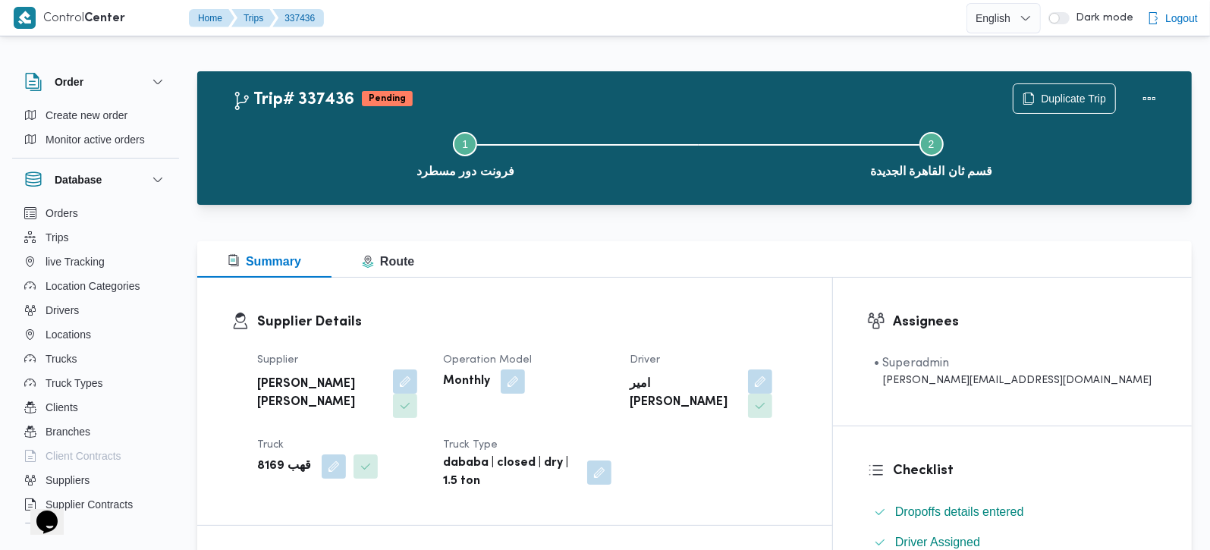
click at [263, 458] on b "قهب 8169" at bounding box center [284, 467] width 54 height 18
copy b "8169"
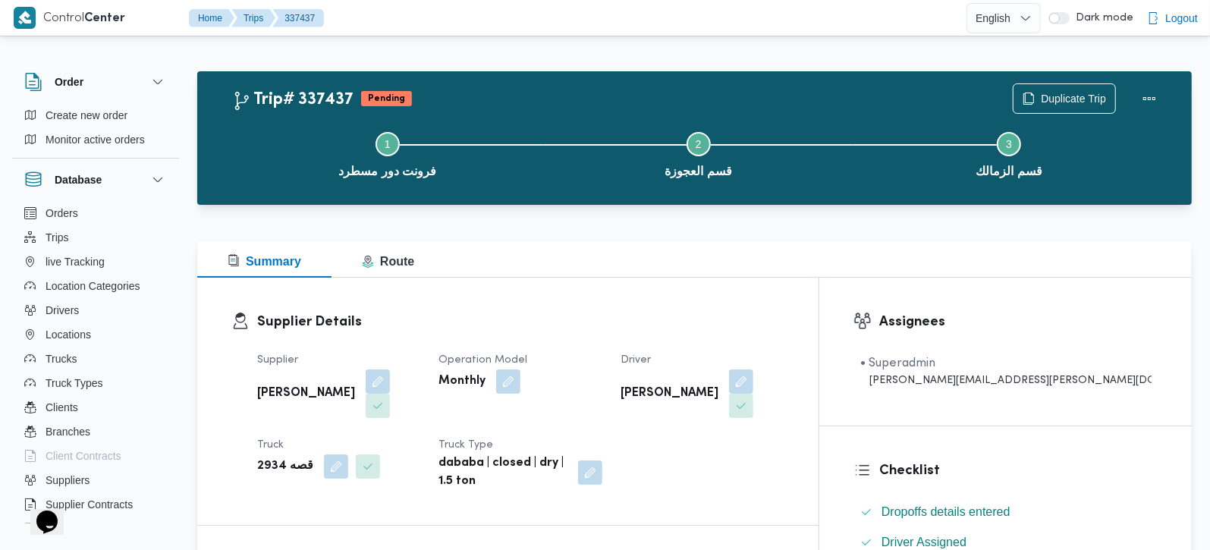
click at [269, 458] on b "قصه 2934" at bounding box center [285, 467] width 56 height 18
copy b "2934"
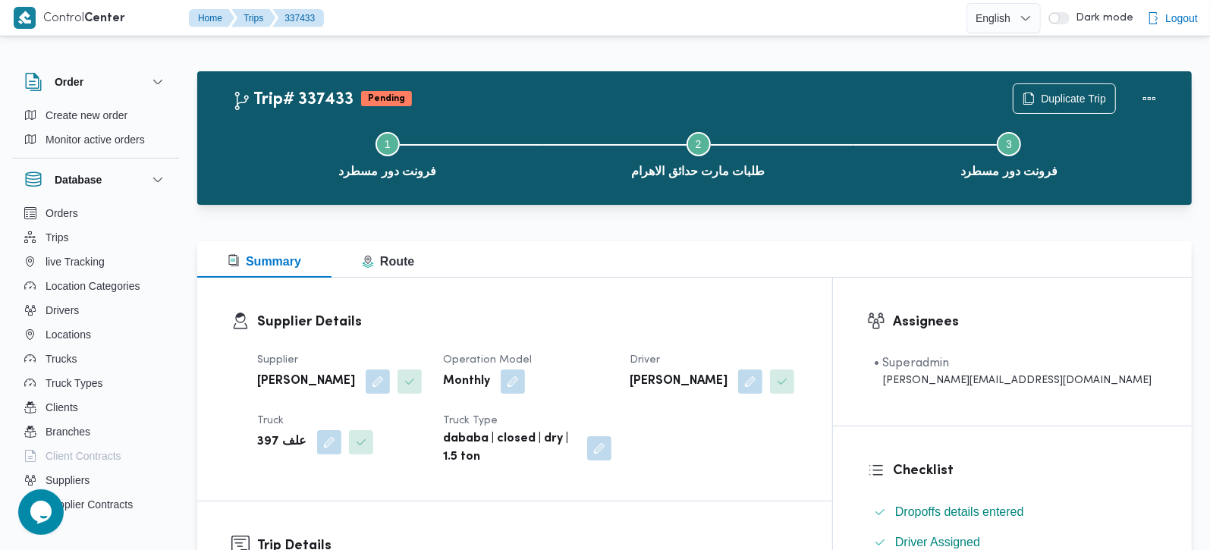
click at [270, 444] on b "علف 397" at bounding box center [281, 442] width 49 height 18
copy b "397"
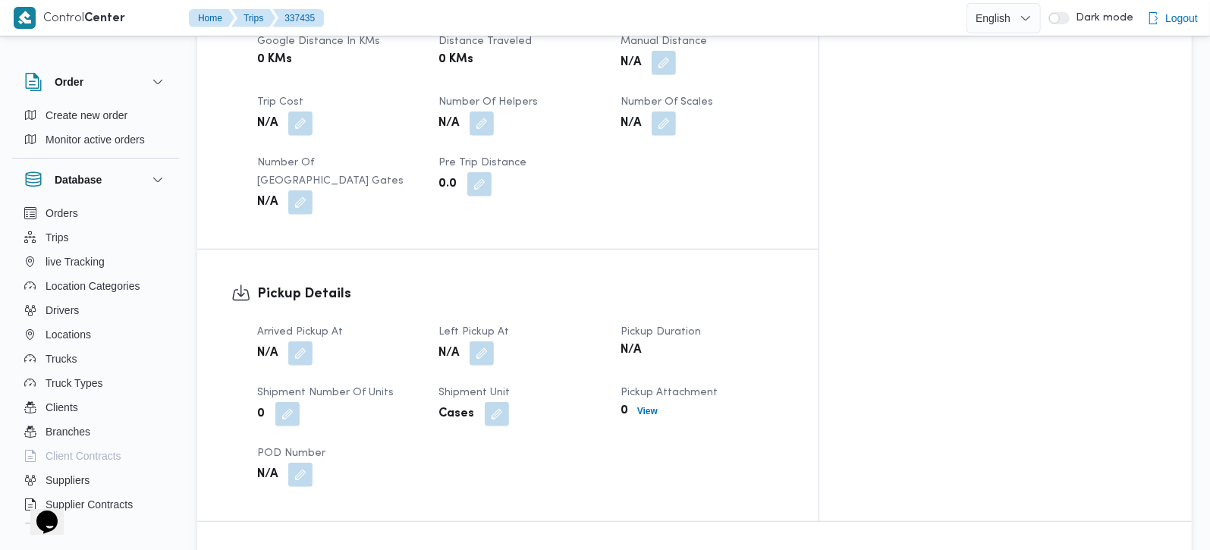
scroll to position [803, 0]
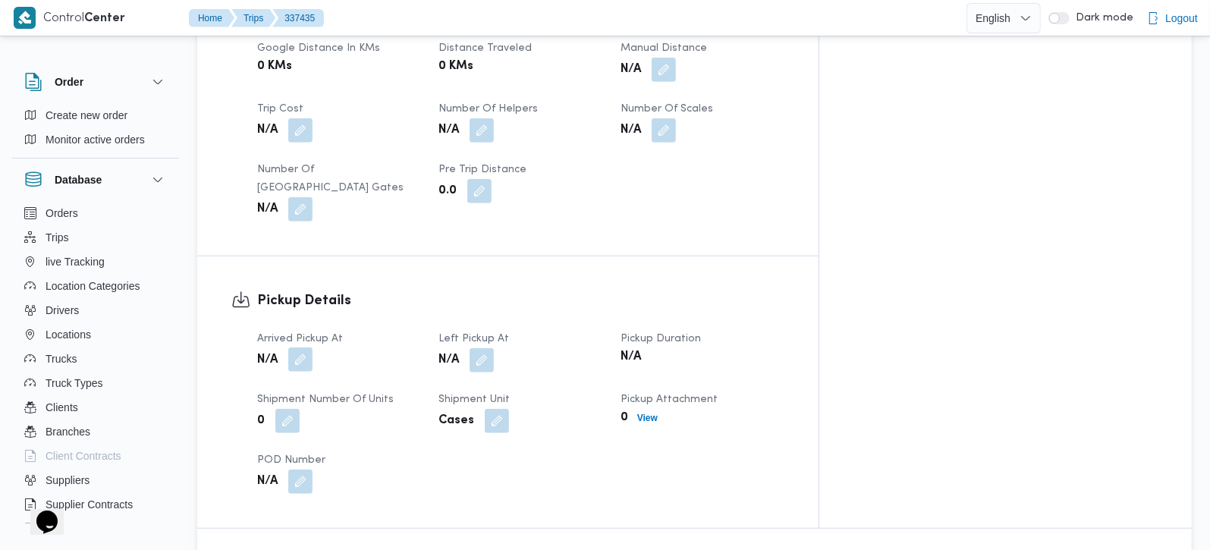
click at [306, 348] on button "button" at bounding box center [300, 360] width 24 height 24
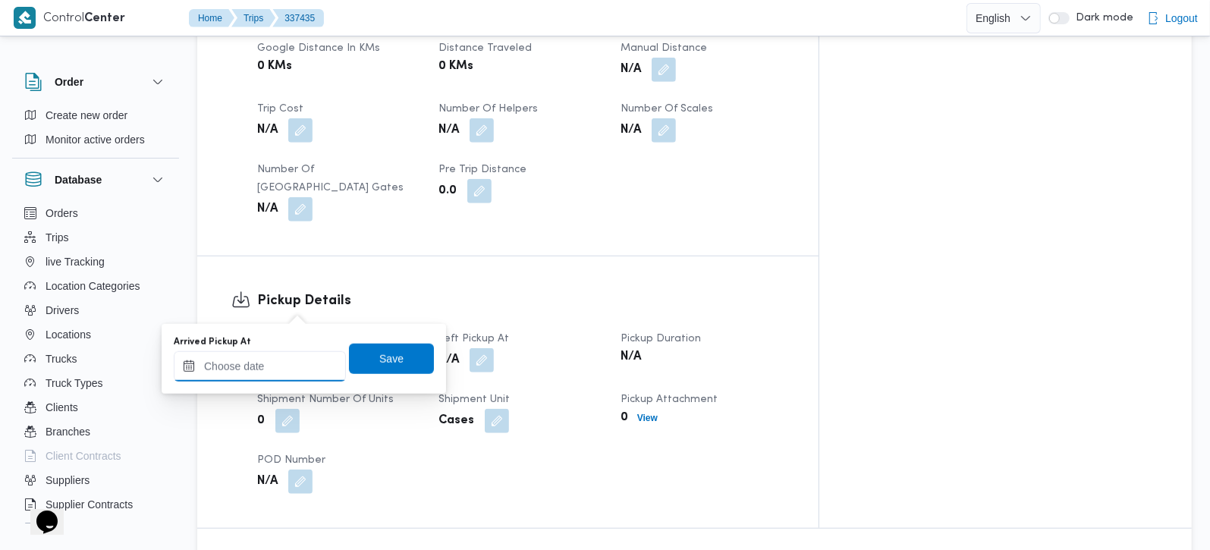
click at [287, 355] on div at bounding box center [260, 366] width 172 height 30
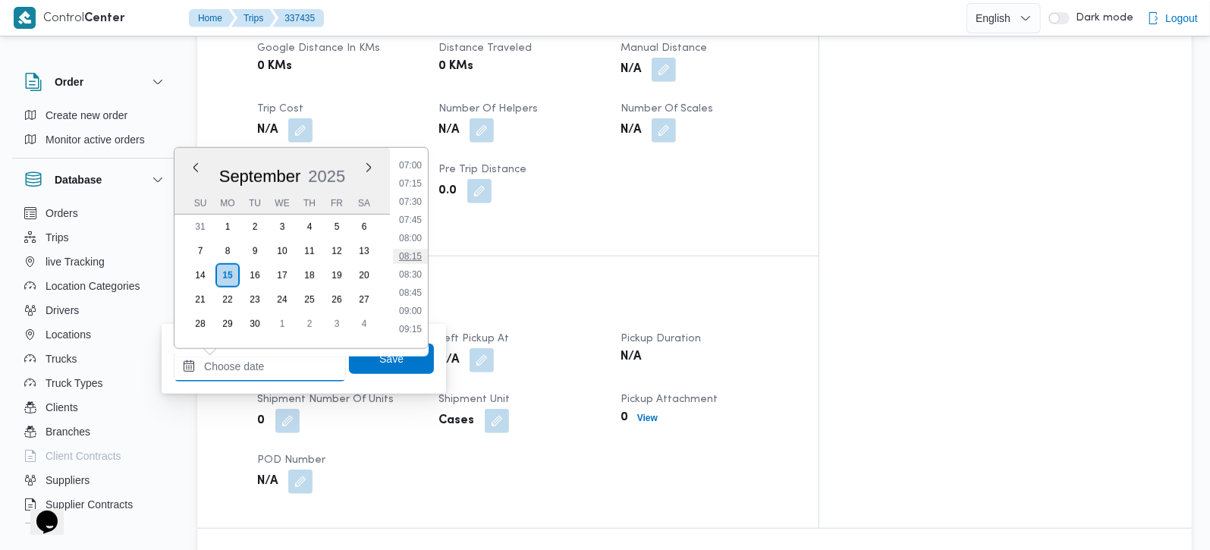
scroll to position [481, 0]
drag, startPoint x: 413, startPoint y: 213, endPoint x: 402, endPoint y: 276, distance: 63.9
click at [413, 213] on li "07:15" at bounding box center [410, 214] width 35 height 15
type input "15/09/2025 07:15"
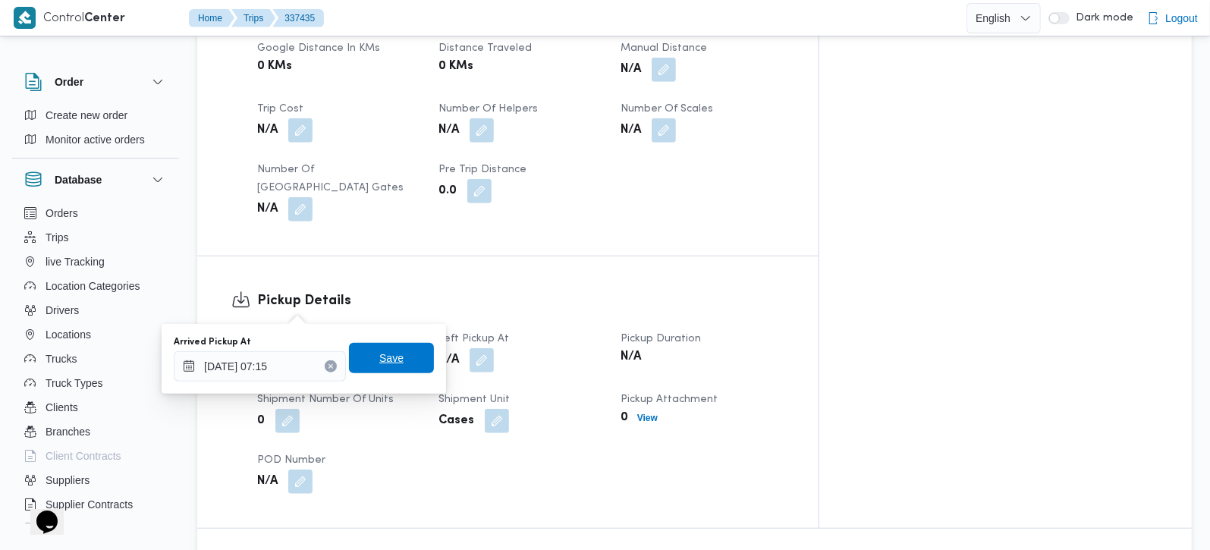
click at [379, 356] on span "Save" at bounding box center [391, 358] width 24 height 18
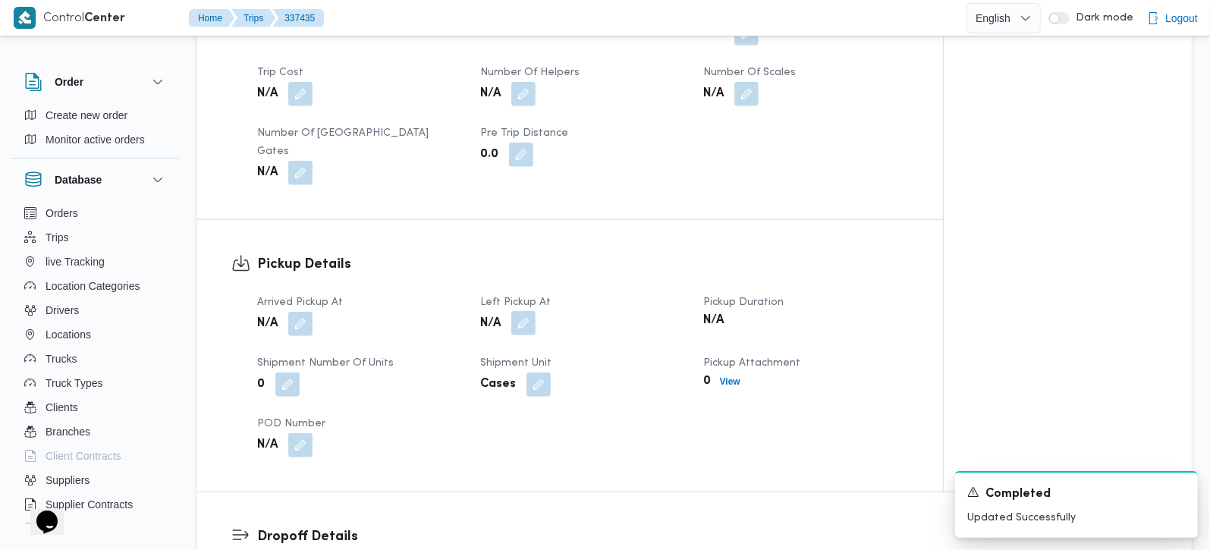
click at [527, 311] on button "button" at bounding box center [523, 323] width 24 height 24
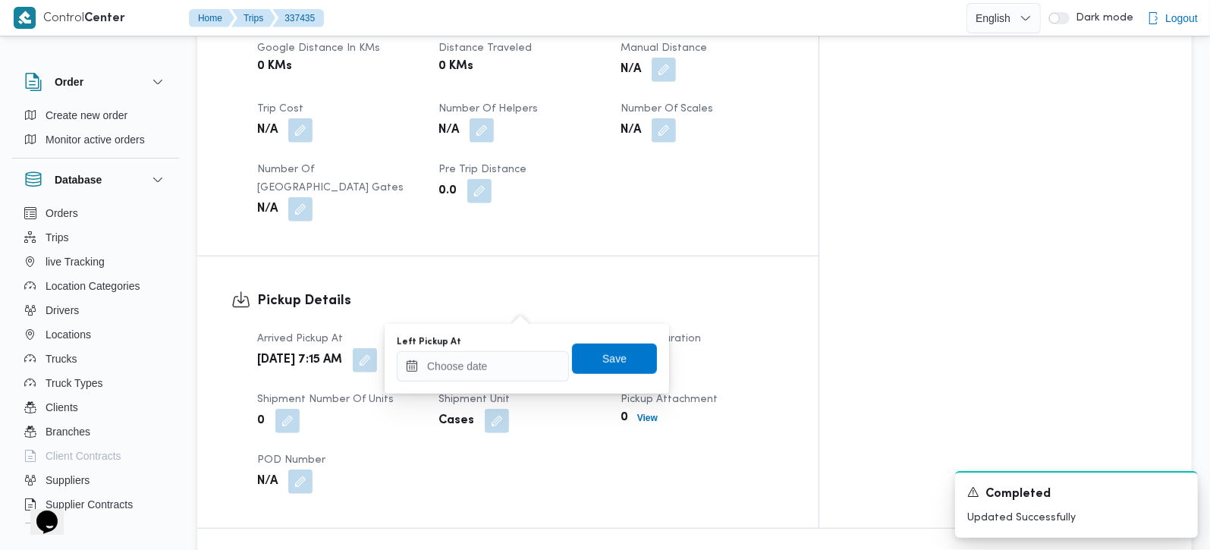
click at [508, 344] on div "Left Pickup At" at bounding box center [483, 342] width 172 height 12
drag, startPoint x: 511, startPoint y: 358, endPoint x: 540, endPoint y: 351, distance: 29.6
click at [511, 358] on input "Left Pickup At" at bounding box center [483, 366] width 172 height 30
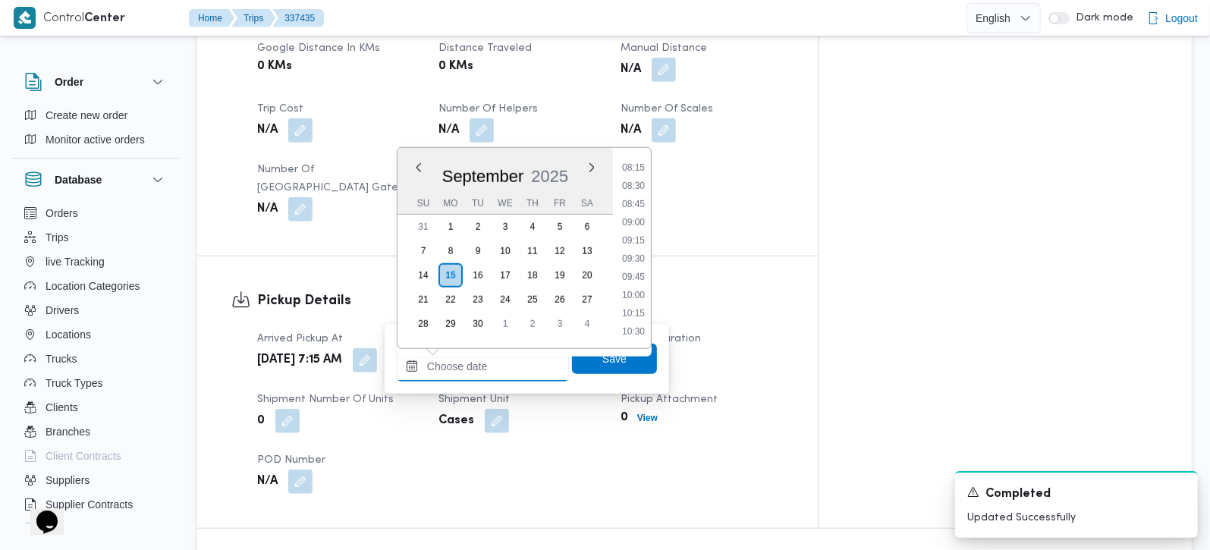
scroll to position [570, 0]
drag, startPoint x: 635, startPoint y: 183, endPoint x: 630, endPoint y: 263, distance: 80.6
click at [635, 183] on li "08:00" at bounding box center [633, 180] width 35 height 15
type input "15/09/2025 08:00"
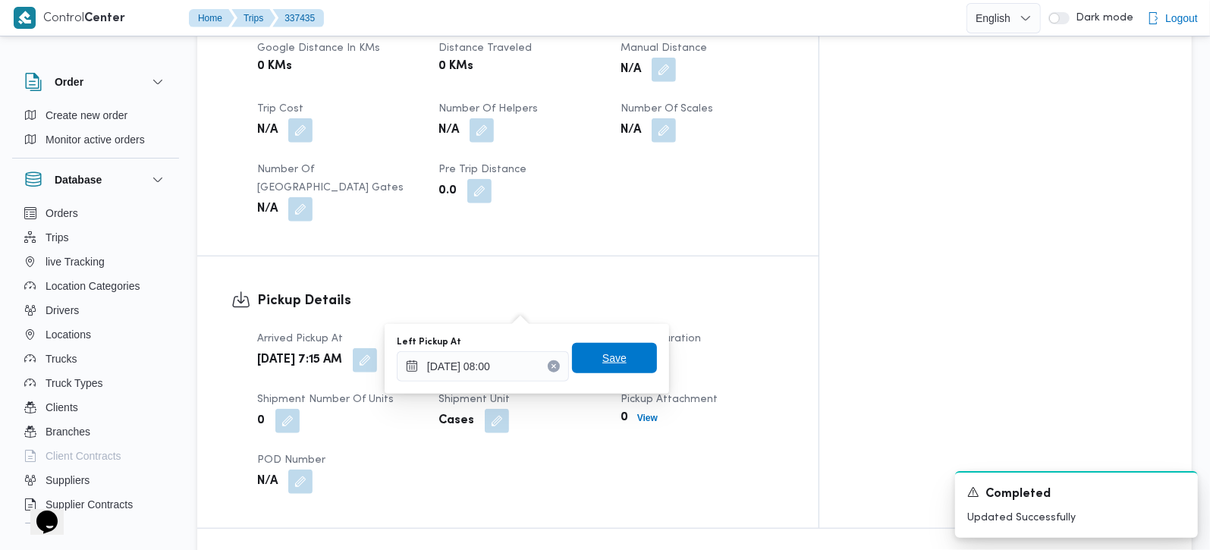
click at [602, 365] on span "Save" at bounding box center [614, 358] width 24 height 18
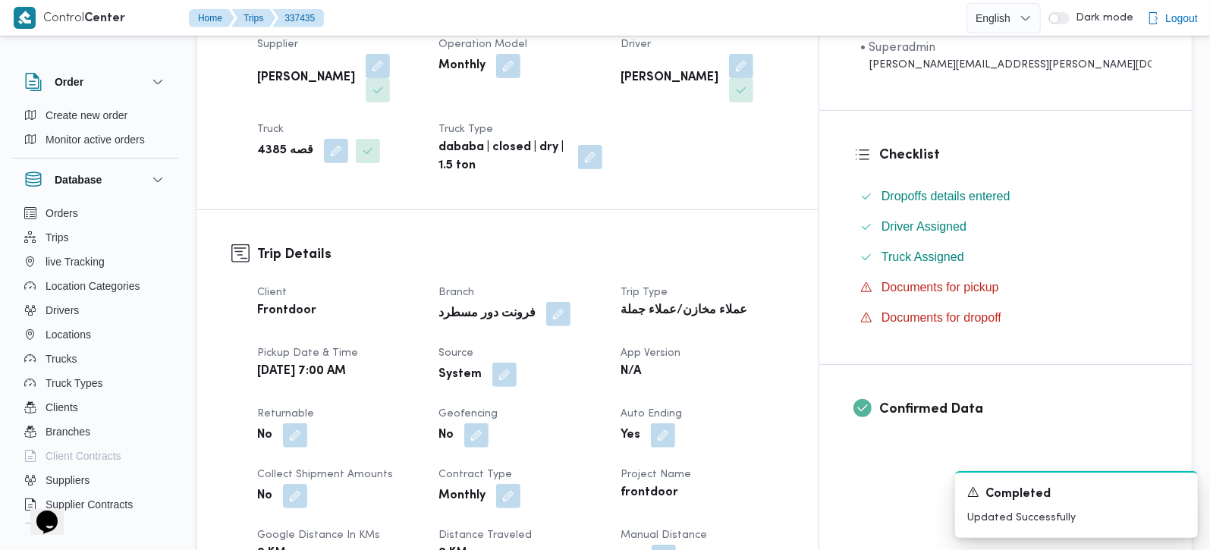
scroll to position [357, 0]
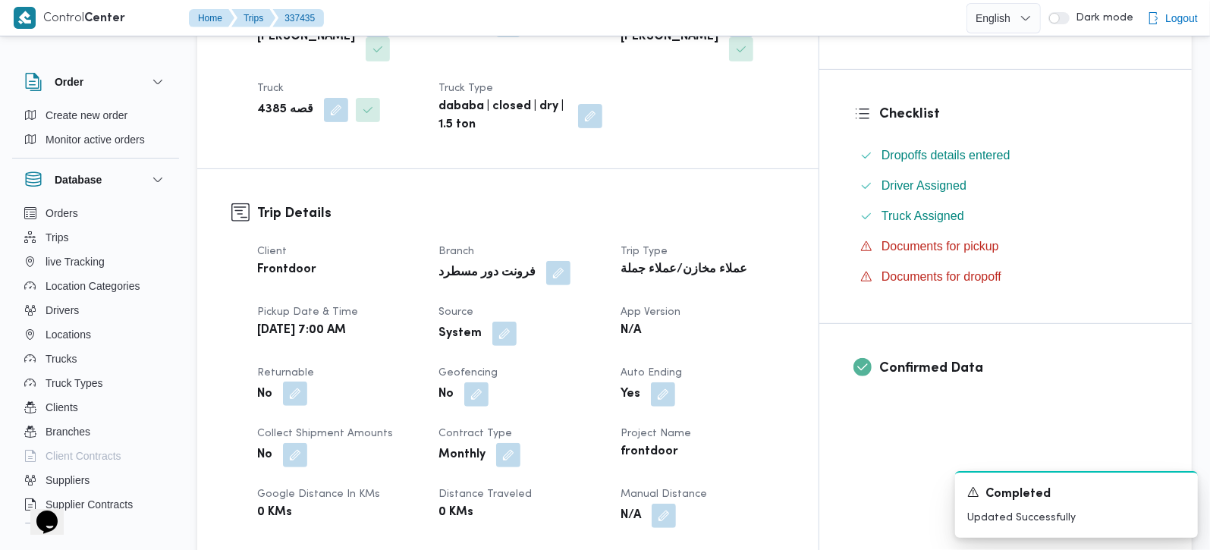
click at [299, 382] on button "button" at bounding box center [295, 394] width 24 height 24
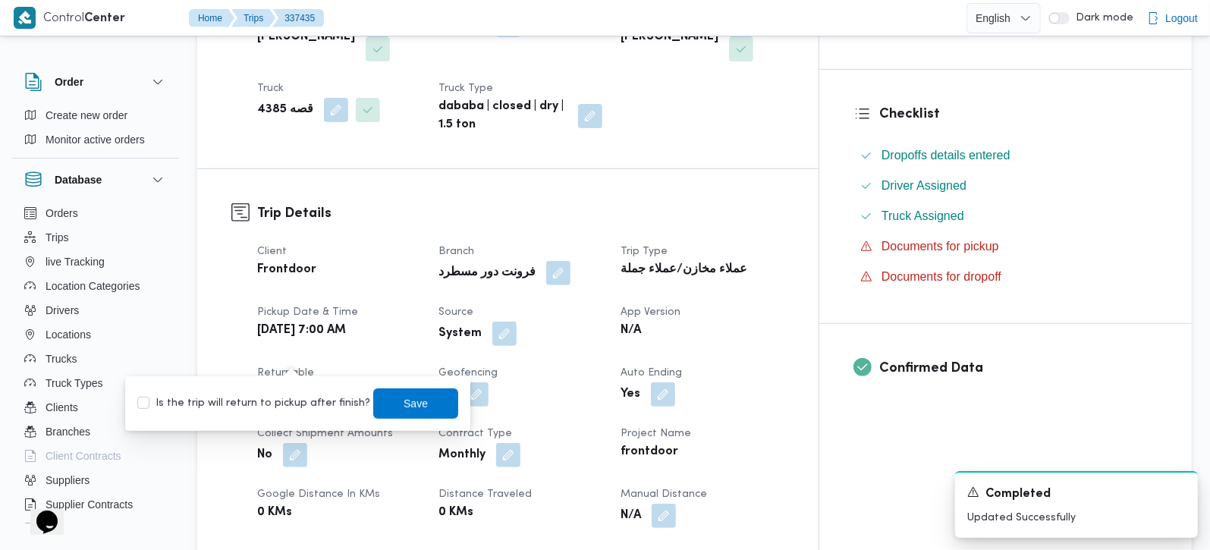
click at [291, 406] on label "Is the trip will return to pickup after finish?" at bounding box center [253, 404] width 233 height 18
checkbox input "true"
click at [404, 407] on span "Save" at bounding box center [416, 403] width 24 height 18
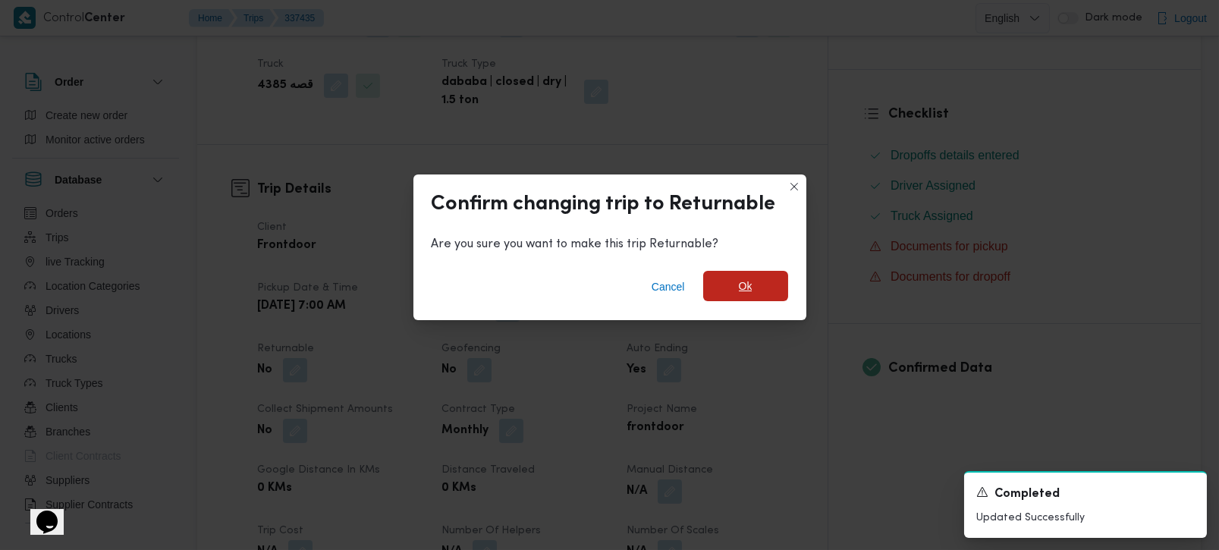
click at [739, 278] on span "Ok" at bounding box center [746, 286] width 14 height 18
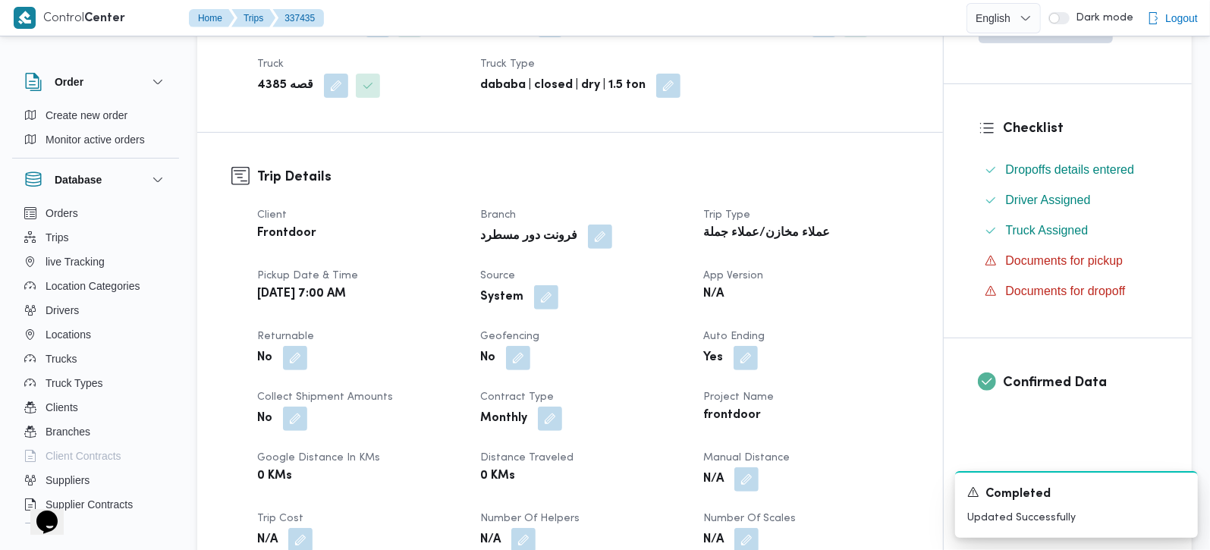
scroll to position [0, 0]
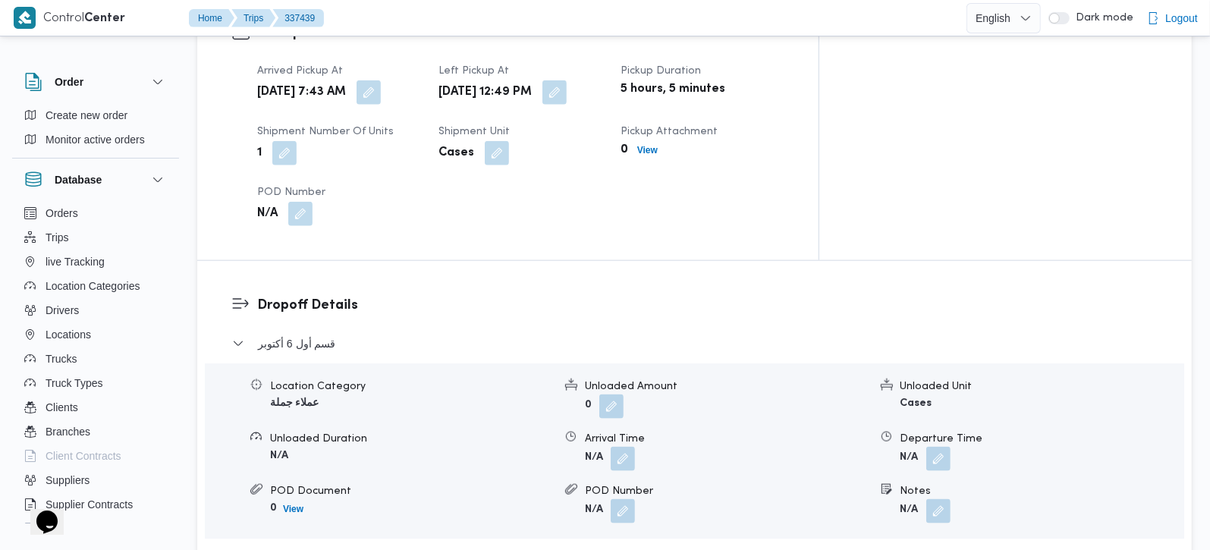
scroll to position [1606, 0]
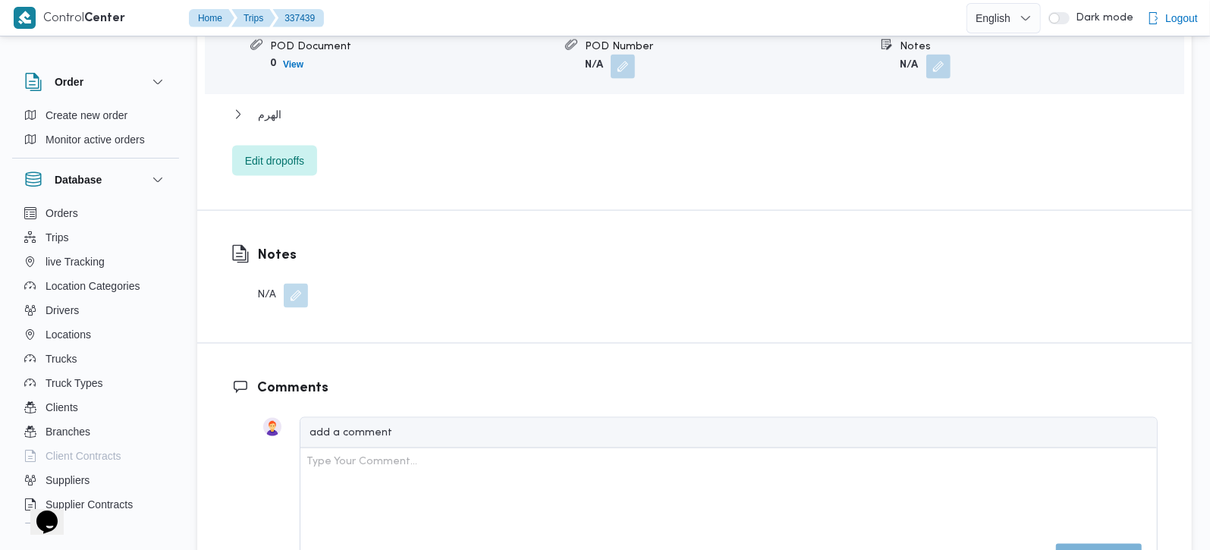
click at [297, 284] on button "button" at bounding box center [296, 296] width 24 height 24
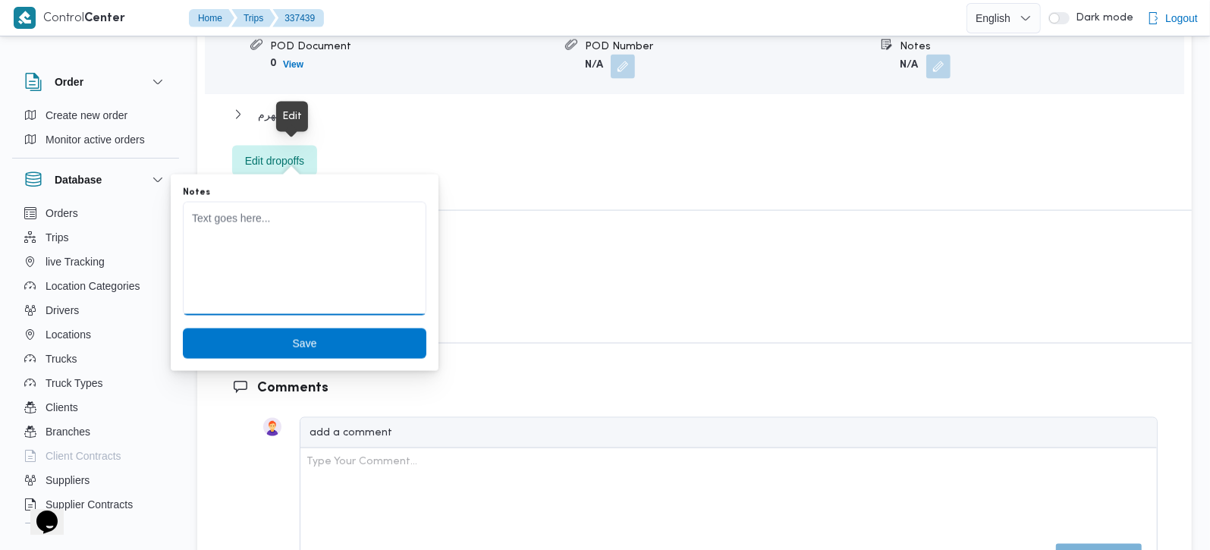
click at [270, 231] on textarea "Notes" at bounding box center [305, 259] width 244 height 114
paste textarea "تعديل فواتير"
type textarea "تعديل فواتير"
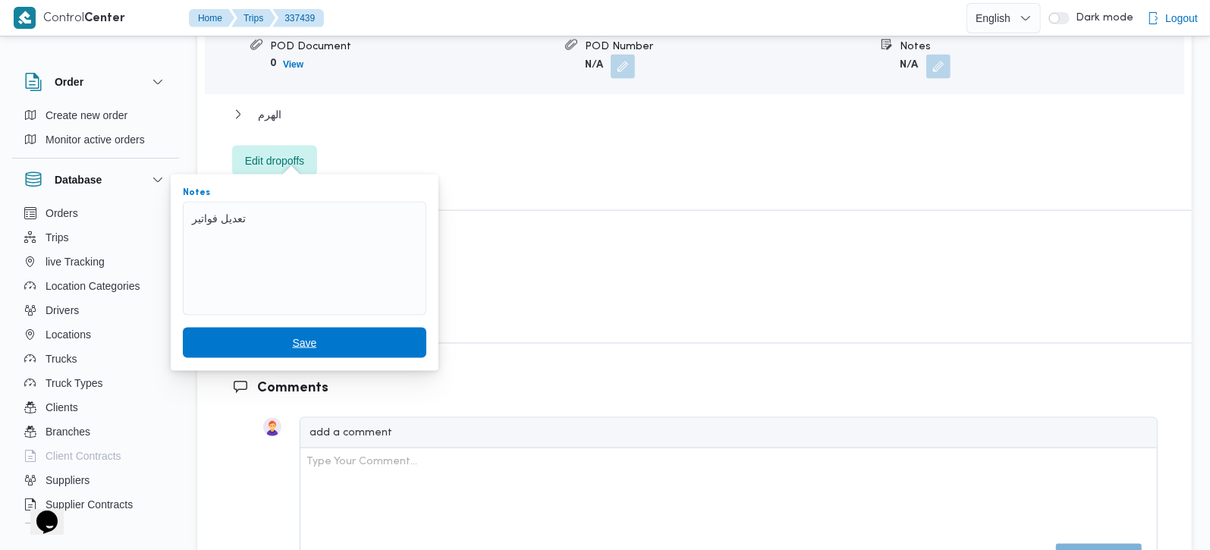
click at [277, 330] on span "Save" at bounding box center [305, 343] width 244 height 30
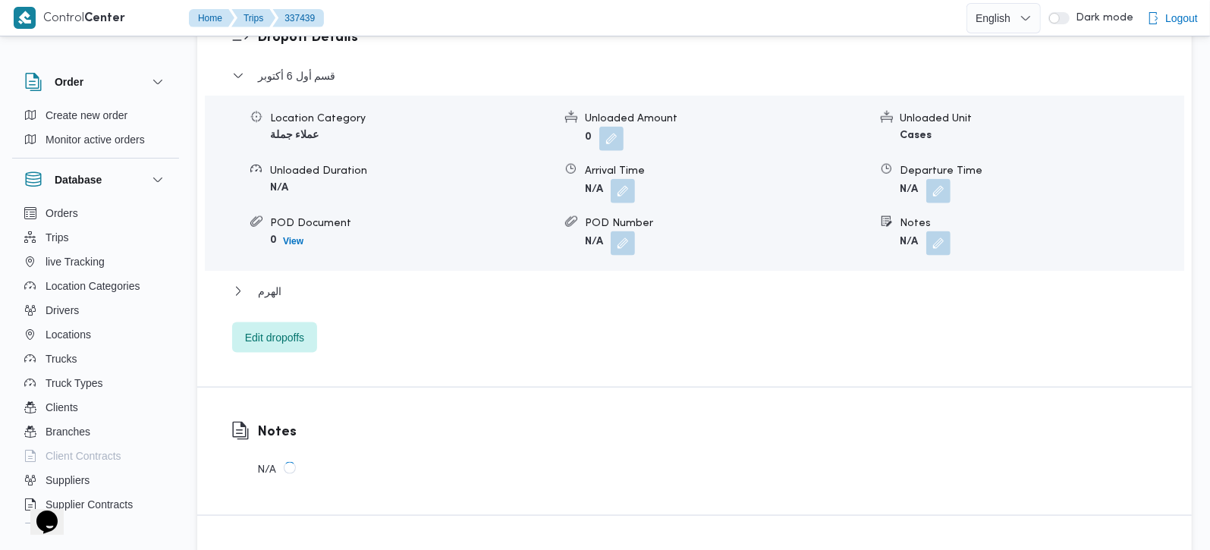
scroll to position [1160, 0]
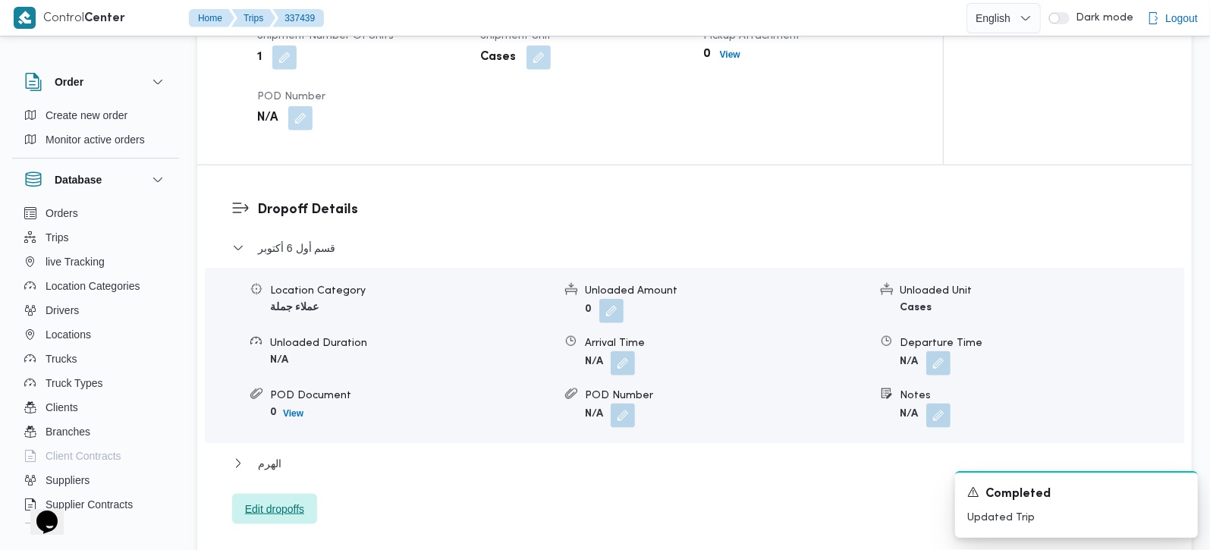
click at [291, 494] on span "Edit dropoffs" at bounding box center [274, 509] width 85 height 30
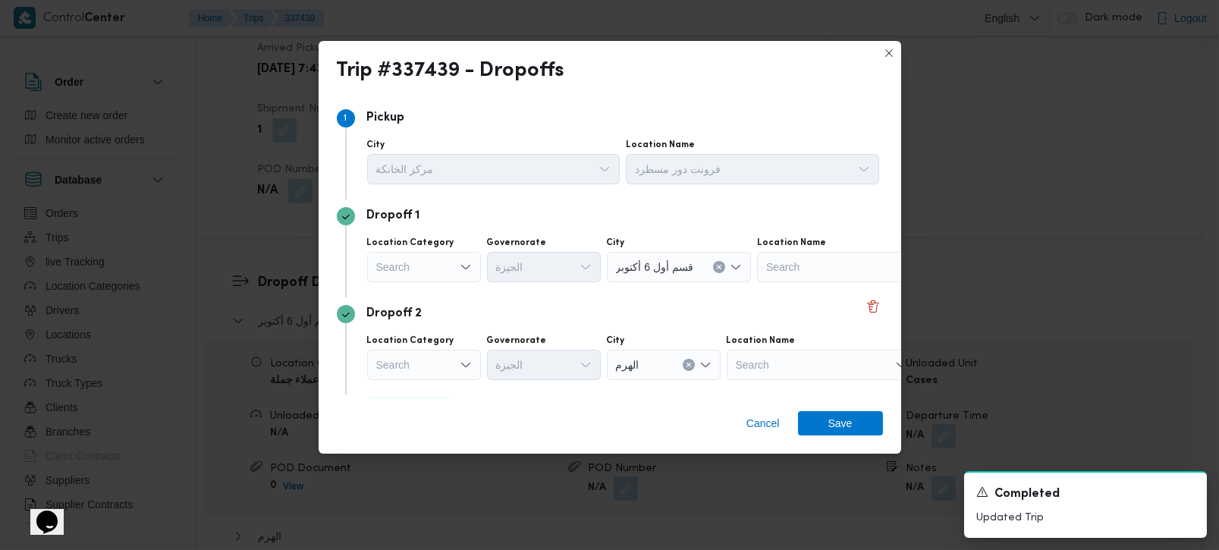
click at [464, 269] on icon "Open list of options" at bounding box center [465, 267] width 9 height 5
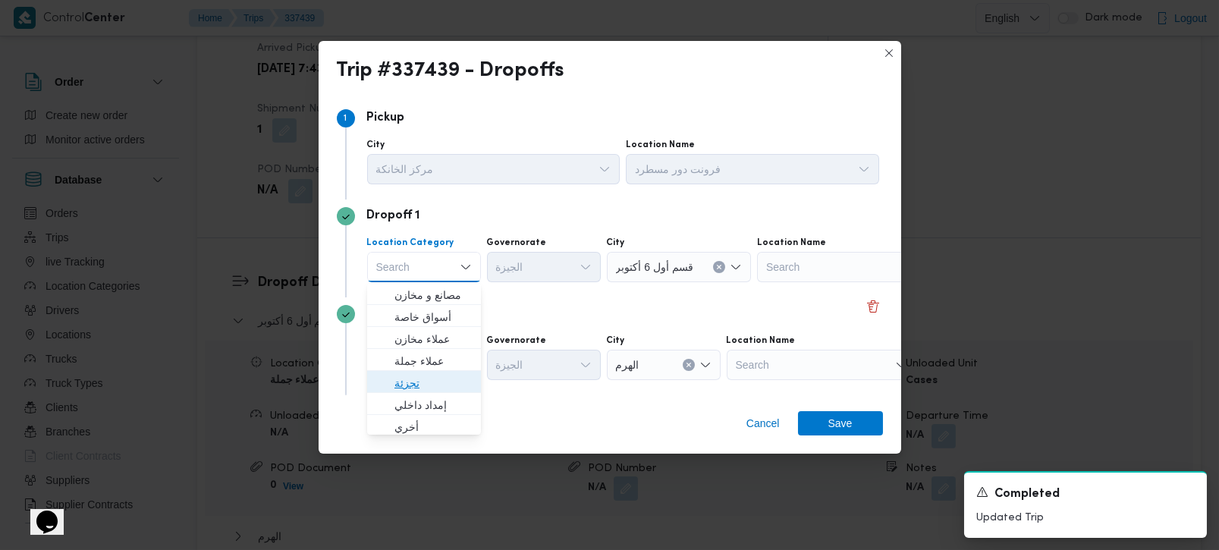
click at [417, 386] on span "تجزئة" at bounding box center [433, 383] width 77 height 18
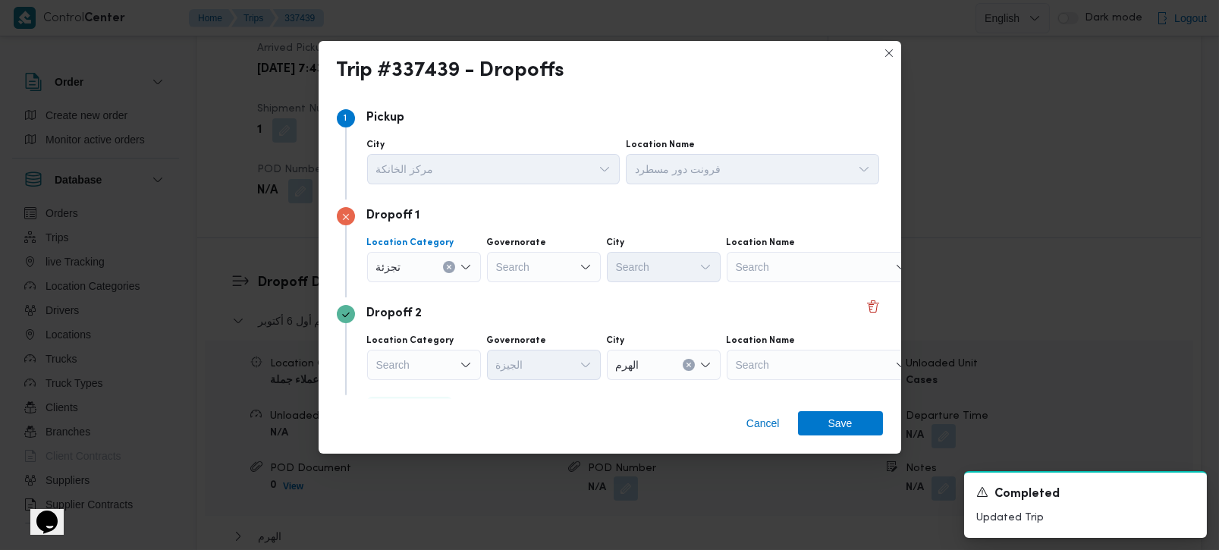
click at [522, 281] on div "Search" at bounding box center [544, 267] width 114 height 30
click at [473, 267] on div "تجزئة" at bounding box center [424, 267] width 114 height 30
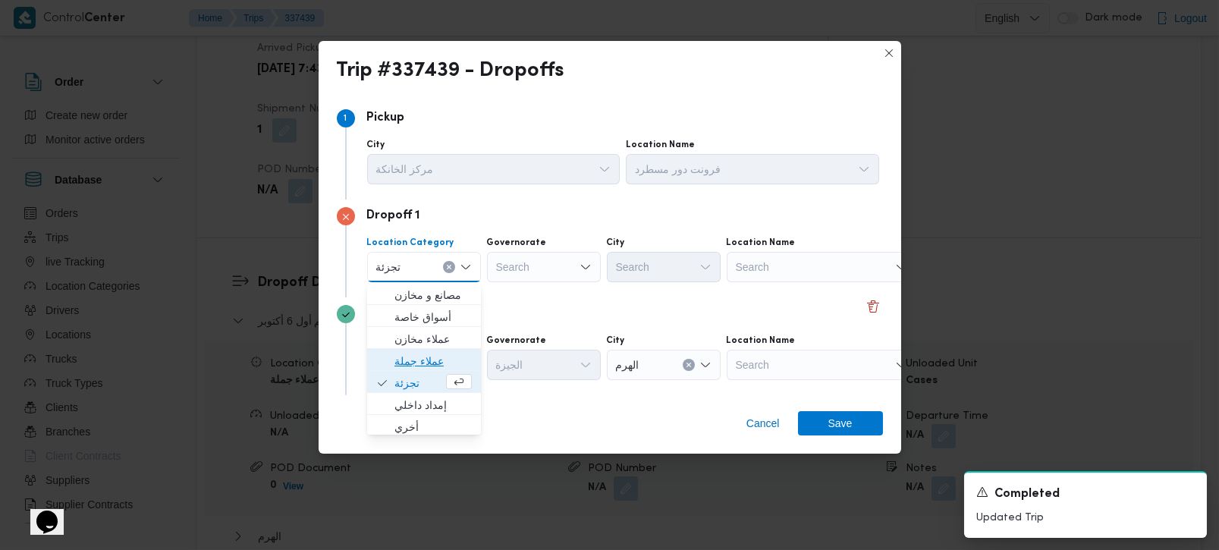
click at [429, 349] on span "عملاء جملة" at bounding box center [424, 361] width 102 height 24
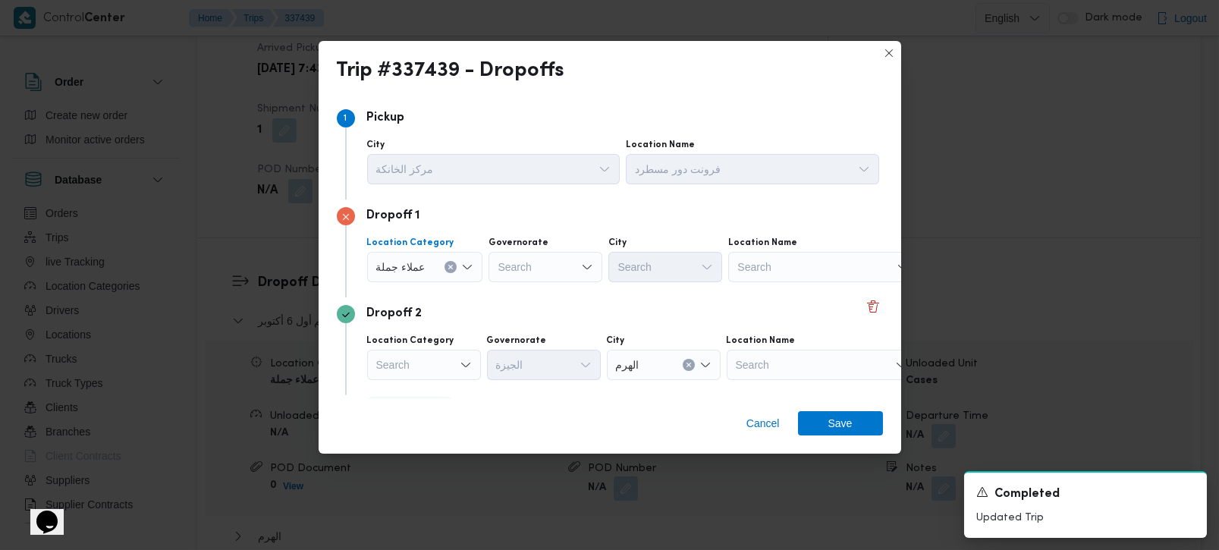
click at [495, 278] on div at bounding box center [499, 267] width 8 height 24
type input "رة"
click at [554, 316] on span "القاه رة" at bounding box center [552, 317] width 77 height 18
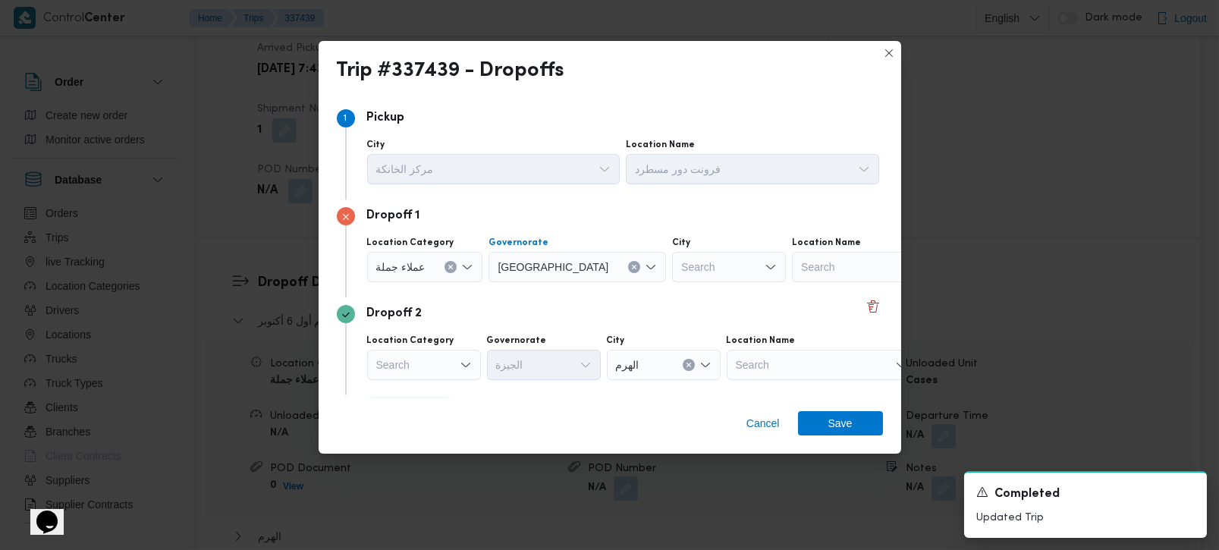
click at [672, 270] on div "Search" at bounding box center [729, 267] width 114 height 30
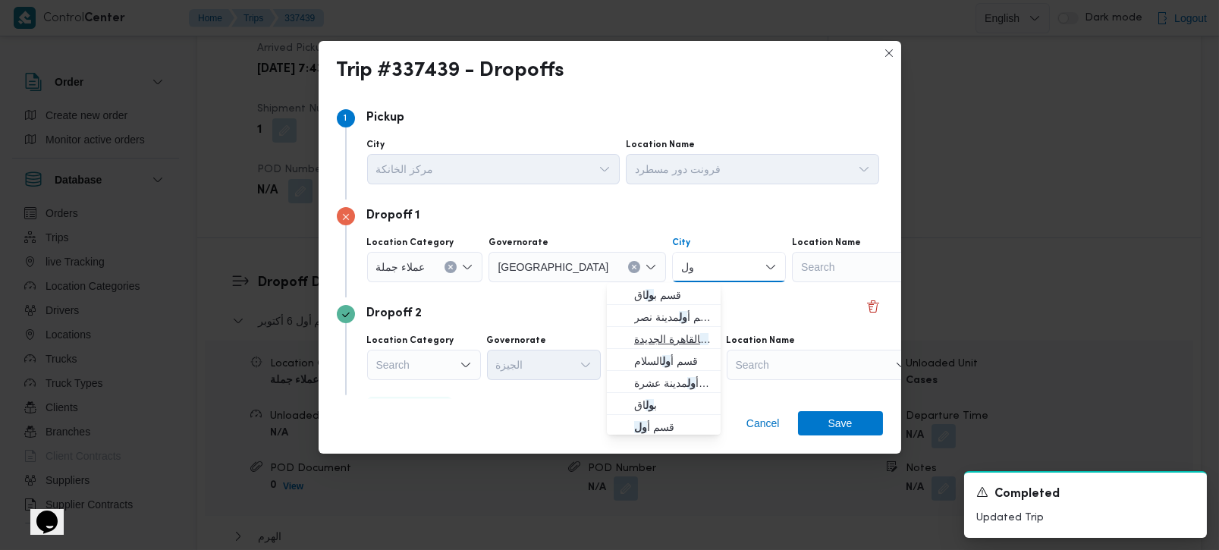
type input "ول"
click at [673, 332] on span "قسم أ ول القاهرة الجديدة" at bounding box center [672, 339] width 77 height 18
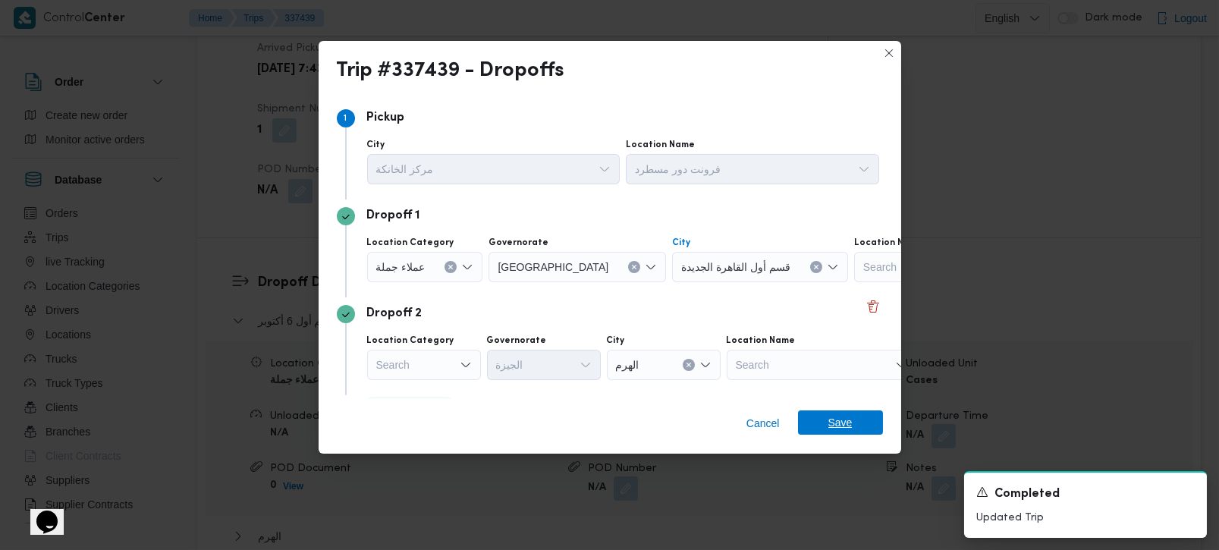
click at [845, 432] on span "Save" at bounding box center [841, 423] width 24 height 24
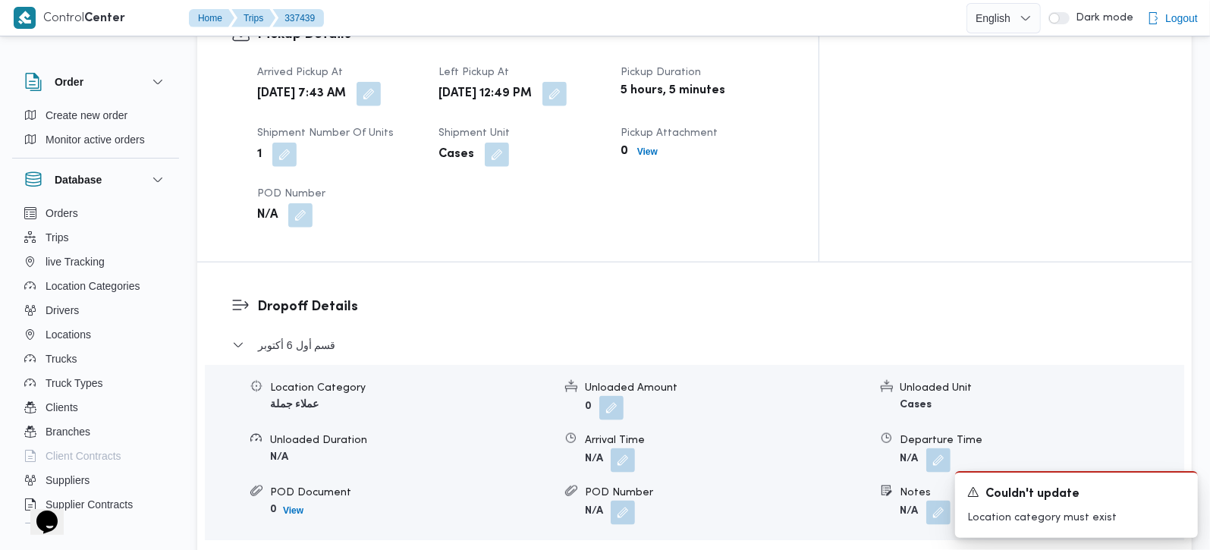
click at [958, 501] on form "N/A" at bounding box center [1042, 513] width 283 height 24
click at [935, 500] on button "button" at bounding box center [938, 512] width 24 height 24
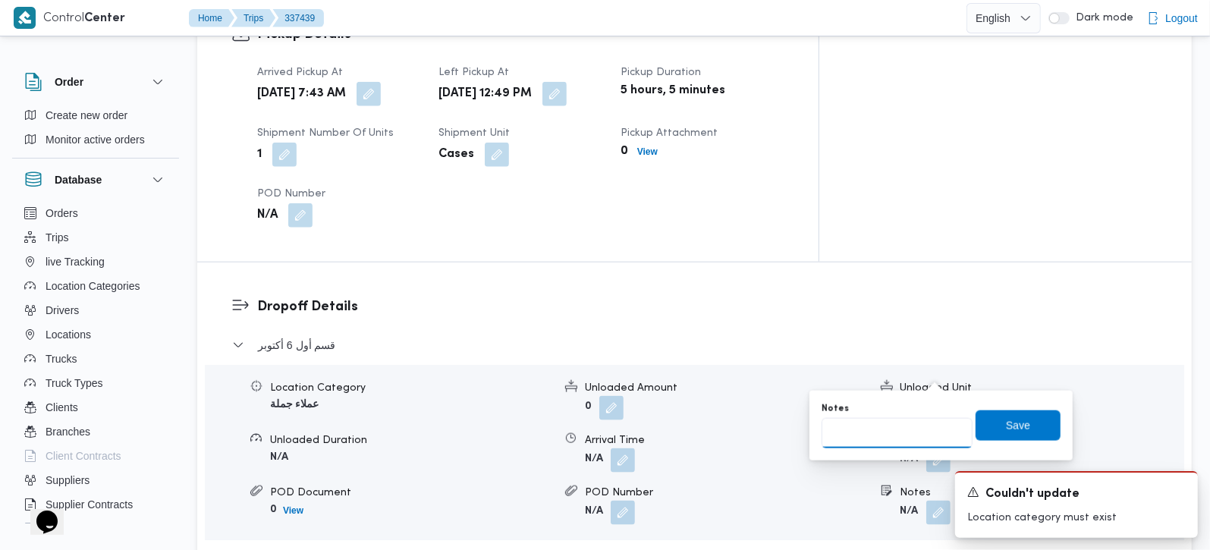
click at [924, 424] on input "Notes" at bounding box center [897, 433] width 151 height 30
paste input "التجمع"
type input "التجمع"
click at [1007, 426] on span "Save" at bounding box center [1018, 425] width 24 height 18
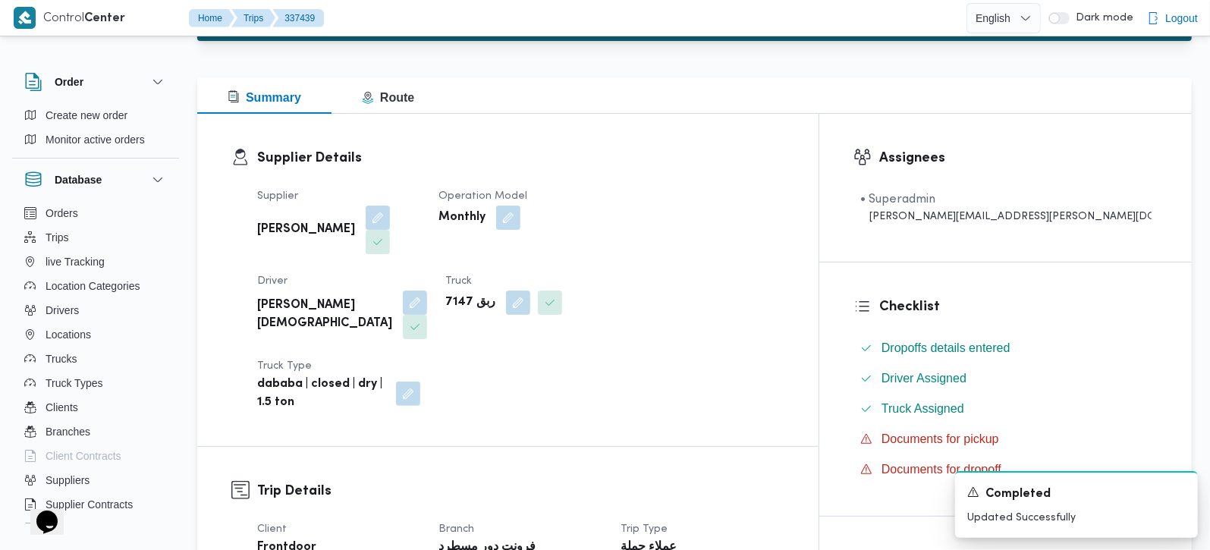
scroll to position [267, 0]
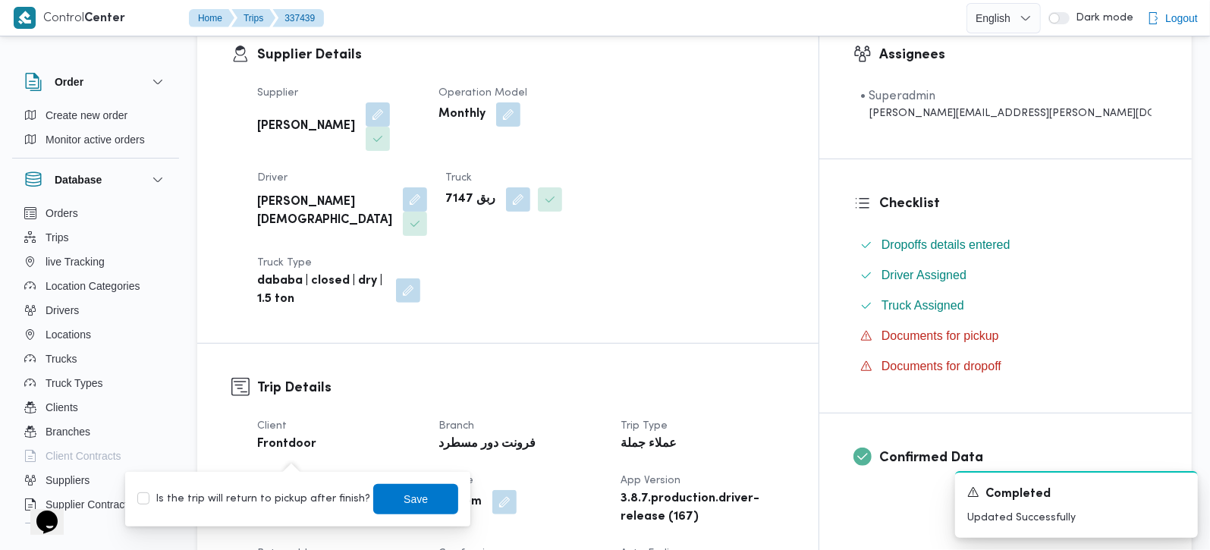
click at [289, 490] on label "Is the trip will return to pickup after finish?" at bounding box center [253, 499] width 233 height 18
checkbox input "true"
click at [376, 502] on span "Save" at bounding box center [415, 498] width 85 height 30
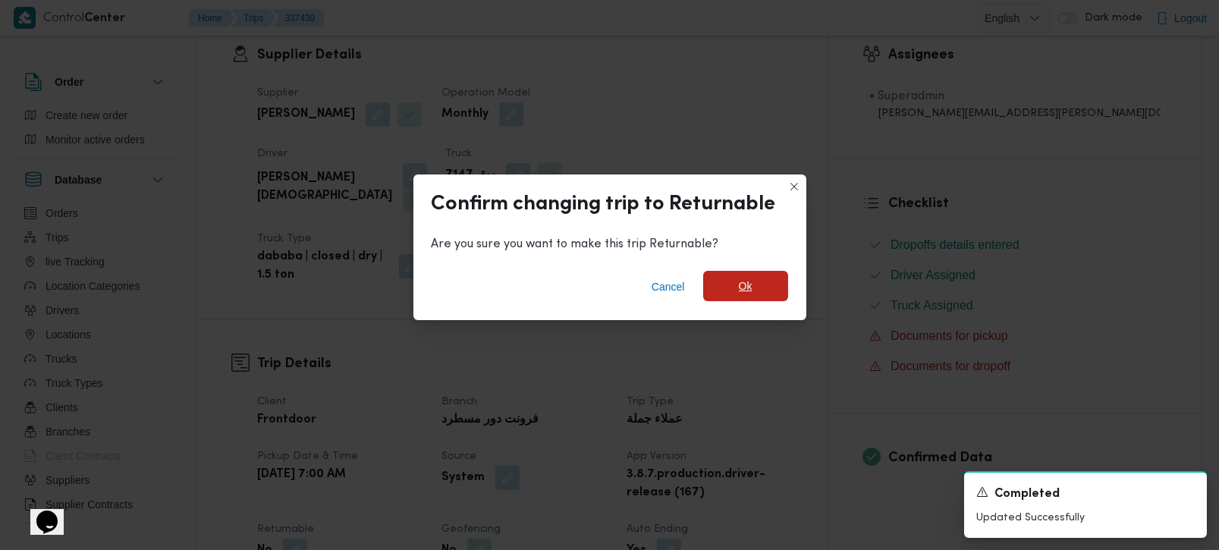
click at [771, 290] on span "Ok" at bounding box center [745, 286] width 85 height 30
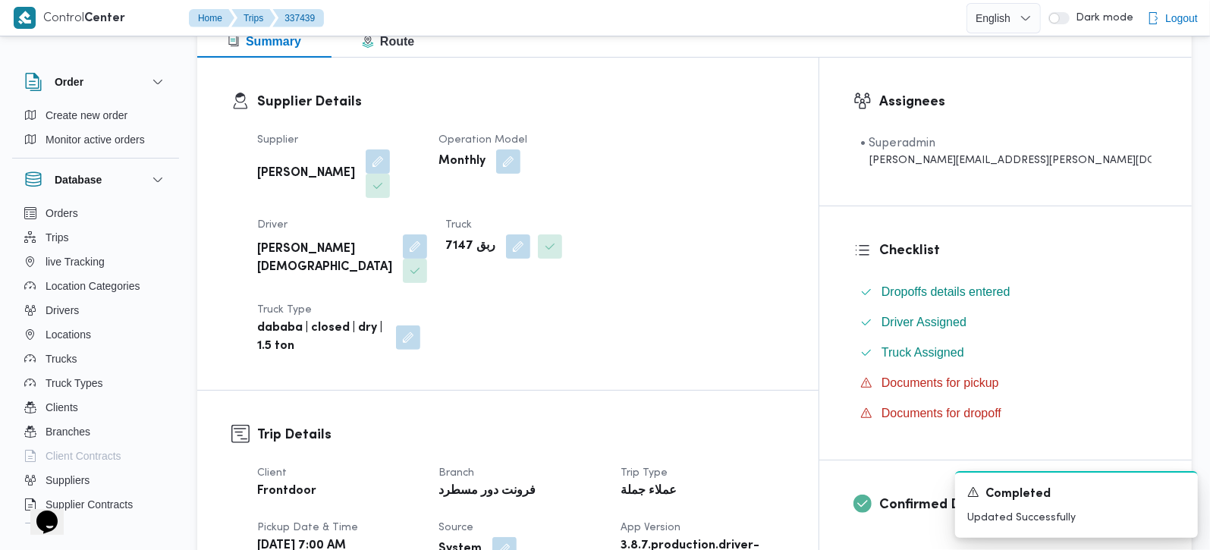
scroll to position [89, 0]
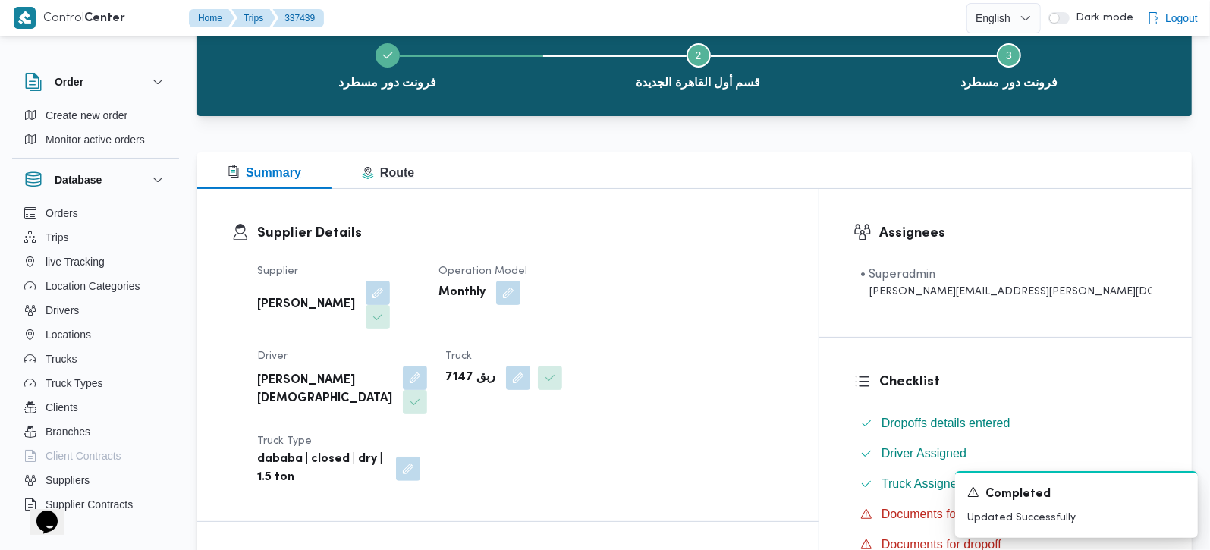
click at [401, 172] on span "Route" at bounding box center [388, 172] width 52 height 13
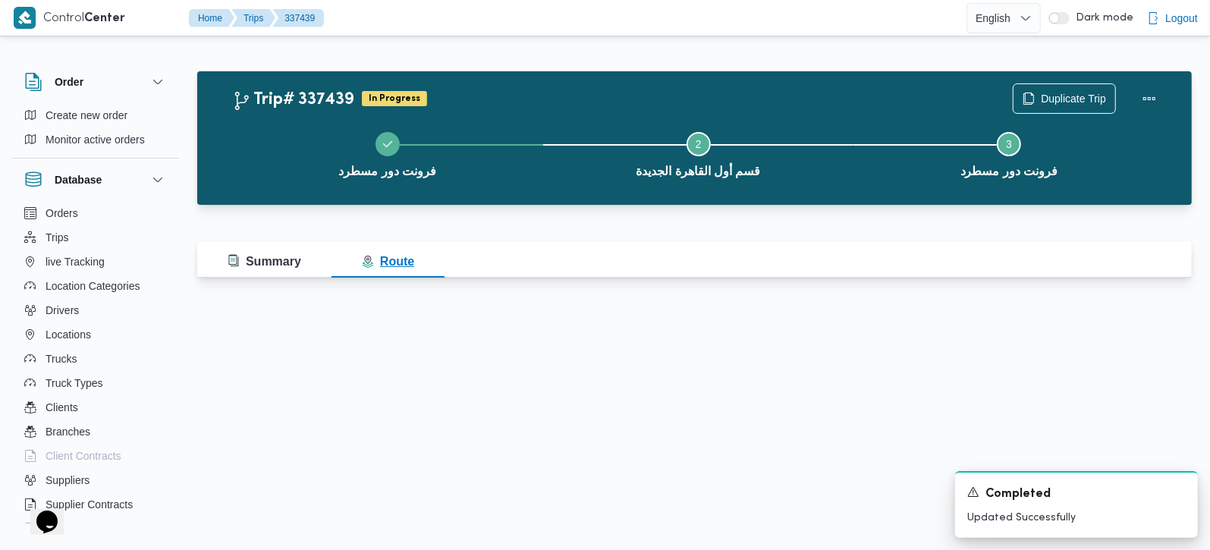
scroll to position [0, 0]
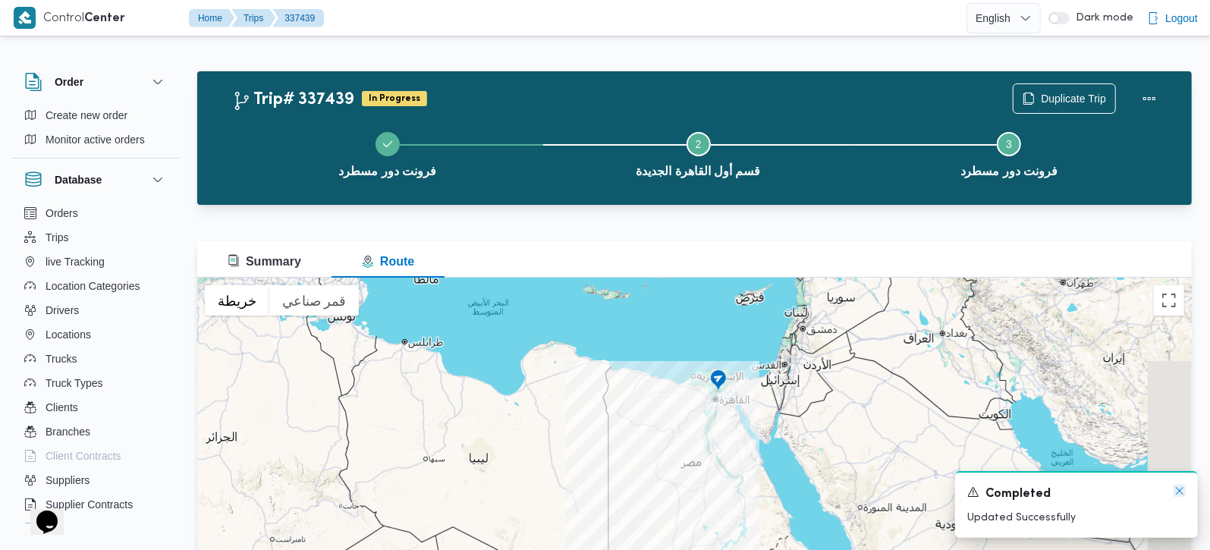
click at [1176, 497] on icon "Dismiss toast" at bounding box center [1180, 491] width 12 height 12
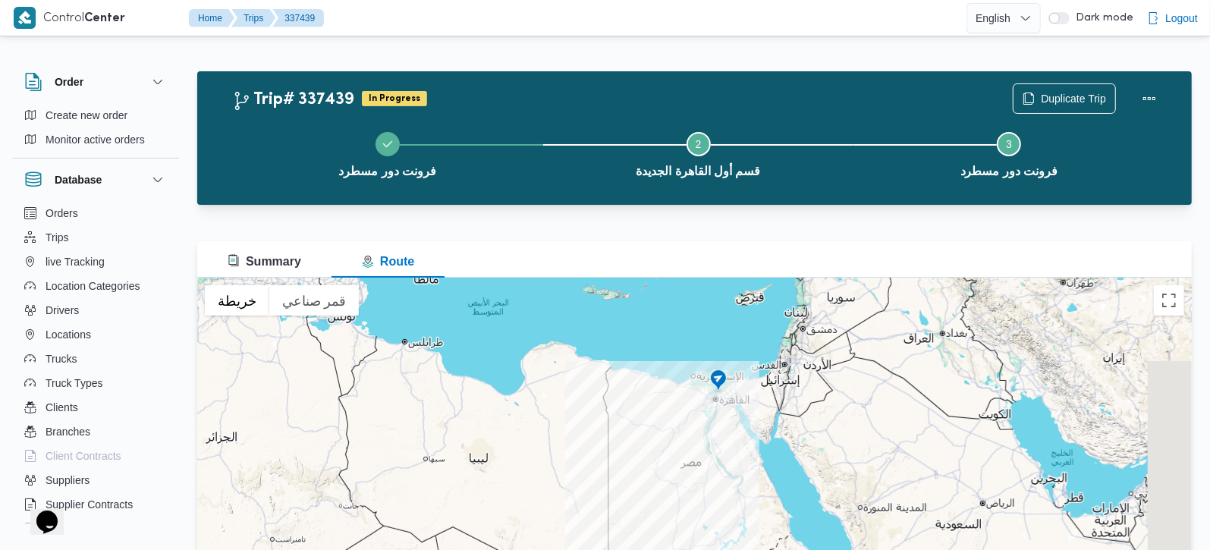
click at [1165, 318] on div at bounding box center [694, 467] width 995 height 379
click at [1166, 297] on button "تبديل إلى العرض ملء الشاشة" at bounding box center [1169, 300] width 30 height 30
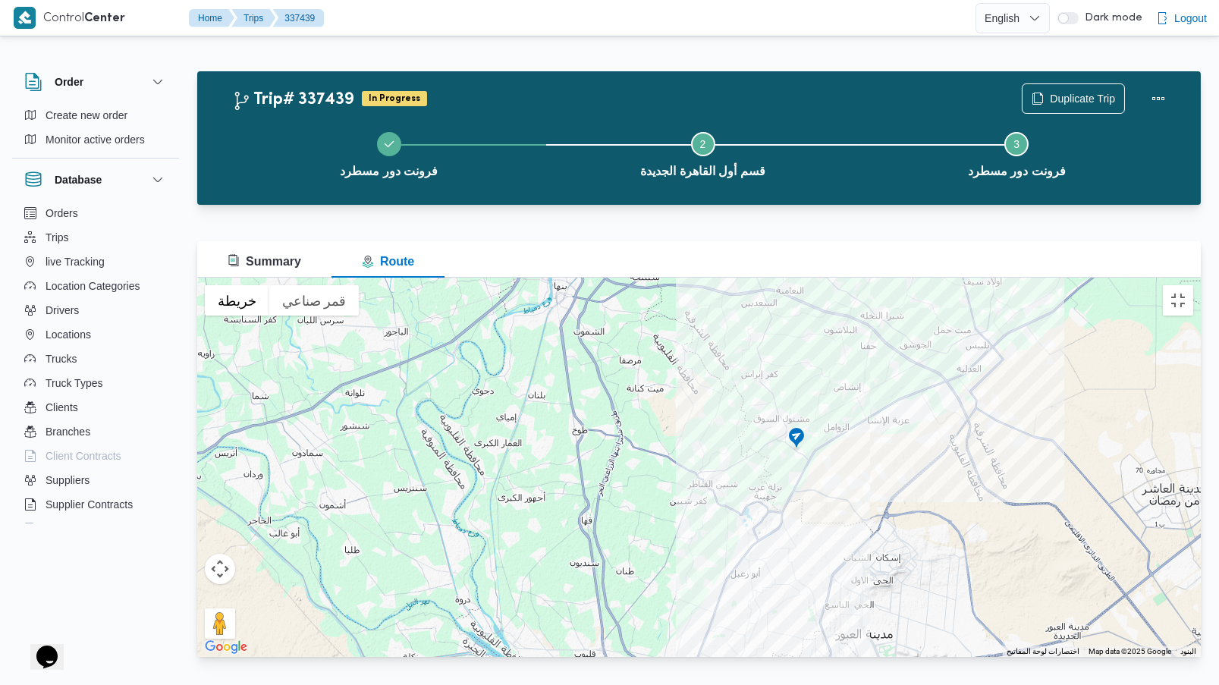
click at [785, 426] on img at bounding box center [797, 438] width 24 height 25
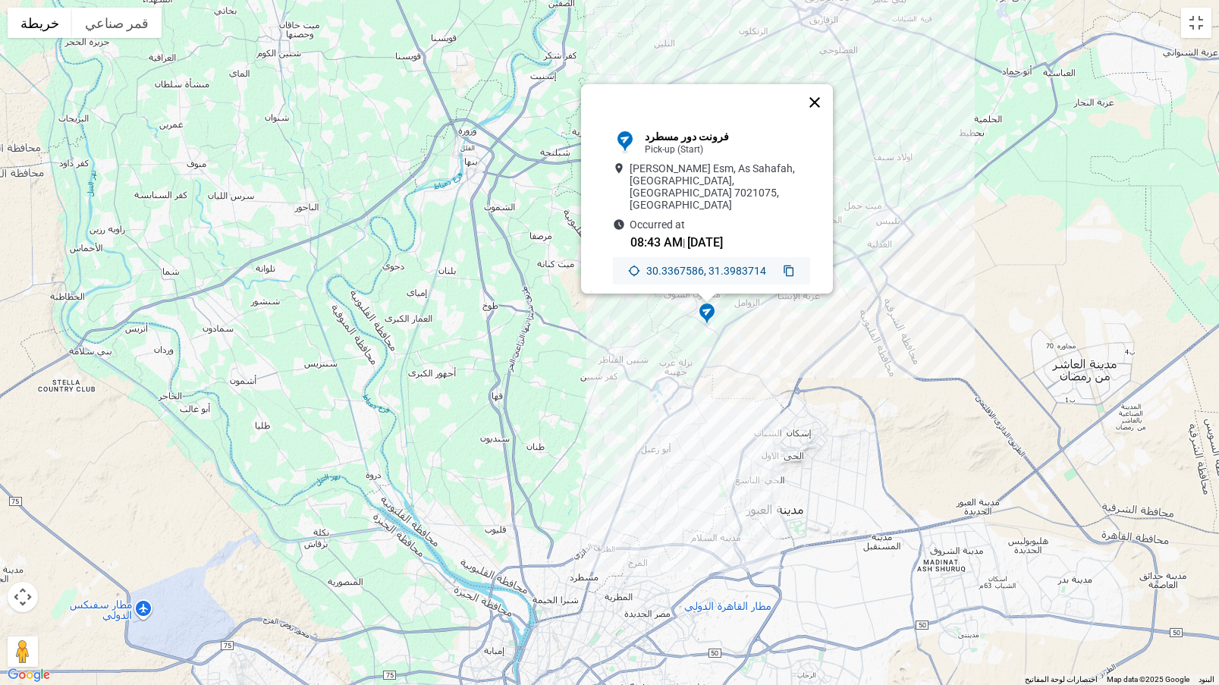
click at [817, 105] on button "إغلاق" at bounding box center [815, 102] width 36 height 36
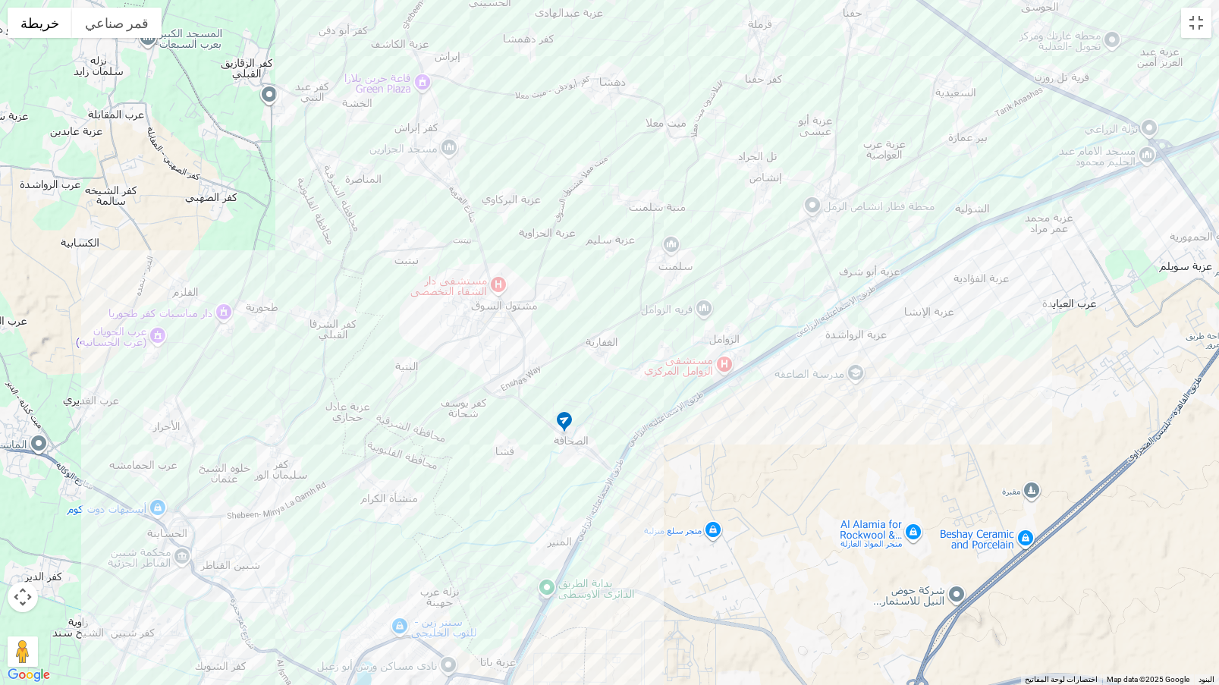
click at [565, 420] on img at bounding box center [564, 423] width 24 height 25
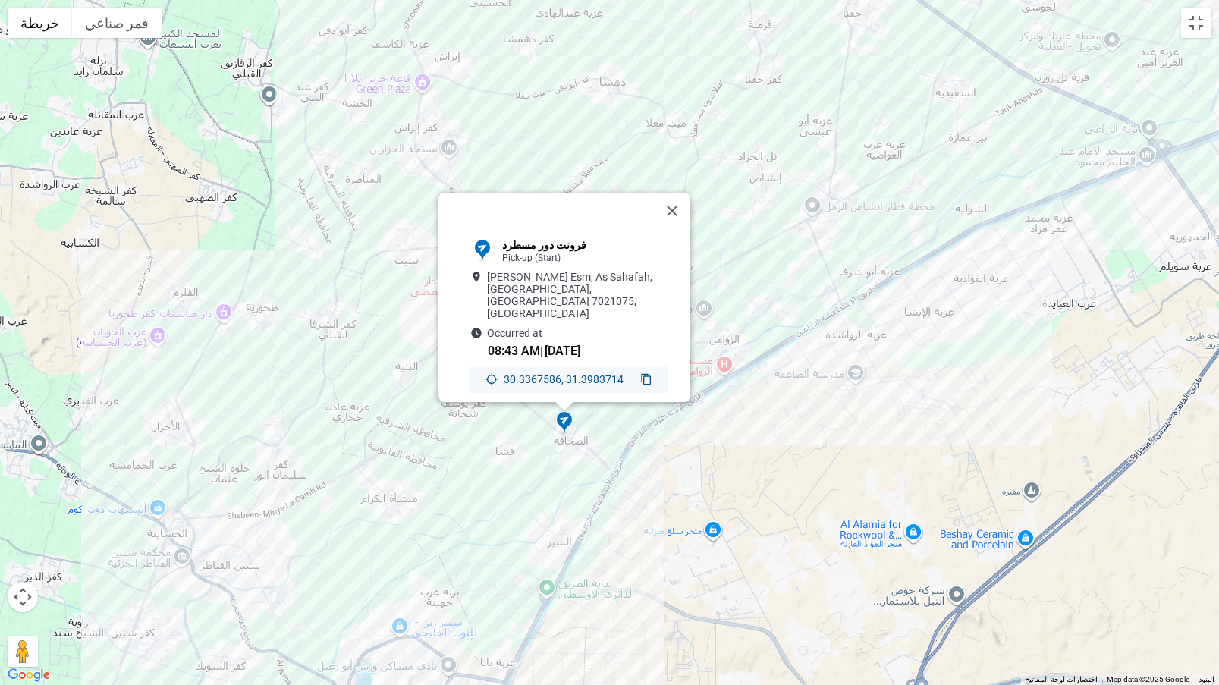
click at [641, 373] on icon at bounding box center [646, 378] width 10 height 11
click at [681, 206] on button "إغلاق" at bounding box center [672, 211] width 36 height 36
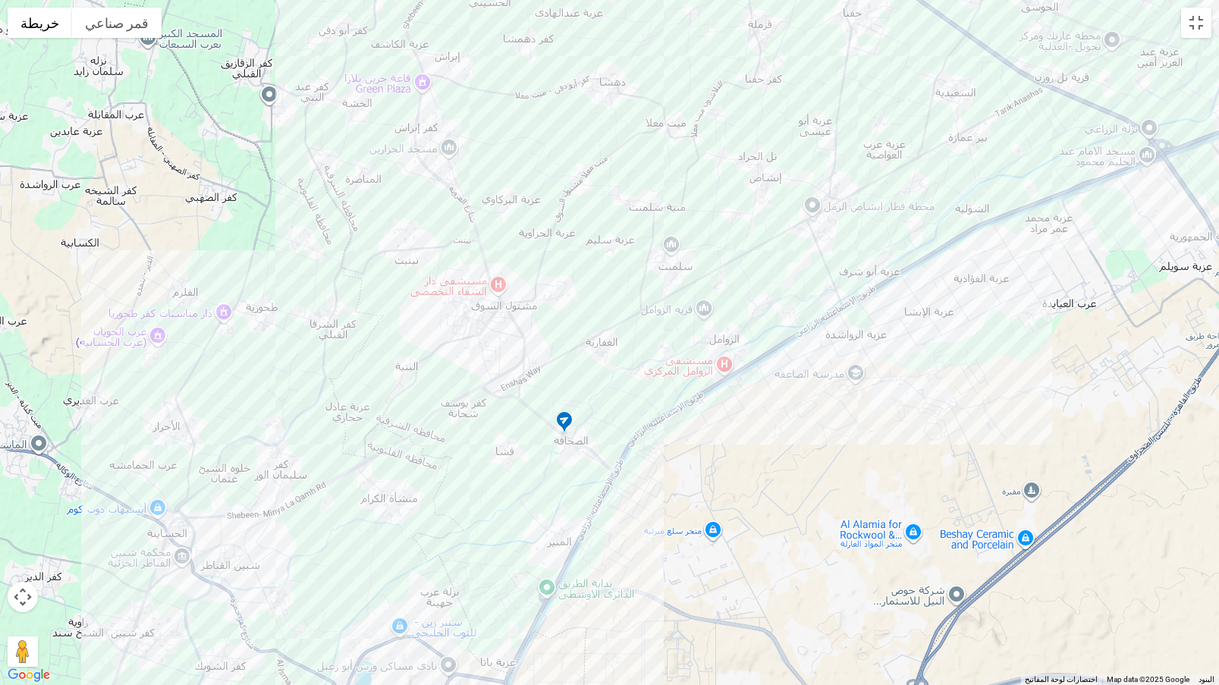
click at [1210, 7] on div "للتنقّل، يُرجى الضغط على مفاتيح الأسهم." at bounding box center [609, 342] width 1219 height 685
click at [1202, 20] on button "تبديل إلى العرض ملء الشاشة" at bounding box center [1196, 23] width 30 height 30
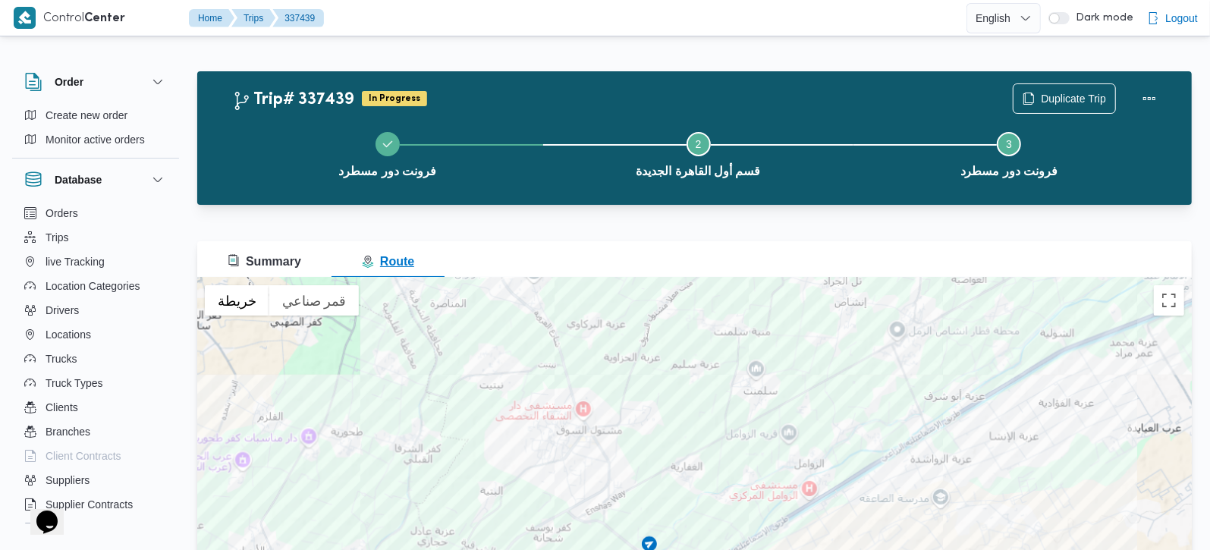
drag, startPoint x: 275, startPoint y: 261, endPoint x: 731, endPoint y: 8, distance: 521.7
click at [275, 261] on span "Summary" at bounding box center [265, 261] width 74 height 13
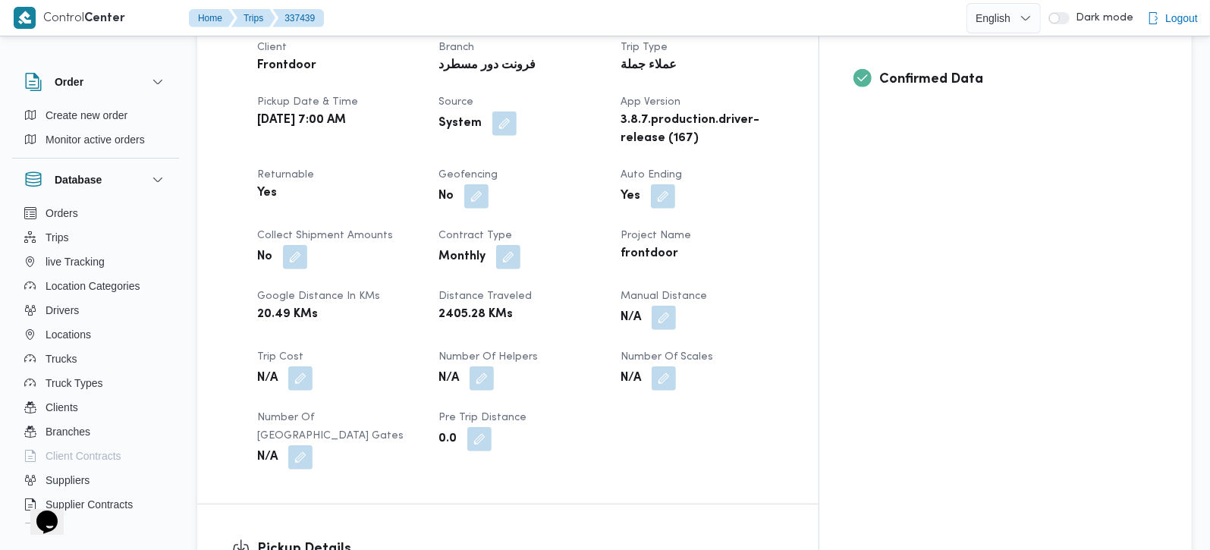
scroll to position [714, 0]
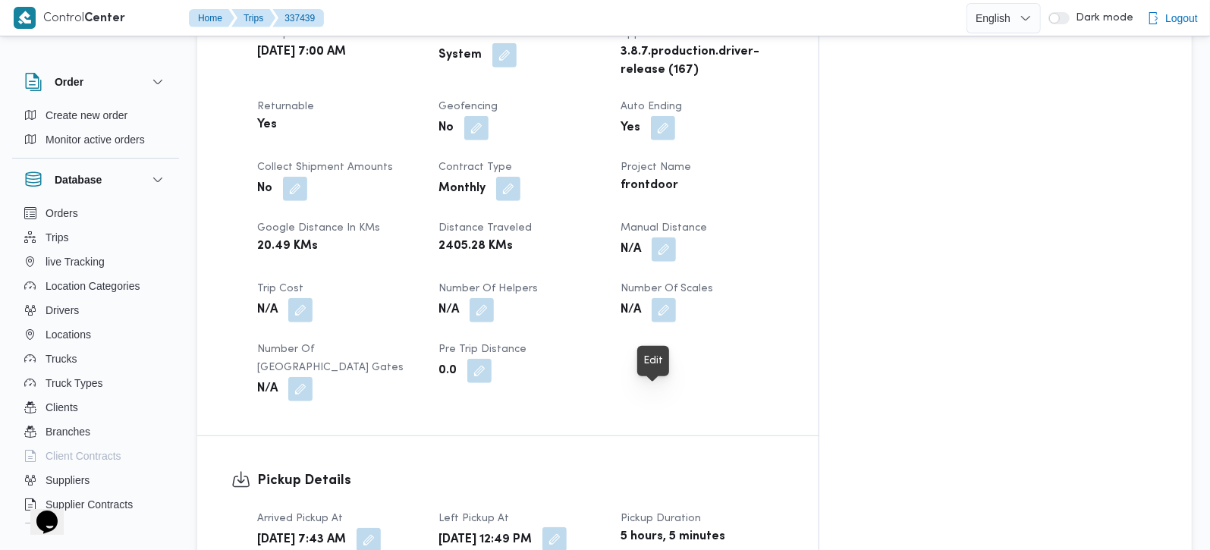
click at [567, 527] on button "button" at bounding box center [555, 539] width 24 height 24
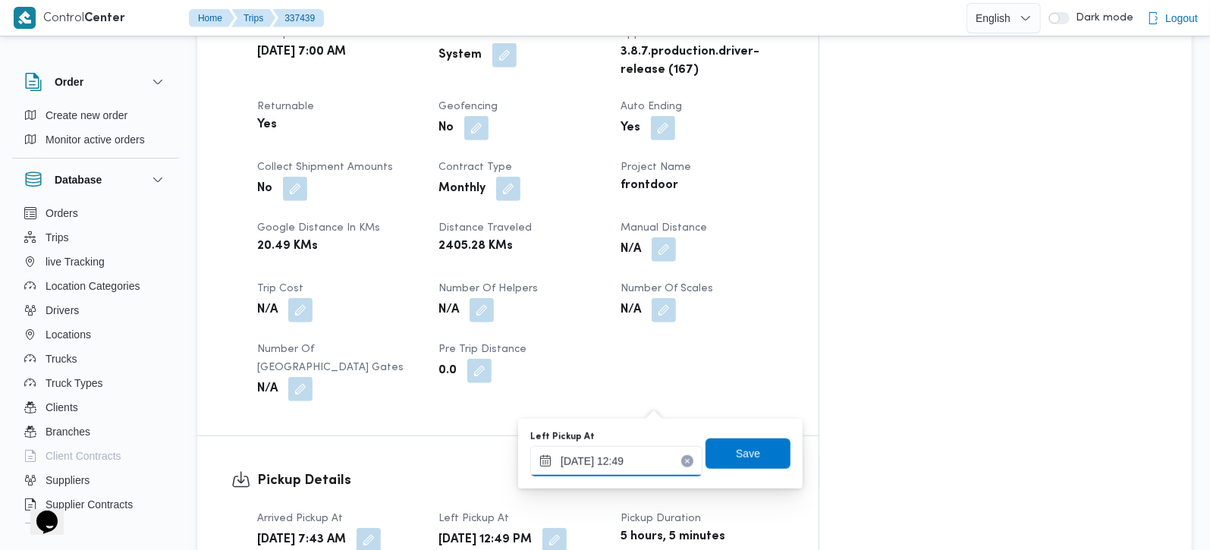
click at [630, 474] on input "15/09/2025 12:49" at bounding box center [616, 461] width 172 height 30
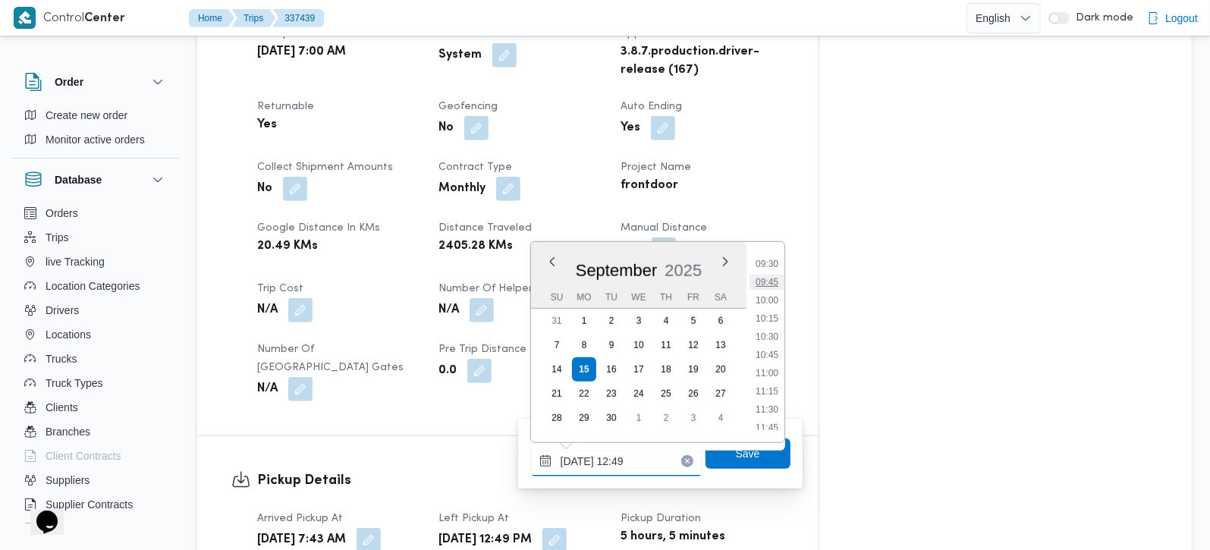
scroll to position [659, 0]
click at [776, 332] on li "10:00" at bounding box center [767, 331] width 35 height 15
type input "15/09/2025 10:00"
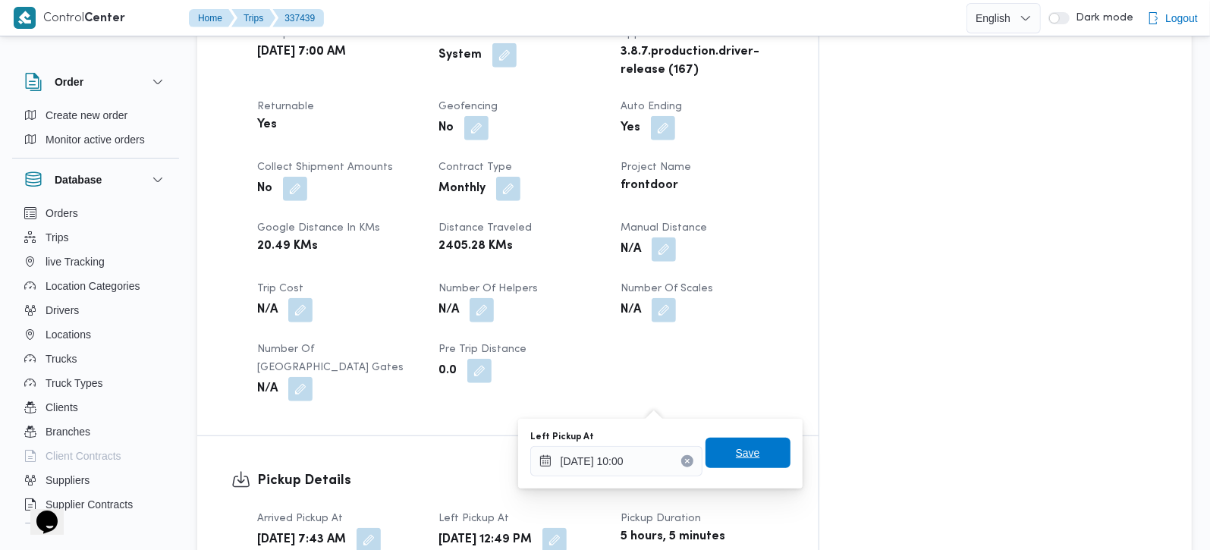
click at [747, 451] on span "Save" at bounding box center [748, 453] width 85 height 30
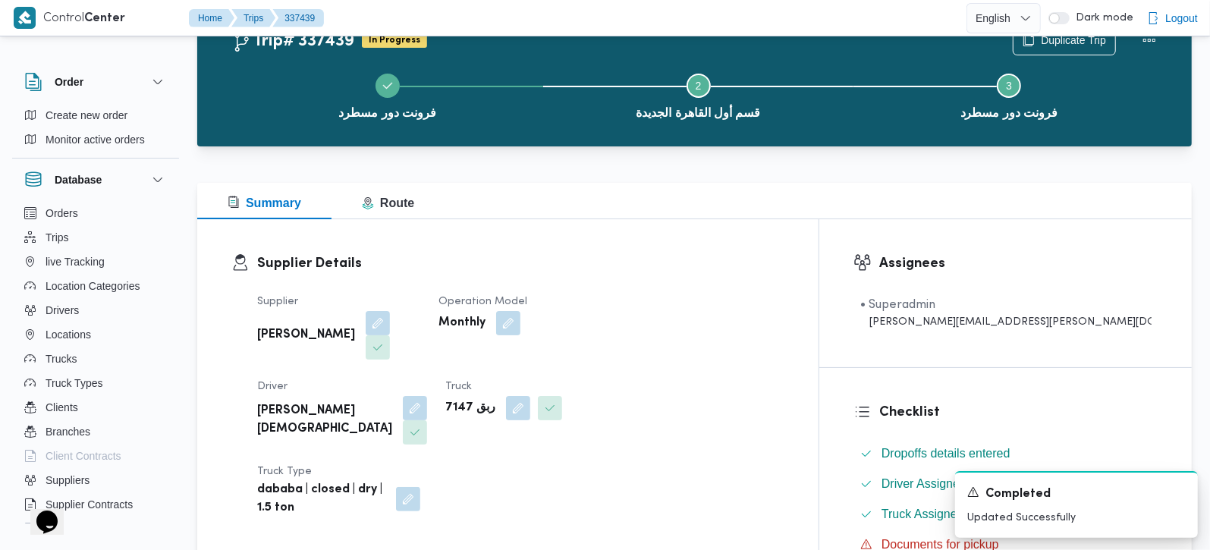
scroll to position [0, 0]
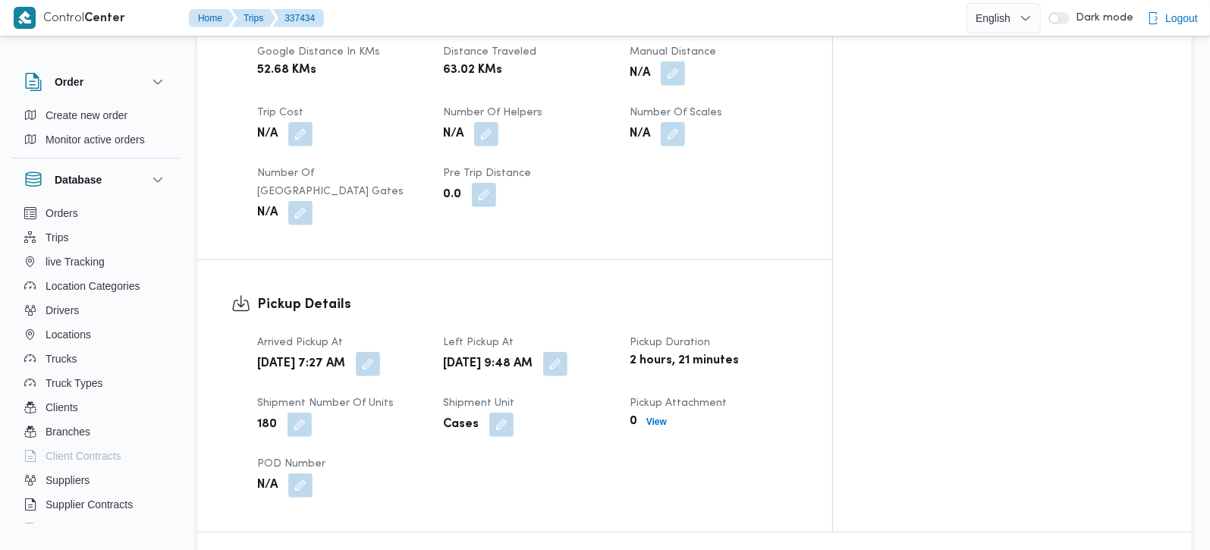
scroll to position [1160, 0]
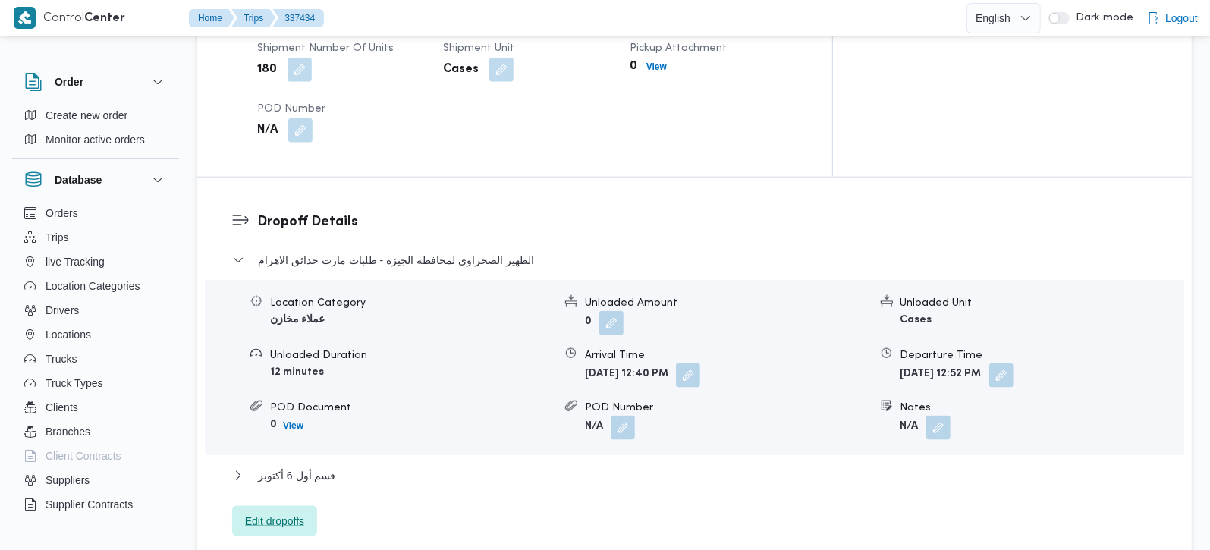
click at [289, 512] on span "Edit dropoffs" at bounding box center [274, 521] width 59 height 18
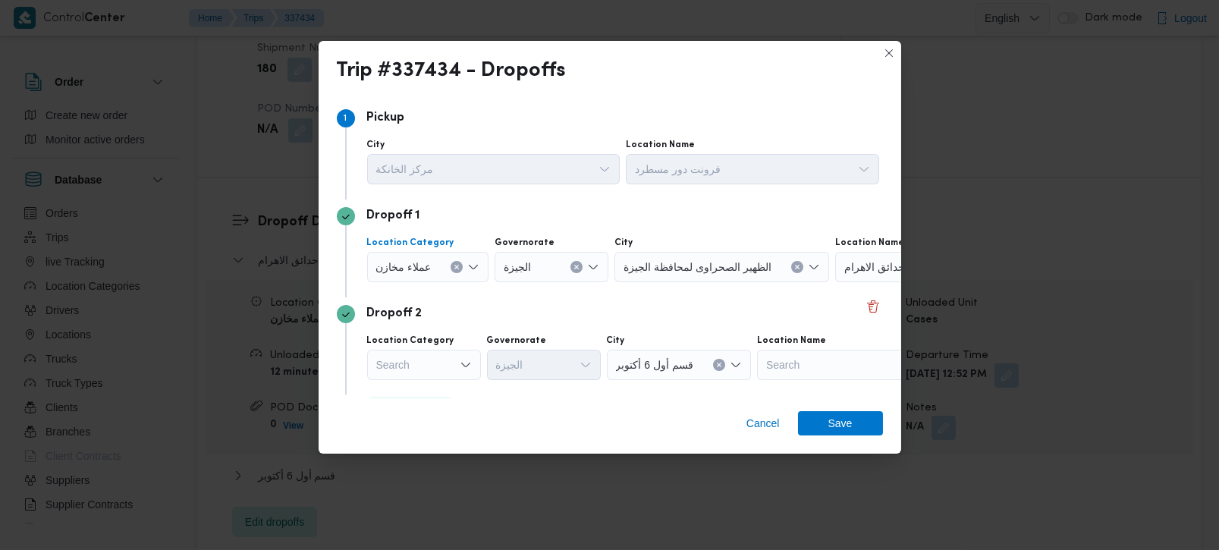
click at [455, 267] on icon "Clear input" at bounding box center [457, 268] width 4 height 4
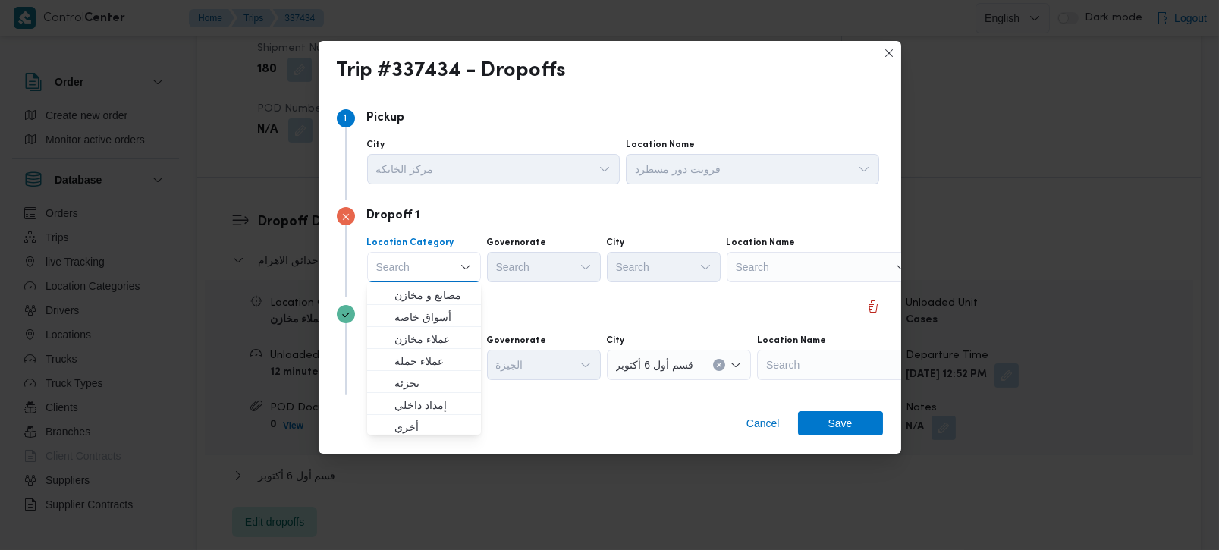
click at [797, 263] on div "Search" at bounding box center [822, 267] width 190 height 30
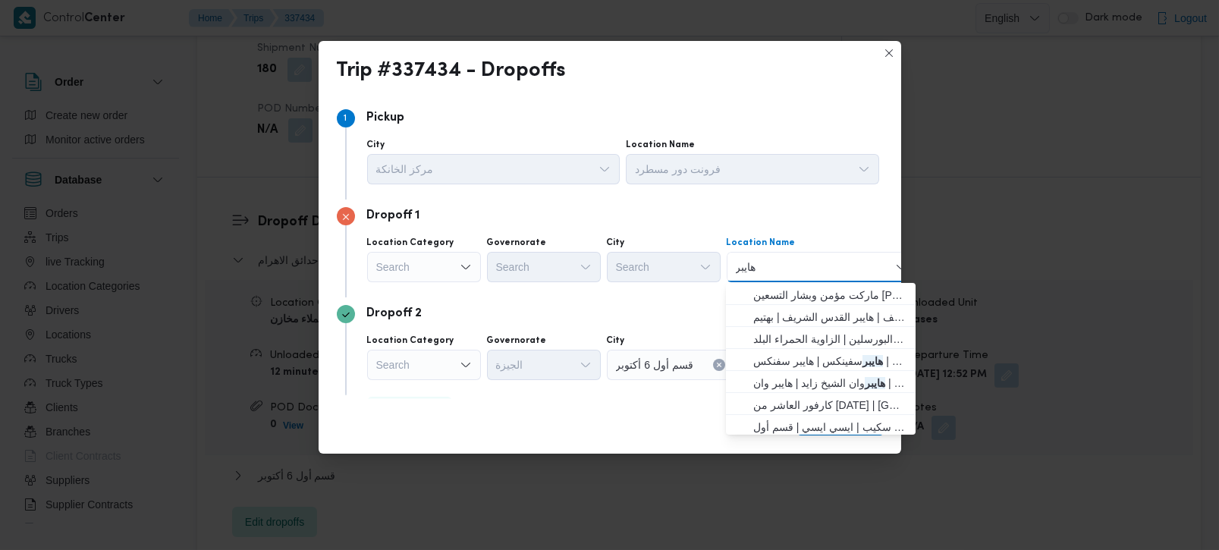
type input "هايبر وان"
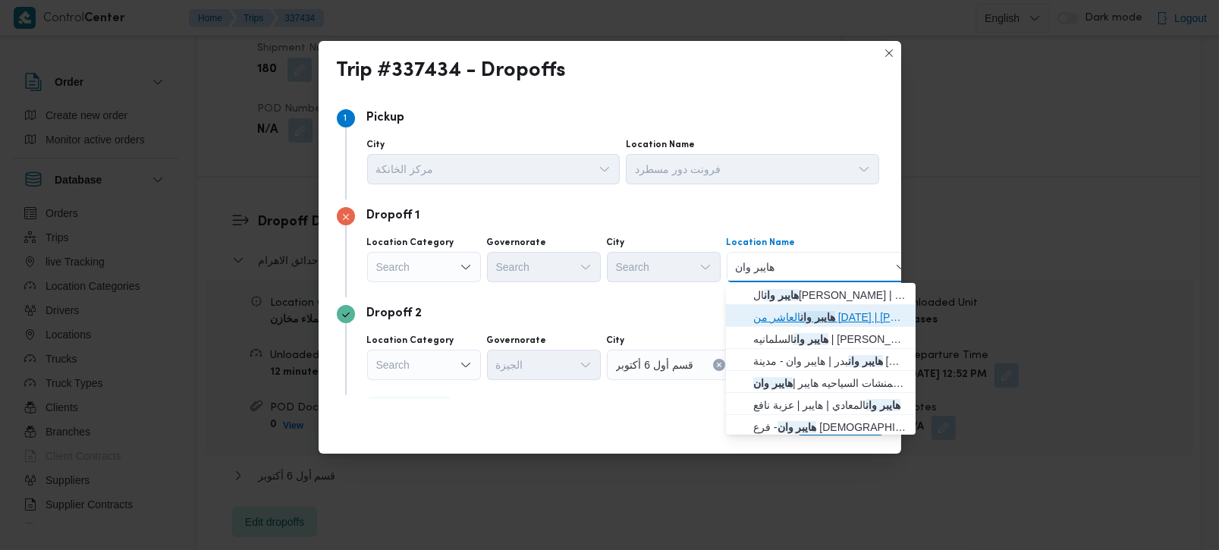
click at [810, 316] on span "هايبر وان العاشر من رمضان | هايبر وان العاشر من رمضان | null" at bounding box center [829, 317] width 153 height 18
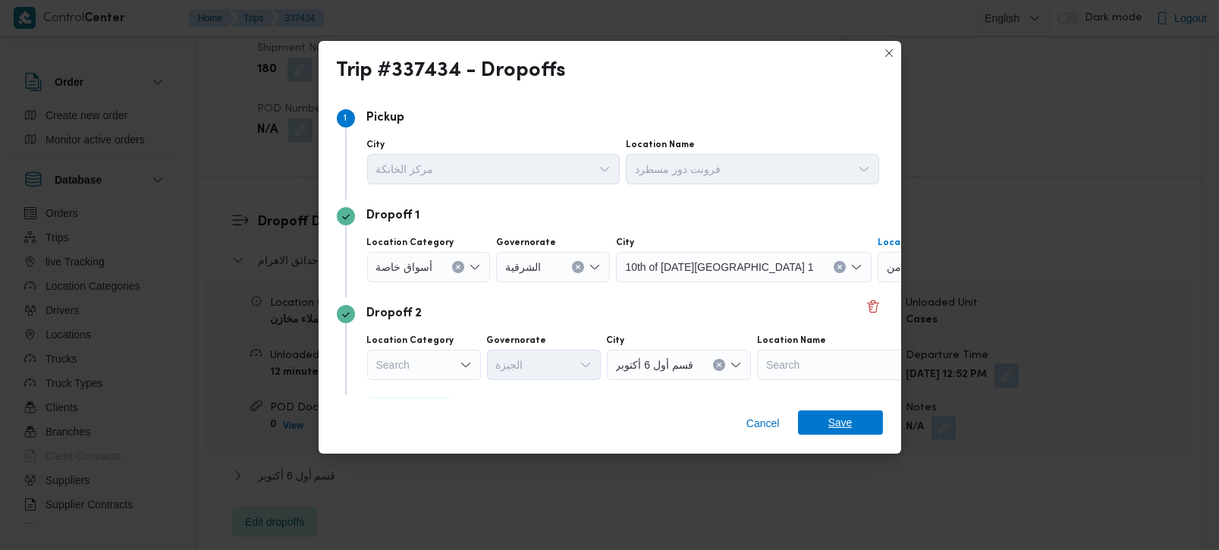
click at [829, 420] on span "Save" at bounding box center [841, 423] width 24 height 24
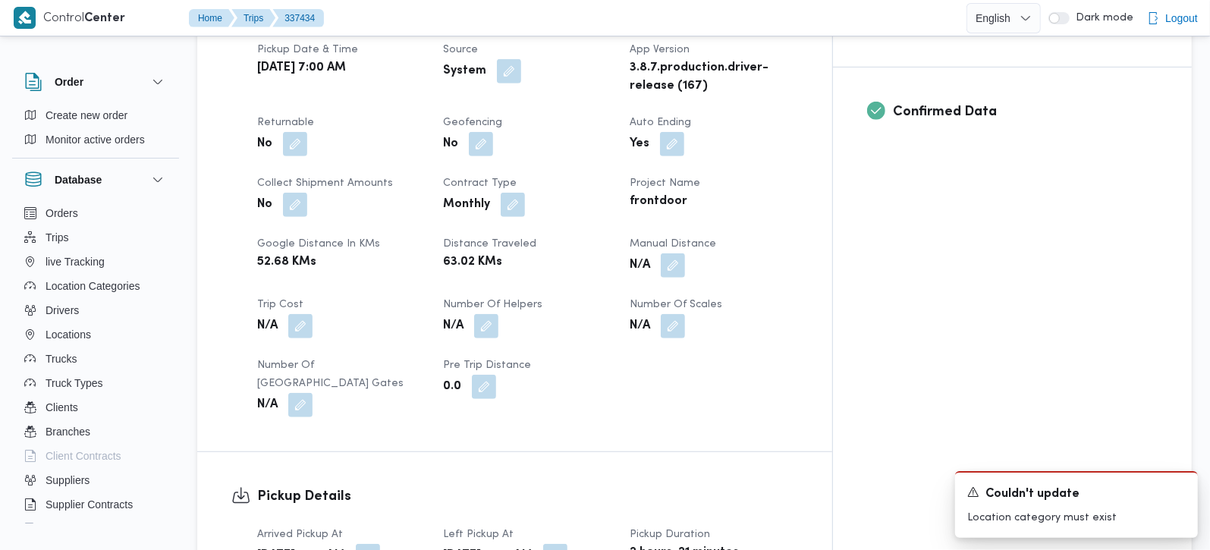
scroll to position [446, 0]
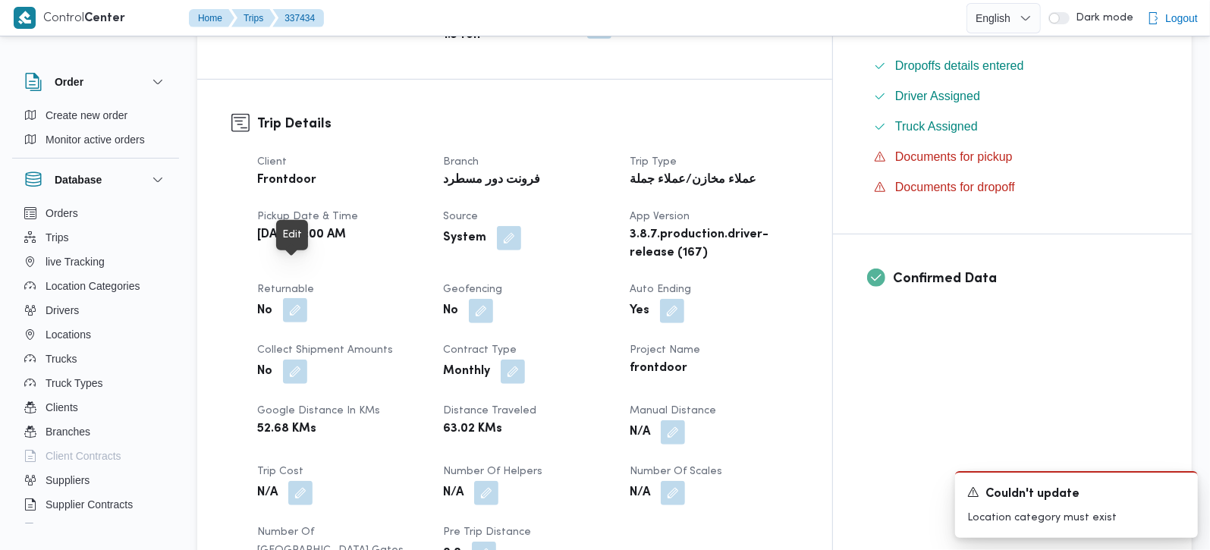
click at [299, 298] on button "button" at bounding box center [295, 310] width 24 height 24
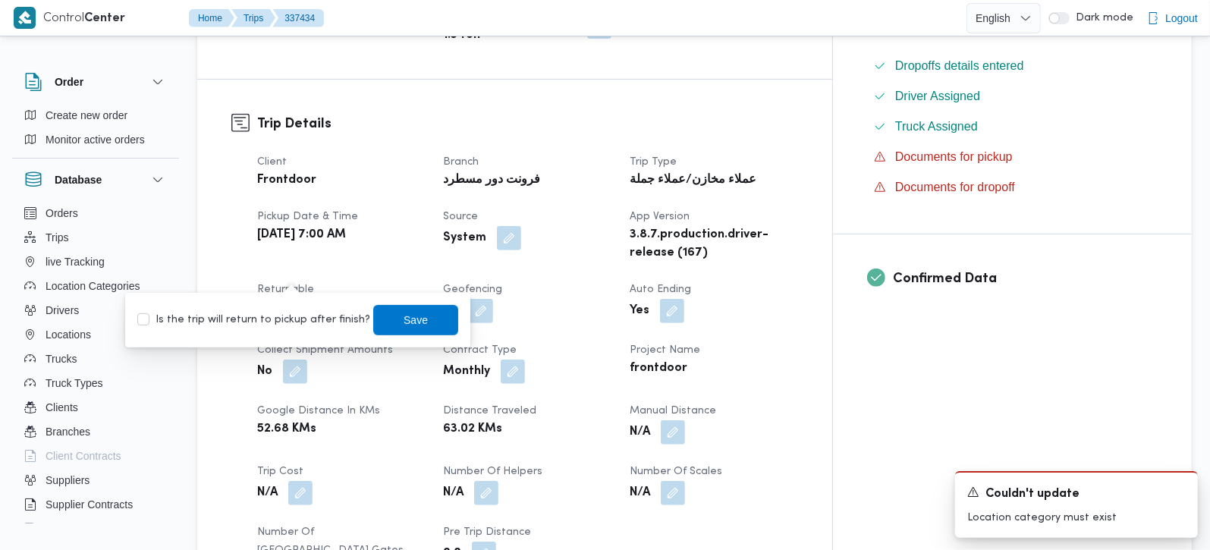
click at [285, 321] on label "Is the trip will return to pickup after finish?" at bounding box center [253, 320] width 233 height 18
checkbox input "true"
click at [373, 321] on span "Save" at bounding box center [415, 319] width 85 height 30
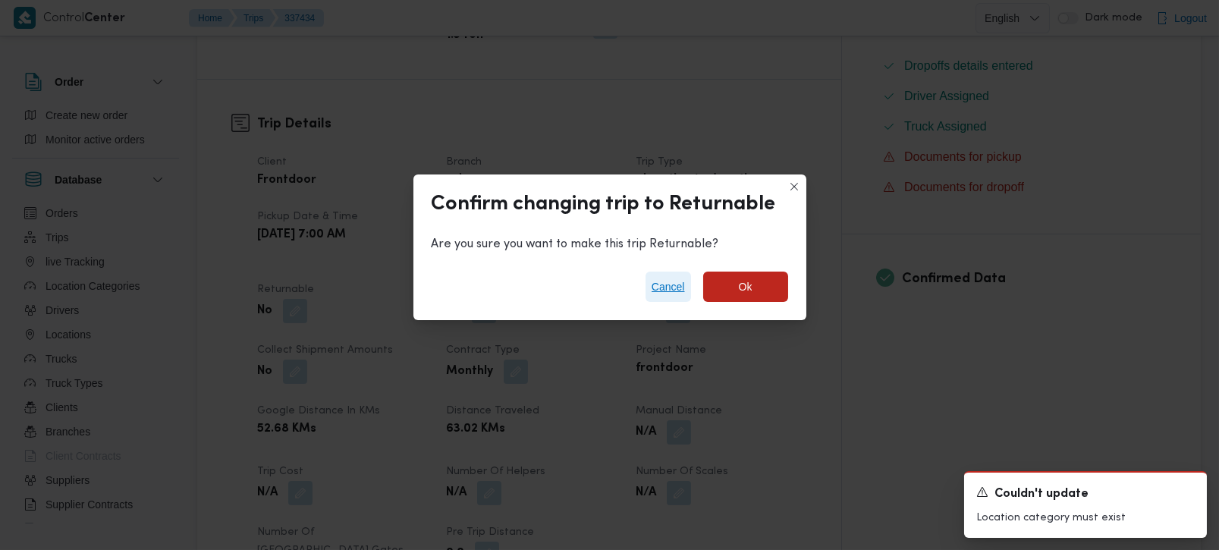
click at [661, 281] on span "Cancel" at bounding box center [668, 287] width 33 height 18
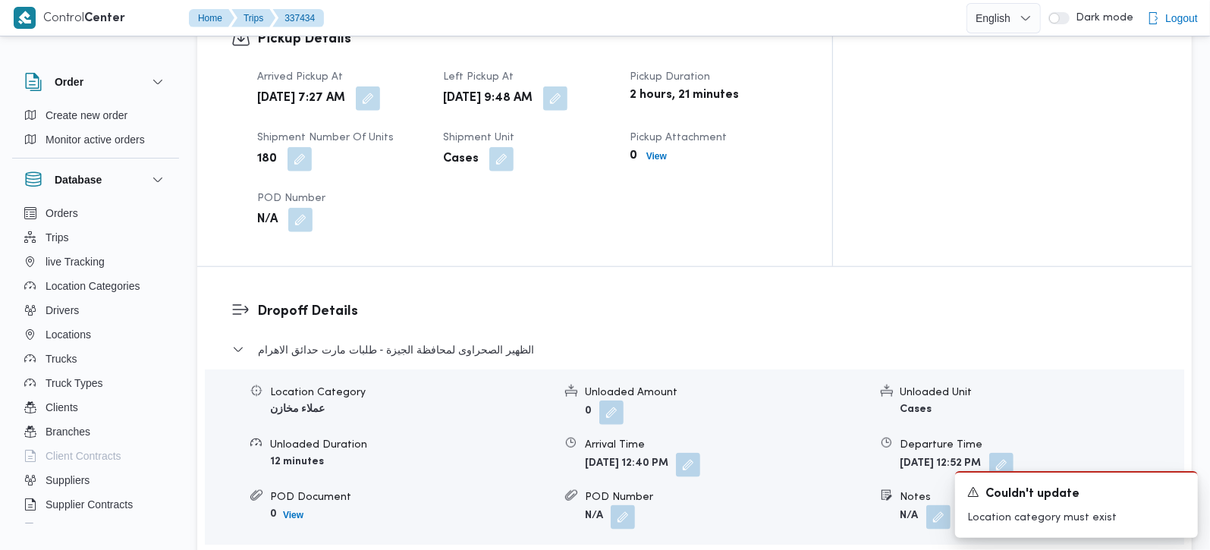
scroll to position [1428, 0]
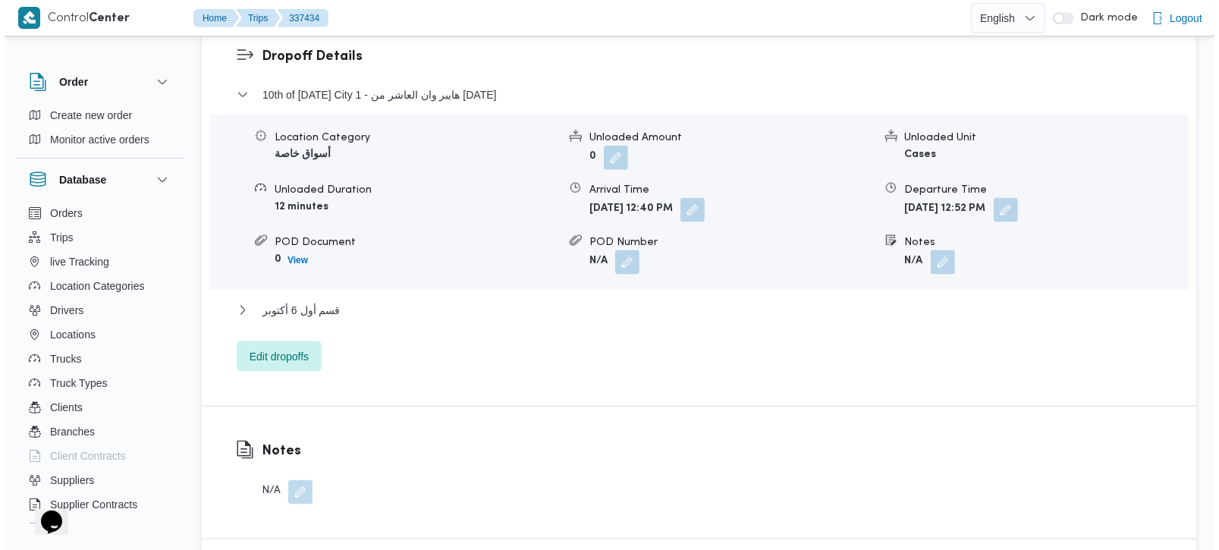
scroll to position [1379, 0]
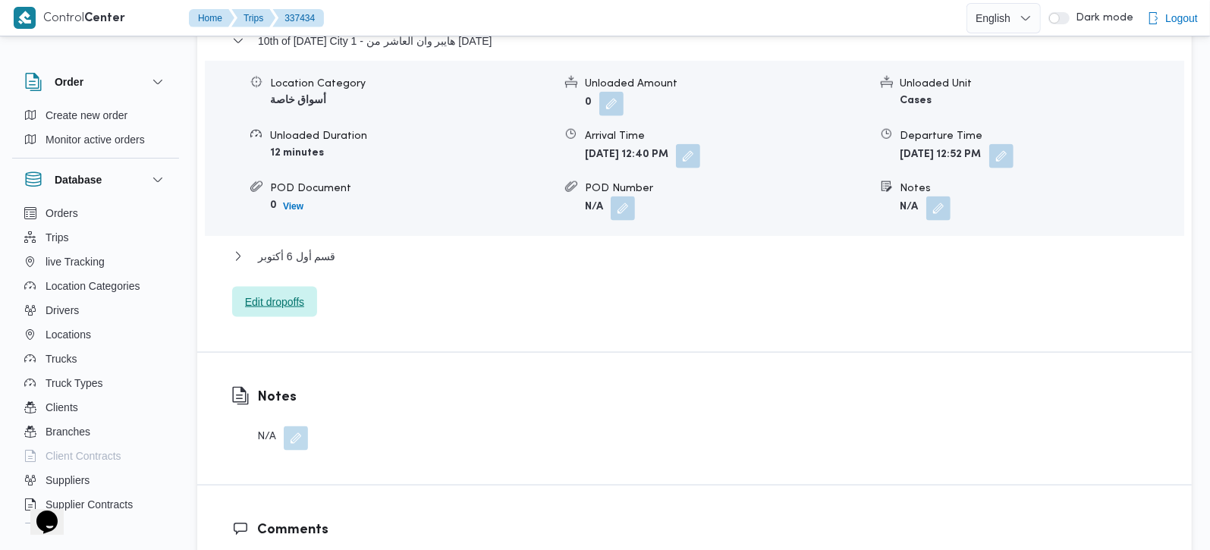
click at [253, 293] on span "Edit dropoffs" at bounding box center [274, 302] width 59 height 18
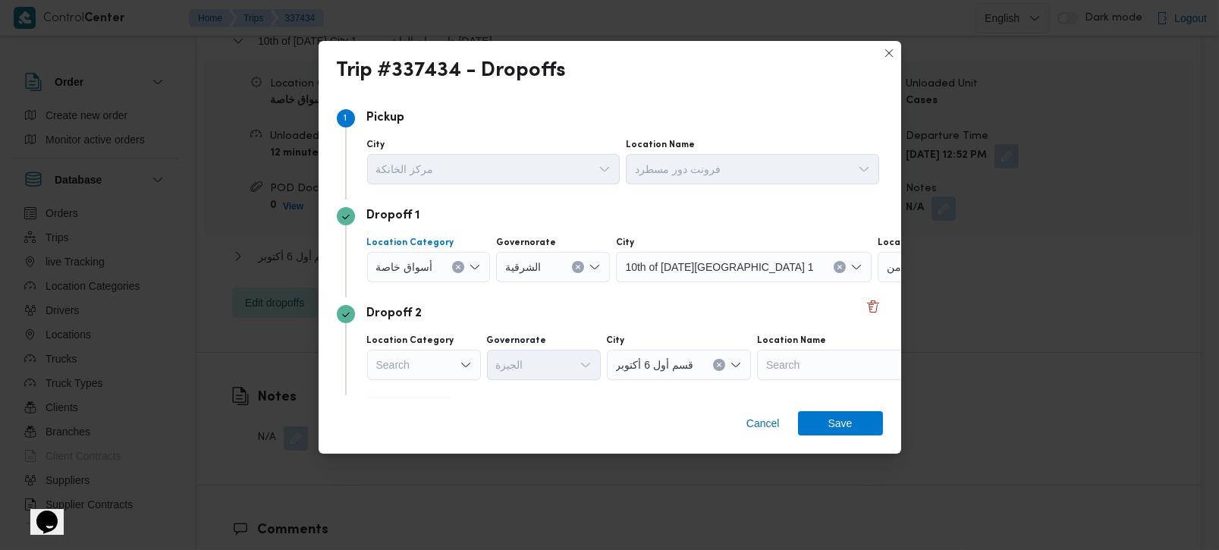
click at [458, 267] on icon "Clear input" at bounding box center [459, 268] width 4 height 4
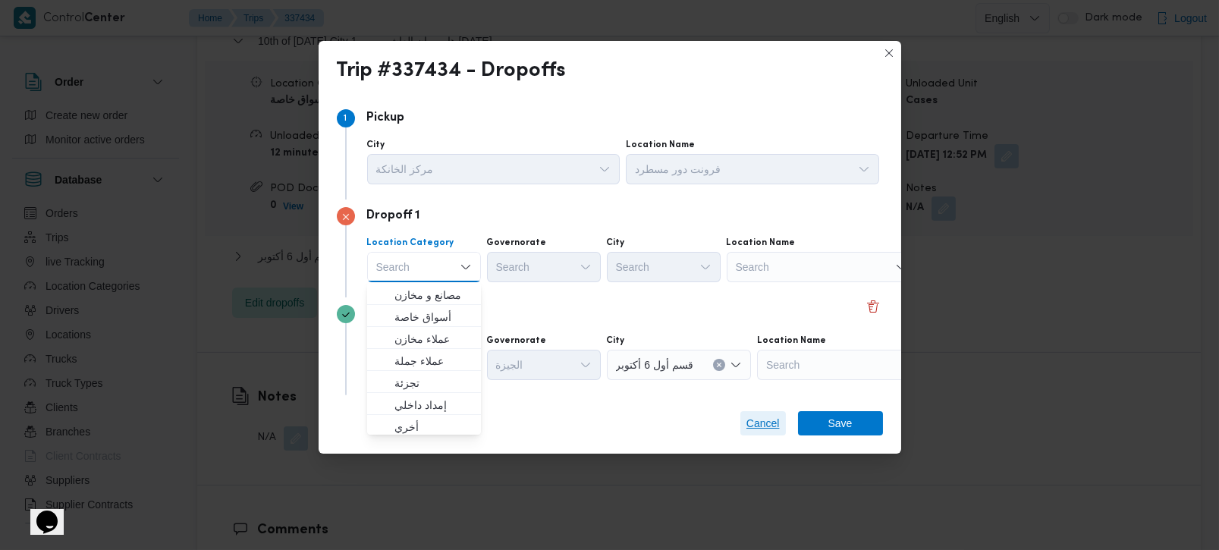
click at [777, 421] on span "Cancel" at bounding box center [763, 423] width 33 height 18
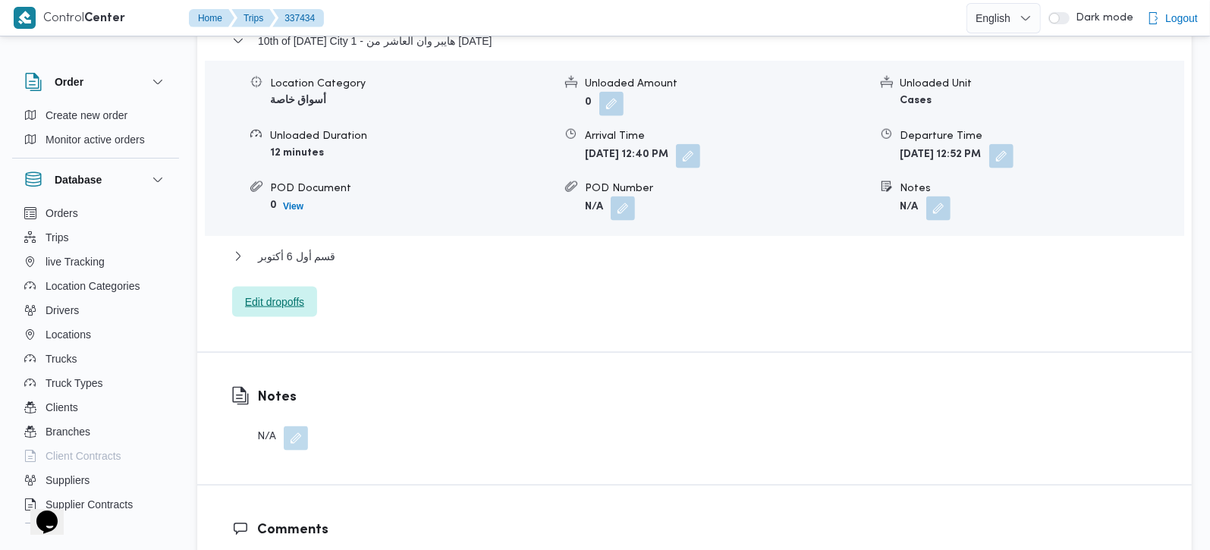
click at [260, 287] on span "Edit dropoffs" at bounding box center [274, 302] width 85 height 30
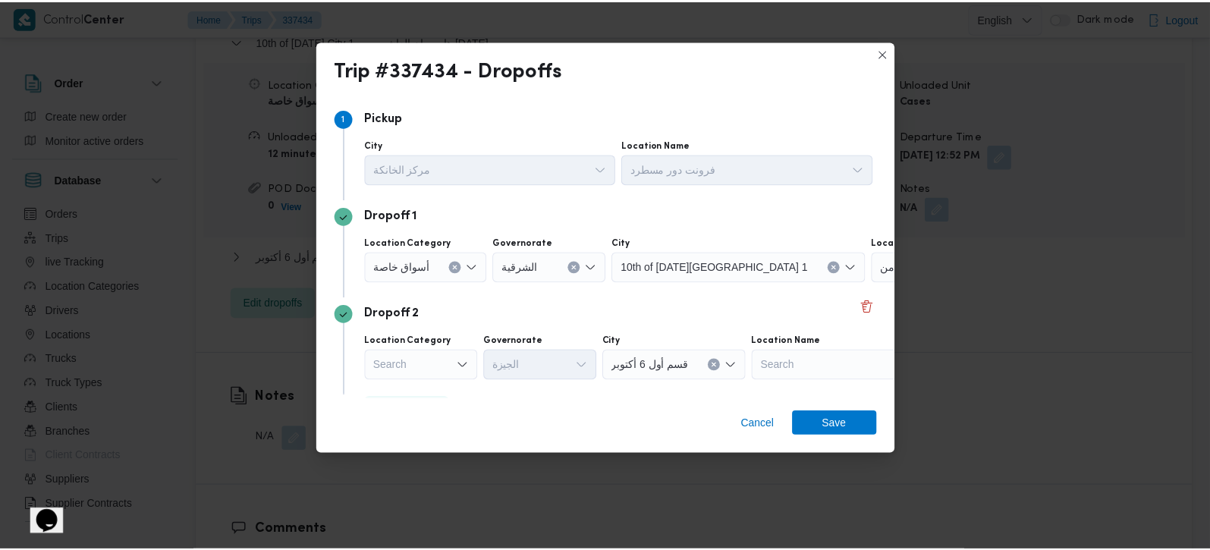
scroll to position [41, 0]
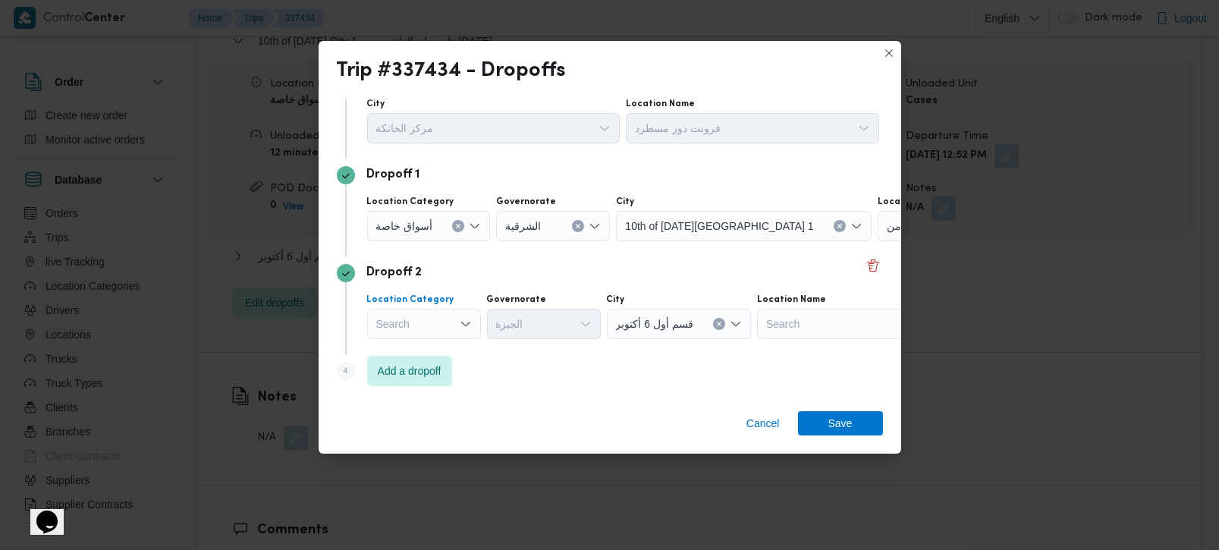
click at [439, 320] on div "Search" at bounding box center [424, 324] width 114 height 30
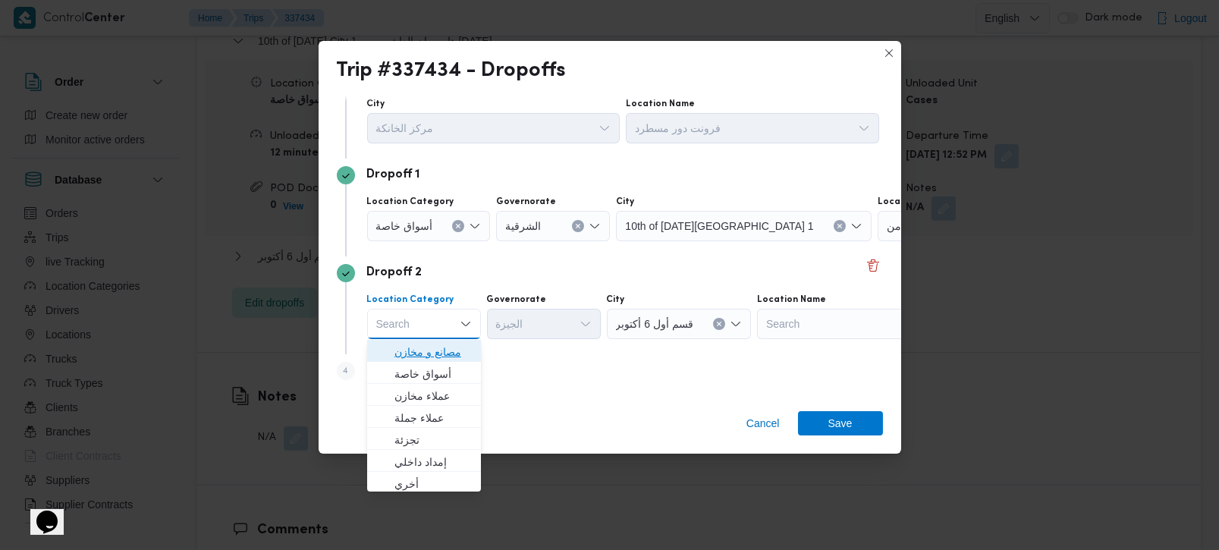
click at [434, 348] on span "مصانع و مخازن" at bounding box center [433, 352] width 77 height 18
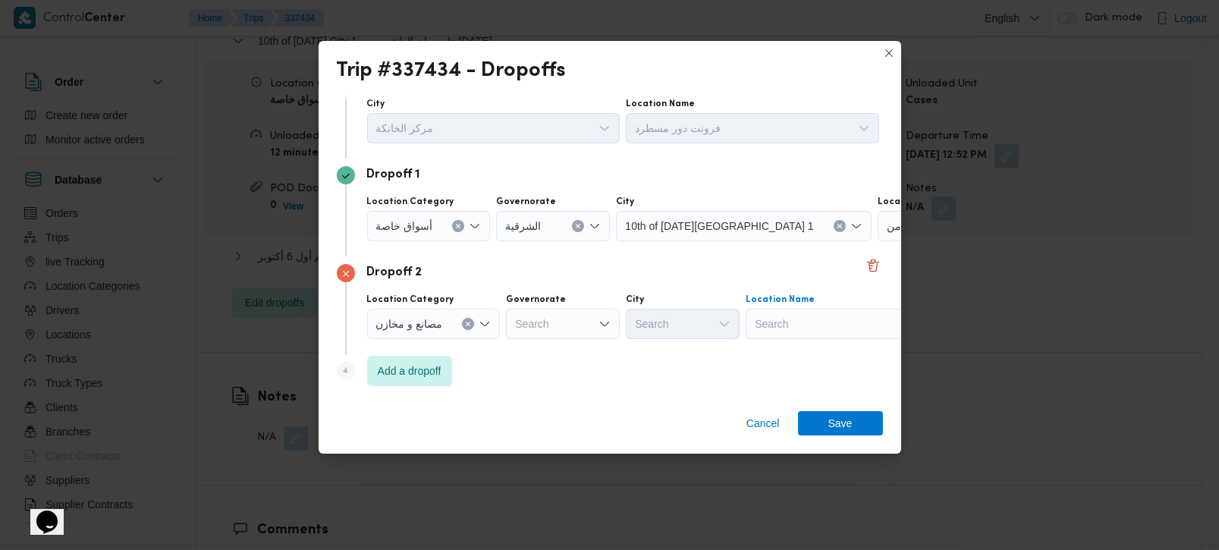
click at [750, 326] on div "Search" at bounding box center [841, 324] width 190 height 30
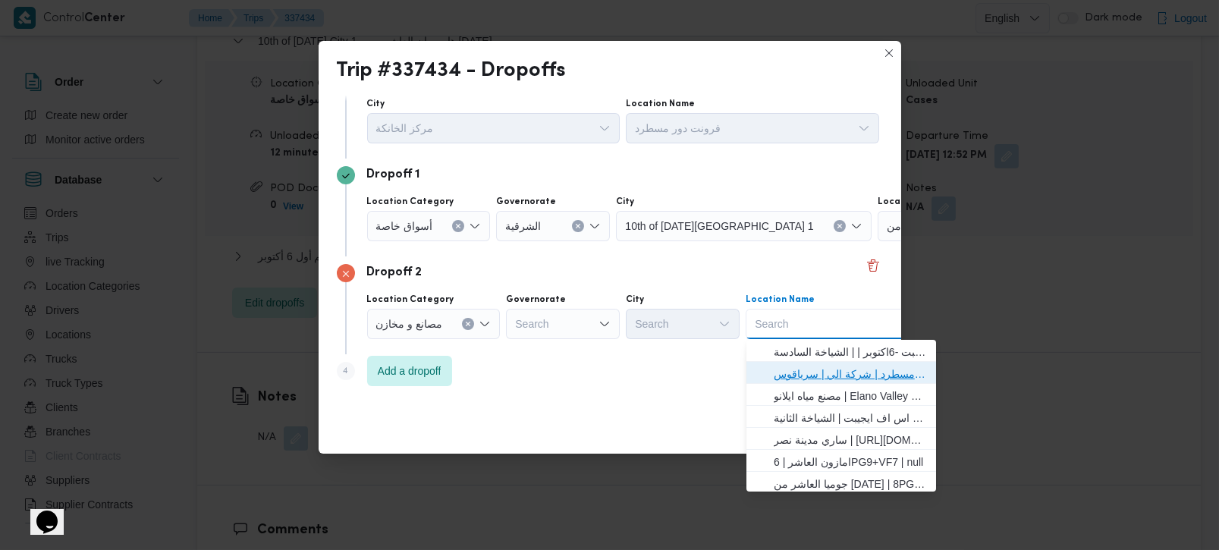
click at [785, 371] on span "فرونت دور مسطرد | شركة الي | سرياقوس" at bounding box center [850, 374] width 153 height 18
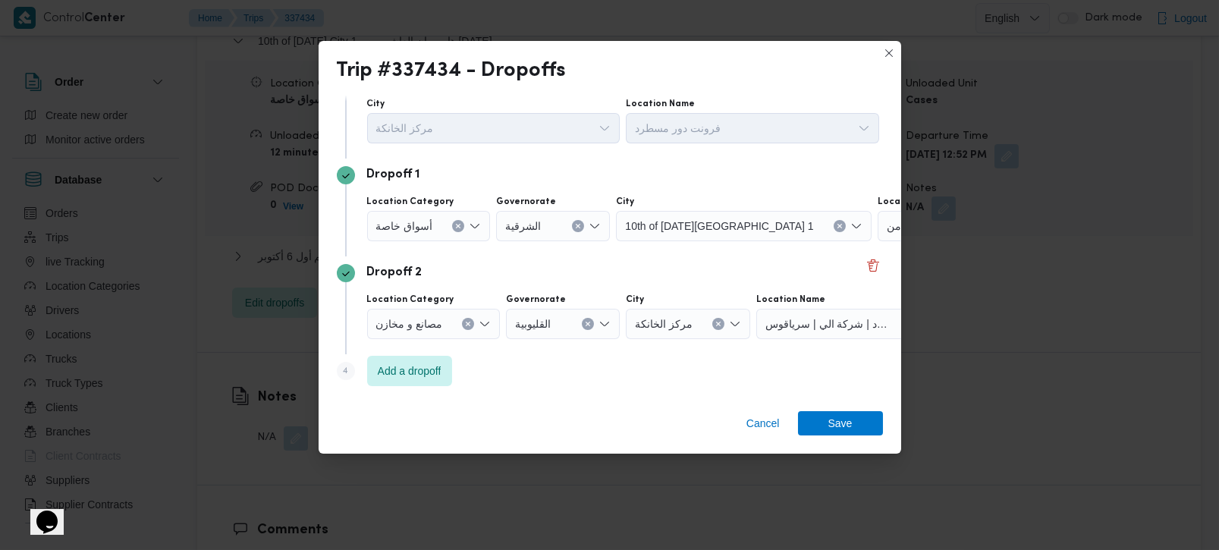
click at [827, 400] on div "Trip #337434 - Dropoffs Step 1 1 Pickup City مركز الخانكة Location Name فرونت د…" at bounding box center [610, 247] width 583 height 413
click at [830, 419] on span "Save" at bounding box center [841, 423] width 24 height 24
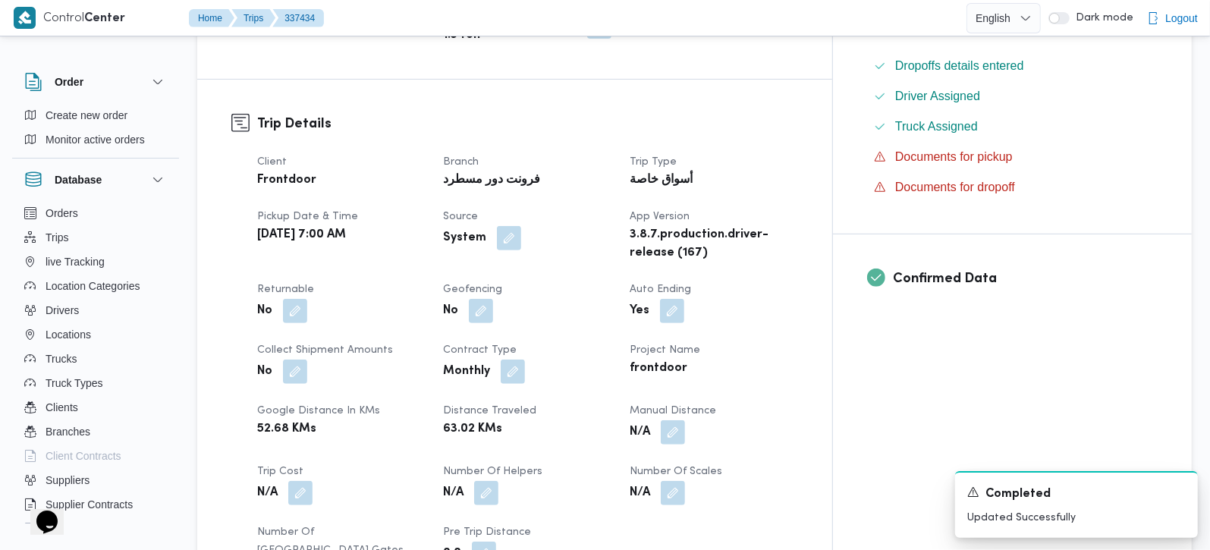
scroll to position [0, 0]
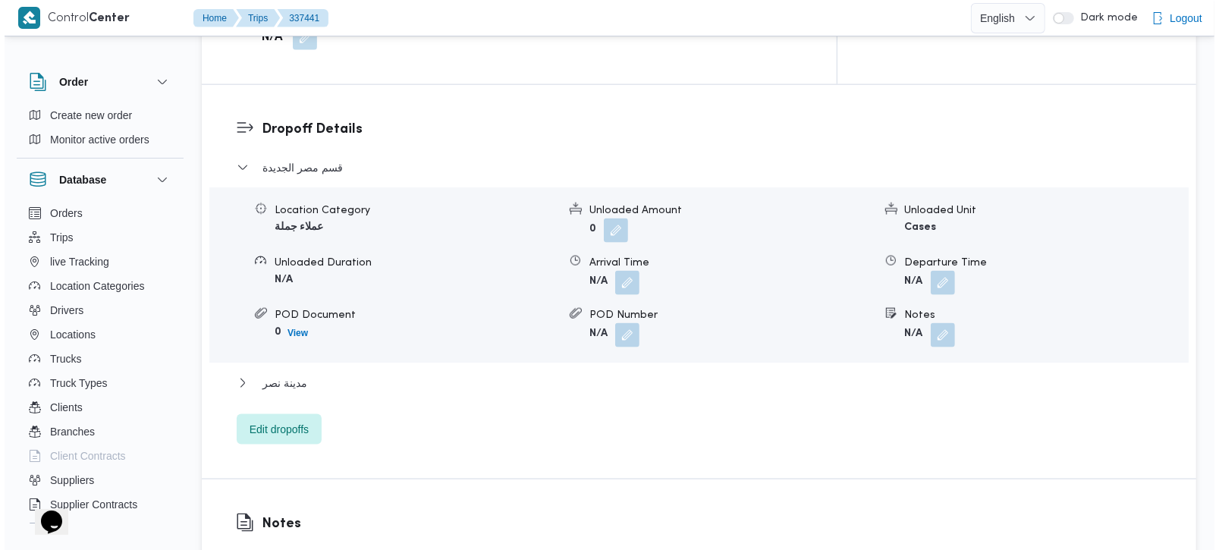
scroll to position [1339, 0]
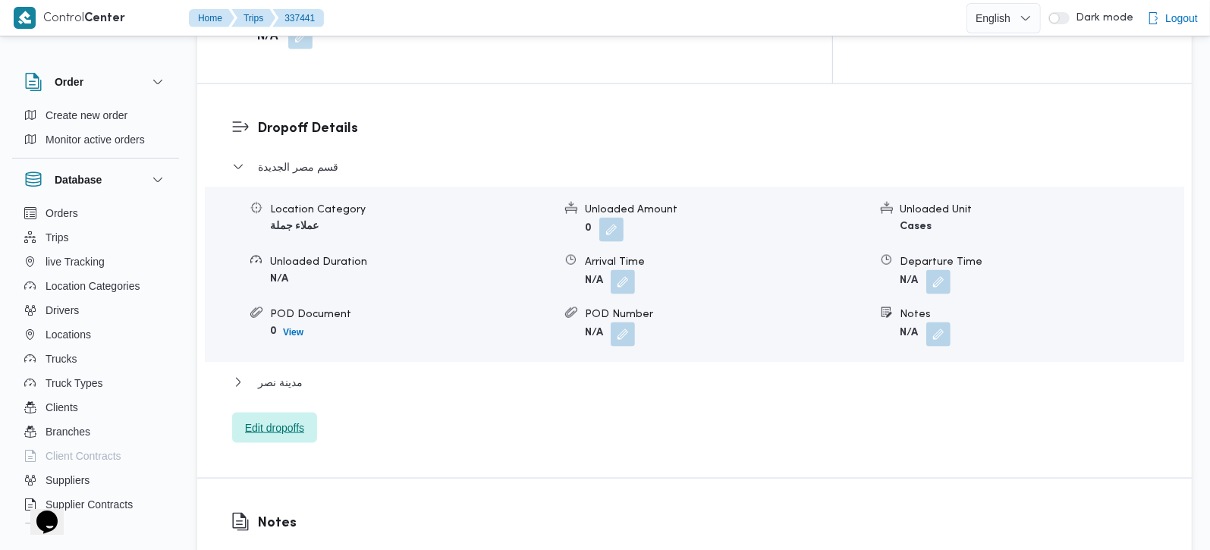
click at [285, 413] on span "Edit dropoffs" at bounding box center [274, 428] width 85 height 30
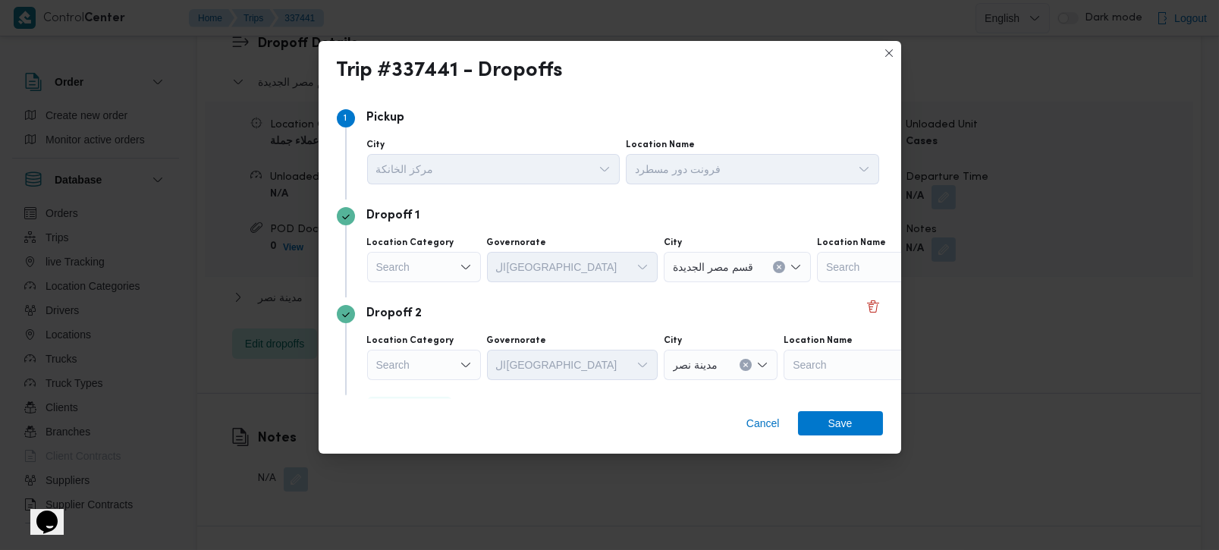
click at [412, 272] on div "Search" at bounding box center [424, 267] width 114 height 30
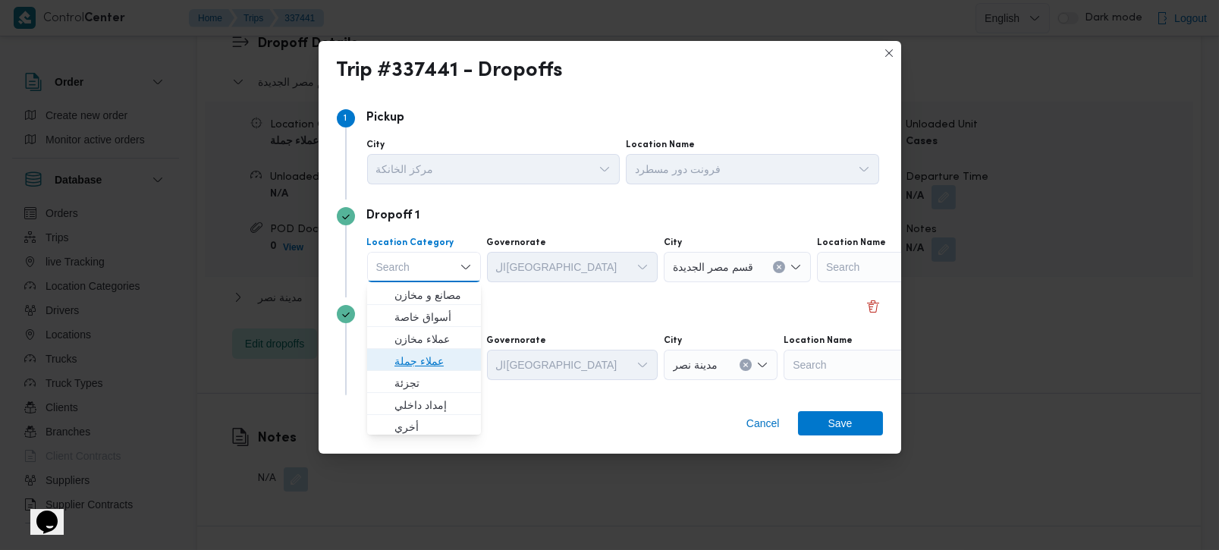
click at [413, 357] on span "عملاء جملة" at bounding box center [433, 361] width 77 height 18
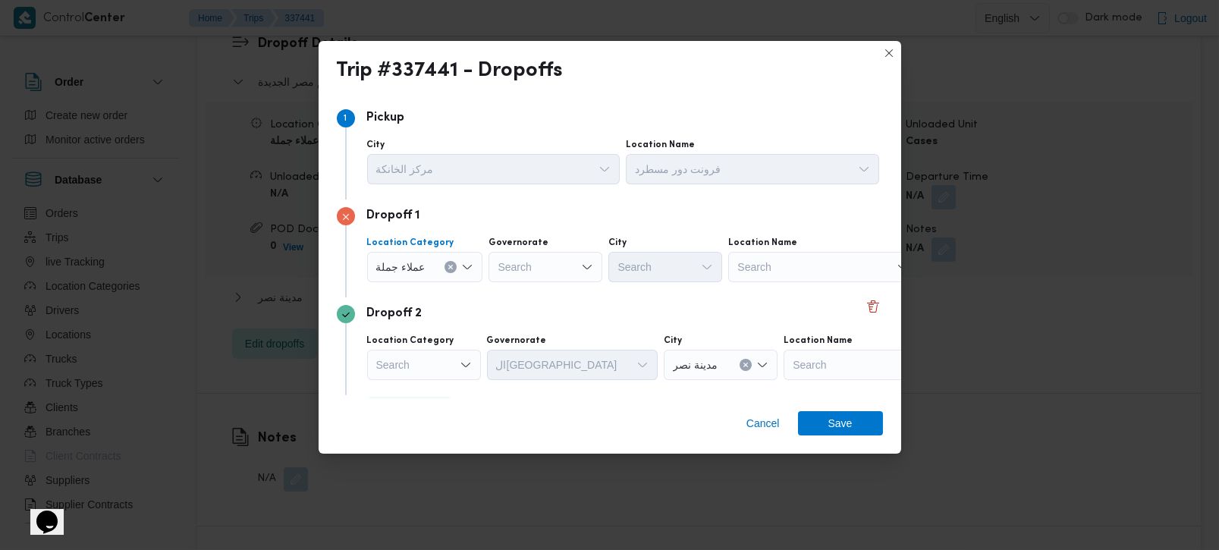
click at [499, 274] on div at bounding box center [499, 267] width 8 height 24
type input "رة"
click at [528, 321] on span "القاه رة" at bounding box center [552, 317] width 77 height 18
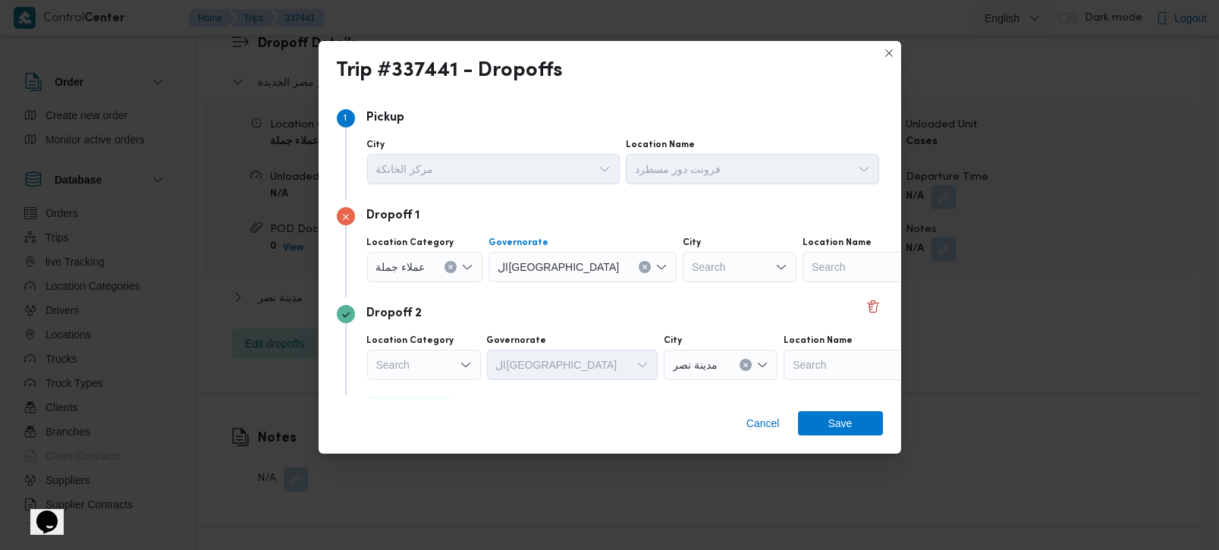
click at [683, 275] on div "Search" at bounding box center [740, 267] width 114 height 30
type input "قطم"
click at [668, 289] on span "قسم الم قطم" at bounding box center [672, 295] width 77 height 18
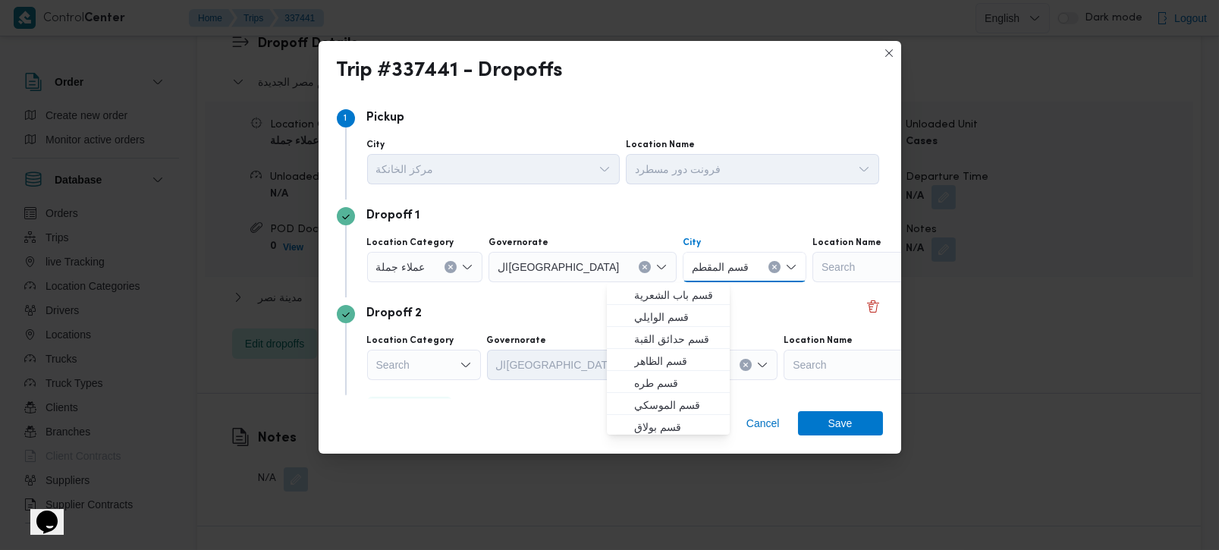
click at [552, 331] on div "Location Category Search Governorate القاهرة City مدينة نصر Location Name Search" at bounding box center [610, 357] width 546 height 52
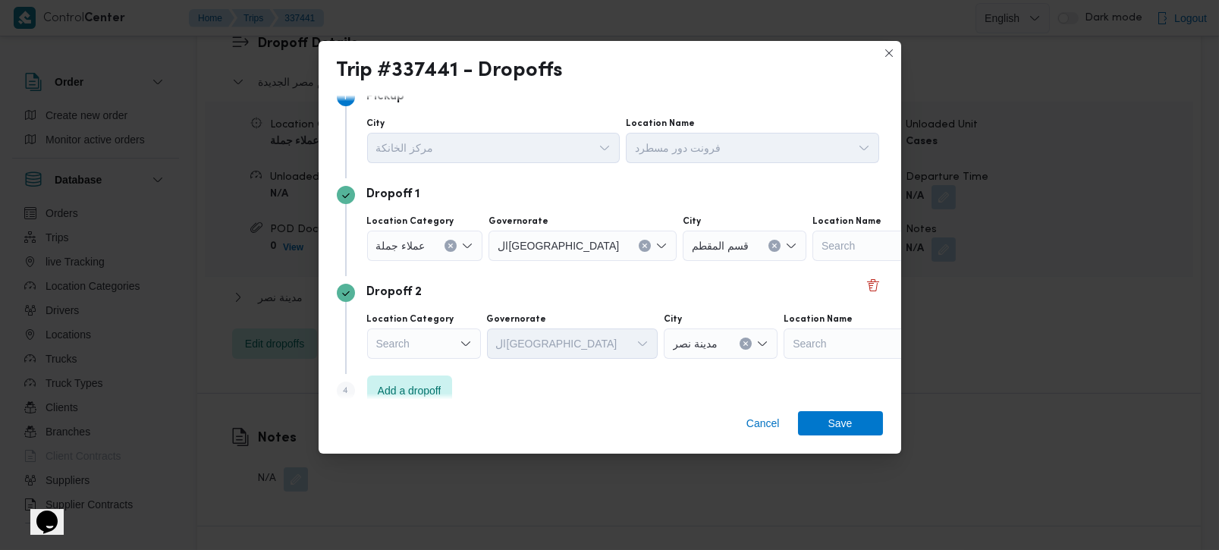
scroll to position [41, 0]
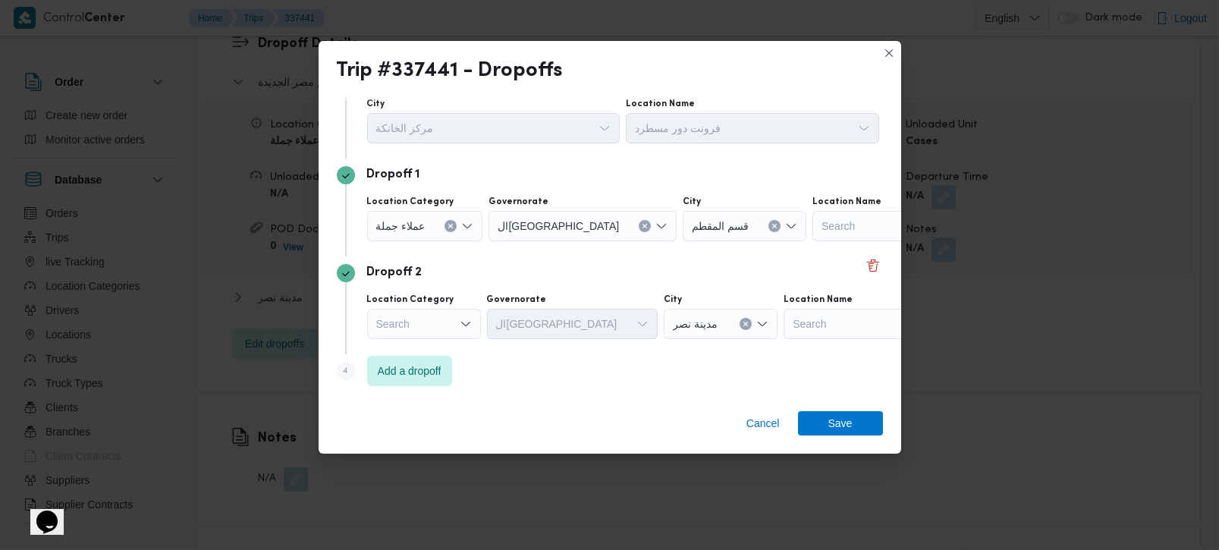
click at [439, 316] on div "Search" at bounding box center [424, 324] width 114 height 30
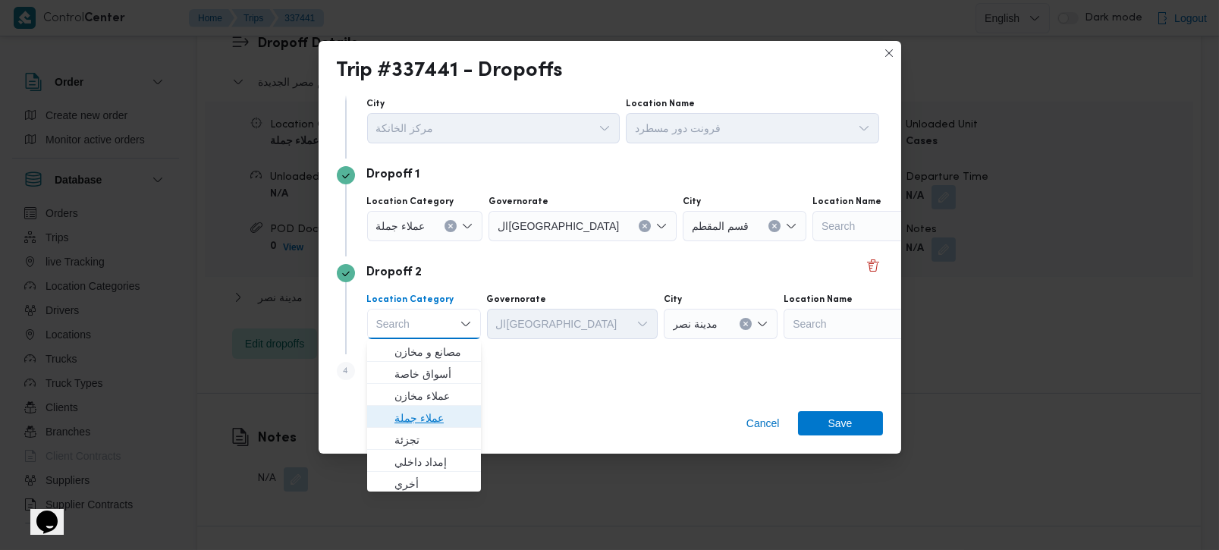
click at [413, 423] on span "عملاء جملة" at bounding box center [433, 418] width 77 height 18
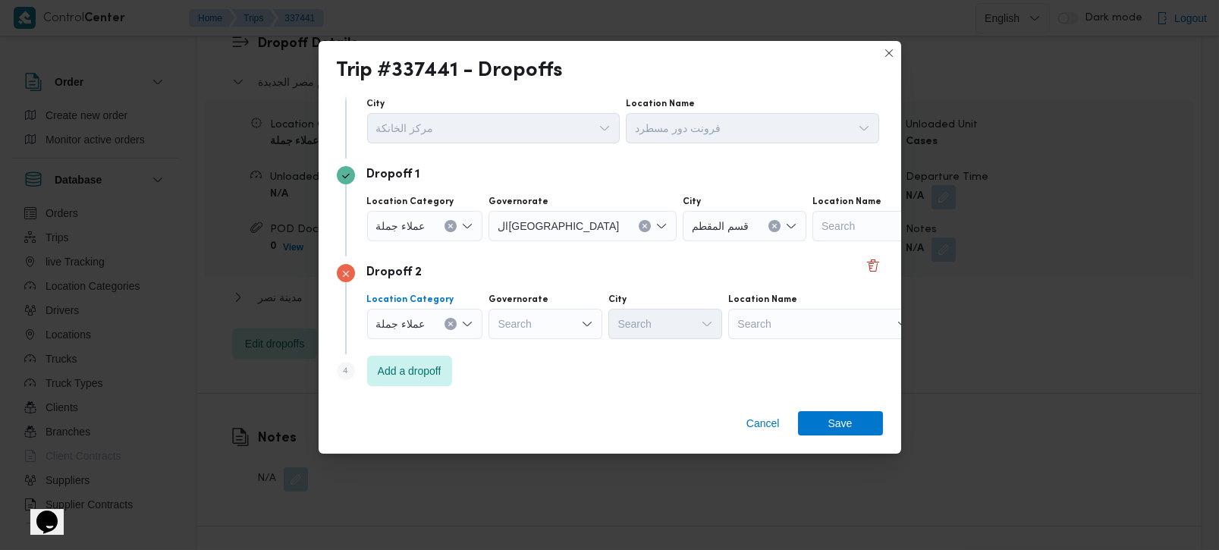
click at [503, 317] on div "Search" at bounding box center [546, 324] width 114 height 30
type input "رة"
click at [543, 373] on span "القاه رة" at bounding box center [552, 374] width 77 height 18
click at [683, 307] on div "City Search" at bounding box center [740, 317] width 114 height 46
click at [683, 321] on div "Search" at bounding box center [740, 324] width 114 height 30
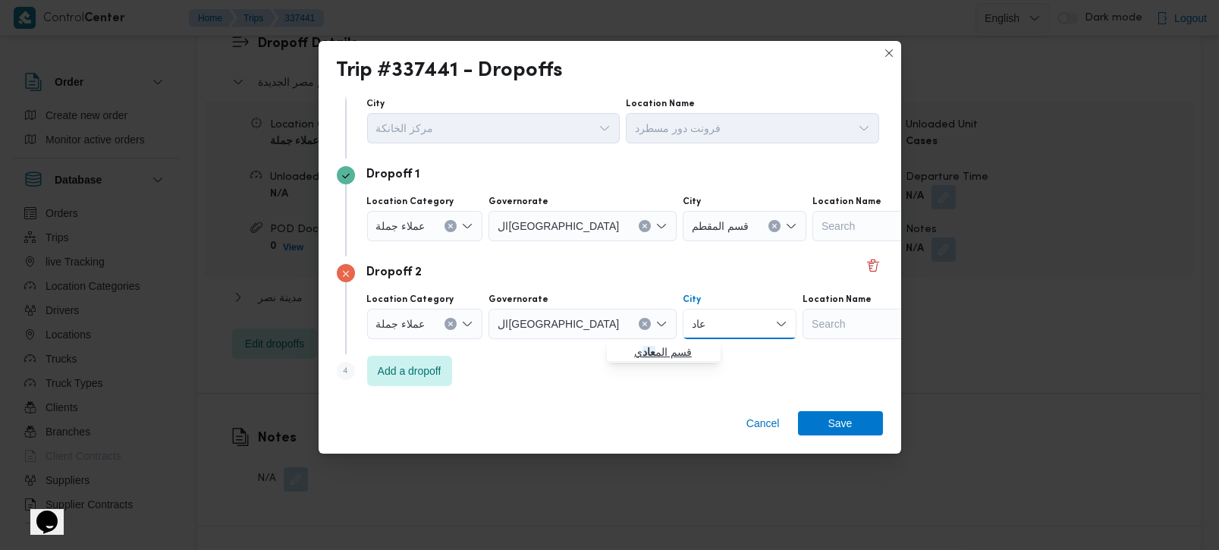
type input "عاد"
click at [669, 357] on span "قسم الم عاد ي" at bounding box center [672, 352] width 77 height 18
click at [429, 382] on span "Add a dropoff" at bounding box center [409, 370] width 85 height 30
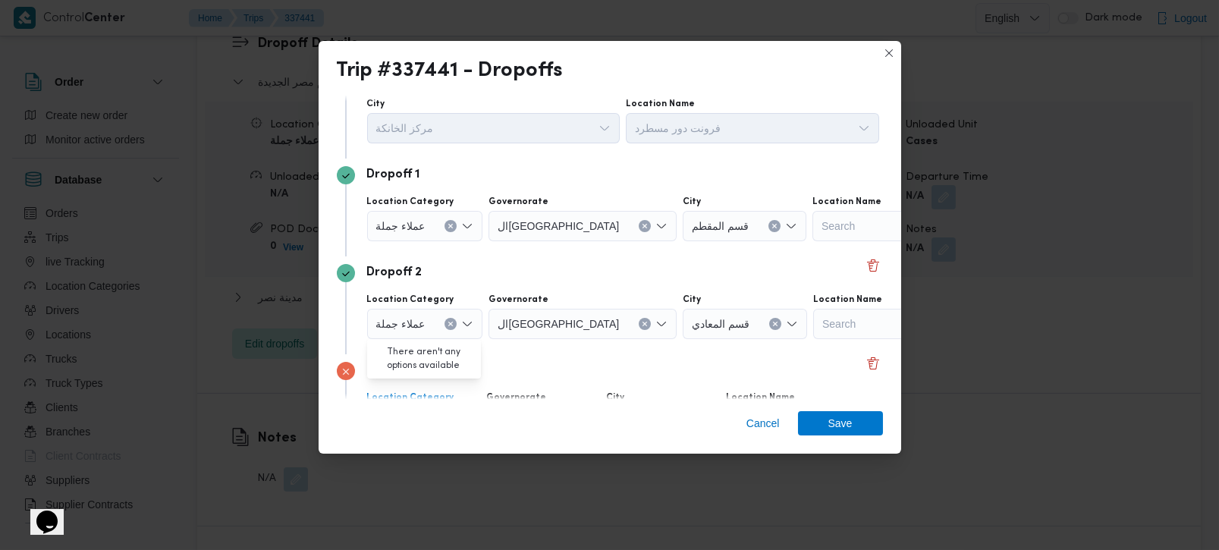
scroll to position [139, 0]
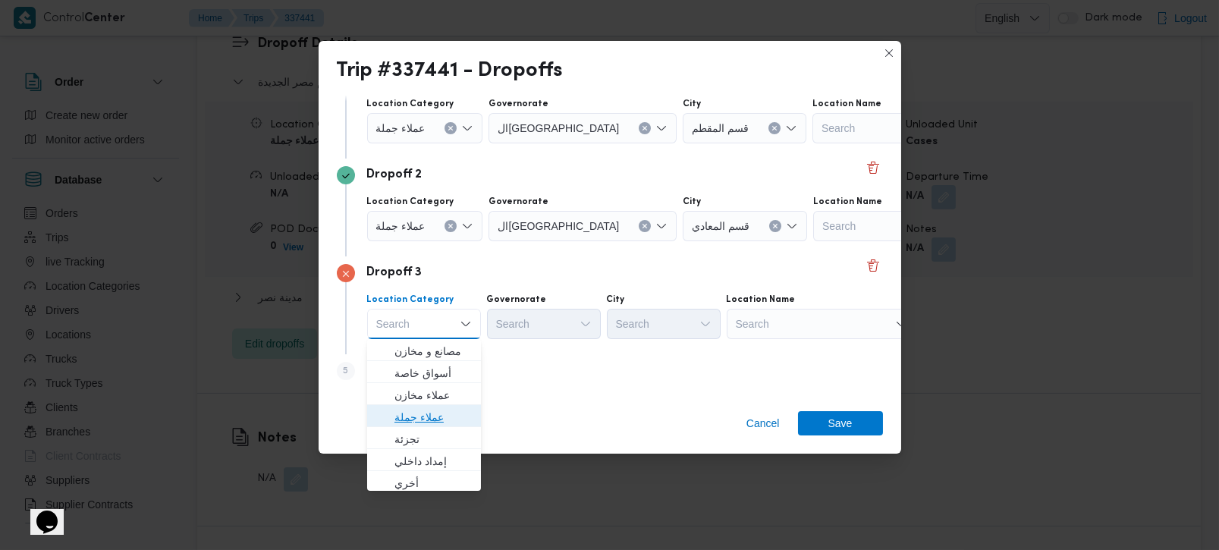
click at [432, 418] on span "عملاء جملة" at bounding box center [433, 417] width 77 height 18
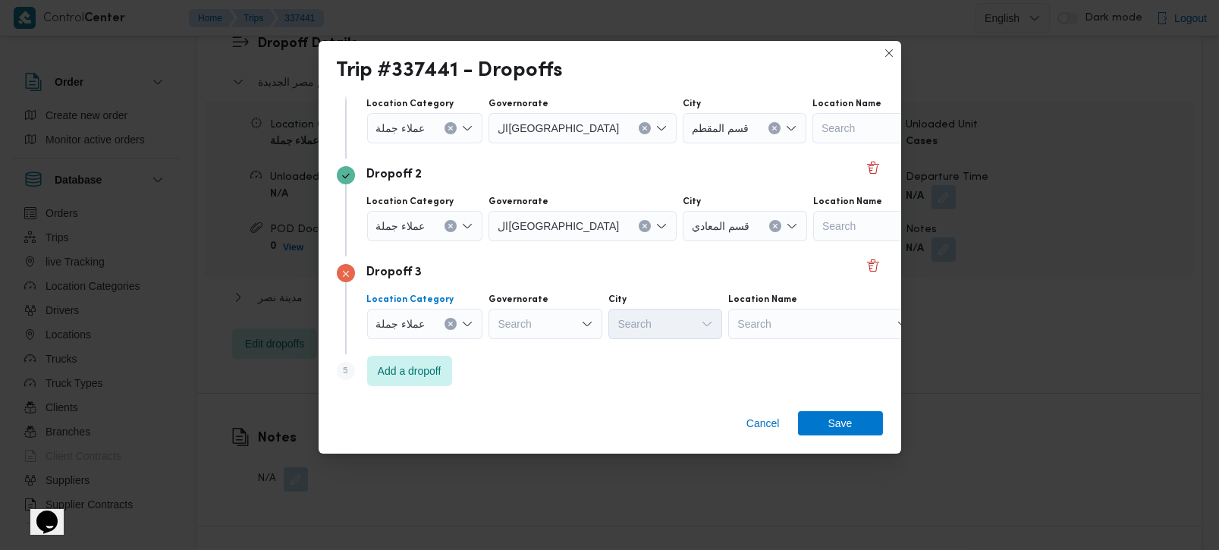
click at [555, 320] on div "Search" at bounding box center [546, 324] width 114 height 30
type input "رة"
click at [547, 373] on span "القاه رة" at bounding box center [552, 373] width 77 height 18
click at [683, 328] on div "Search" at bounding box center [740, 324] width 114 height 30
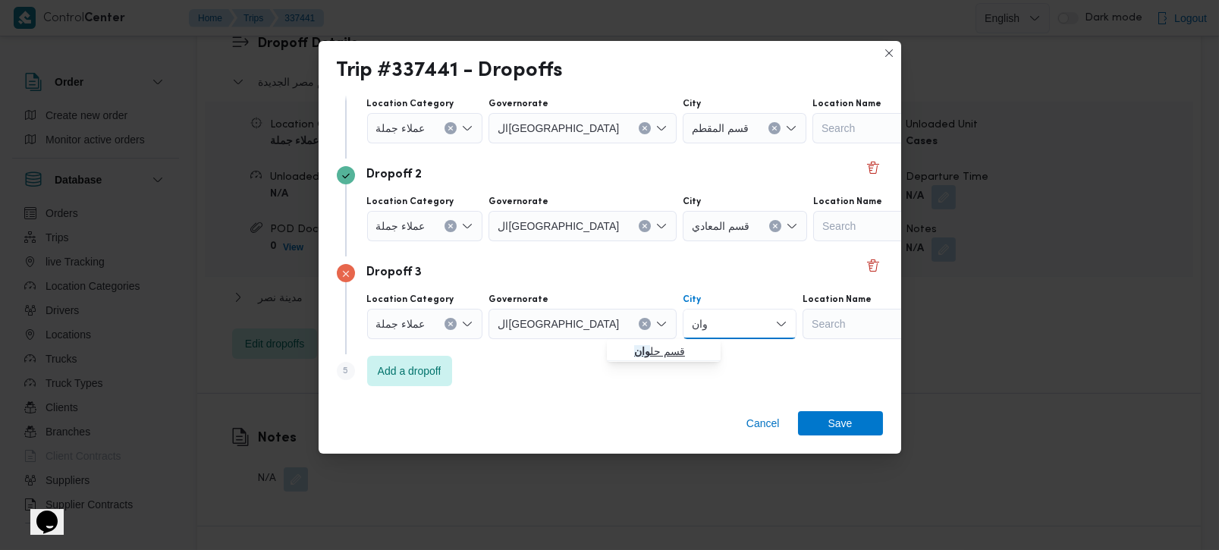
type input "وان"
click at [659, 348] on span "قسم حل وان" at bounding box center [672, 351] width 77 height 18
click at [841, 408] on div "Cancel Save" at bounding box center [610, 426] width 583 height 55
click at [844, 423] on span "Save" at bounding box center [841, 423] width 24 height 24
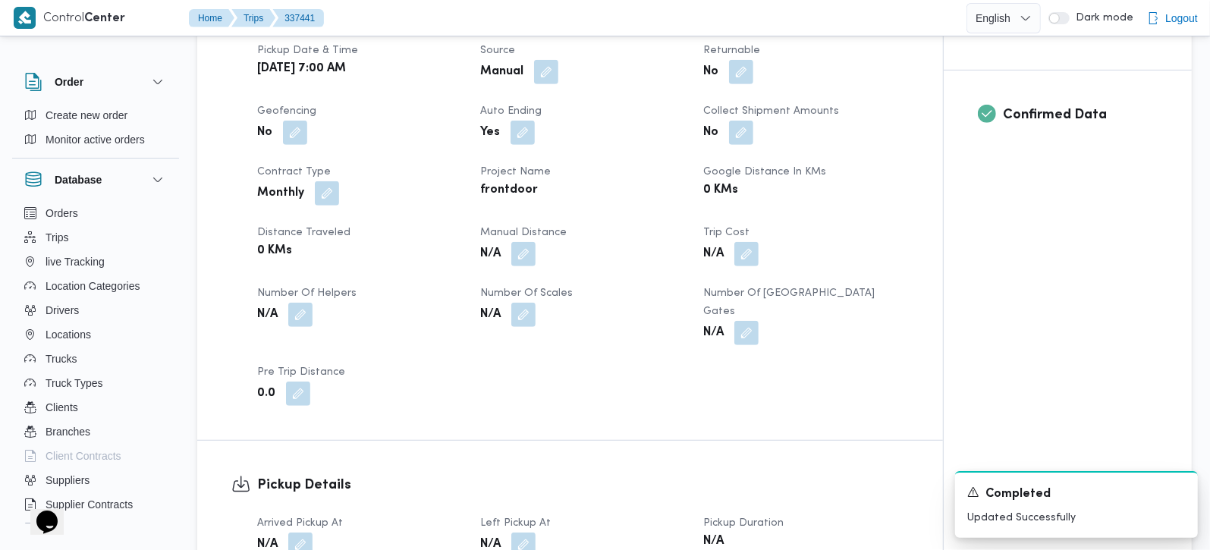
scroll to position [535, 0]
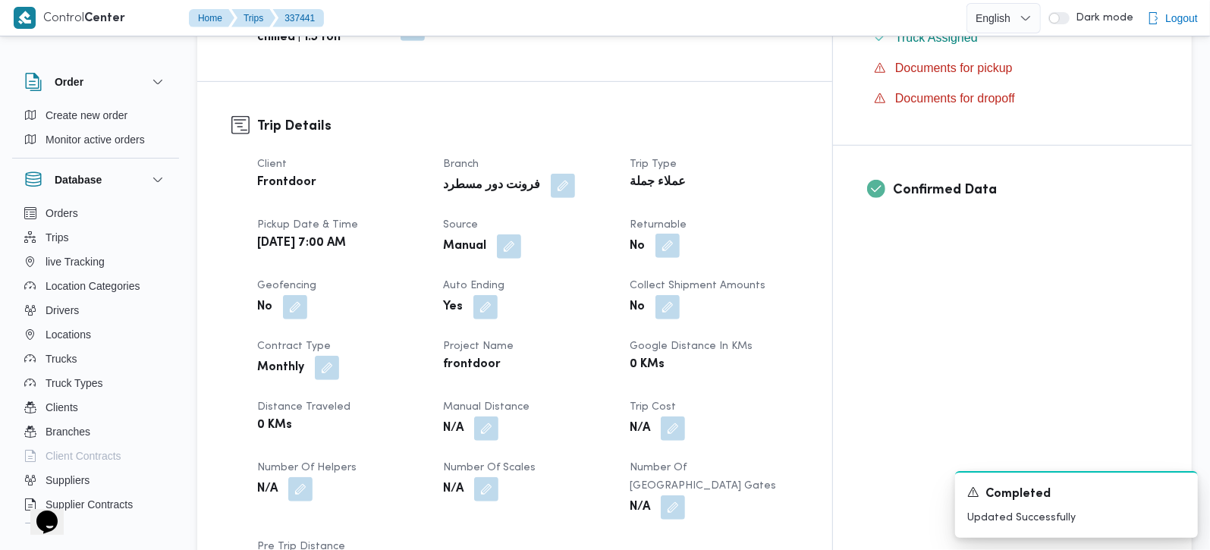
click at [680, 234] on button "button" at bounding box center [668, 246] width 24 height 24
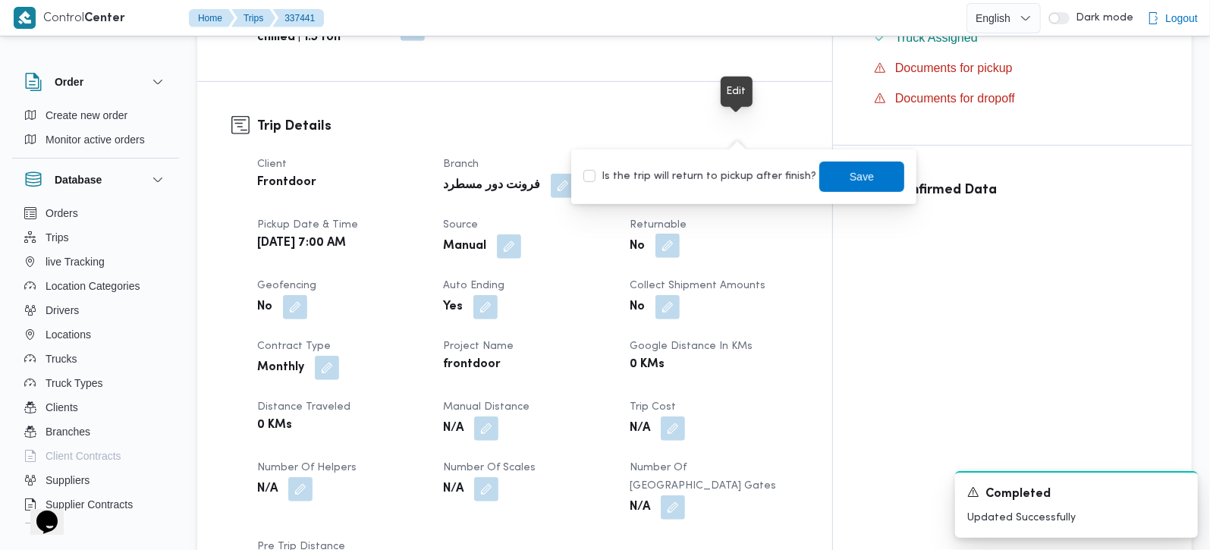
click at [736, 178] on label "Is the trip will return to pickup after finish?" at bounding box center [700, 177] width 233 height 18
checkbox input "true"
click at [850, 175] on span "Save" at bounding box center [862, 176] width 24 height 18
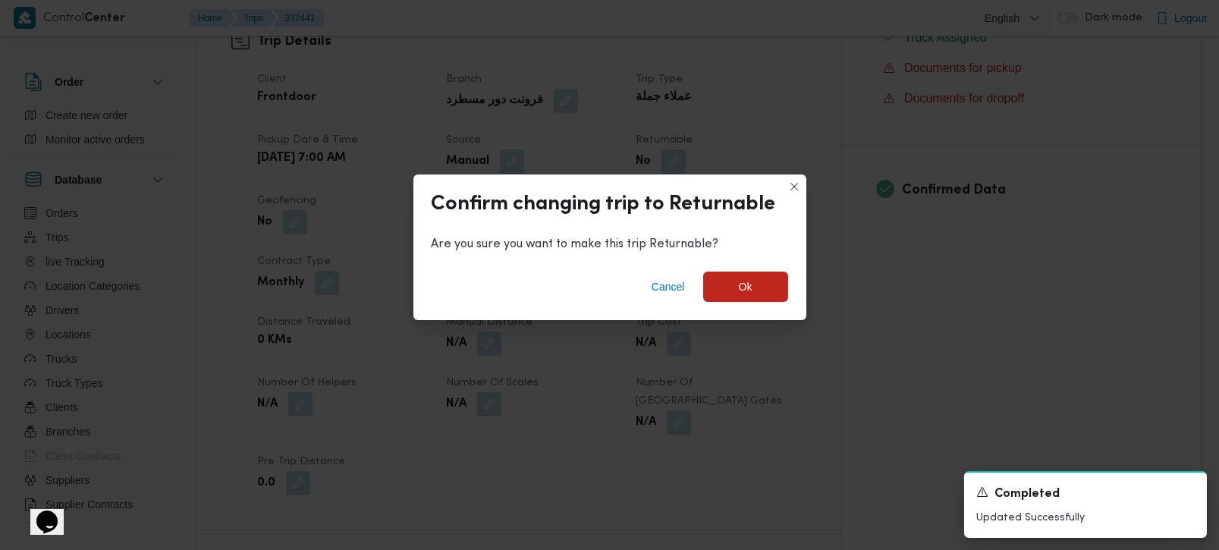
click at [747, 303] on div "Cancel Ok" at bounding box center [610, 290] width 393 height 61
click at [745, 289] on span "Ok" at bounding box center [746, 286] width 14 height 18
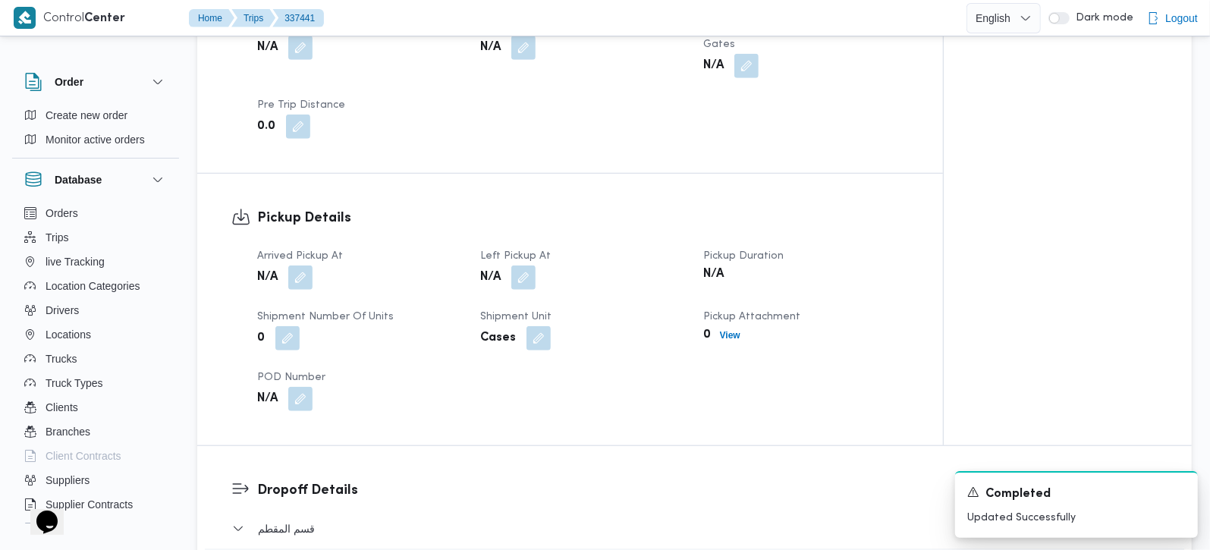
scroll to position [982, 0]
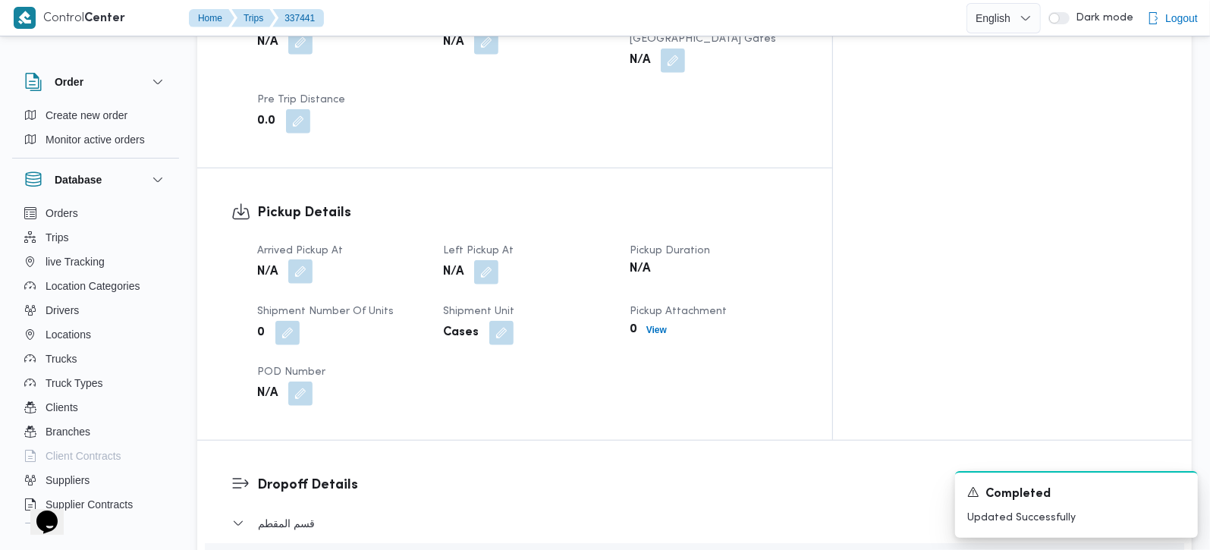
click at [295, 260] on button "button" at bounding box center [300, 272] width 24 height 24
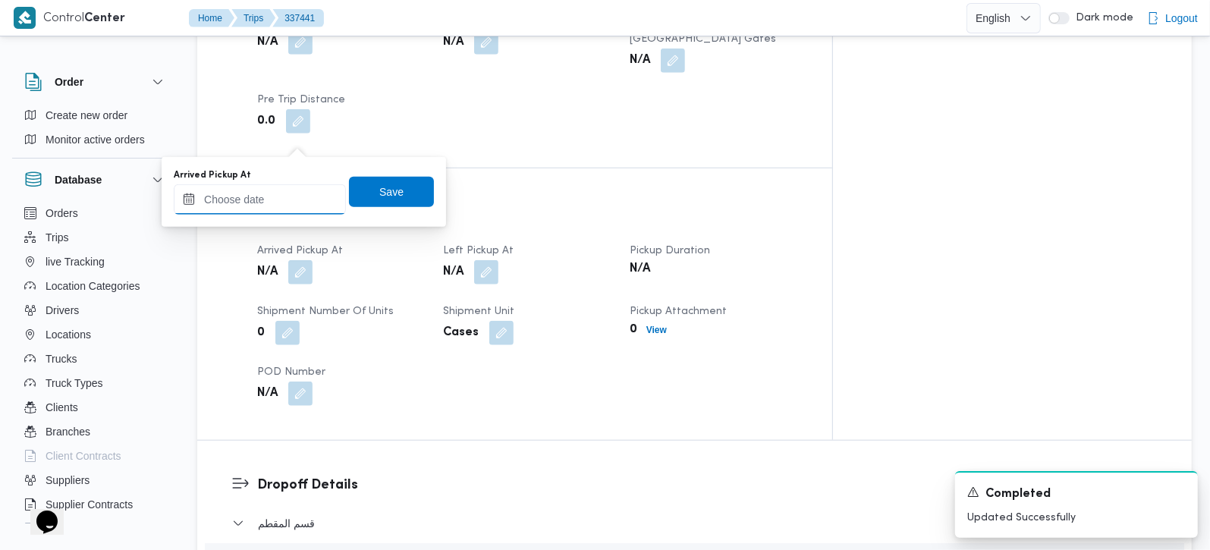
click at [257, 188] on input "Arrived Pickup At" at bounding box center [260, 199] width 172 height 30
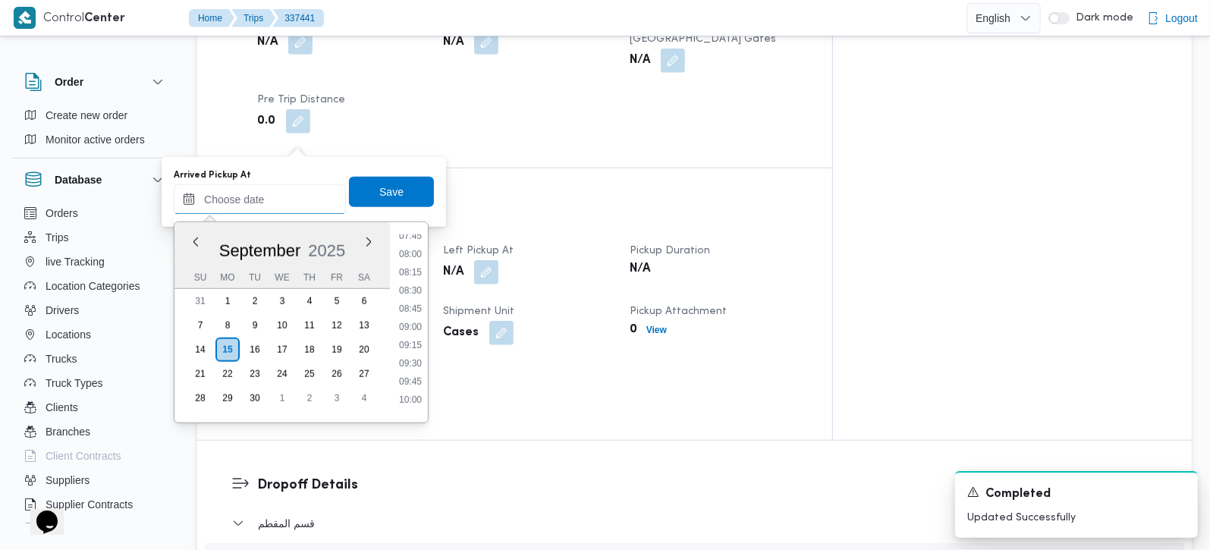
scroll to position [570, 0]
drag, startPoint x: 422, startPoint y: 250, endPoint x: 401, endPoint y: 206, distance: 47.9
click at [422, 250] on li "08:00" at bounding box center [410, 254] width 35 height 15
type input "15/09/2025 08:00"
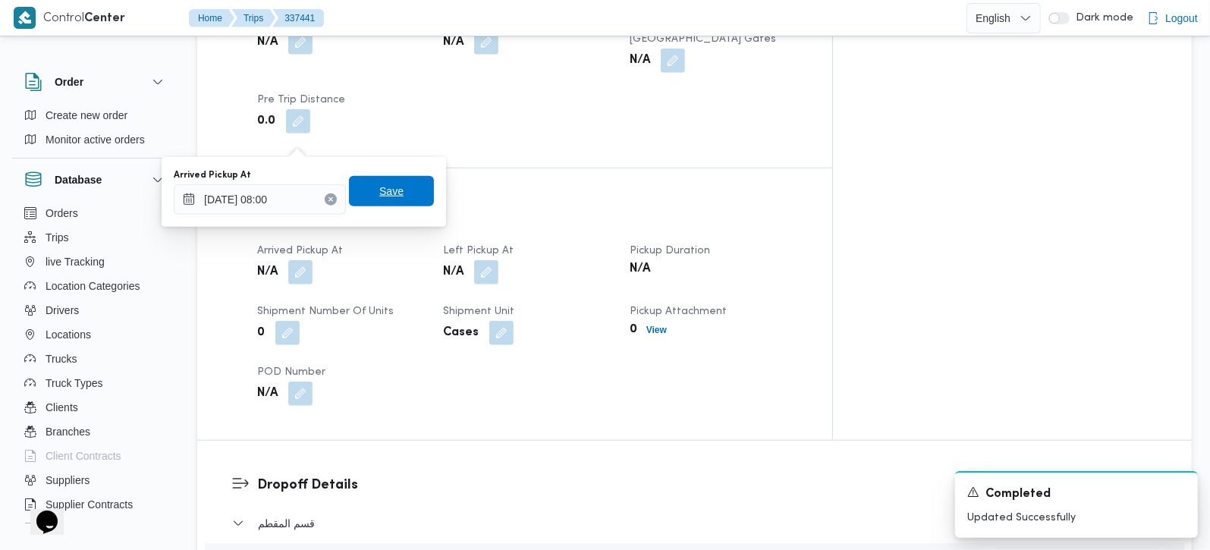
click at [398, 200] on span "Save" at bounding box center [391, 191] width 85 height 30
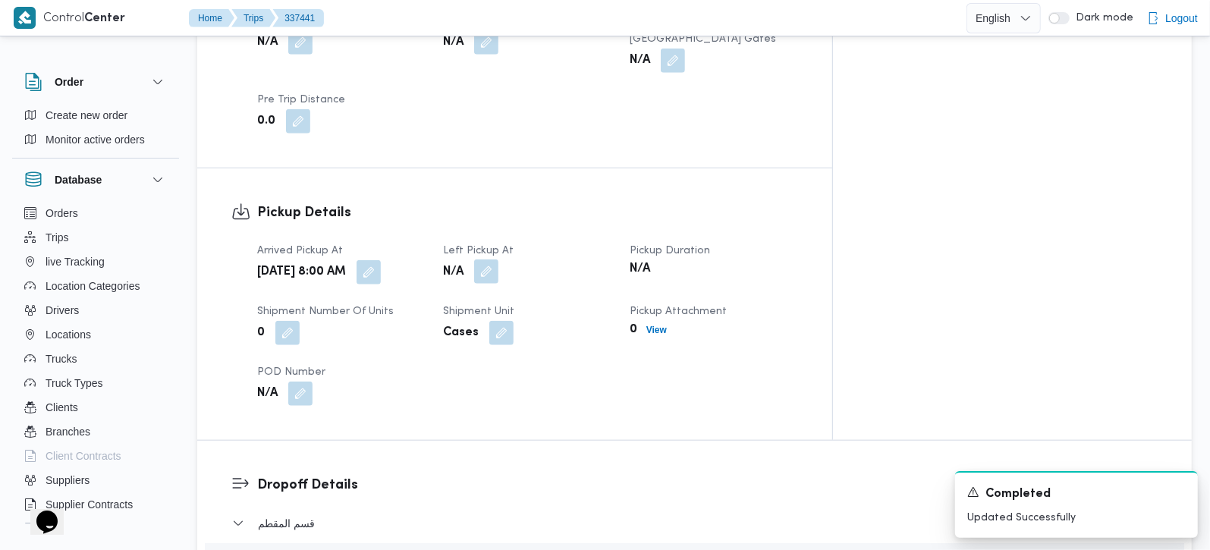
click at [499, 260] on button "button" at bounding box center [486, 272] width 24 height 24
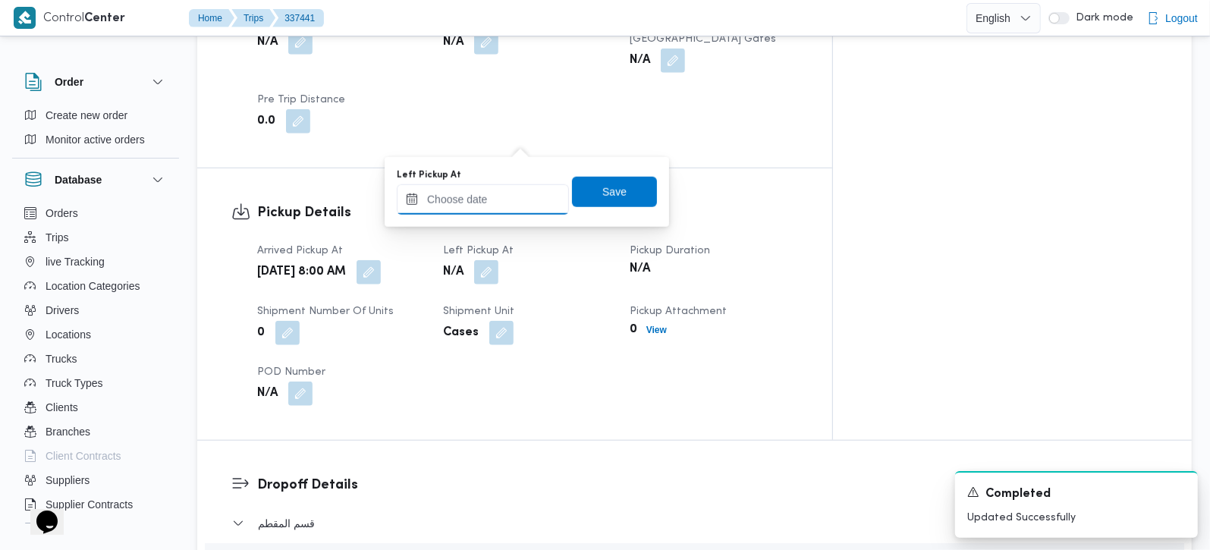
click at [492, 209] on input "Left Pickup At" at bounding box center [483, 199] width 172 height 30
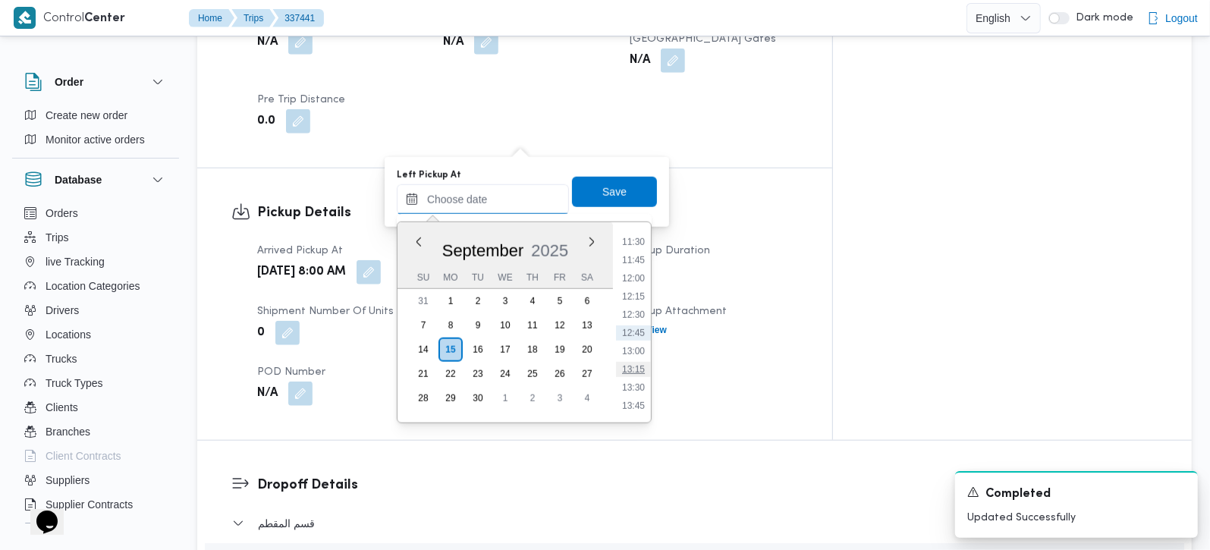
scroll to position [749, 0]
click at [631, 262] on li "10:30" at bounding box center [633, 257] width 35 height 15
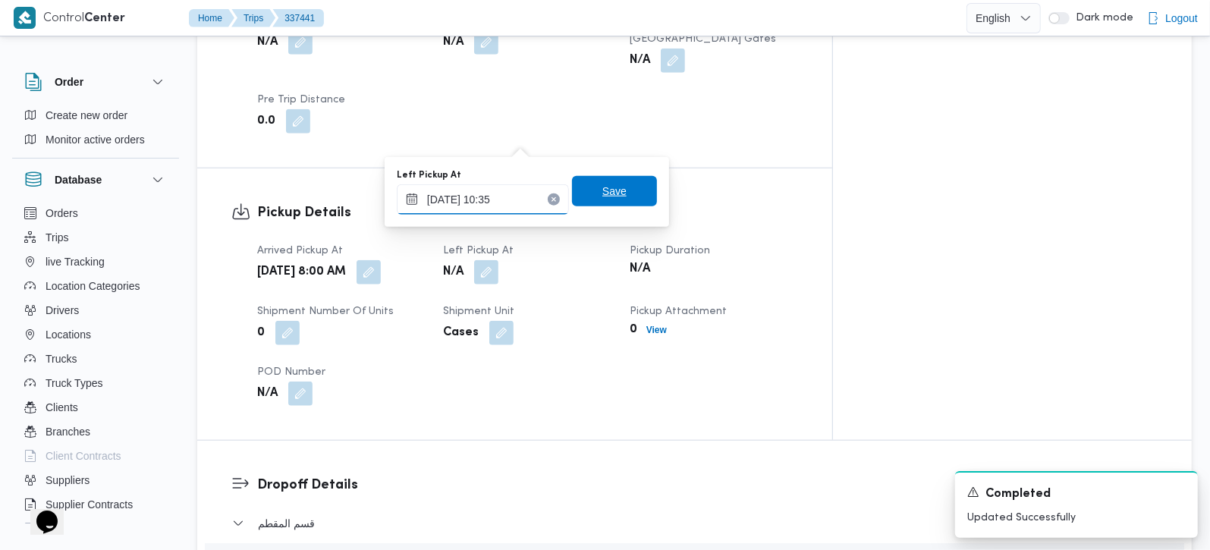
type input "15/09/2025 10:35"
click at [615, 190] on span "Save" at bounding box center [614, 192] width 85 height 30
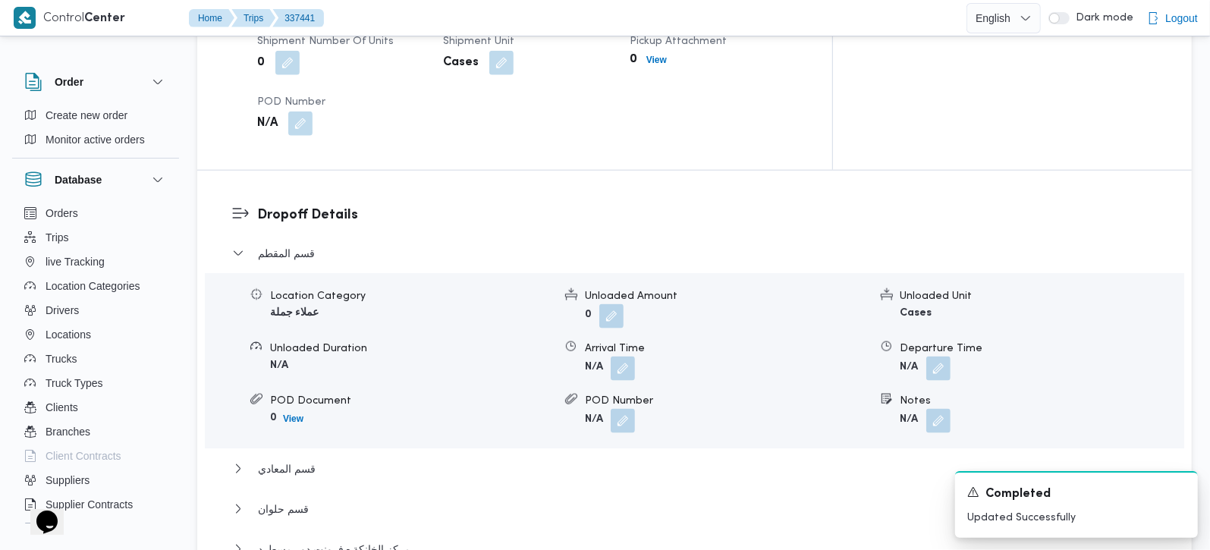
scroll to position [1250, 0]
click at [937, 411] on button "button" at bounding box center [938, 423] width 24 height 24
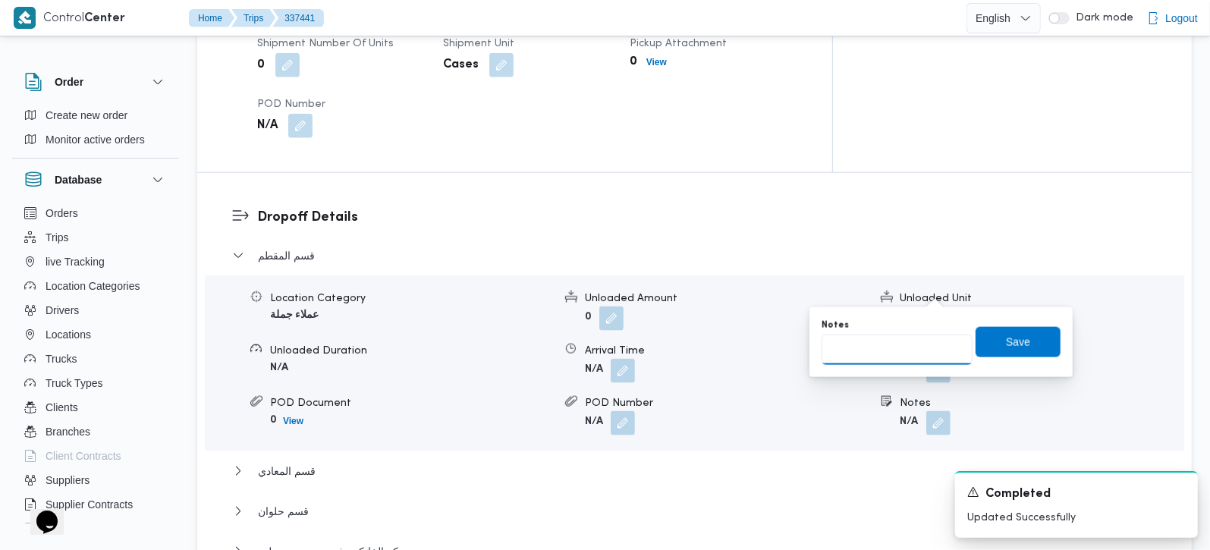
click at [882, 361] on input "Notes" at bounding box center [897, 350] width 151 height 30
type input "طلبات و ابيت و الهضبة الوسطى"
click at [1006, 341] on span "Save" at bounding box center [1018, 341] width 24 height 18
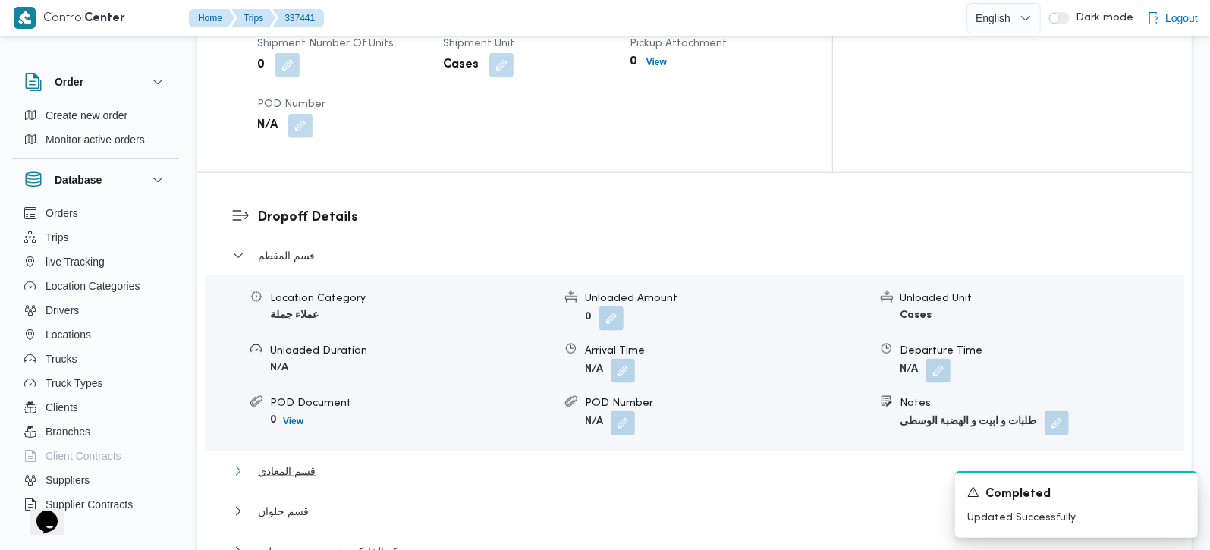
click at [288, 462] on span "قسم المعادي" at bounding box center [287, 471] width 58 height 18
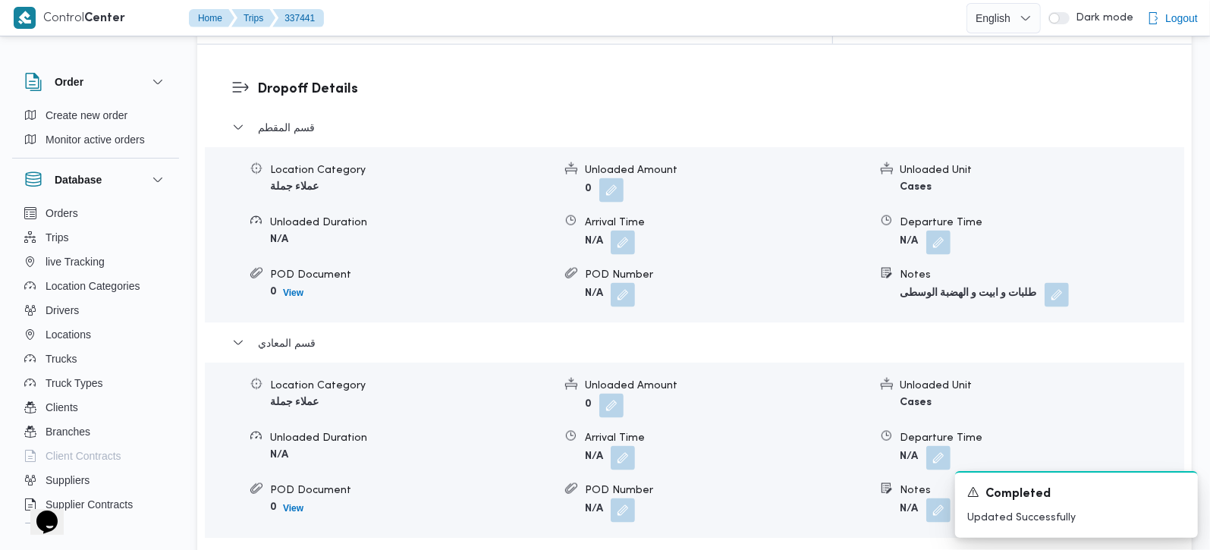
scroll to position [1518, 0]
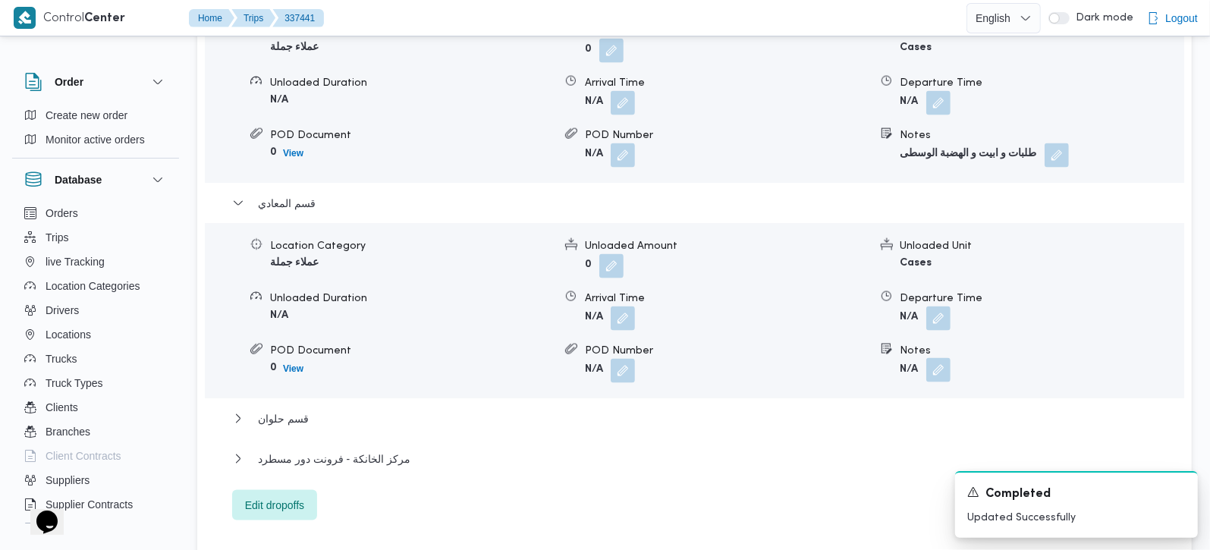
click at [939, 358] on button "button" at bounding box center [938, 370] width 24 height 24
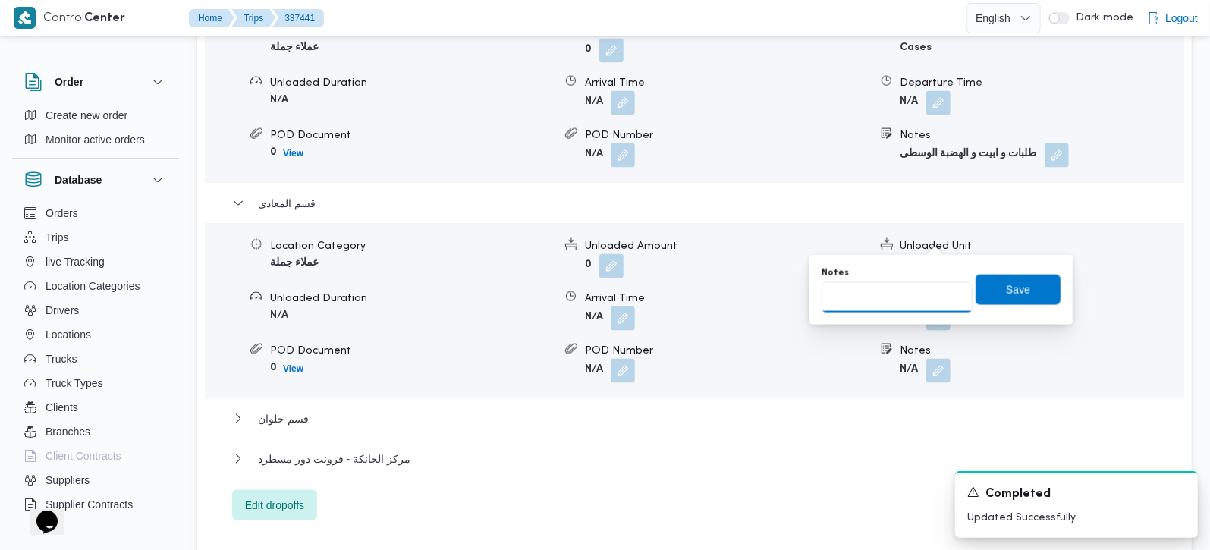
click at [921, 285] on input "Notes" at bounding box center [897, 297] width 151 height 30
type input "اوسكار و رابيت و زهرا العادي و اكسبشن زهراء المعادي و كورنيش المعادي"
click at [976, 299] on span "Save" at bounding box center [1018, 289] width 85 height 30
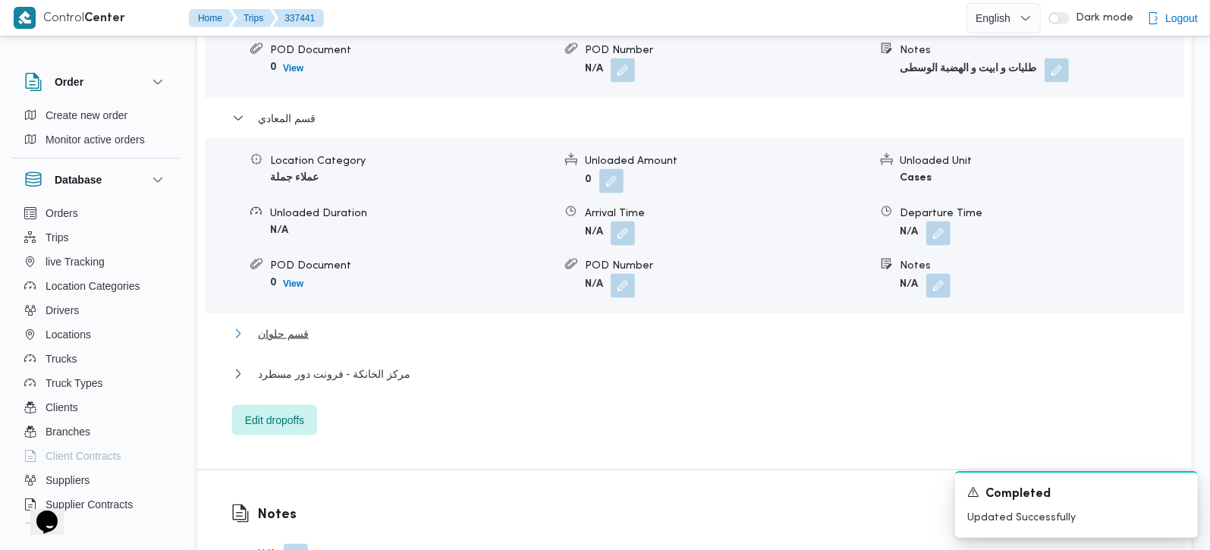
click at [285, 325] on span "قسم حلوان" at bounding box center [283, 334] width 51 height 18
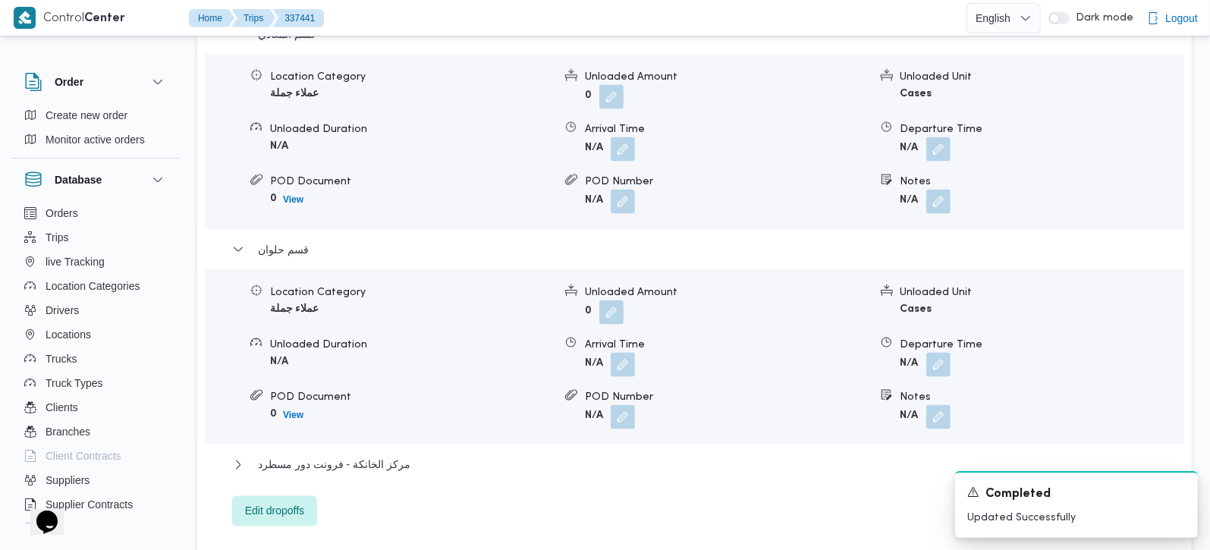
scroll to position [1606, 0]
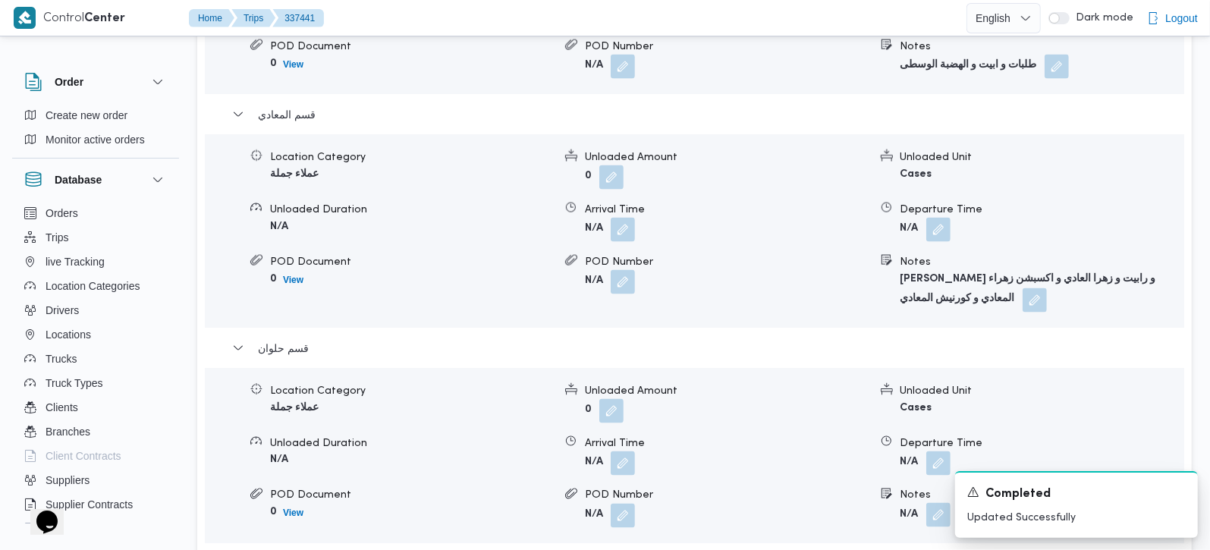
click at [943, 503] on button "button" at bounding box center [938, 515] width 24 height 24
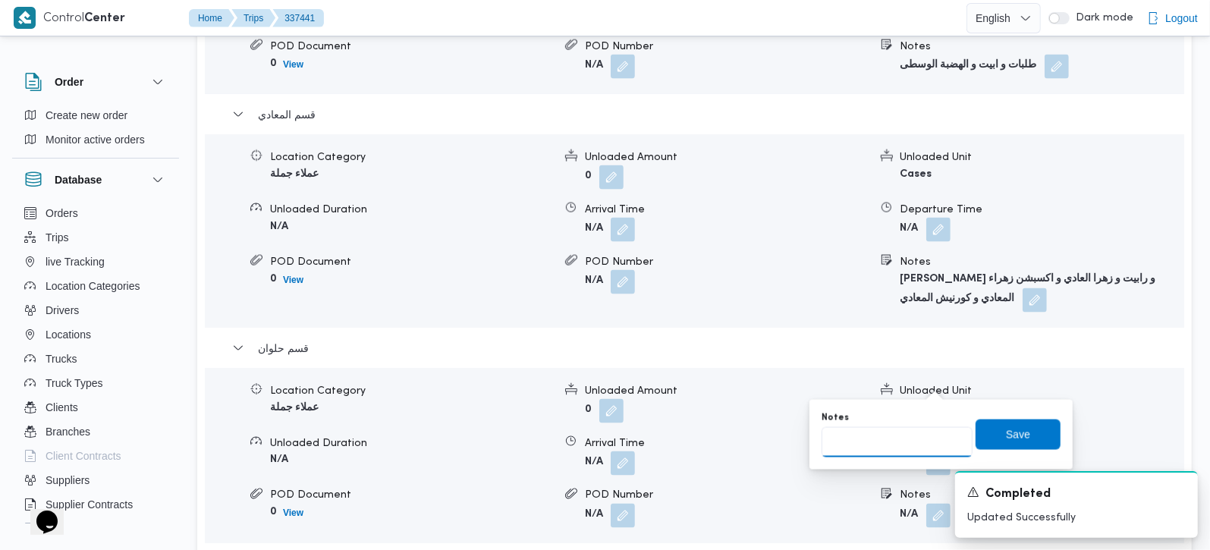
click at [906, 433] on input "Notes" at bounding box center [897, 442] width 151 height 30
type input "طلبات"
click at [1006, 434] on span "Save" at bounding box center [1018, 434] width 24 height 18
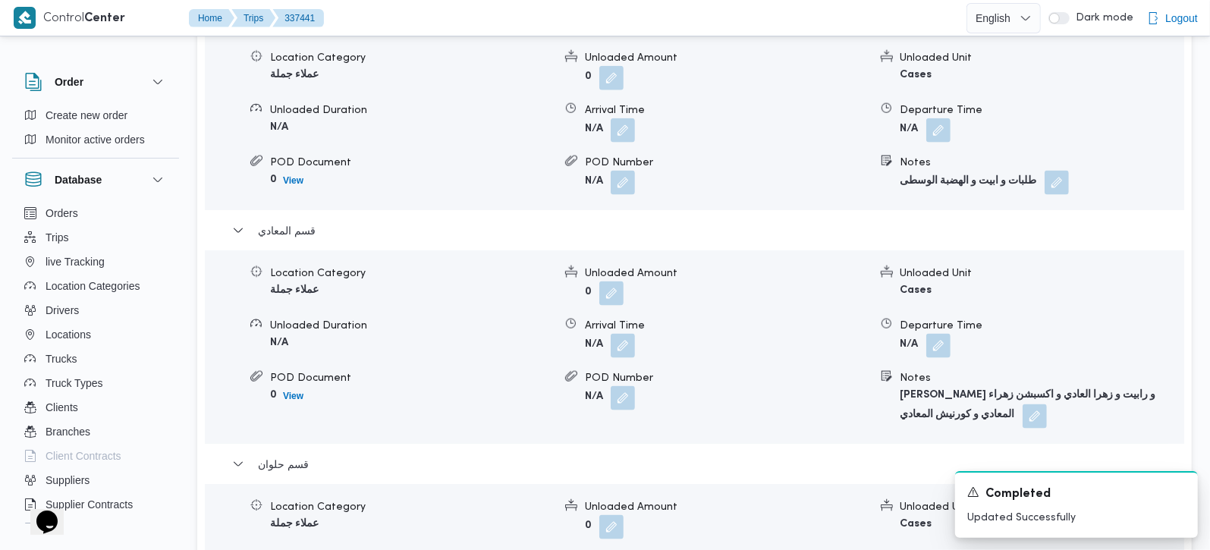
scroll to position [1160, 0]
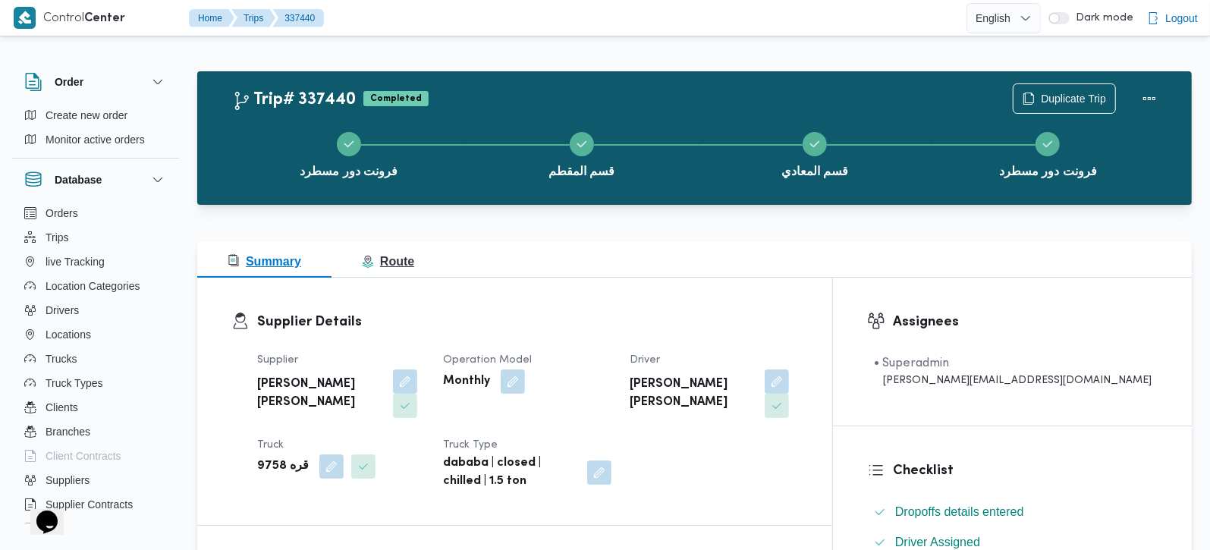
click at [382, 260] on span "Route" at bounding box center [388, 261] width 52 height 13
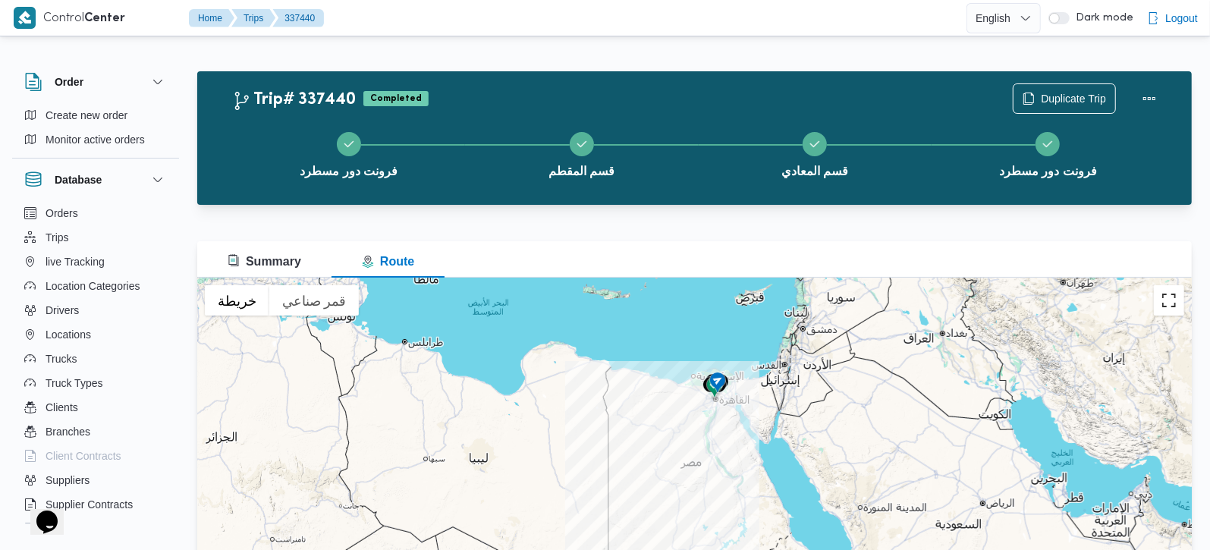
click at [1178, 297] on button "تبديل إلى العرض ملء الشاشة" at bounding box center [1169, 300] width 30 height 30
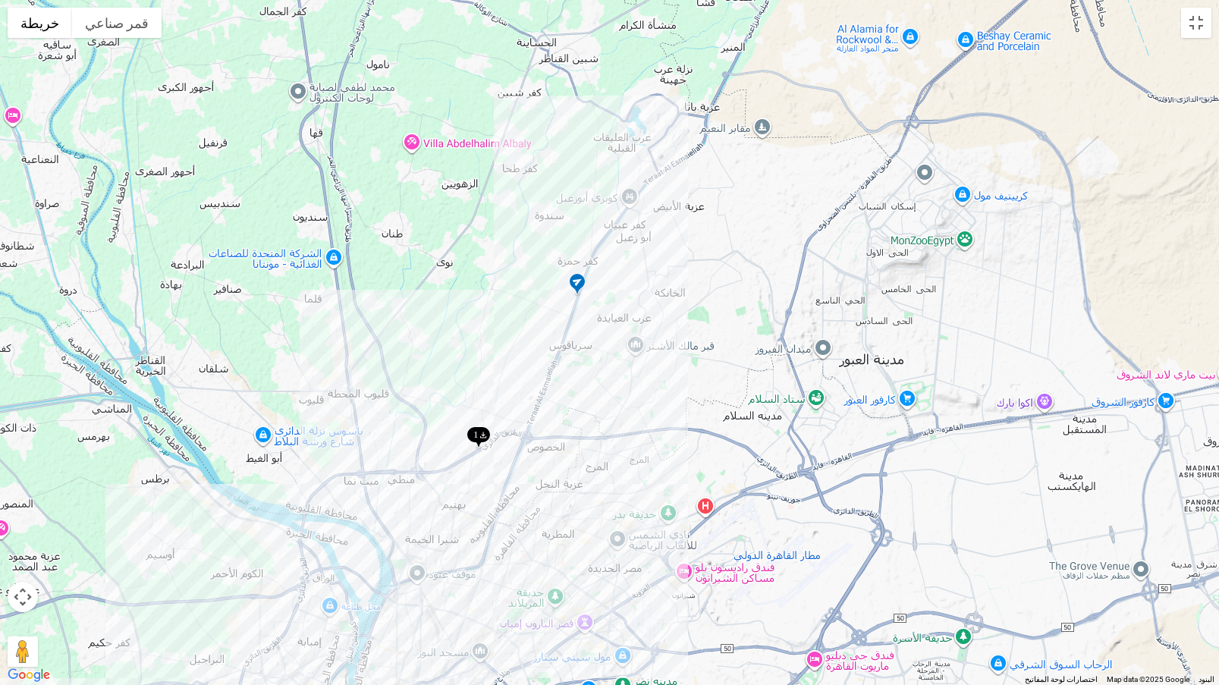
click at [573, 278] on img at bounding box center [577, 284] width 24 height 25
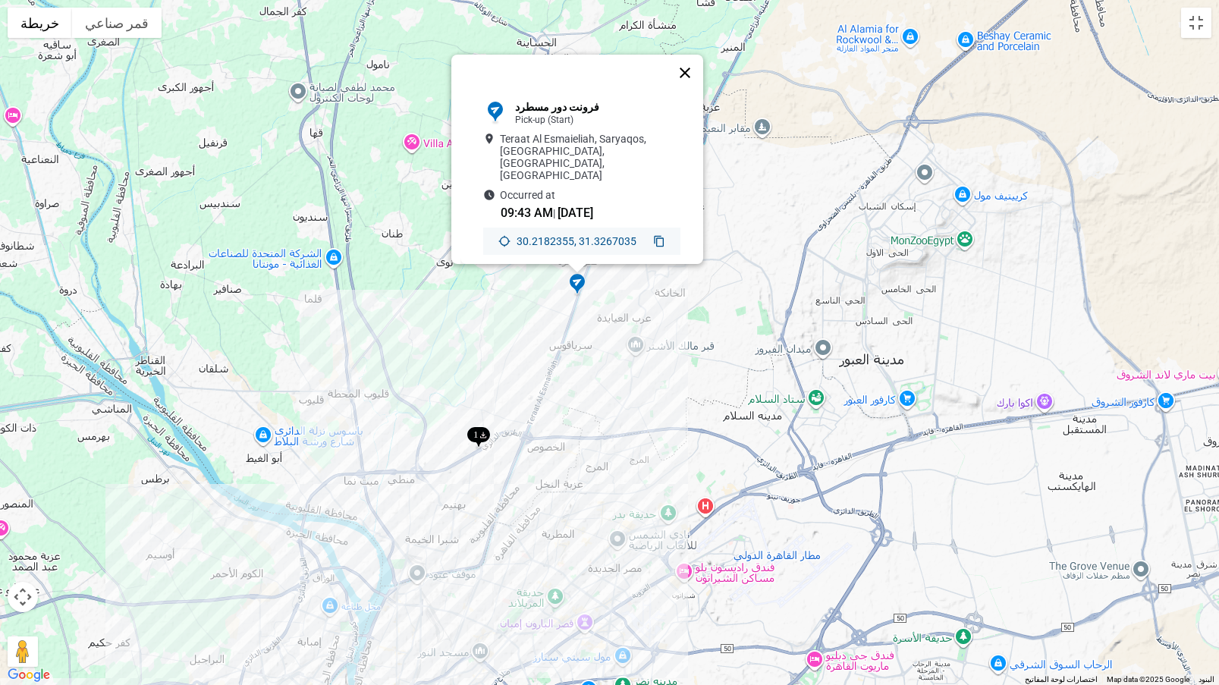
click at [696, 69] on button "إغلاق" at bounding box center [685, 73] width 36 height 36
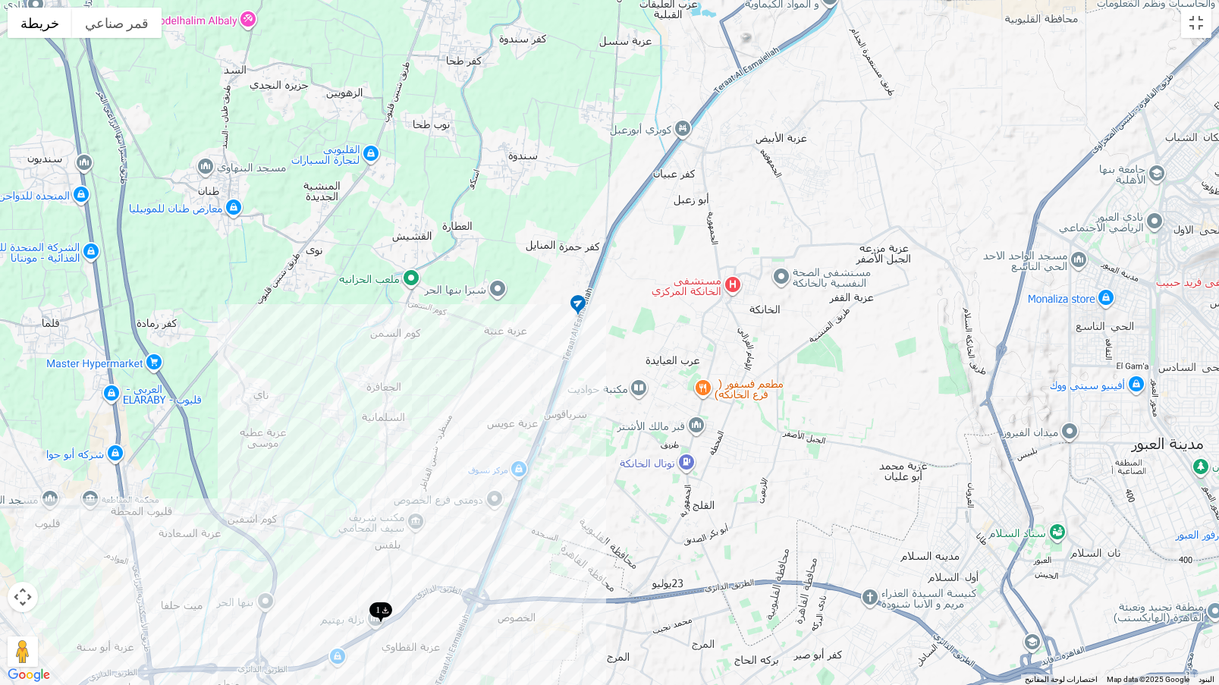
click at [580, 299] on img at bounding box center [578, 306] width 24 height 25
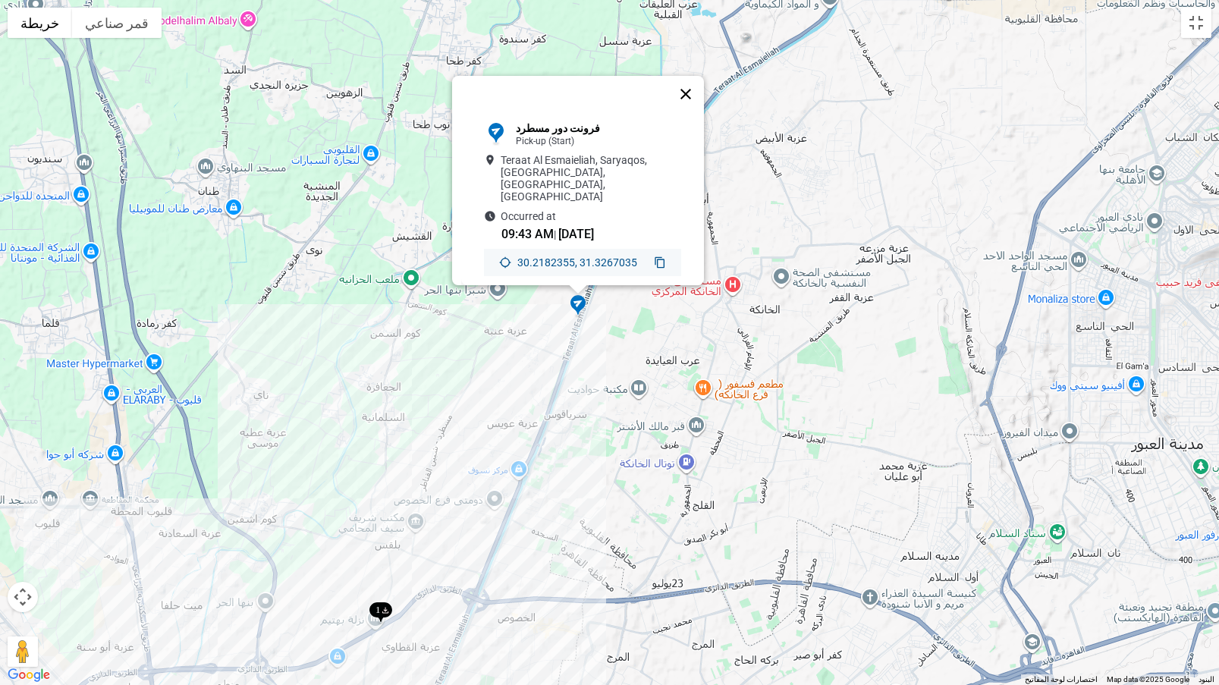
click at [690, 97] on button "إغلاق" at bounding box center [686, 94] width 36 height 36
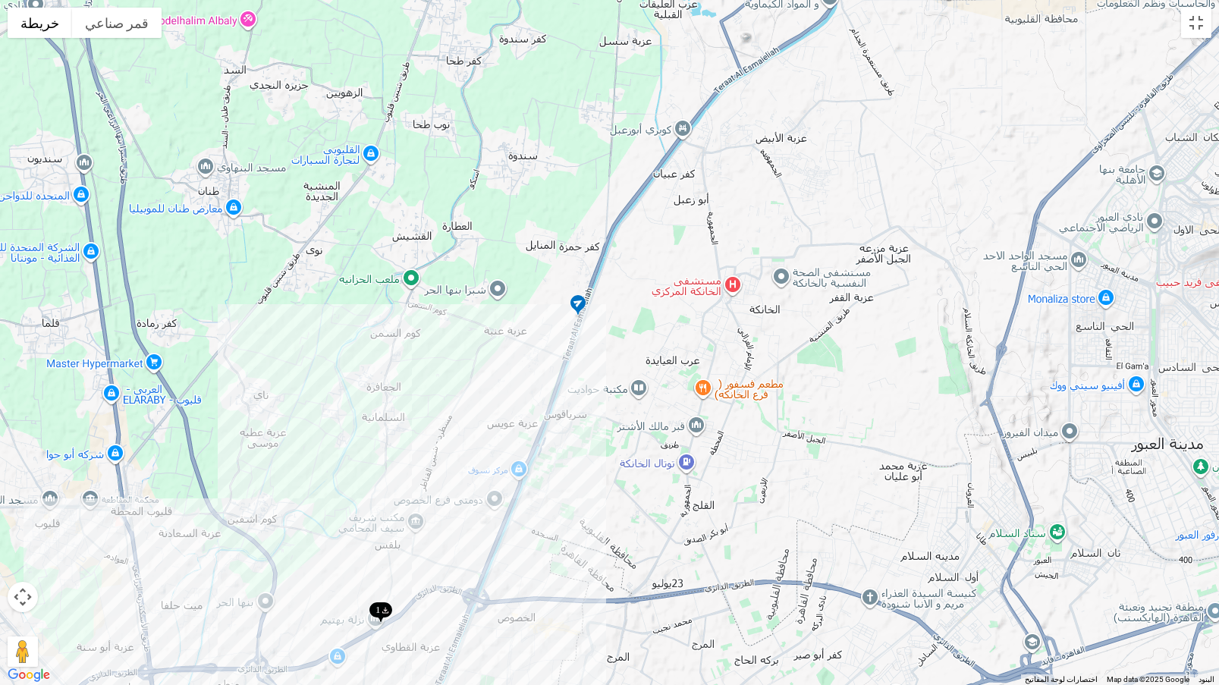
click at [387, 549] on img at bounding box center [381, 613] width 24 height 25
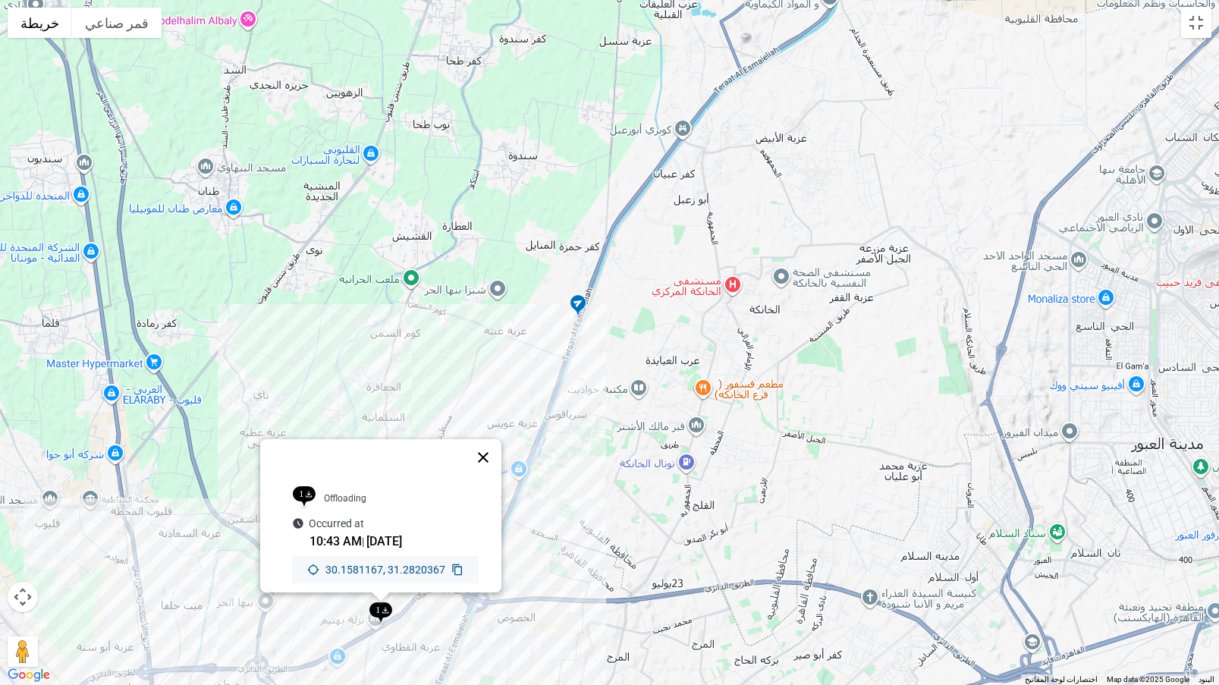
click at [489, 439] on button "إغلاق" at bounding box center [483, 457] width 36 height 36
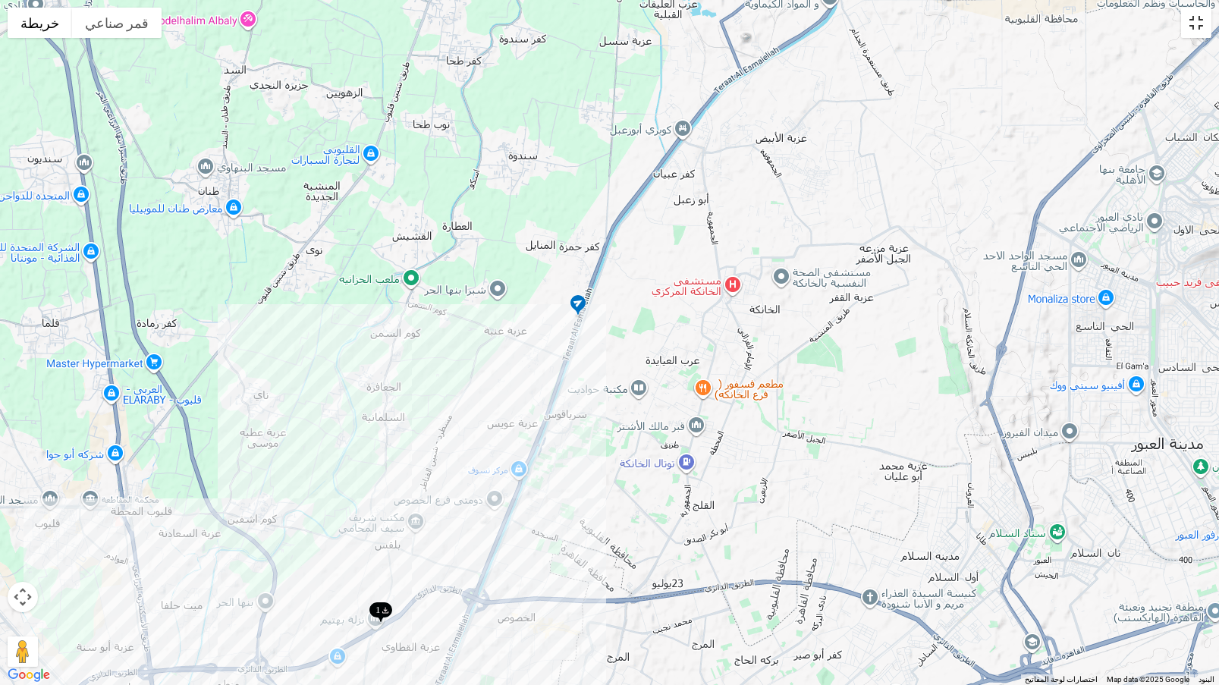
click at [1198, 27] on button "تبديل إلى العرض ملء الشاشة" at bounding box center [1196, 23] width 30 height 30
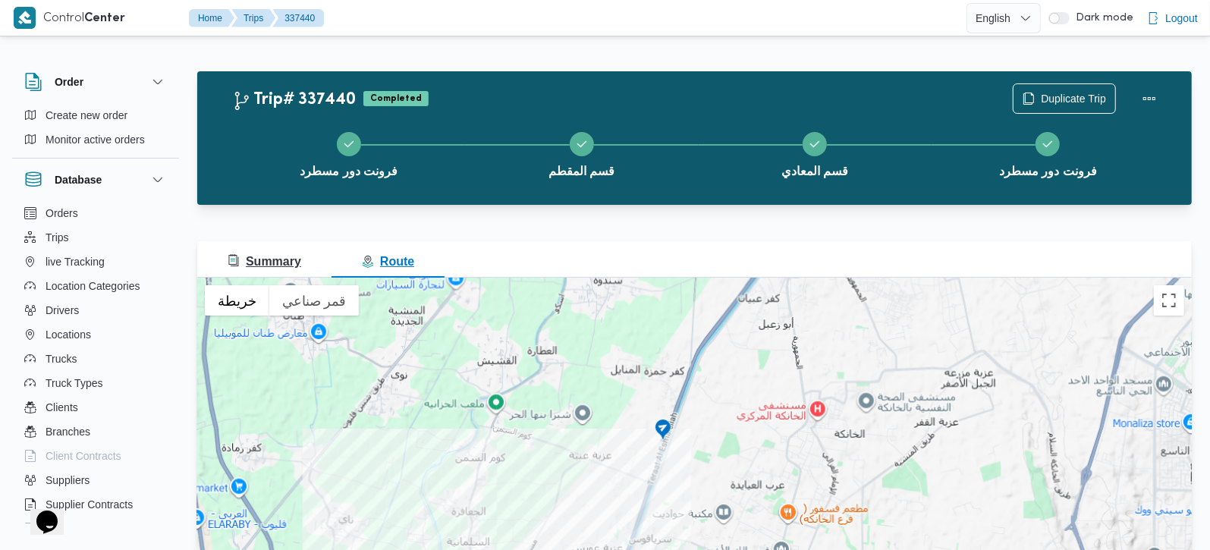
click at [285, 269] on span "Summary" at bounding box center [265, 262] width 74 height 18
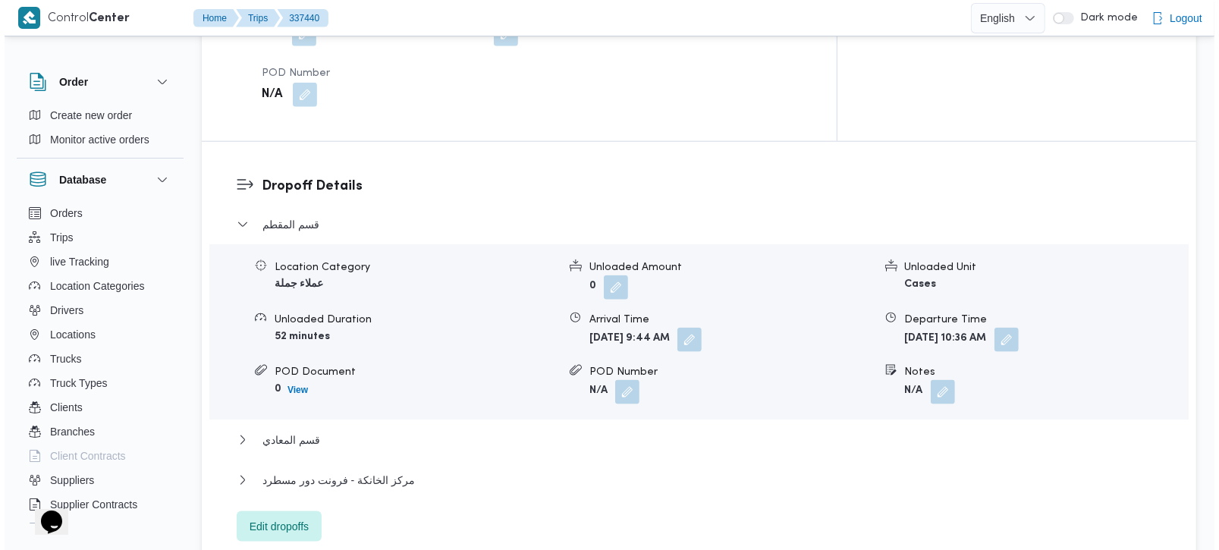
scroll to position [1285, 0]
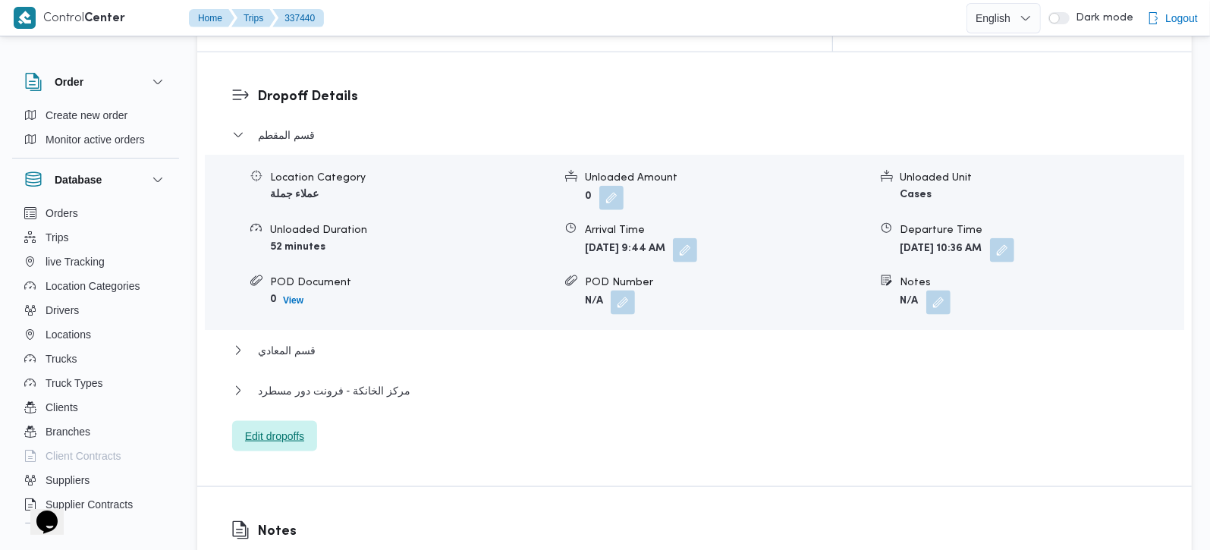
click at [275, 421] on span "Edit dropoffs" at bounding box center [274, 436] width 85 height 30
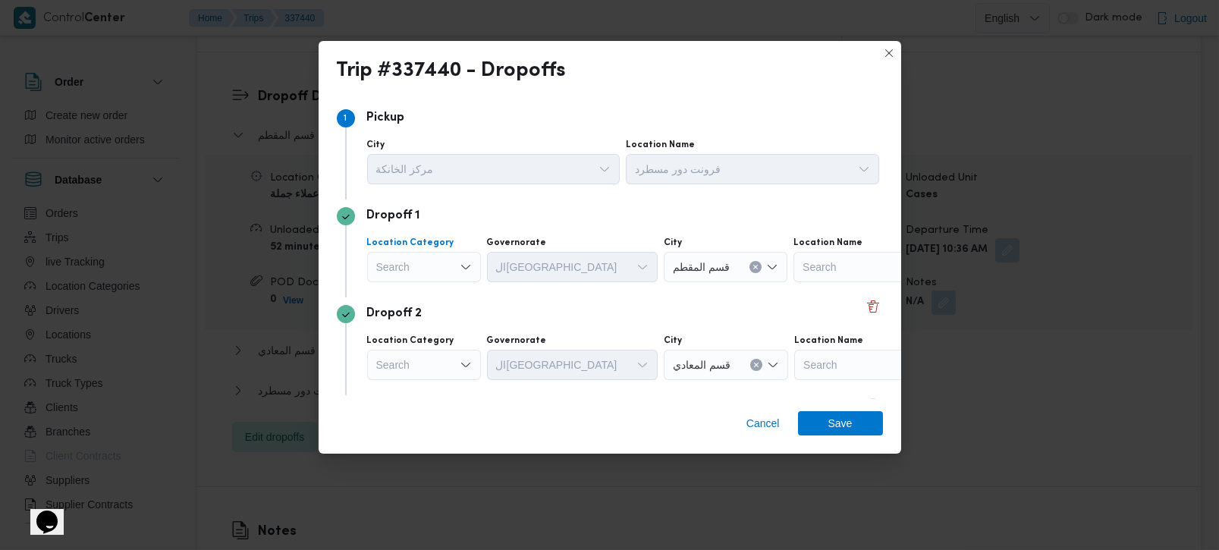
click at [464, 271] on icon "Open list of options" at bounding box center [466, 267] width 12 height 12
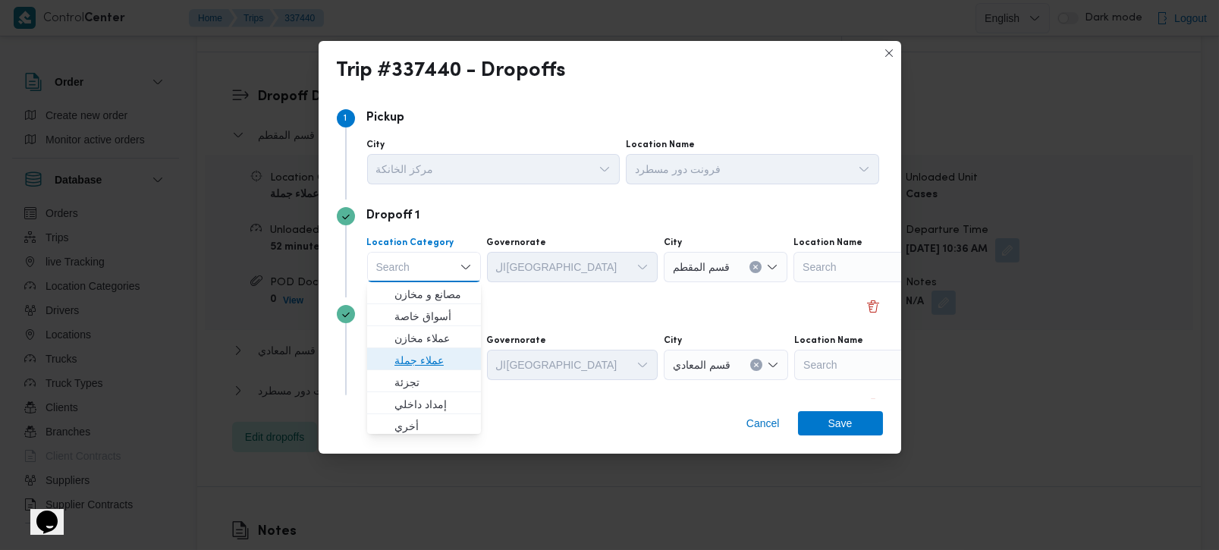
click at [416, 368] on span "عملاء جملة" at bounding box center [433, 360] width 77 height 18
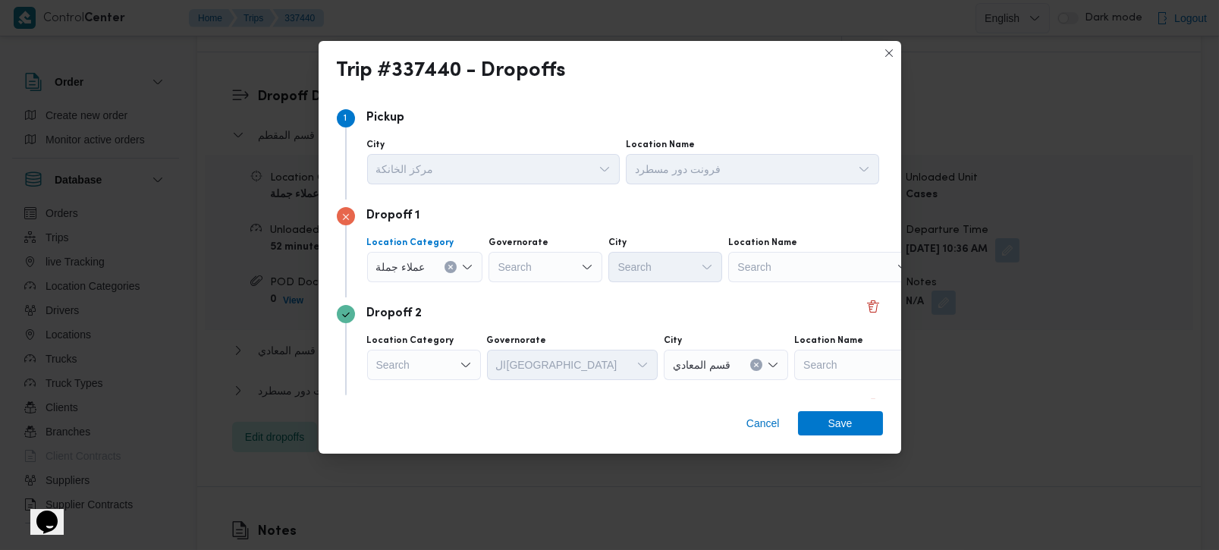
click at [558, 272] on div "Search" at bounding box center [546, 267] width 114 height 30
type input "[DEMOGRAPHIC_DATA]"
click at [530, 300] on span "الجي زة" at bounding box center [552, 294] width 77 height 18
click at [665, 261] on div "Search" at bounding box center [666, 267] width 114 height 30
type input "دق"
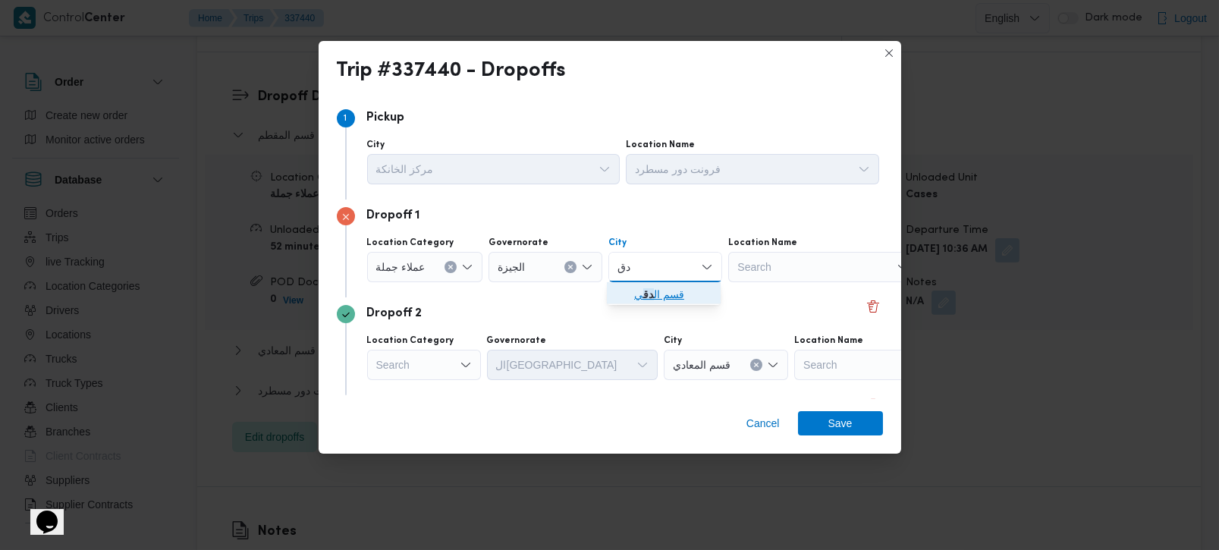
click at [649, 300] on mark "دق" at bounding box center [648, 294] width 11 height 12
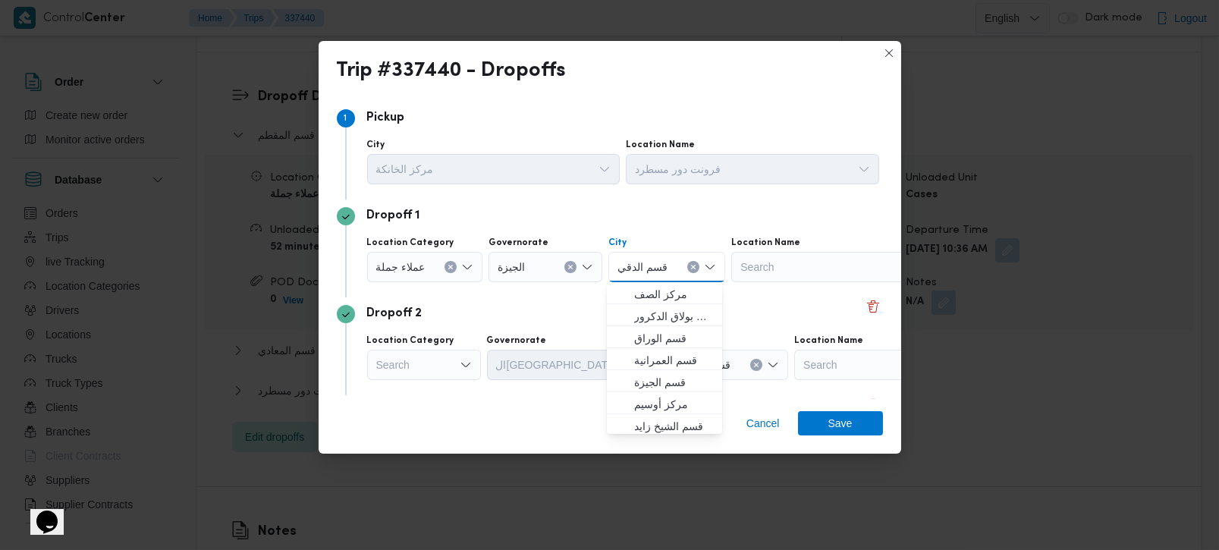
click at [568, 265] on icon "Clear input" at bounding box center [571, 267] width 6 height 6
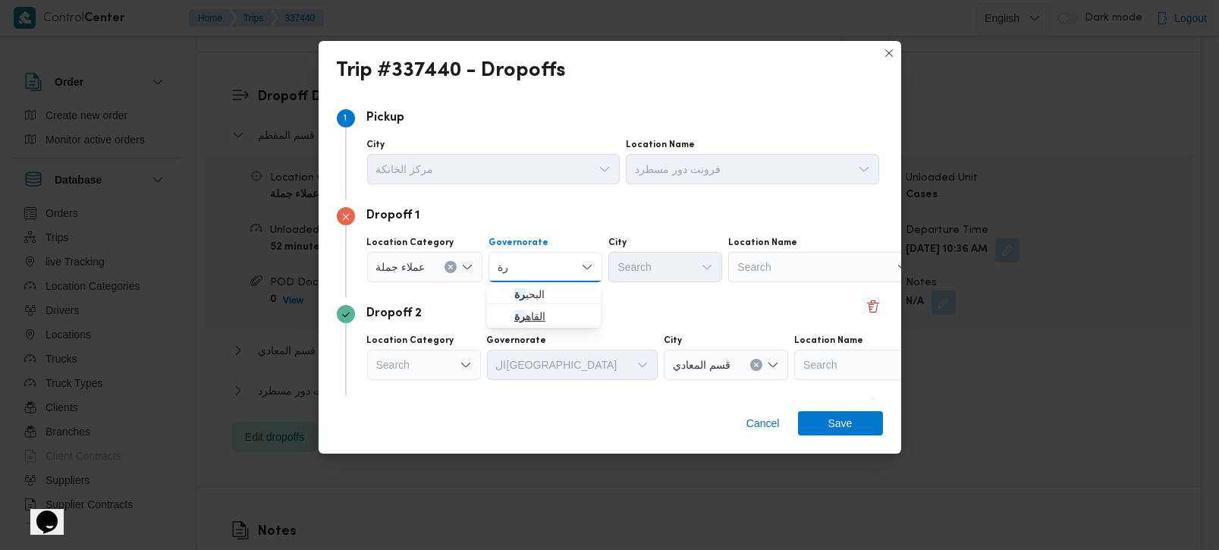
type input "رة"
click at [540, 316] on span "القاه رة" at bounding box center [552, 316] width 77 height 18
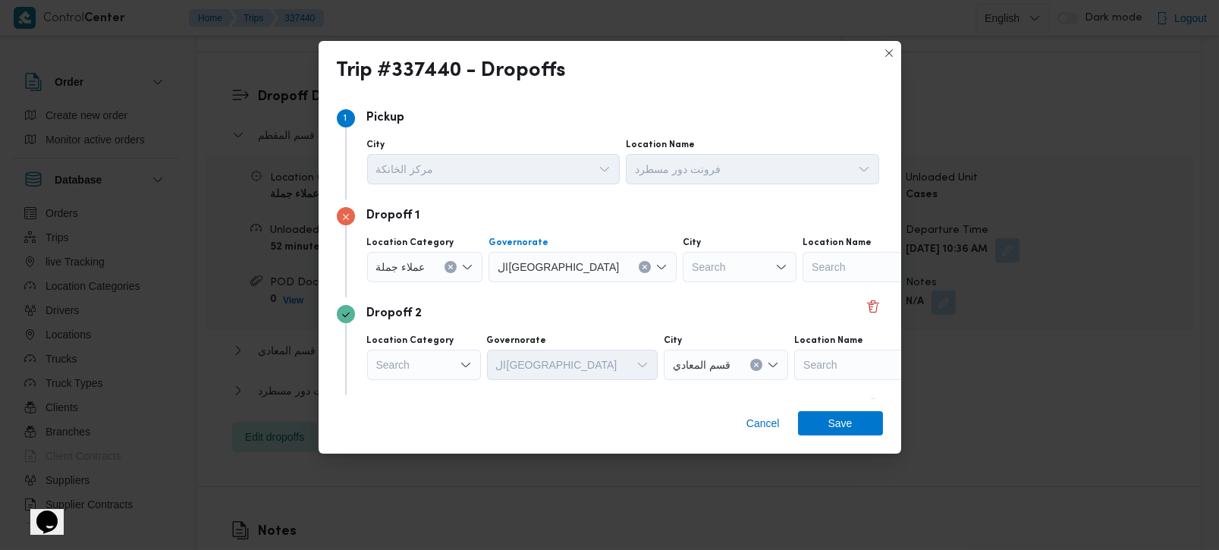
click at [683, 264] on div "Search" at bounding box center [740, 267] width 114 height 30
type input "بر"
click at [663, 285] on span "قسم ش بر ا" at bounding box center [672, 294] width 77 height 18
click at [461, 370] on icon "Open list of options" at bounding box center [466, 365] width 12 height 12
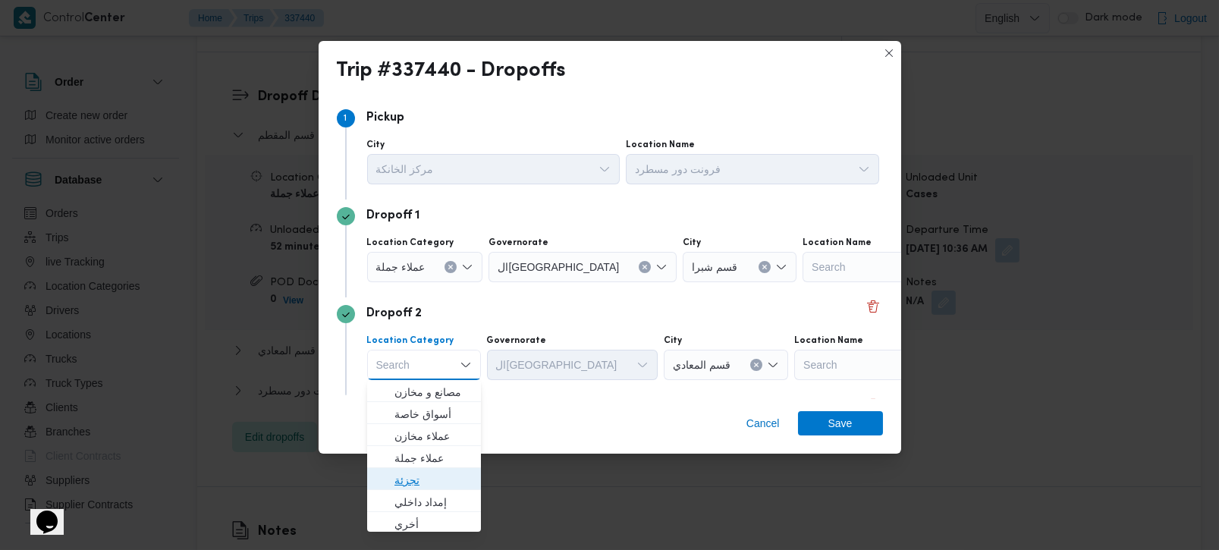
click at [414, 485] on span "تجزئة" at bounding box center [433, 480] width 77 height 18
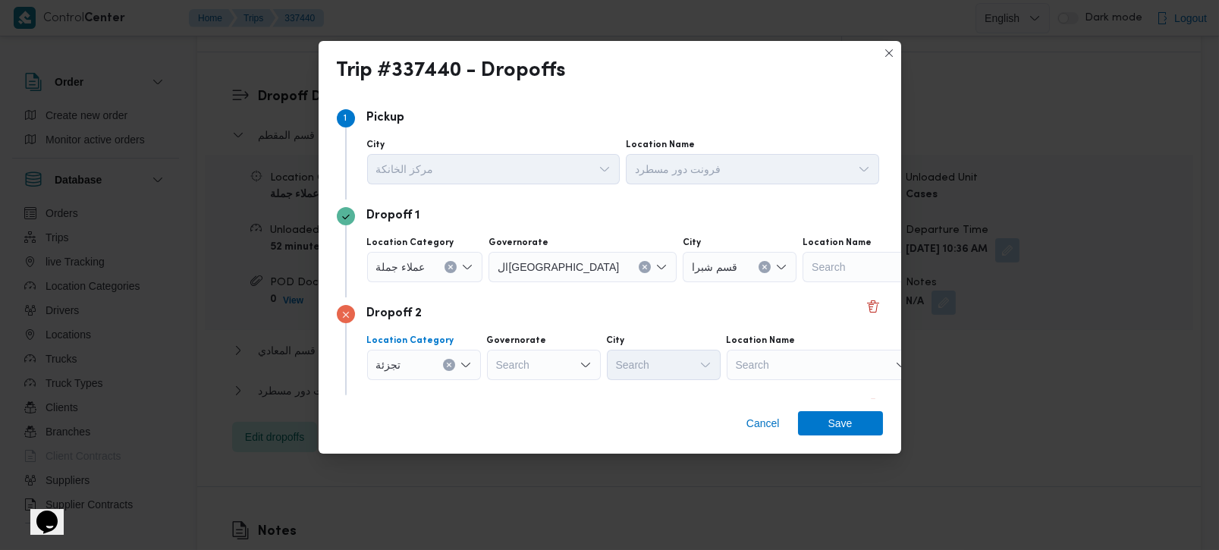
click at [524, 373] on div "Search" at bounding box center [544, 365] width 114 height 30
type input "[DEMOGRAPHIC_DATA]"
click at [463, 363] on icon "Open list of options" at bounding box center [466, 365] width 12 height 12
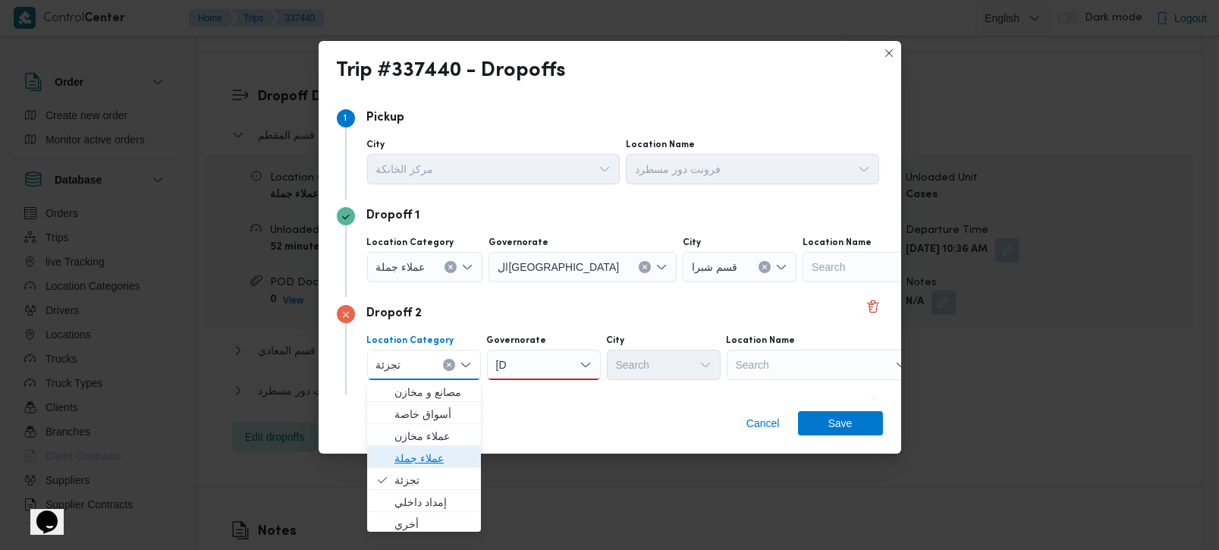
click at [419, 452] on span "عملاء جملة" at bounding box center [433, 458] width 77 height 18
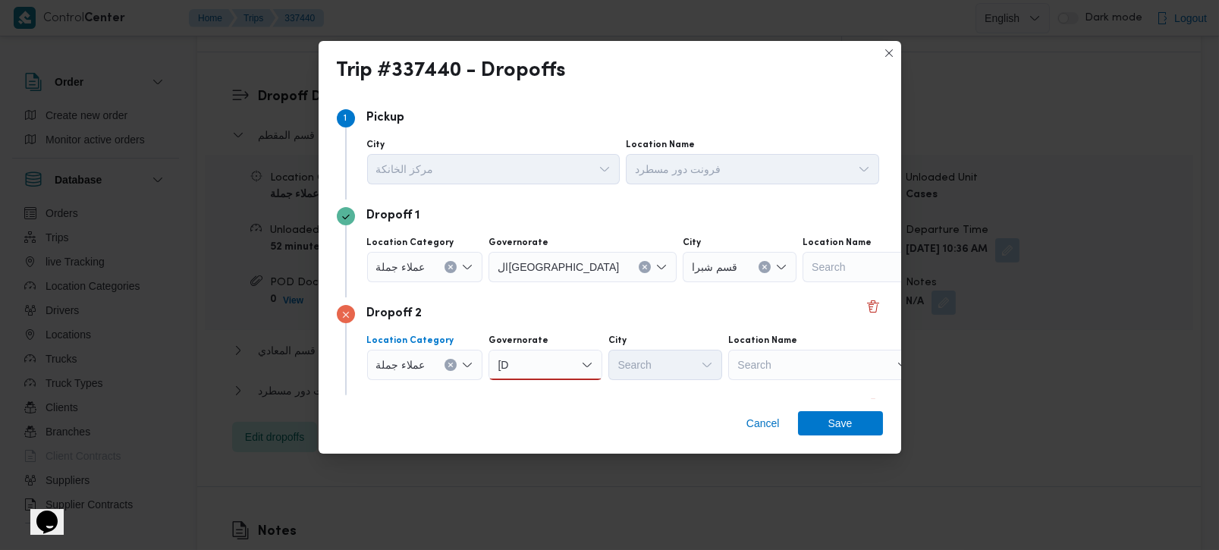
click at [545, 351] on div "زة زة" at bounding box center [546, 365] width 114 height 30
click at [514, 394] on span "الجي زة" at bounding box center [552, 392] width 77 height 18
click at [655, 360] on div "Search" at bounding box center [666, 365] width 114 height 30
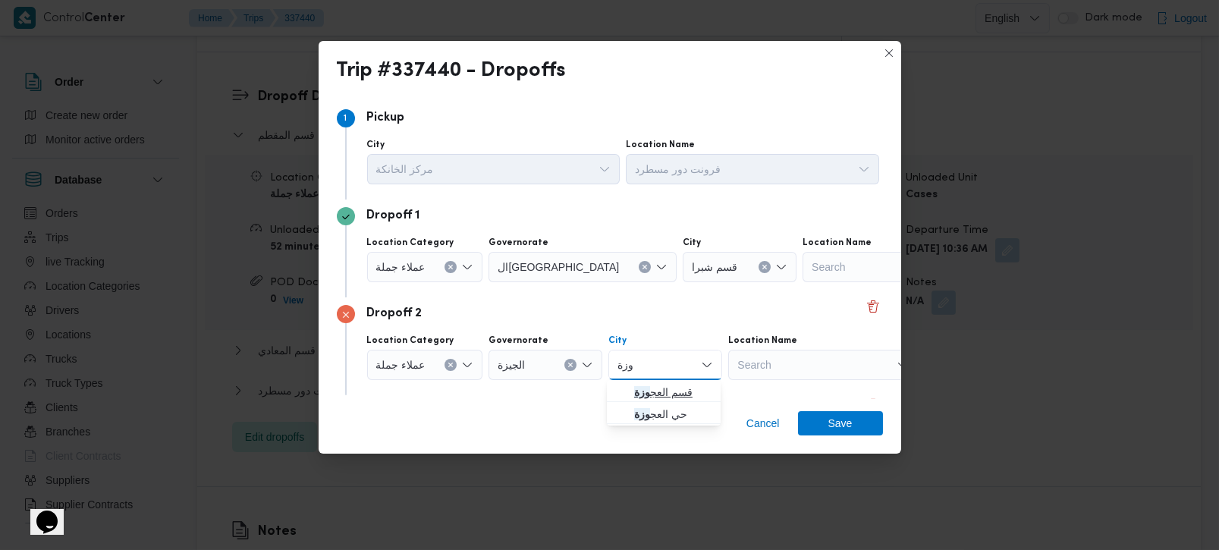
type input "وزة"
click at [666, 387] on span "قسم العج وزة" at bounding box center [672, 392] width 77 height 18
click at [643, 322] on div "Dropoff 2" at bounding box center [610, 314] width 546 height 18
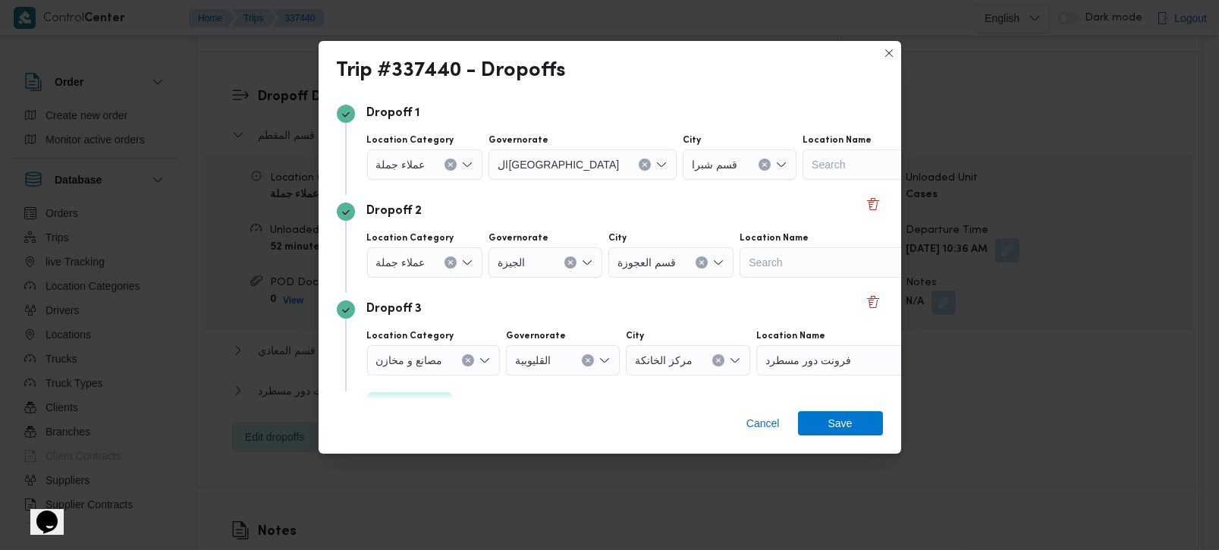
scroll to position [139, 0]
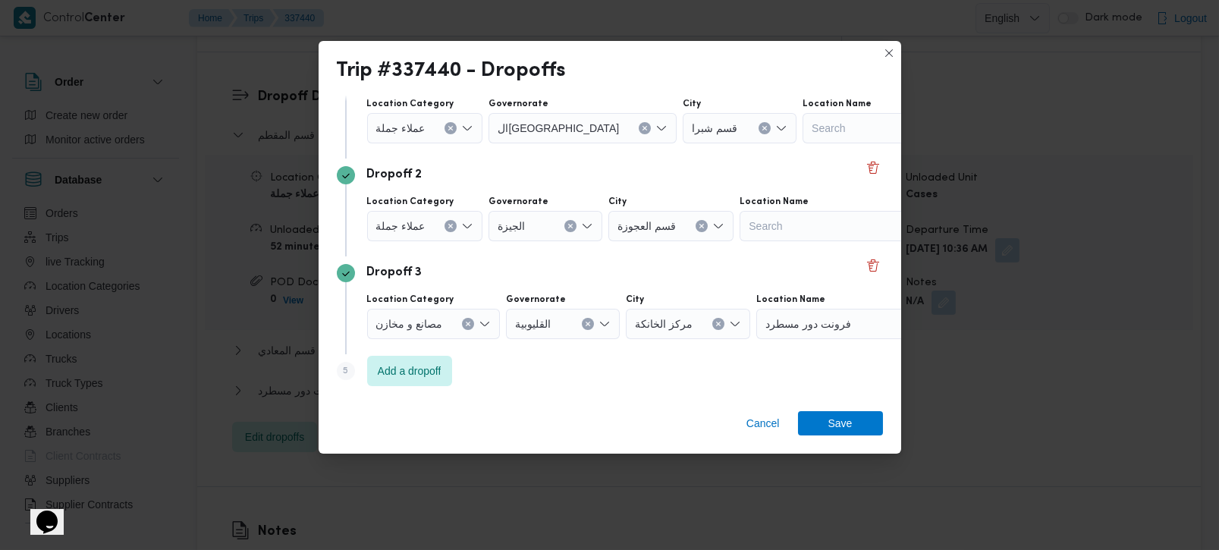
click at [465, 326] on icon "Clear input" at bounding box center [468, 324] width 6 height 6
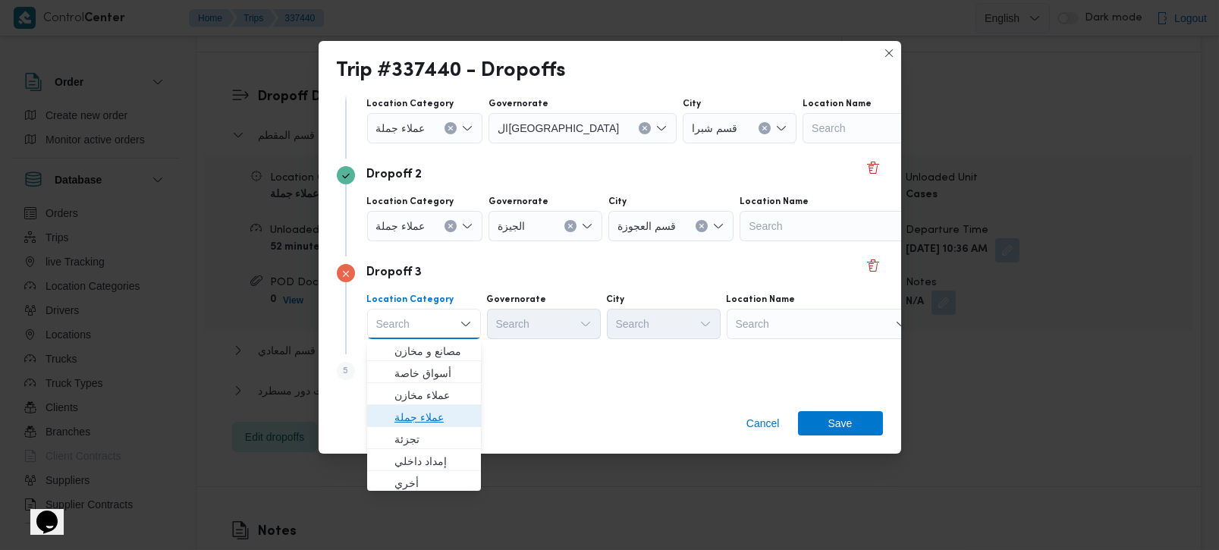
click at [432, 409] on span "عملاء جملة" at bounding box center [433, 417] width 77 height 18
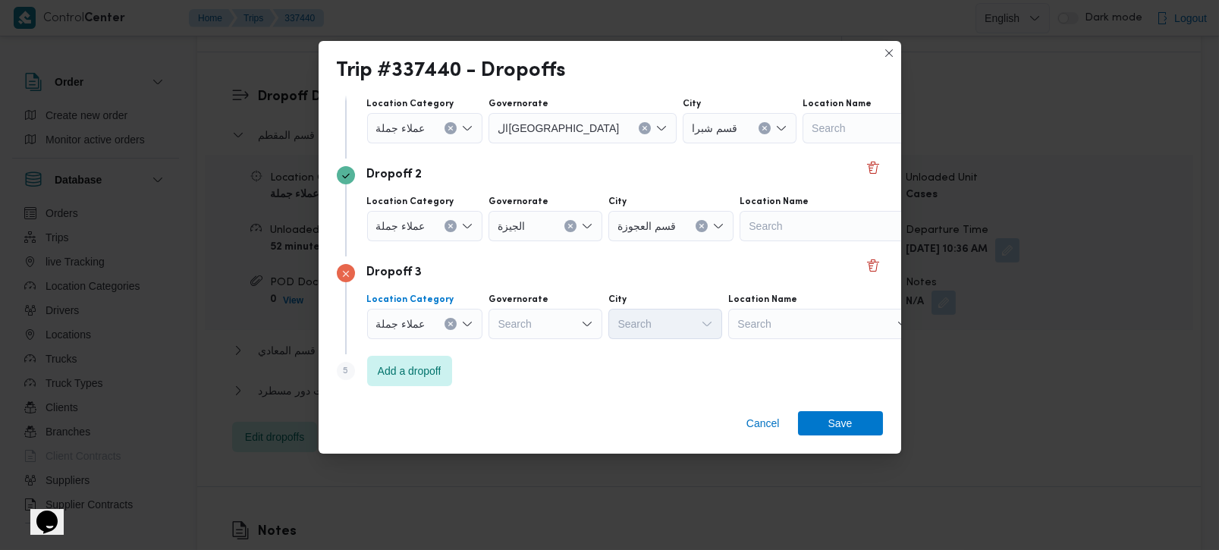
click at [533, 329] on div "Search" at bounding box center [546, 324] width 114 height 30
type input "[DEMOGRAPHIC_DATA]"
click at [533, 353] on span "الجي زة" at bounding box center [552, 351] width 77 height 18
click at [646, 322] on div "Search" at bounding box center [666, 324] width 114 height 30
type input "دق"
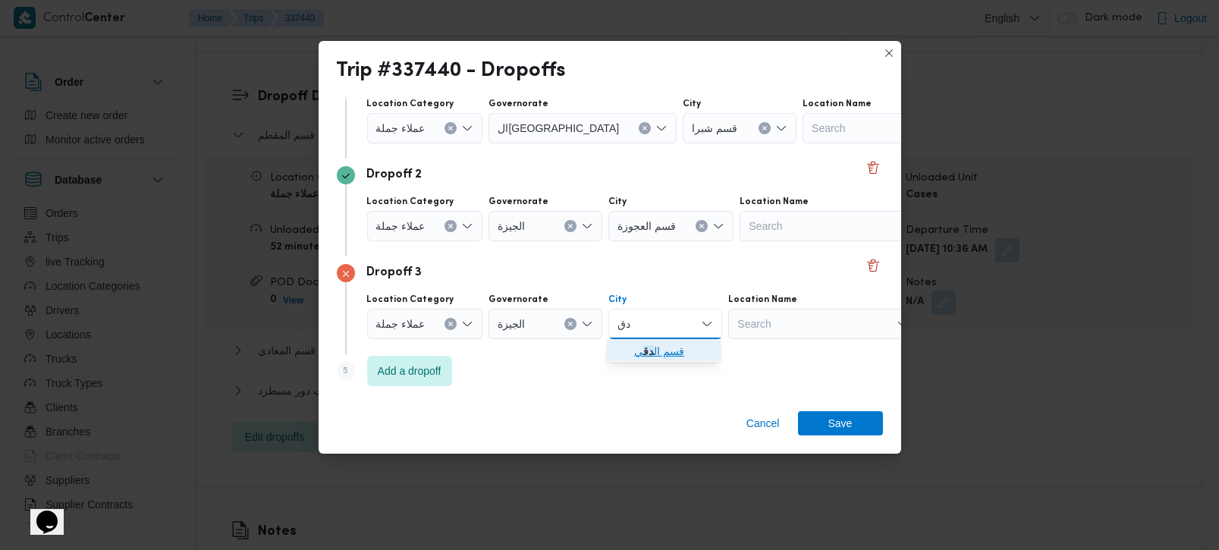
click at [655, 345] on span "قسم ال دق ي" at bounding box center [672, 351] width 77 height 18
click at [655, 373] on div "Step 5 is disabled 5 Add a dropoff" at bounding box center [610, 373] width 546 height 39
click at [553, 357] on div "Step 5 is disabled 5 Add a dropoff" at bounding box center [610, 373] width 546 height 39
click at [390, 361] on span "Add a dropoff" at bounding box center [409, 370] width 85 height 30
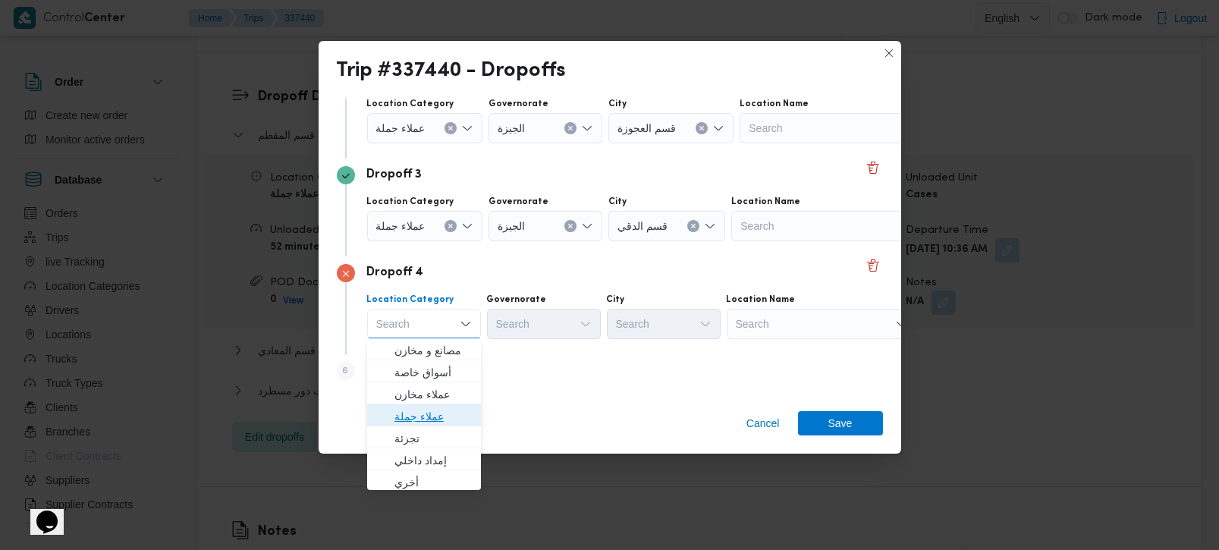
click at [421, 417] on span "عملاء جملة" at bounding box center [433, 416] width 77 height 18
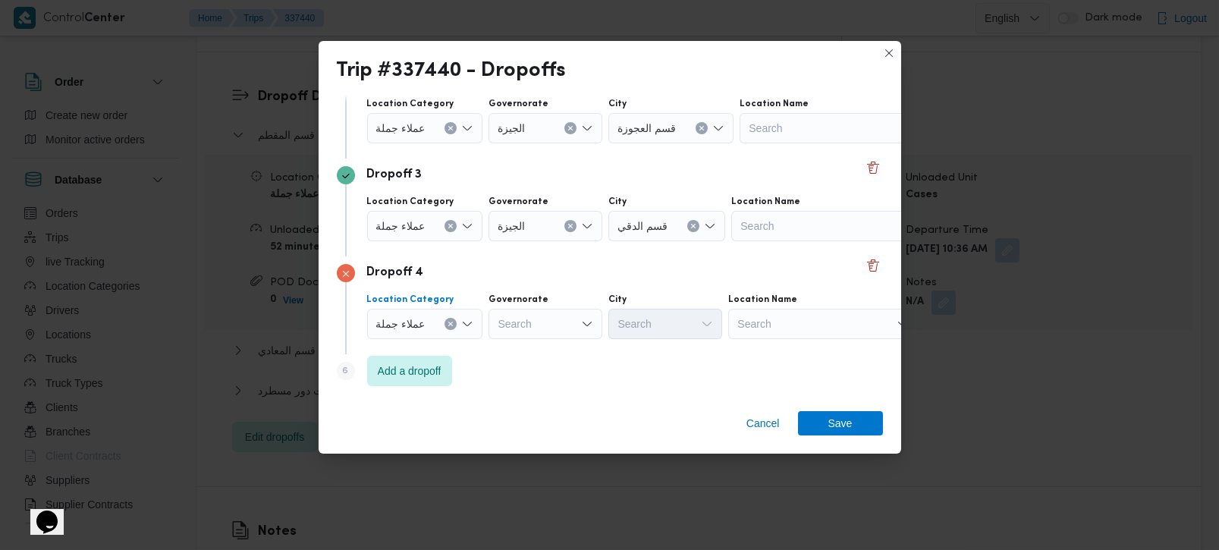
click at [504, 331] on div "Search" at bounding box center [546, 324] width 114 height 30
type input "[DEMOGRAPHIC_DATA]"
click at [530, 355] on span "الجي زة" at bounding box center [552, 350] width 77 height 18
click at [646, 326] on div "Search" at bounding box center [666, 324] width 114 height 30
type input "رم"
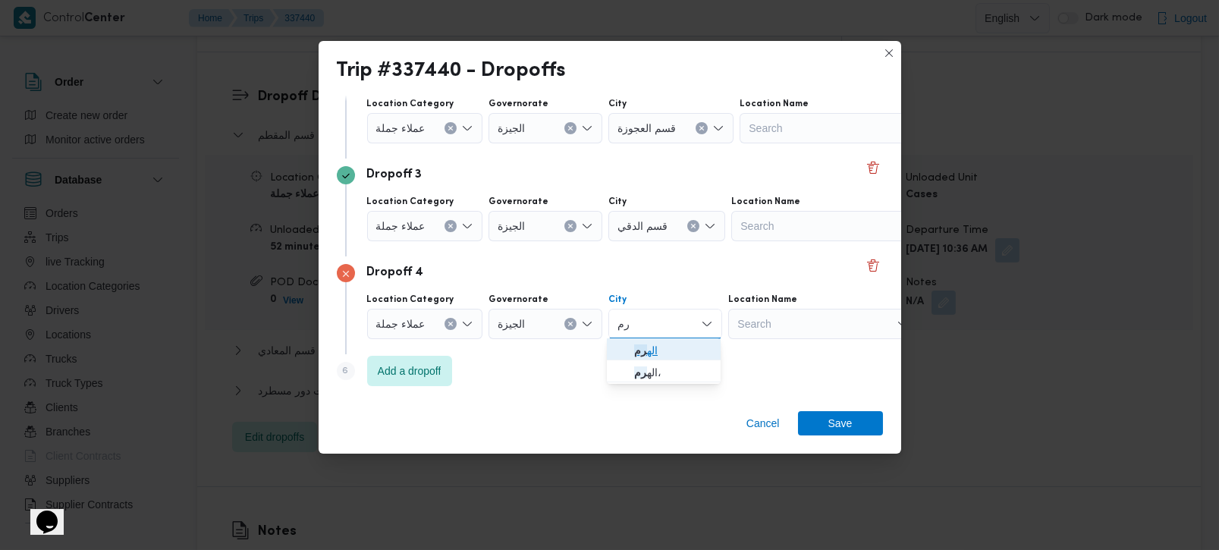
click at [652, 346] on span "اله رم" at bounding box center [672, 350] width 77 height 18
click at [420, 363] on span "Add a dropoff" at bounding box center [410, 370] width 64 height 18
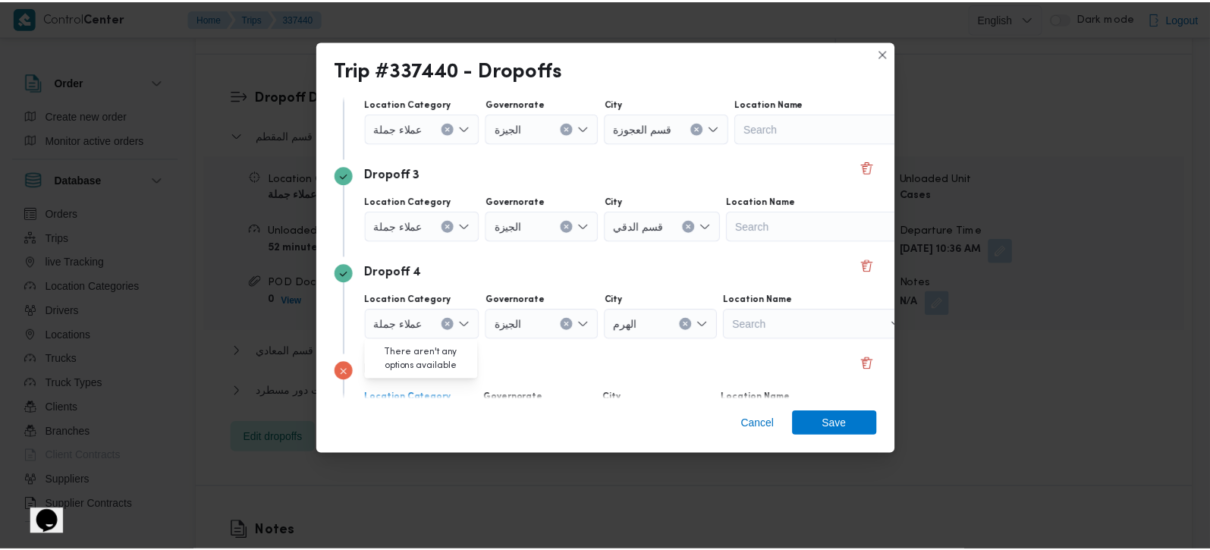
scroll to position [335, 0]
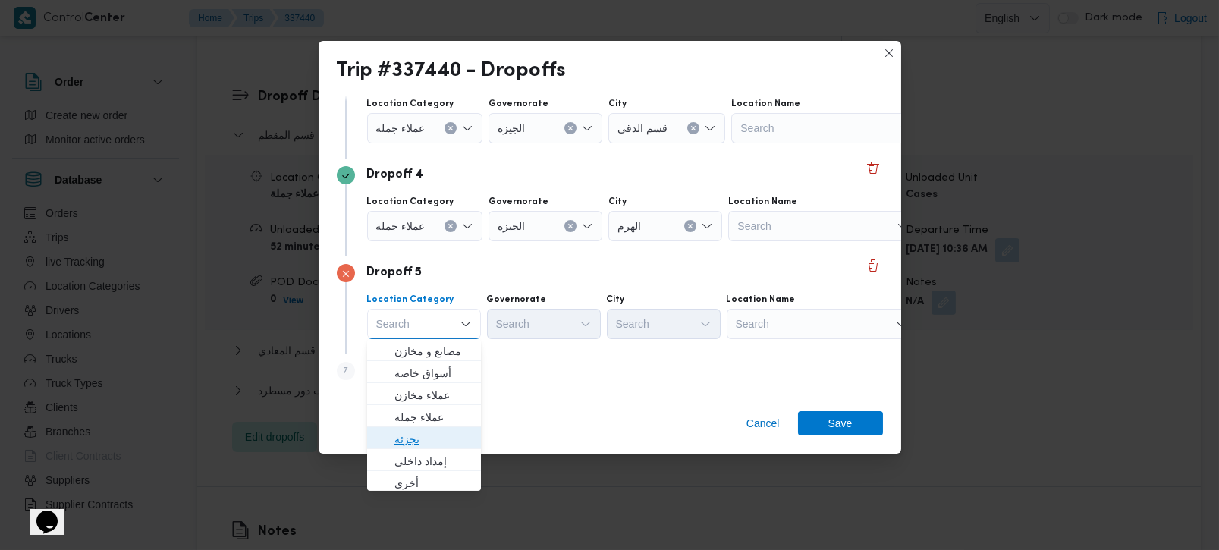
click at [419, 436] on span "تجزئة" at bounding box center [433, 439] width 77 height 18
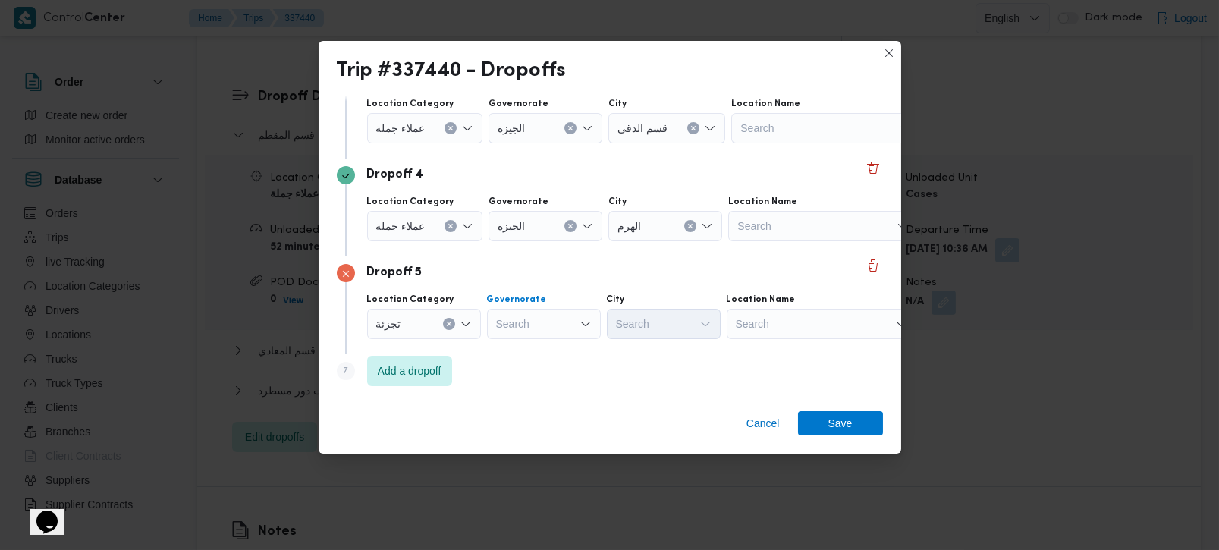
click at [527, 326] on div "Search" at bounding box center [544, 324] width 114 height 30
click at [470, 322] on icon "Open list of options" at bounding box center [465, 324] width 9 height 5
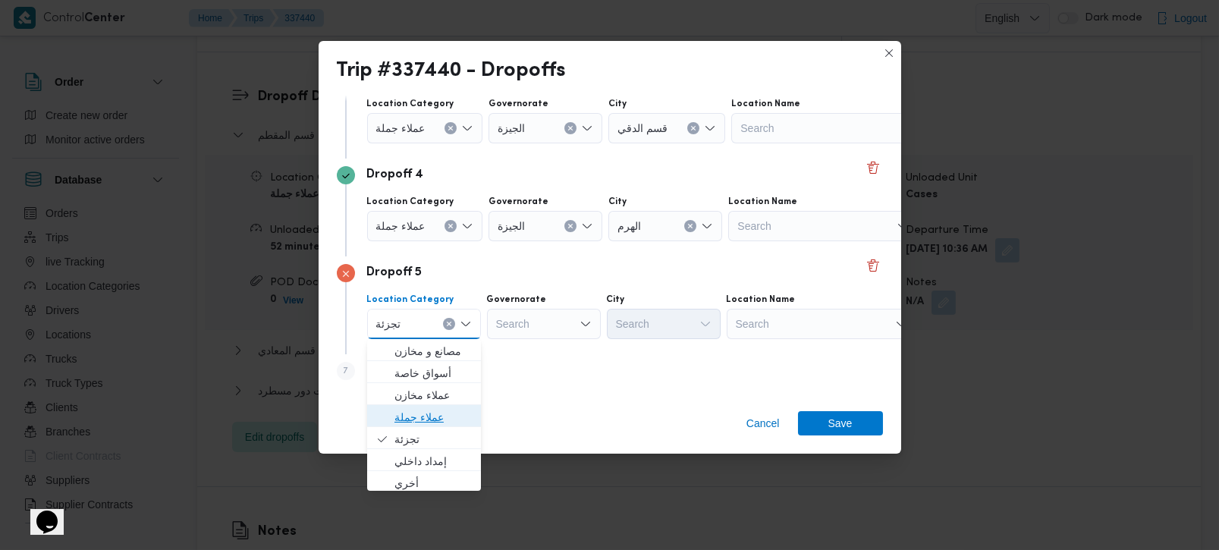
click at [417, 421] on span "عملاء جملة" at bounding box center [433, 417] width 77 height 18
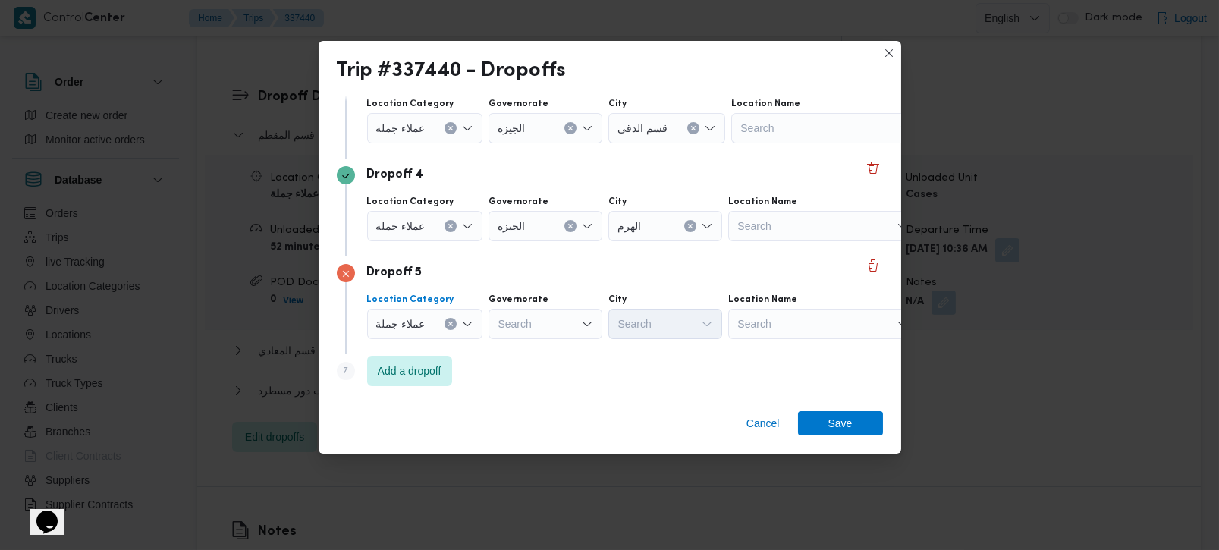
click at [514, 329] on div "Search" at bounding box center [546, 324] width 114 height 30
type input "[DEMOGRAPHIC_DATA]"
click at [533, 355] on span "الجي زة" at bounding box center [552, 351] width 77 height 18
click at [662, 321] on div "Search" at bounding box center [666, 324] width 114 height 30
type input "فيص"
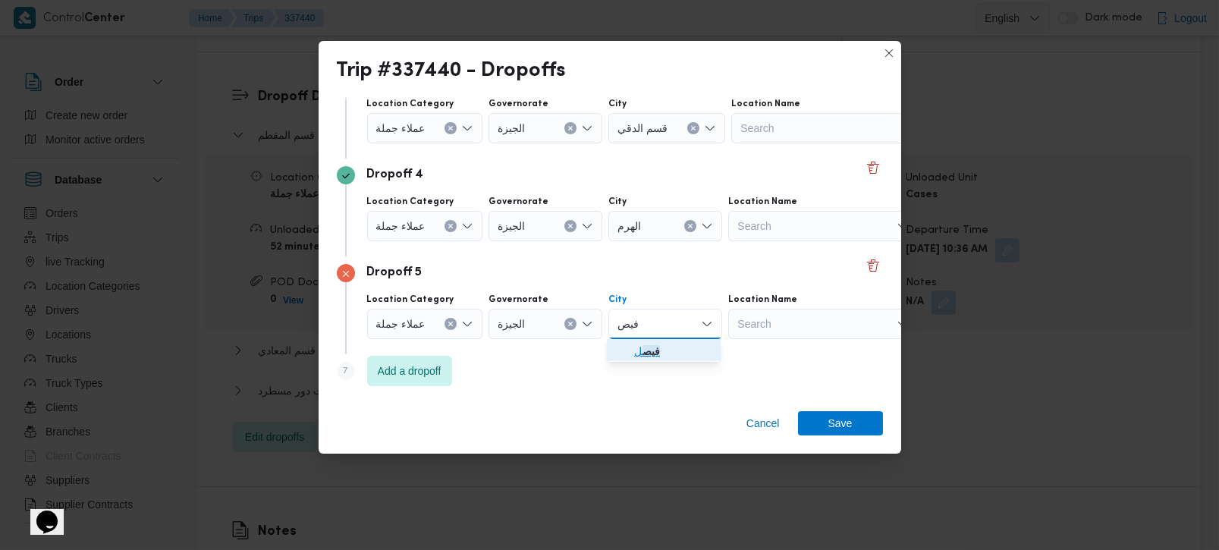
click at [675, 344] on span "فيص ل" at bounding box center [672, 351] width 77 height 18
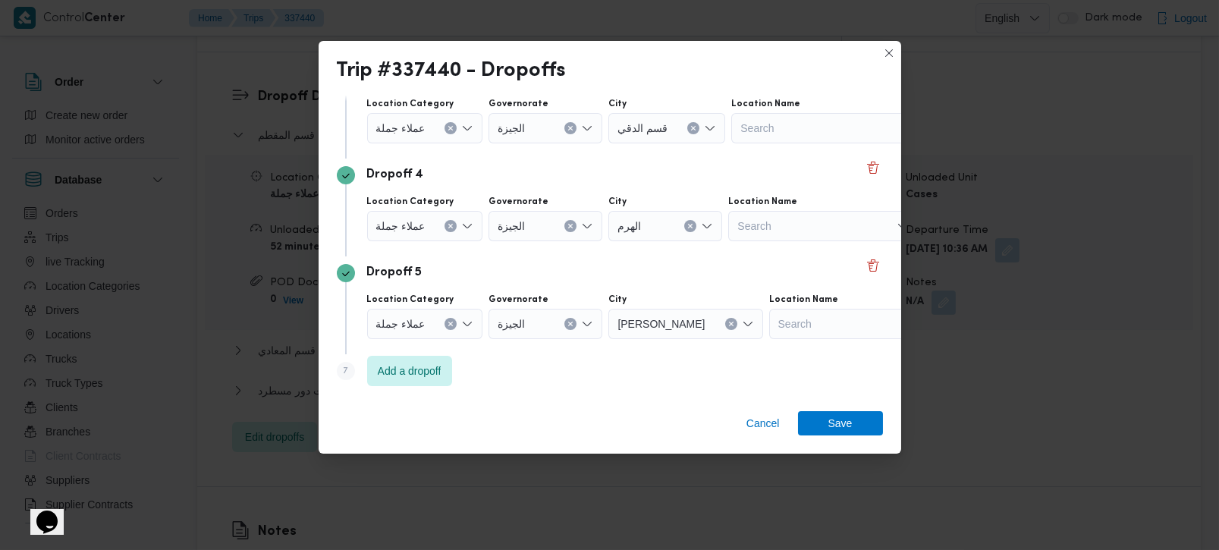
click at [695, 398] on div "Step 1 1 [GEOGRAPHIC_DATA] مركز الخانكة Location Name فرونت دور مسطرد Dropoff 1…" at bounding box center [610, 248] width 583 height 304
click at [820, 423] on span "Save" at bounding box center [840, 423] width 85 height 24
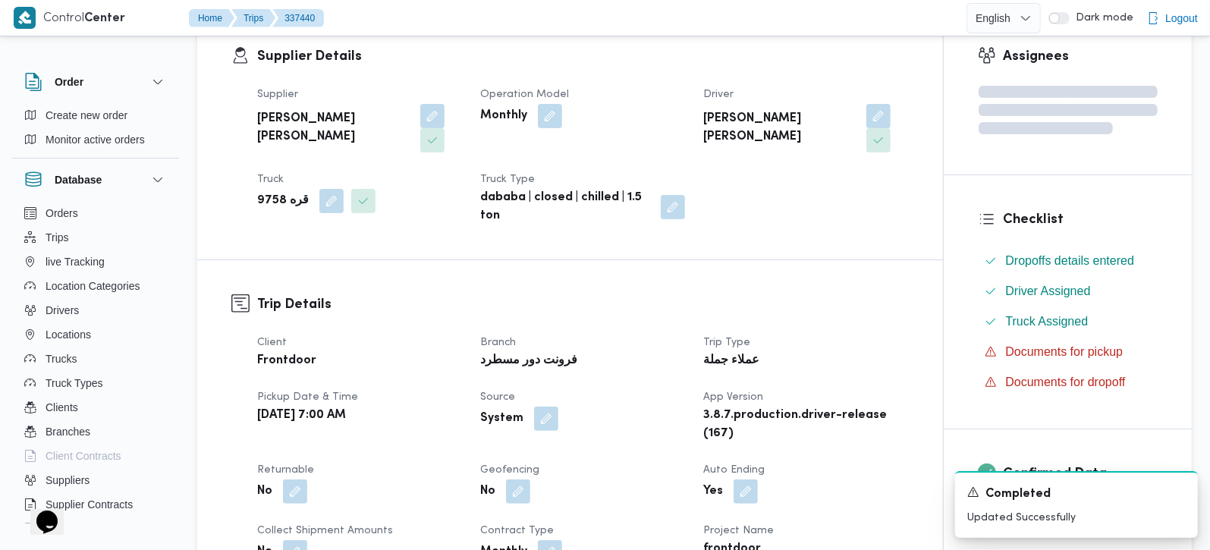
scroll to position [392, 0]
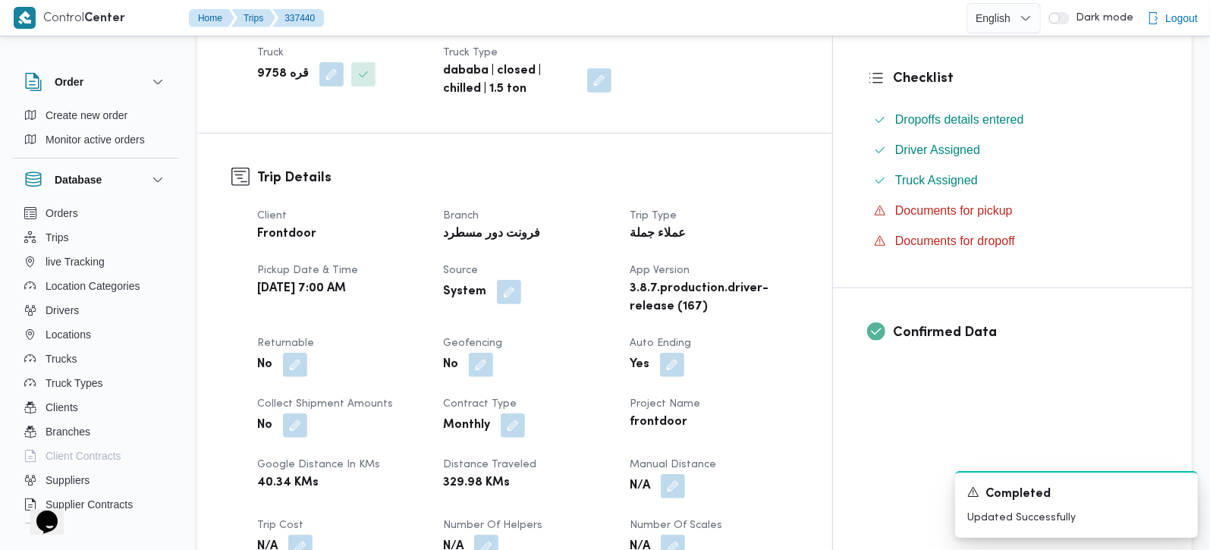
click at [299, 353] on button "button" at bounding box center [295, 365] width 24 height 24
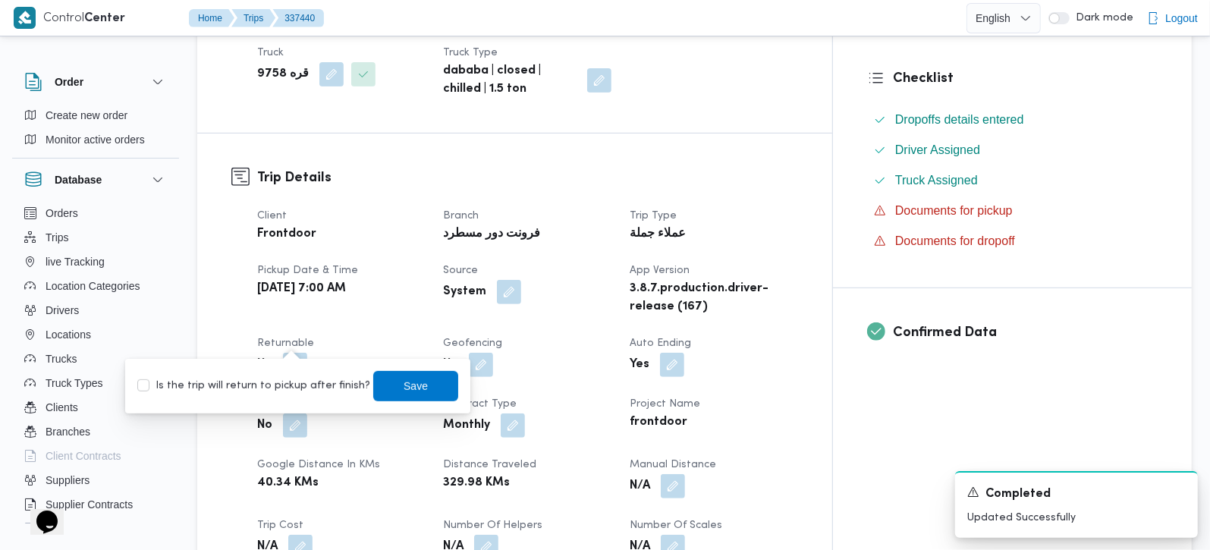
click at [290, 385] on label "Is the trip will return to pickup after finish?" at bounding box center [253, 386] width 233 height 18
checkbox input "true"
click at [385, 386] on span "Save" at bounding box center [415, 385] width 85 height 30
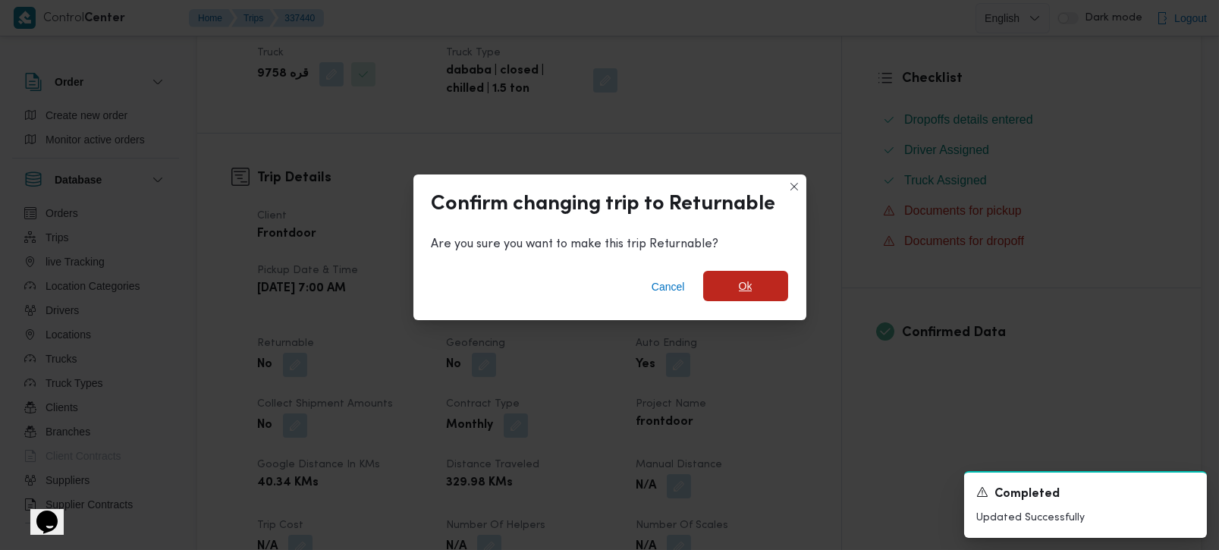
click at [739, 294] on span "Ok" at bounding box center [746, 286] width 14 height 18
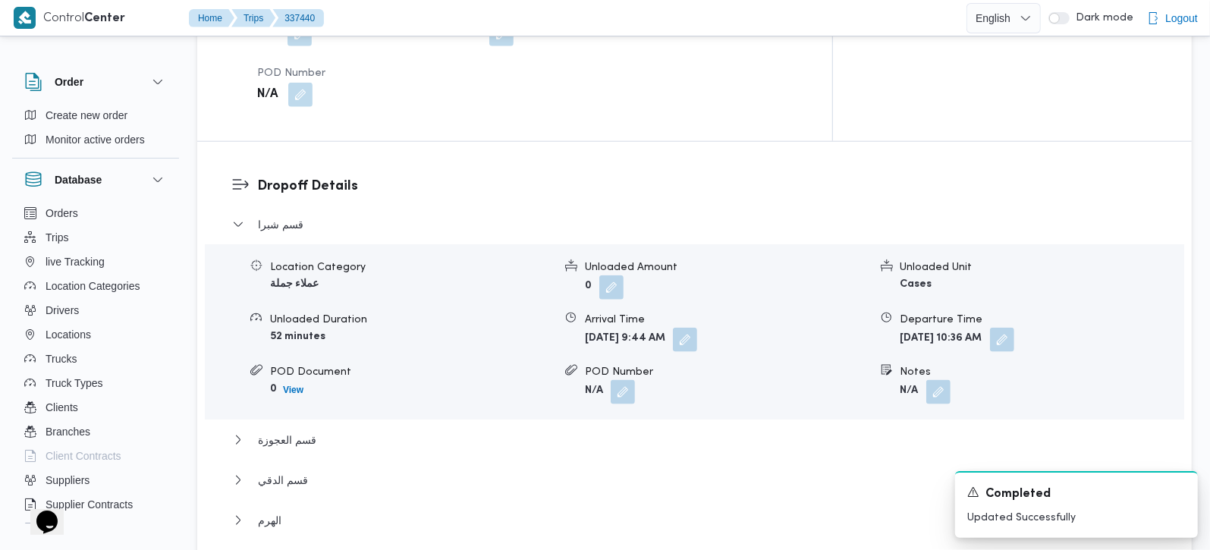
scroll to position [1285, 0]
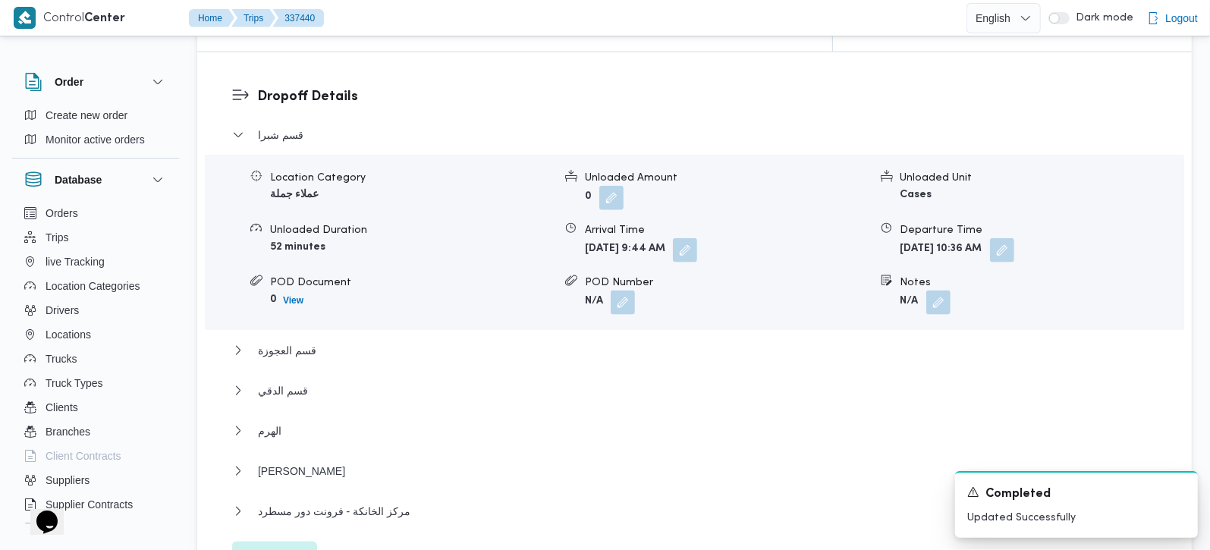
click at [266, 548] on span "Edit dropoffs" at bounding box center [274, 557] width 59 height 18
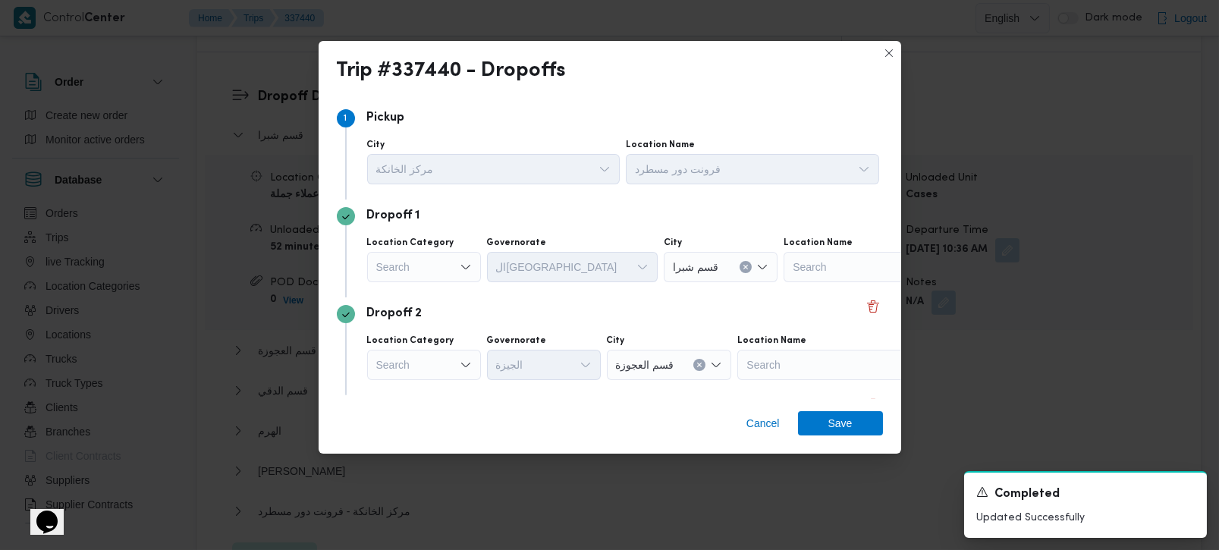
click at [452, 275] on div "Search" at bounding box center [424, 267] width 114 height 30
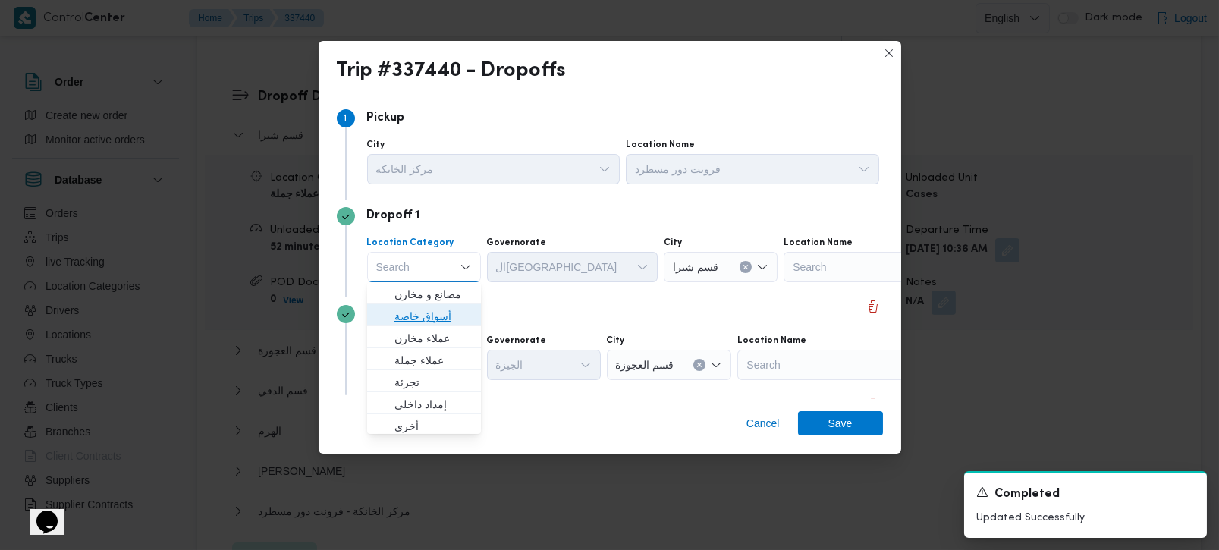
click at [436, 314] on span "أسواق خاصة" at bounding box center [433, 316] width 77 height 18
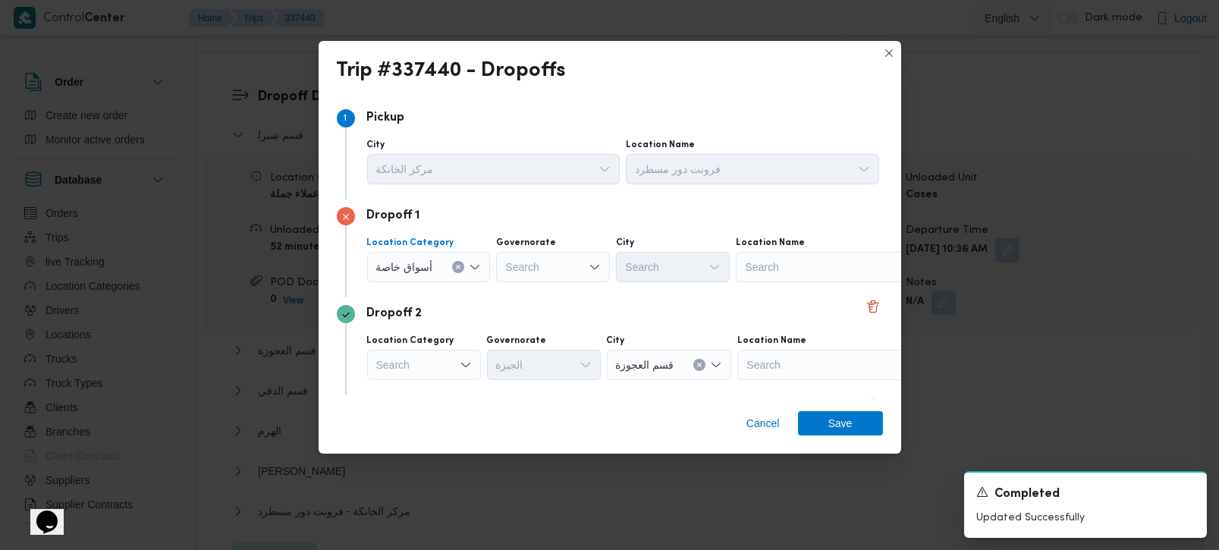
click at [461, 269] on button "Clear input" at bounding box center [458, 267] width 12 height 12
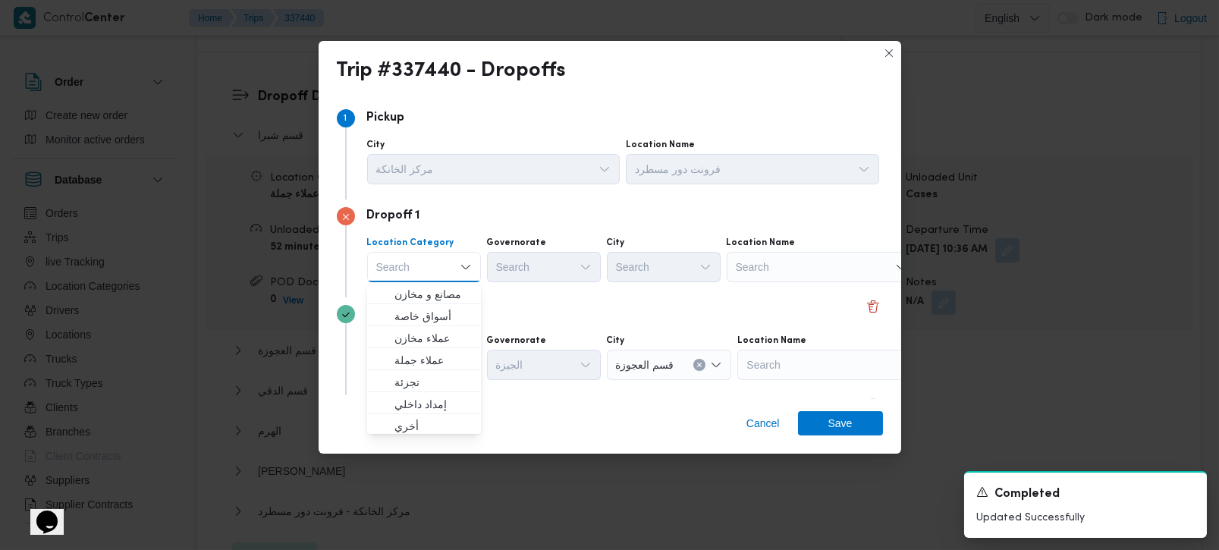
click at [742, 267] on div "Search" at bounding box center [822, 267] width 190 height 30
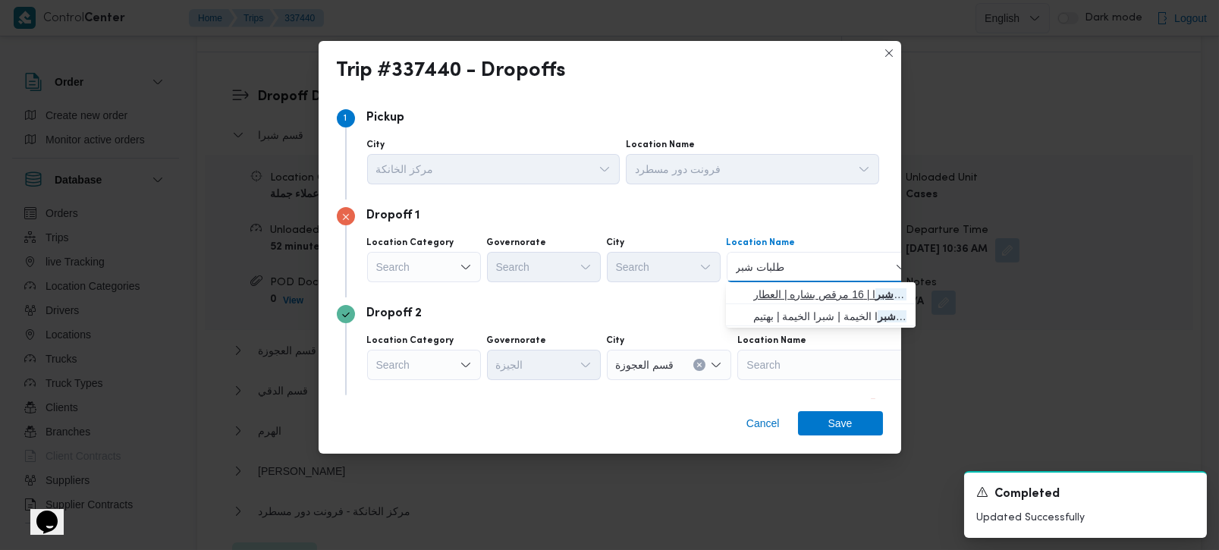
type input "طلبات شبر"
click at [797, 295] on span "طلبات شبر ا | 16 مرقص بشاره | العطار" at bounding box center [829, 294] width 153 height 18
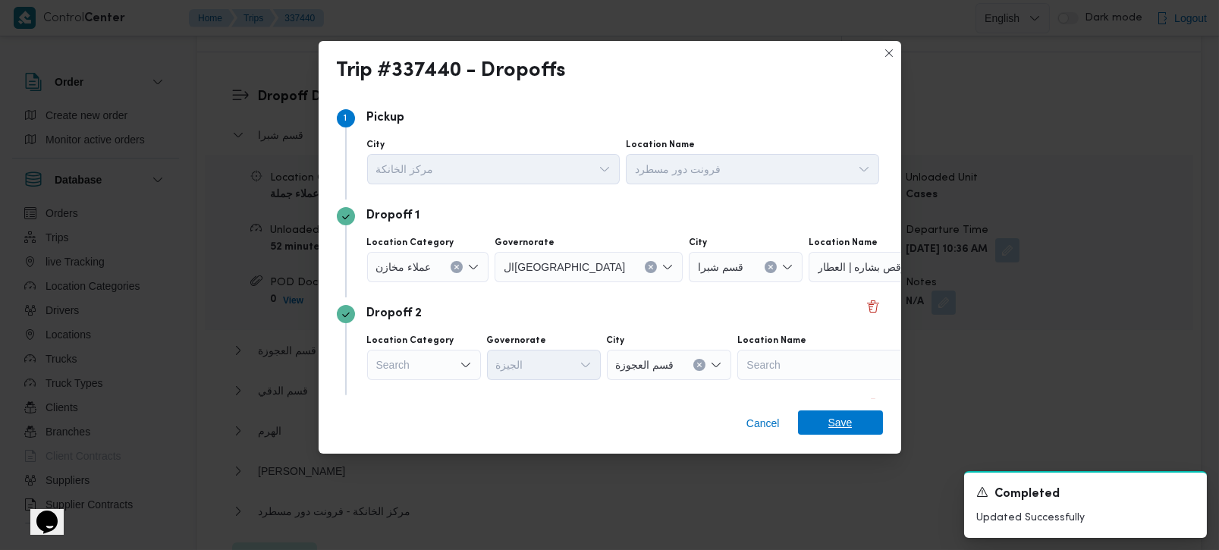
click at [842, 433] on span "Save" at bounding box center [841, 423] width 24 height 24
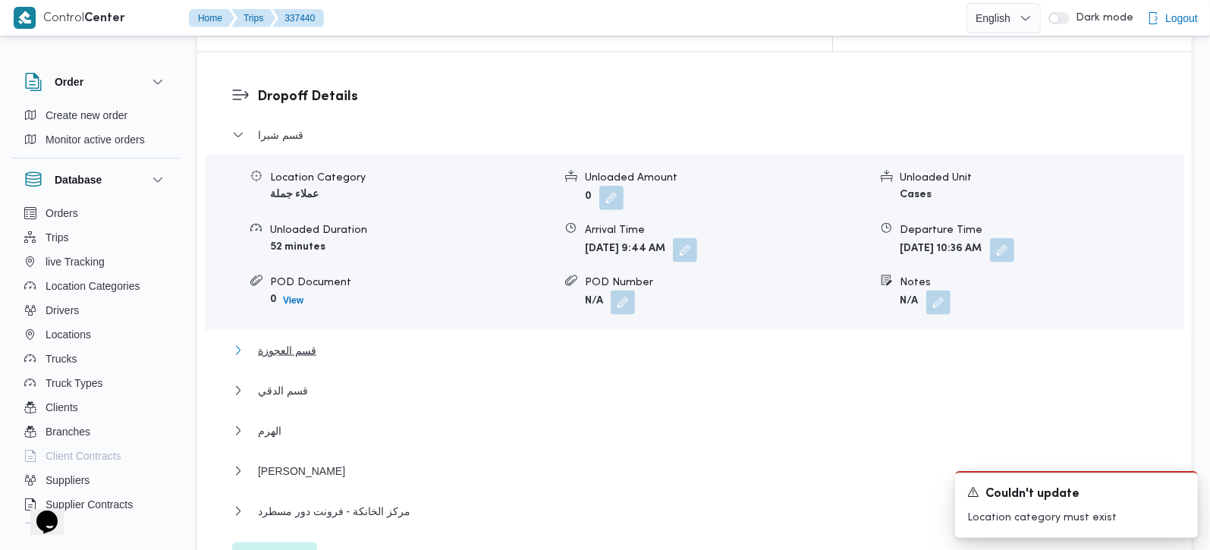
click at [276, 341] on span "قسم العجوزة" at bounding box center [287, 350] width 58 height 18
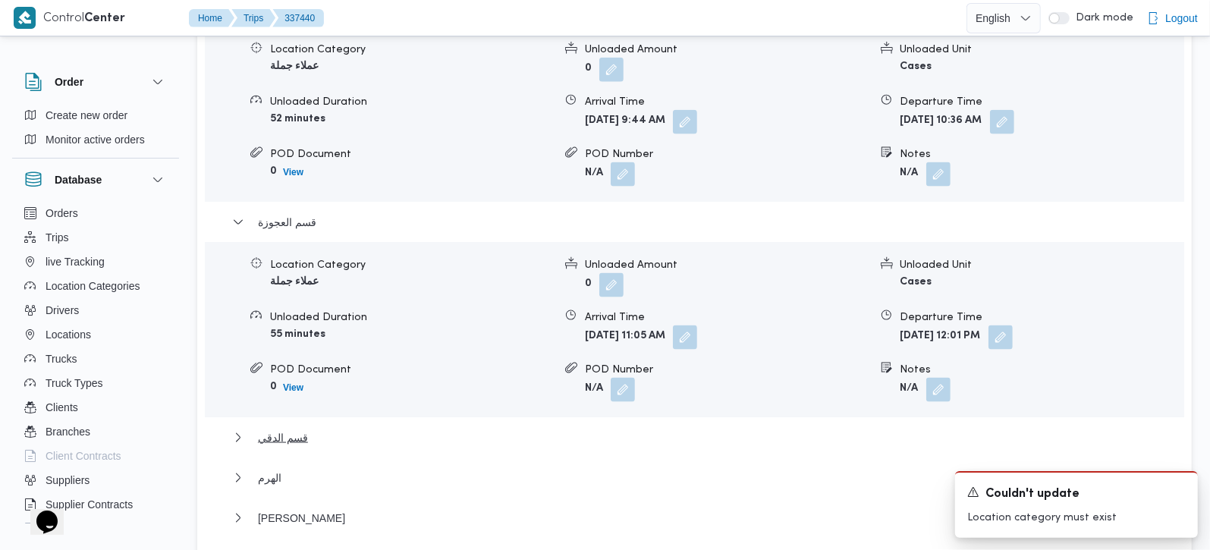
scroll to position [1553, 0]
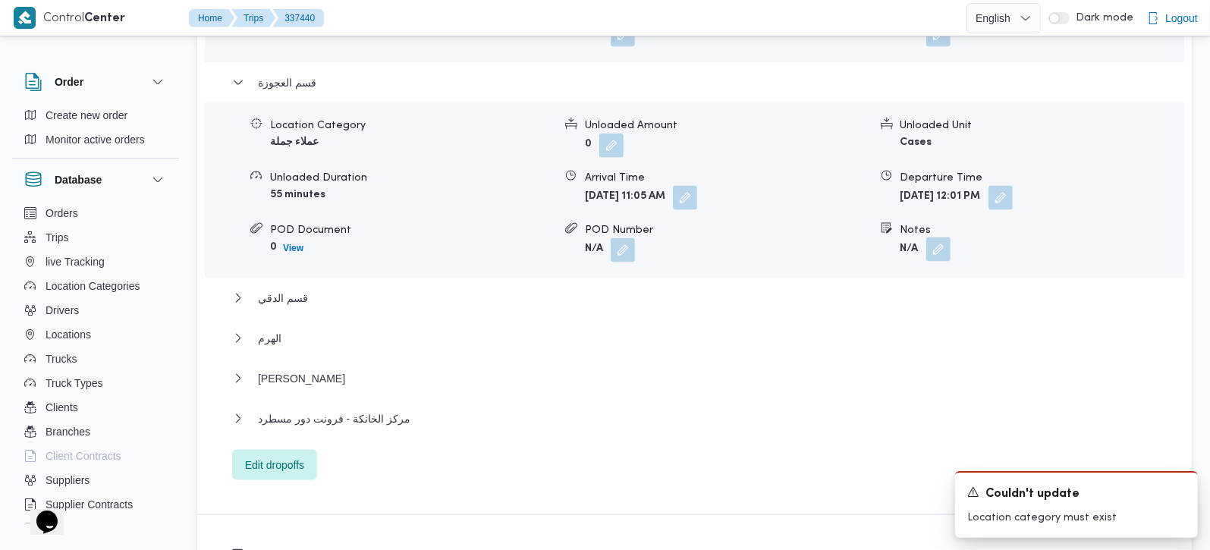
click at [929, 238] on button "button" at bounding box center [938, 250] width 24 height 24
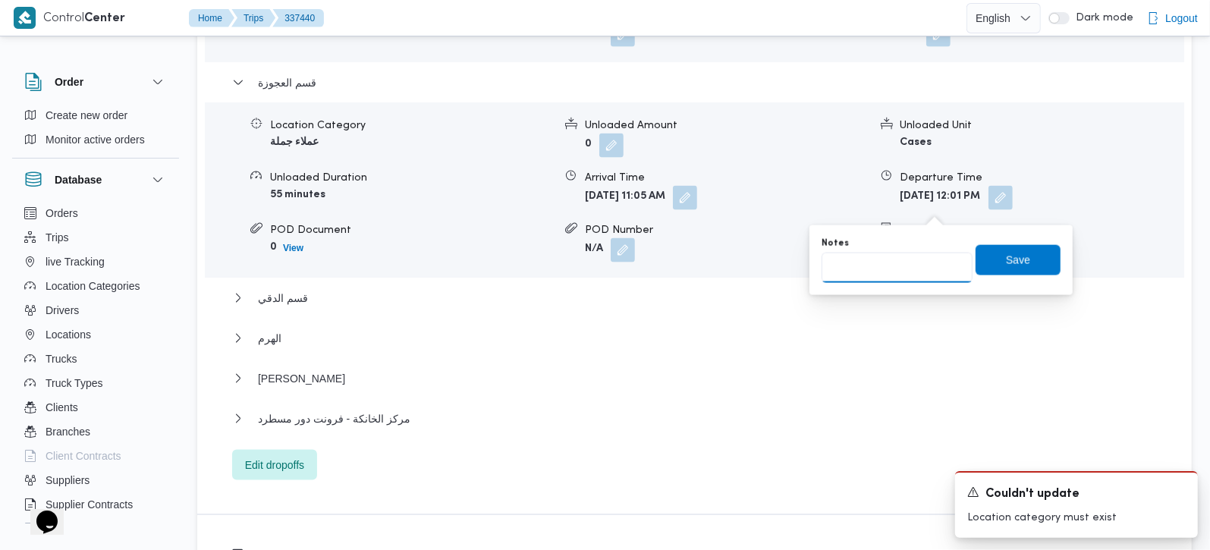
click at [901, 275] on input "Notes" at bounding box center [897, 268] width 151 height 30
type input "ل"
type input "العجوزة و [GEOGRAPHIC_DATA]"
click at [1022, 261] on span "Save" at bounding box center [1018, 259] width 85 height 30
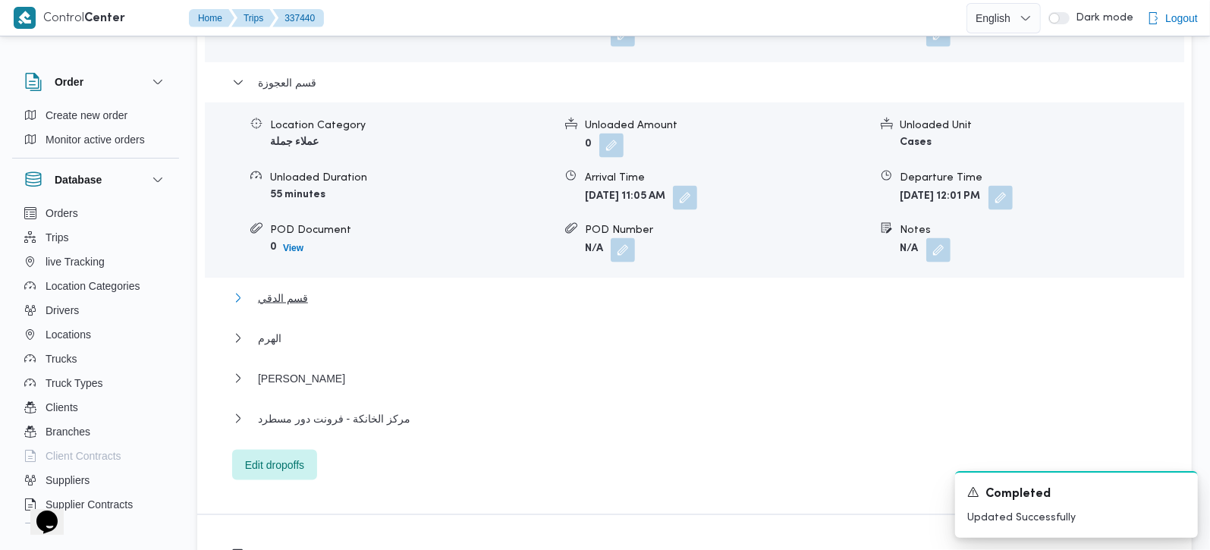
click at [290, 289] on span "قسم الدقي" at bounding box center [283, 298] width 50 height 18
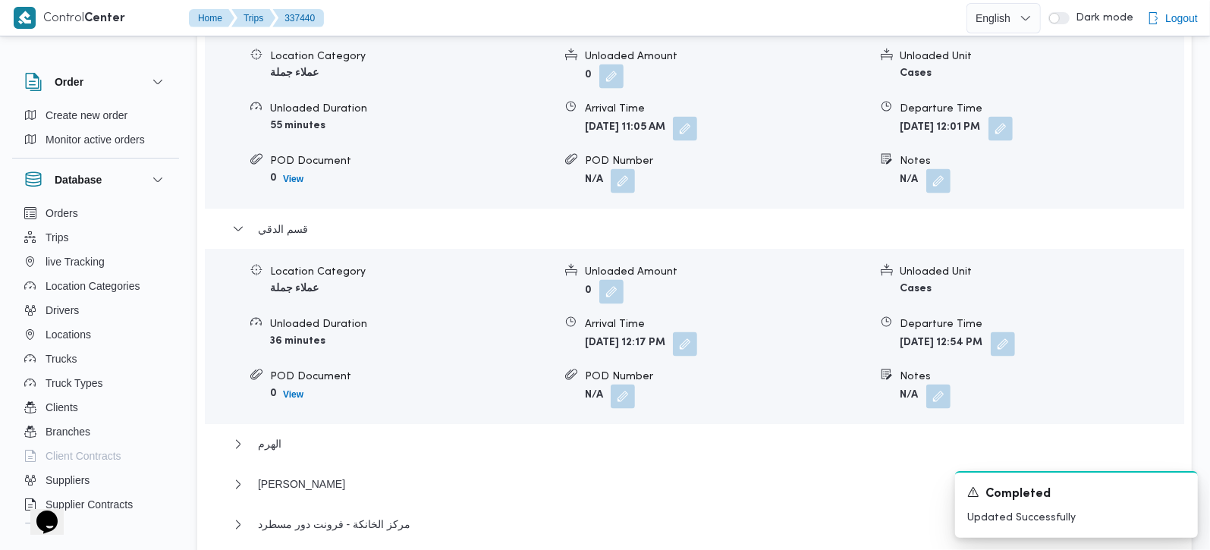
scroll to position [1642, 0]
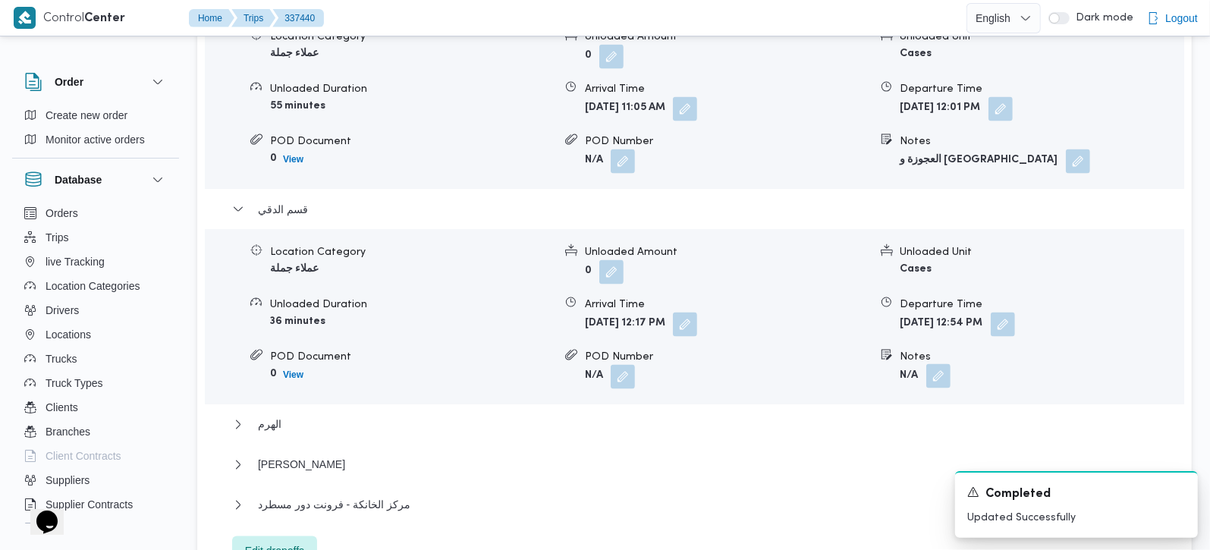
click at [946, 364] on button "button" at bounding box center [938, 376] width 24 height 24
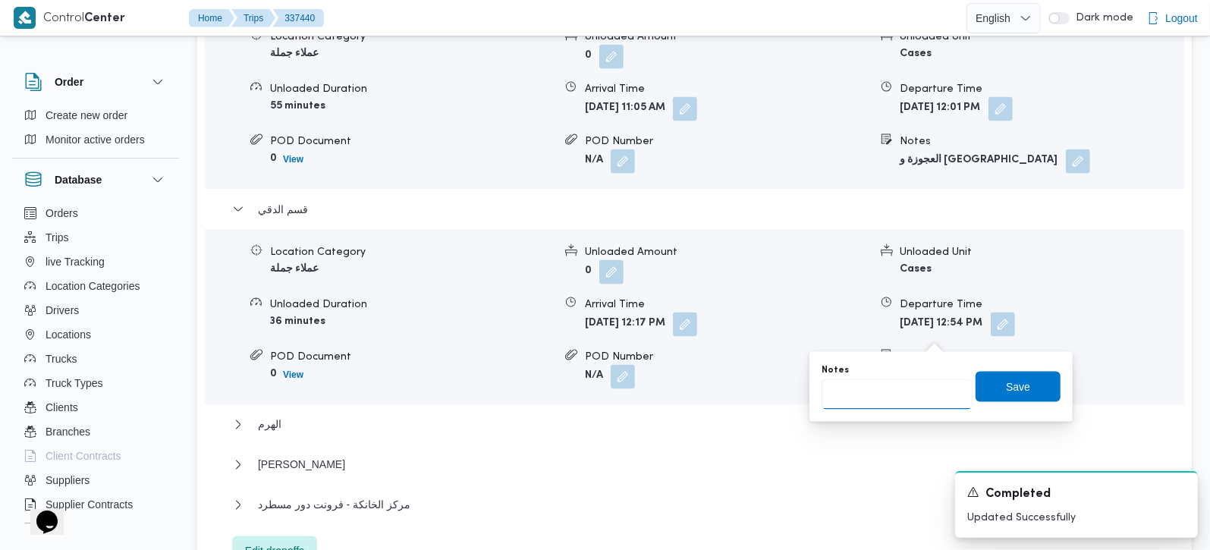
click at [911, 389] on input "Notes" at bounding box center [897, 394] width 151 height 30
type input "طلبات و رابيت"
click at [1006, 380] on span "Save" at bounding box center [1018, 386] width 24 height 18
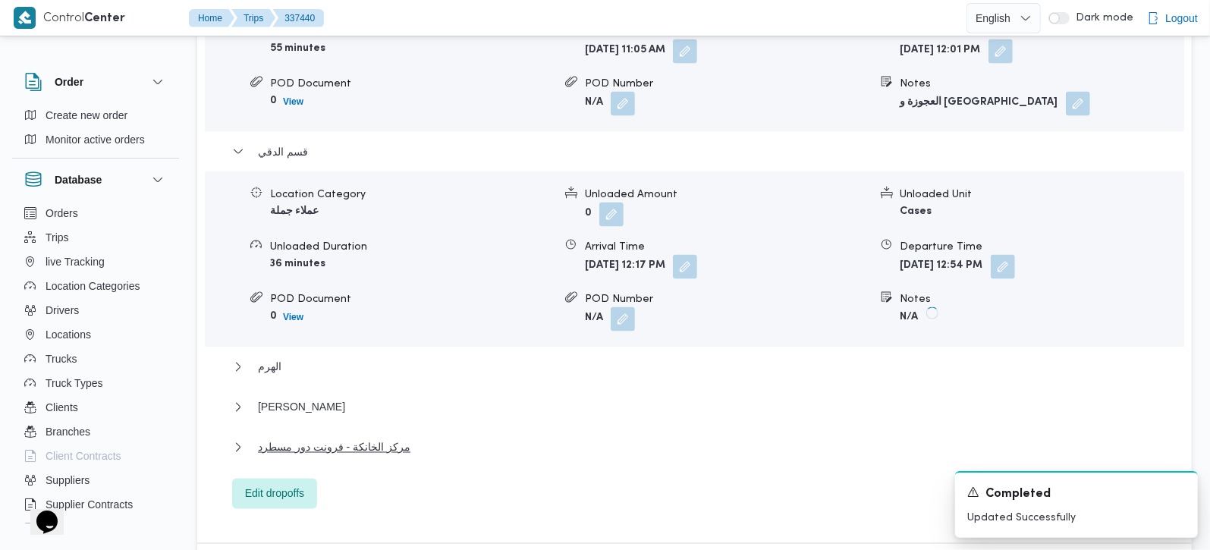
scroll to position [1732, 0]
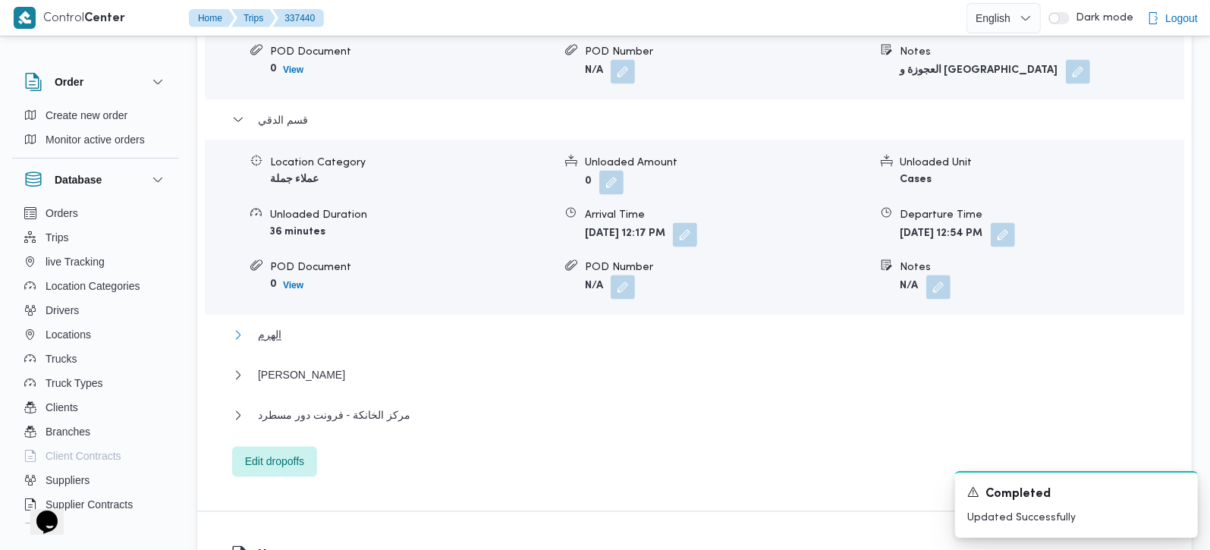
click at [260, 326] on span "الهرم" at bounding box center [270, 335] width 24 height 18
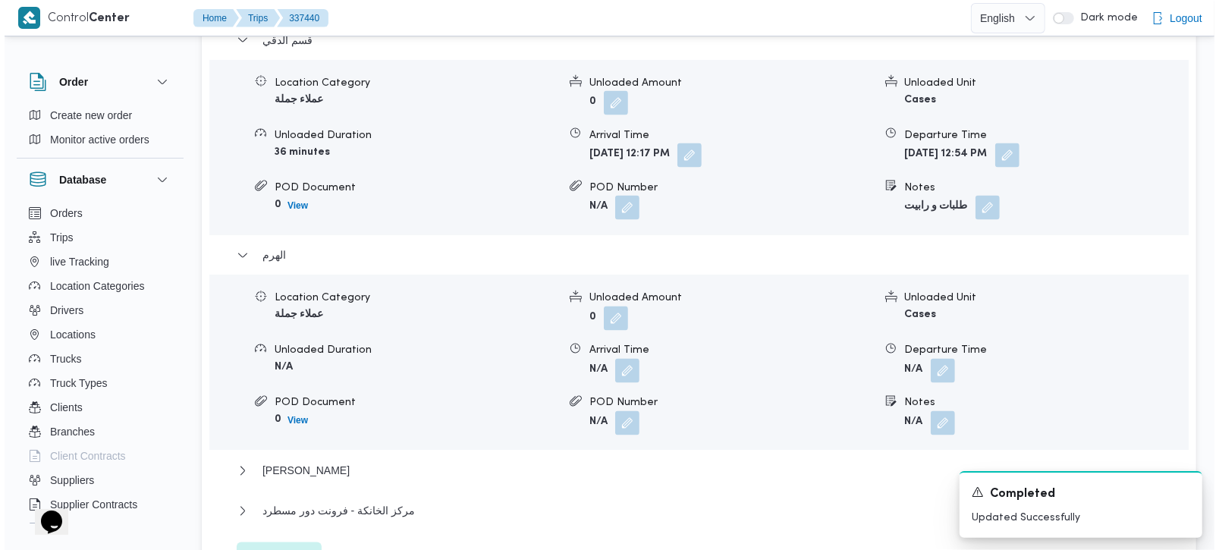
scroll to position [1821, 0]
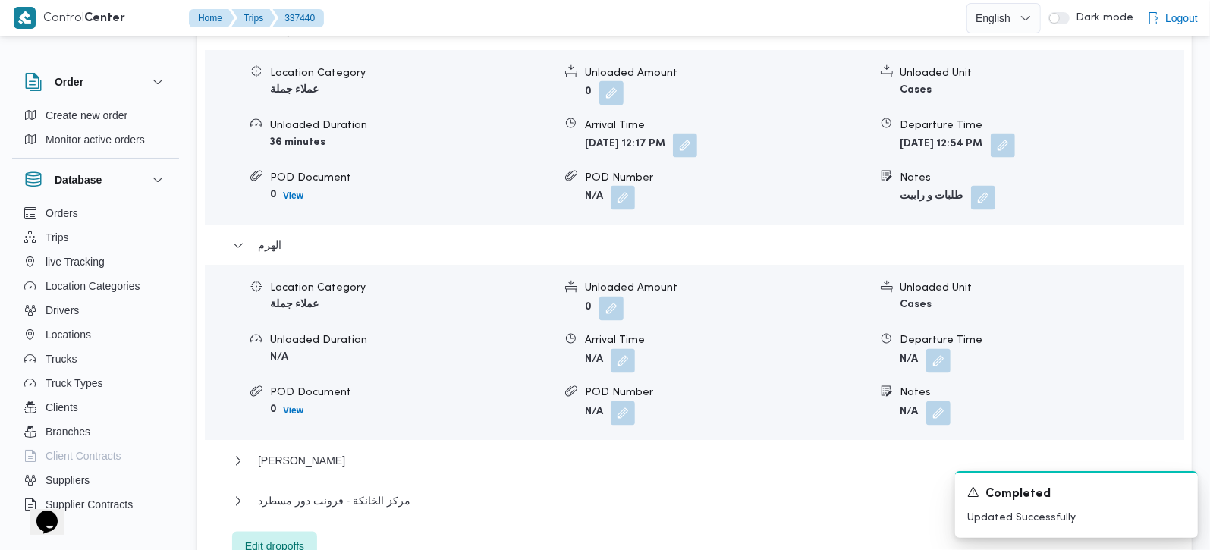
click at [270, 532] on span "Edit dropoffs" at bounding box center [274, 547] width 85 height 30
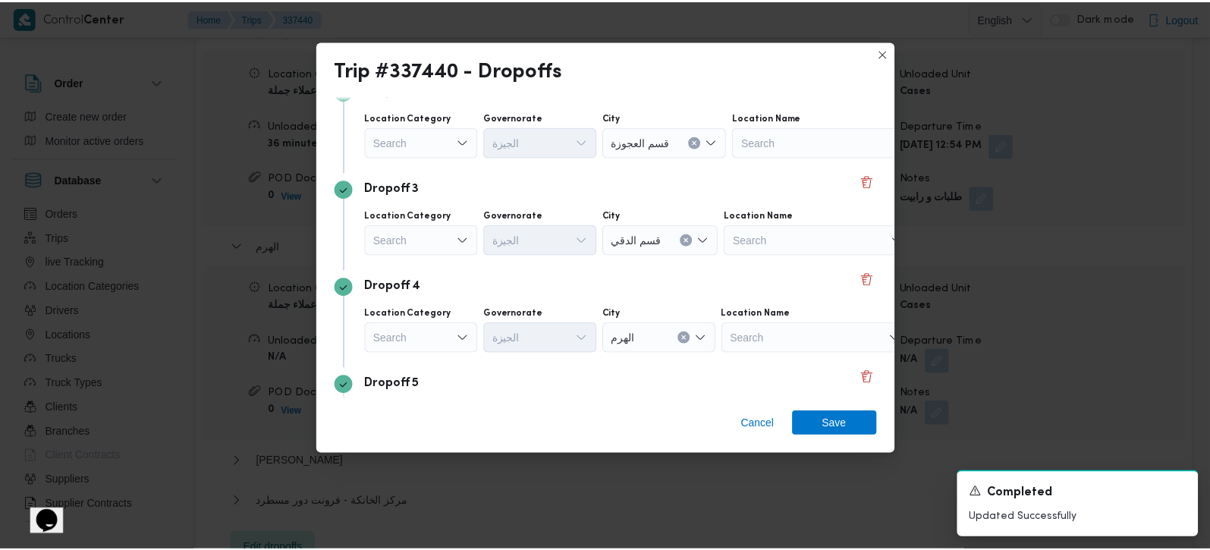
scroll to position [433, 0]
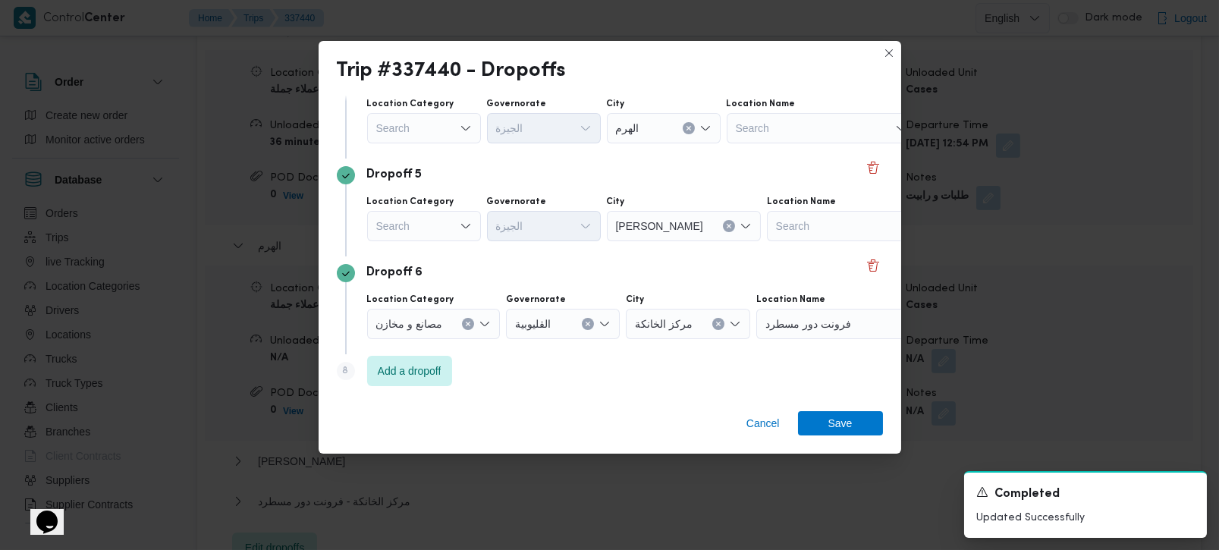
click at [460, 223] on icon "Open list of options" at bounding box center [466, 226] width 12 height 12
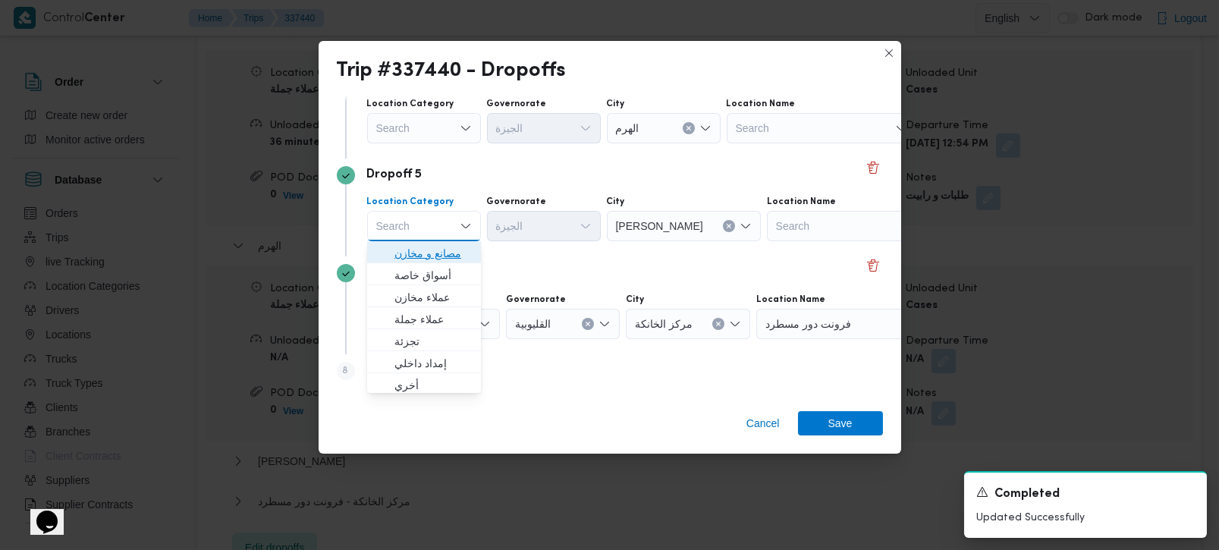
click at [436, 249] on span "مصانع و مخازن" at bounding box center [433, 253] width 77 height 18
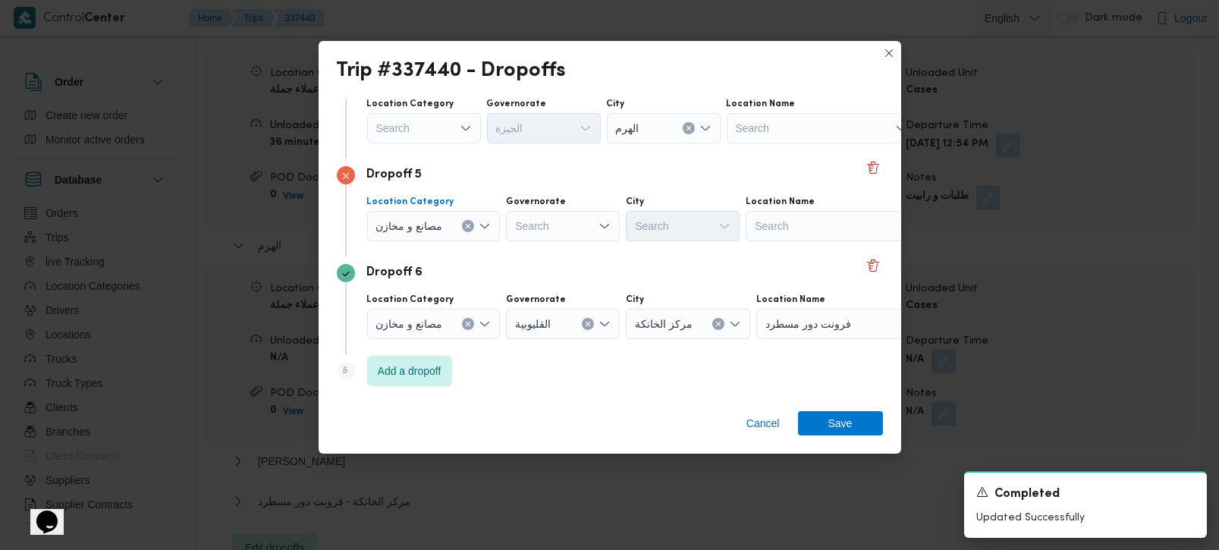
click at [470, 225] on icon "Clear input" at bounding box center [469, 227] width 4 height 4
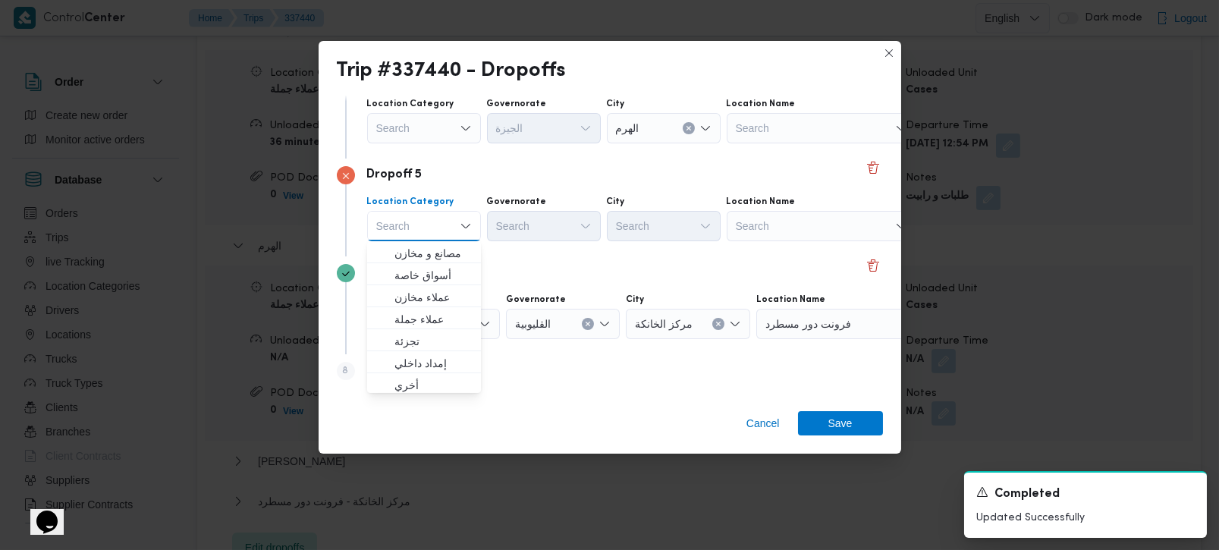
click at [763, 234] on div "Search" at bounding box center [822, 226] width 190 height 30
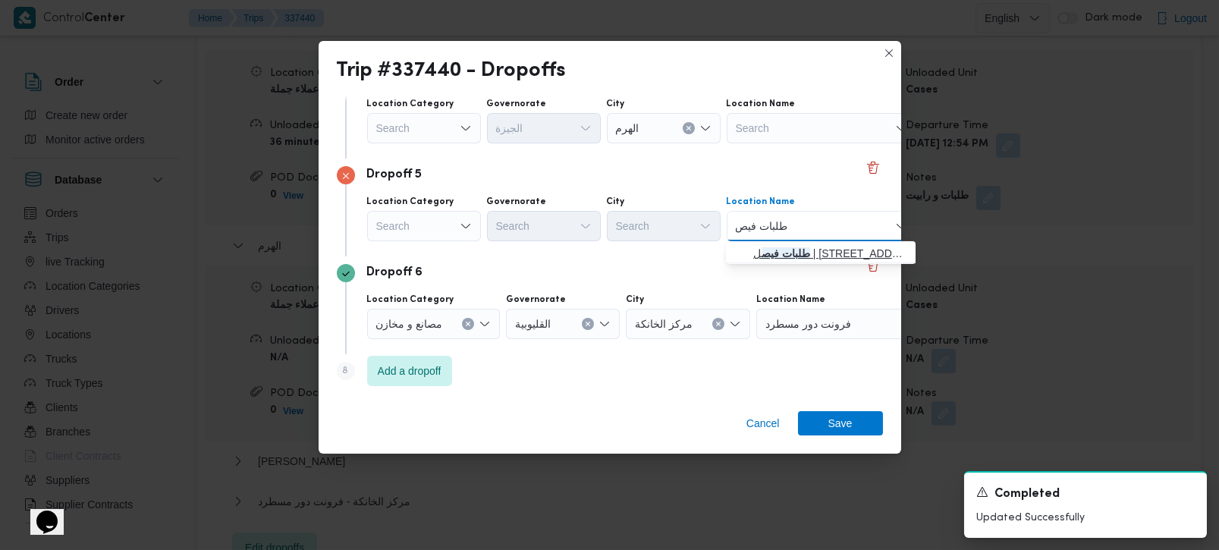
type input "طلبات فيص"
click at [775, 242] on span "طلبات فيص ل | 225 شارع الملك فيصل | منشأة البكاري" at bounding box center [821, 253] width 178 height 24
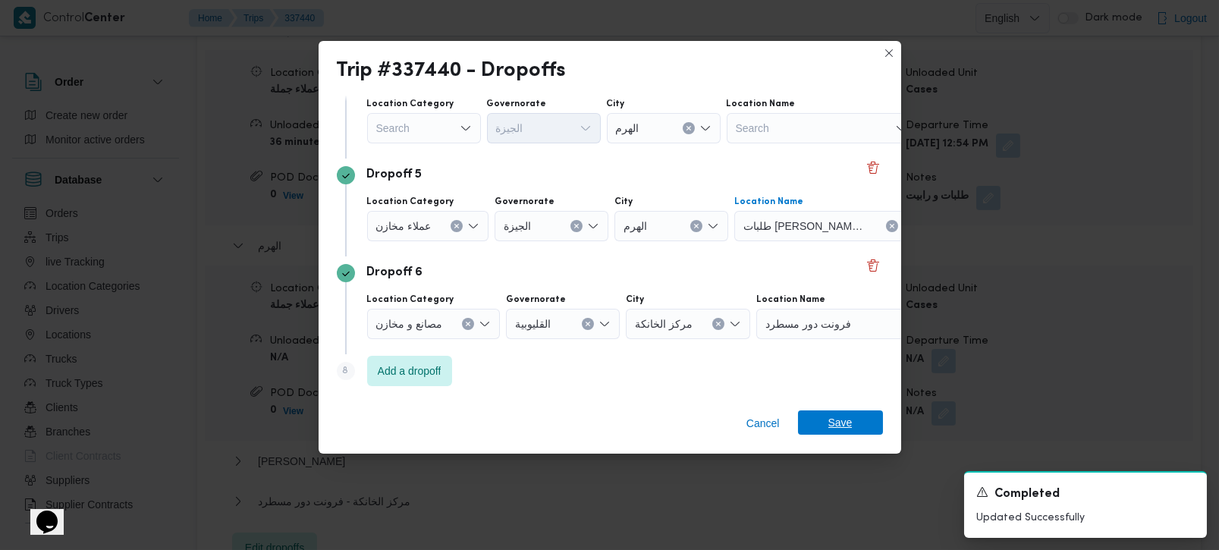
click at [858, 426] on span "Save" at bounding box center [840, 423] width 85 height 24
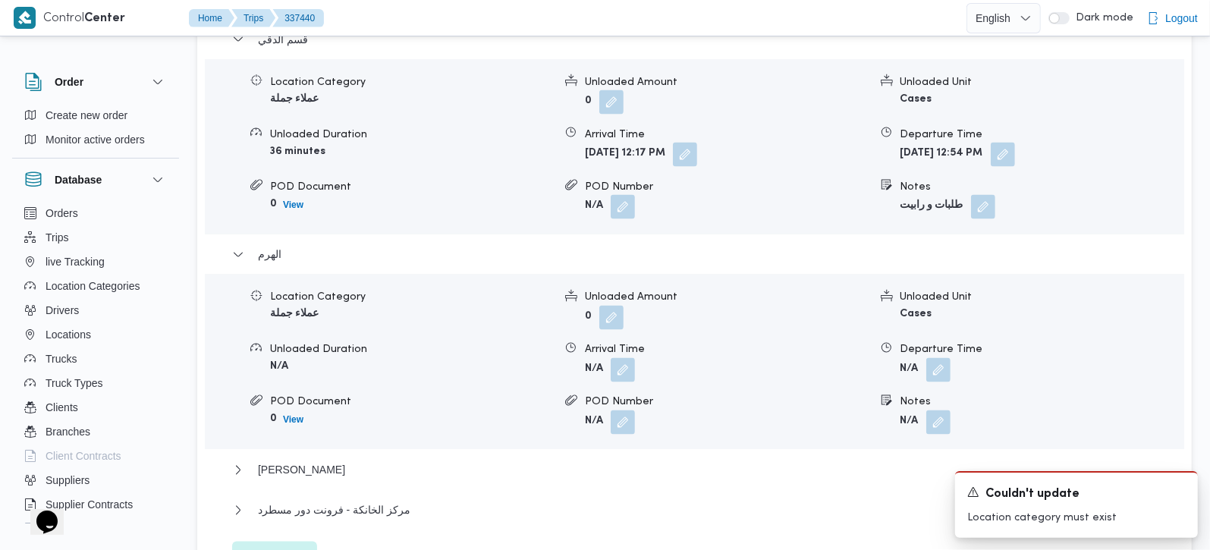
scroll to position [1821, 0]
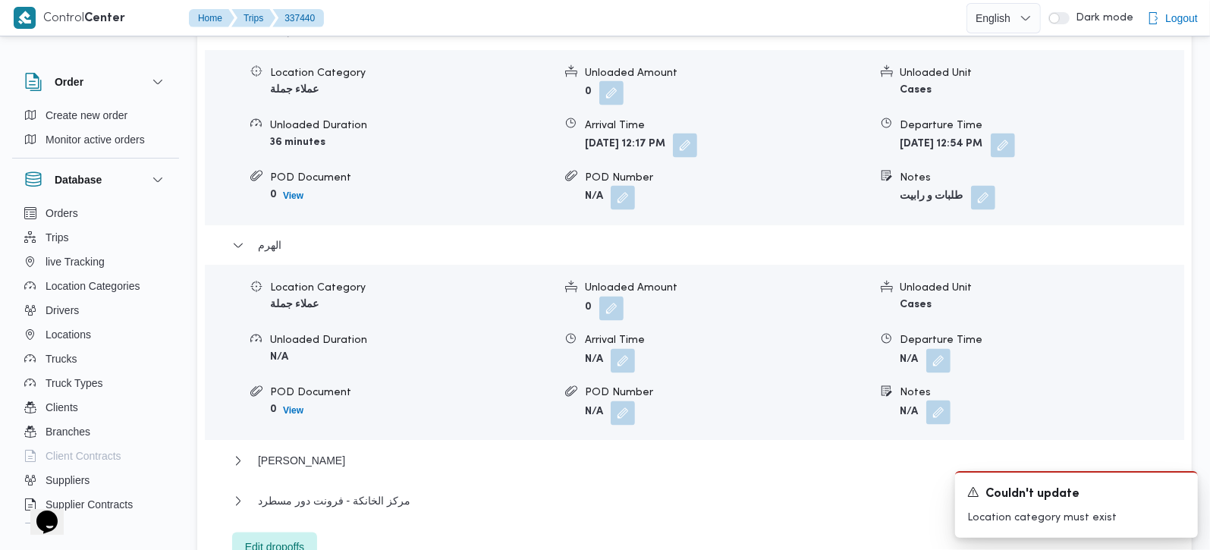
click at [933, 401] on button "button" at bounding box center [938, 413] width 24 height 24
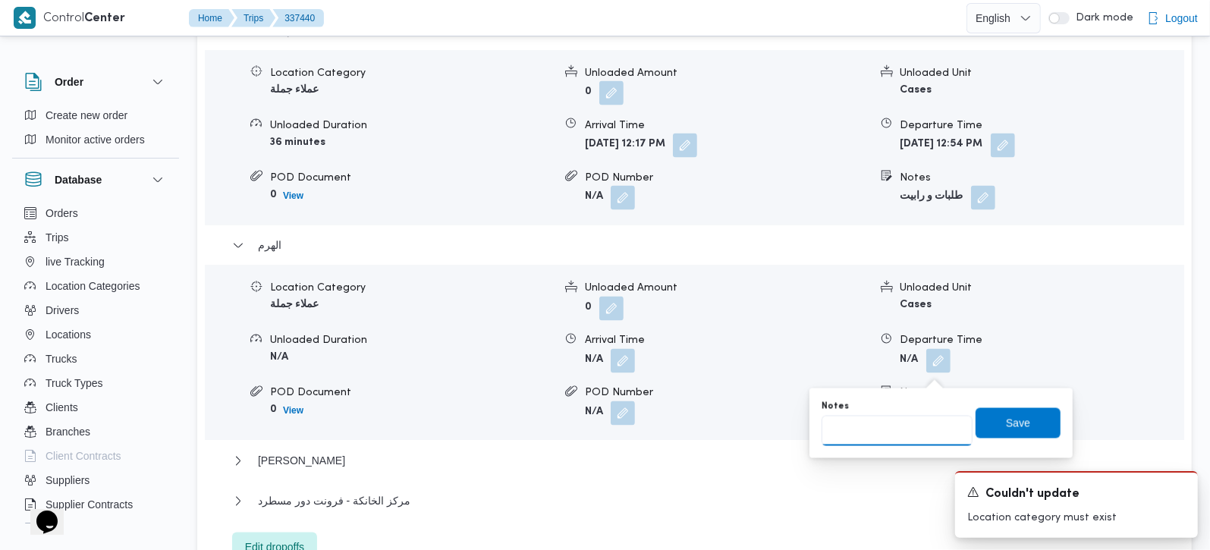
click at [898, 432] on input "Notes" at bounding box center [897, 431] width 151 height 30
type input "حدائق الاهرام و جملة ماركت الهرم"
click at [985, 417] on span "Save" at bounding box center [1018, 422] width 85 height 30
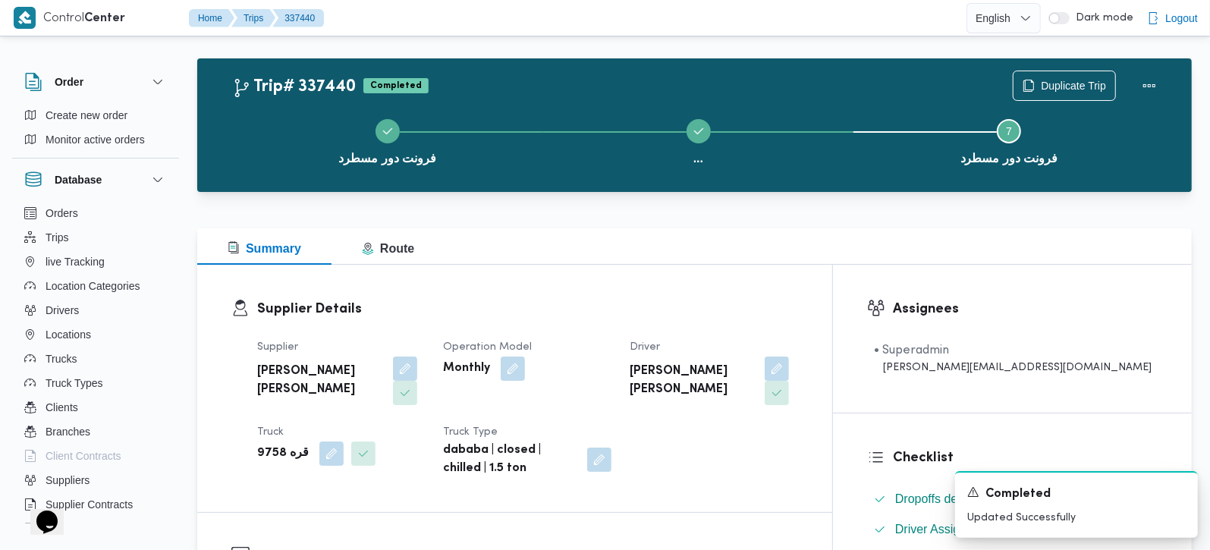
scroll to position [0, 0]
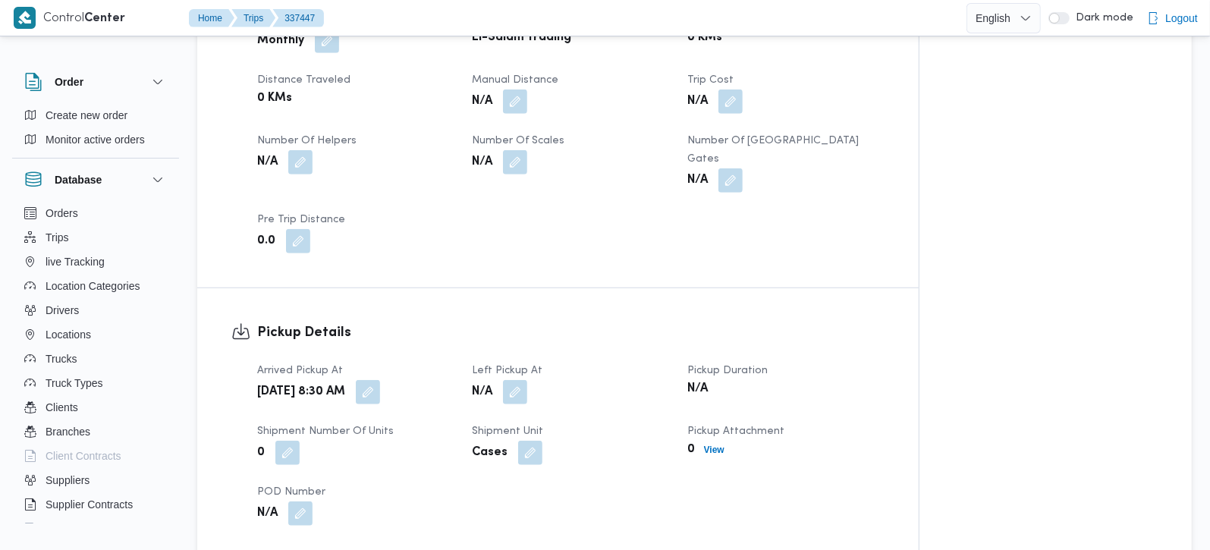
scroll to position [803, 0]
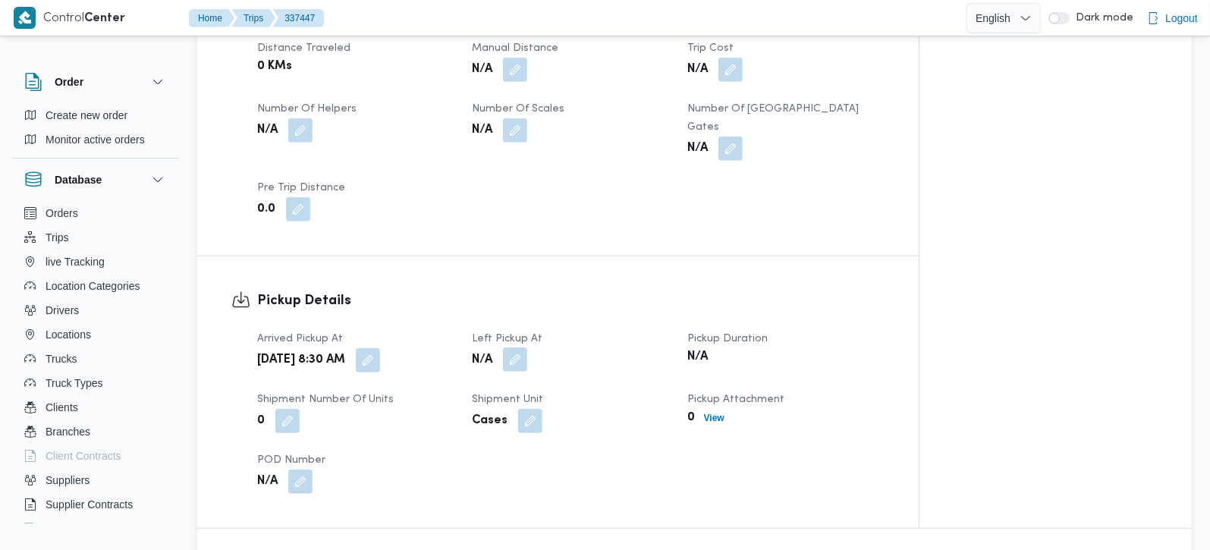
click at [527, 348] on button "button" at bounding box center [515, 360] width 24 height 24
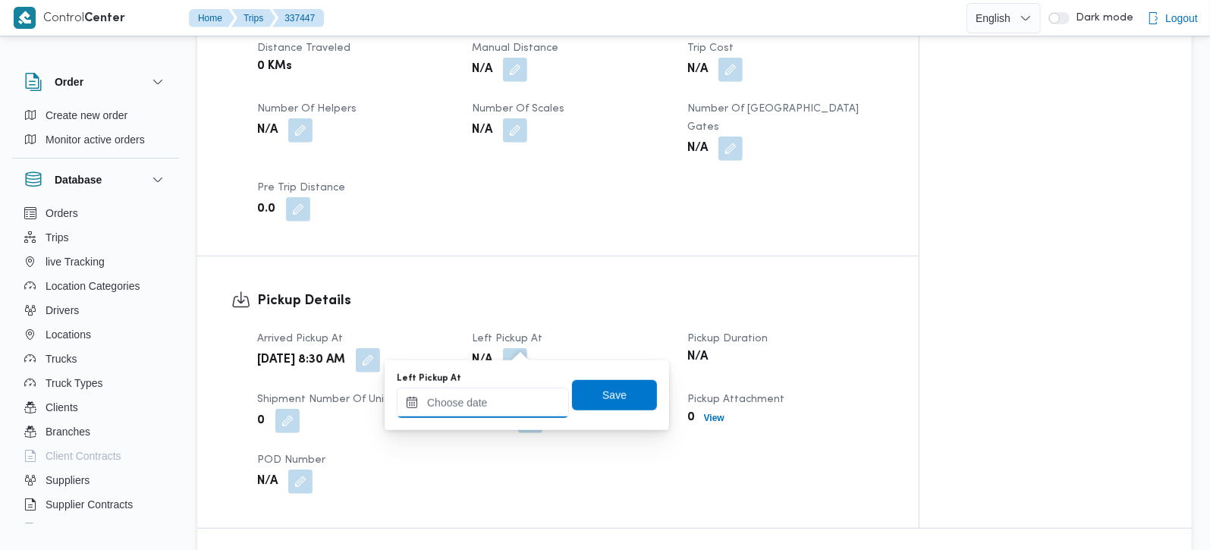
click at [507, 402] on input "Left Pickup At" at bounding box center [483, 403] width 172 height 30
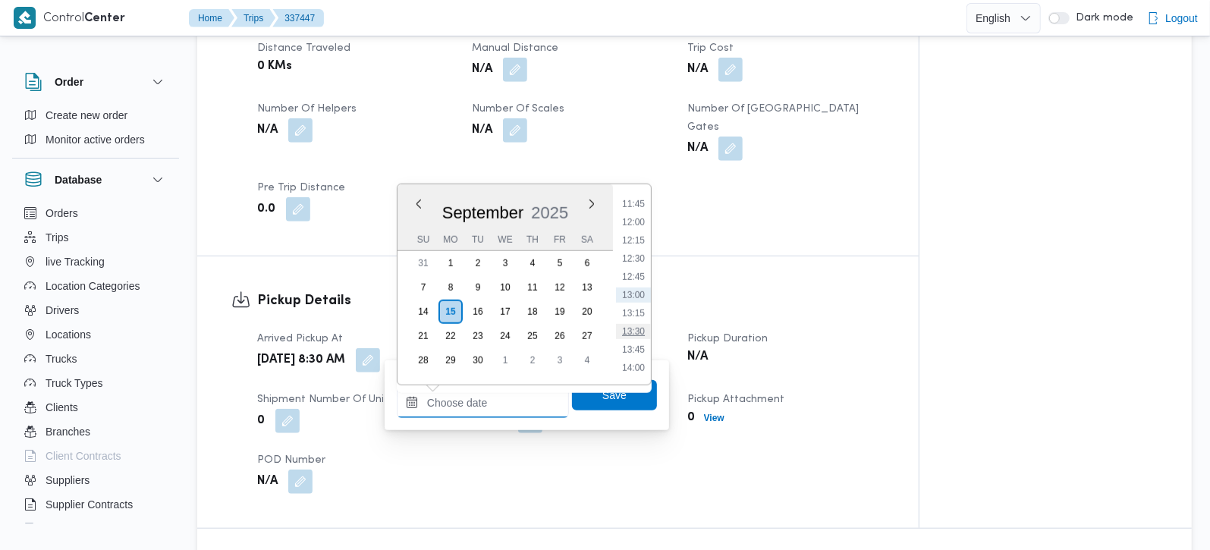
scroll to position [766, 0]
drag, startPoint x: 640, startPoint y: 244, endPoint x: 640, endPoint y: 262, distance: 18.2
click at [640, 244] on li "11:00" at bounding box center [633, 238] width 35 height 15
type input "[DATE] 11:00"
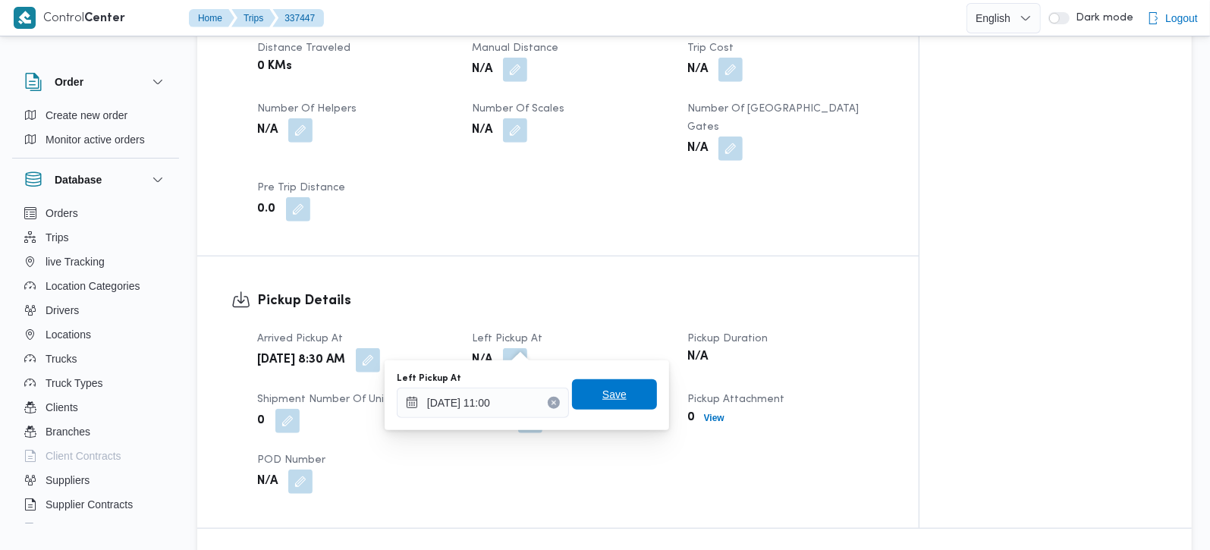
click at [614, 383] on span "Save" at bounding box center [614, 394] width 85 height 30
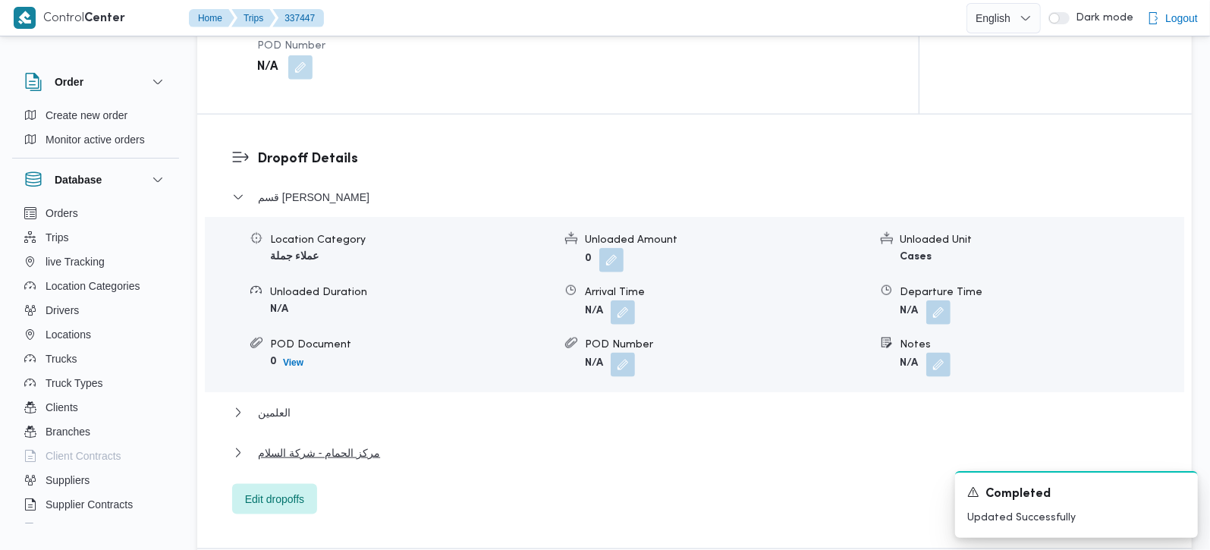
scroll to position [1250, 0]
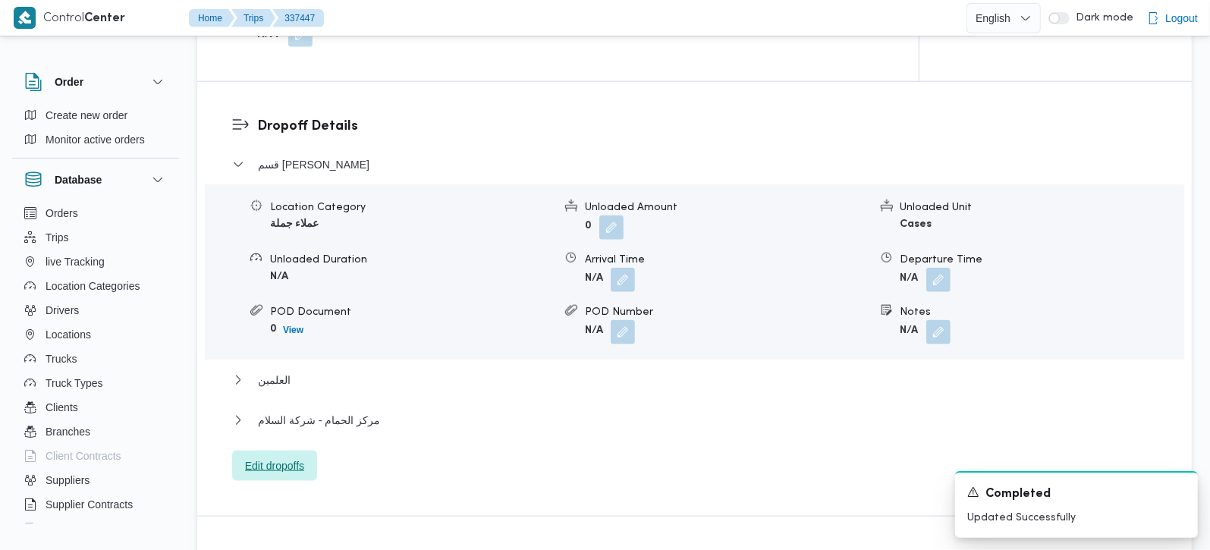
click at [281, 457] on span "Edit dropoffs" at bounding box center [274, 466] width 59 height 18
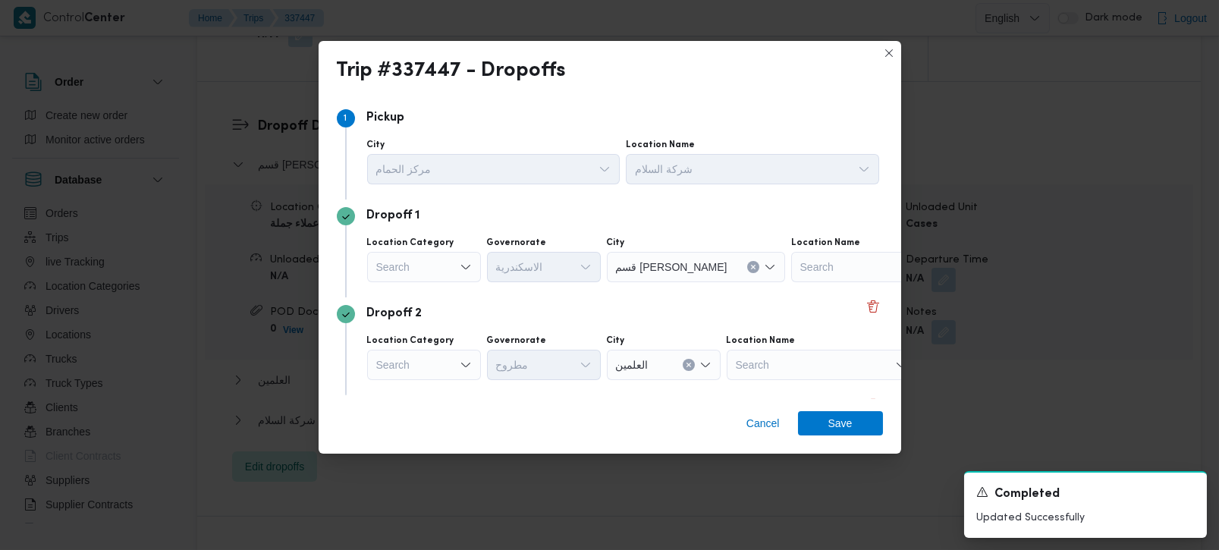
click at [452, 275] on div "Search" at bounding box center [424, 267] width 114 height 30
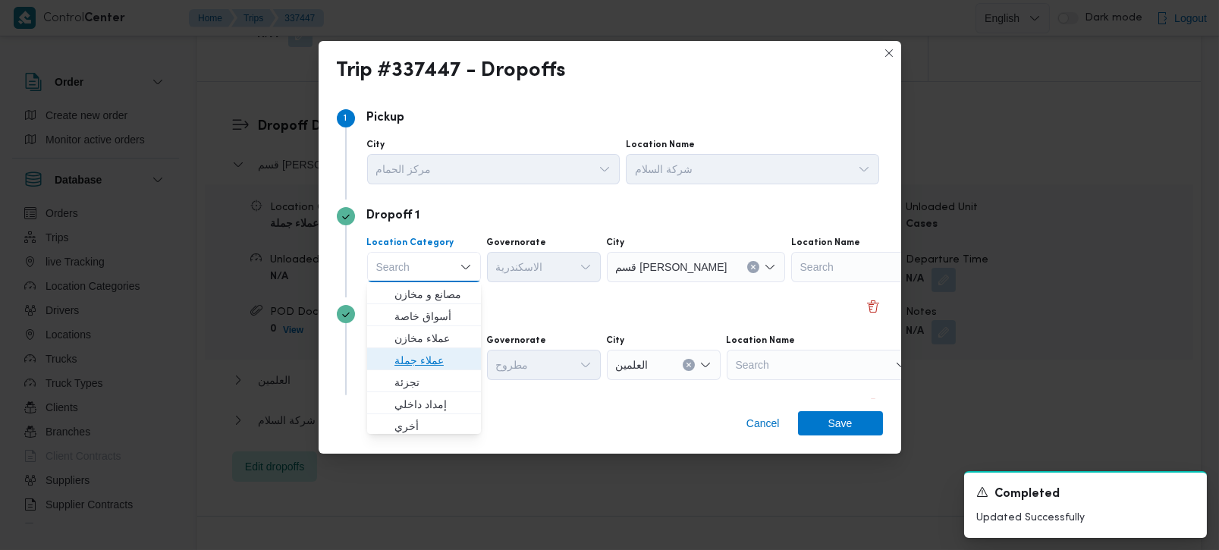
click at [424, 361] on span "عملاء جملة" at bounding box center [433, 360] width 77 height 18
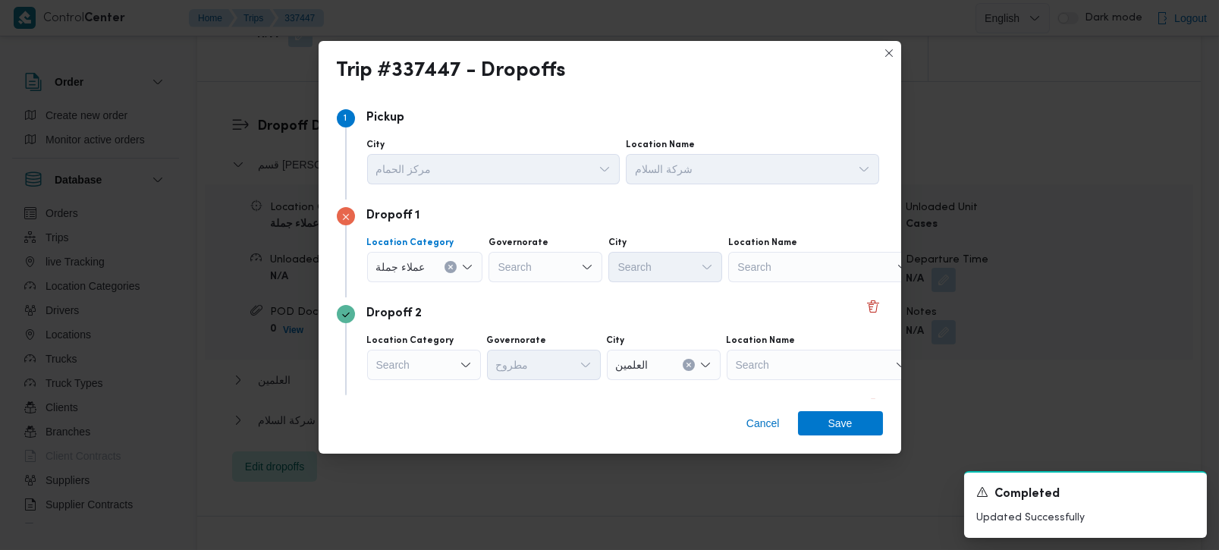
click at [504, 275] on div "Search" at bounding box center [546, 267] width 114 height 30
type input "ل"
type input "ري"
click at [545, 286] on span "الاسكند ري ة" at bounding box center [552, 294] width 77 height 18
click at [648, 266] on div "Search" at bounding box center [666, 267] width 114 height 30
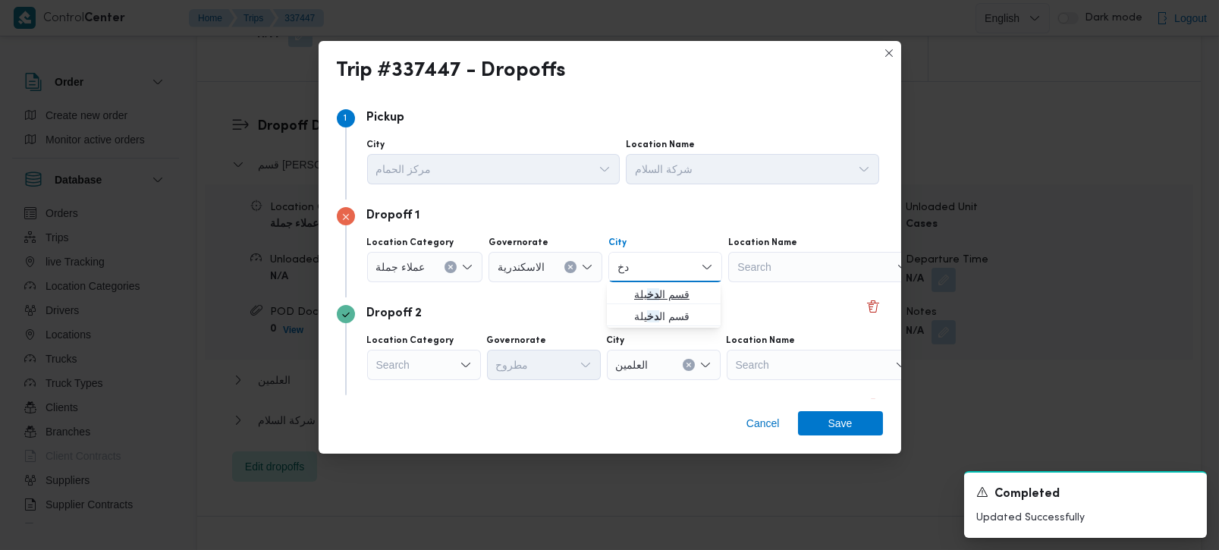
type input "دخ"
click at [668, 291] on span "قسم ال دخ يلة" at bounding box center [672, 294] width 77 height 18
click at [829, 414] on span "Save" at bounding box center [841, 423] width 24 height 24
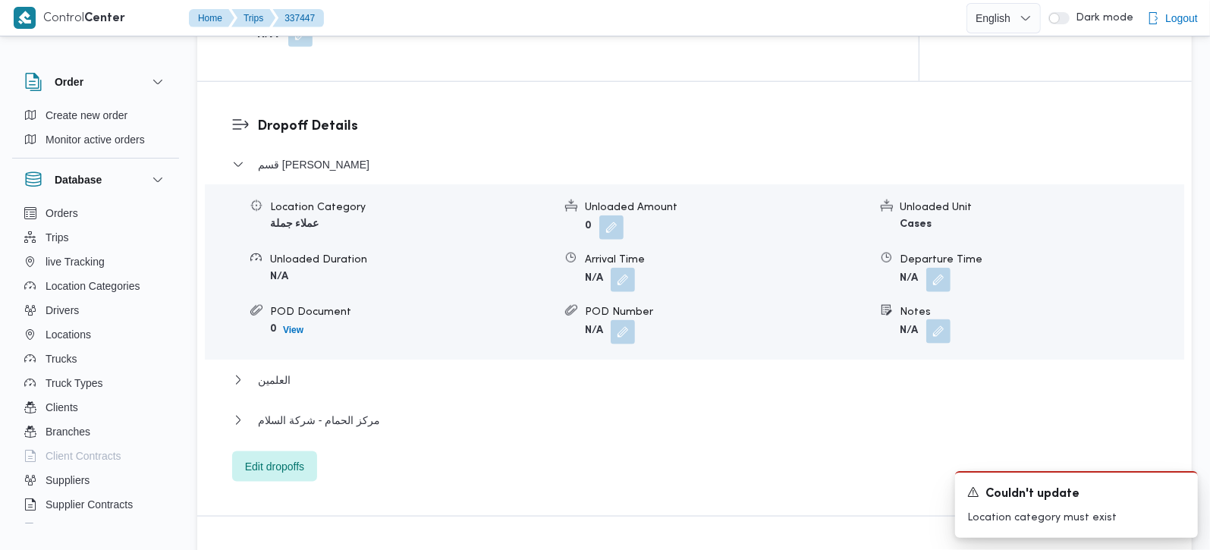
click at [942, 319] on button "button" at bounding box center [938, 331] width 24 height 24
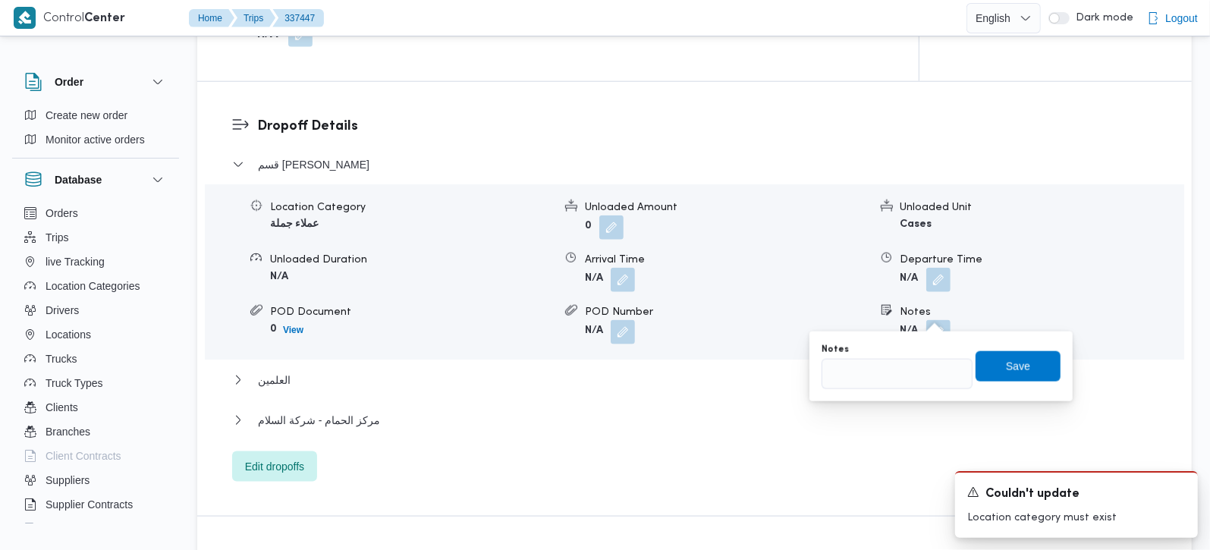
click at [927, 357] on div "Notes" at bounding box center [897, 367] width 151 height 46
click at [924, 373] on input "Notes" at bounding box center [897, 374] width 151 height 30
type input "المكس"
click at [1006, 372] on span "Save" at bounding box center [1018, 366] width 24 height 18
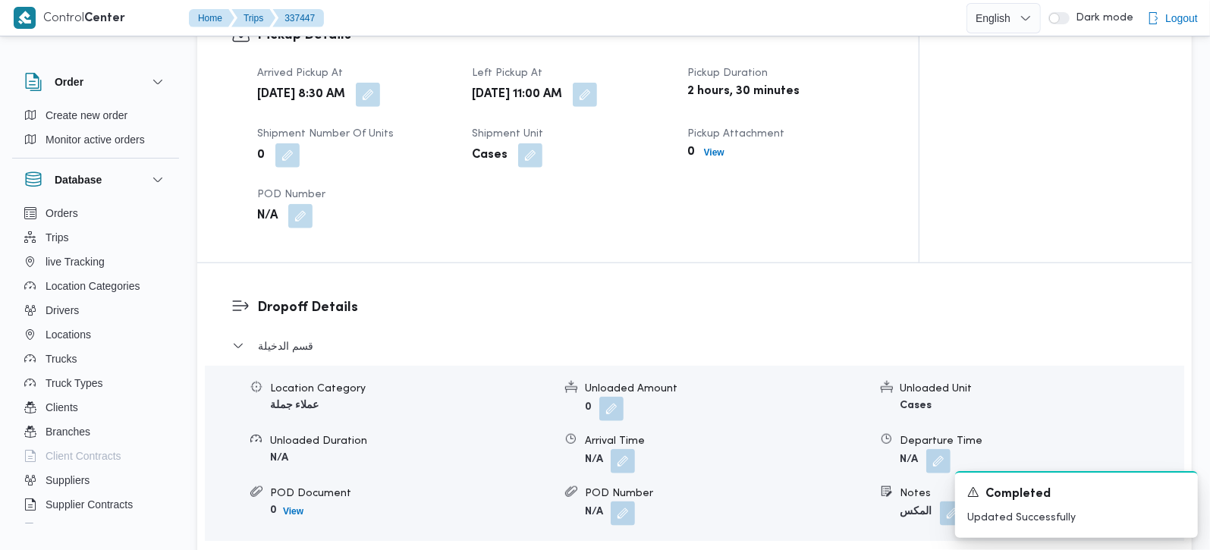
scroll to position [982, 0]
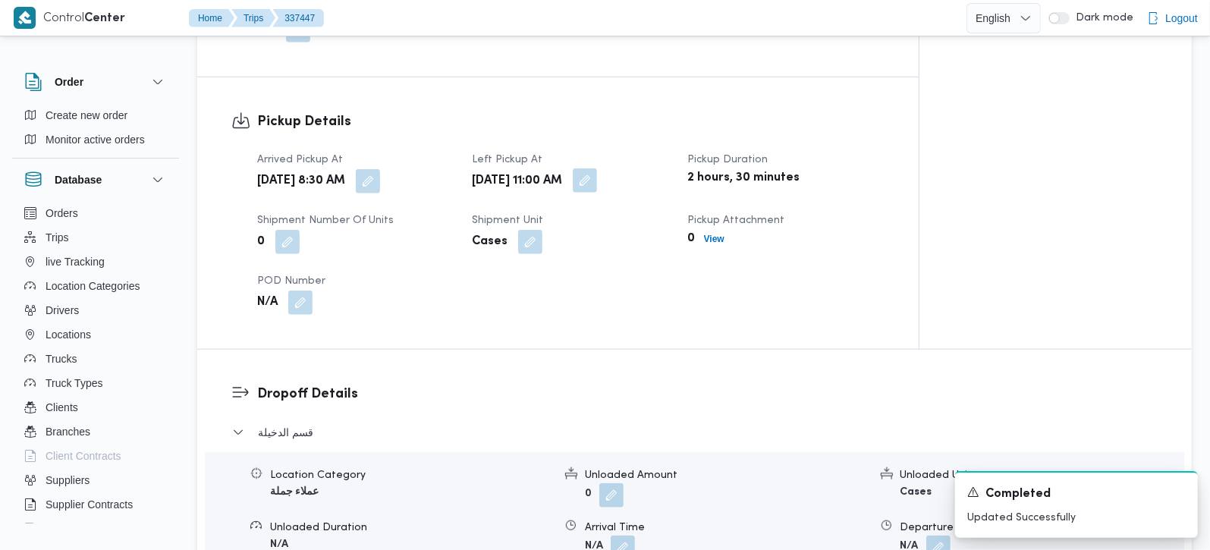
click at [597, 169] on span at bounding box center [581, 181] width 32 height 24
click at [597, 168] on button "button" at bounding box center [585, 180] width 24 height 24
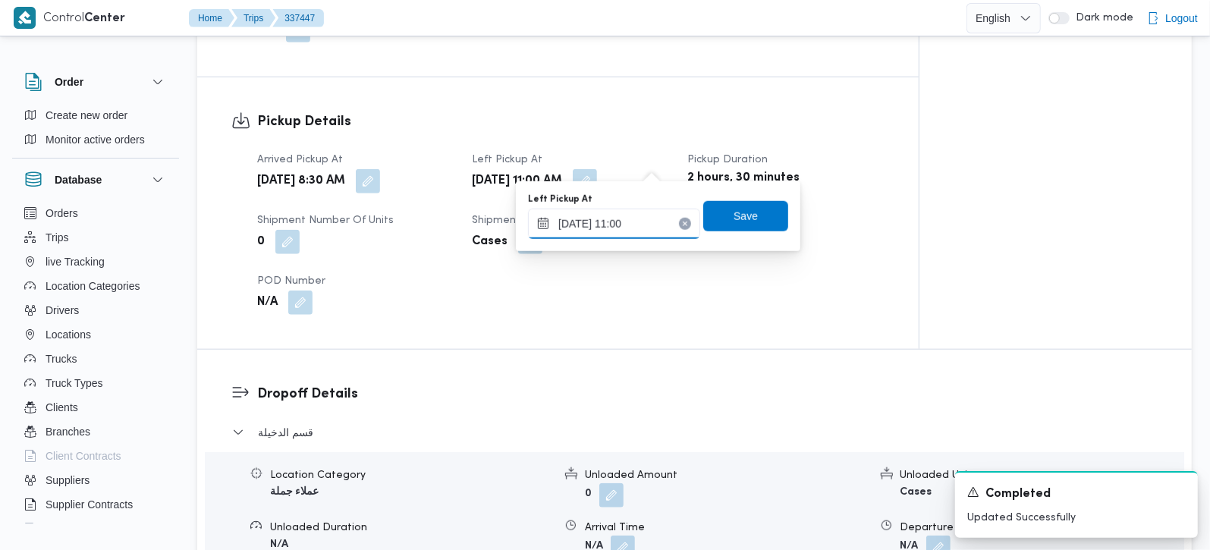
click at [585, 231] on input "15/09/2025 11:00" at bounding box center [614, 224] width 172 height 30
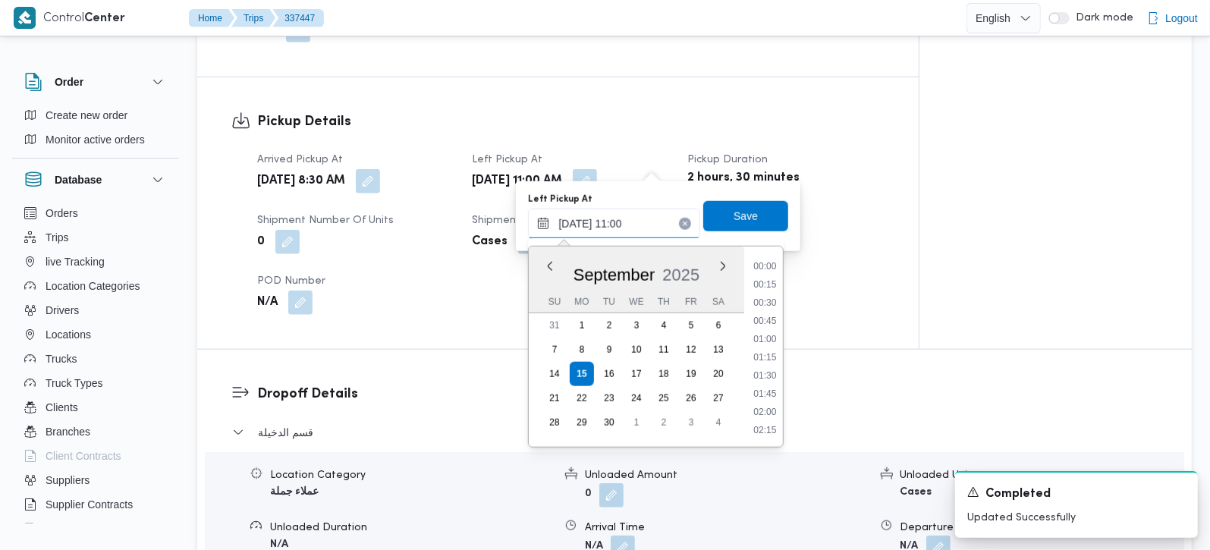
scroll to position [710, 0]
click at [770, 387] on li "11:30" at bounding box center [765, 393] width 35 height 15
type input "15/09/2025 11:00"
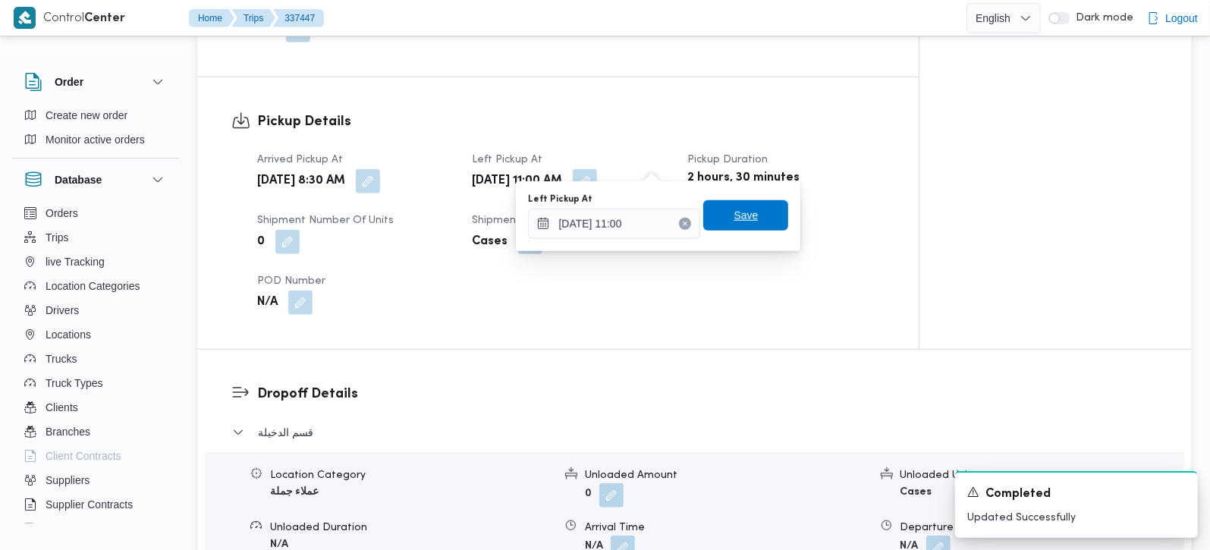
click at [761, 223] on span "Save" at bounding box center [745, 215] width 85 height 30
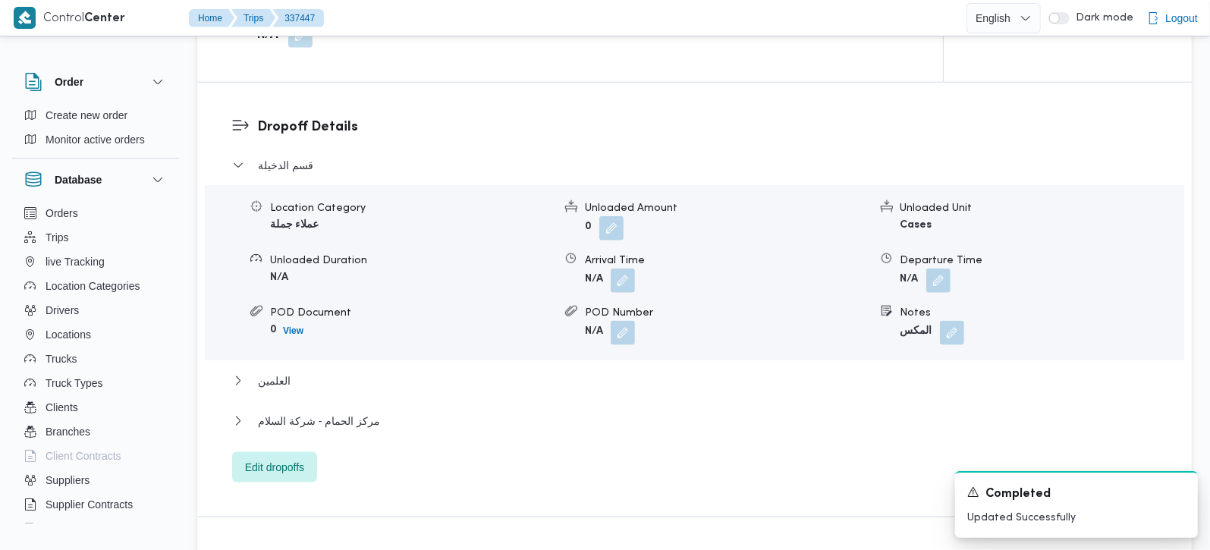
scroll to position [1250, 0]
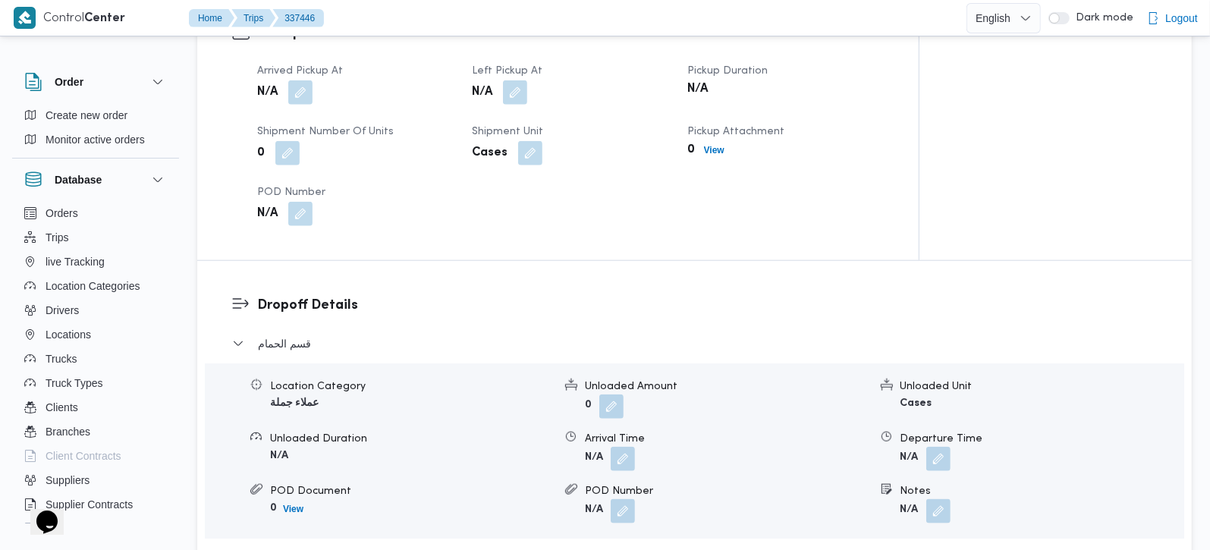
scroll to position [1250, 0]
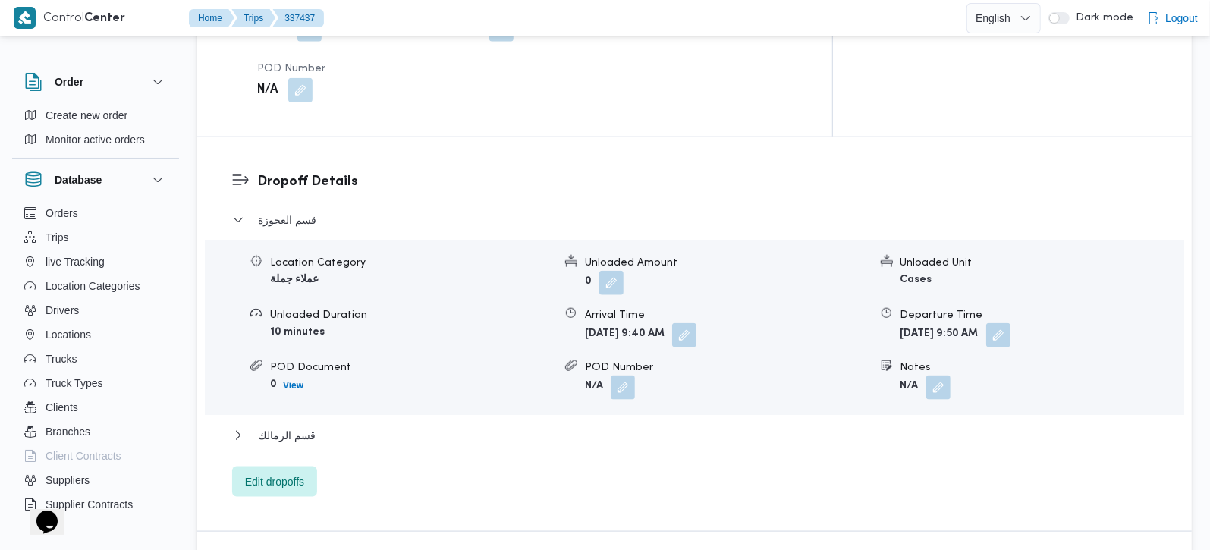
scroll to position [1250, 0]
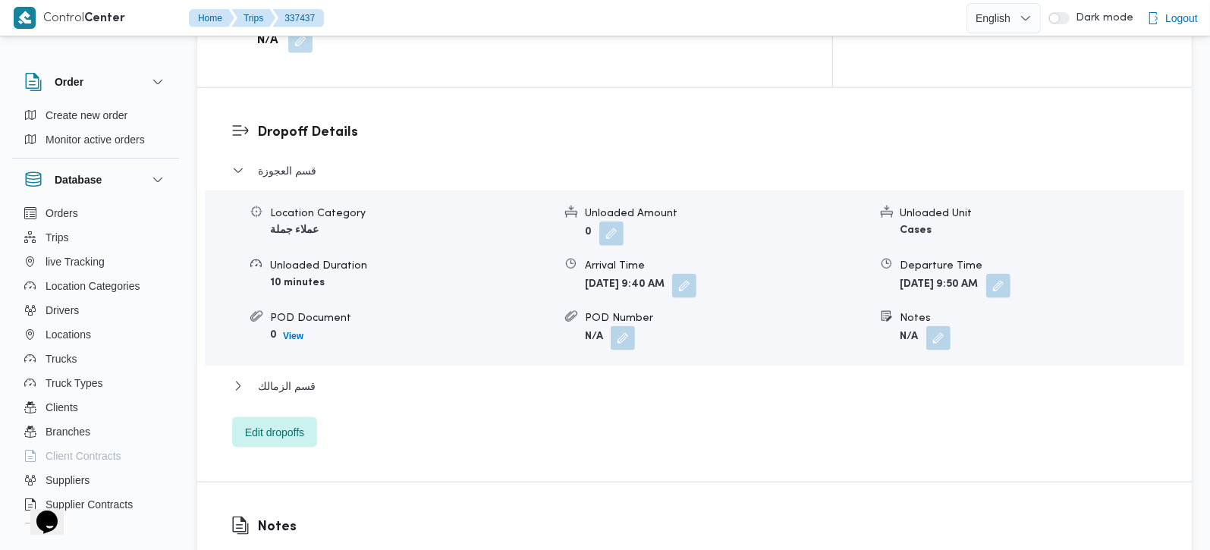
click at [260, 395] on div "Dropoff Details قسم العجوزة Location Category عملاء جملة Unloaded Amount 0 Unlo…" at bounding box center [694, 285] width 995 height 394
click at [262, 417] on span "Edit dropoffs" at bounding box center [274, 432] width 85 height 30
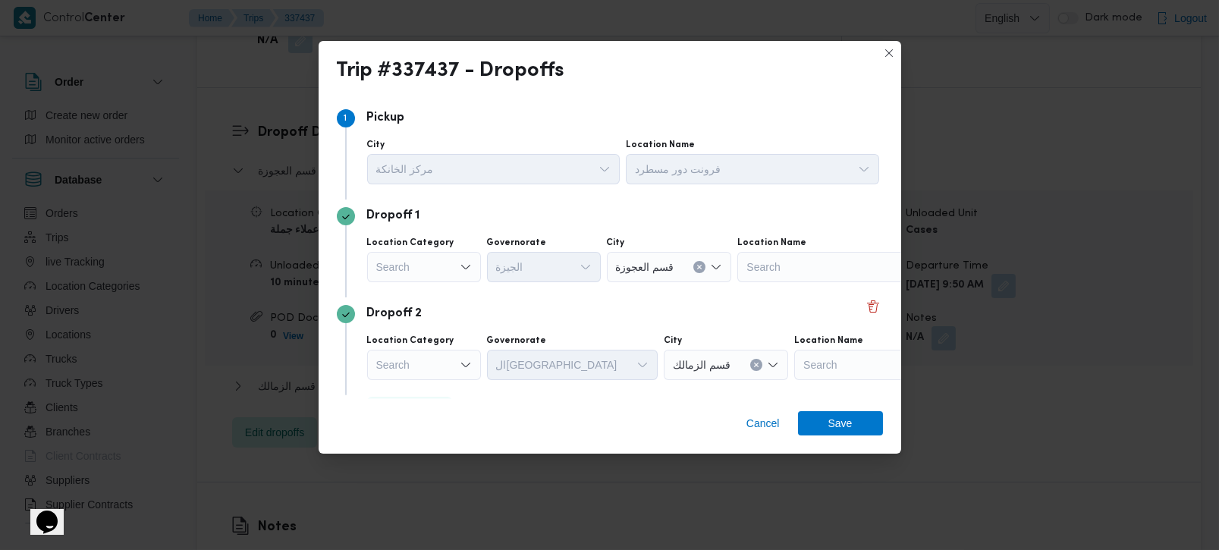
click at [456, 269] on div "Search" at bounding box center [424, 267] width 114 height 30
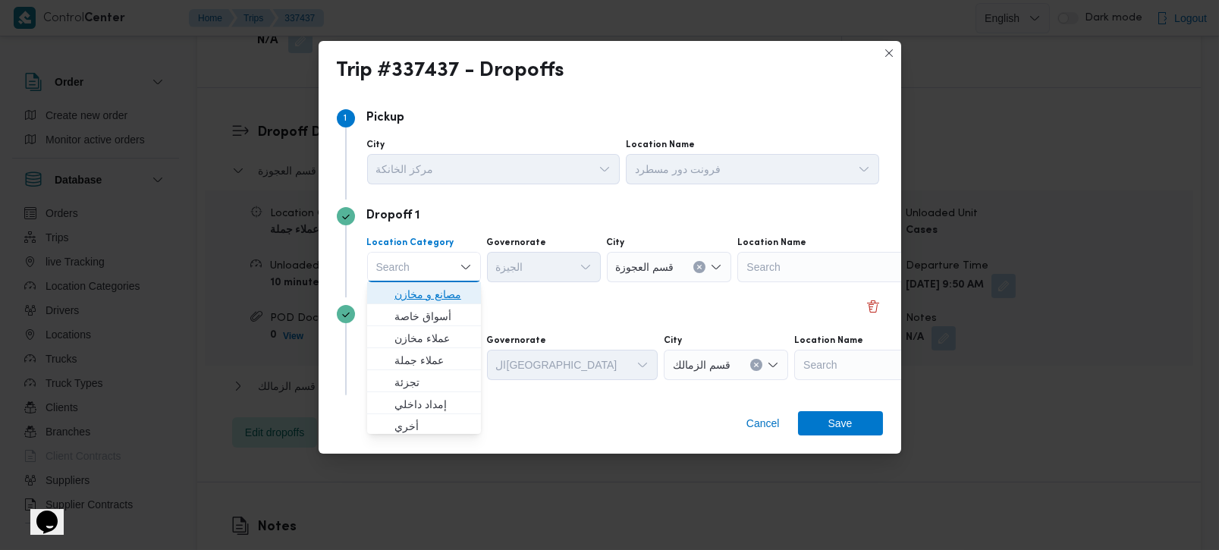
click at [436, 289] on span "مصانع و مخازن" at bounding box center [433, 294] width 77 height 18
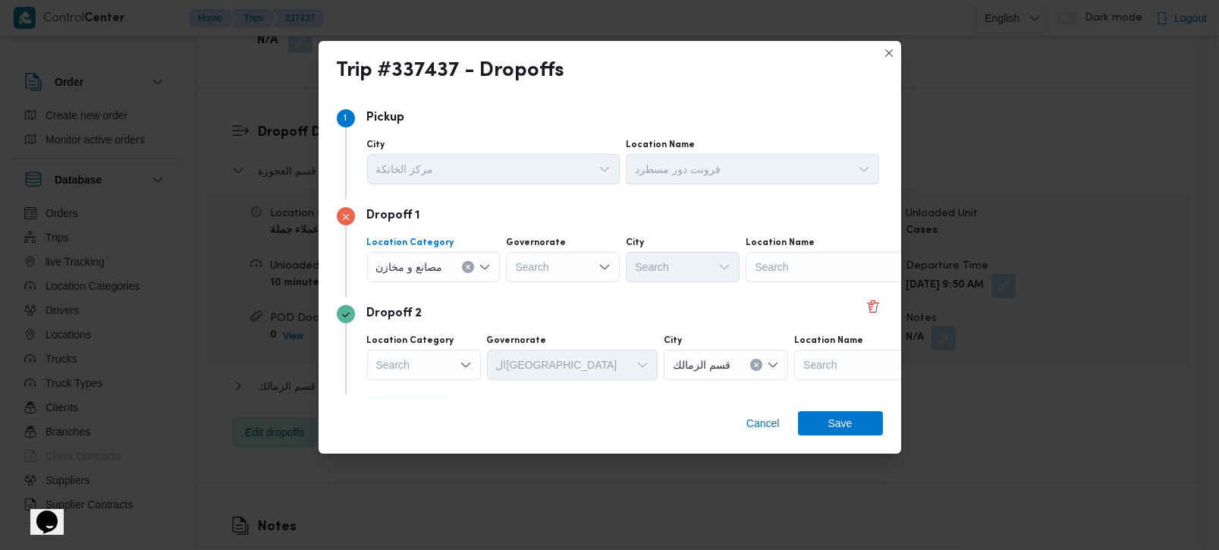
click at [467, 266] on icon "Clear input" at bounding box center [468, 267] width 6 height 6
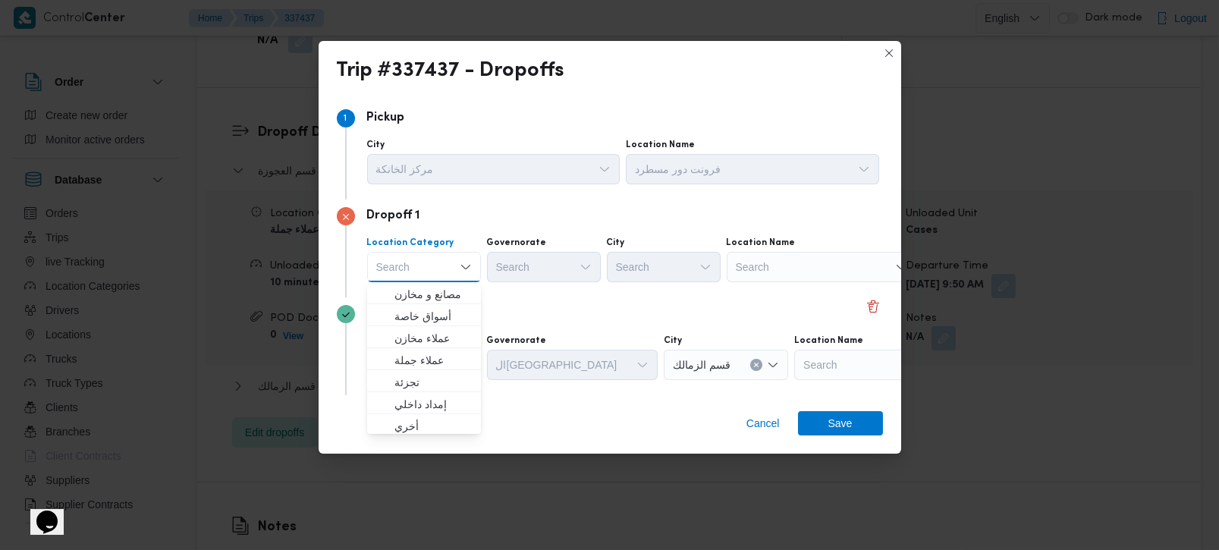
click at [811, 266] on div "Search" at bounding box center [822, 267] width 190 height 30
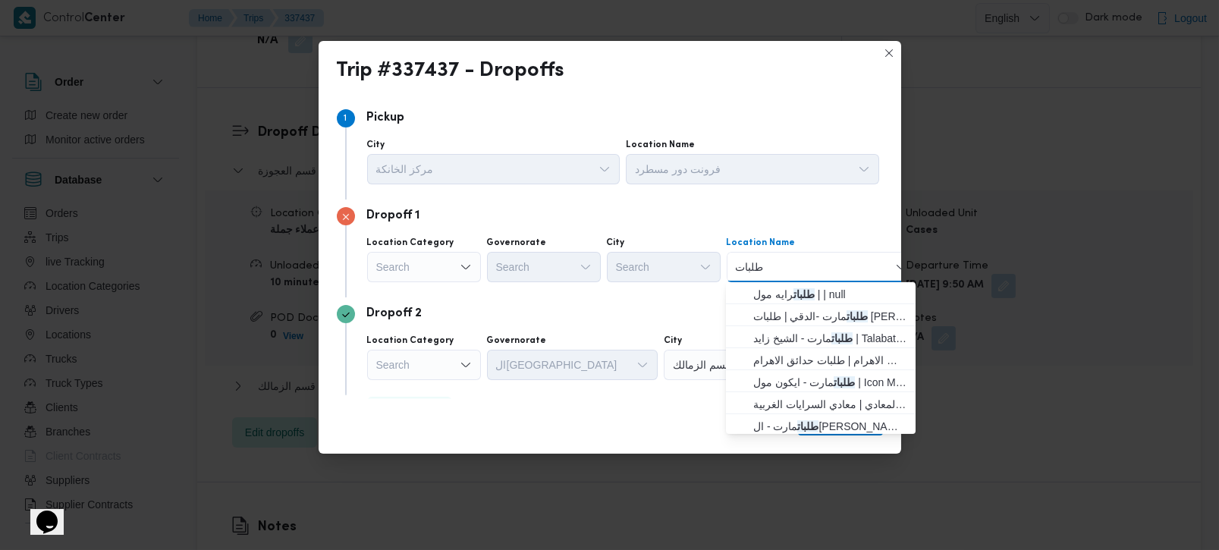
type input "طلبات حد"
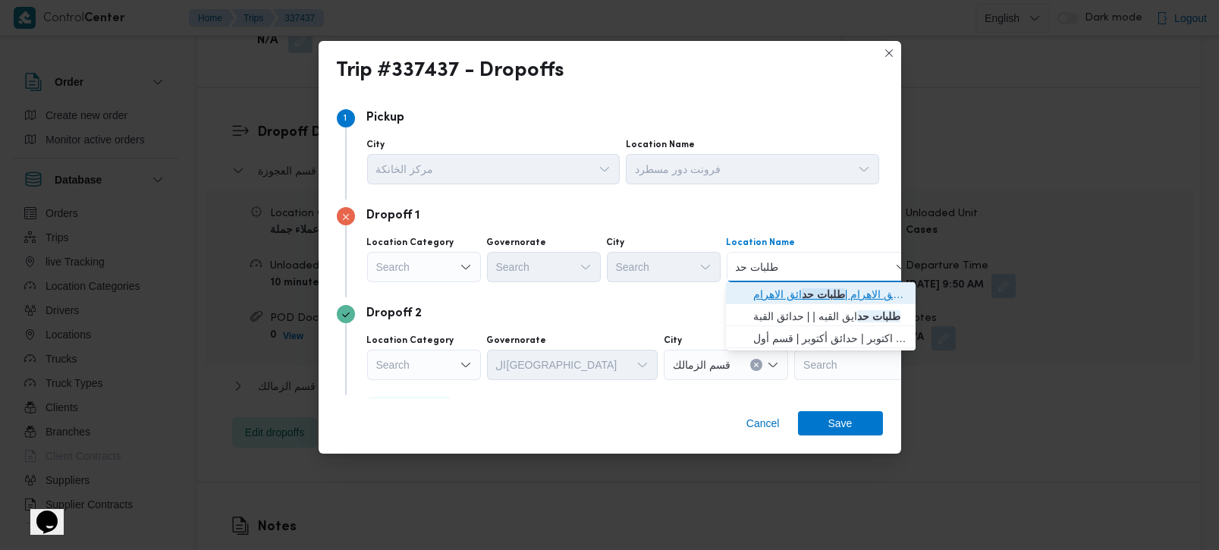
click at [785, 299] on span "طلبات مارت حدائق الاهرام | طلبات حد ائق الاهرام | null" at bounding box center [829, 294] width 153 height 18
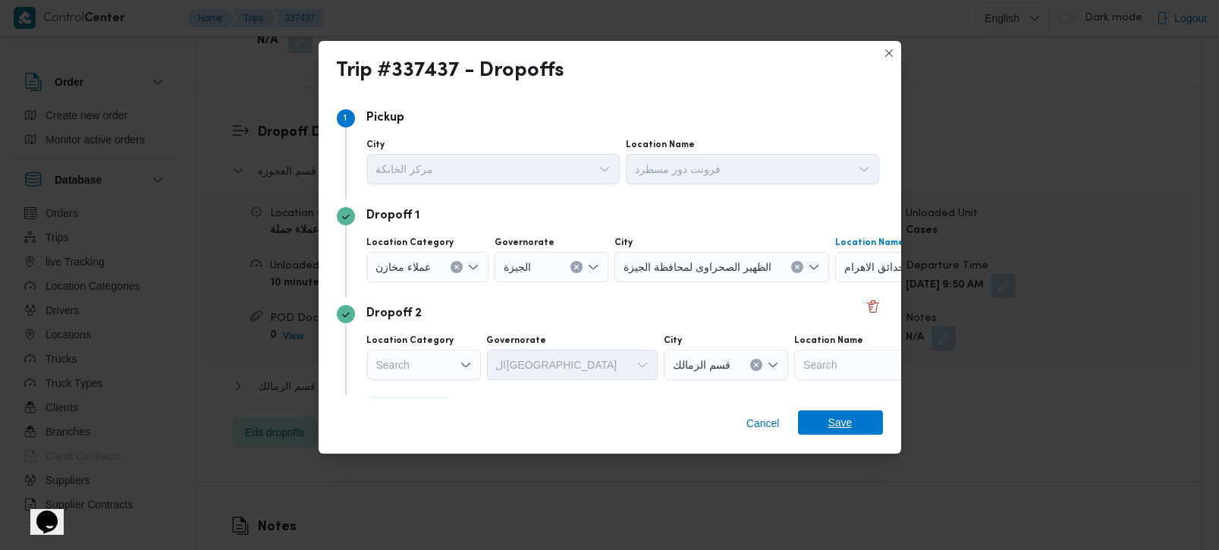
click at [849, 423] on span "Save" at bounding box center [841, 423] width 24 height 24
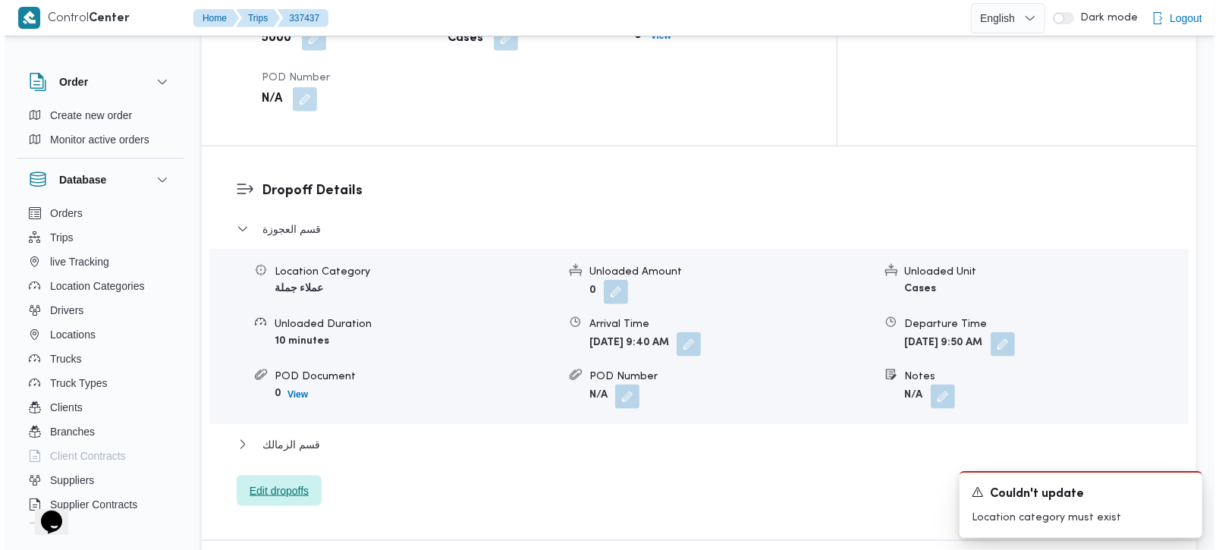
scroll to position [1160, 0]
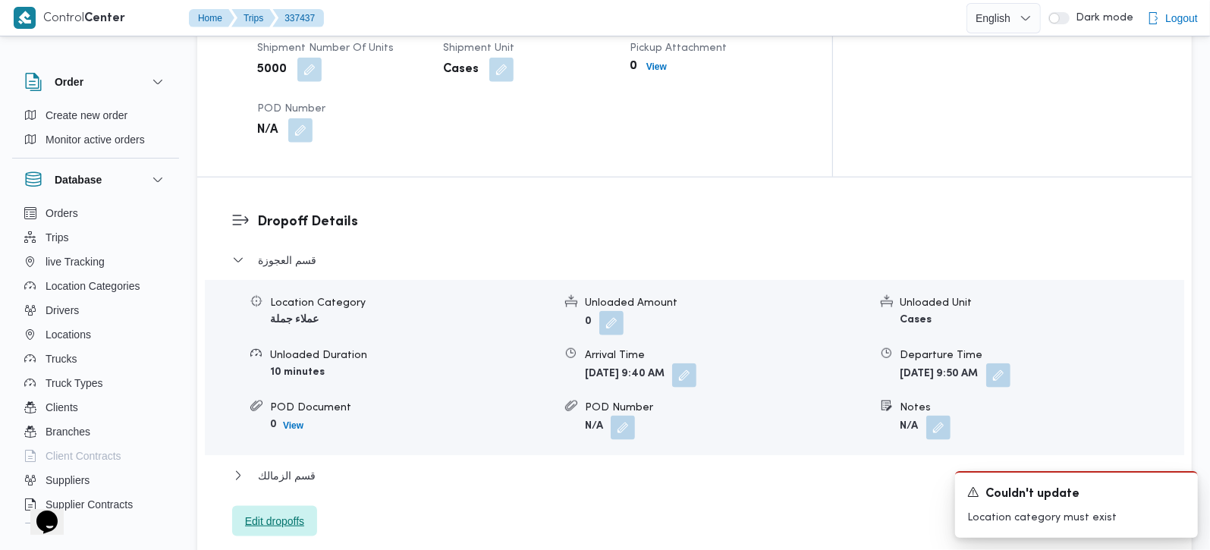
click at [249, 512] on span "Edit dropoffs" at bounding box center [274, 521] width 59 height 18
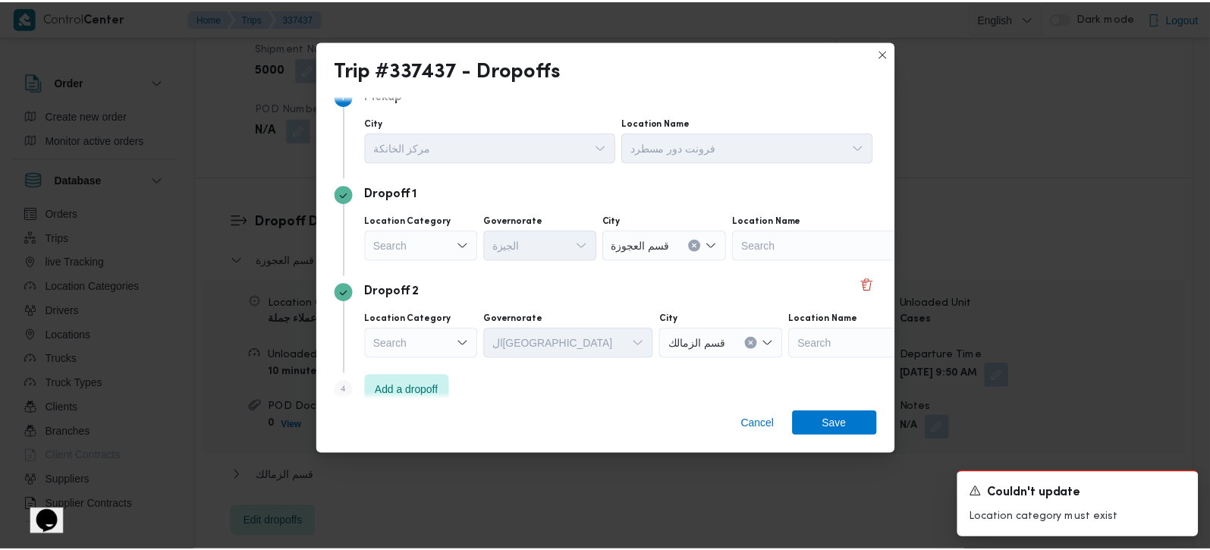
scroll to position [41, 0]
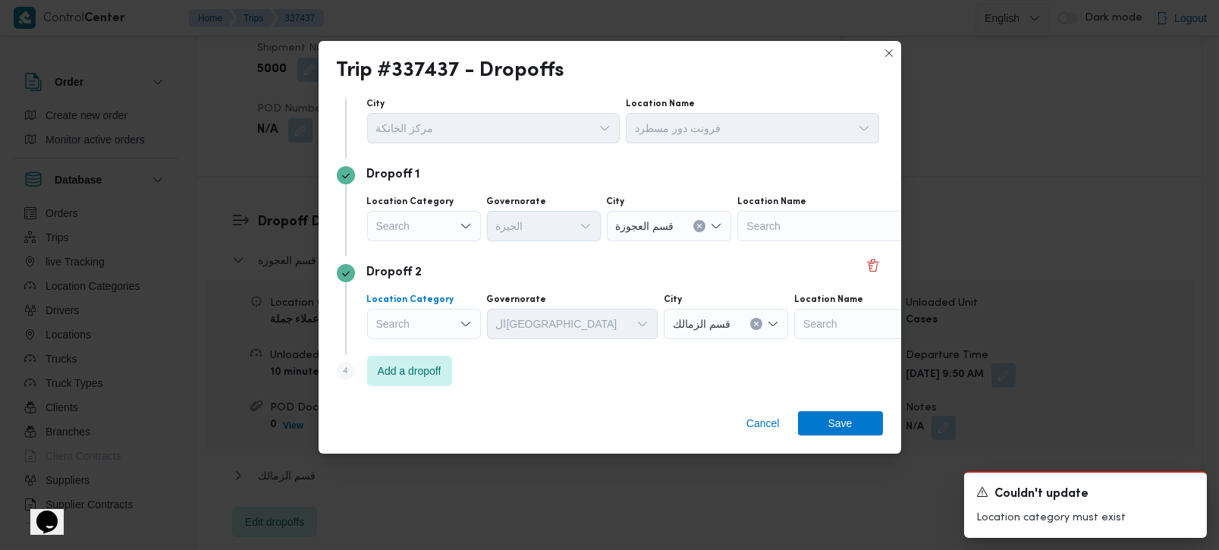
click at [417, 321] on div "Search" at bounding box center [424, 324] width 114 height 30
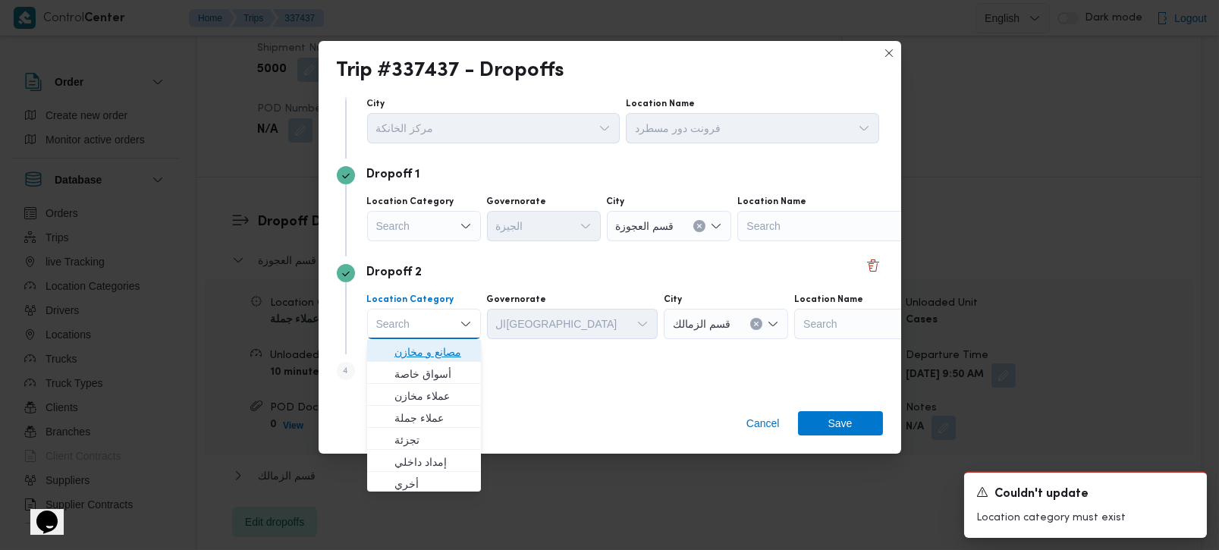
click at [439, 350] on span "مصانع و مخازن" at bounding box center [433, 352] width 77 height 18
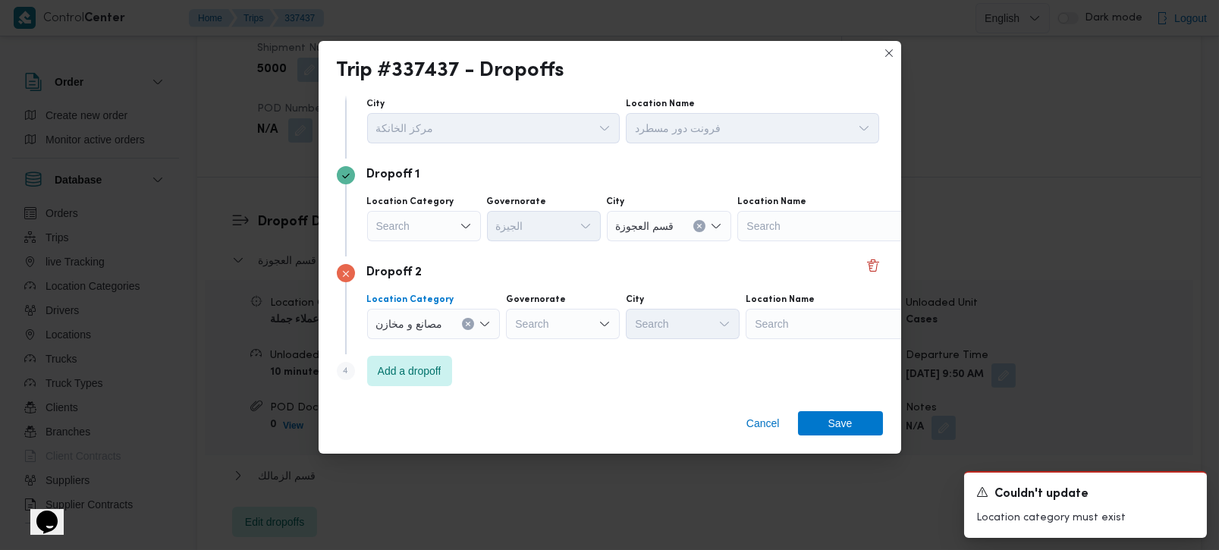
click at [788, 322] on div "Search" at bounding box center [841, 324] width 190 height 30
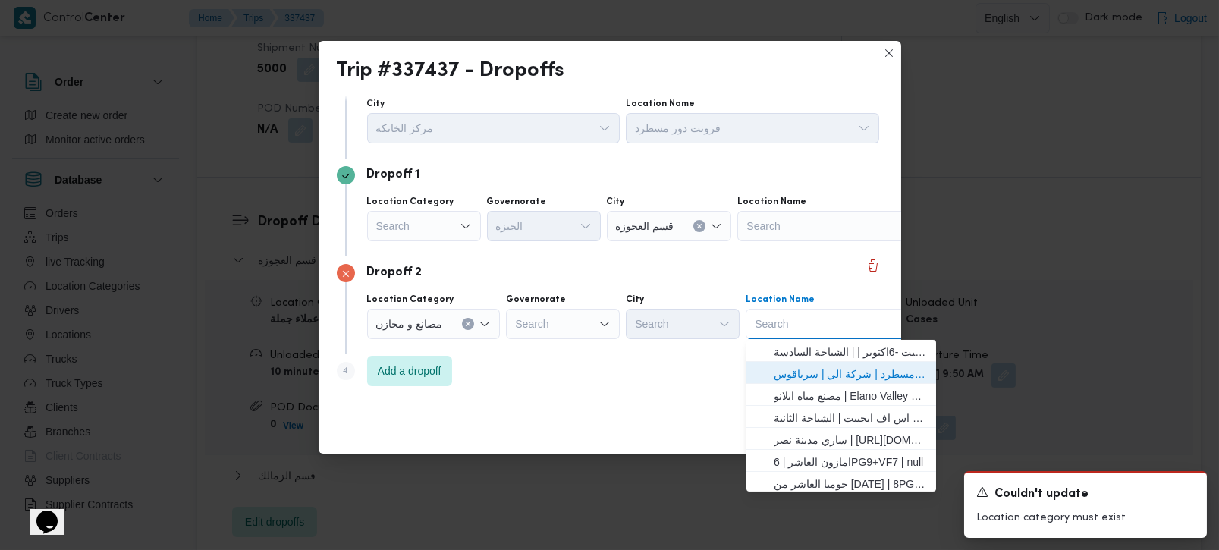
click at [795, 376] on span "فرونت دور مسطرد | شركة الي | سرياقوس" at bounding box center [850, 374] width 153 height 18
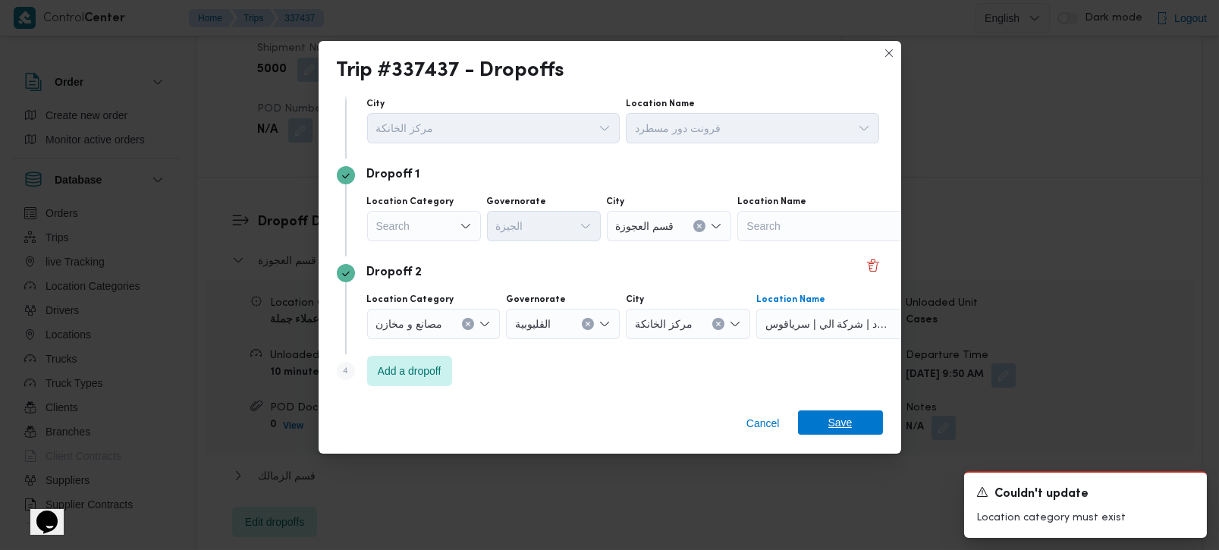
click at [825, 434] on span "Save" at bounding box center [840, 423] width 85 height 24
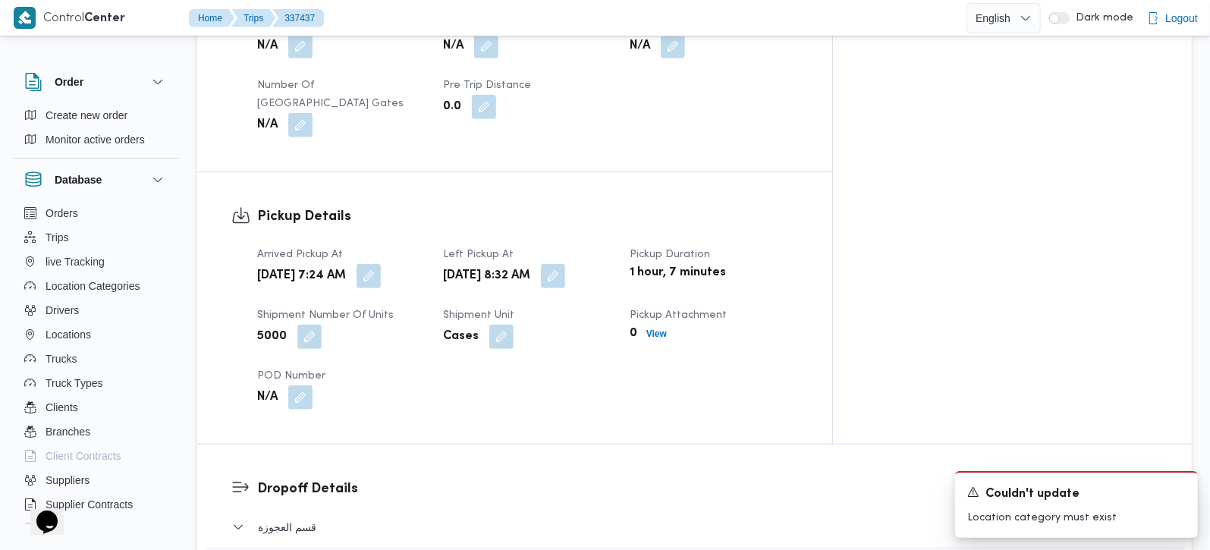
scroll to position [892, 0]
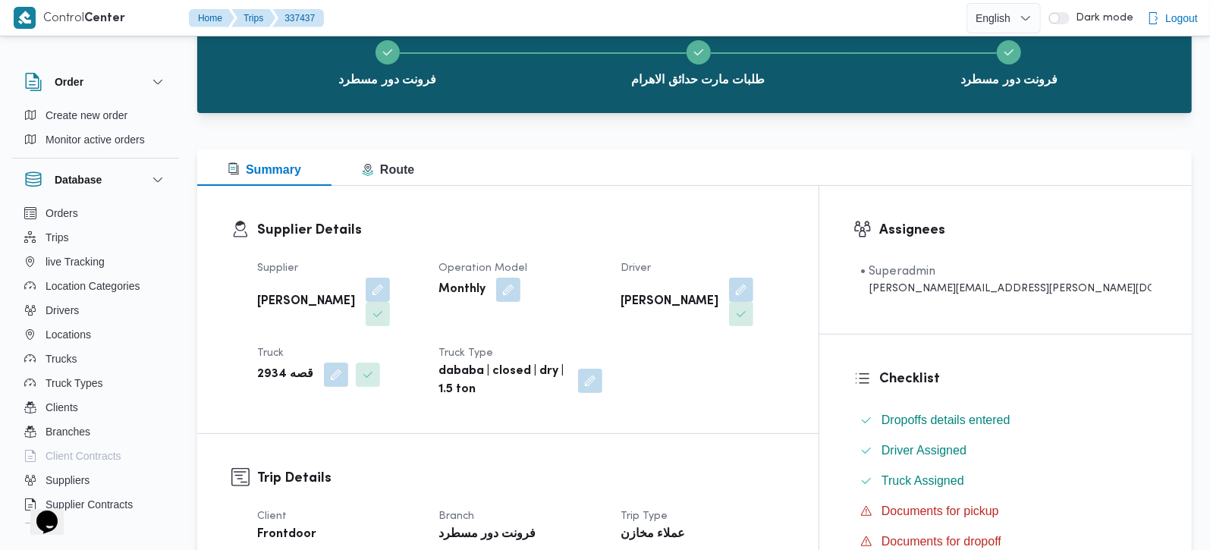
scroll to position [41, 0]
